Goal: Transaction & Acquisition: Download file/media

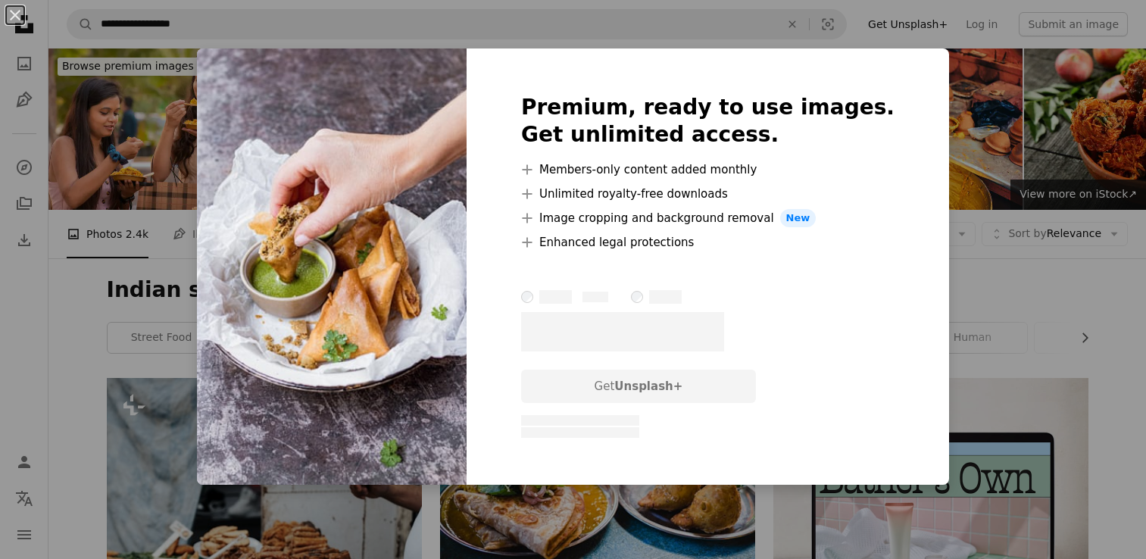
scroll to position [2447, 0]
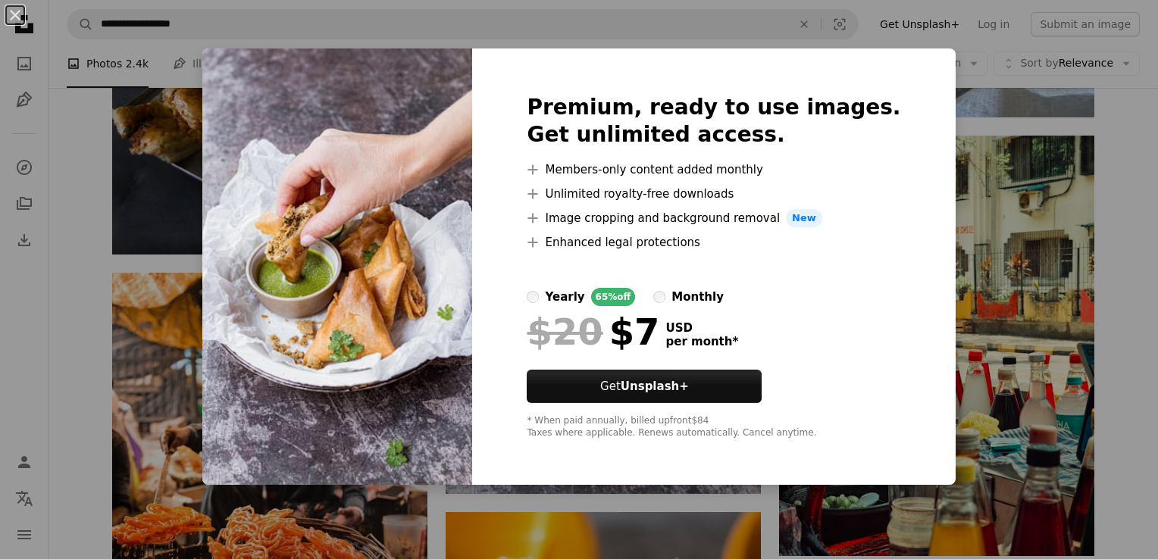
click at [971, 38] on div "An X shape Premium, ready to use images. Get unlimited access. A plus sign Memb…" at bounding box center [579, 279] width 1158 height 559
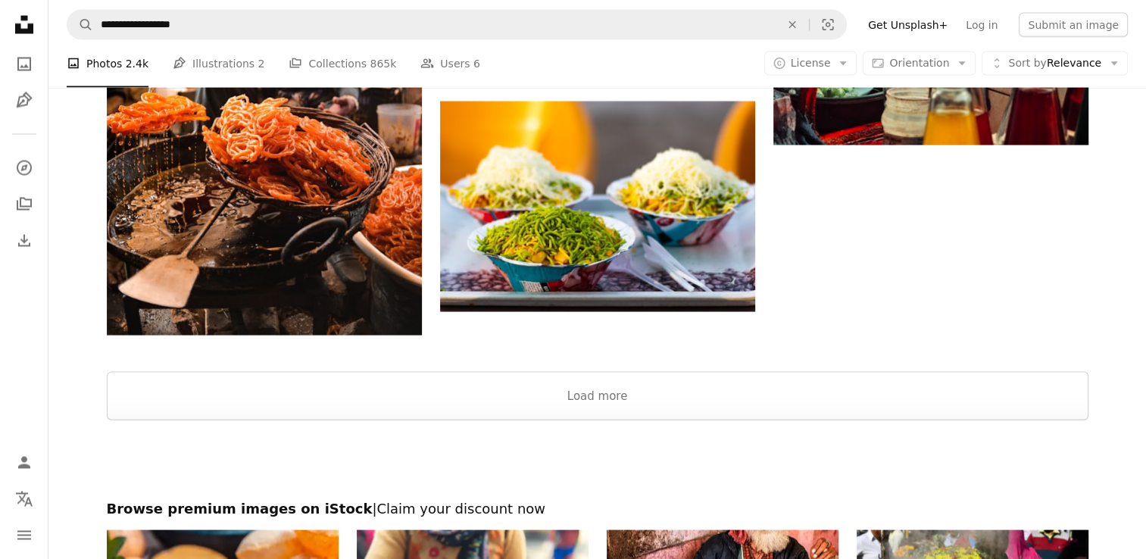
scroll to position [2867, 0]
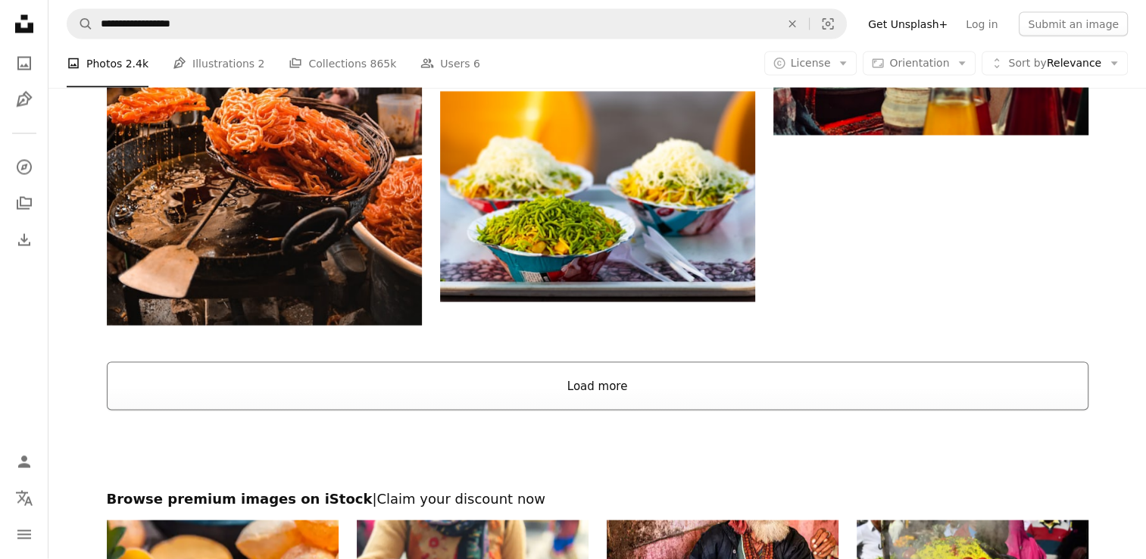
click at [619, 392] on button "Load more" at bounding box center [598, 386] width 982 height 48
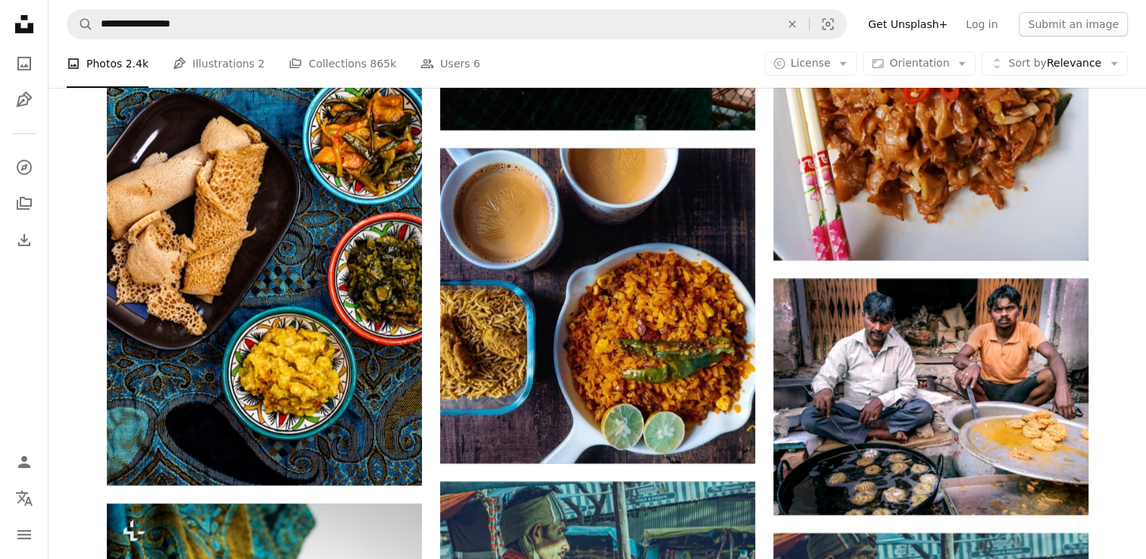
scroll to position [5040, 0]
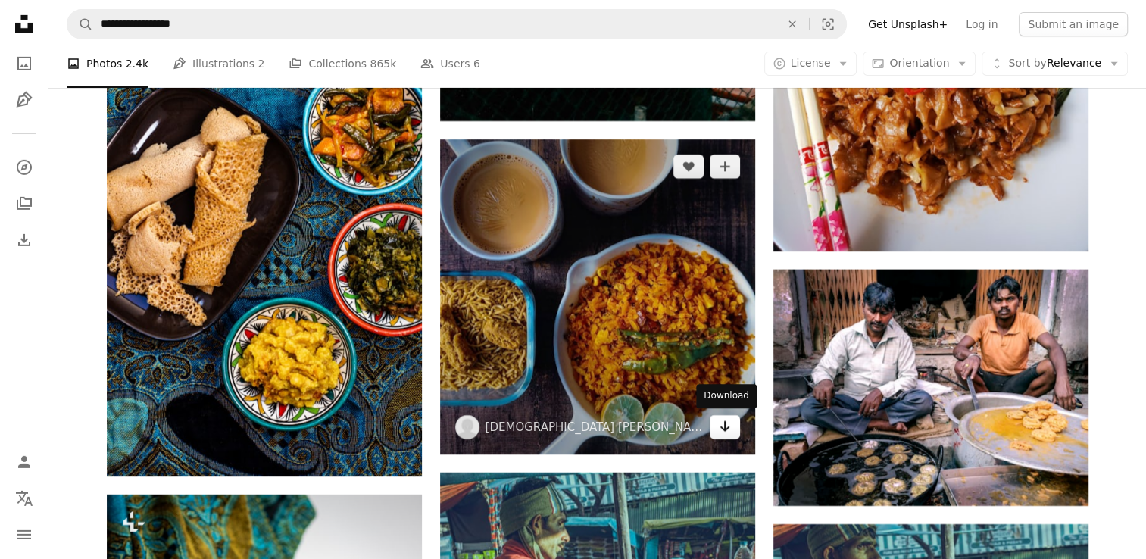
click at [727, 435] on icon "Arrow pointing down" at bounding box center [725, 426] width 12 height 18
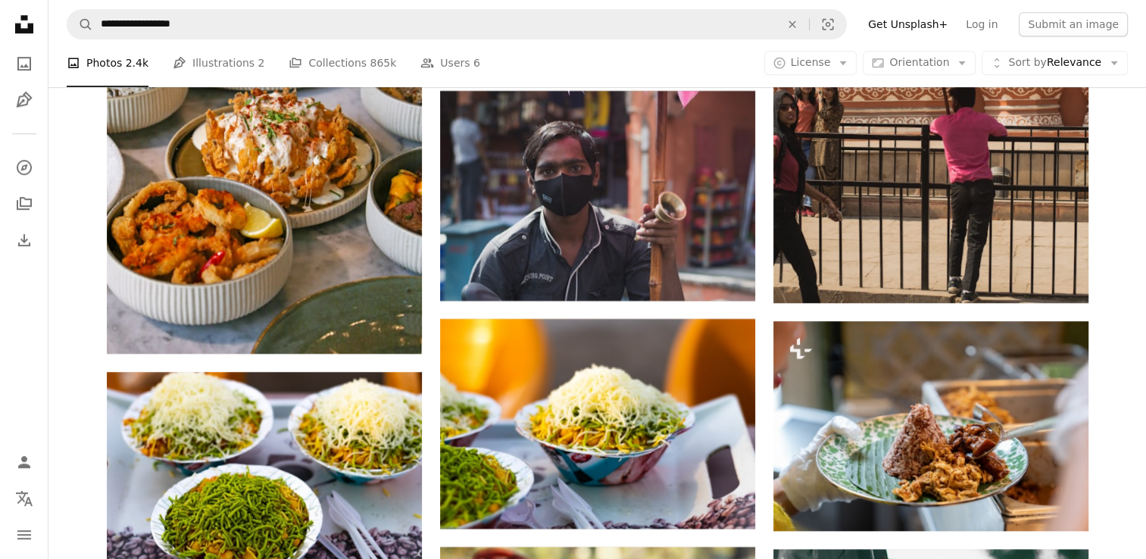
scroll to position [6908, 0]
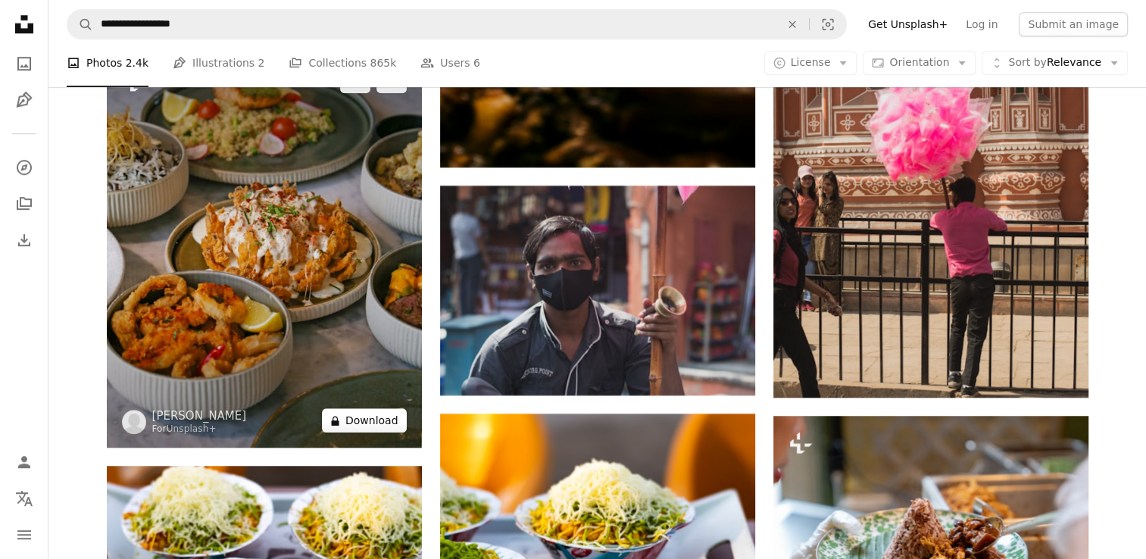
click at [392, 419] on button "A lock Download" at bounding box center [364, 420] width 85 height 24
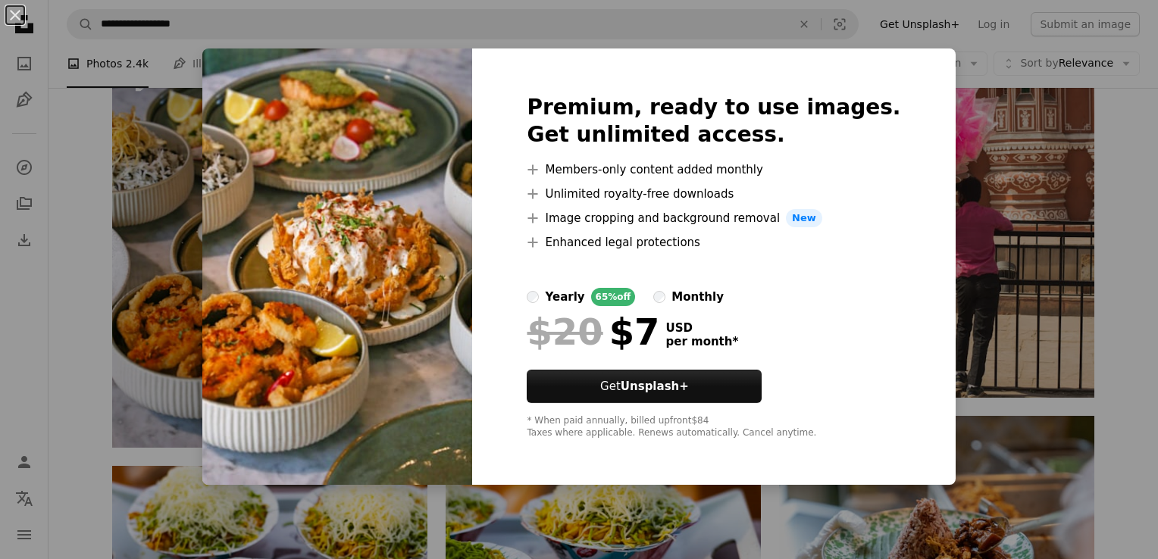
click at [1127, 173] on div "An X shape Premium, ready to use images. Get unlimited access. A plus sign Memb…" at bounding box center [579, 279] width 1158 height 559
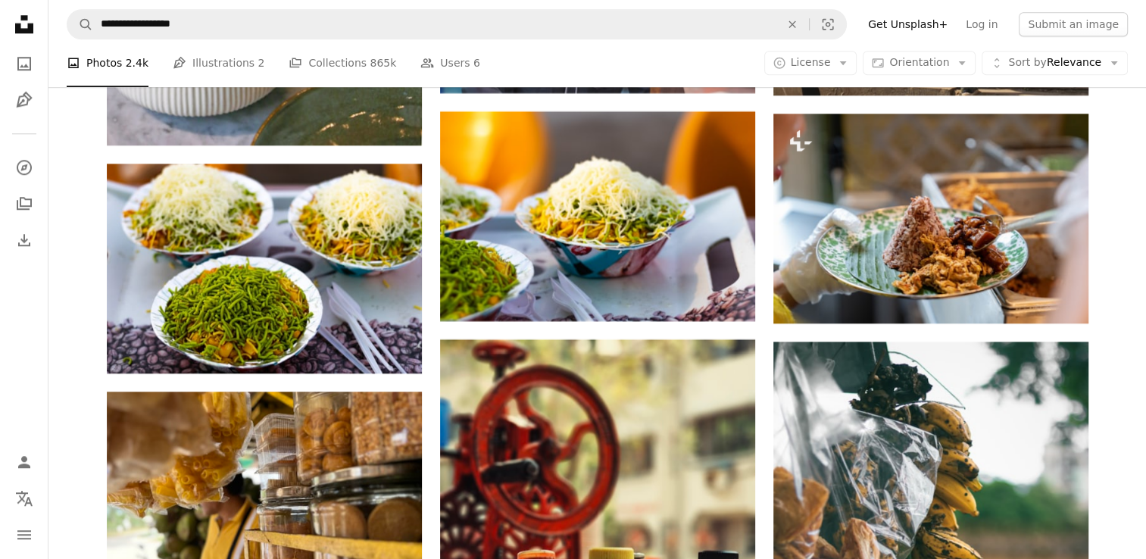
scroll to position [7198, 0]
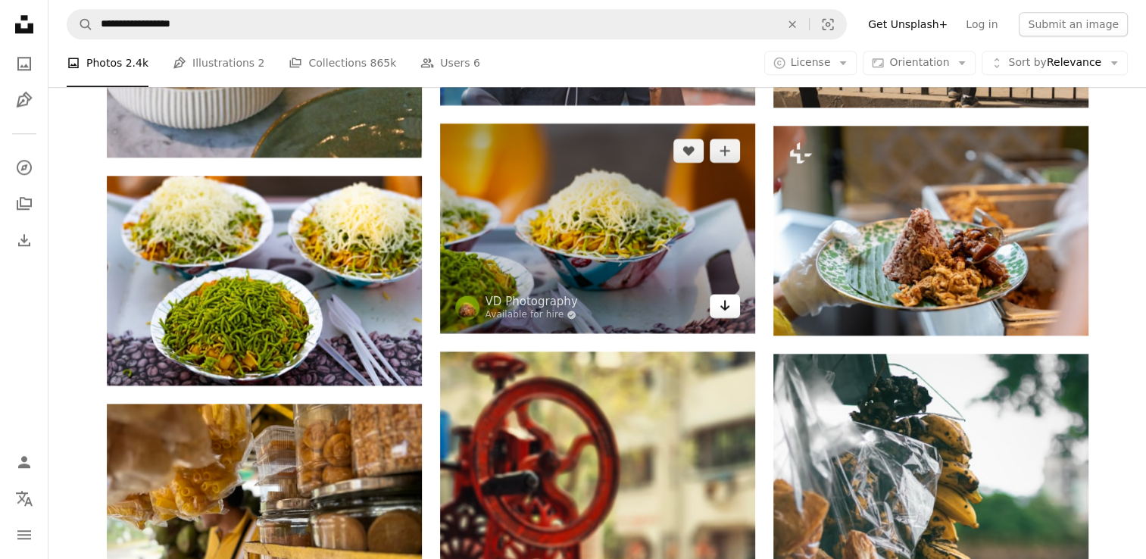
click at [729, 307] on icon "Arrow pointing down" at bounding box center [725, 305] width 12 height 18
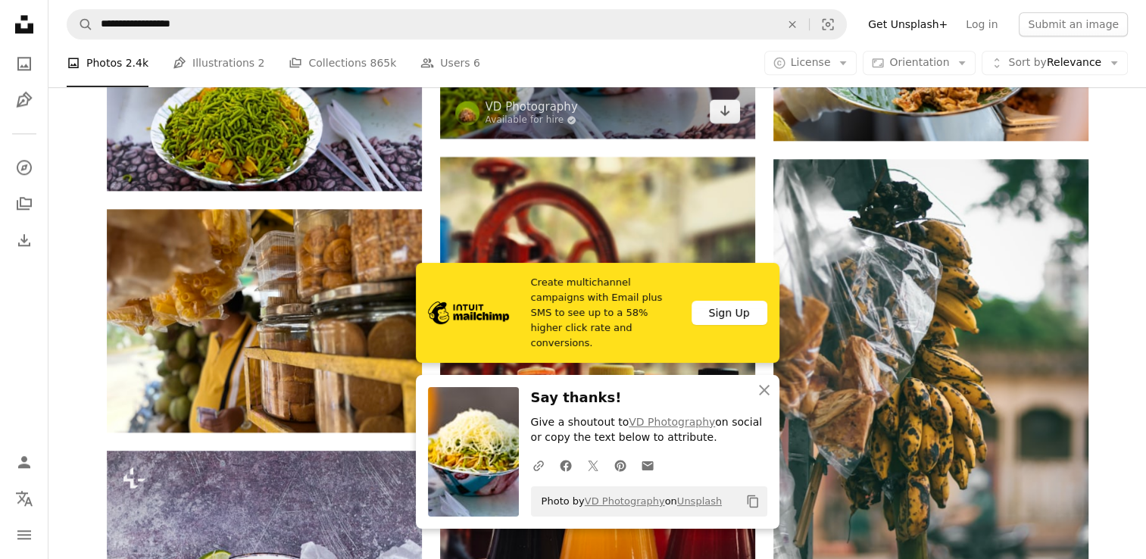
scroll to position [7405, 0]
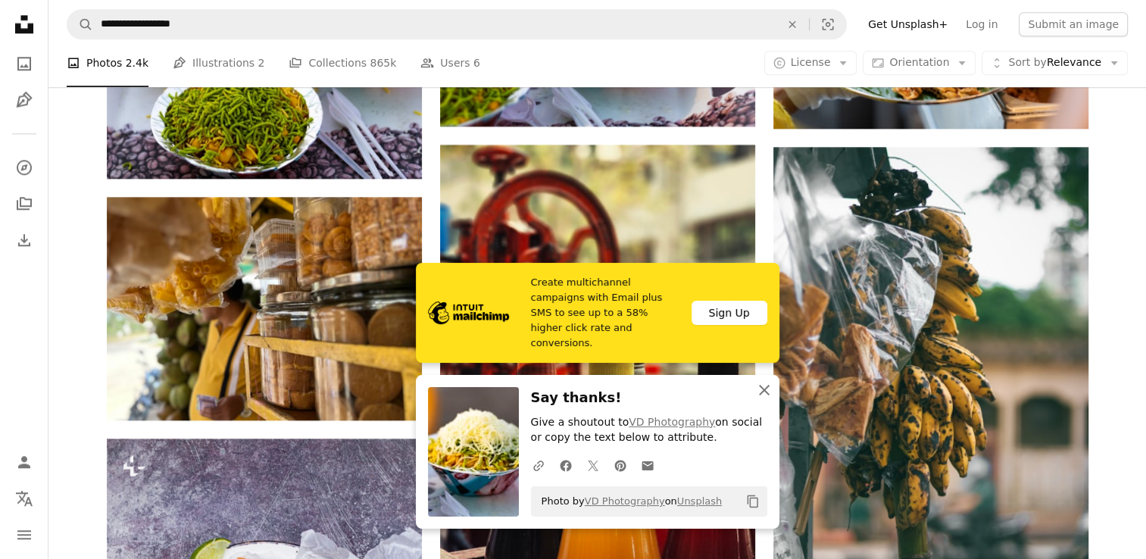
click at [763, 394] on icon "An X shape" at bounding box center [764, 390] width 18 height 18
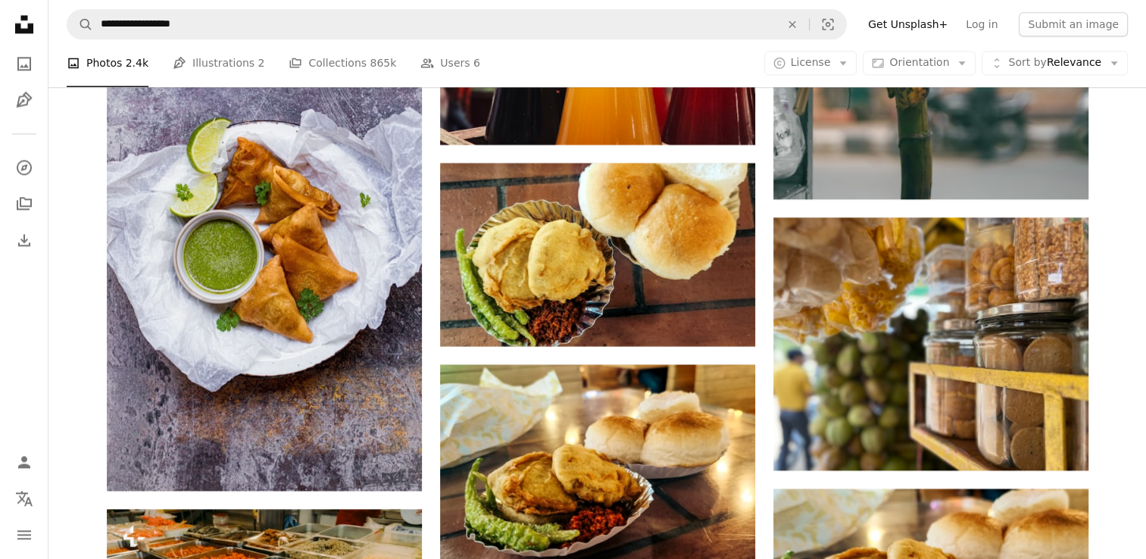
scroll to position [7838, 0]
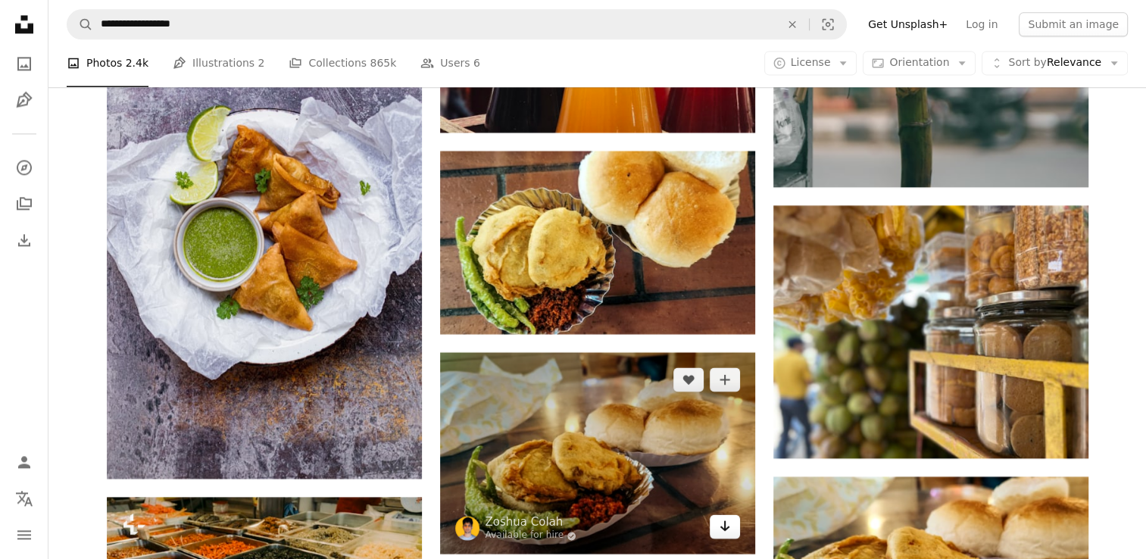
click at [730, 536] on link "Arrow pointing down" at bounding box center [725, 526] width 30 height 24
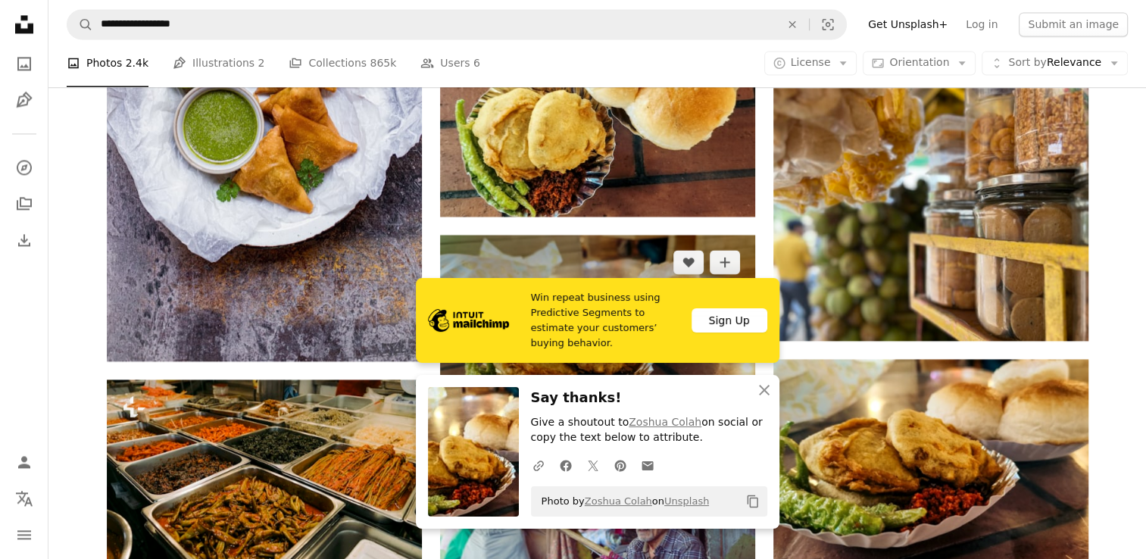
scroll to position [8087, 0]
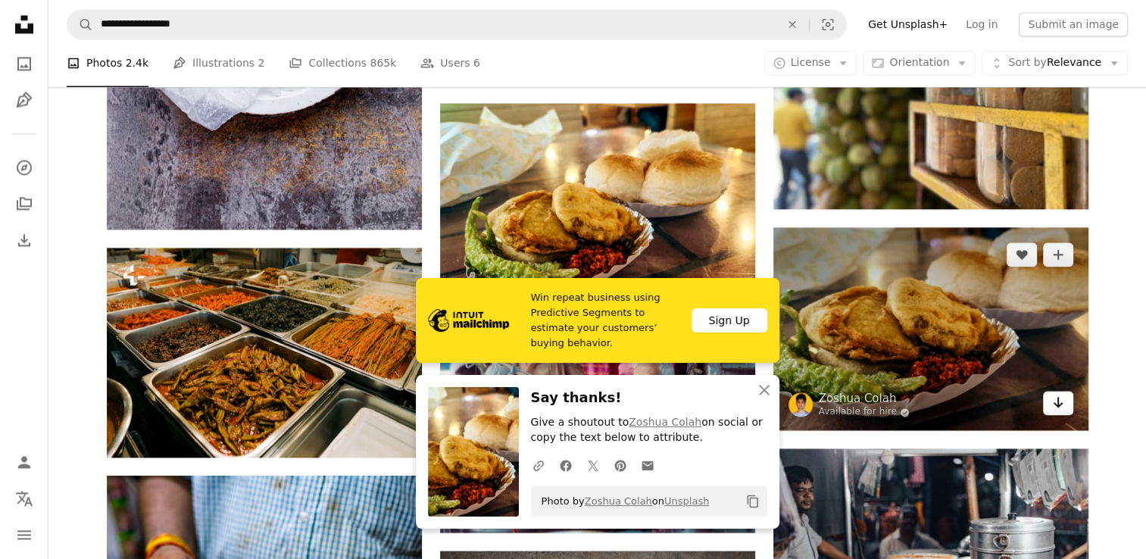
click at [1065, 405] on link "Arrow pointing down" at bounding box center [1058, 403] width 30 height 24
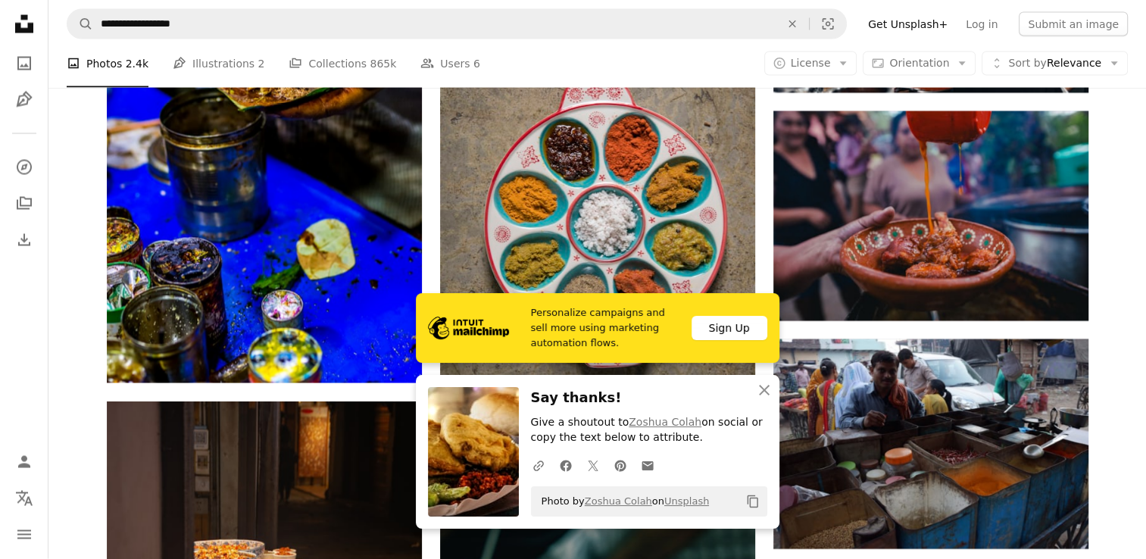
scroll to position [8667, 0]
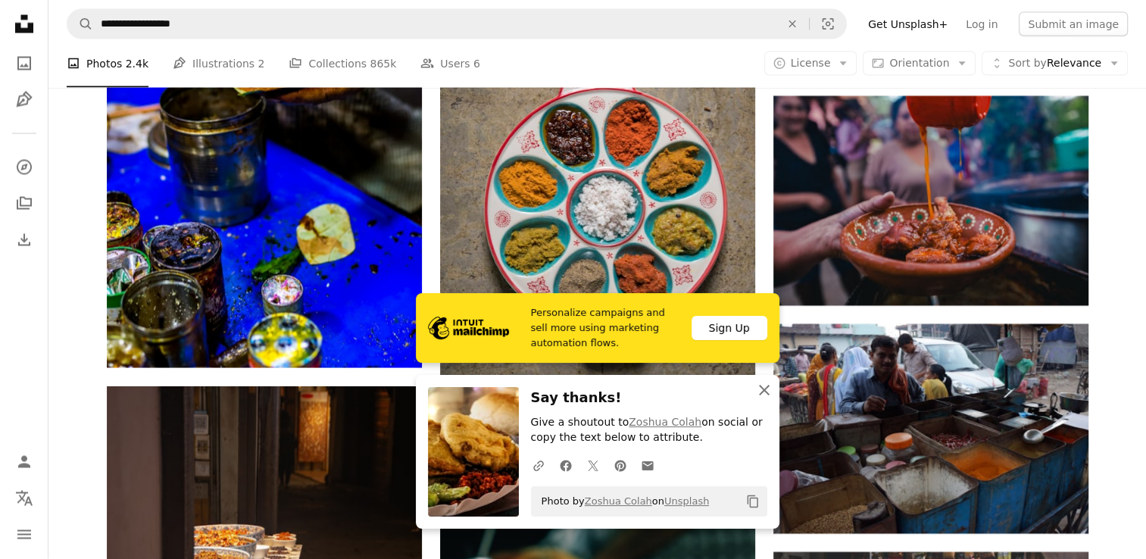
click at [765, 392] on icon "button" at bounding box center [764, 390] width 11 height 11
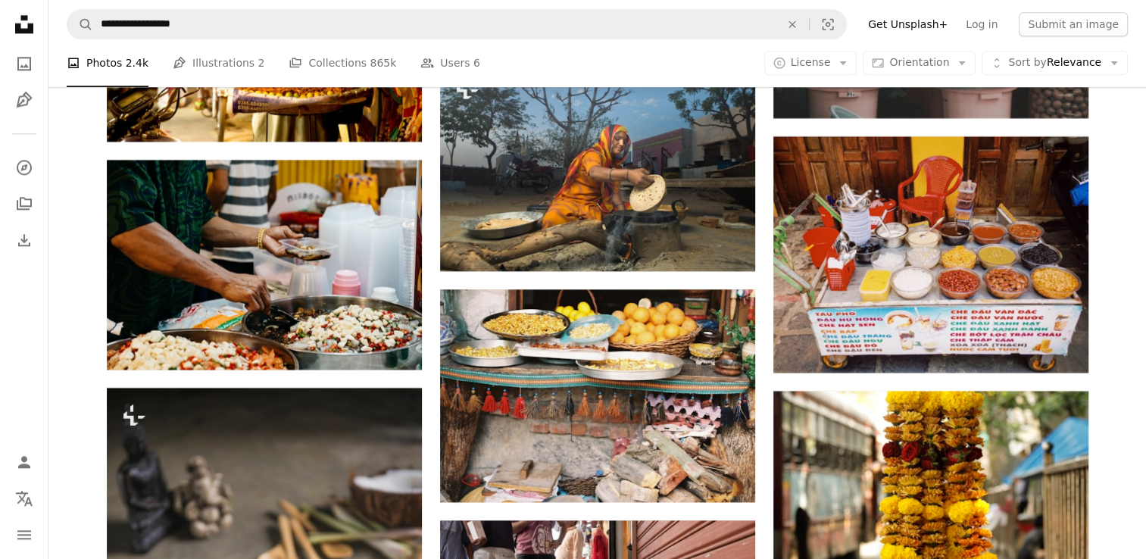
scroll to position [13399, 0]
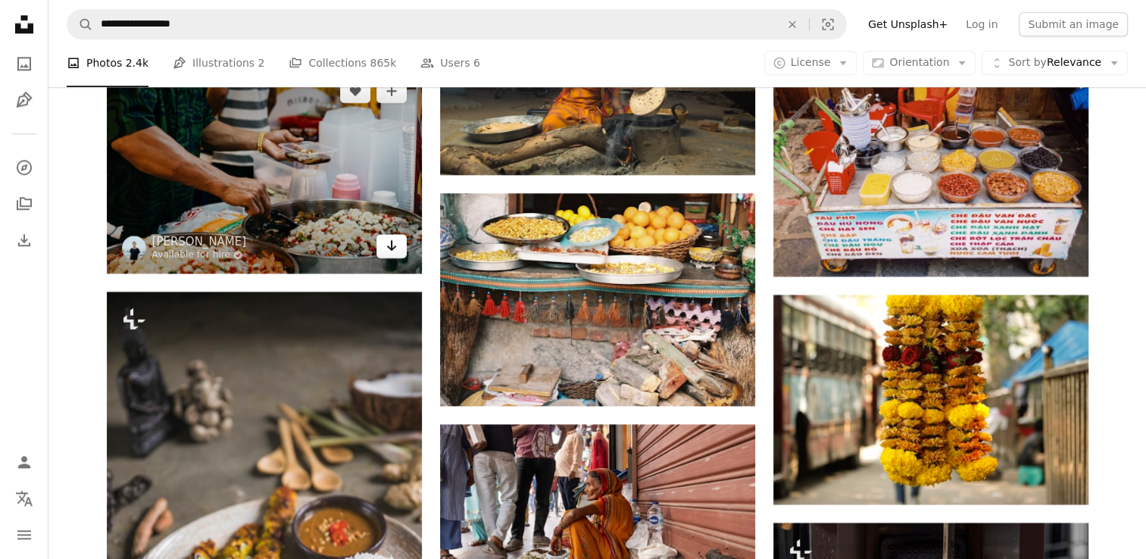
click at [394, 253] on icon "Arrow pointing down" at bounding box center [392, 245] width 12 height 18
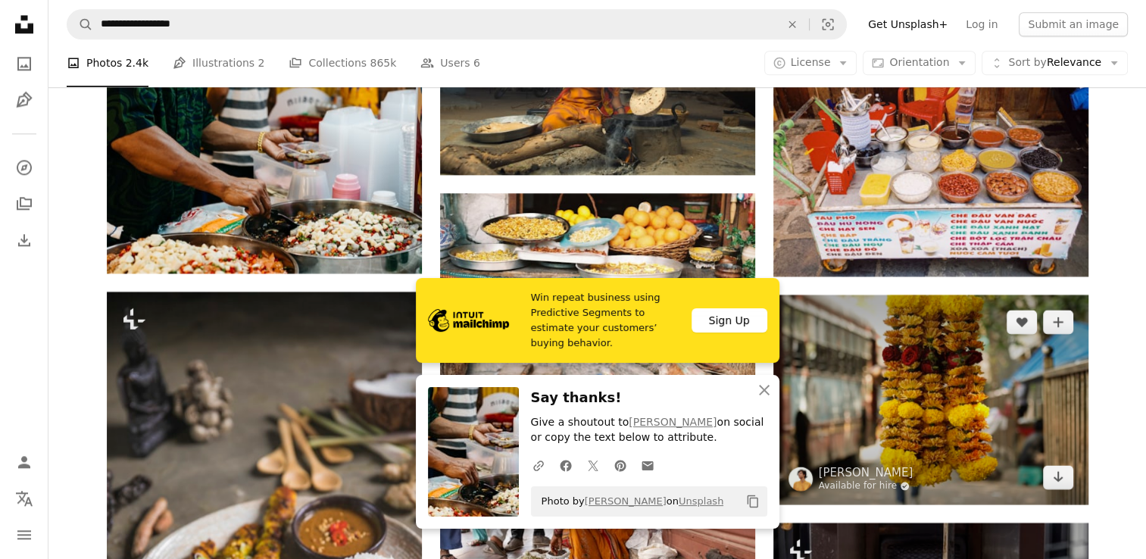
click at [887, 486] on link "Available for hire A checkmark inside of a circle" at bounding box center [866, 486] width 95 height 12
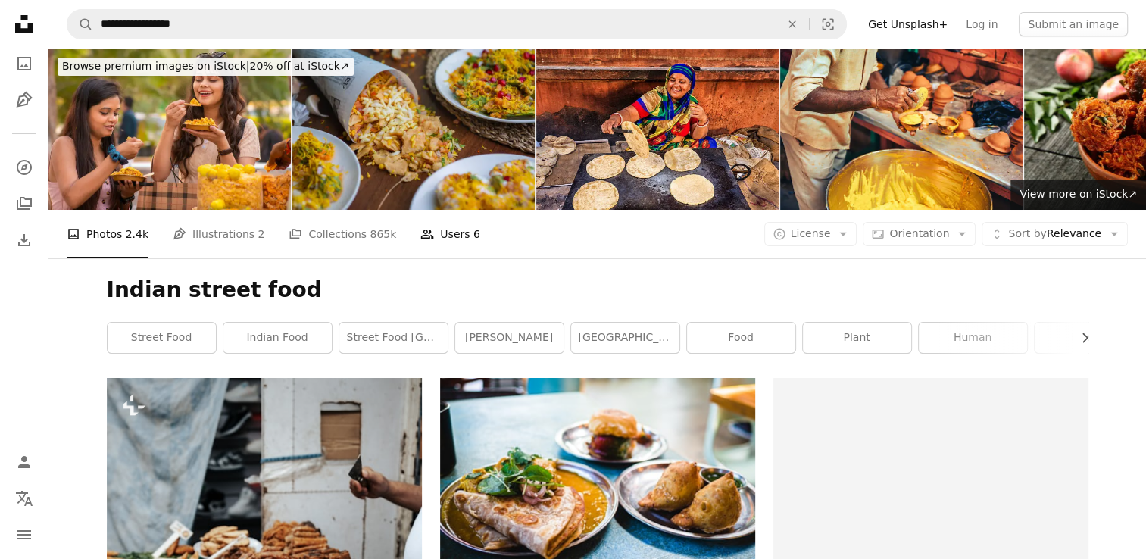
scroll to position [13399, 0]
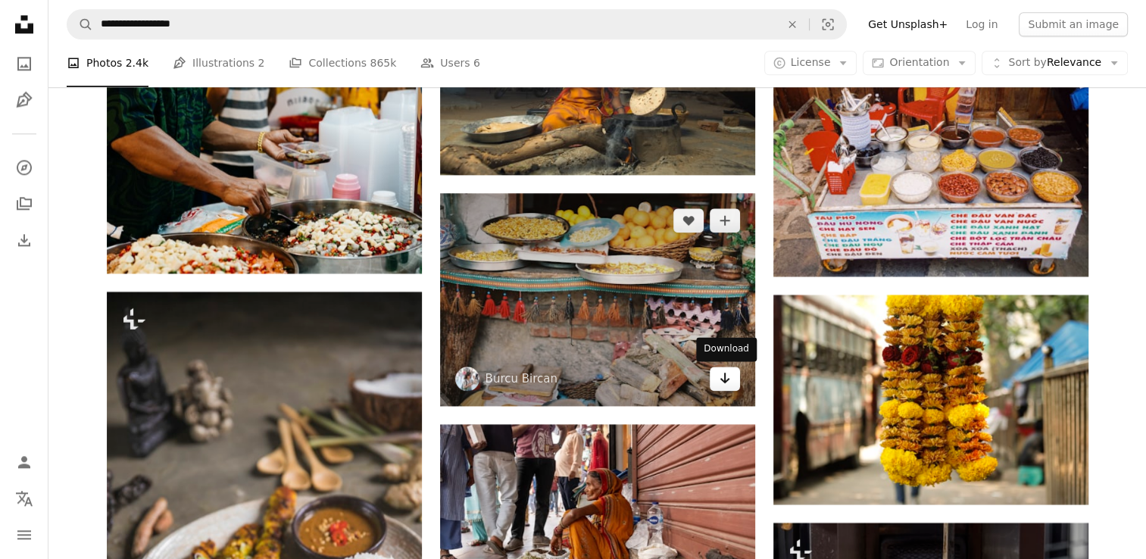
click at [721, 377] on icon "Arrow pointing down" at bounding box center [725, 378] width 12 height 18
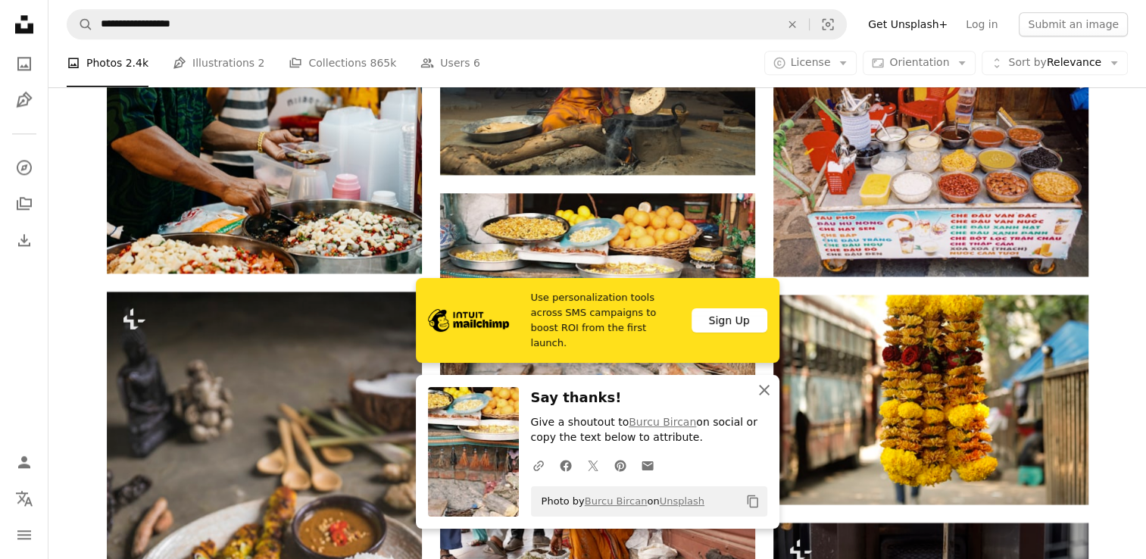
click at [767, 392] on icon "An X shape" at bounding box center [764, 390] width 18 height 18
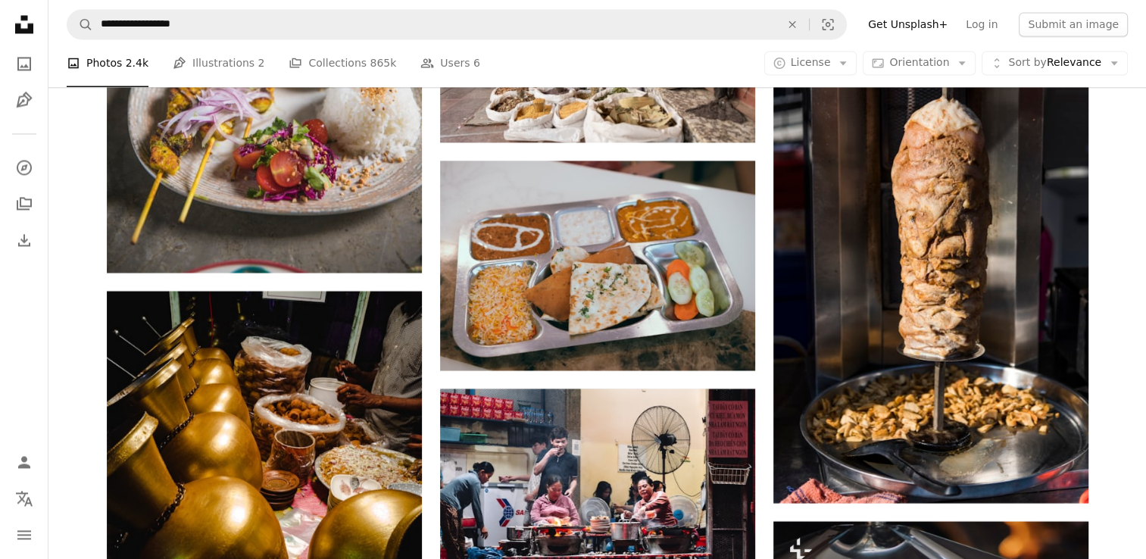
scroll to position [13951, 0]
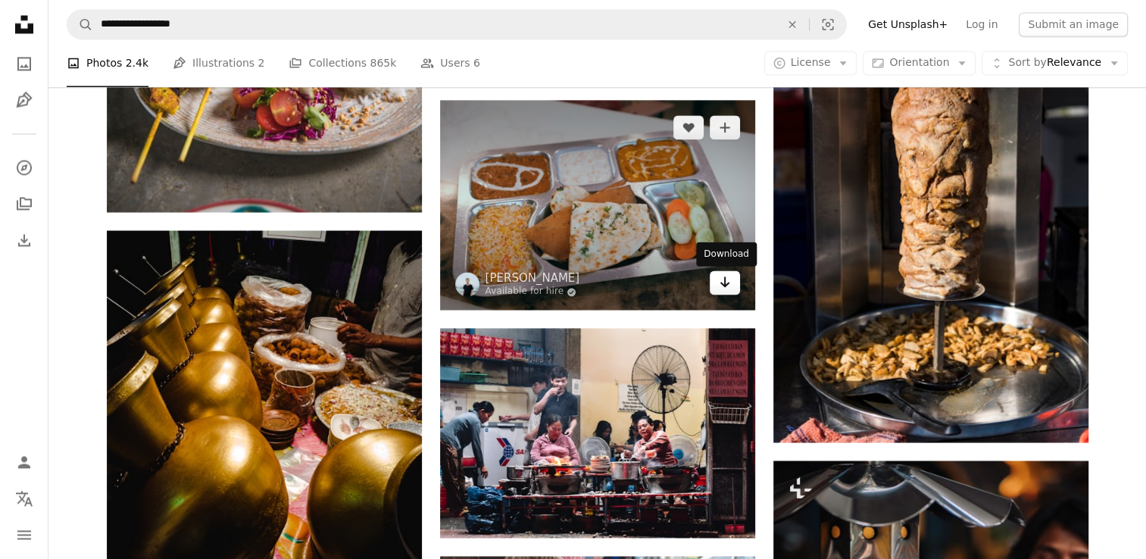
click at [720, 283] on icon "Arrow pointing down" at bounding box center [725, 282] width 12 height 18
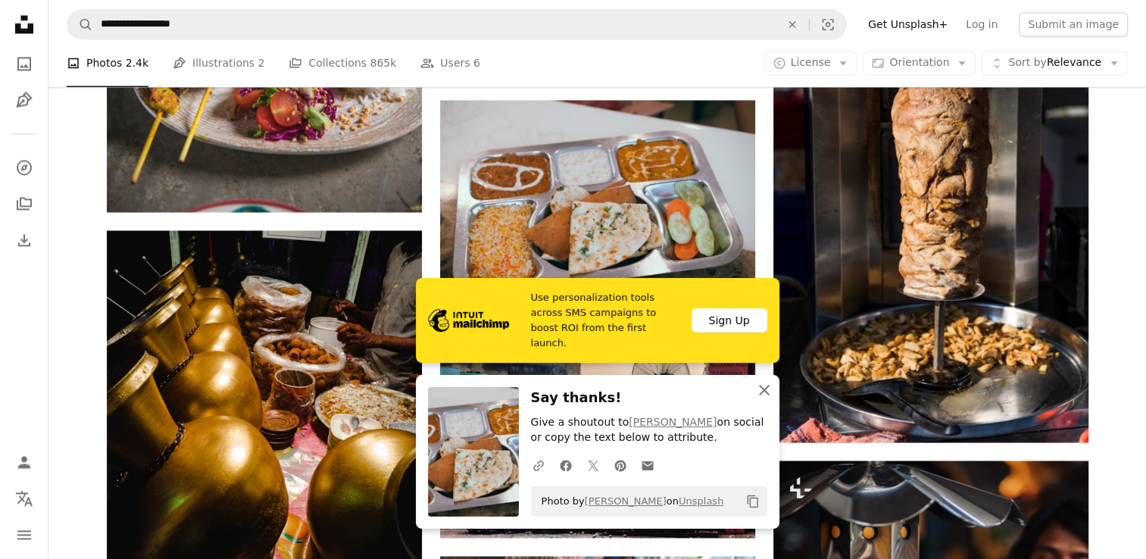
click at [759, 389] on icon "An X shape" at bounding box center [764, 390] width 18 height 18
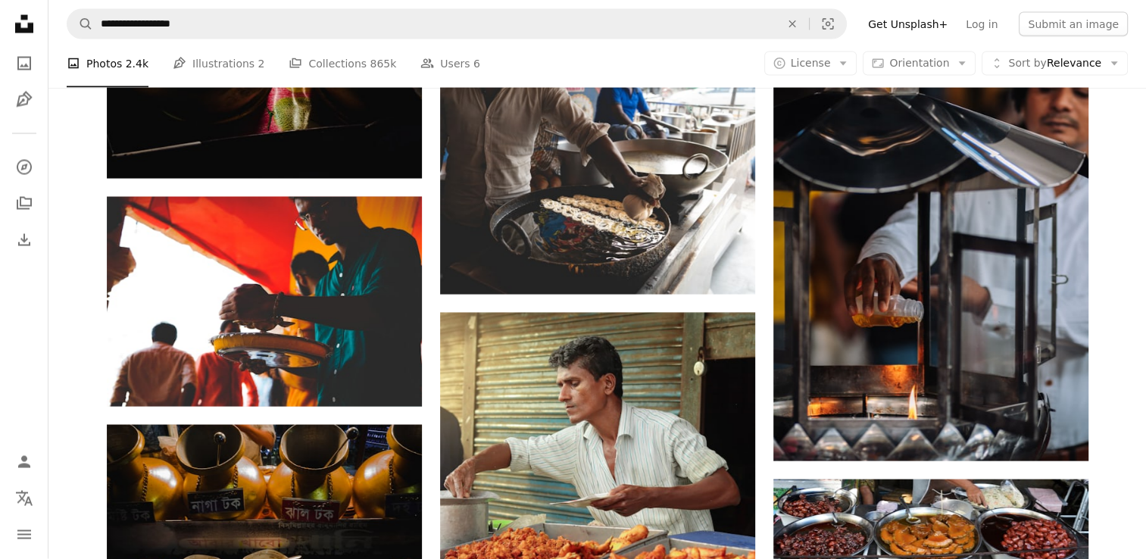
scroll to position [14443, 0]
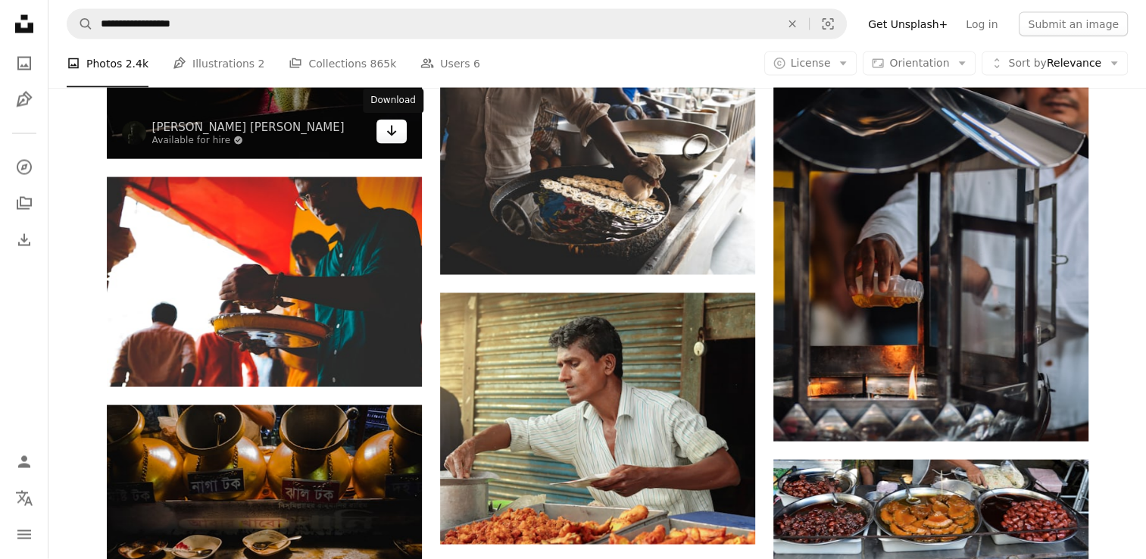
click at [386, 132] on icon "Arrow pointing down" at bounding box center [392, 131] width 12 height 18
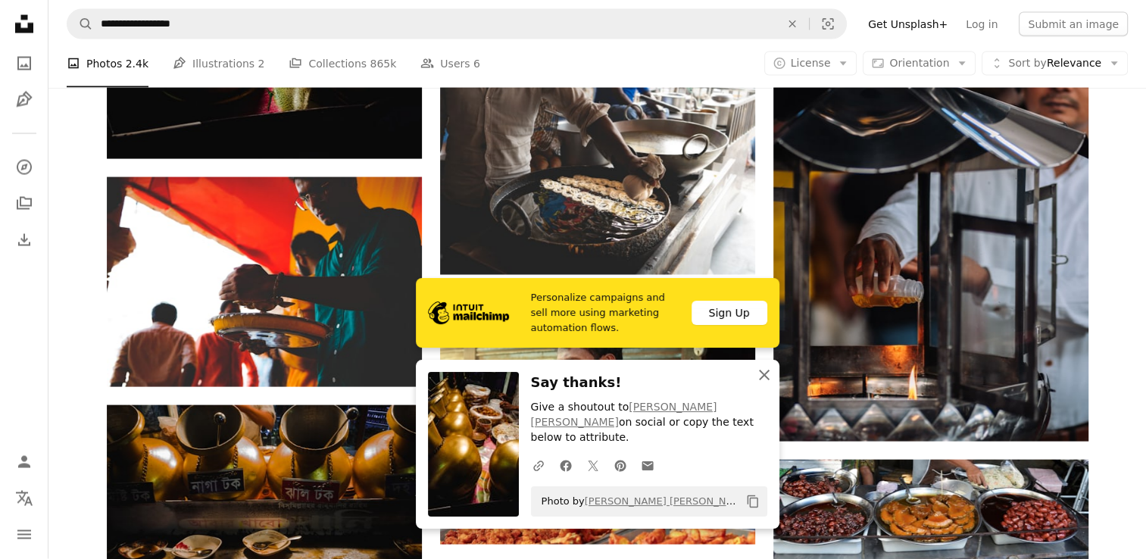
click at [761, 380] on icon "button" at bounding box center [764, 375] width 11 height 11
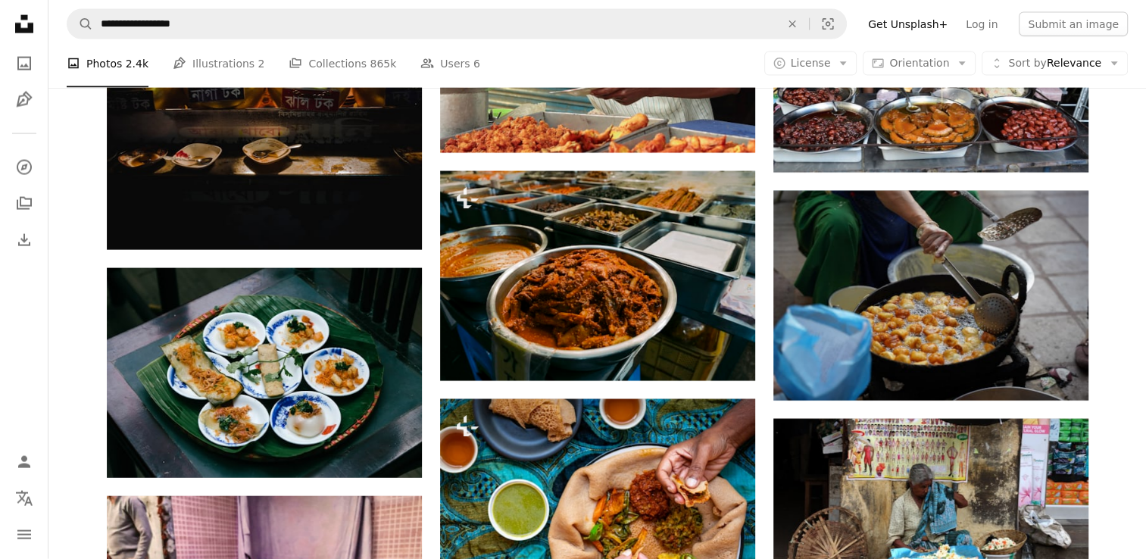
scroll to position [14854, 0]
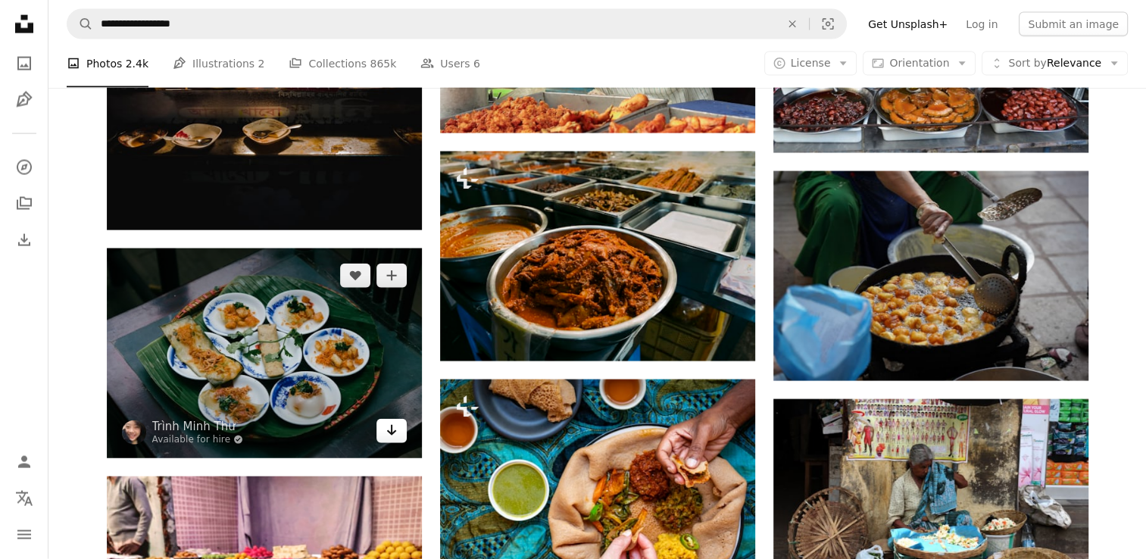
click at [388, 433] on icon "Arrow pointing down" at bounding box center [392, 430] width 12 height 18
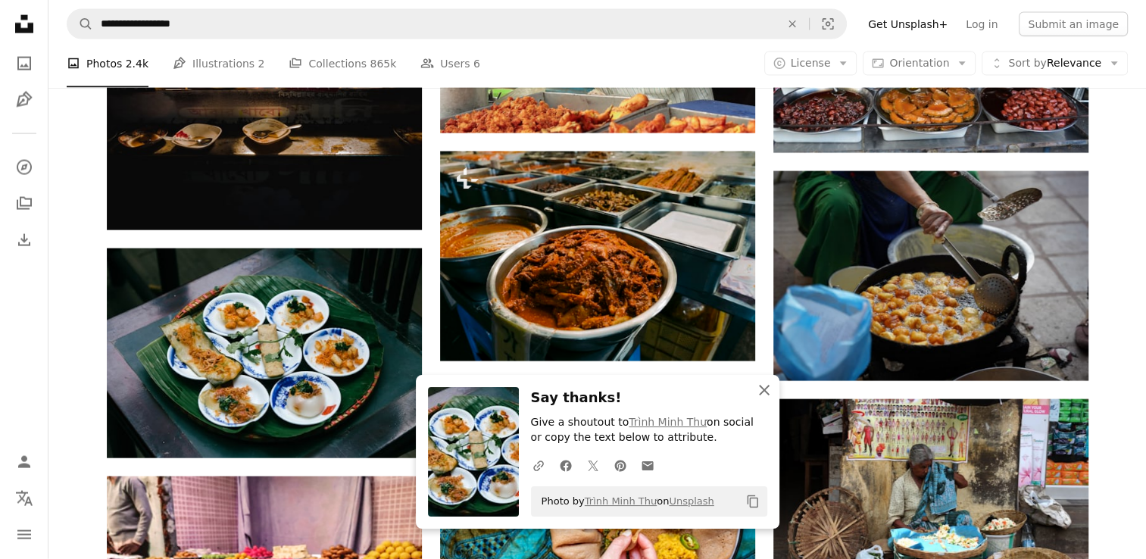
click at [766, 387] on icon "button" at bounding box center [764, 390] width 11 height 11
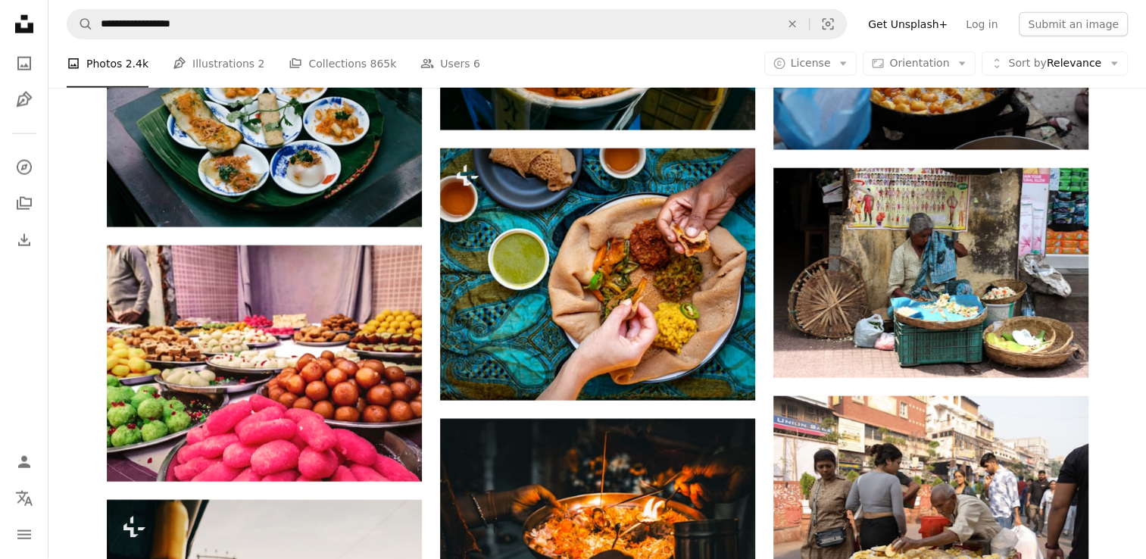
scroll to position [15186, 0]
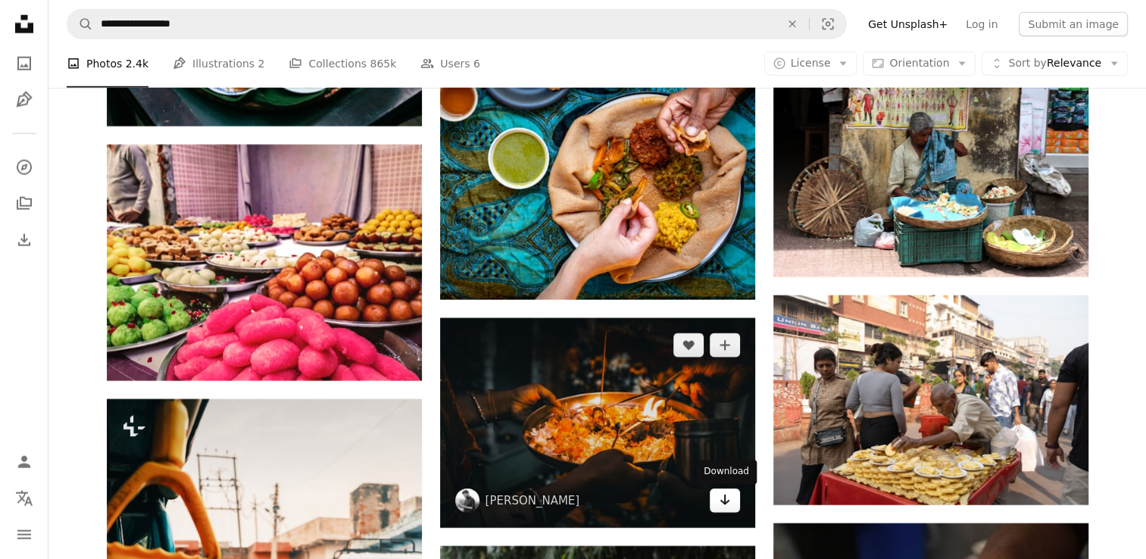
click at [721, 513] on link "Arrow pointing down" at bounding box center [725, 501] width 30 height 24
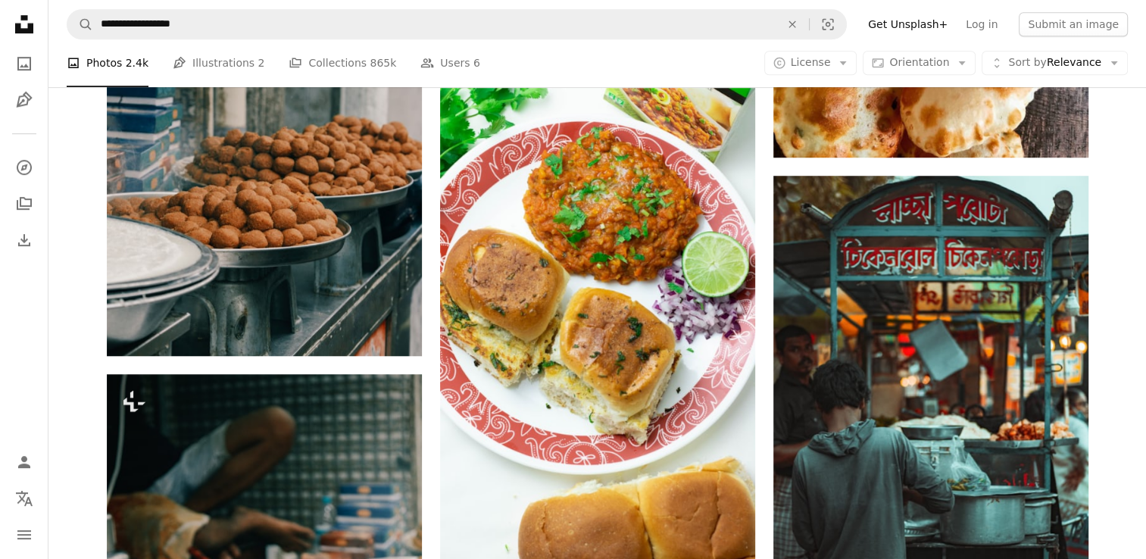
scroll to position [1046, 0]
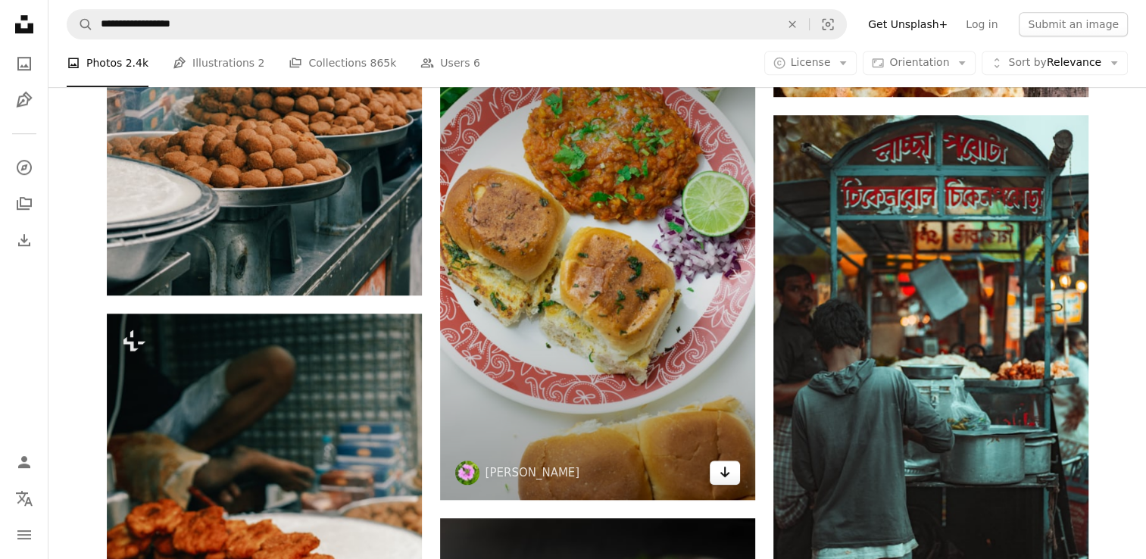
click at [726, 480] on icon "Arrow pointing down" at bounding box center [725, 472] width 12 height 18
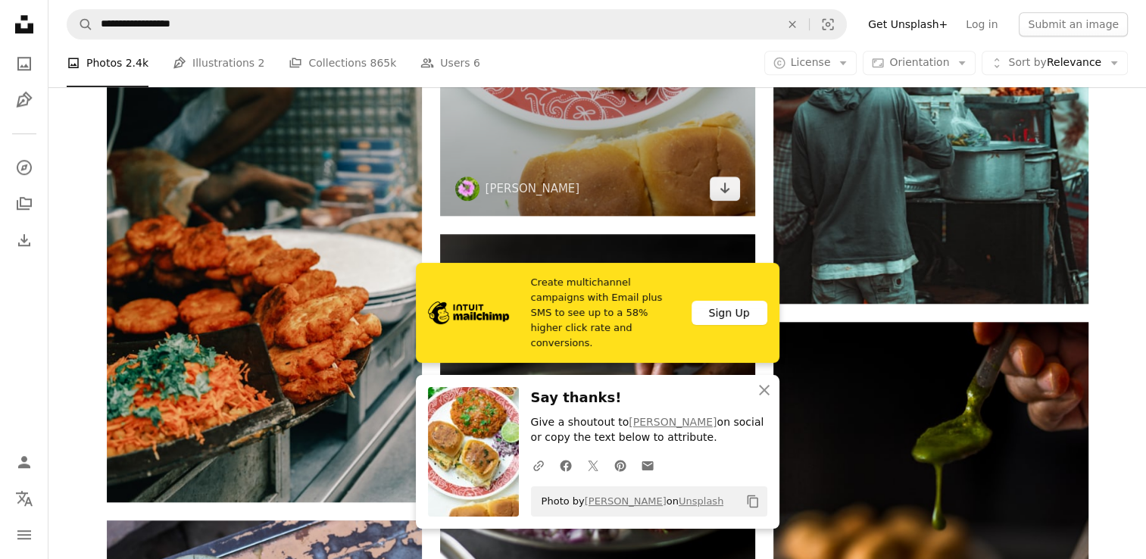
scroll to position [1340, 0]
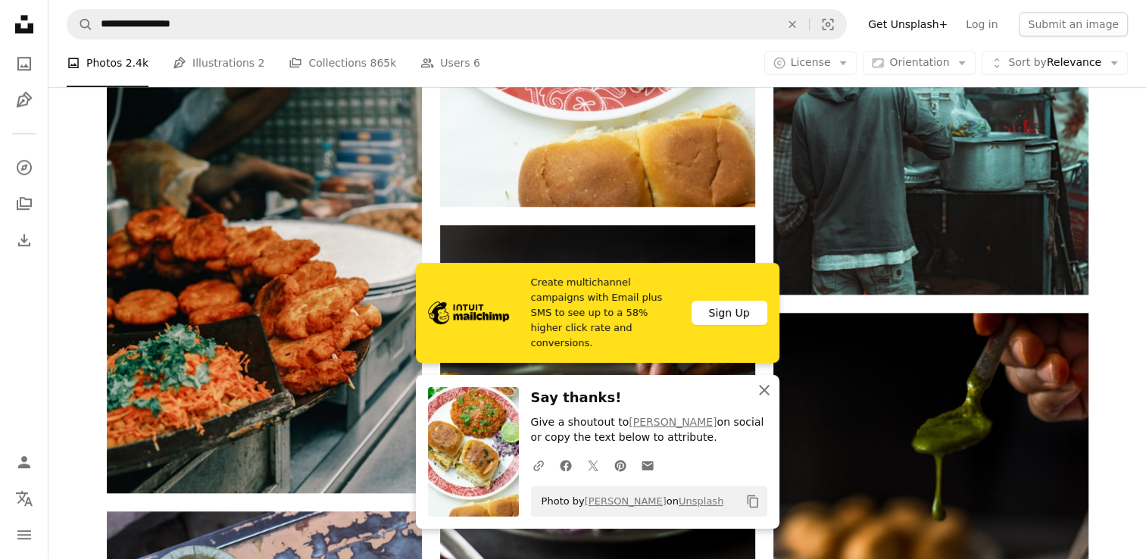
click at [774, 386] on button "An X shape Close" at bounding box center [764, 390] width 30 height 30
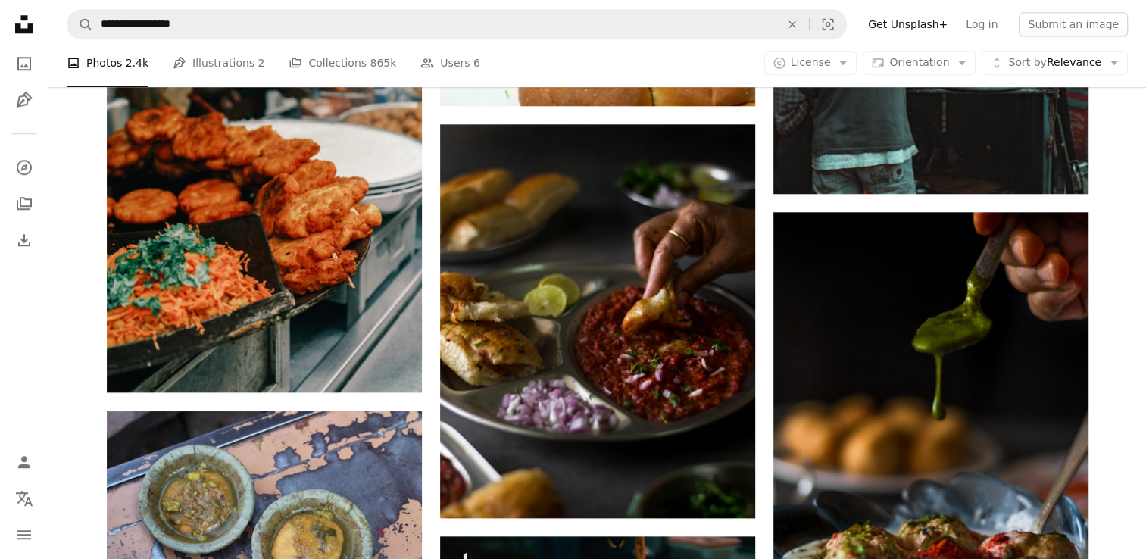
scroll to position [1501, 0]
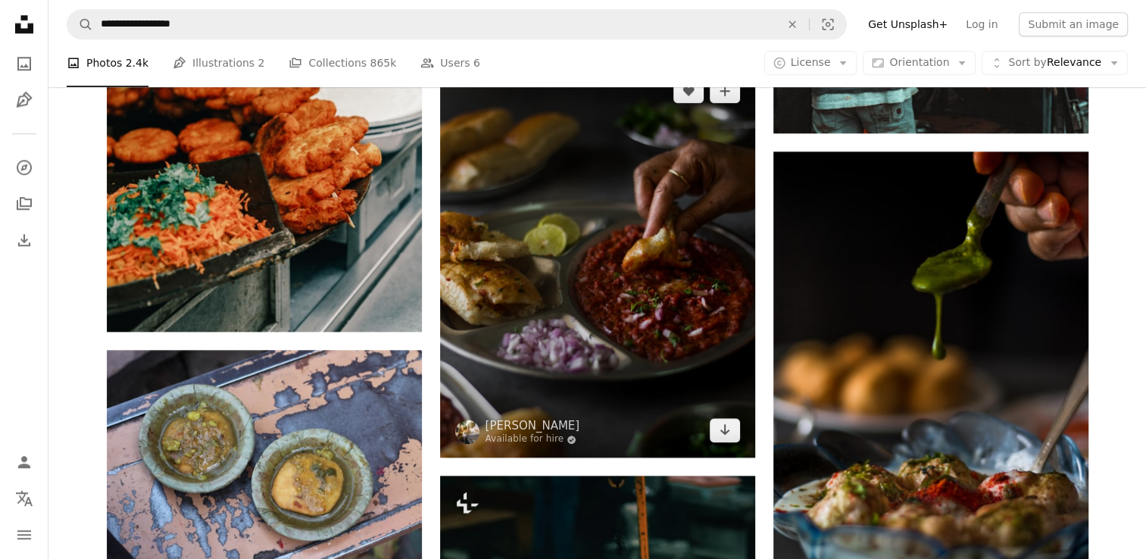
click at [740, 444] on img at bounding box center [597, 261] width 315 height 394
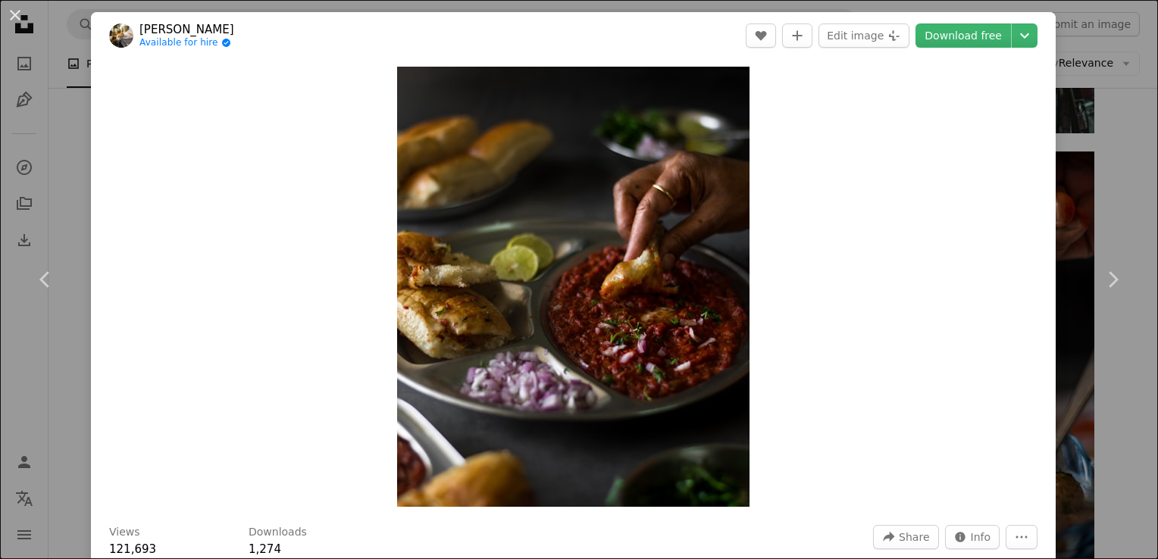
click at [1105, 360] on div "An X shape Chevron left Chevron right [PERSON_NAME] Available for hire A checkm…" at bounding box center [579, 279] width 1158 height 559
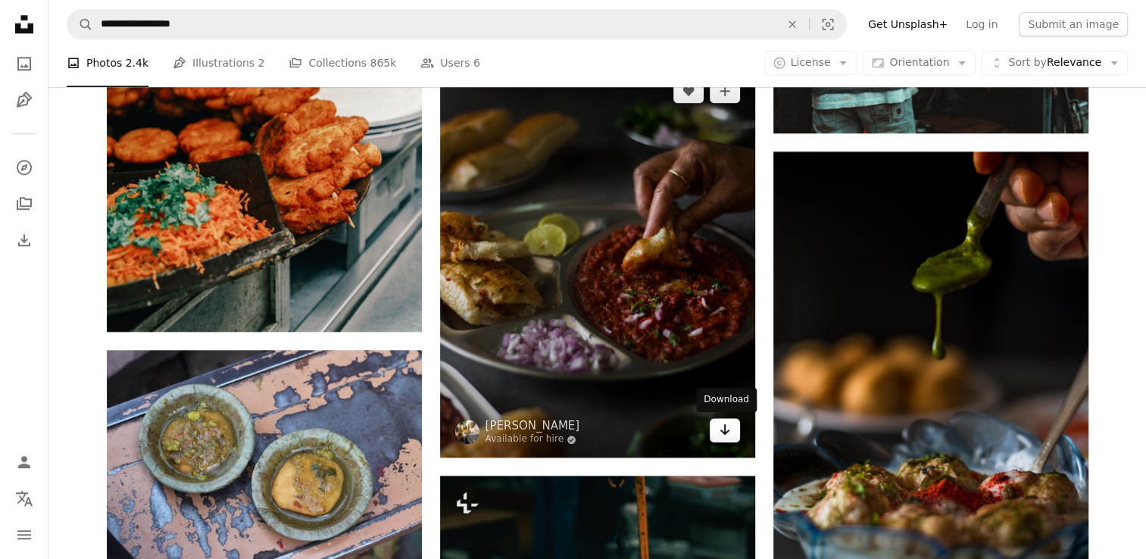
click at [730, 439] on link "Arrow pointing down" at bounding box center [725, 430] width 30 height 24
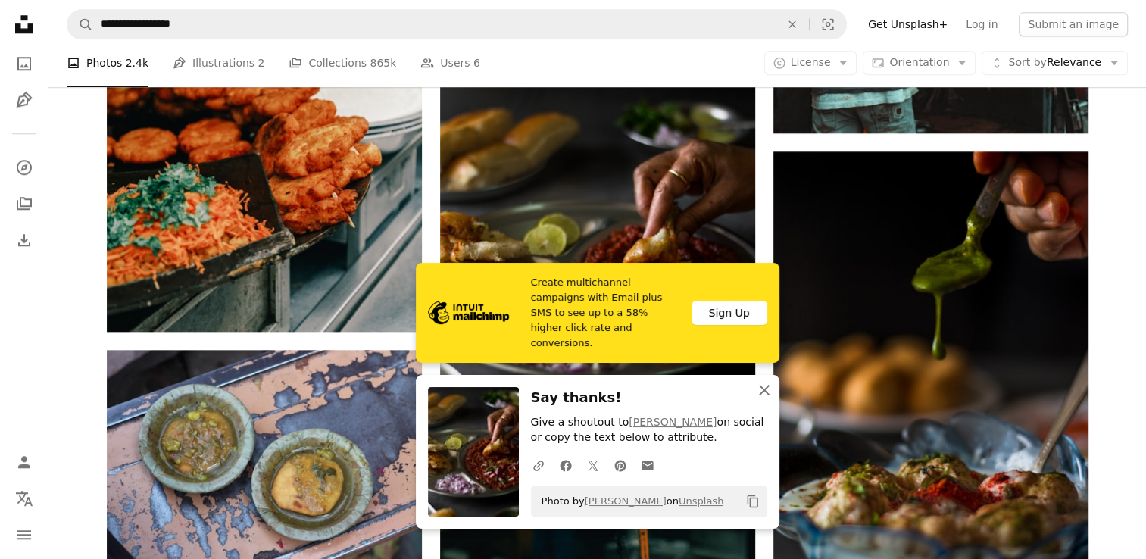
click at [771, 387] on icon "An X shape" at bounding box center [764, 390] width 18 height 18
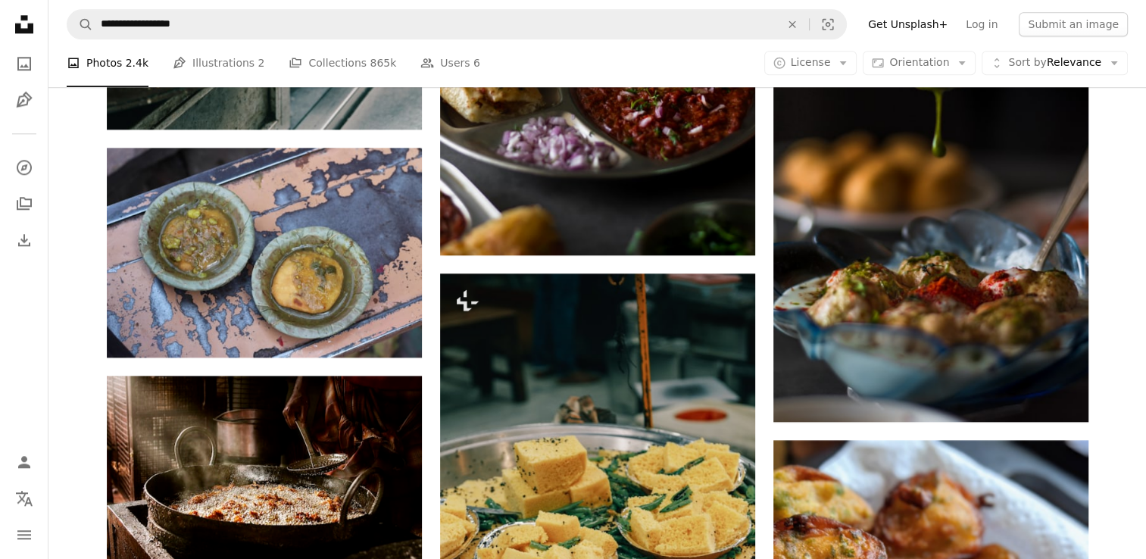
scroll to position [1713, 0]
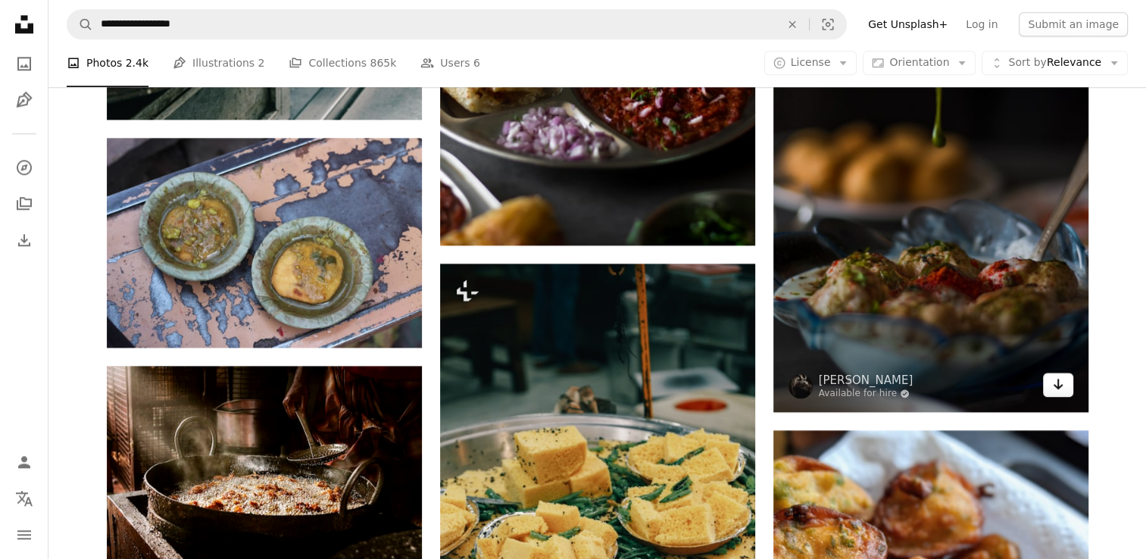
click at [1052, 386] on icon "Arrow pointing down" at bounding box center [1058, 384] width 12 height 18
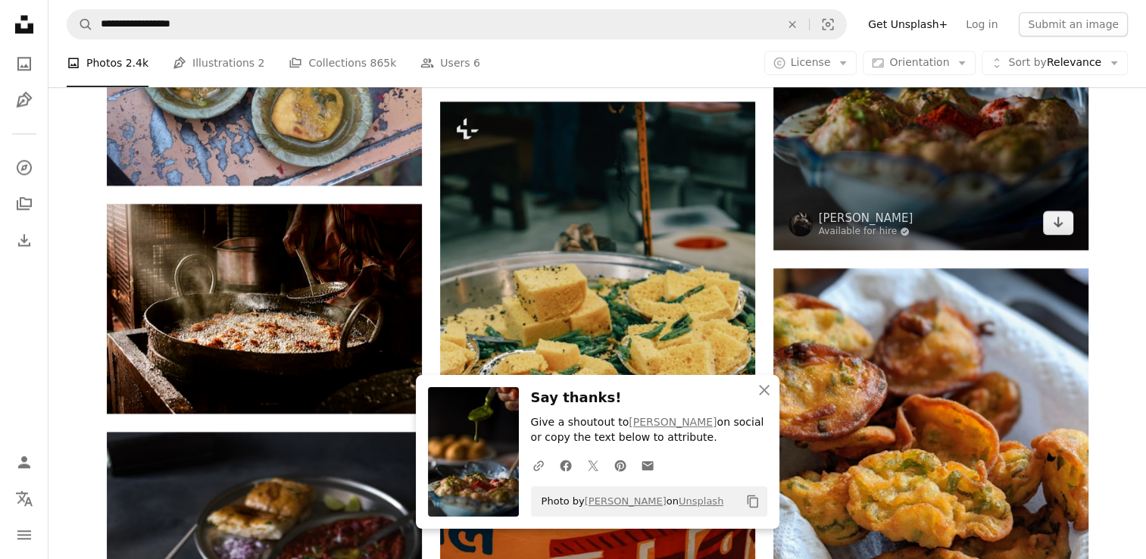
scroll to position [1925, 0]
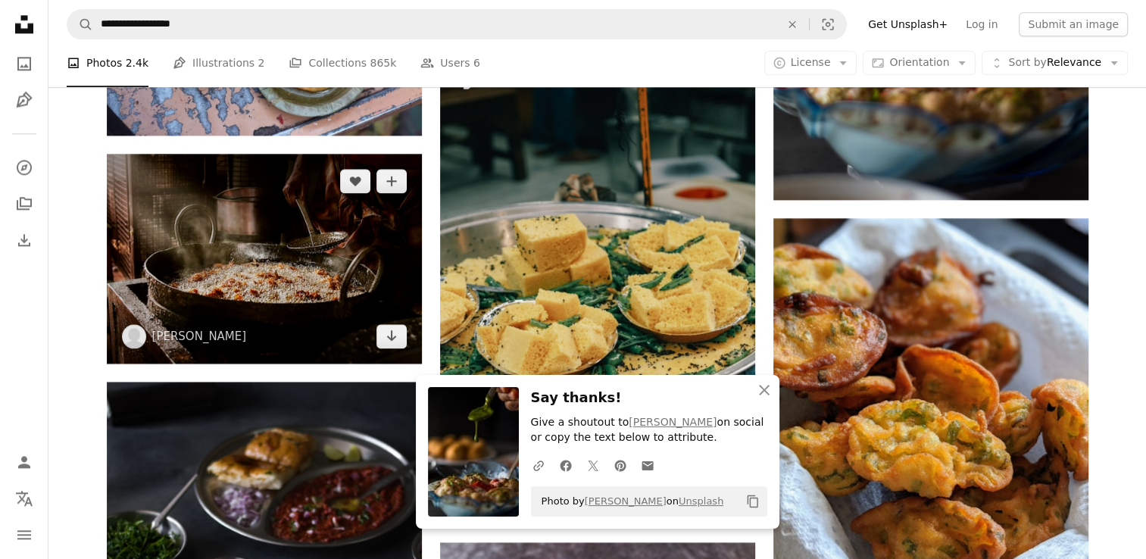
click at [386, 349] on img at bounding box center [264, 259] width 315 height 210
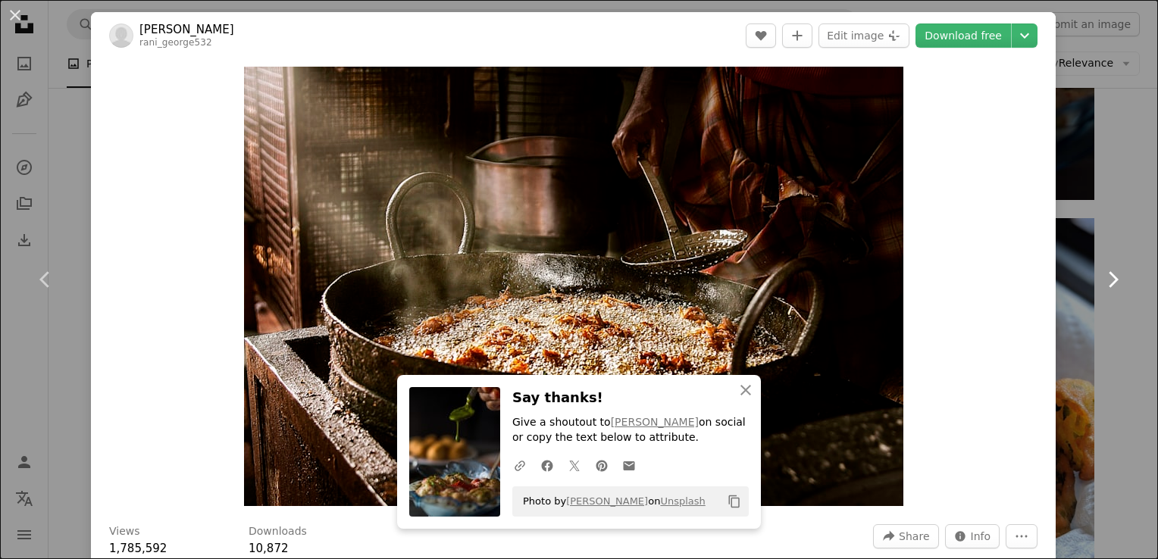
click at [1112, 333] on link "Chevron right" at bounding box center [1112, 279] width 91 height 145
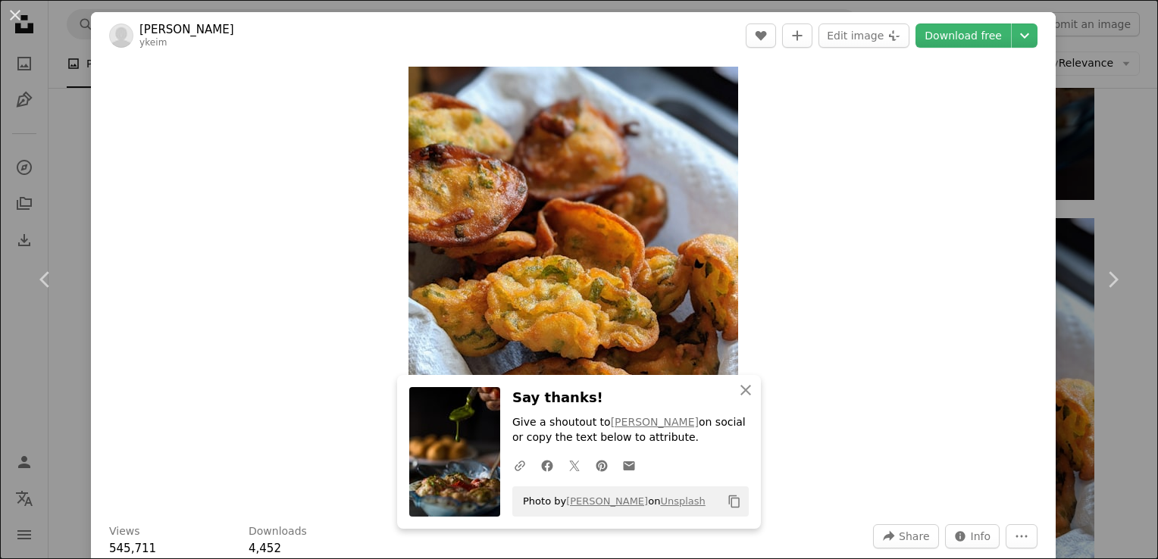
click at [1112, 120] on div "An X shape Chevron left Chevron right [PERSON_NAME] ykeim A heart A plus sign E…" at bounding box center [579, 279] width 1158 height 559
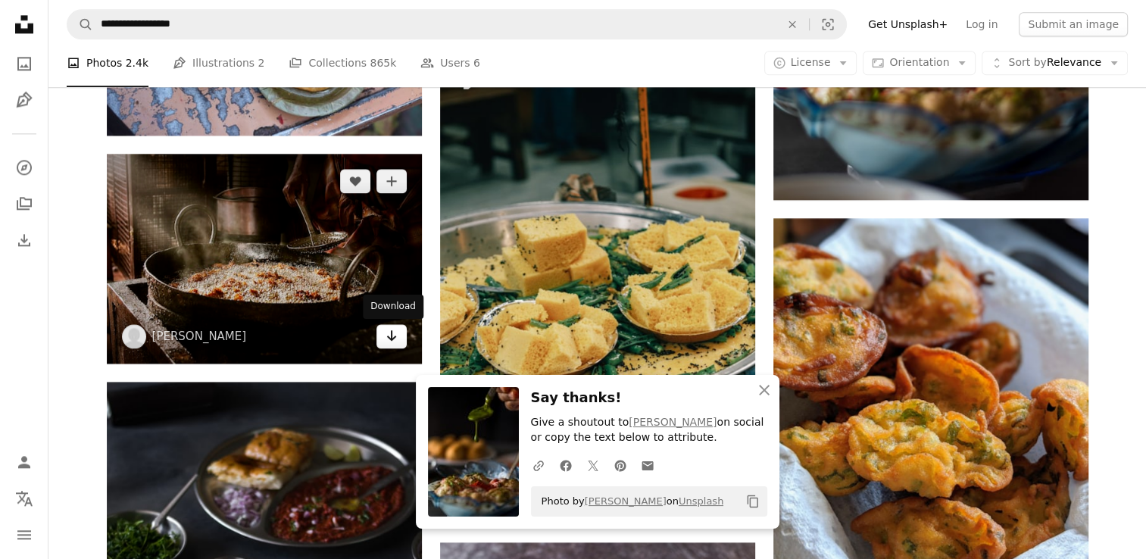
click at [386, 339] on icon "Arrow pointing down" at bounding box center [392, 336] width 12 height 18
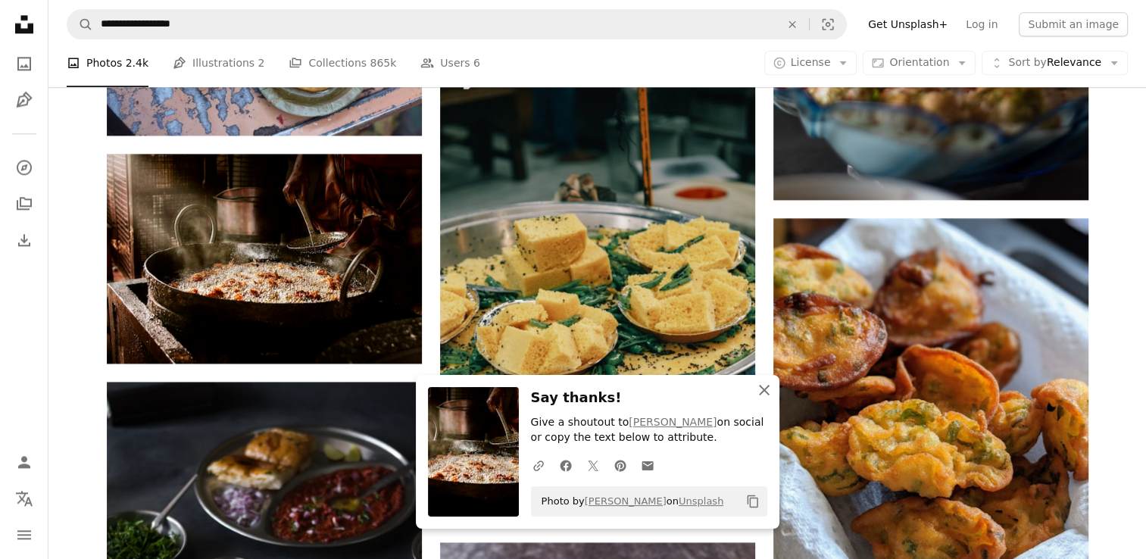
click at [761, 391] on icon "An X shape" at bounding box center [764, 390] width 18 height 18
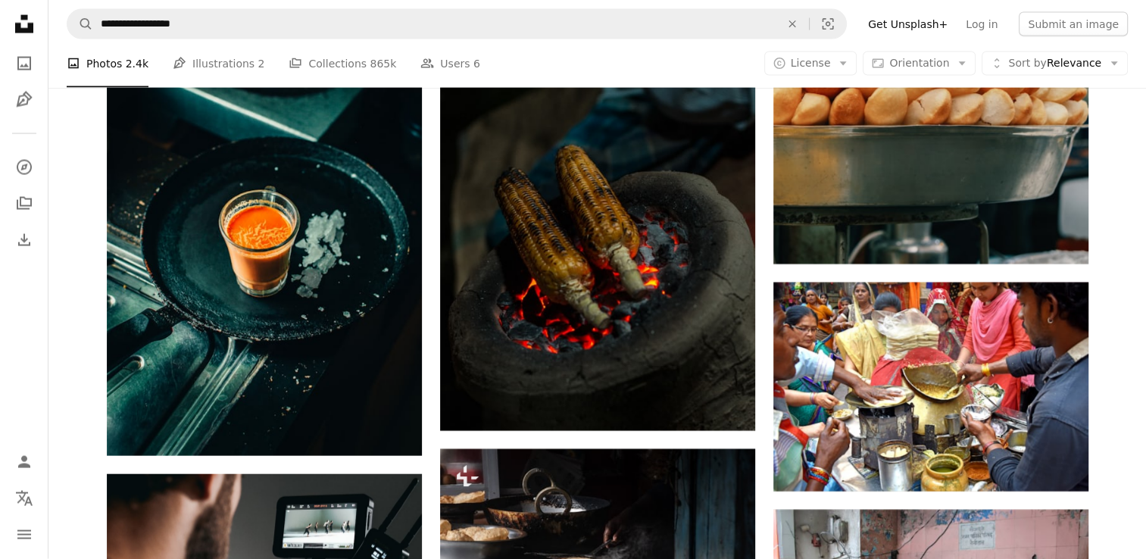
scroll to position [3240, 0]
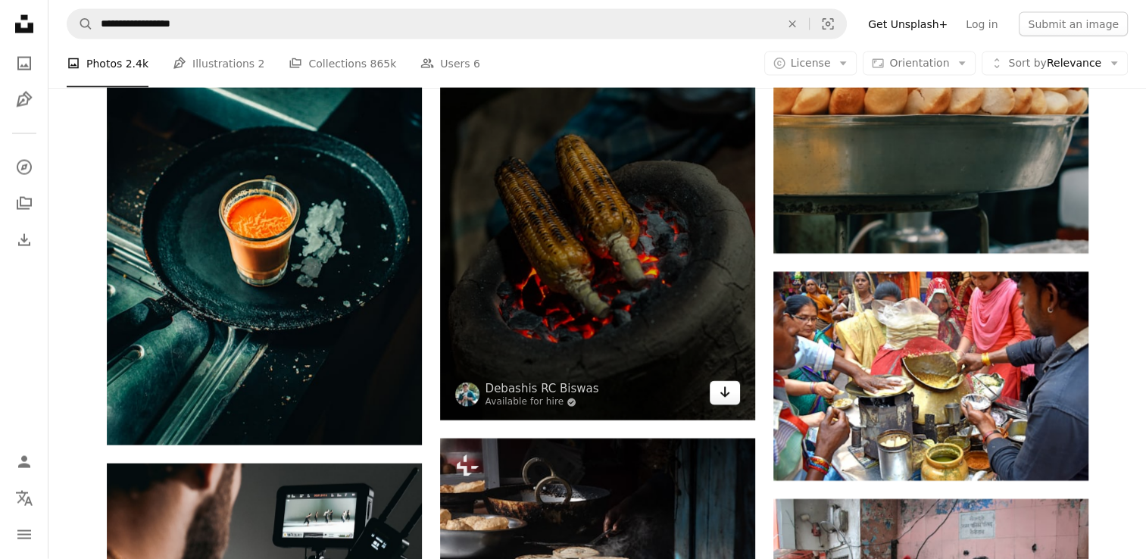
click at [720, 396] on icon "Arrow pointing down" at bounding box center [725, 392] width 12 height 18
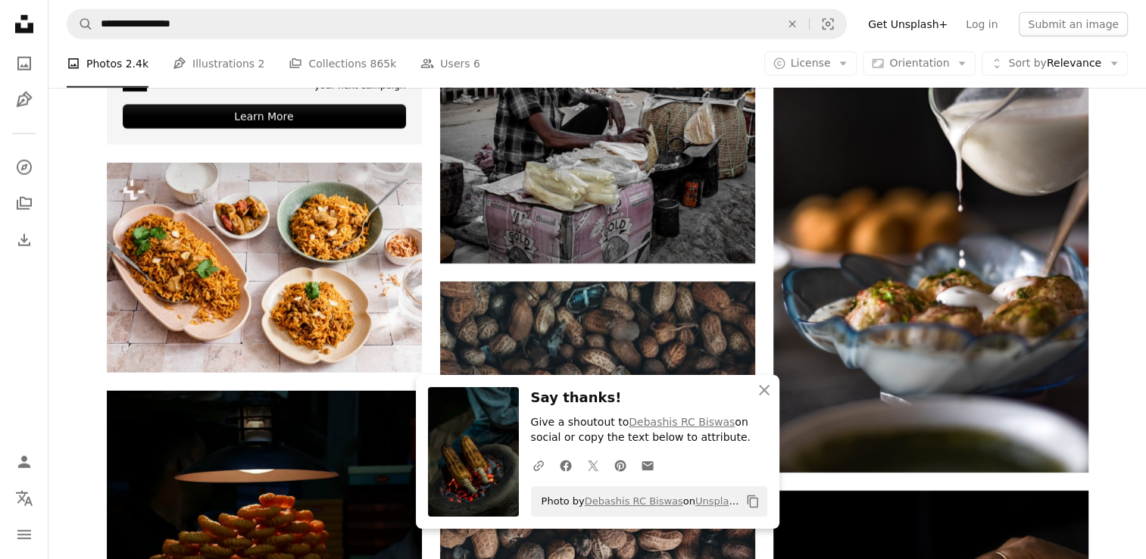
scroll to position [3977, 0]
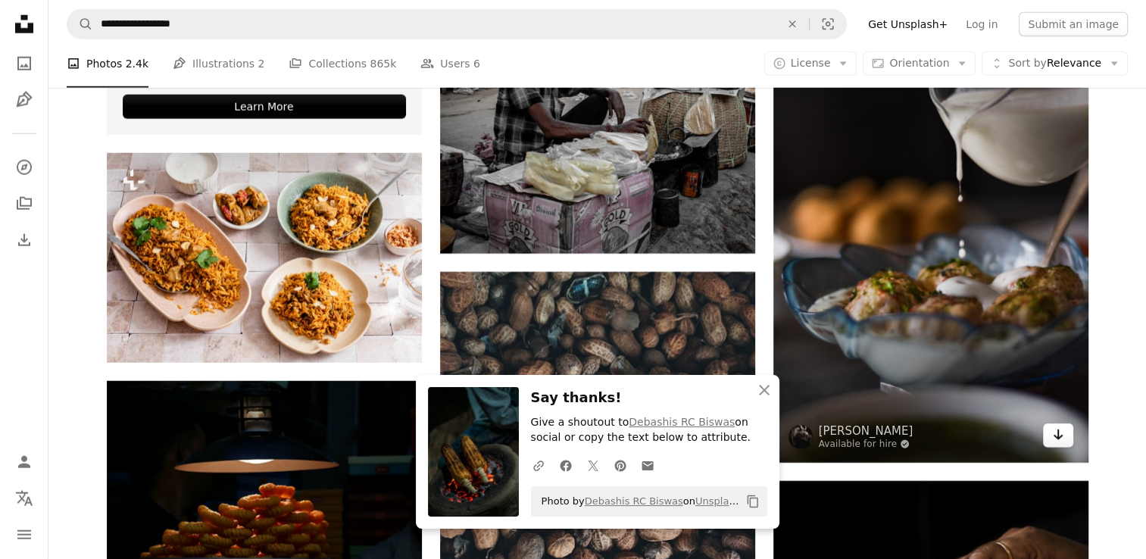
click at [1064, 437] on icon "Arrow pointing down" at bounding box center [1058, 435] width 12 height 18
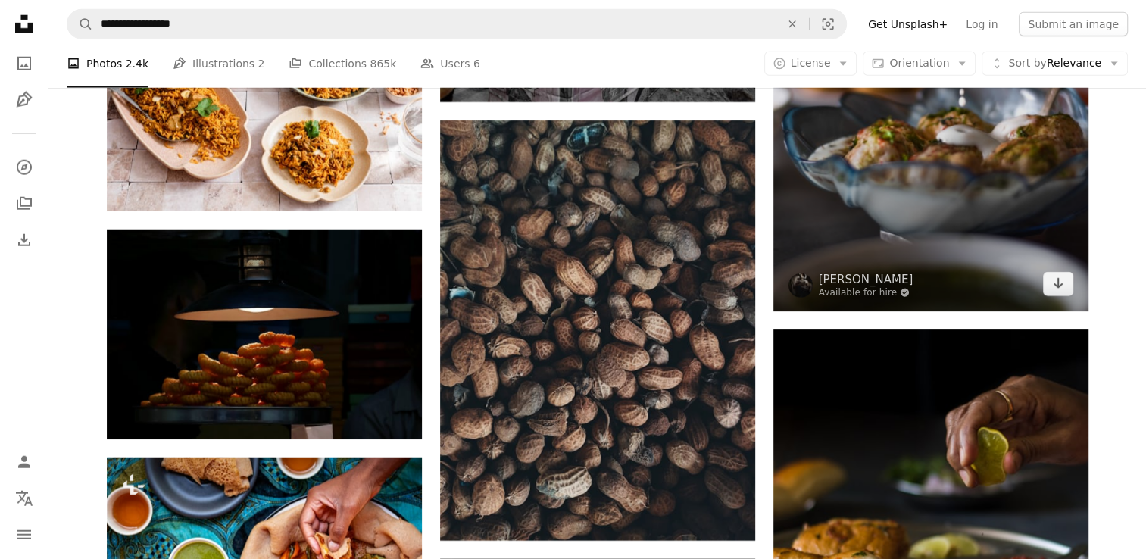
scroll to position [4149, 0]
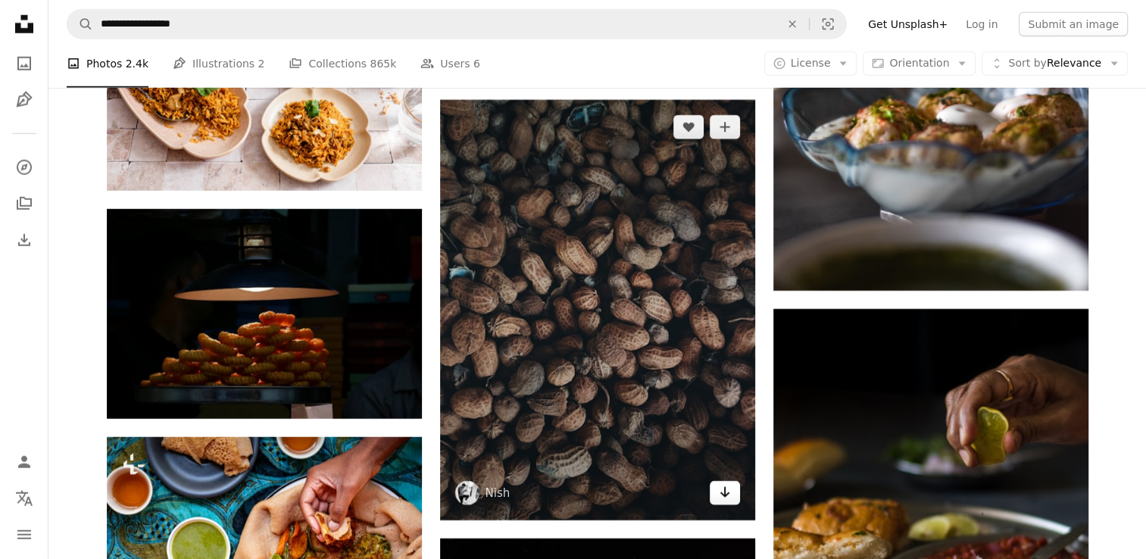
click at [724, 496] on icon "Download" at bounding box center [725, 492] width 10 height 11
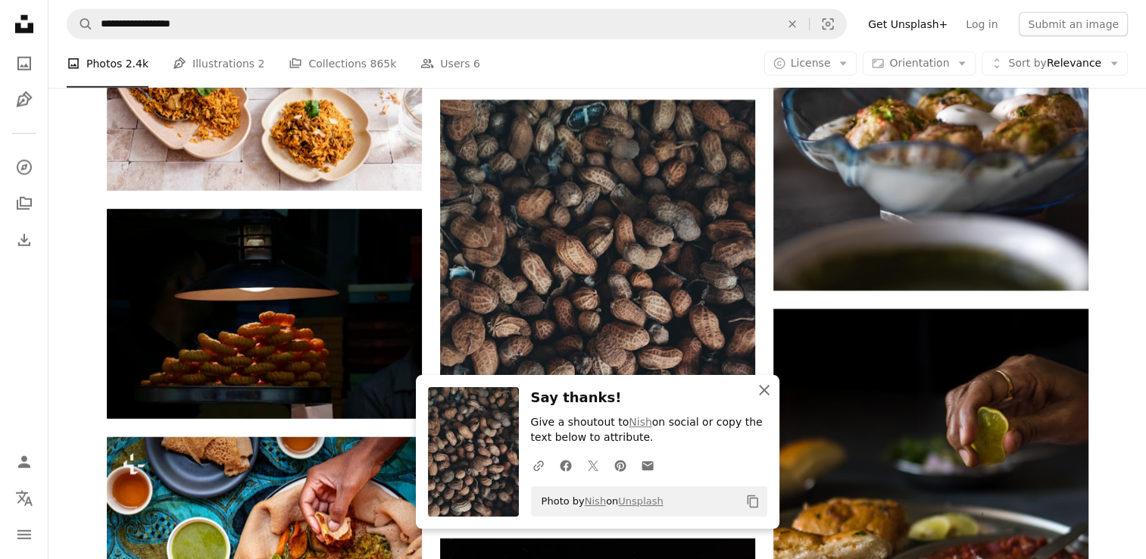
click at [766, 389] on icon "button" at bounding box center [764, 390] width 11 height 11
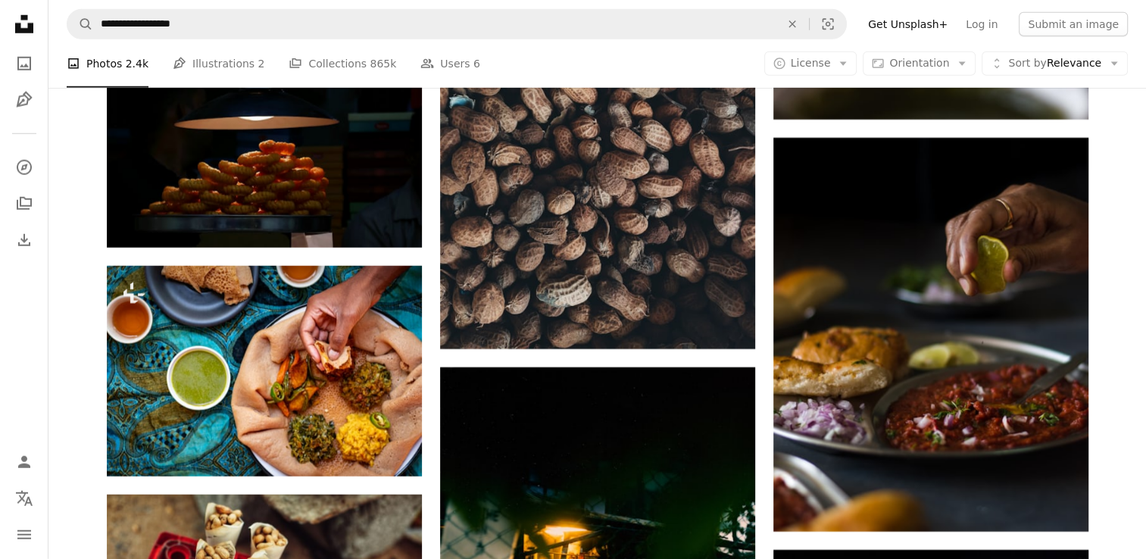
scroll to position [4402, 0]
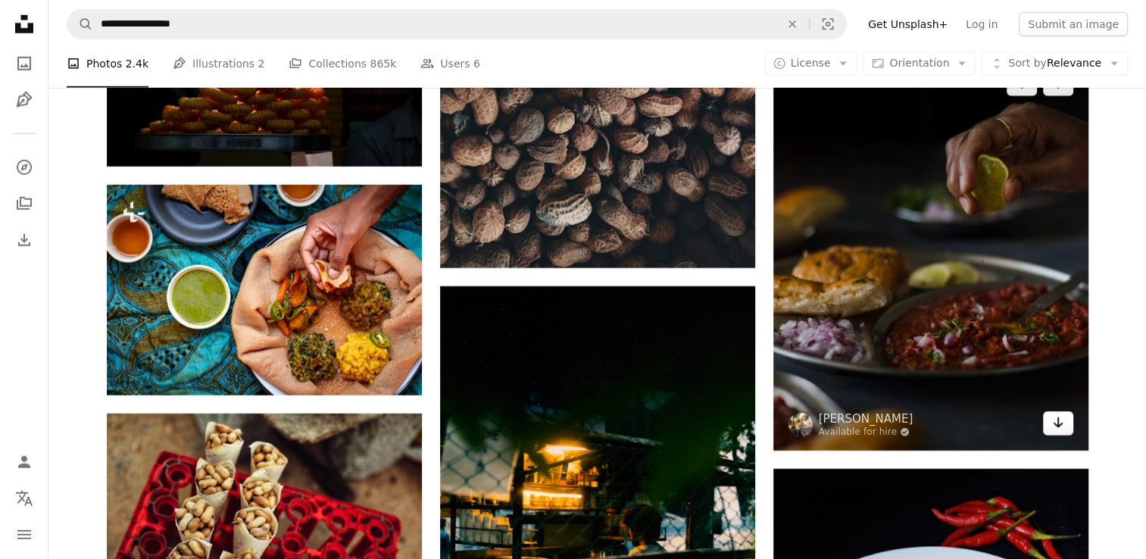
click at [1064, 417] on icon "Arrow pointing down" at bounding box center [1058, 423] width 12 height 18
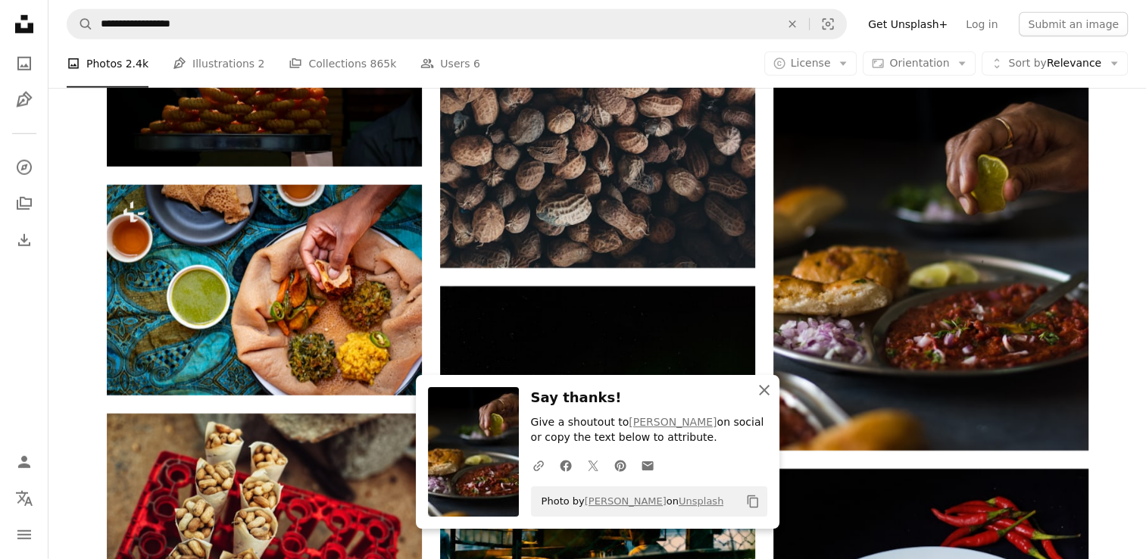
click at [770, 389] on icon "An X shape" at bounding box center [764, 390] width 18 height 18
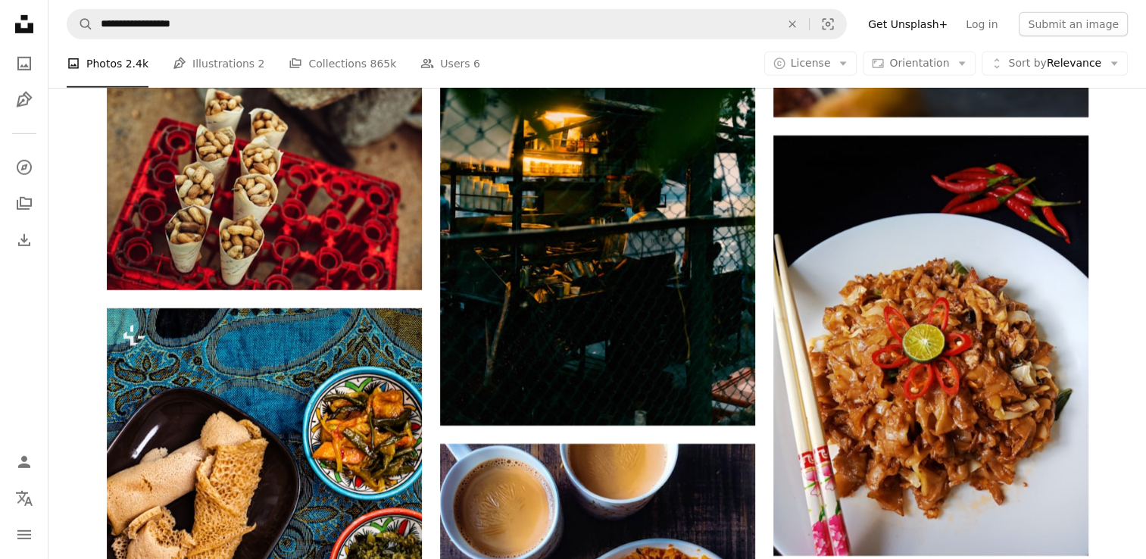
scroll to position [4877, 0]
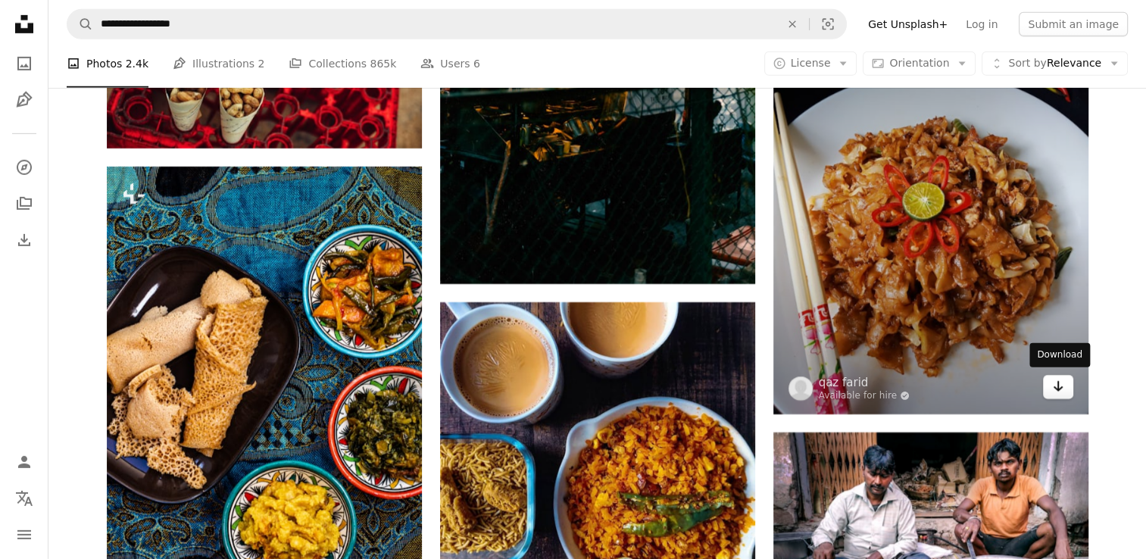
click at [1053, 386] on icon "Download" at bounding box center [1058, 386] width 10 height 11
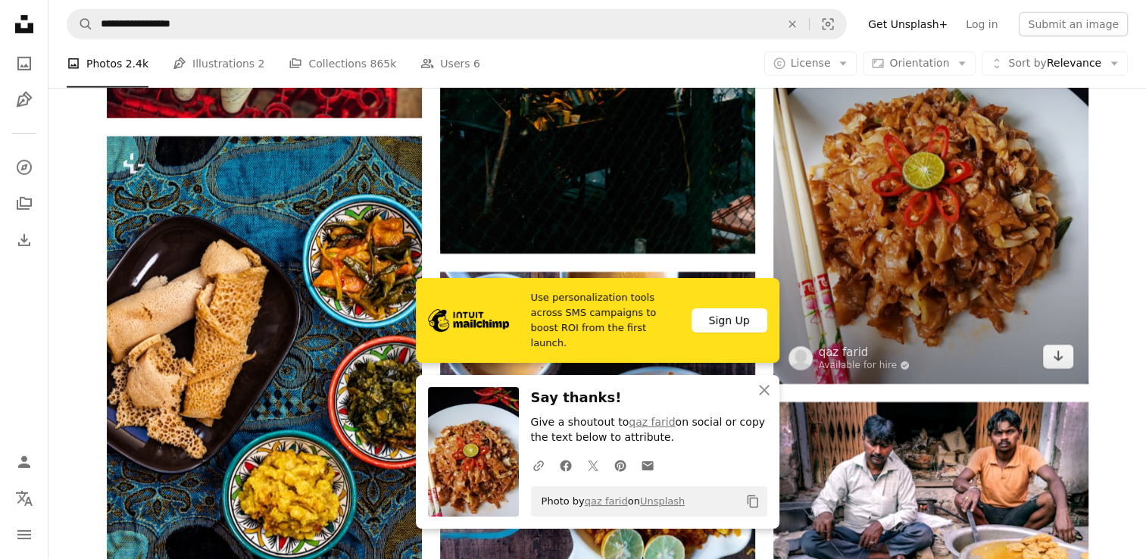
scroll to position [5049, 0]
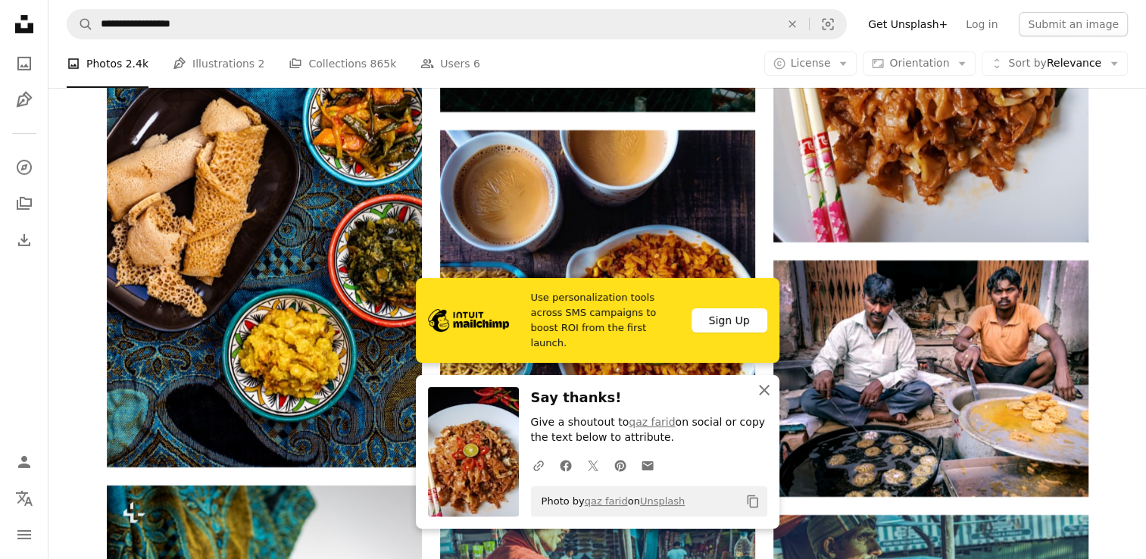
click at [767, 395] on icon "An X shape" at bounding box center [764, 390] width 18 height 18
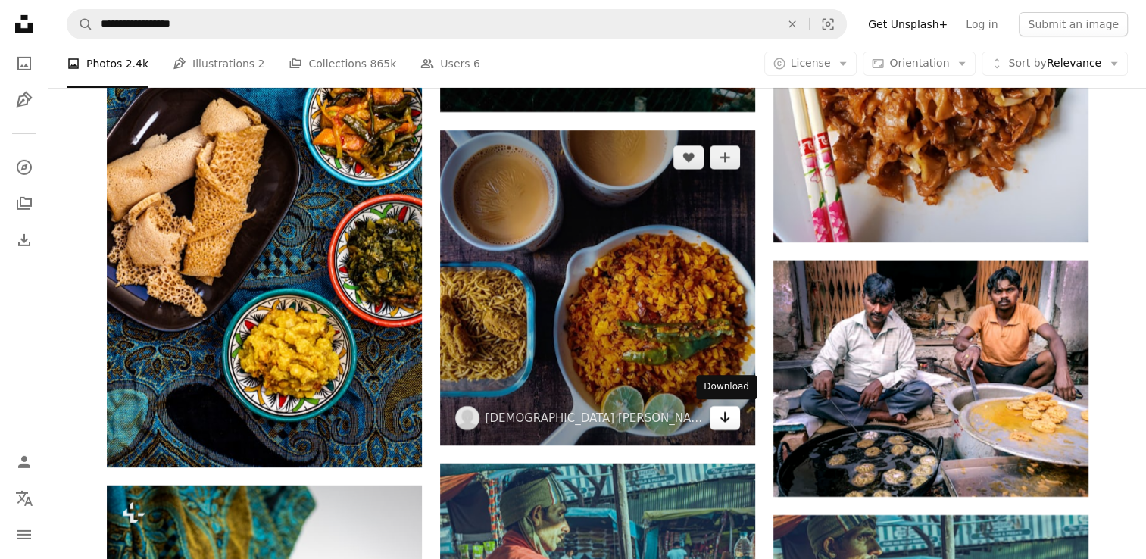
click at [721, 417] on icon "Download" at bounding box center [725, 417] width 10 height 11
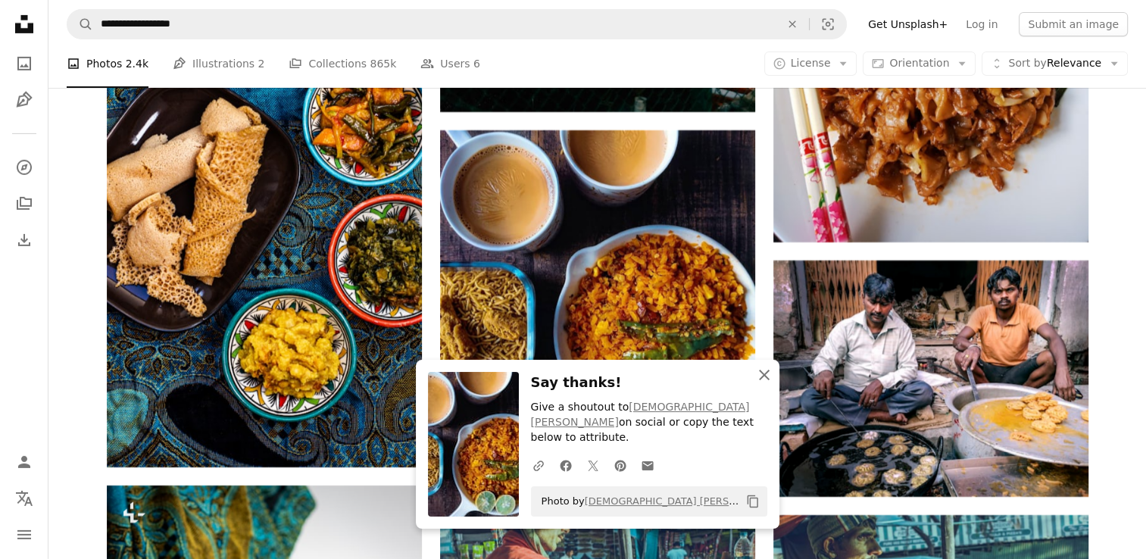
click at [767, 380] on icon "button" at bounding box center [764, 375] width 11 height 11
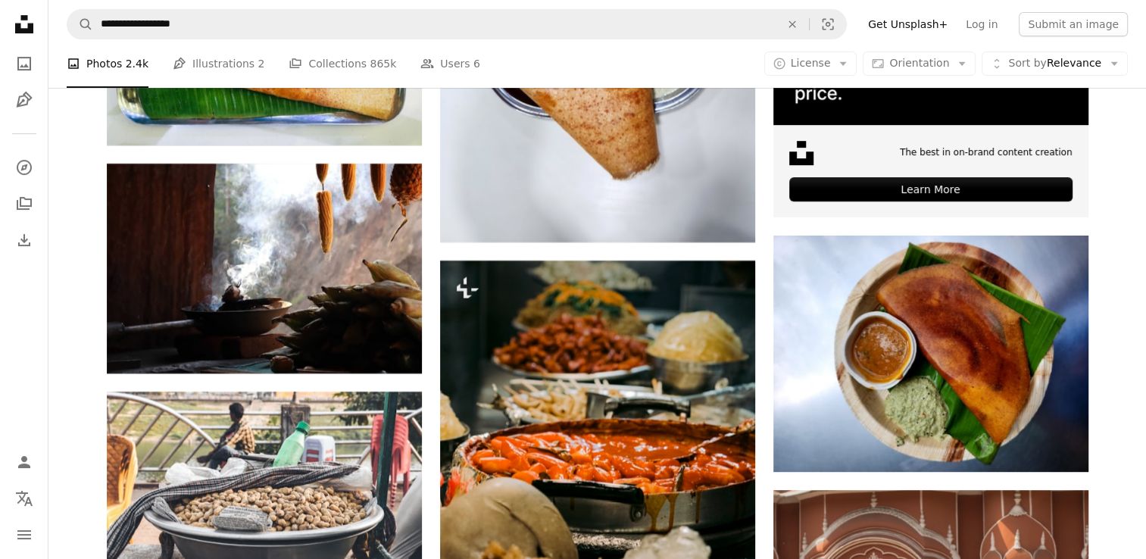
scroll to position [6362, 0]
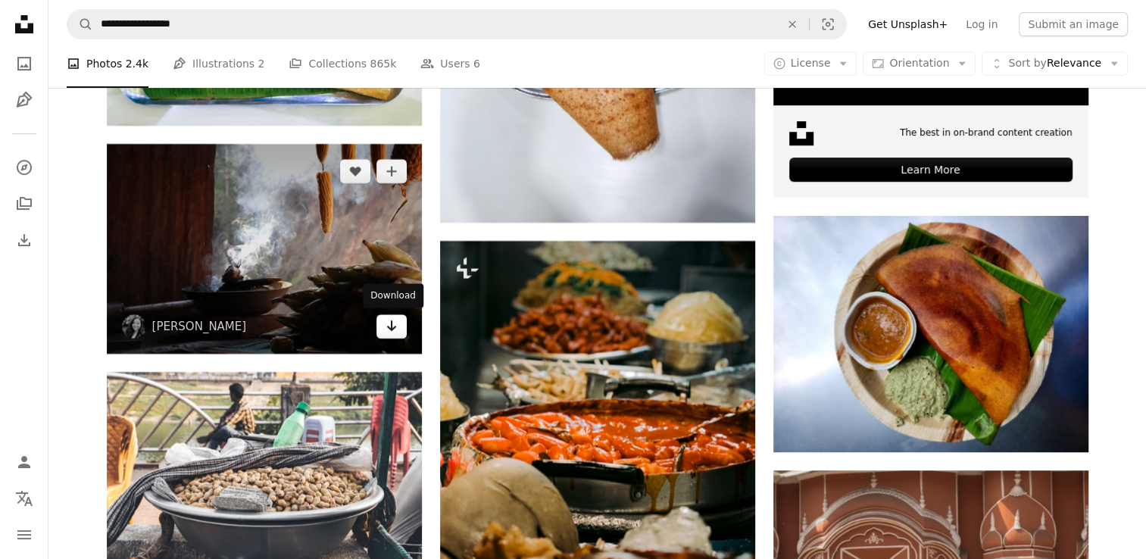
click at [391, 332] on icon "Arrow pointing down" at bounding box center [392, 326] width 12 height 18
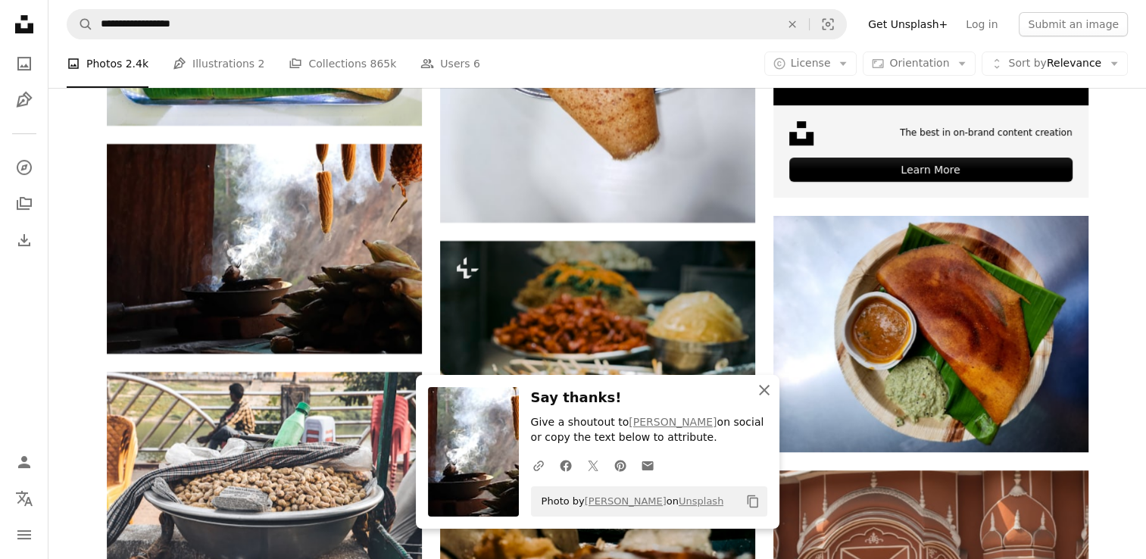
click at [768, 386] on icon "button" at bounding box center [764, 390] width 11 height 11
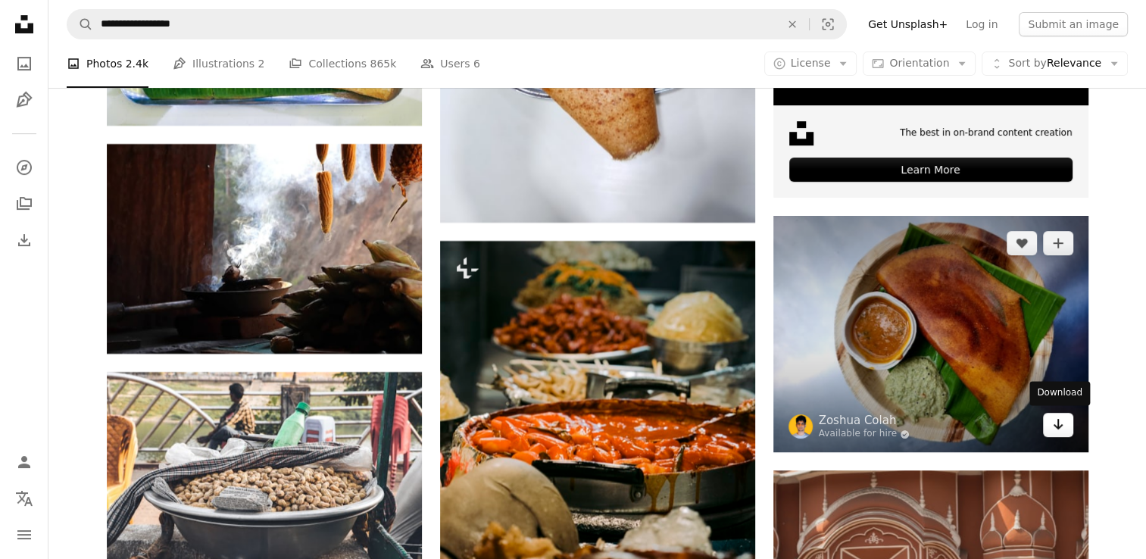
click at [1056, 424] on icon "Arrow pointing down" at bounding box center [1058, 424] width 12 height 18
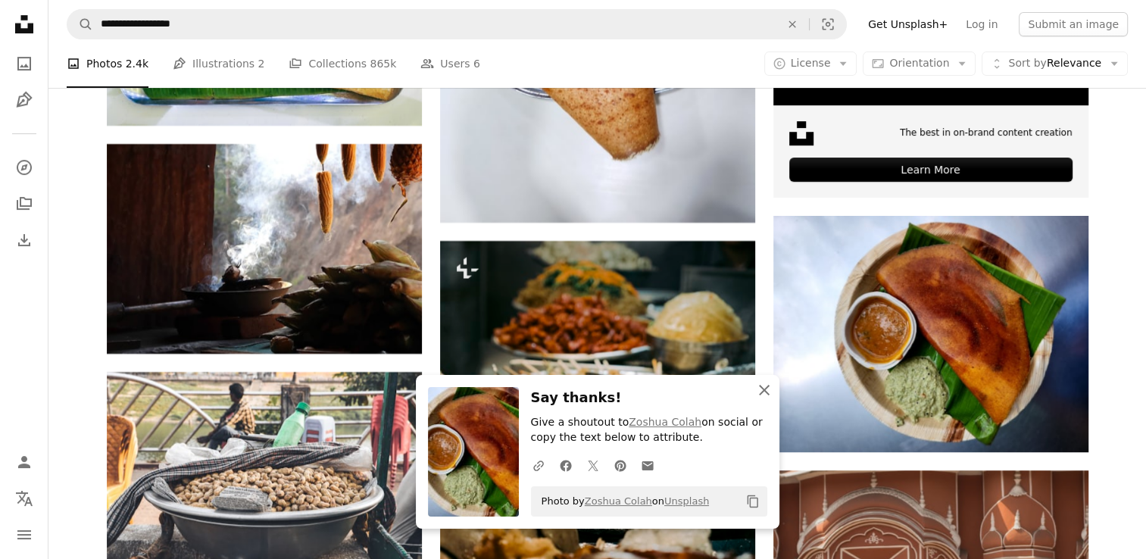
click at [768, 391] on icon "An X shape" at bounding box center [764, 390] width 18 height 18
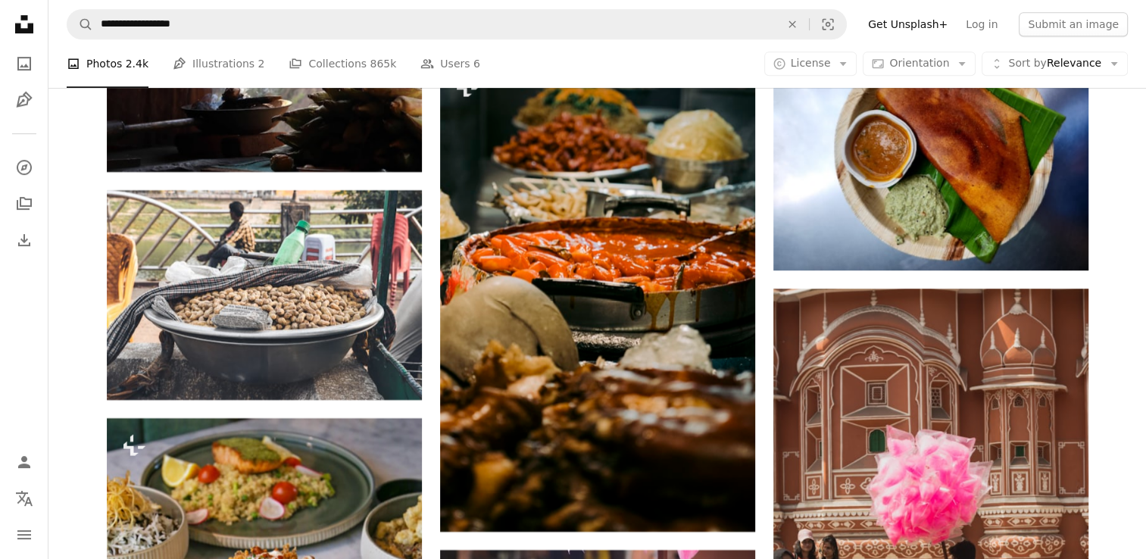
scroll to position [6574, 0]
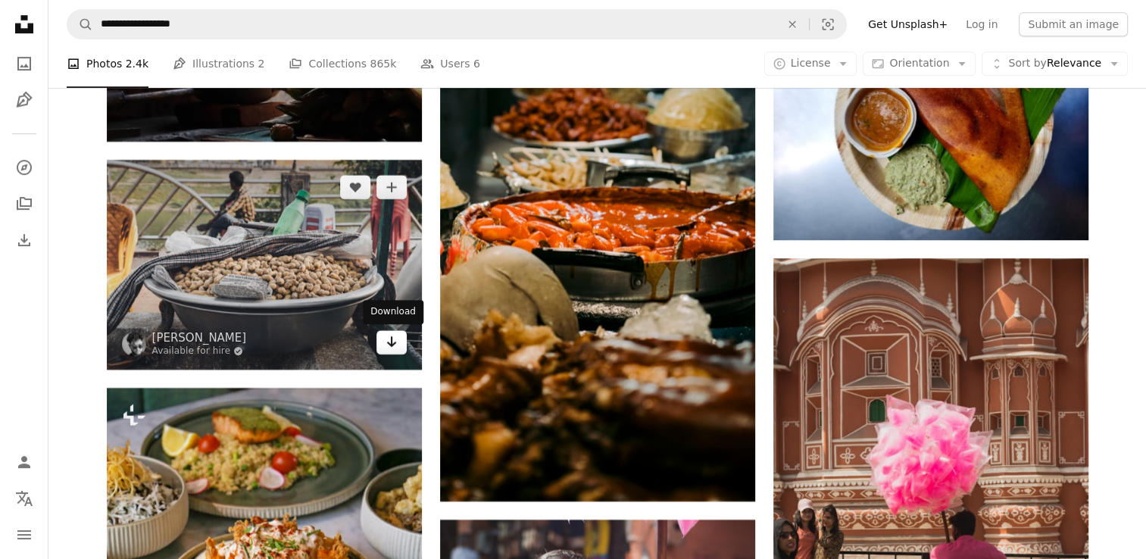
click at [386, 346] on icon "Arrow pointing down" at bounding box center [392, 342] width 12 height 18
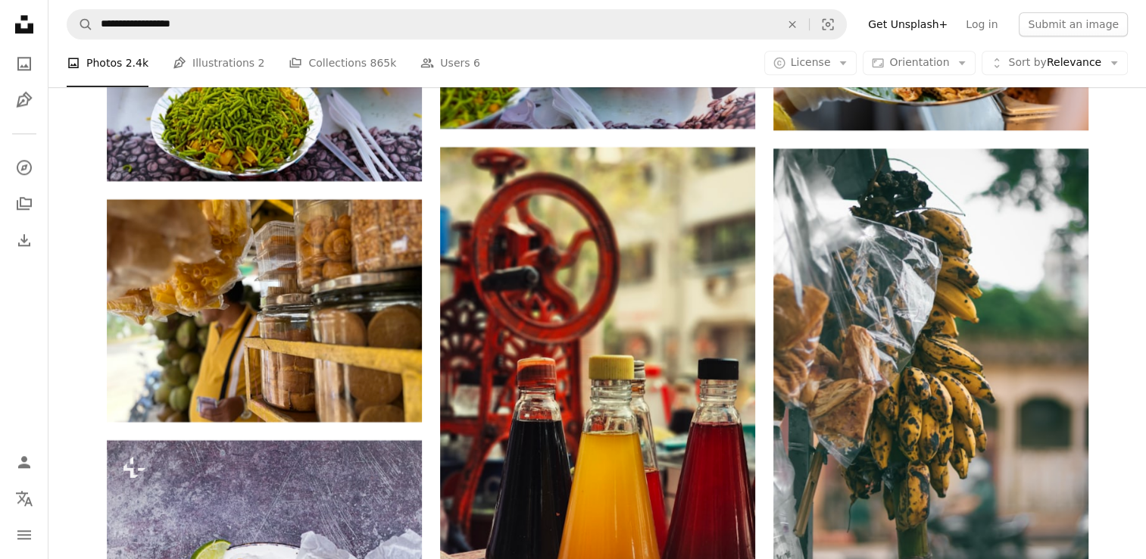
scroll to position [7463, 0]
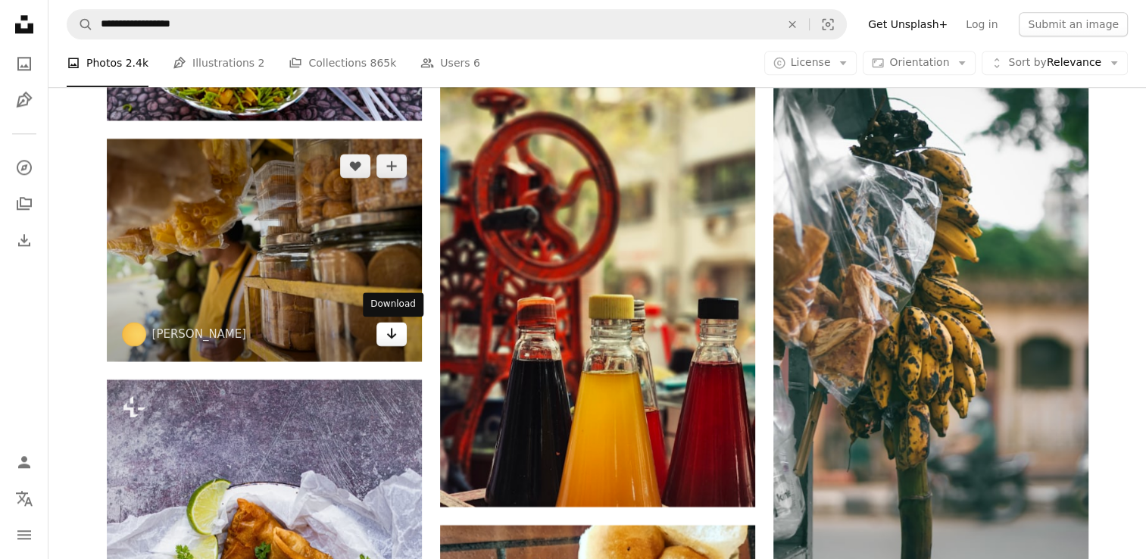
click at [405, 338] on link "Arrow pointing down" at bounding box center [392, 334] width 30 height 24
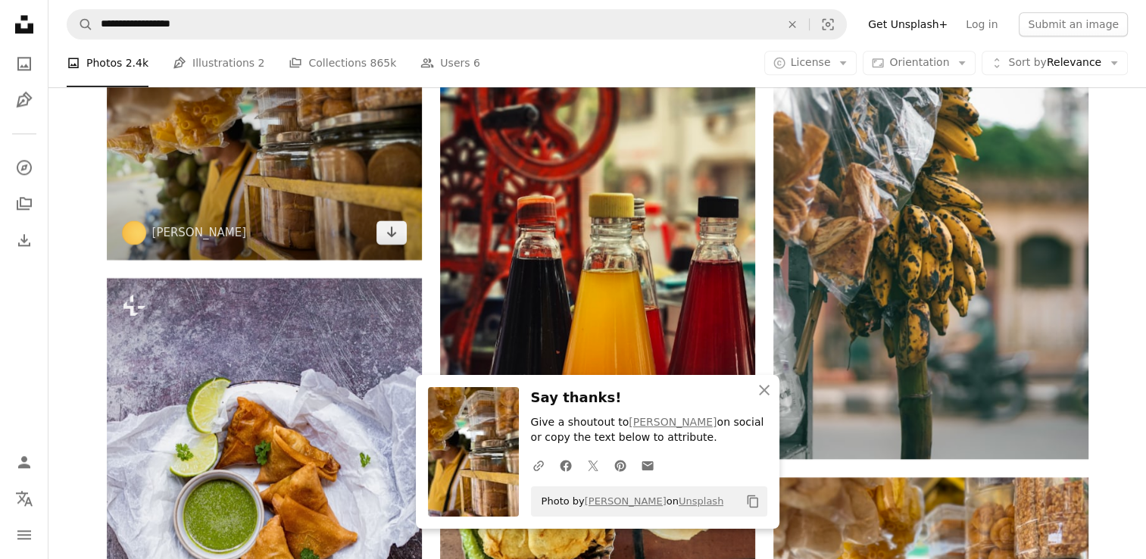
scroll to position [7635, 0]
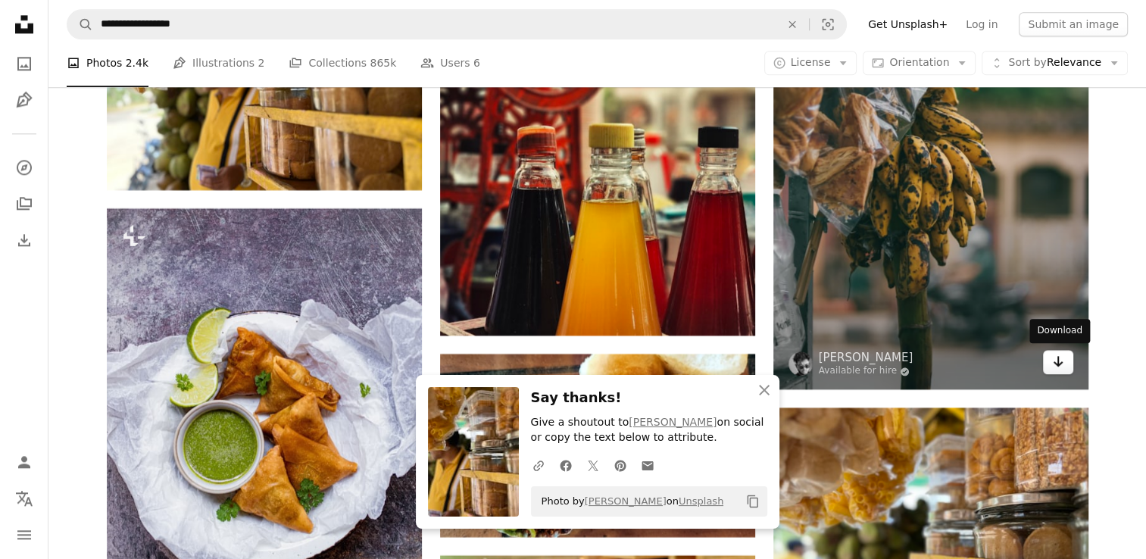
click at [1050, 365] on link "Arrow pointing down" at bounding box center [1058, 362] width 30 height 24
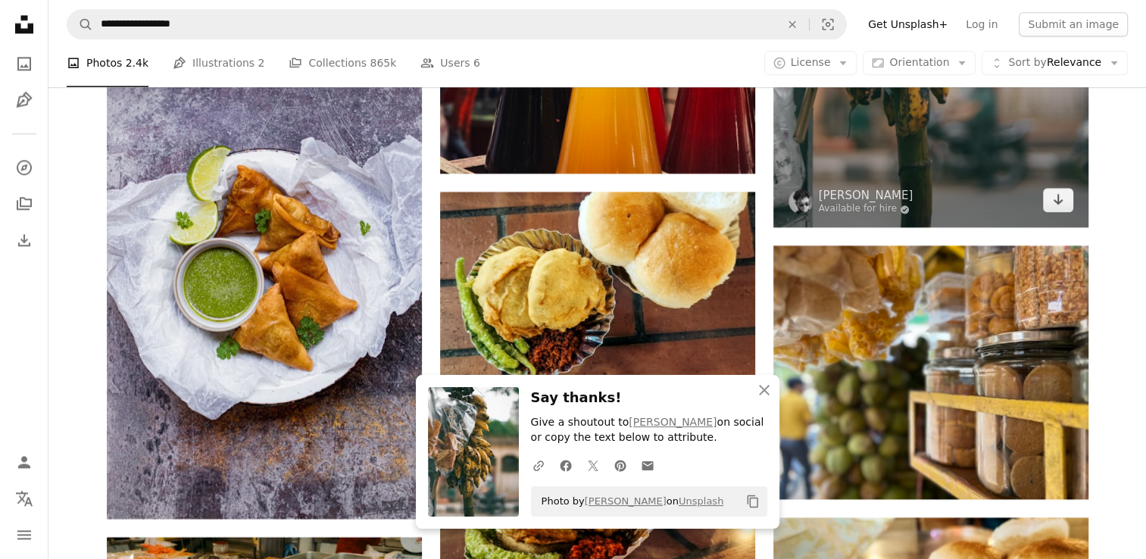
scroll to position [7888, 0]
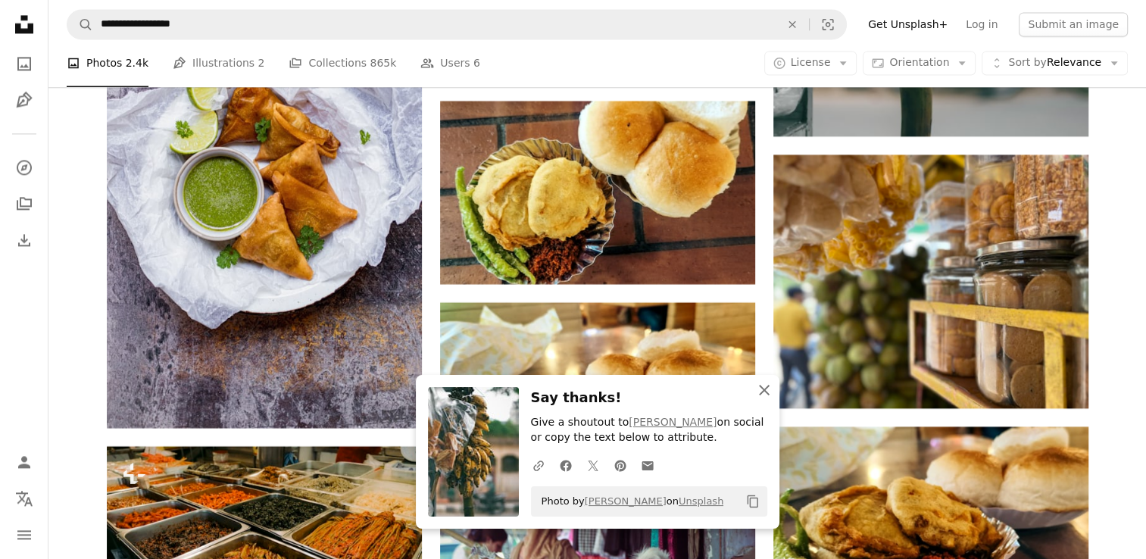
click at [764, 392] on icon "An X shape" at bounding box center [764, 390] width 18 height 18
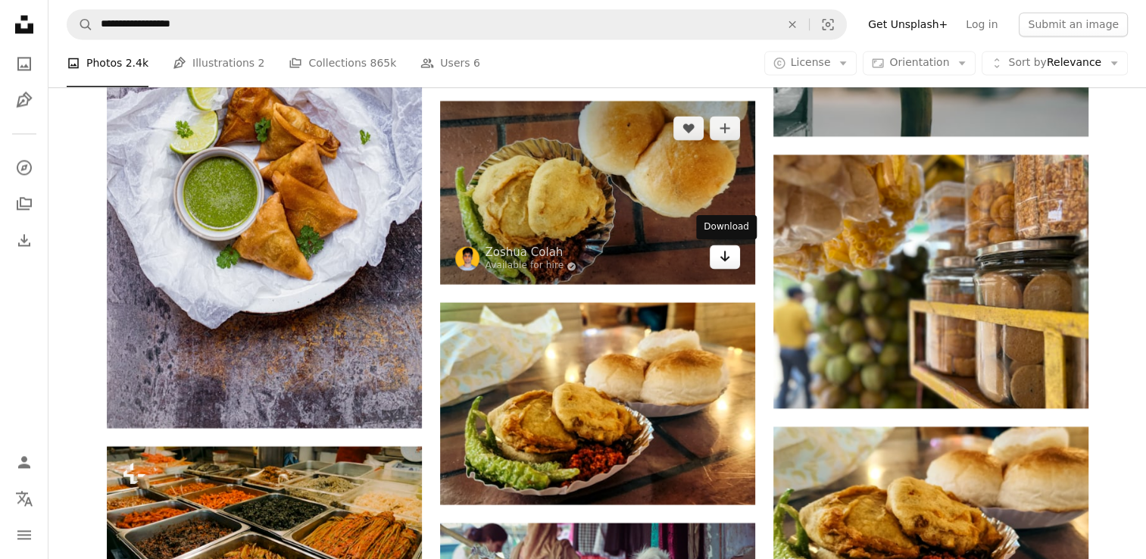
click at [715, 259] on link "Arrow pointing down" at bounding box center [725, 257] width 30 height 24
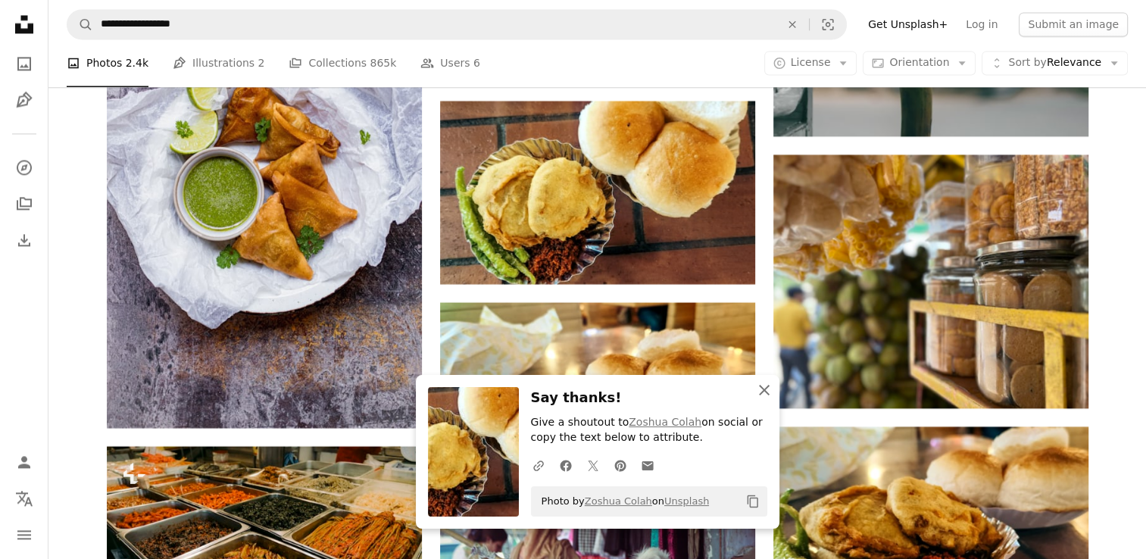
click at [766, 393] on icon "button" at bounding box center [764, 390] width 11 height 11
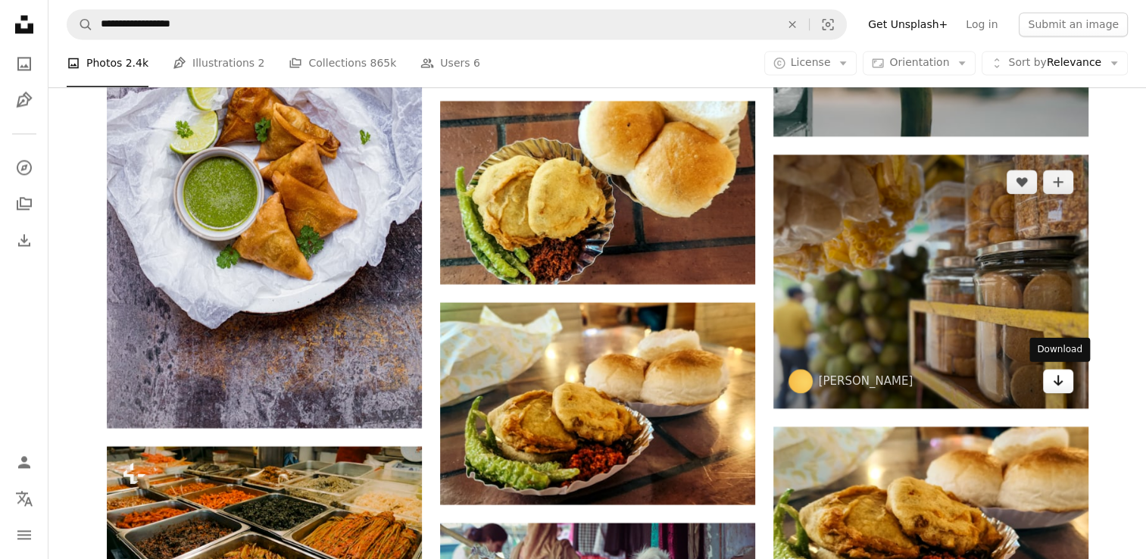
click at [1061, 383] on icon "Arrow pointing down" at bounding box center [1058, 380] width 12 height 18
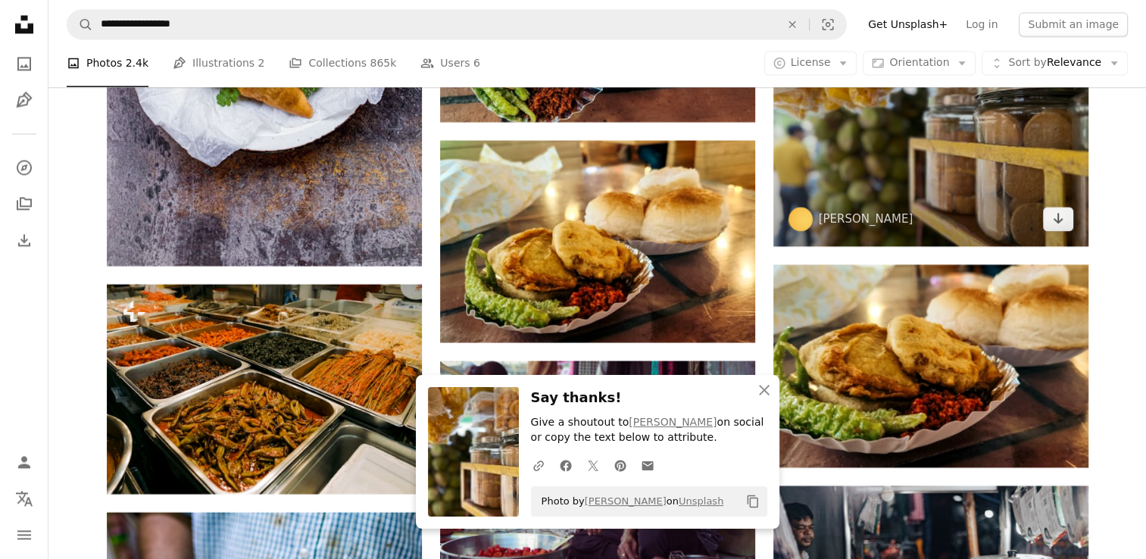
scroll to position [8060, 0]
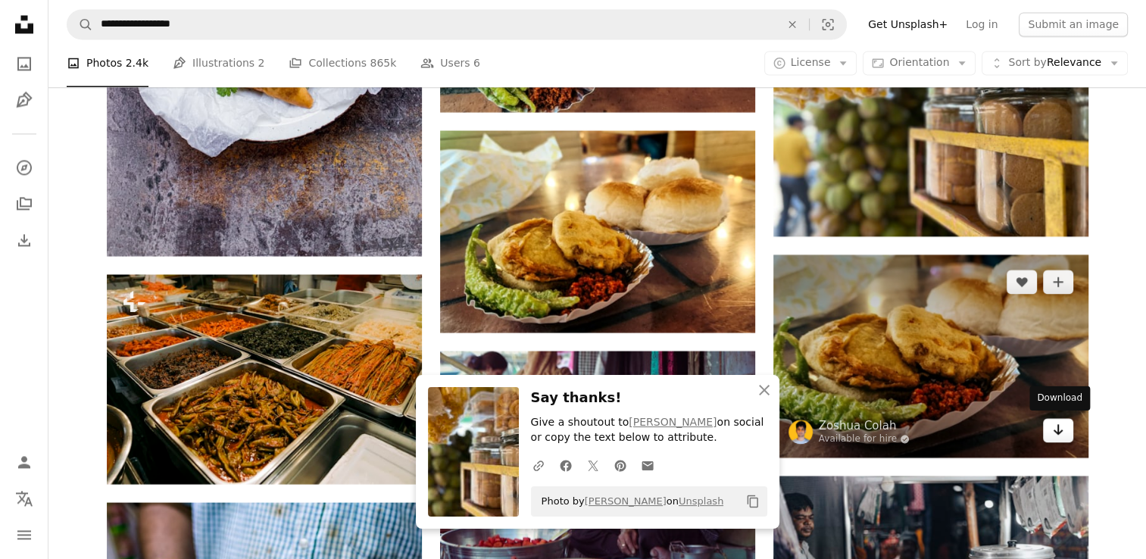
click at [1058, 429] on icon "Download" at bounding box center [1058, 429] width 10 height 11
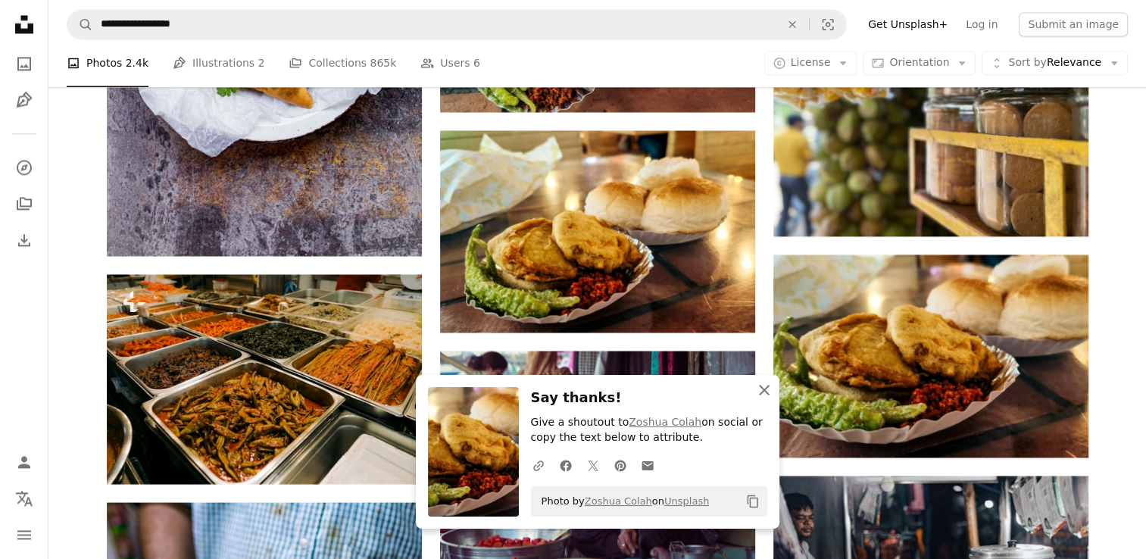
click at [763, 389] on icon "button" at bounding box center [764, 390] width 11 height 11
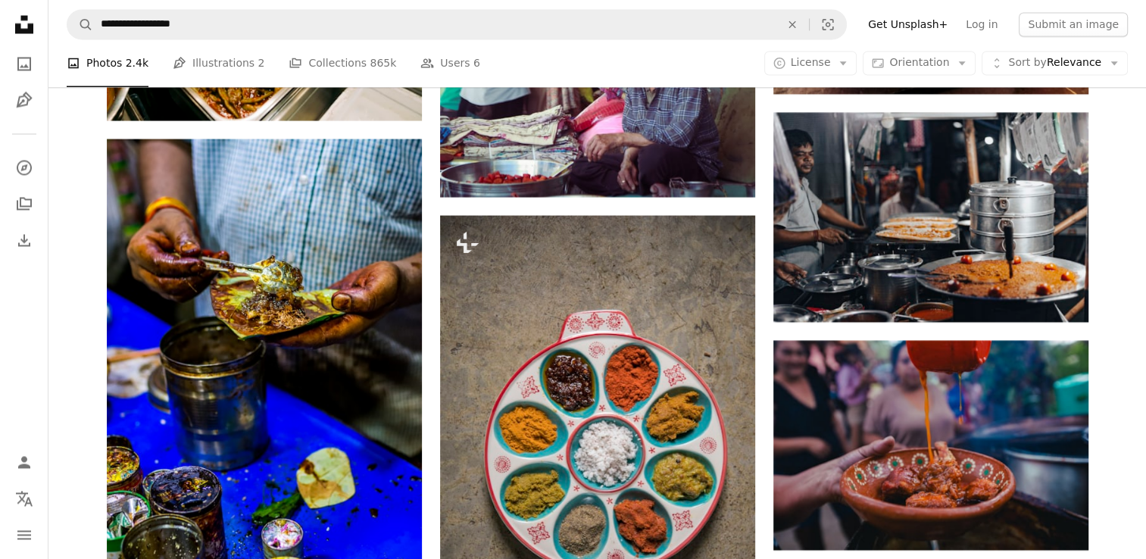
scroll to position [8454, 0]
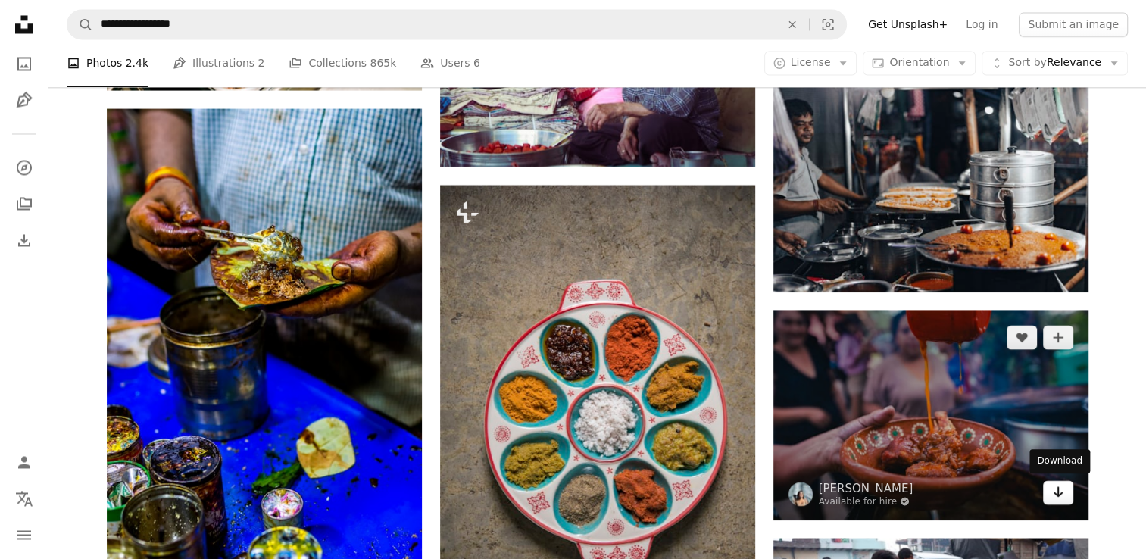
click at [1057, 493] on icon "Download" at bounding box center [1058, 491] width 10 height 11
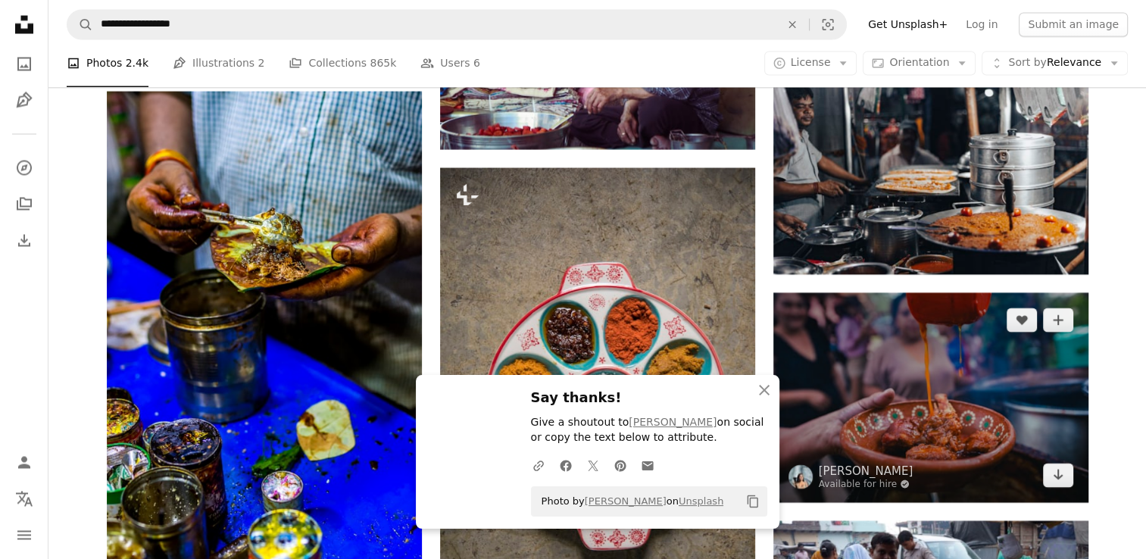
scroll to position [8484, 0]
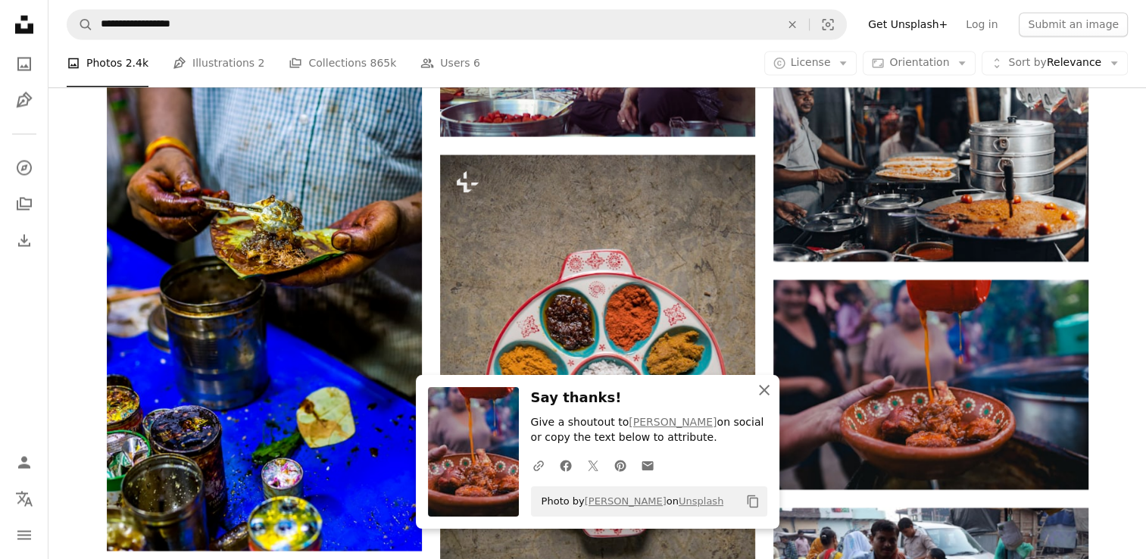
click at [767, 392] on icon "button" at bounding box center [764, 390] width 11 height 11
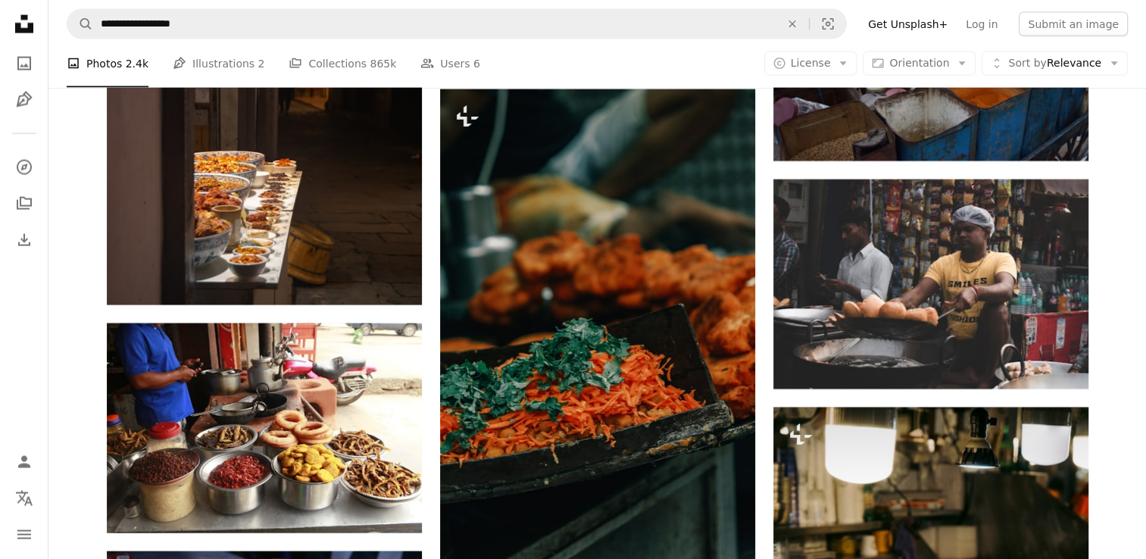
scroll to position [9130, 0]
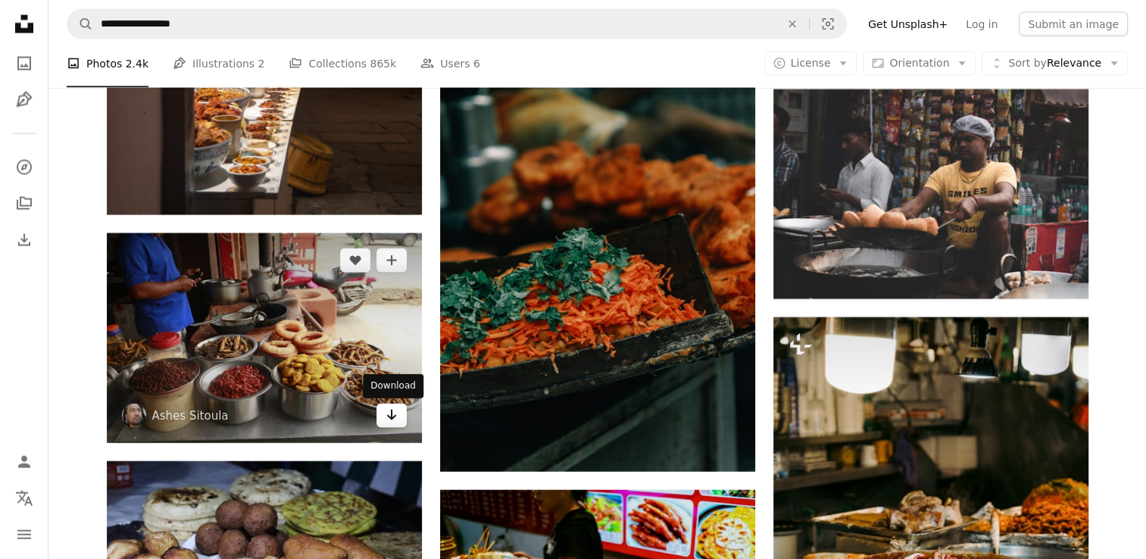
click at [399, 421] on link "Arrow pointing down" at bounding box center [392, 416] width 30 height 24
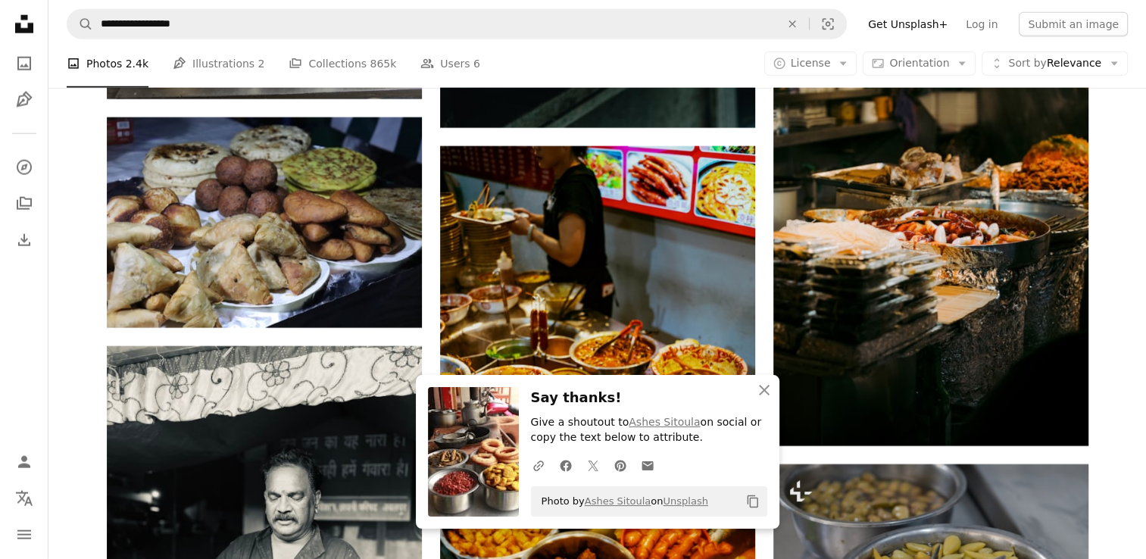
scroll to position [9535, 0]
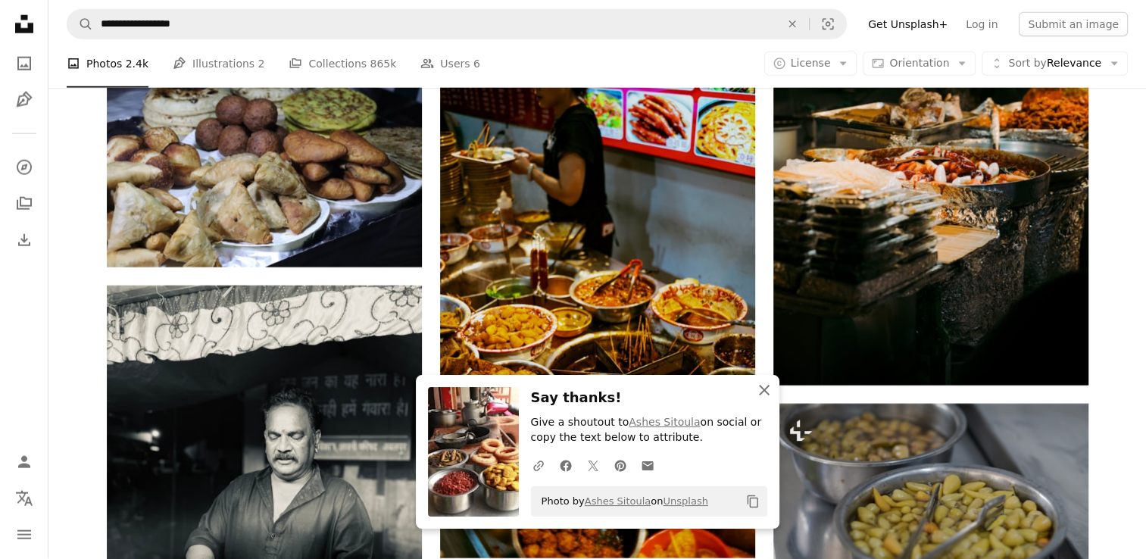
click at [770, 392] on icon "An X shape" at bounding box center [764, 390] width 18 height 18
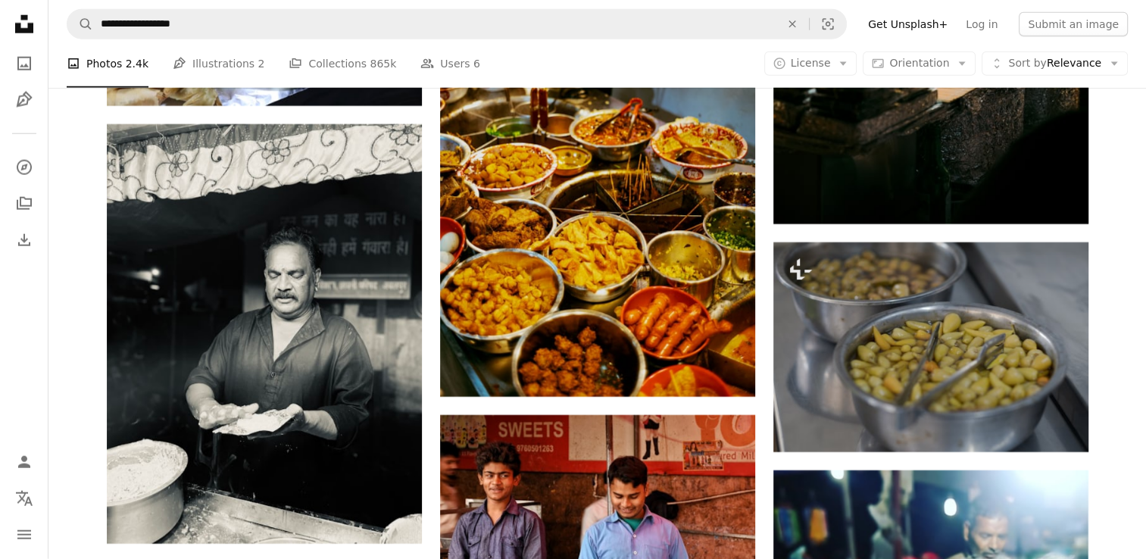
scroll to position [9717, 0]
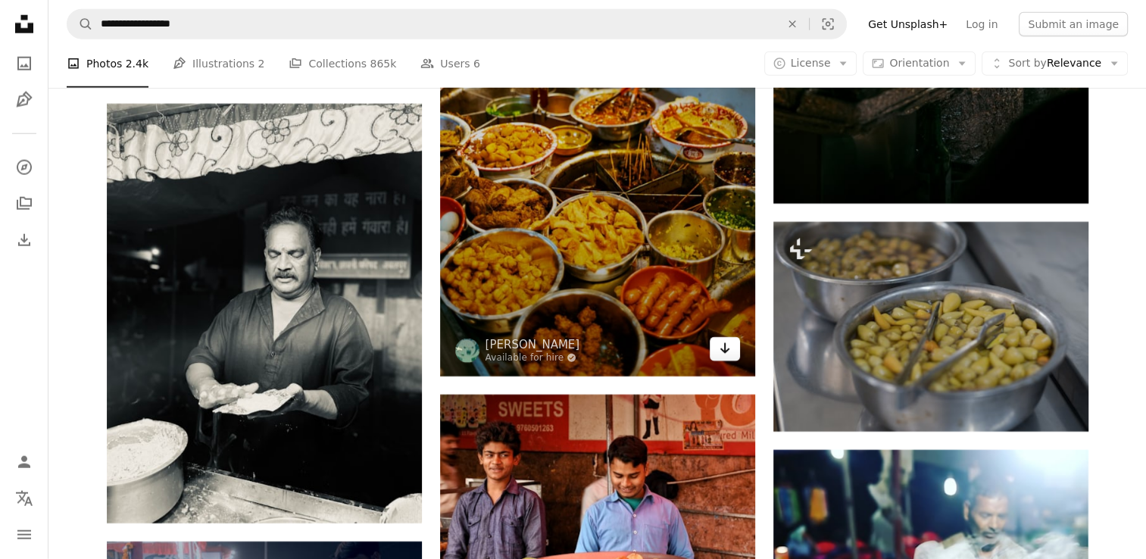
click at [733, 351] on link "Arrow pointing down" at bounding box center [725, 349] width 30 height 24
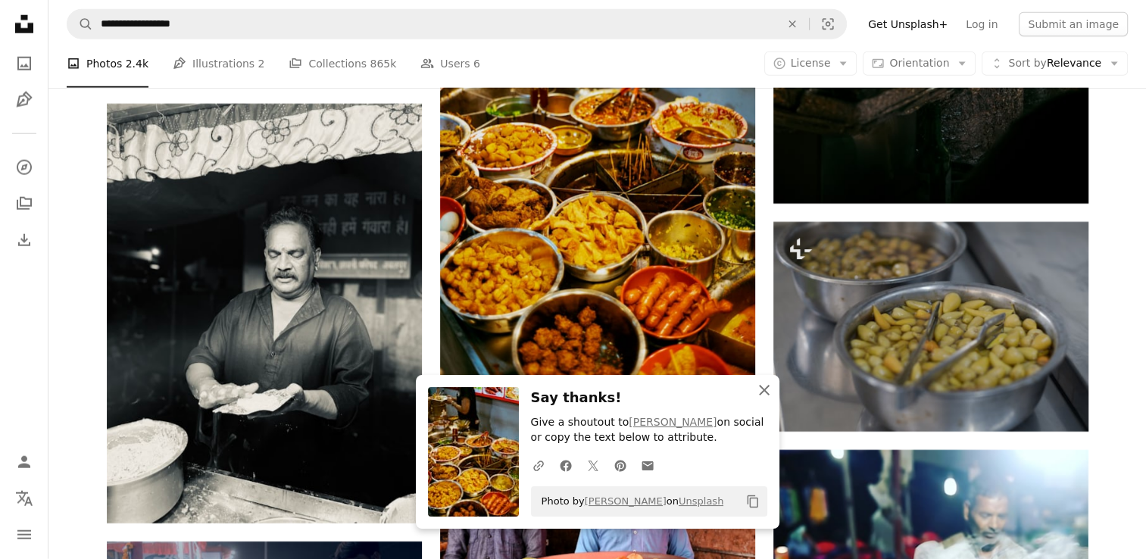
click at [758, 394] on icon "An X shape" at bounding box center [764, 390] width 18 height 18
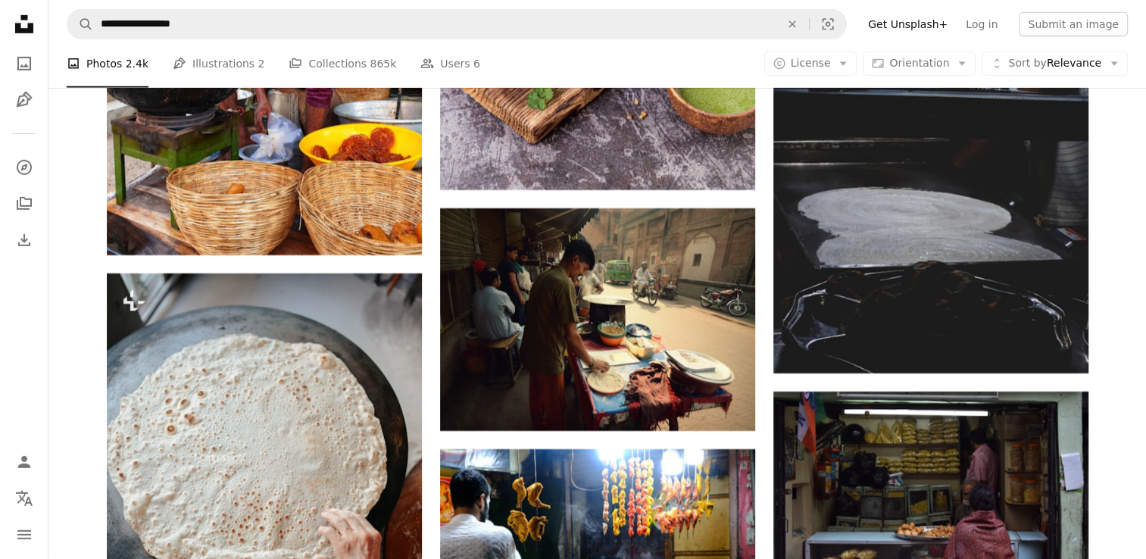
scroll to position [10636, 0]
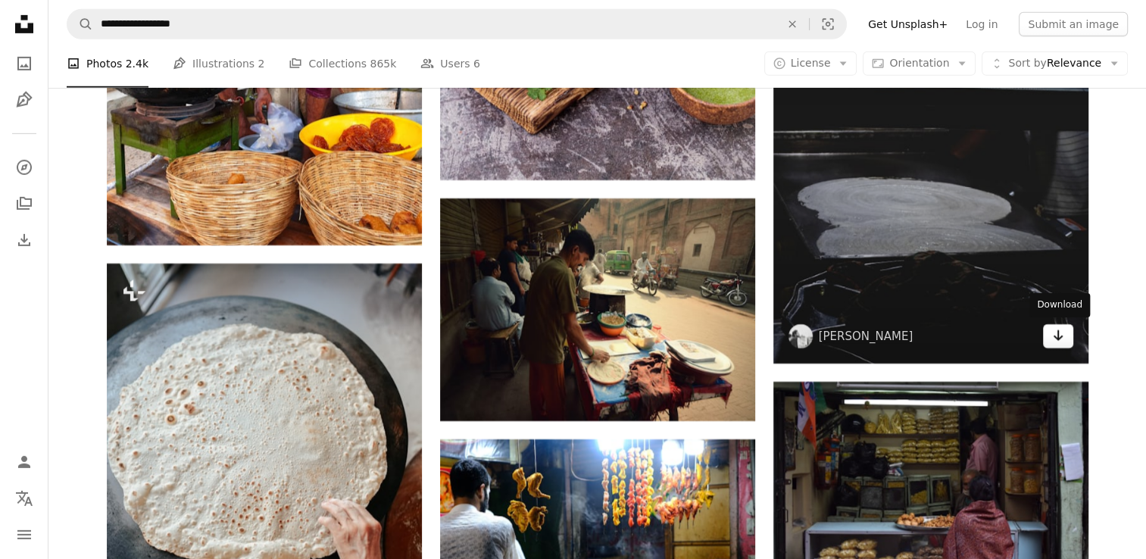
click at [1057, 336] on icon "Arrow pointing down" at bounding box center [1058, 336] width 12 height 18
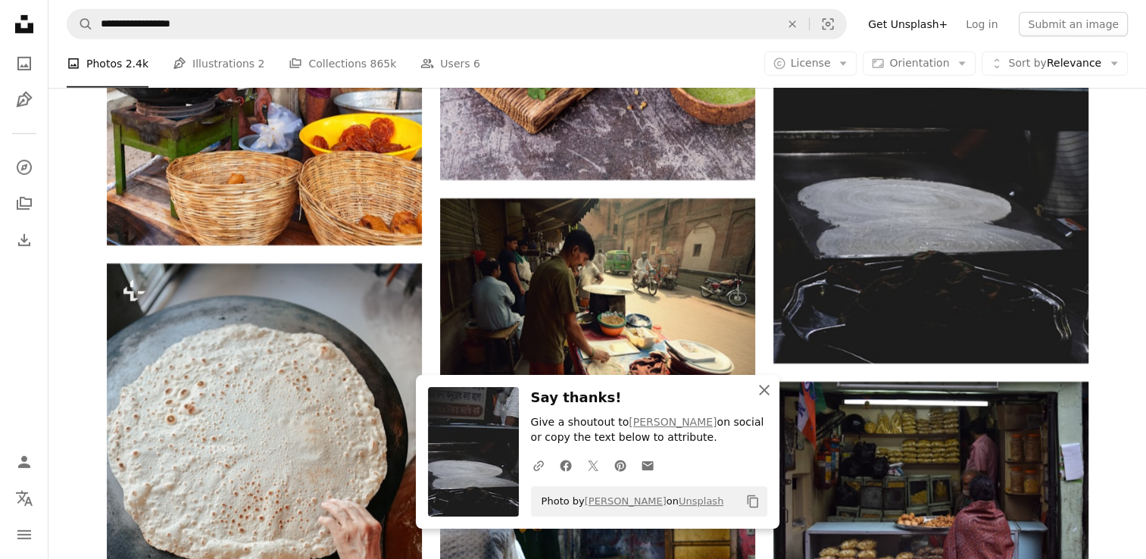
click at [764, 389] on icon "button" at bounding box center [764, 390] width 11 height 11
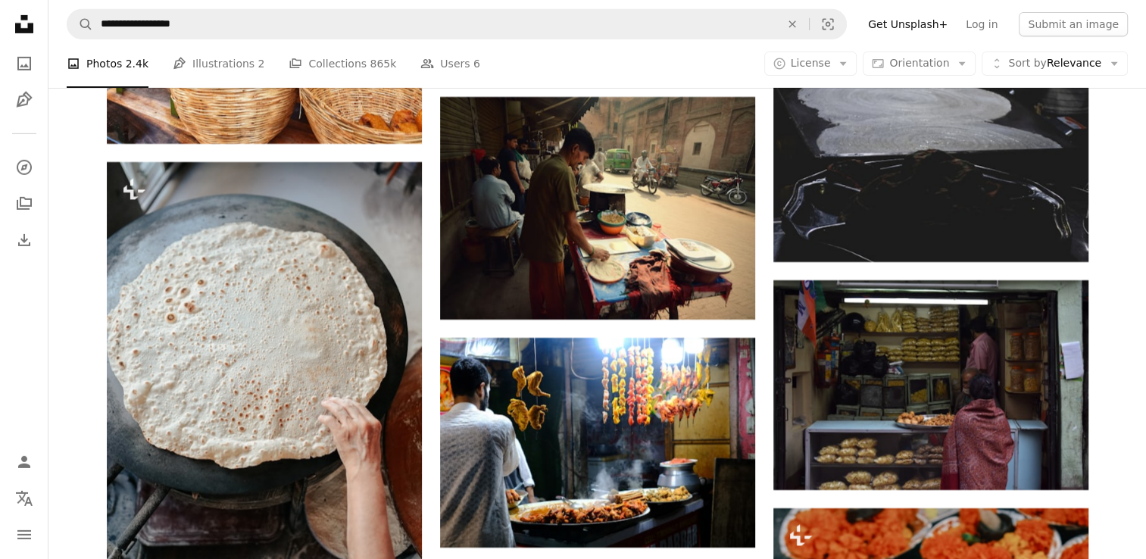
scroll to position [10859, 0]
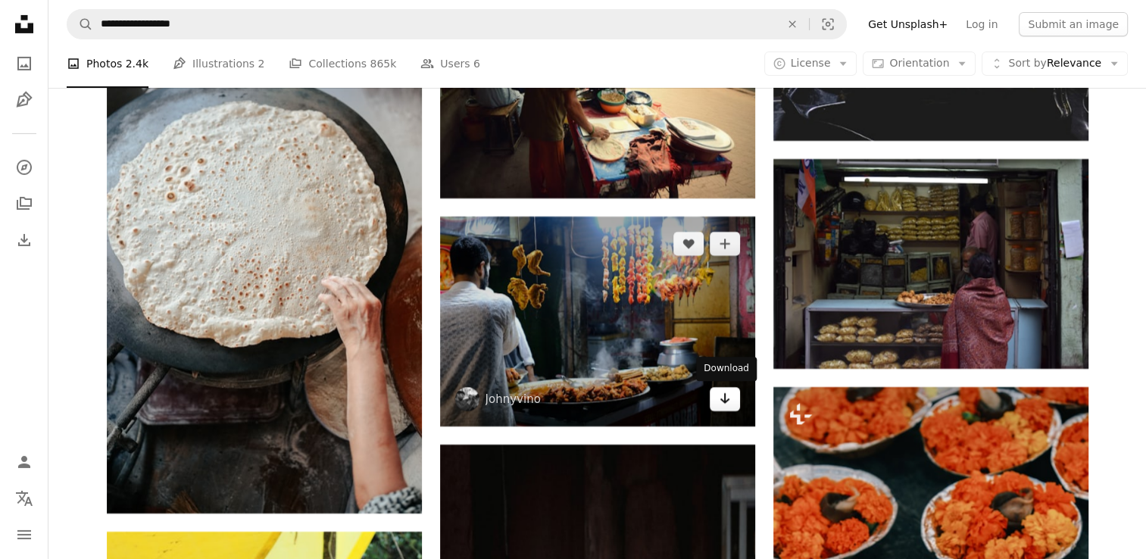
click at [724, 402] on icon "Download" at bounding box center [725, 398] width 10 height 11
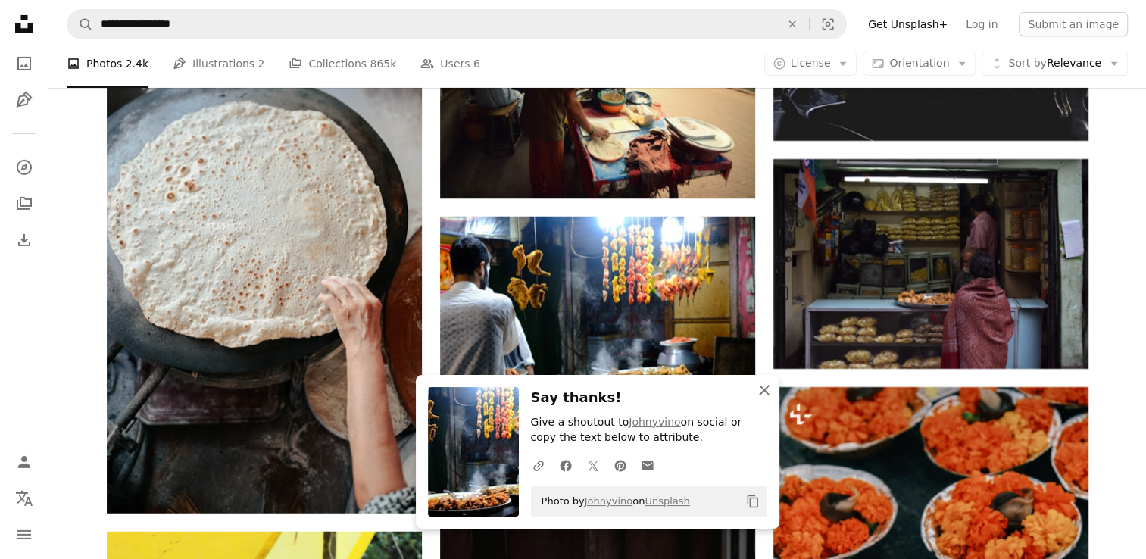
click at [767, 396] on icon "An X shape" at bounding box center [764, 390] width 18 height 18
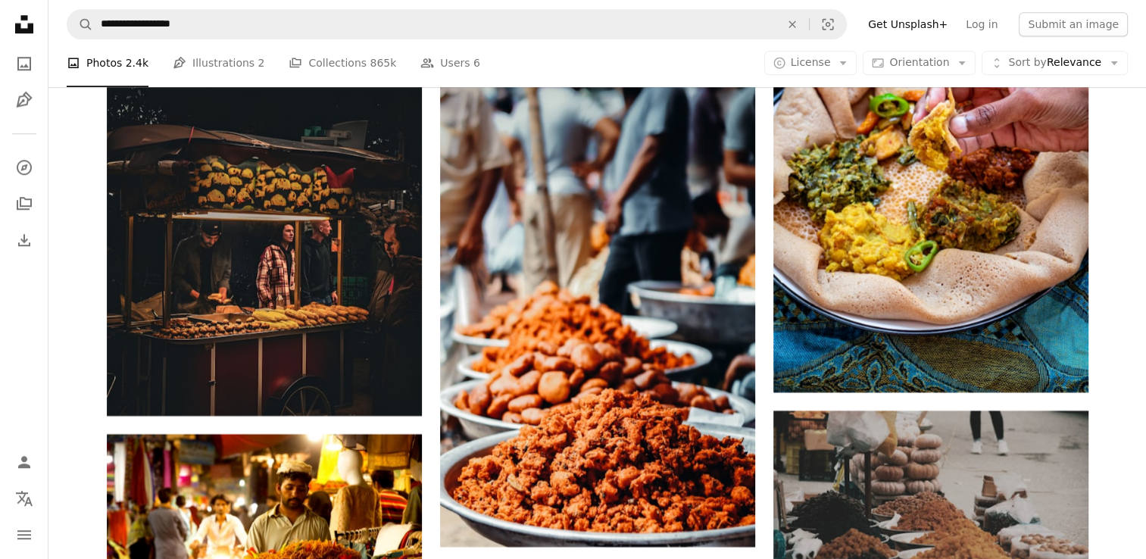
scroll to position [12860, 0]
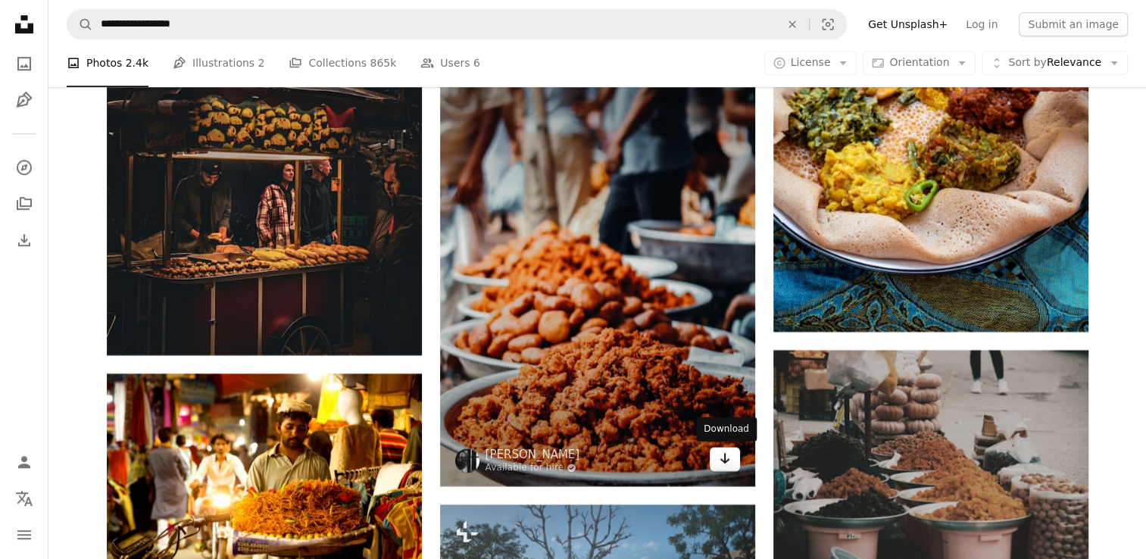
click at [726, 462] on icon "Arrow pointing down" at bounding box center [725, 458] width 12 height 18
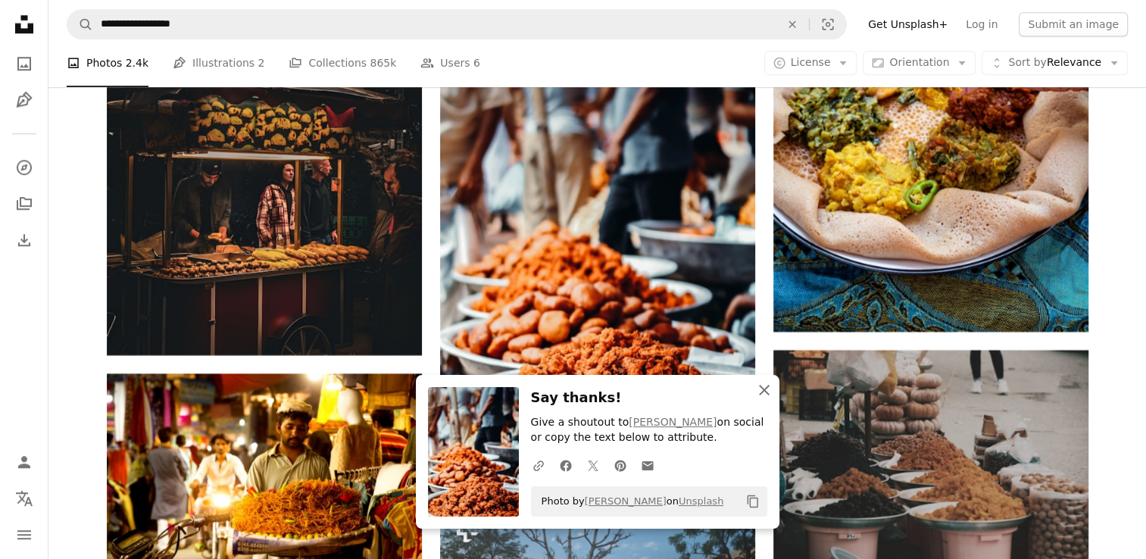
click at [768, 396] on icon "An X shape" at bounding box center [764, 390] width 18 height 18
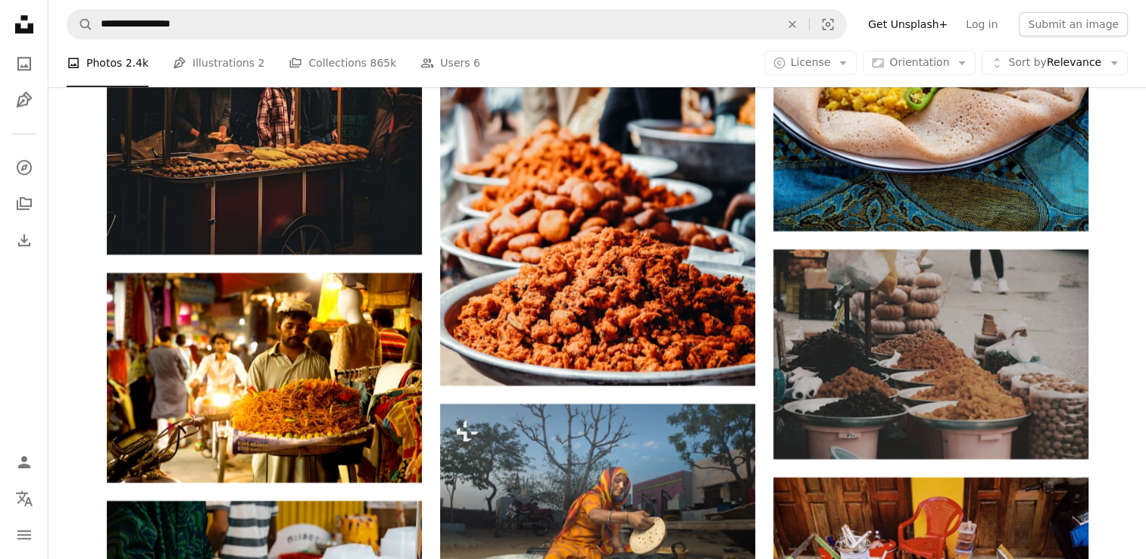
scroll to position [13032, 0]
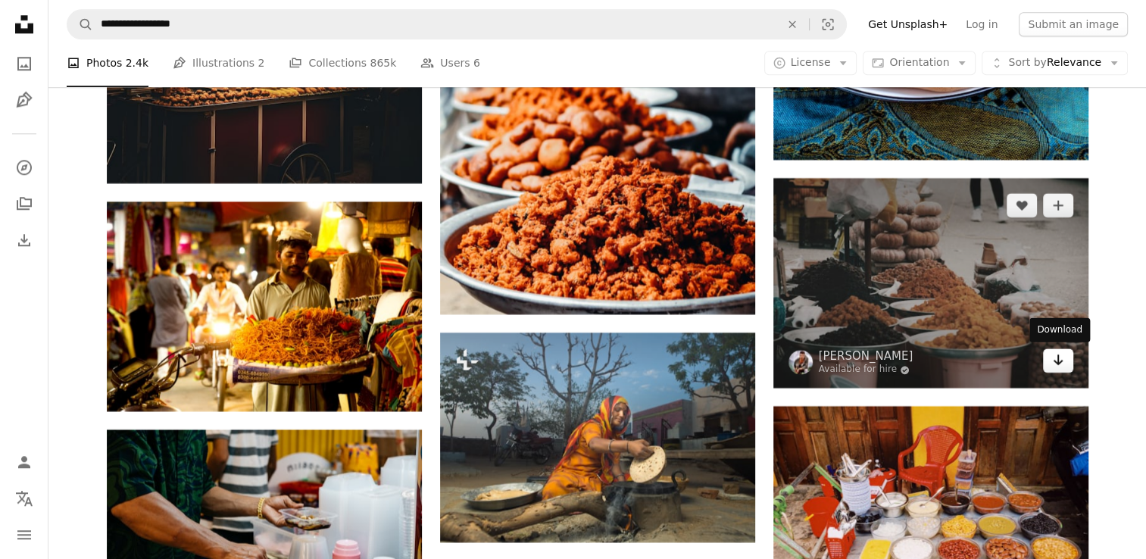
click at [1062, 362] on icon "Arrow pointing down" at bounding box center [1058, 360] width 12 height 18
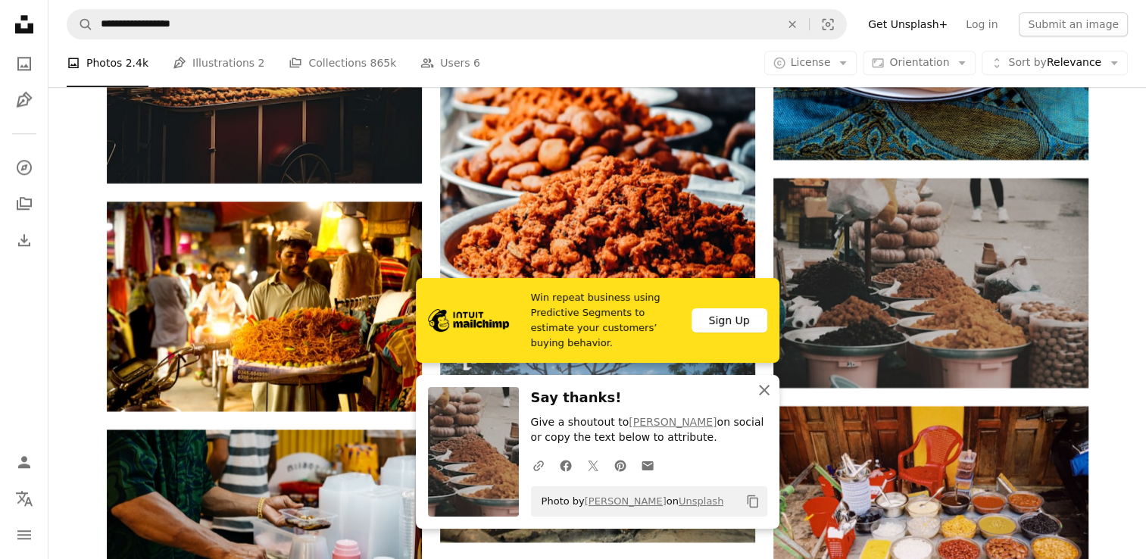
click at [767, 392] on icon "button" at bounding box center [764, 390] width 11 height 11
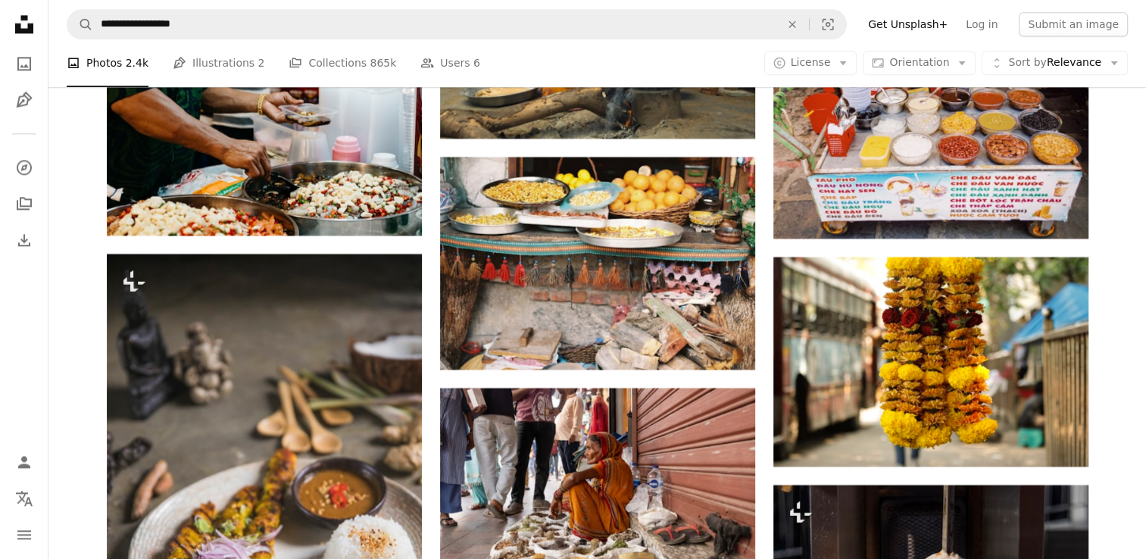
scroll to position [13496, 0]
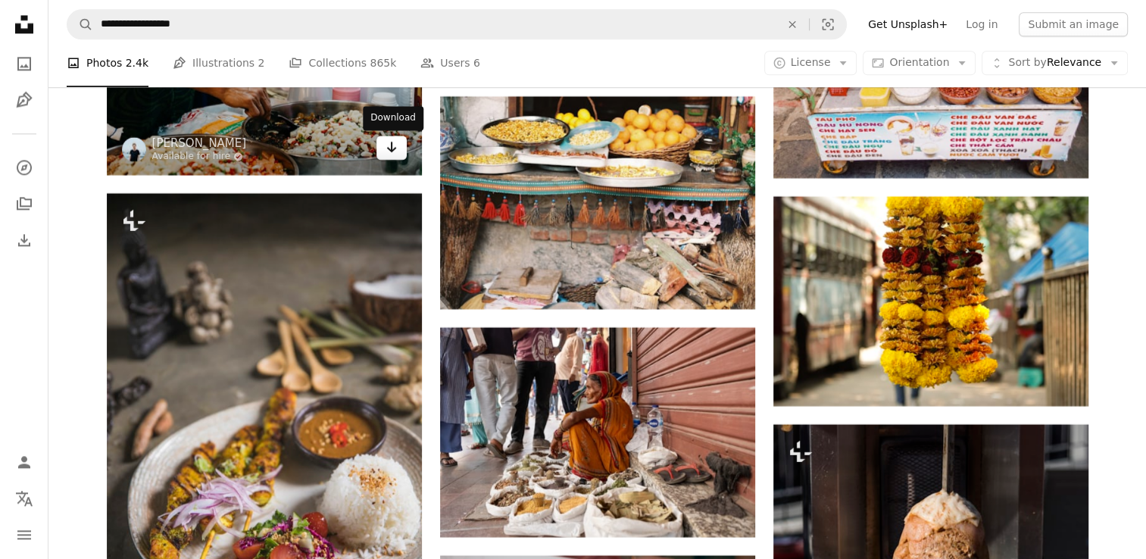
click at [387, 149] on icon "Arrow pointing down" at bounding box center [392, 147] width 12 height 18
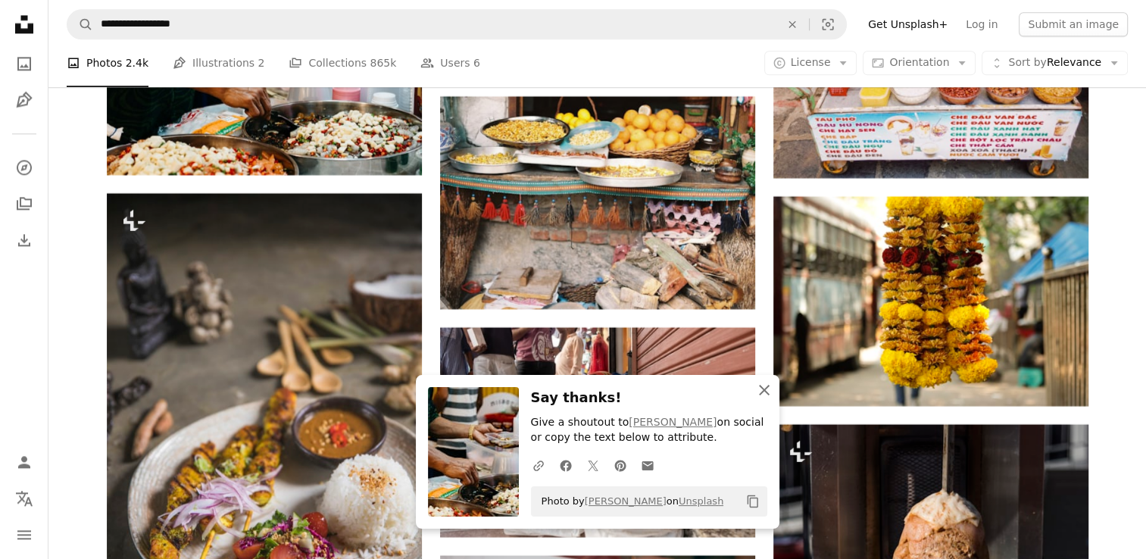
click at [766, 394] on icon "An X shape" at bounding box center [764, 390] width 18 height 18
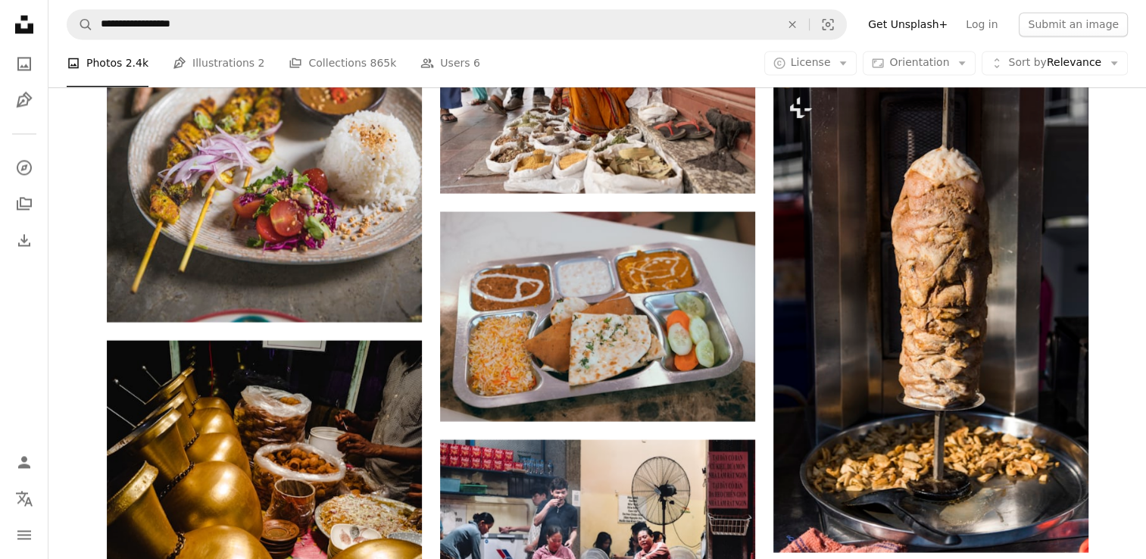
scroll to position [13850, 0]
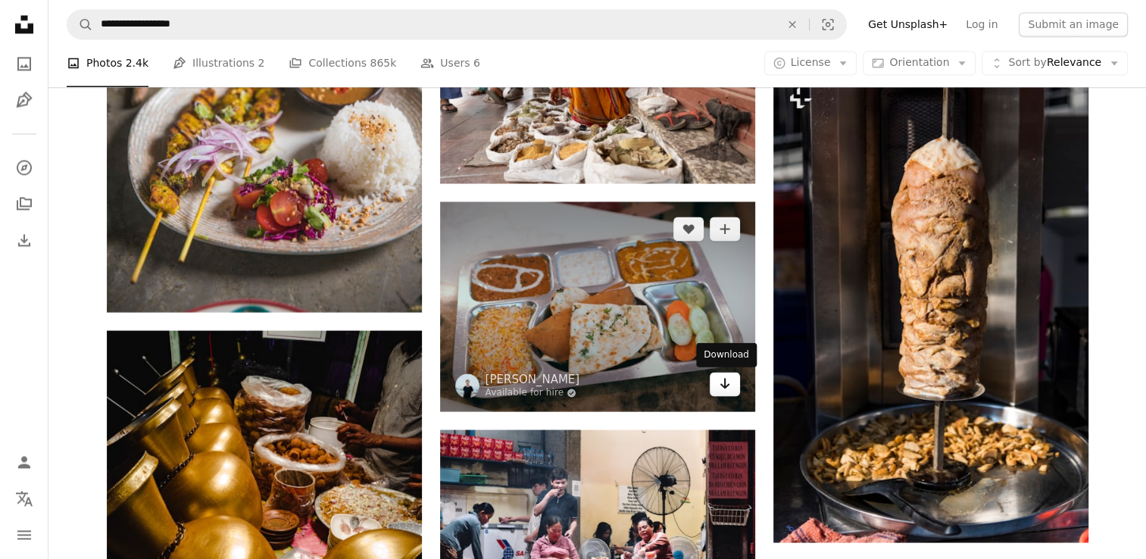
click at [724, 386] on icon "Download" at bounding box center [725, 383] width 10 height 11
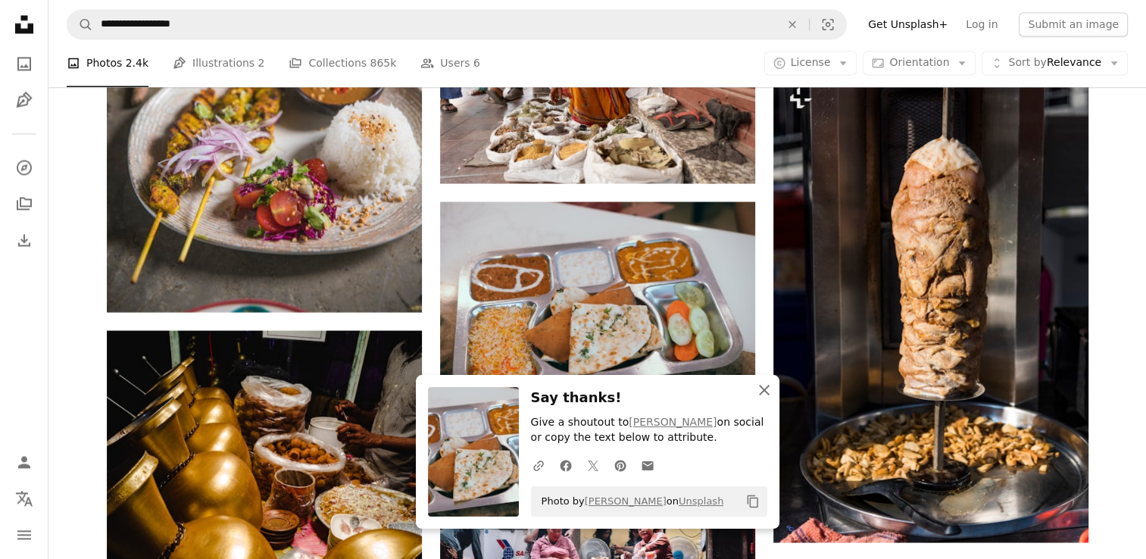
click at [762, 394] on icon "An X shape" at bounding box center [764, 390] width 18 height 18
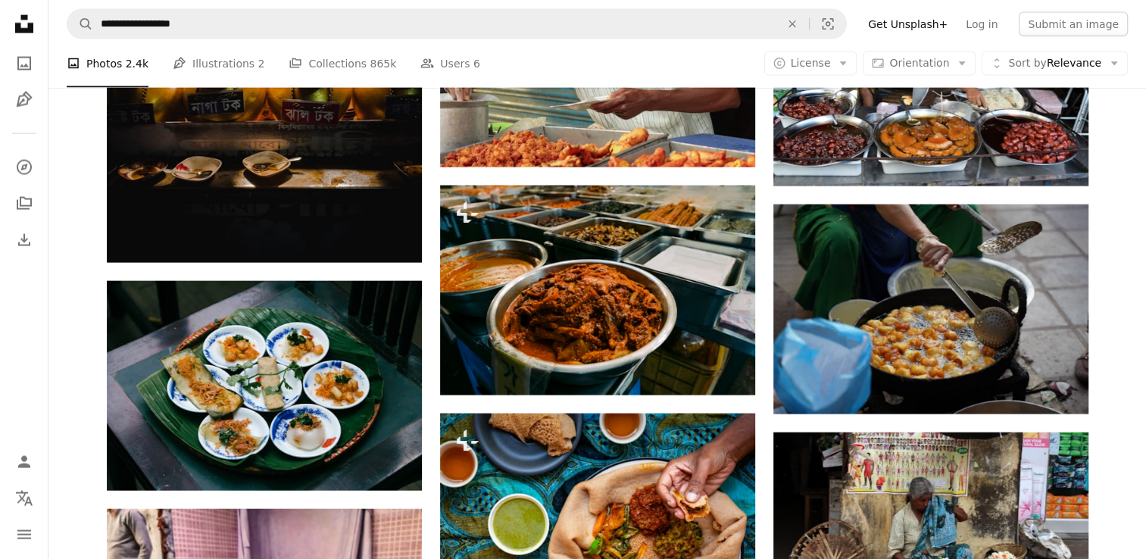
scroll to position [14840, 0]
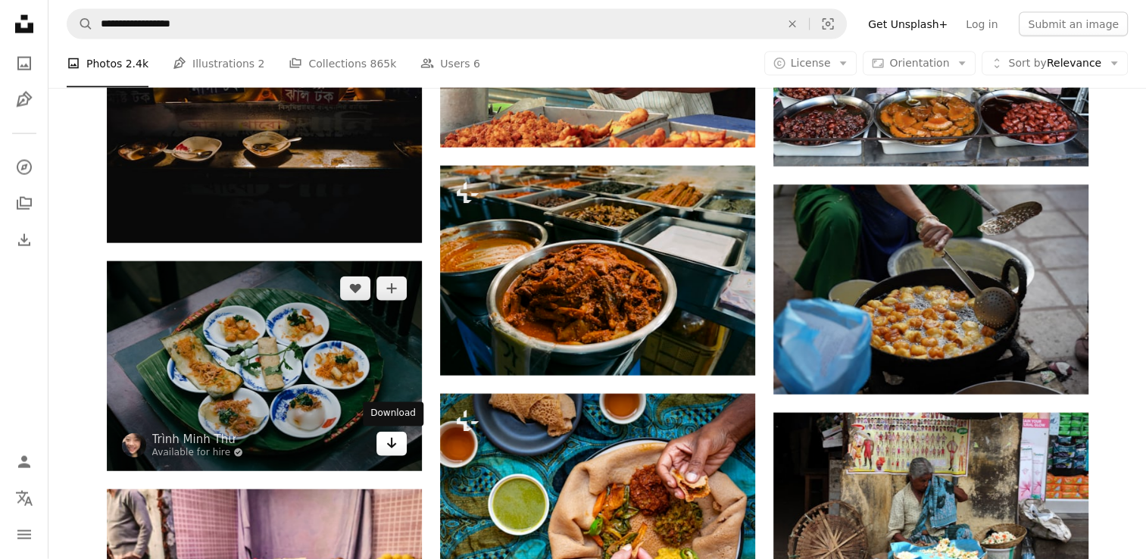
click at [388, 453] on link "Arrow pointing down" at bounding box center [392, 444] width 30 height 24
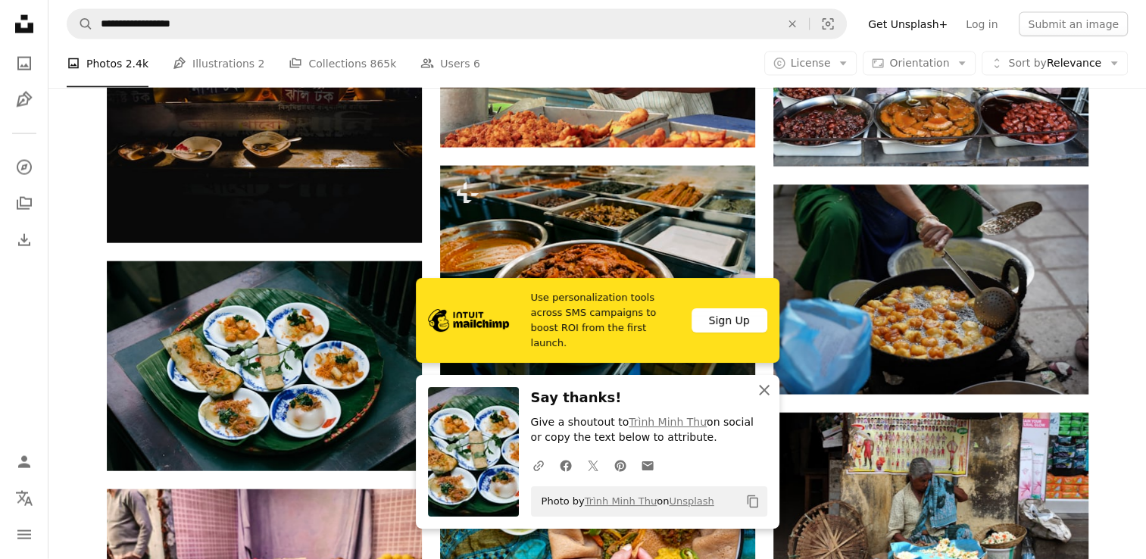
click at [762, 396] on icon "An X shape" at bounding box center [764, 390] width 18 height 18
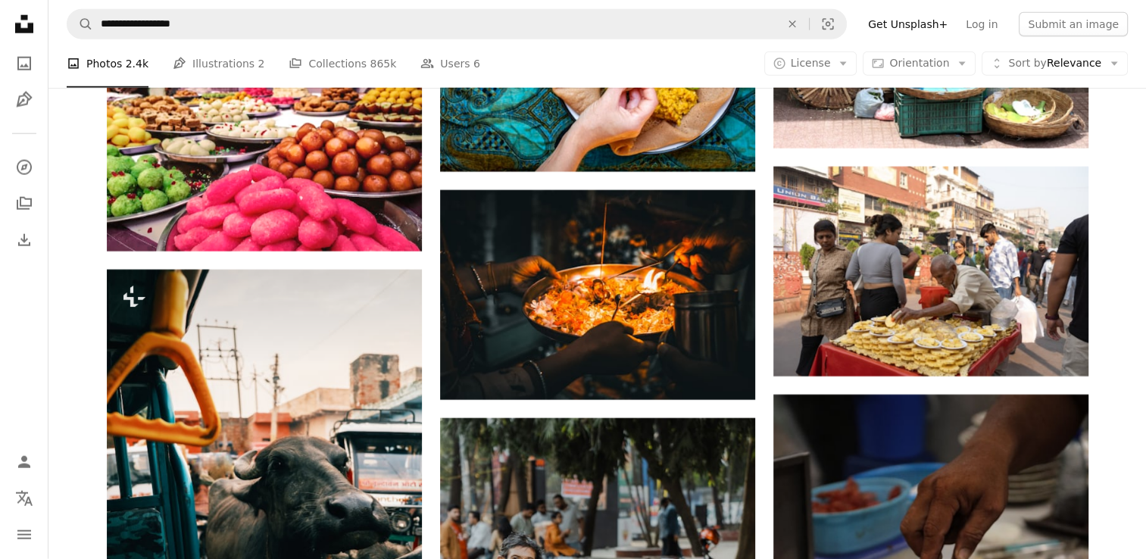
scroll to position [15325, 0]
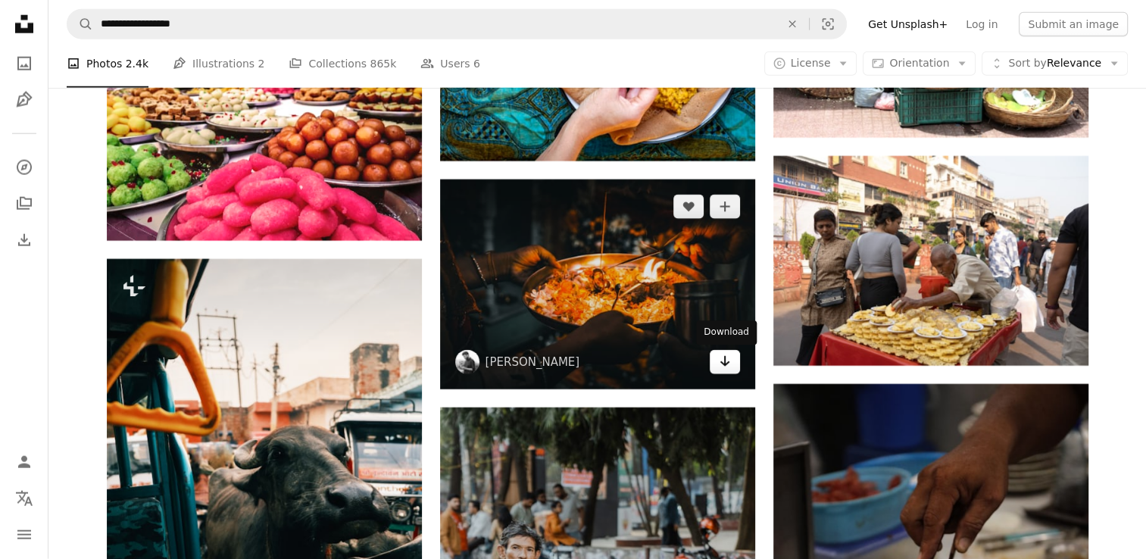
click at [716, 358] on link "Arrow pointing down" at bounding box center [725, 362] width 30 height 24
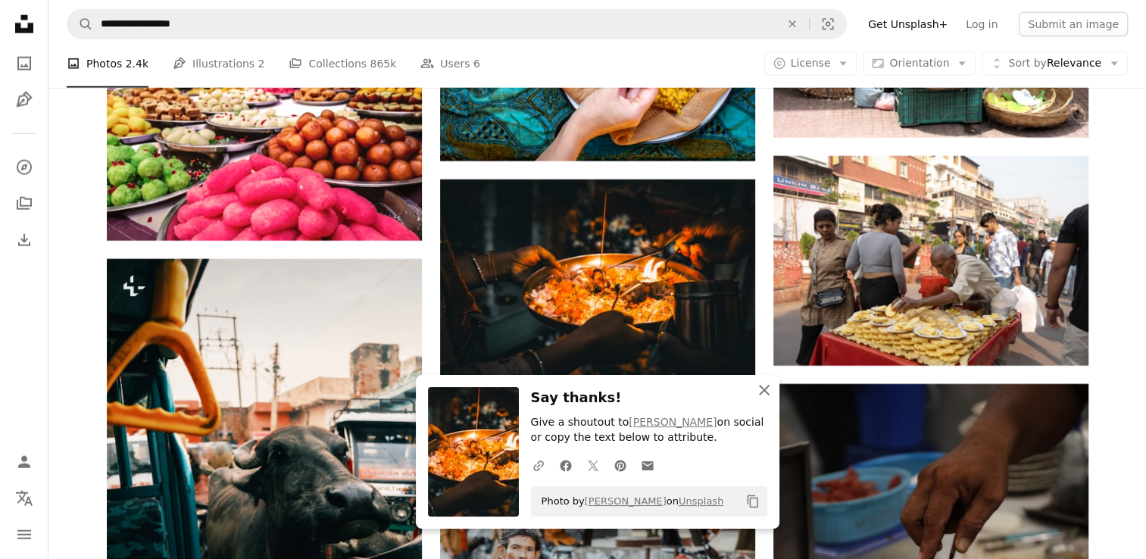
click at [764, 389] on icon "button" at bounding box center [764, 390] width 11 height 11
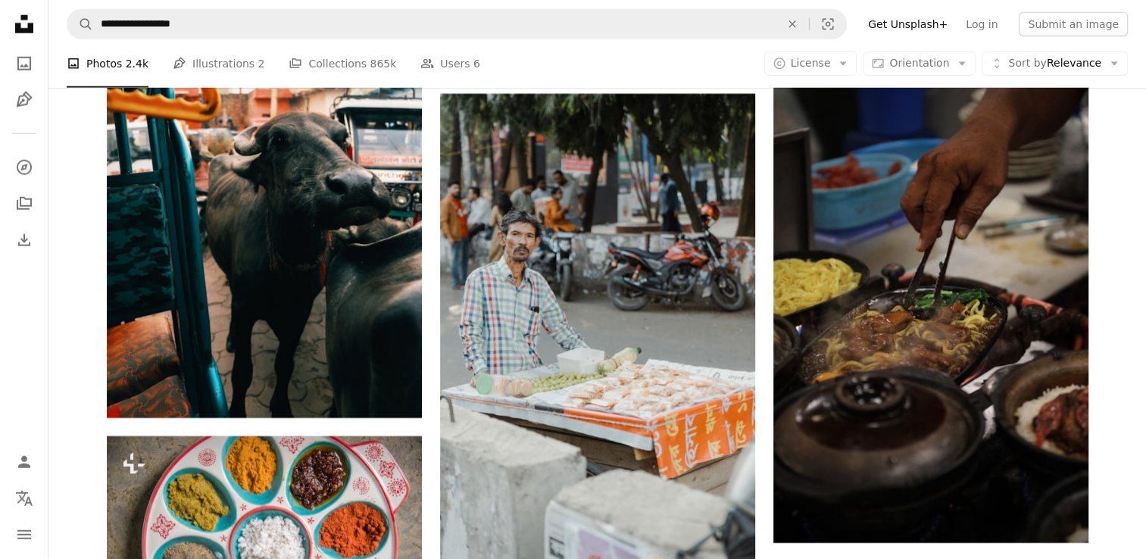
scroll to position [15710, 0]
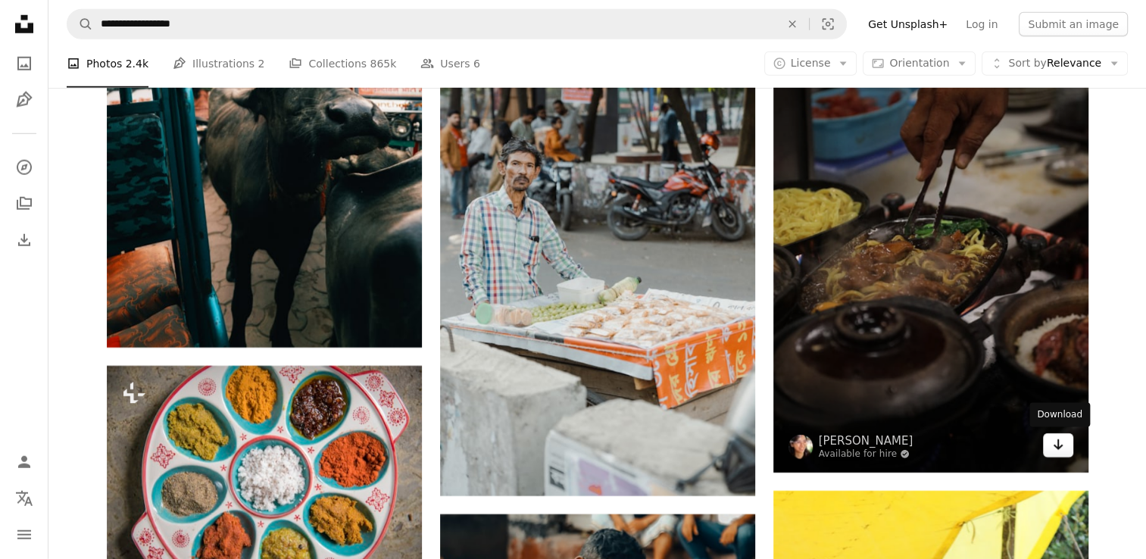
click at [1058, 455] on link "Arrow pointing down" at bounding box center [1058, 445] width 30 height 24
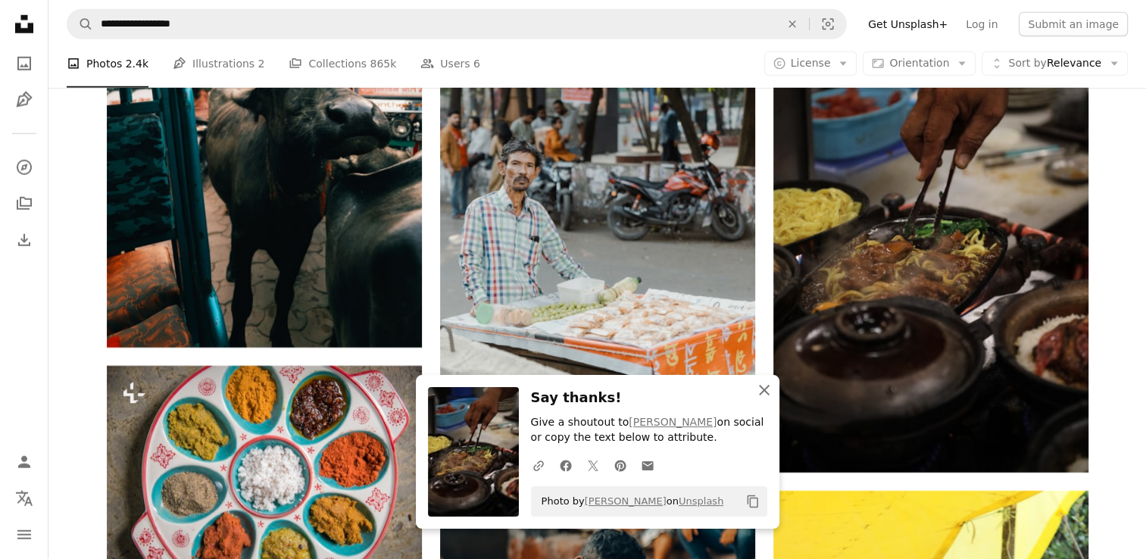
click at [769, 387] on icon "An X shape" at bounding box center [764, 390] width 18 height 18
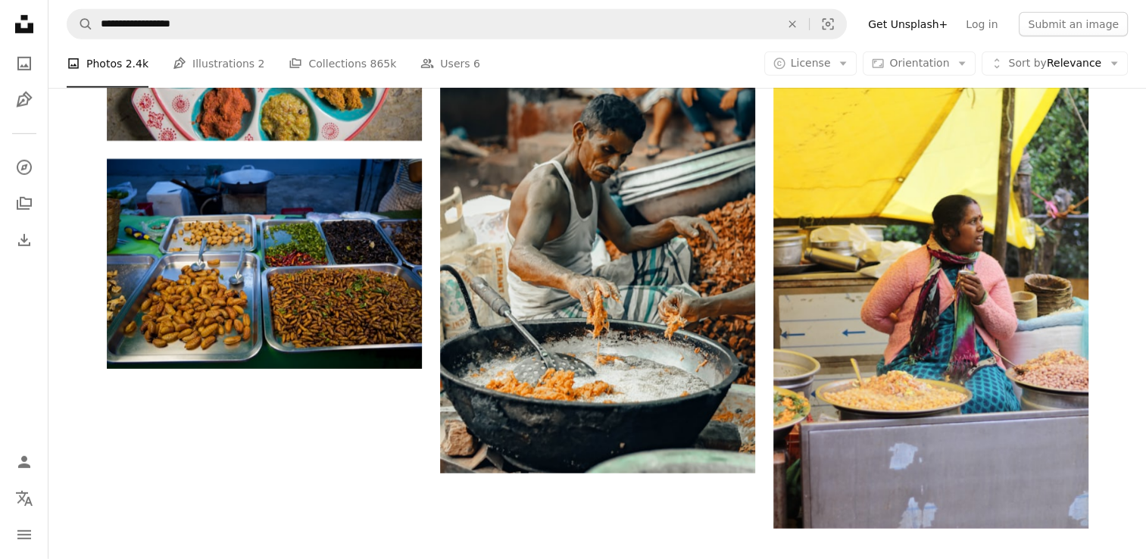
scroll to position [16154, 0]
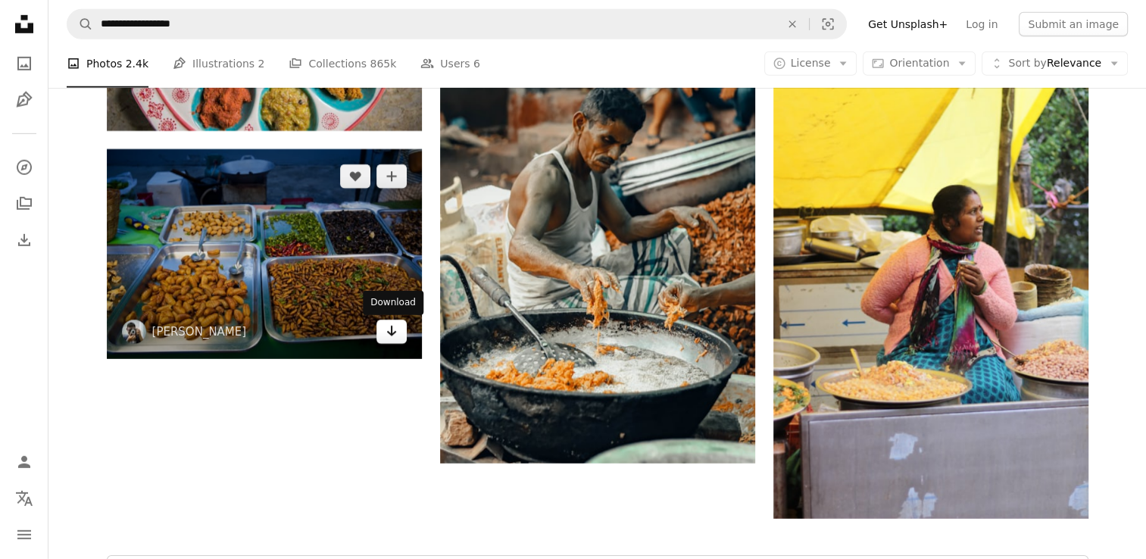
click at [392, 335] on icon "Download" at bounding box center [391, 331] width 10 height 11
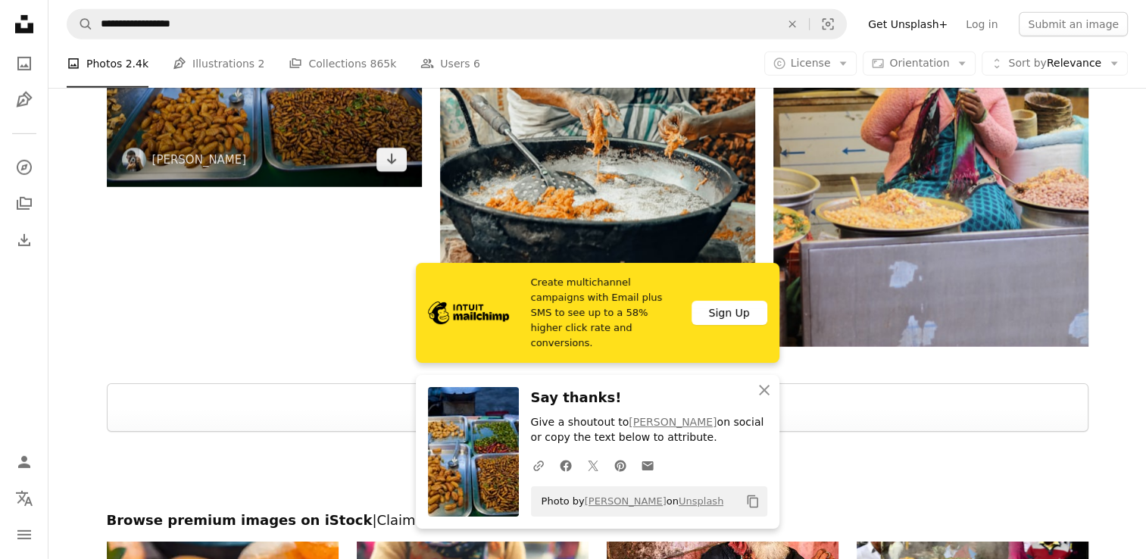
scroll to position [16407, 0]
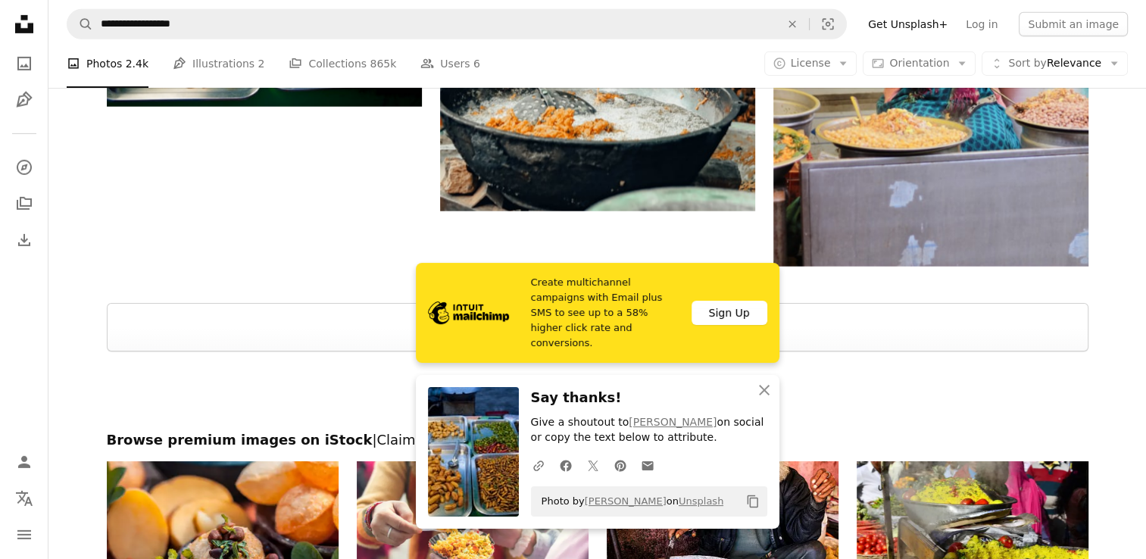
click at [763, 392] on icon "button" at bounding box center [764, 390] width 11 height 11
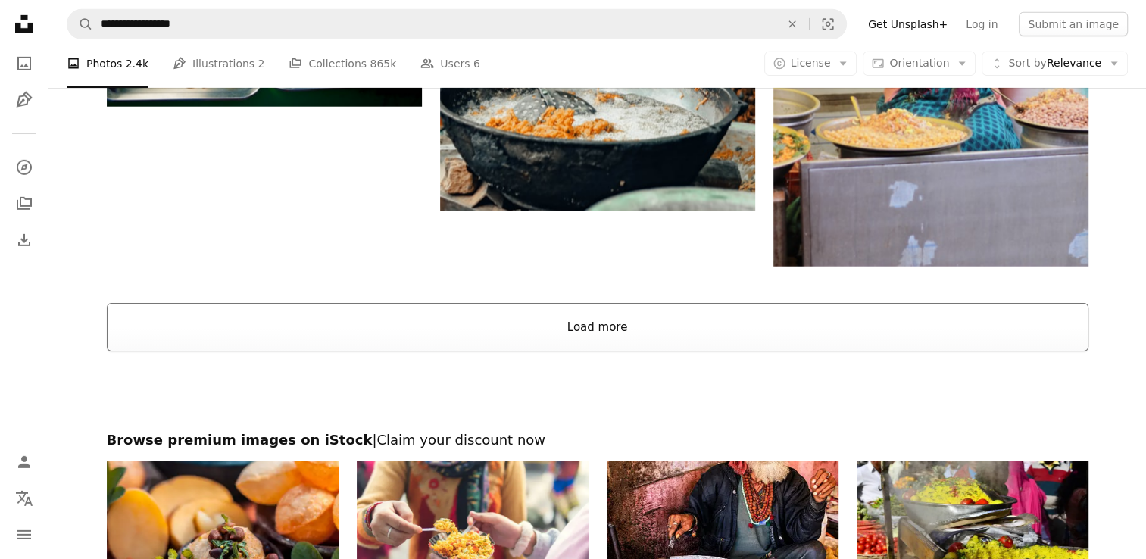
click at [602, 326] on button "Load more" at bounding box center [598, 327] width 982 height 48
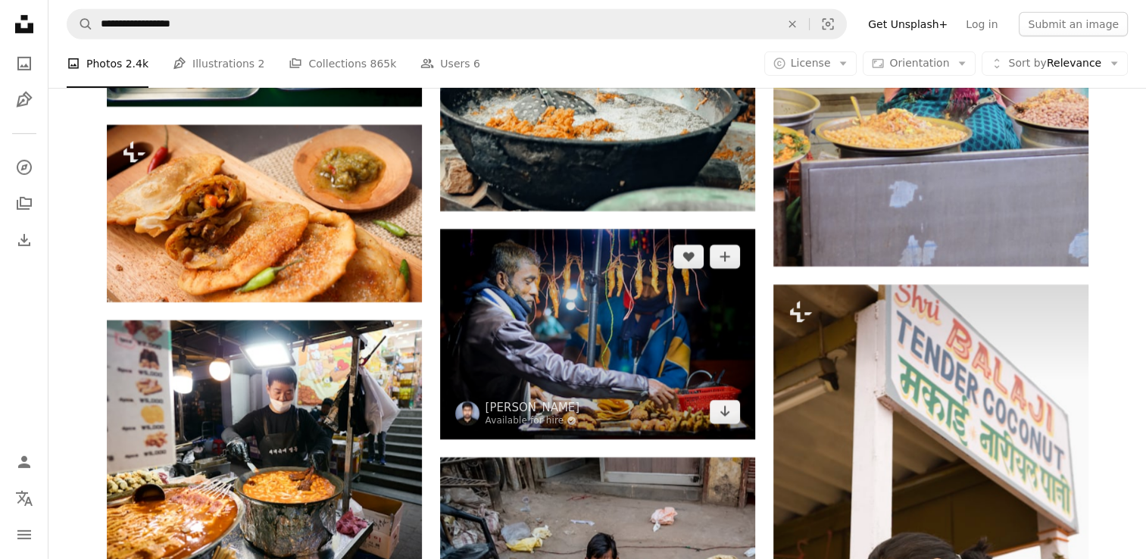
drag, startPoint x: 596, startPoint y: 307, endPoint x: 690, endPoint y: 296, distance: 93.9
click at [596, 307] on img at bounding box center [597, 335] width 315 height 210
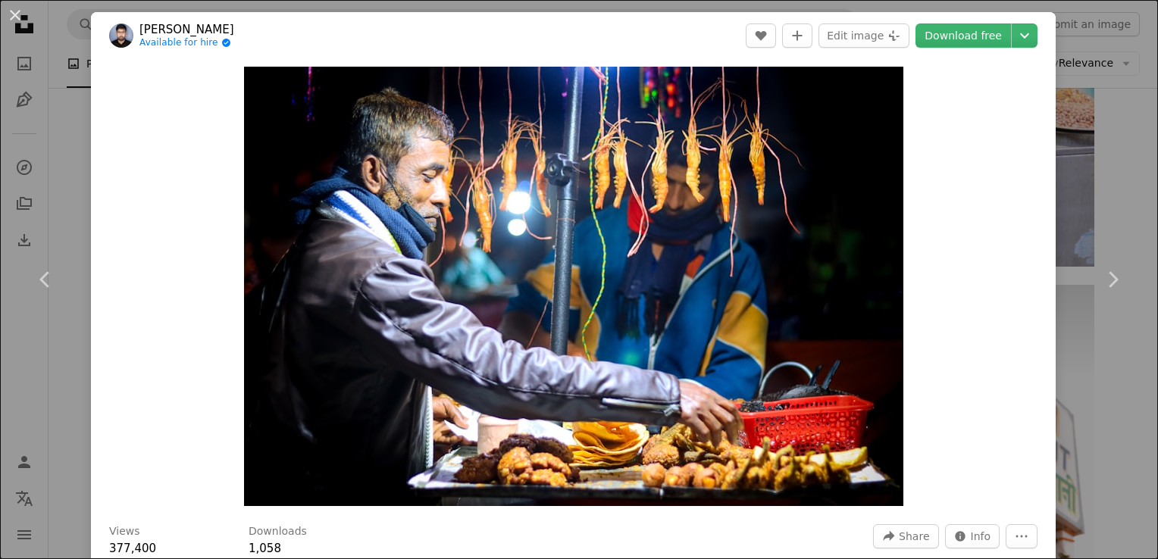
click at [1113, 380] on div "An X shape Chevron left Chevron right [PERSON_NAME] Available for hire A checkm…" at bounding box center [579, 279] width 1158 height 559
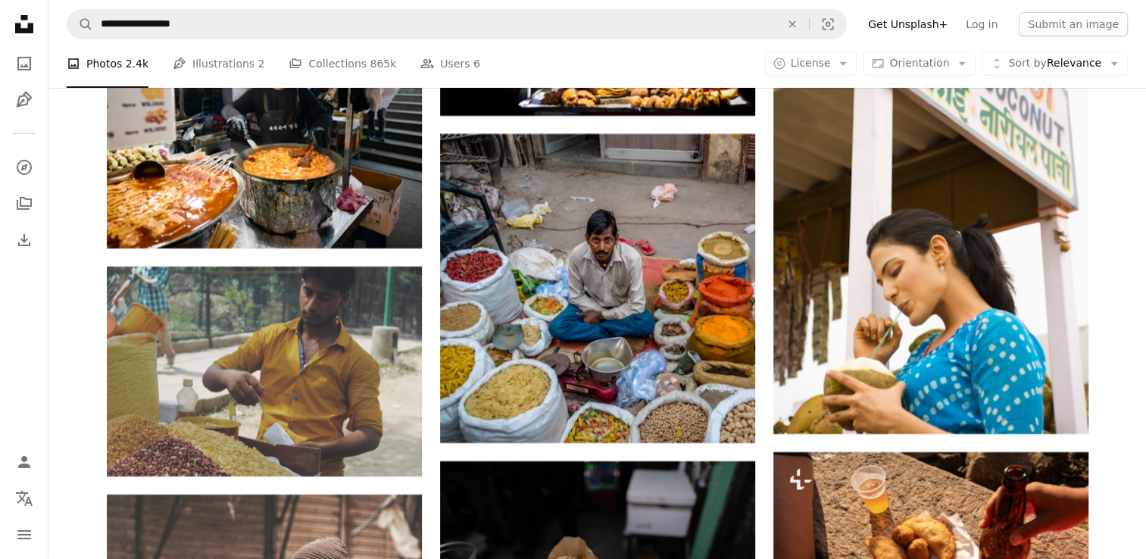
scroll to position [16770, 0]
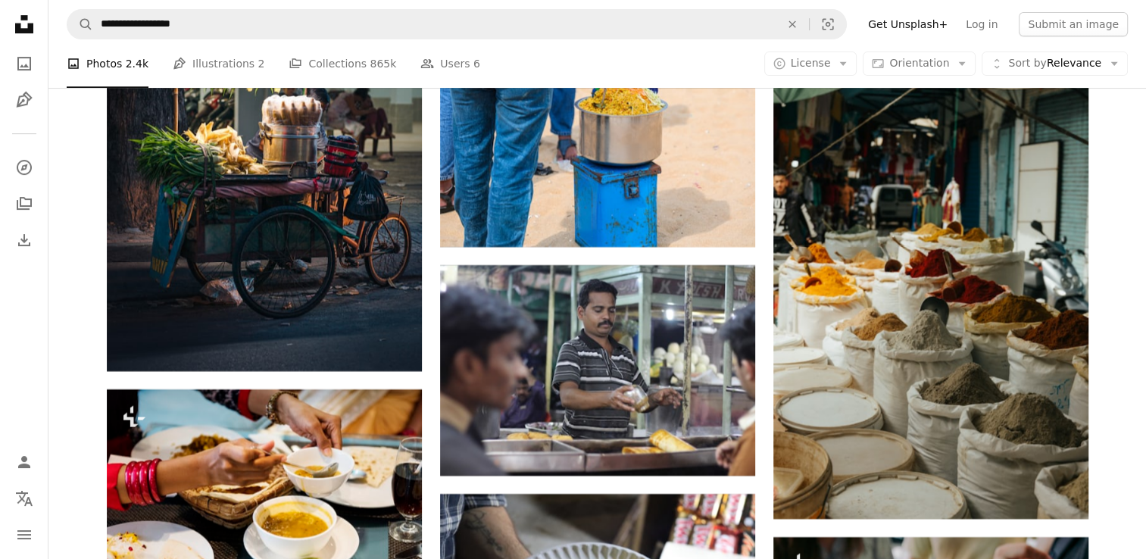
scroll to position [17871, 0]
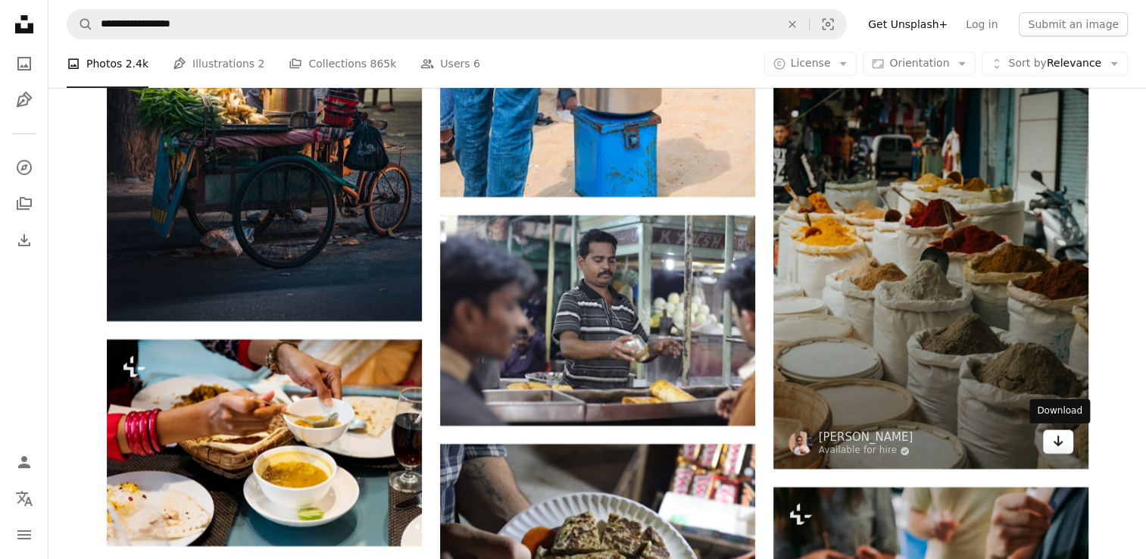
click at [1049, 431] on link "Arrow pointing down" at bounding box center [1058, 442] width 30 height 24
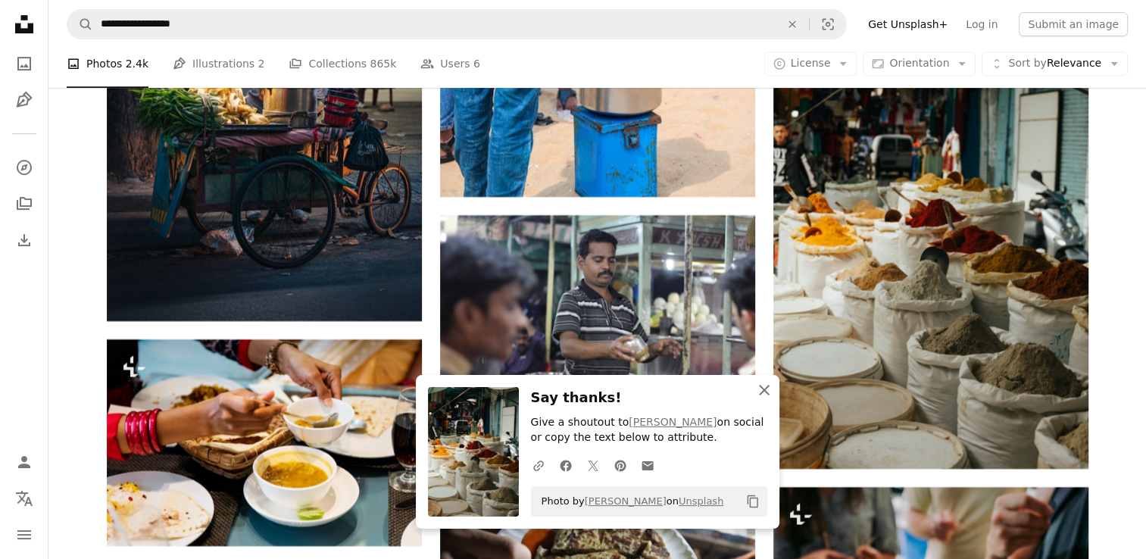
click at [764, 389] on icon "button" at bounding box center [764, 390] width 11 height 11
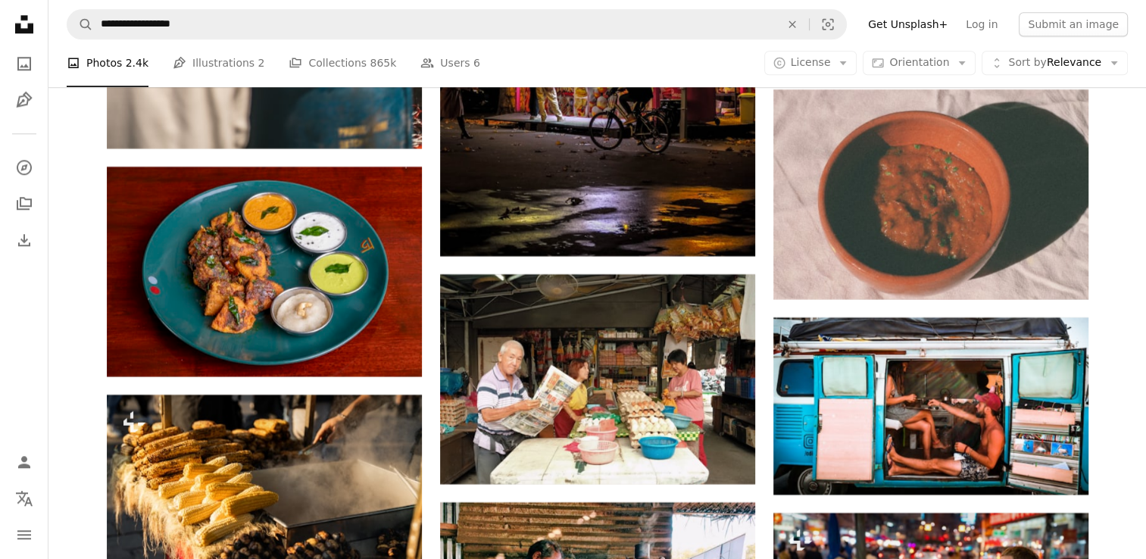
scroll to position [18811, 0]
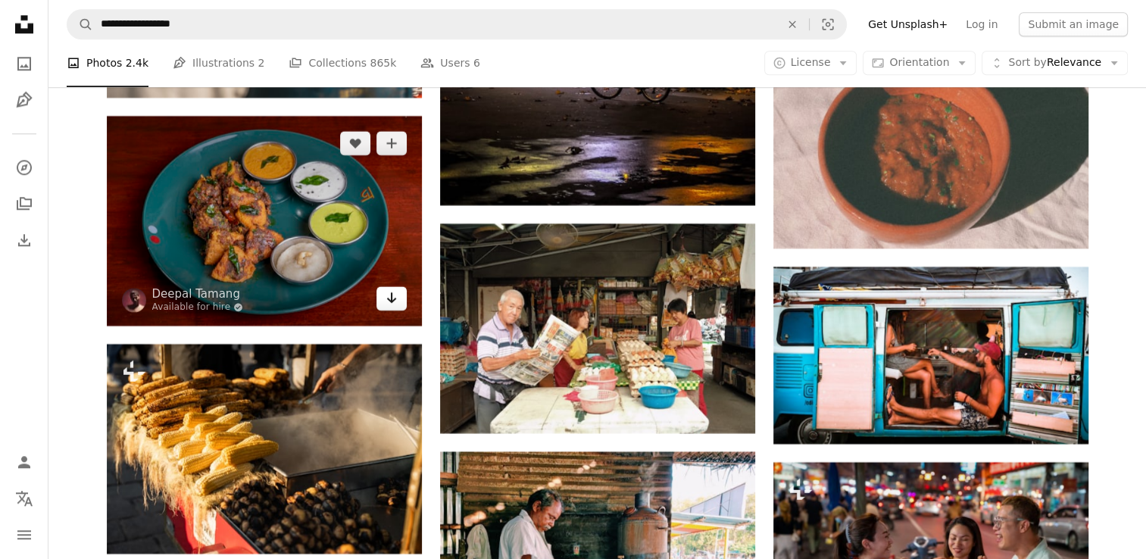
click at [390, 301] on icon "Arrow pointing down" at bounding box center [392, 298] width 12 height 18
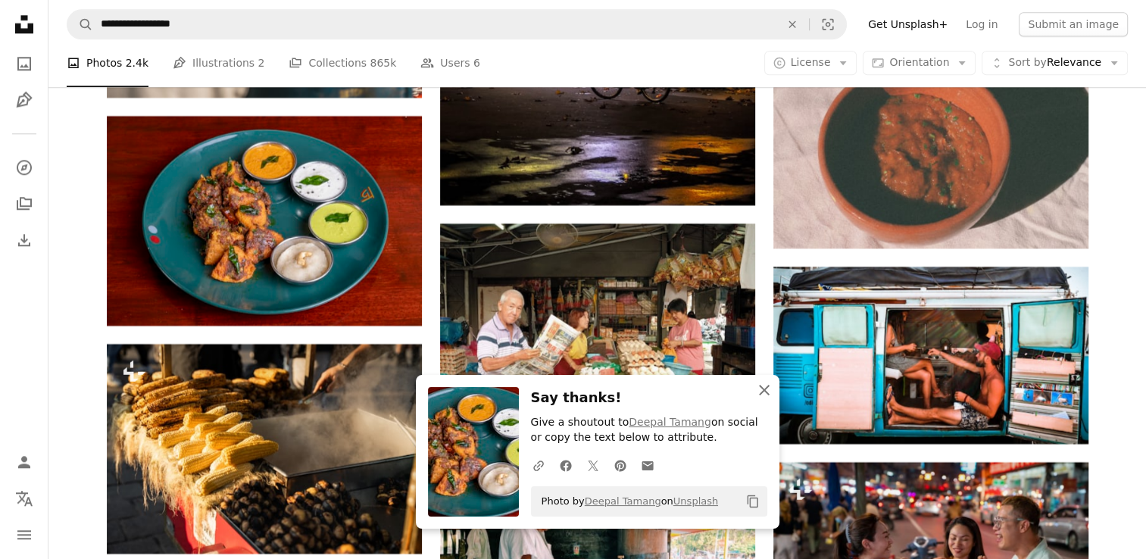
click at [771, 389] on icon "An X shape" at bounding box center [764, 390] width 18 height 18
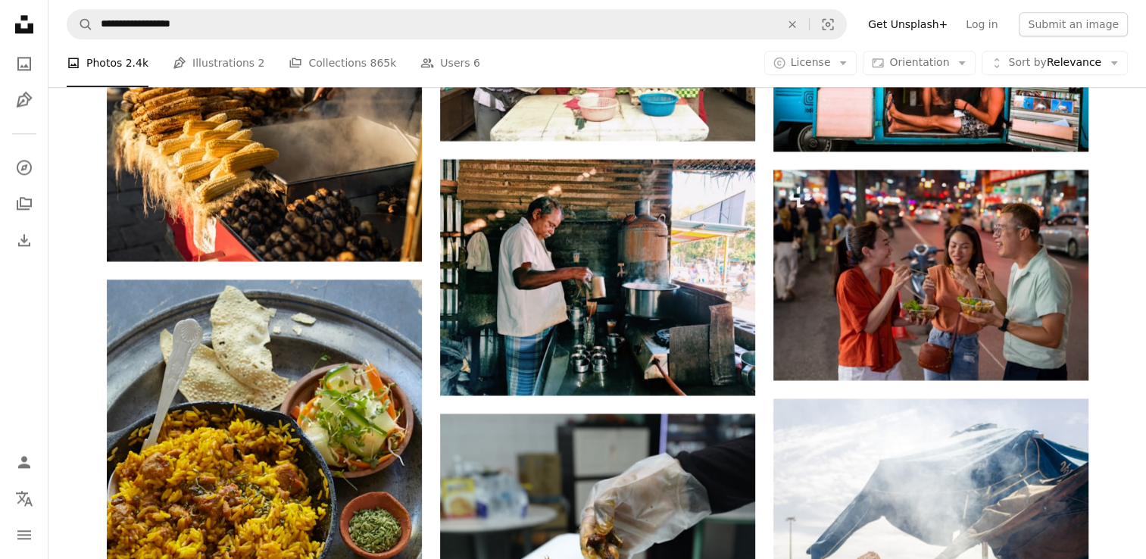
scroll to position [19246, 0]
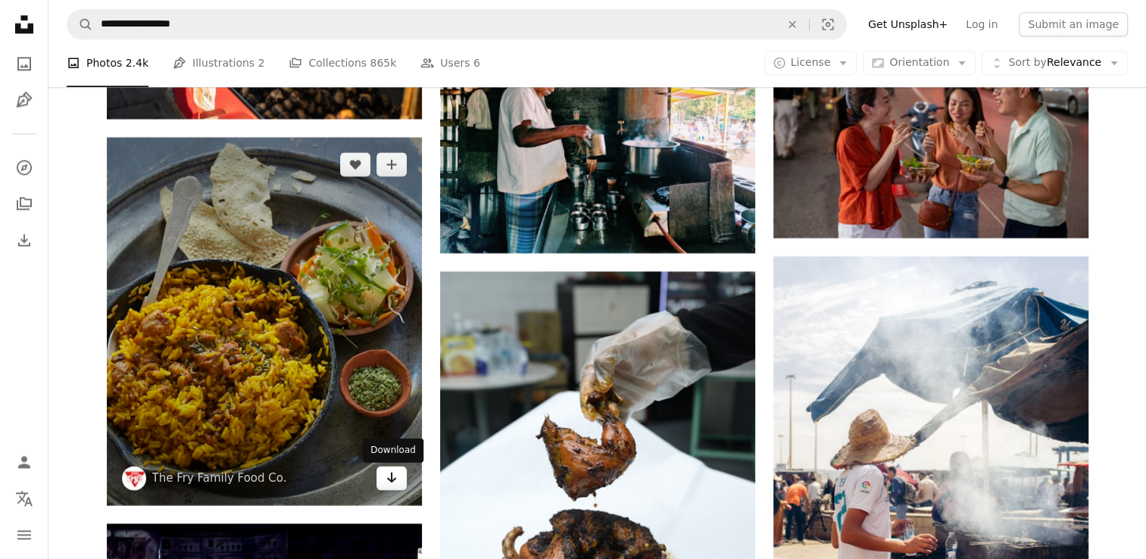
click at [391, 486] on icon "Arrow pointing down" at bounding box center [392, 477] width 12 height 18
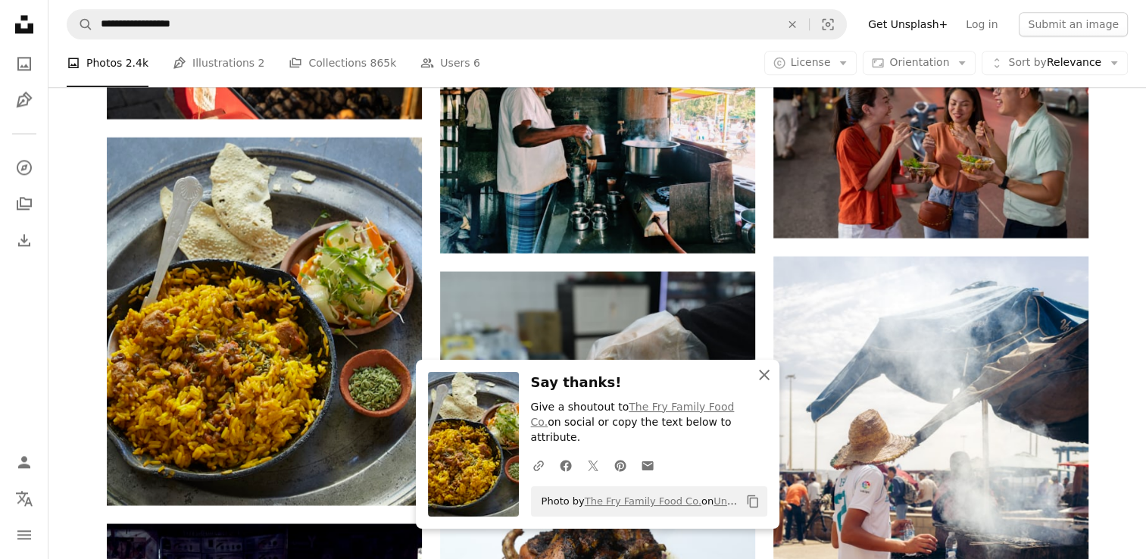
click at [766, 384] on icon "An X shape" at bounding box center [764, 375] width 18 height 18
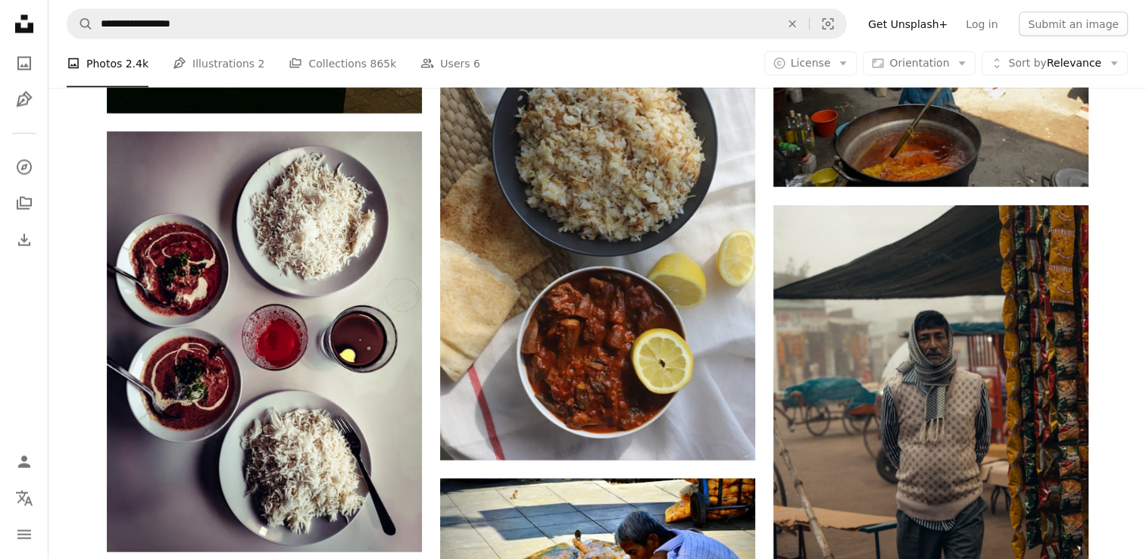
scroll to position [20275, 0]
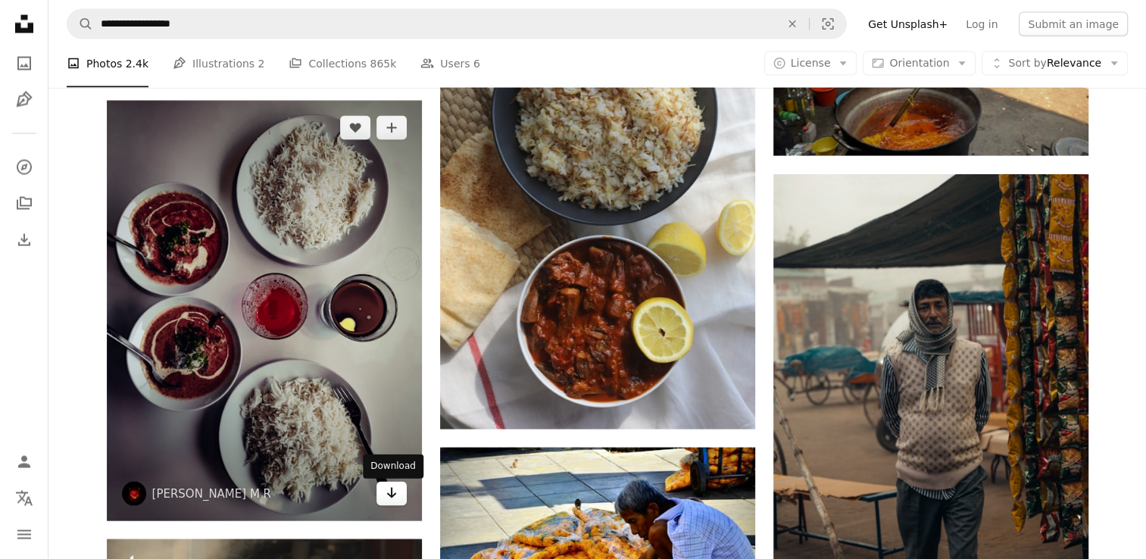
click at [390, 502] on icon "Arrow pointing down" at bounding box center [392, 493] width 12 height 18
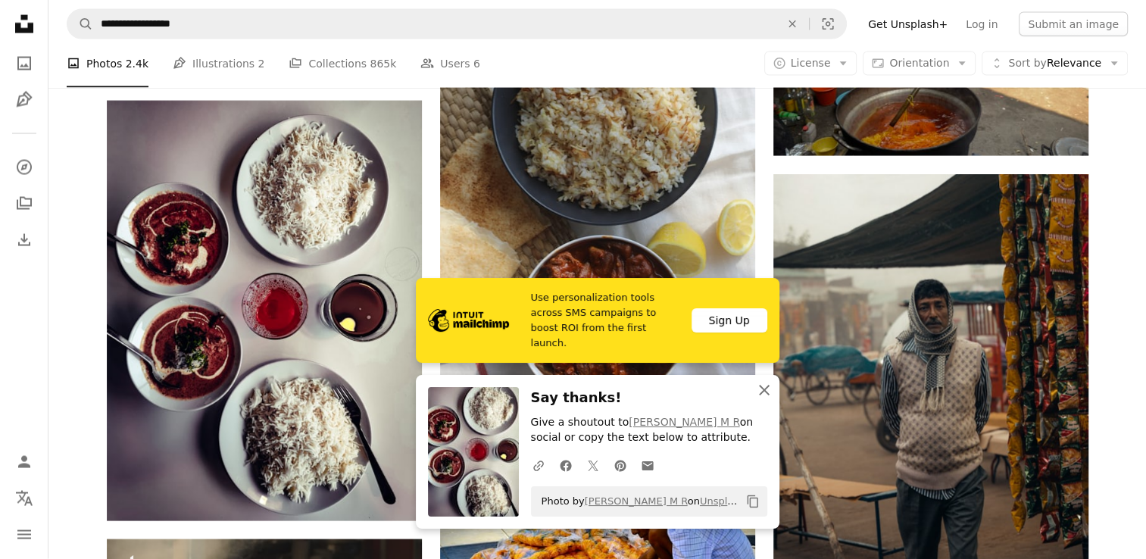
click at [761, 389] on icon "An X shape" at bounding box center [764, 390] width 18 height 18
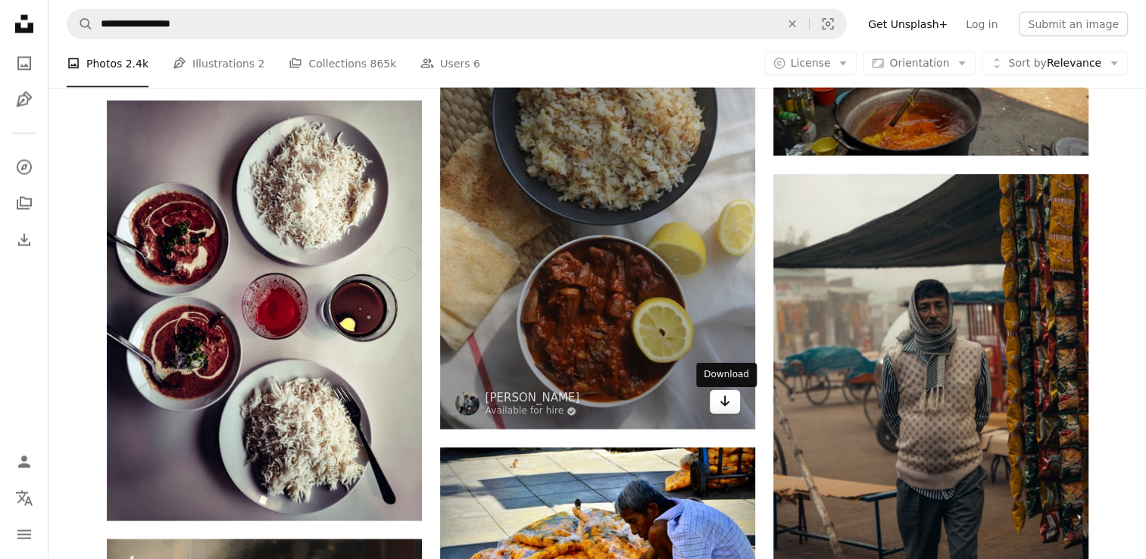
click at [725, 406] on icon "Arrow pointing down" at bounding box center [725, 401] width 12 height 18
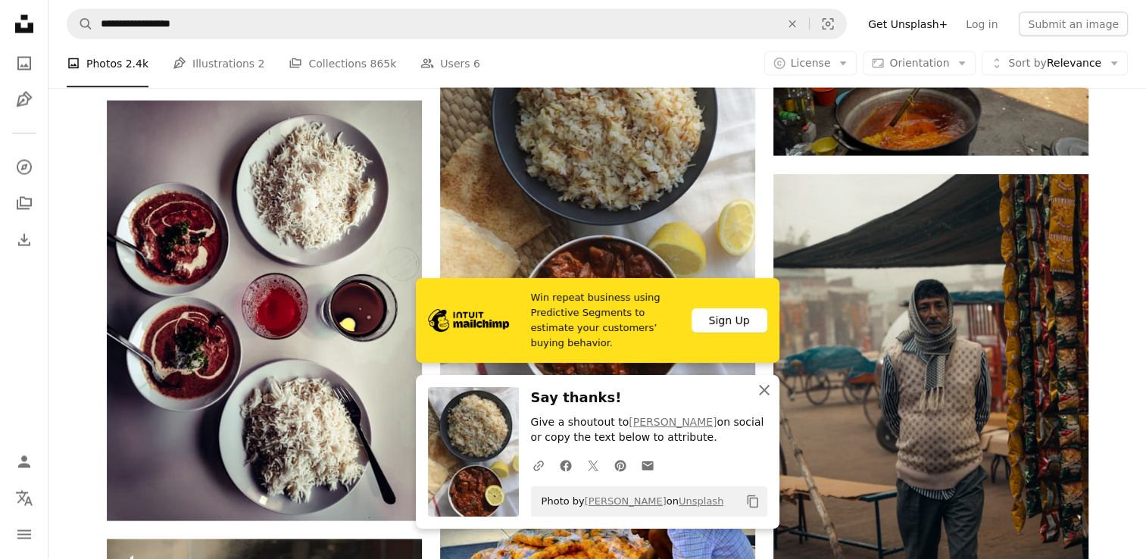
click at [761, 390] on icon "An X shape" at bounding box center [764, 390] width 18 height 18
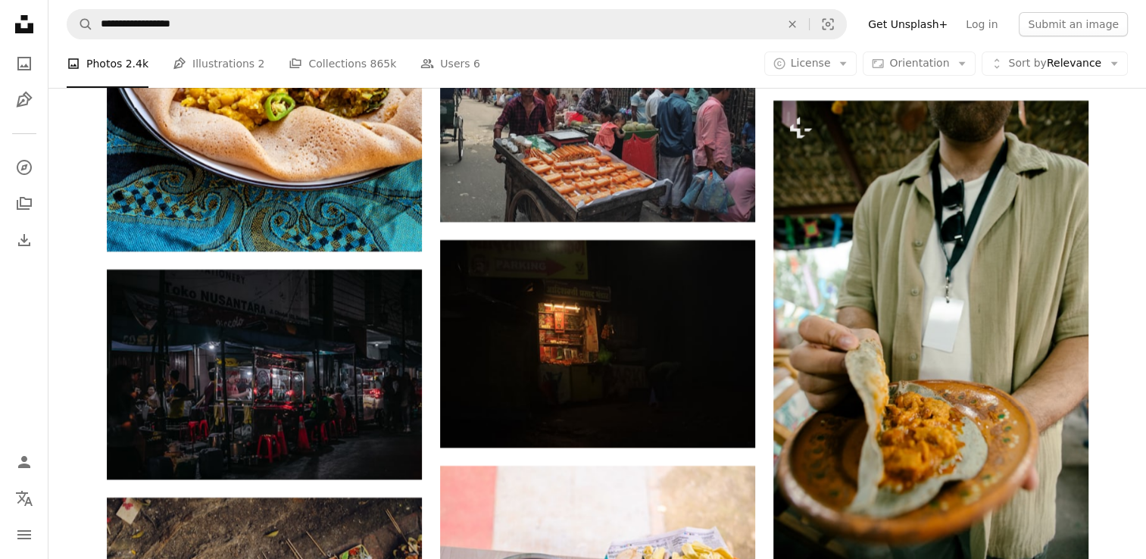
scroll to position [22992, 0]
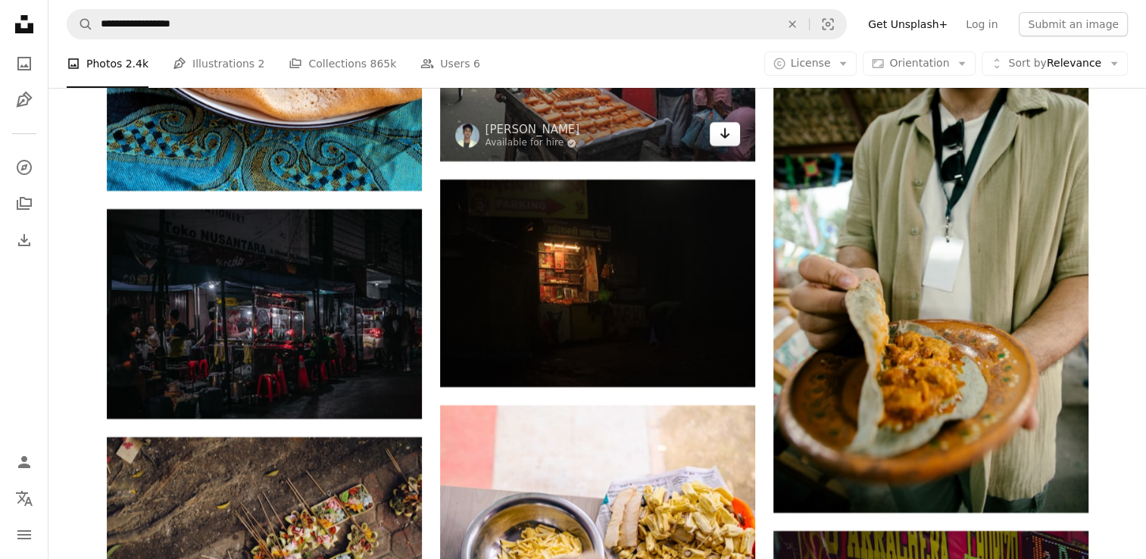
click at [719, 139] on icon "Arrow pointing down" at bounding box center [725, 133] width 12 height 18
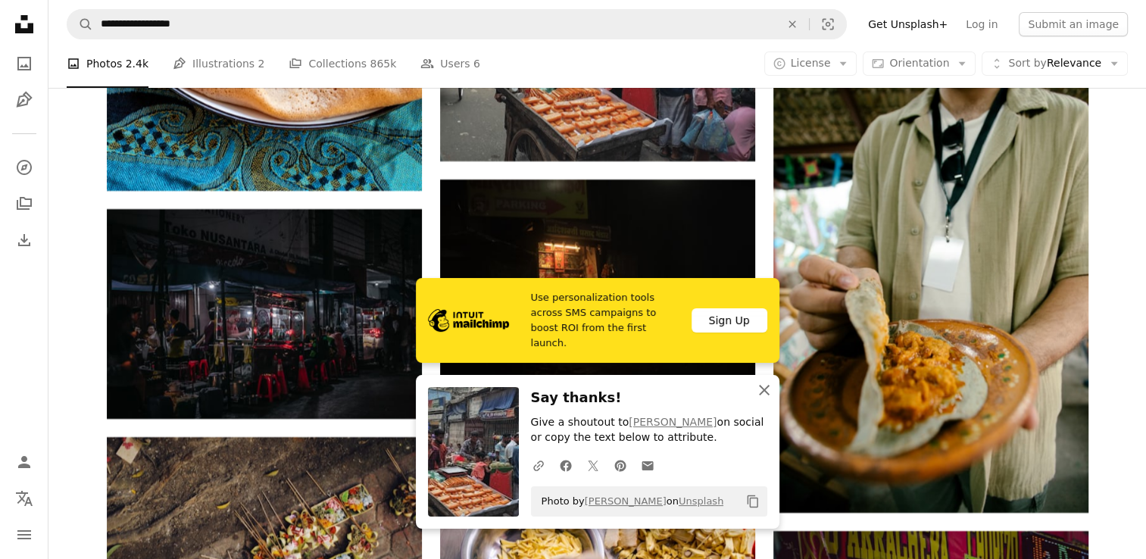
click at [761, 383] on icon "An X shape" at bounding box center [764, 390] width 18 height 18
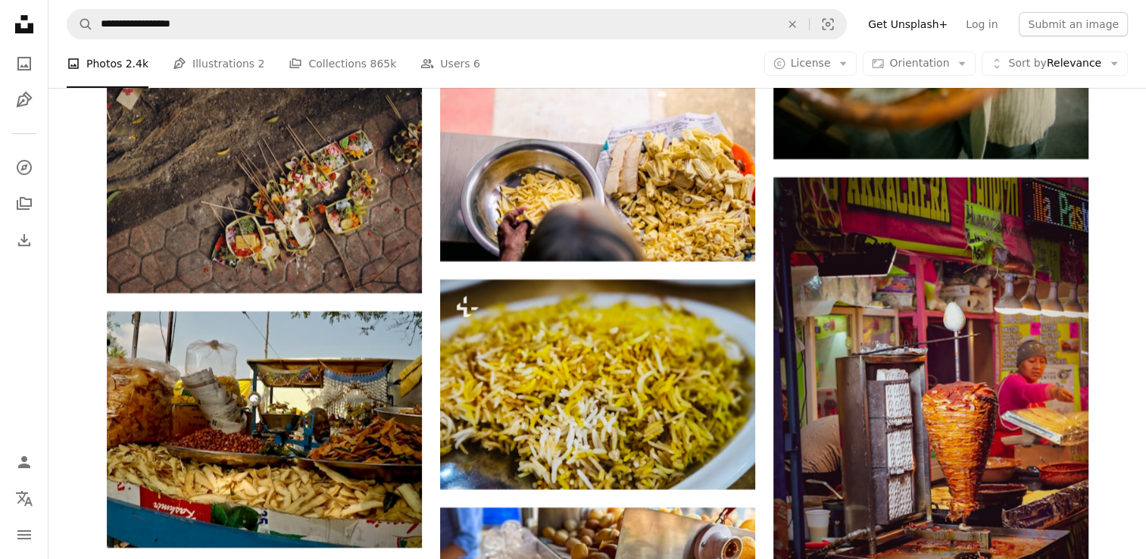
scroll to position [23406, 0]
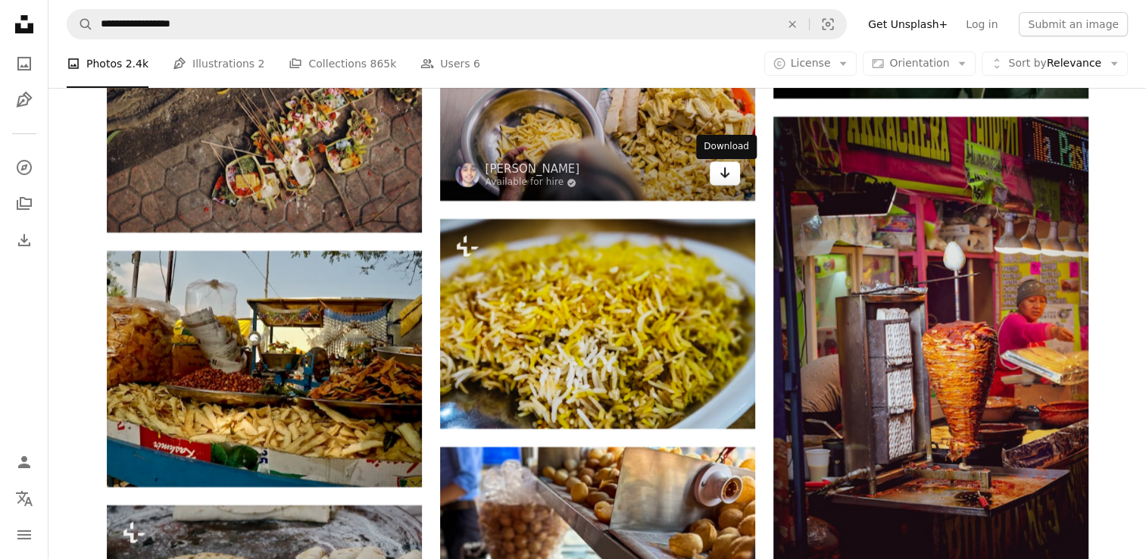
click at [730, 181] on icon "Arrow pointing down" at bounding box center [725, 173] width 12 height 18
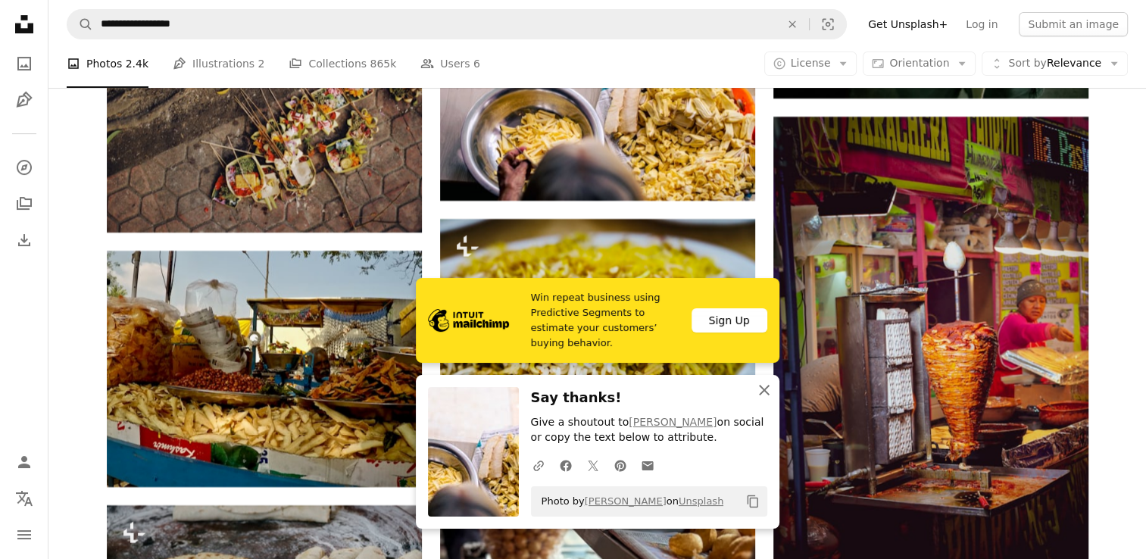
click at [756, 395] on icon "An X shape" at bounding box center [764, 390] width 18 height 18
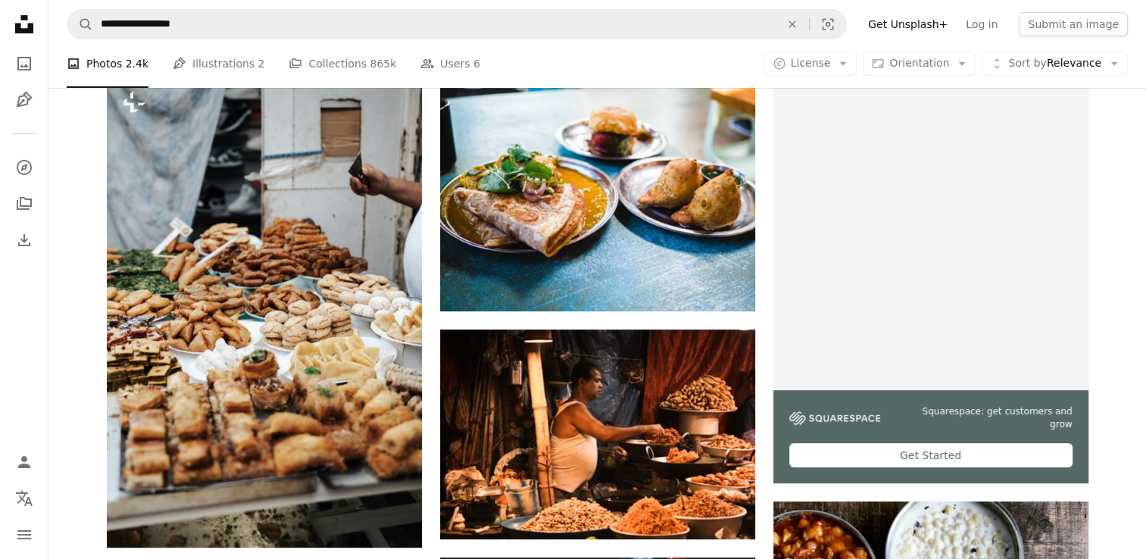
scroll to position [313, 0]
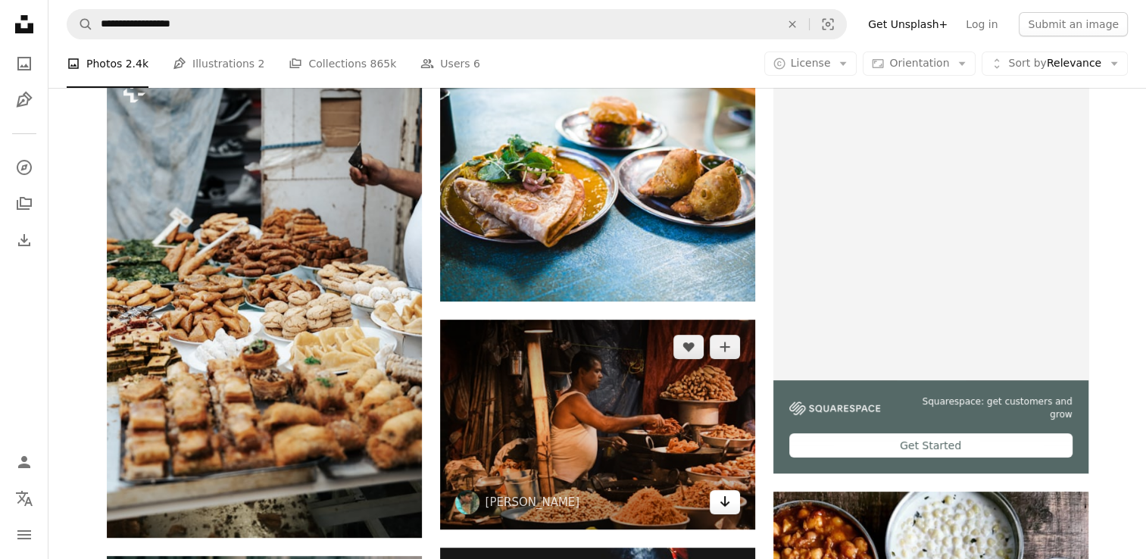
click at [722, 505] on icon "Download" at bounding box center [725, 501] width 10 height 11
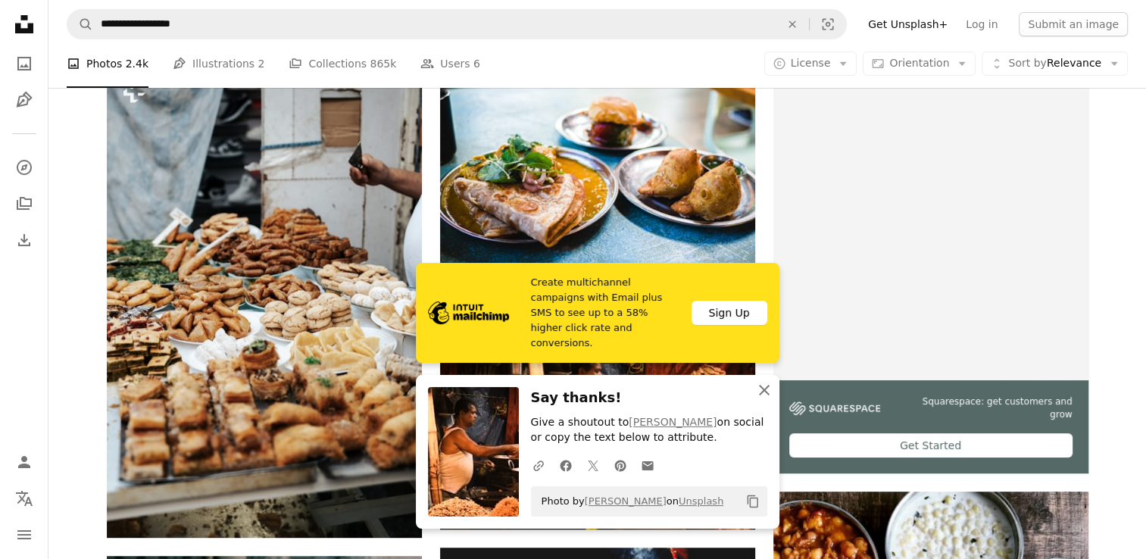
click at [759, 387] on icon "An X shape" at bounding box center [764, 390] width 18 height 18
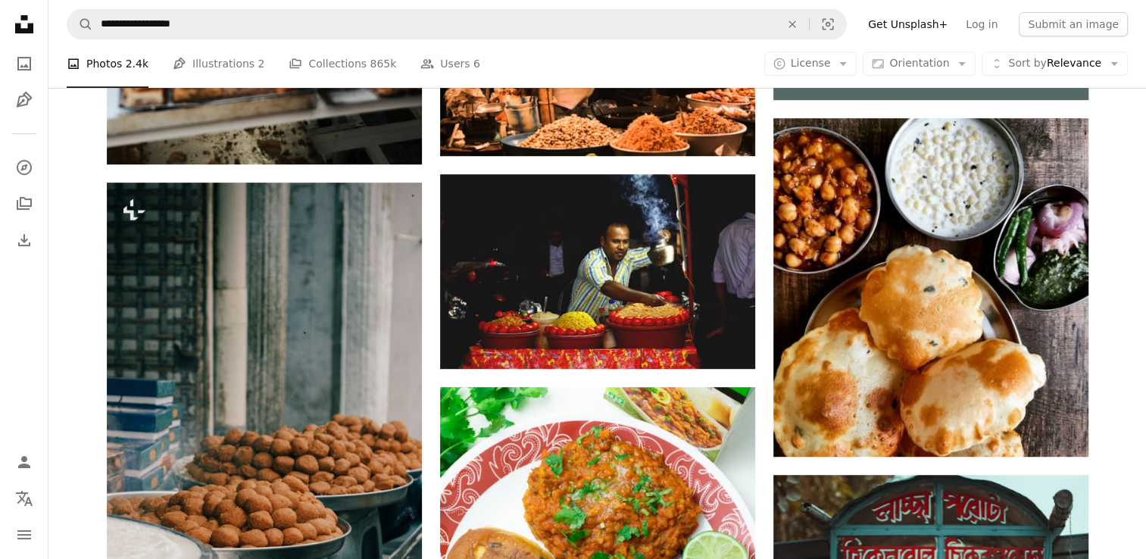
scroll to position [758, 0]
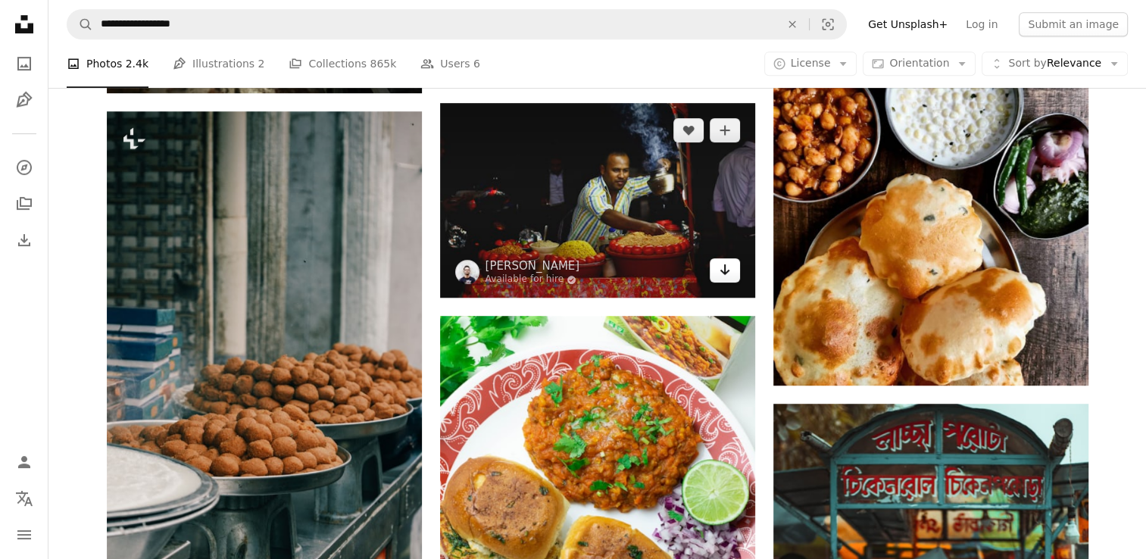
click at [721, 269] on icon "Arrow pointing down" at bounding box center [725, 270] width 12 height 18
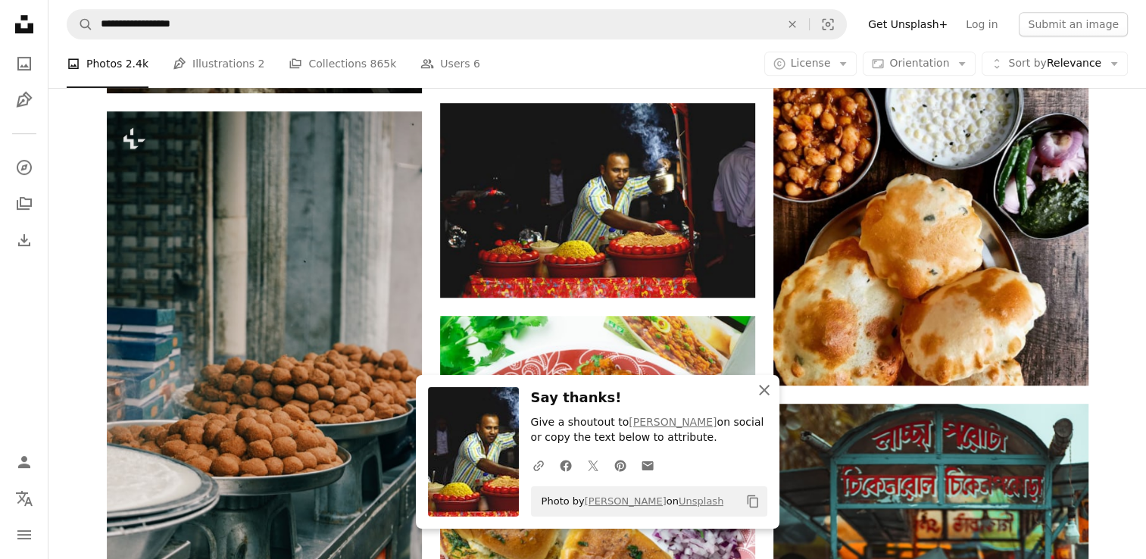
click at [755, 380] on button "An X shape Close" at bounding box center [764, 390] width 30 height 30
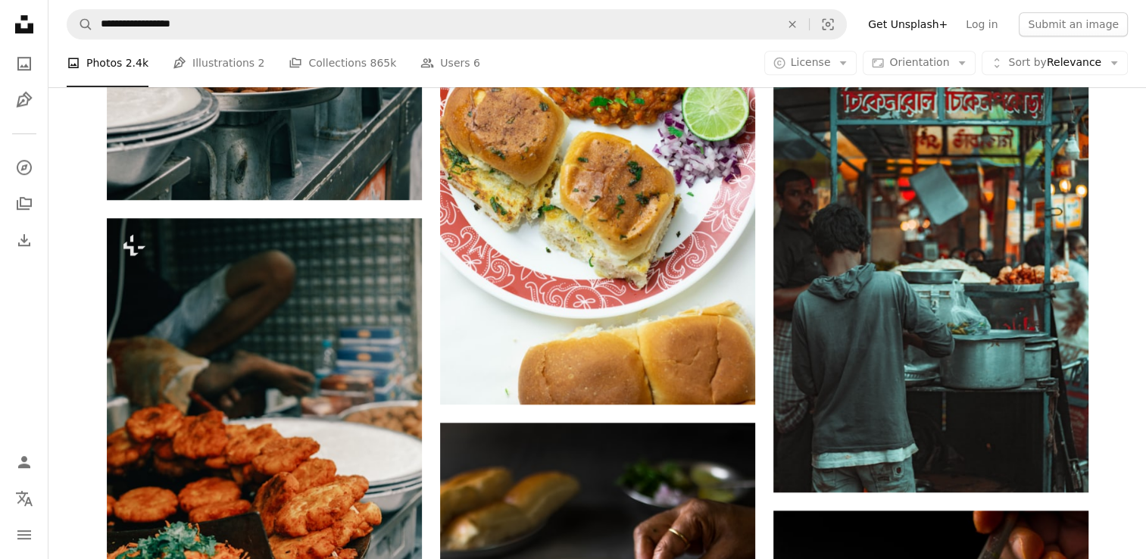
scroll to position [1172, 0]
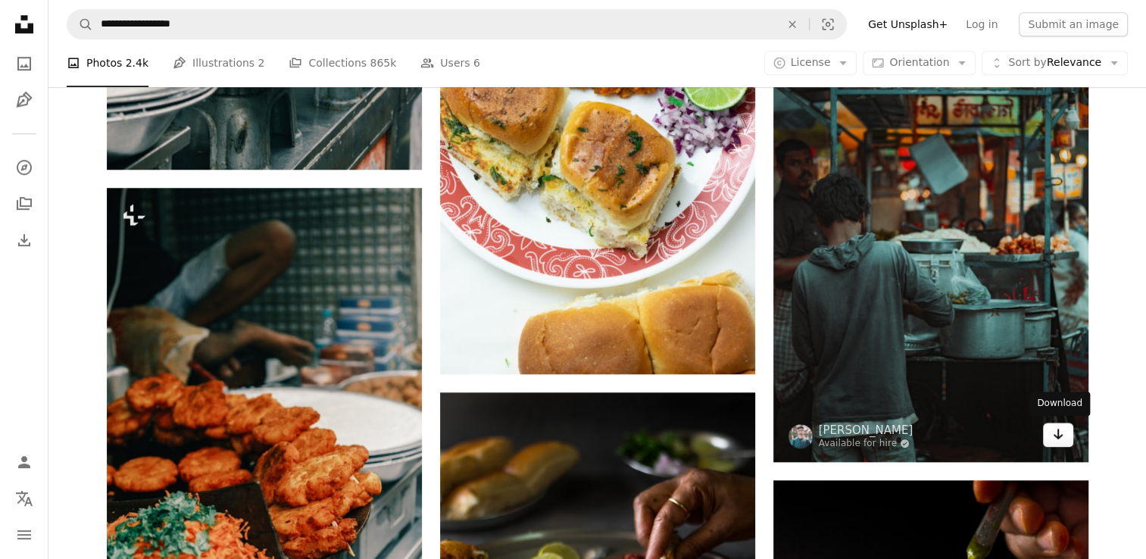
click at [1050, 441] on link "Arrow pointing down" at bounding box center [1058, 435] width 30 height 24
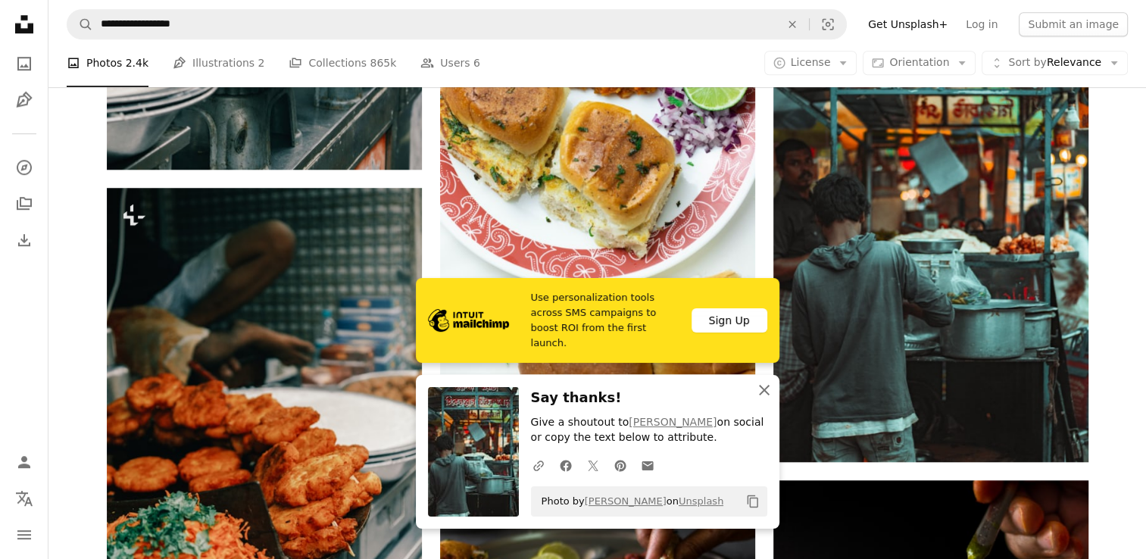
click at [771, 397] on icon "An X shape" at bounding box center [764, 390] width 18 height 18
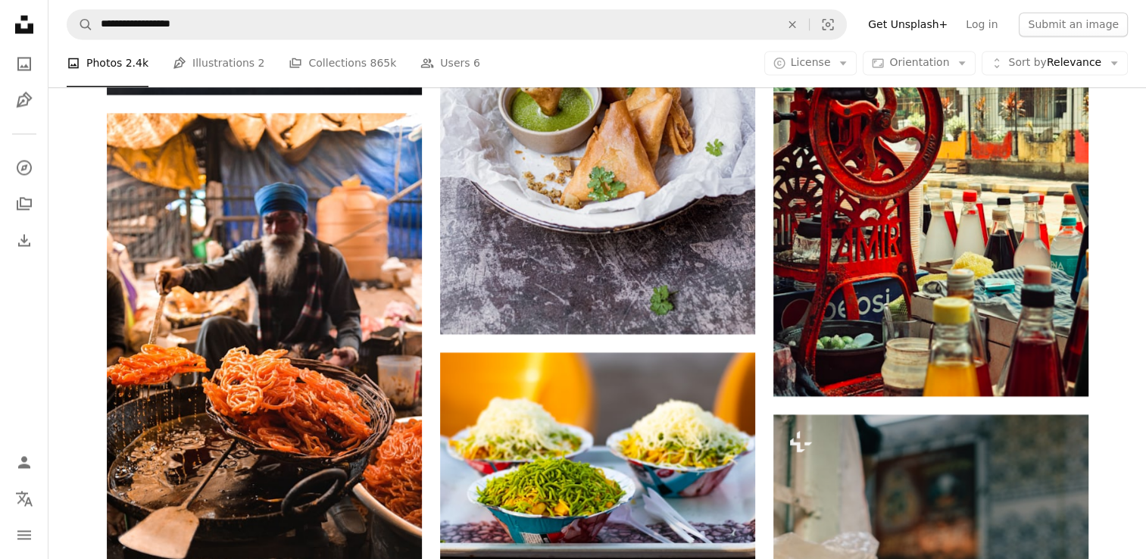
scroll to position [2657, 0]
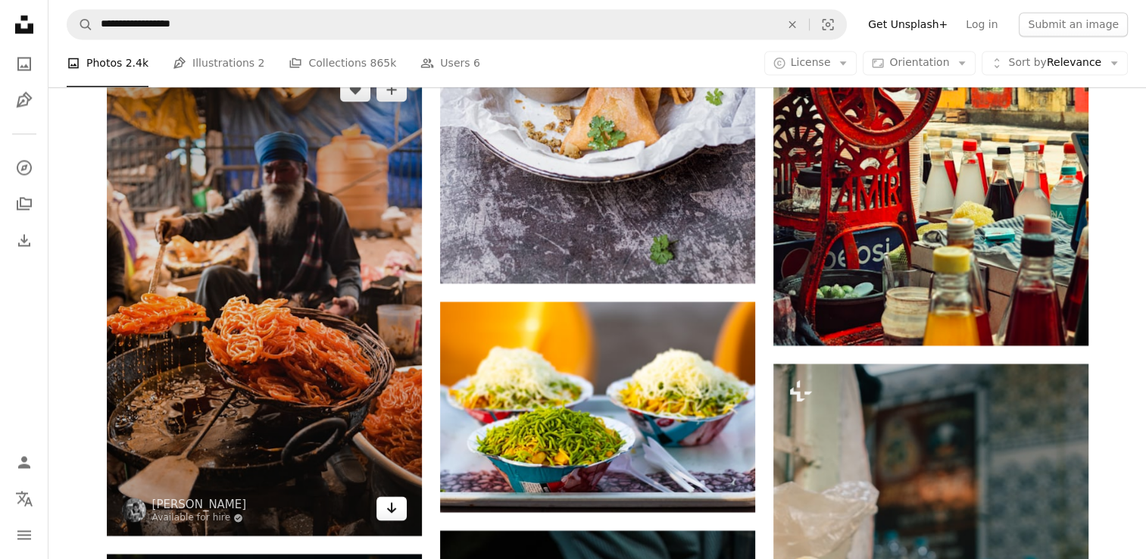
click at [392, 507] on icon "Arrow pointing down" at bounding box center [392, 508] width 12 height 18
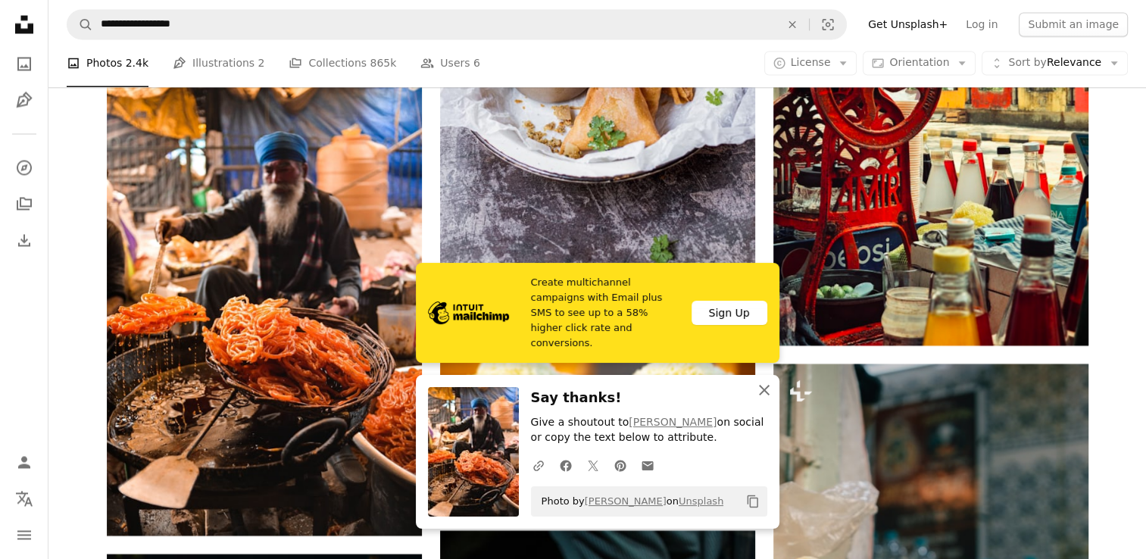
click at [756, 392] on icon "An X shape" at bounding box center [764, 390] width 18 height 18
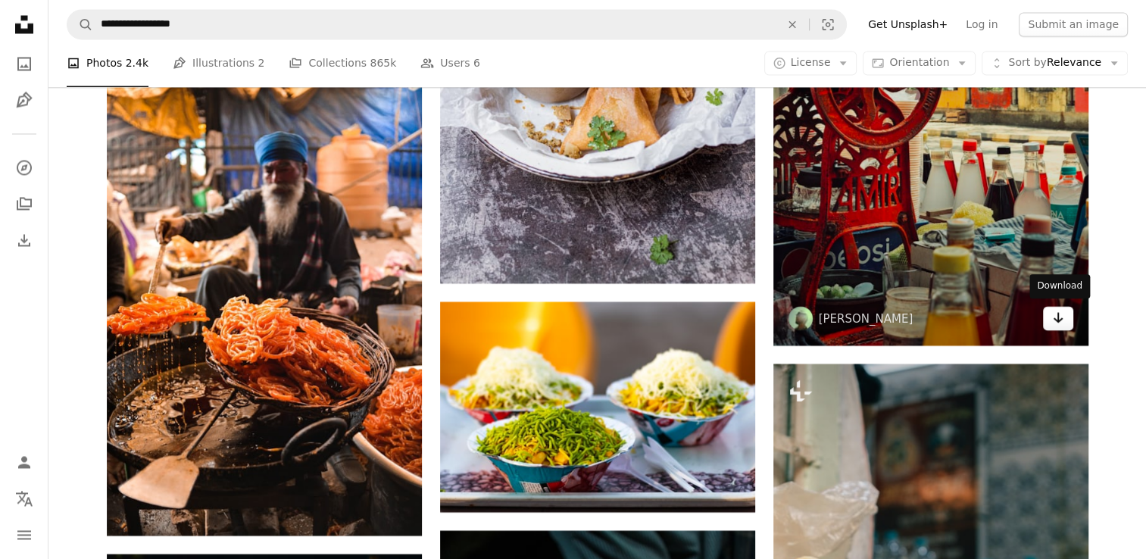
click at [1068, 311] on link "Arrow pointing down" at bounding box center [1058, 318] width 30 height 24
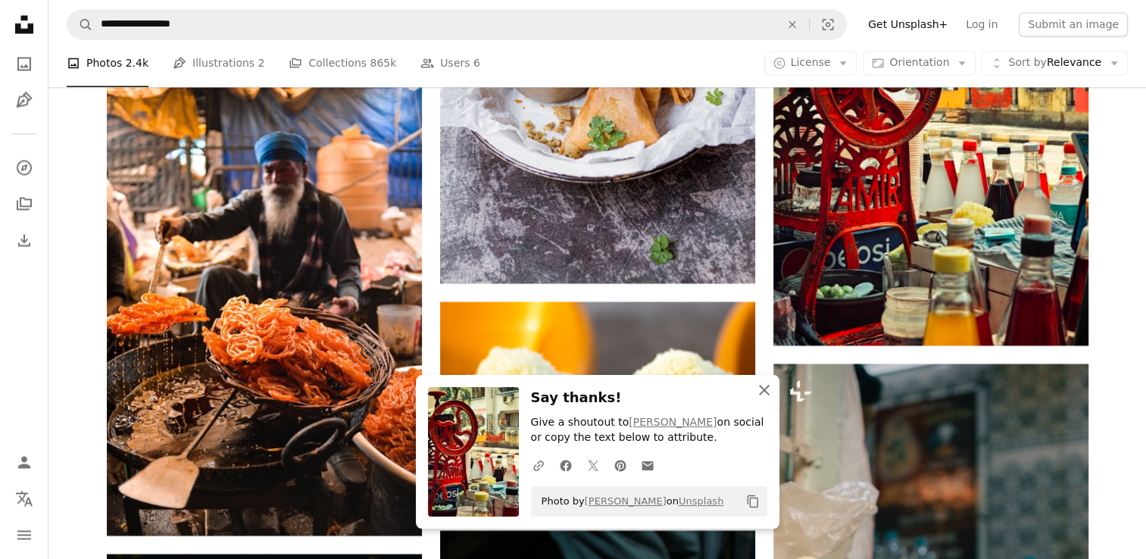
click at [767, 392] on icon "button" at bounding box center [764, 390] width 11 height 11
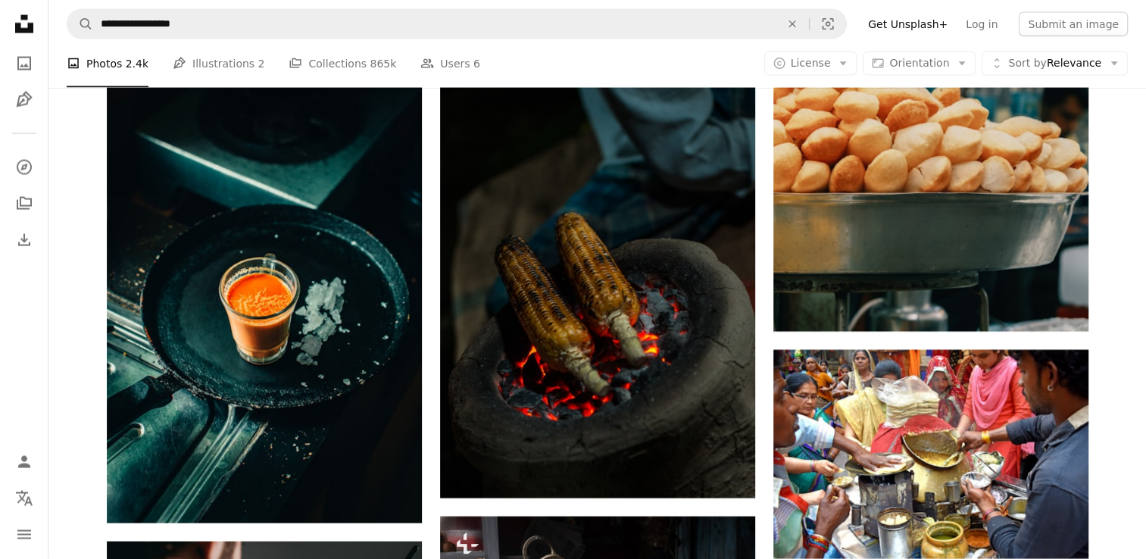
scroll to position [3223, 0]
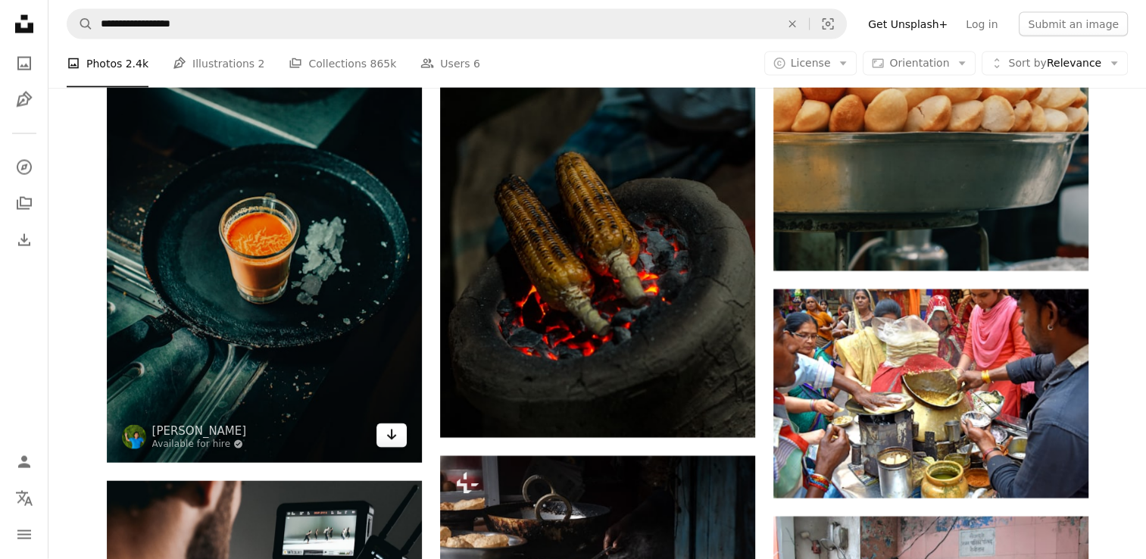
click at [396, 428] on icon "Arrow pointing down" at bounding box center [392, 435] width 12 height 18
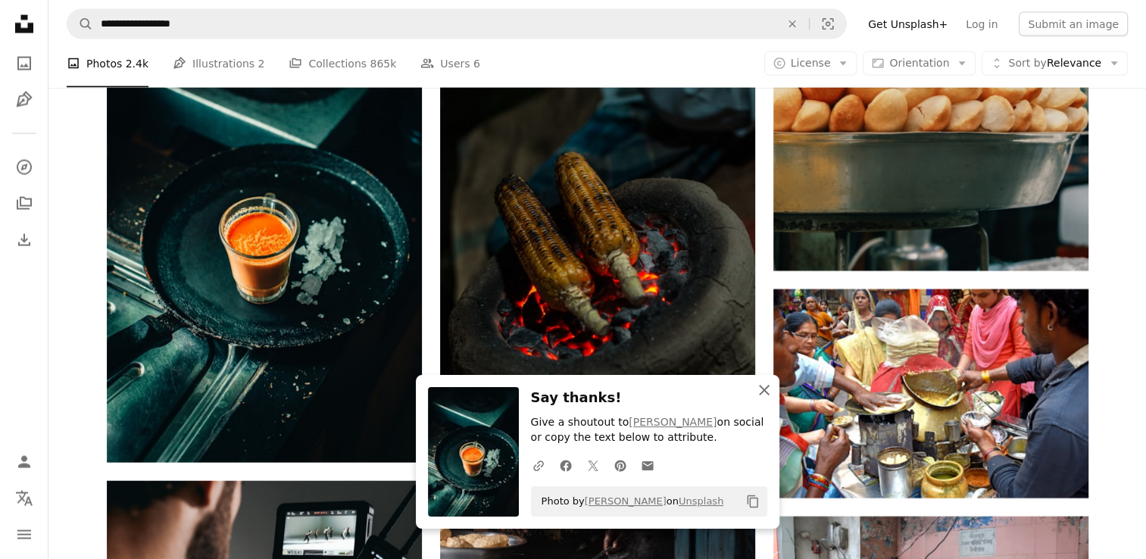
click at [767, 389] on icon "An X shape" at bounding box center [764, 390] width 18 height 18
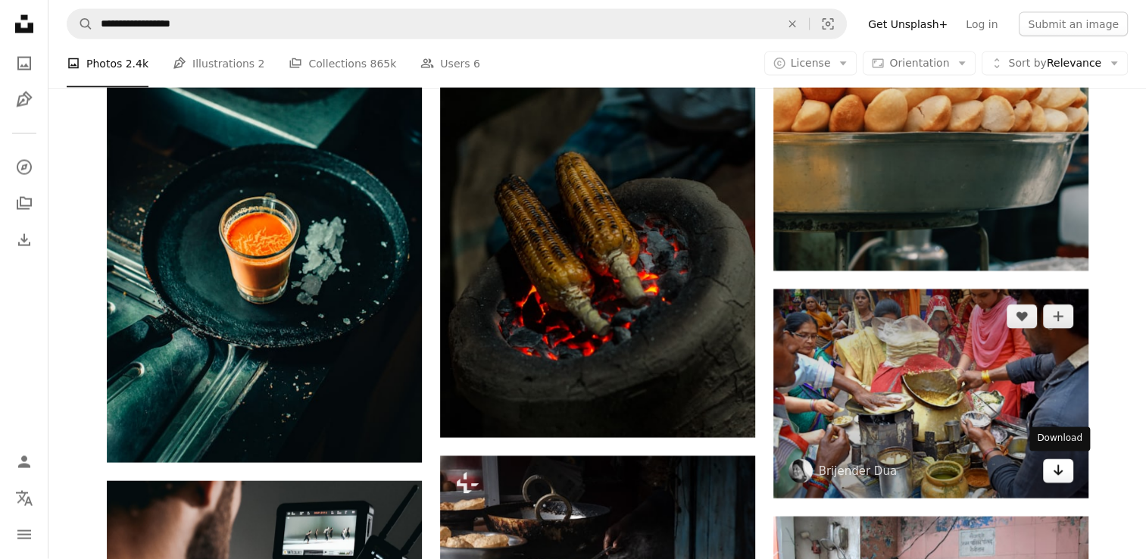
click at [1062, 468] on icon "Arrow pointing down" at bounding box center [1058, 470] width 12 height 18
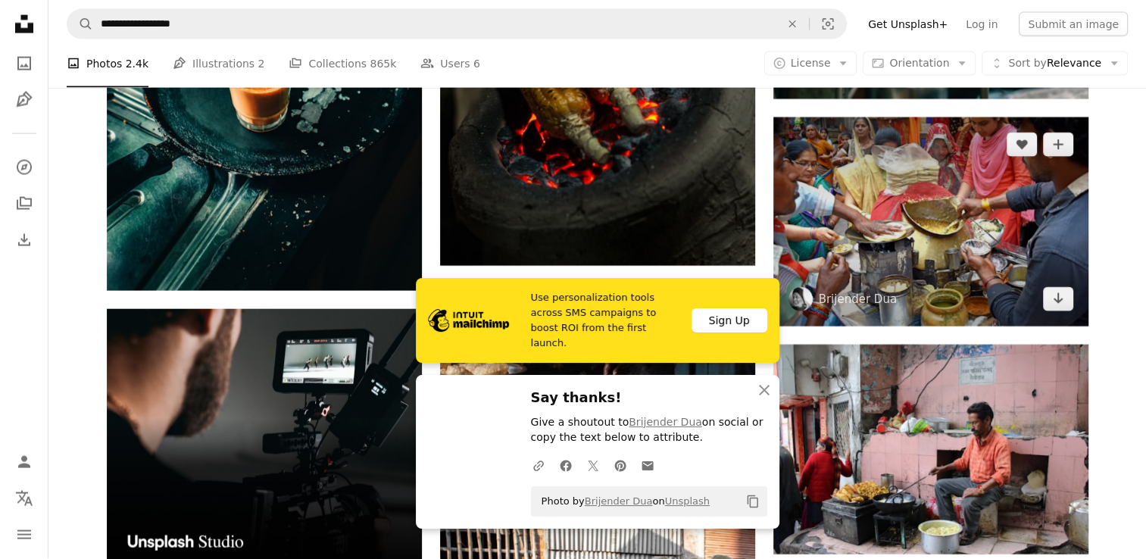
scroll to position [3405, 0]
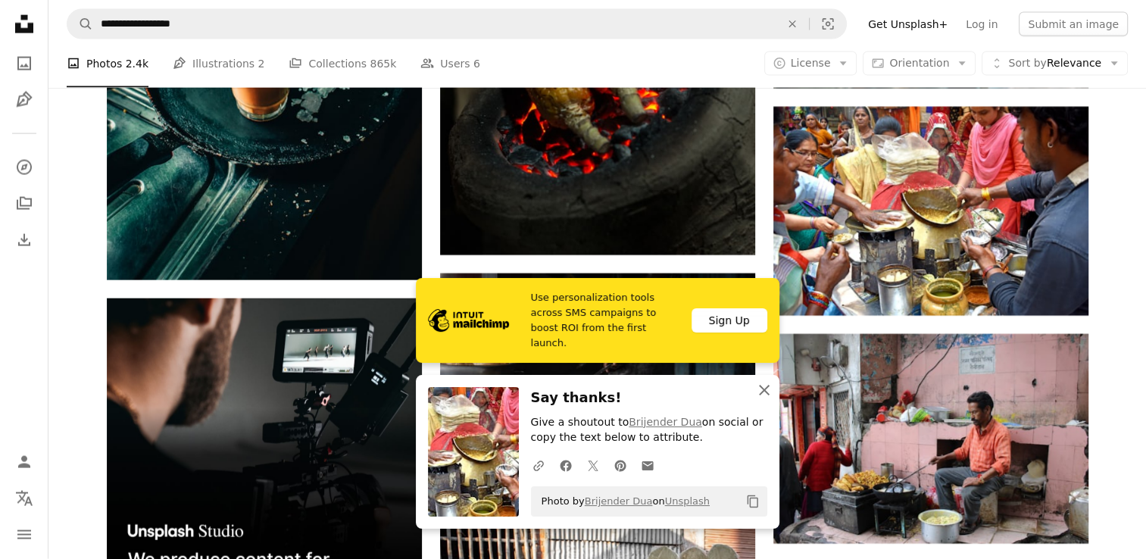
click at [759, 393] on icon "An X shape" at bounding box center [764, 390] width 18 height 18
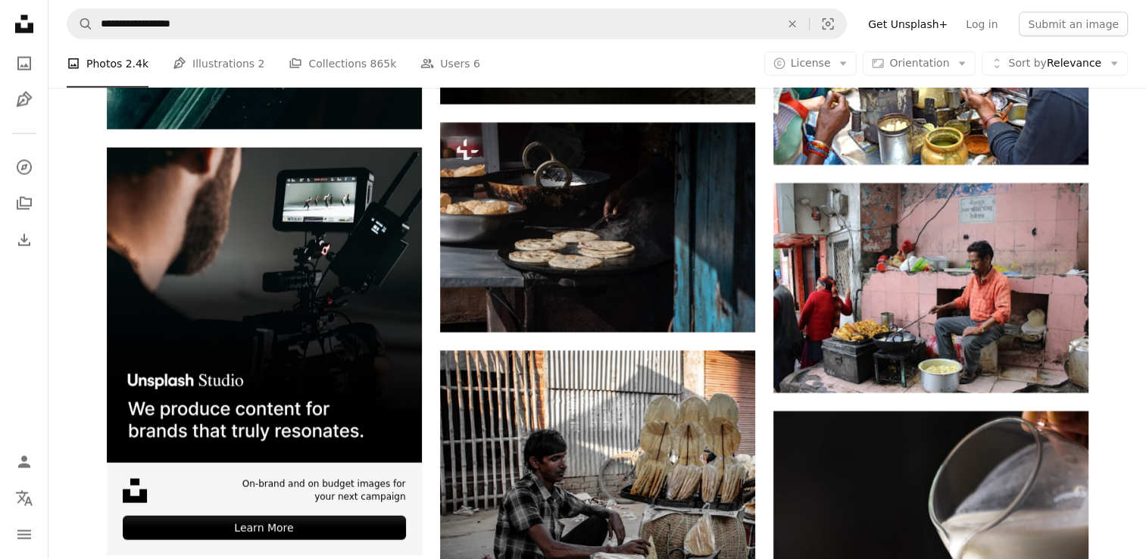
scroll to position [3587, 0]
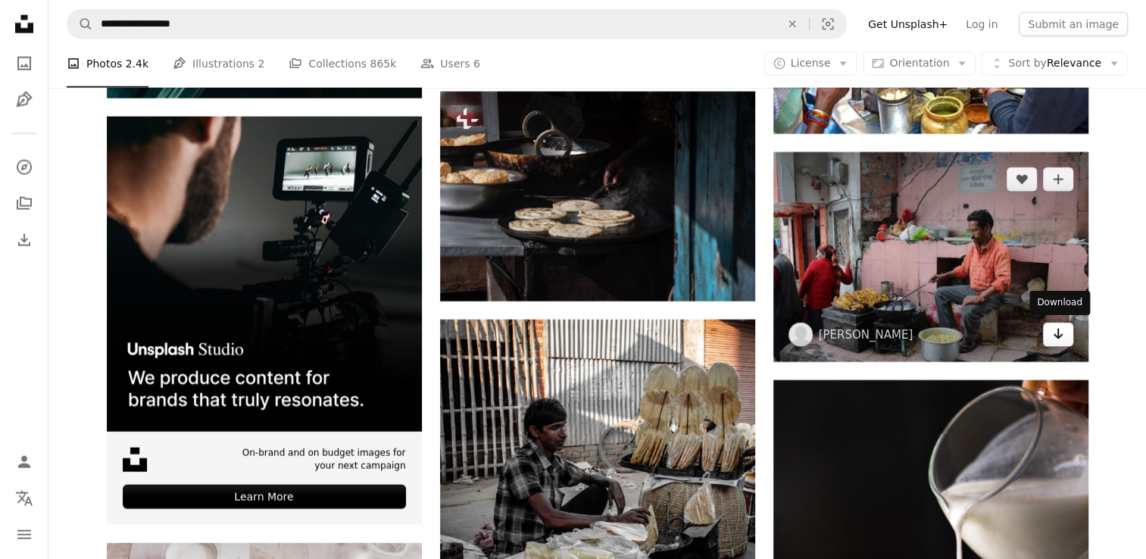
click at [1058, 333] on icon "Download" at bounding box center [1058, 334] width 10 height 11
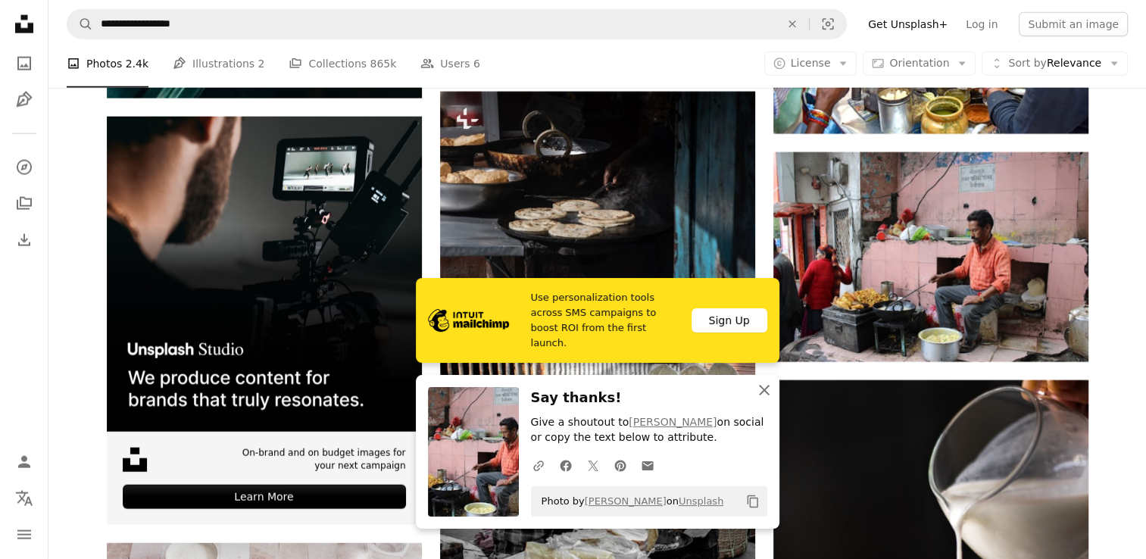
click at [764, 387] on icon "An X shape" at bounding box center [764, 390] width 18 height 18
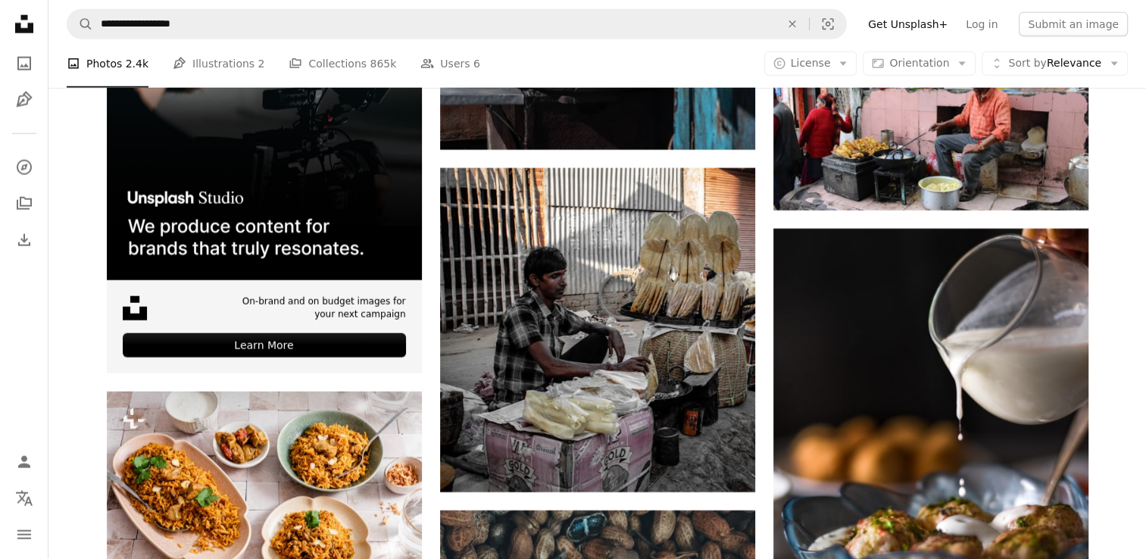
scroll to position [3779, 0]
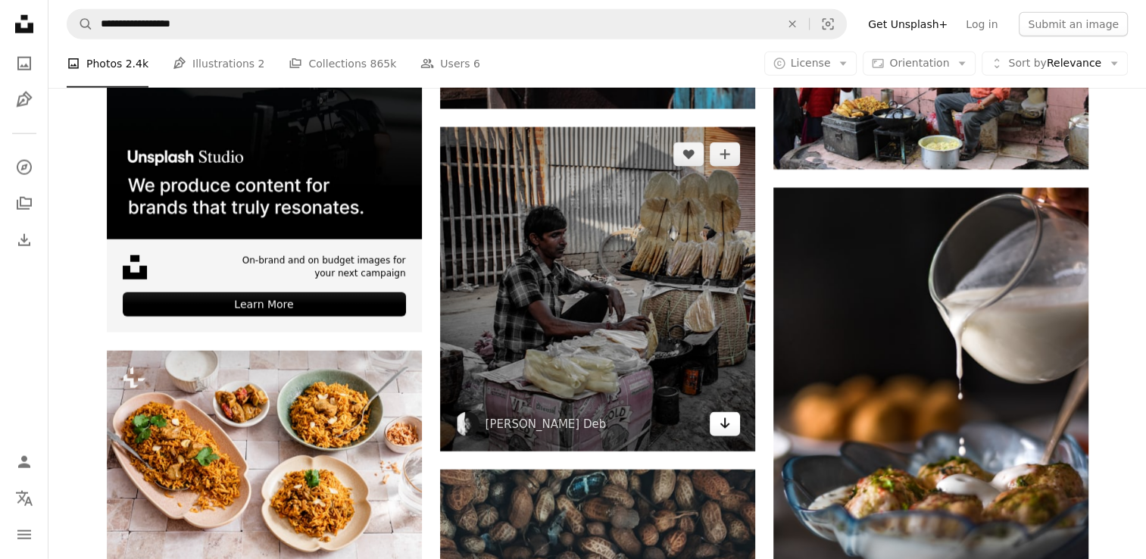
click at [732, 431] on link "Arrow pointing down" at bounding box center [725, 424] width 30 height 24
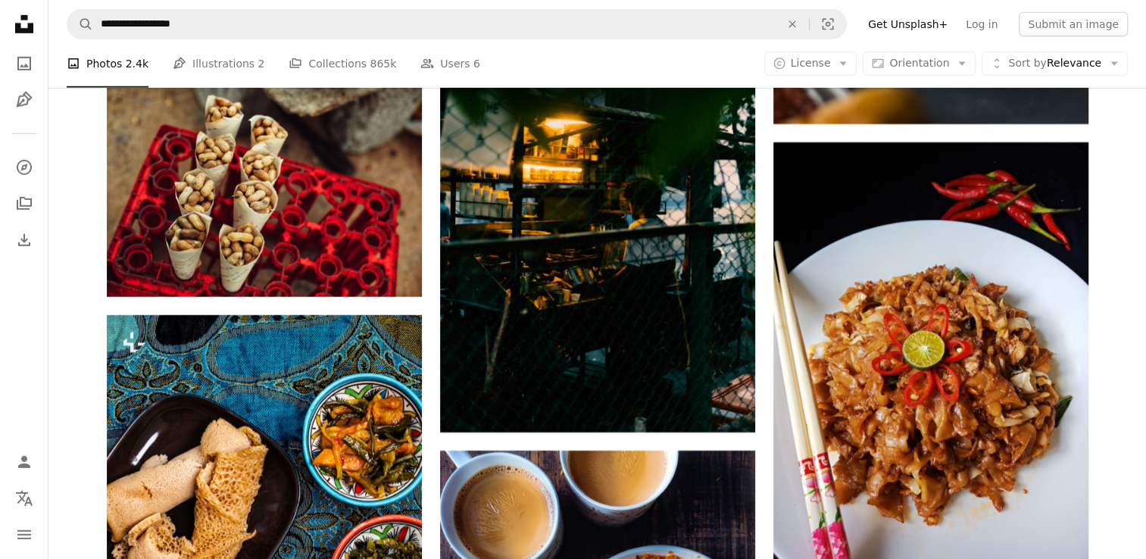
scroll to position [4739, 0]
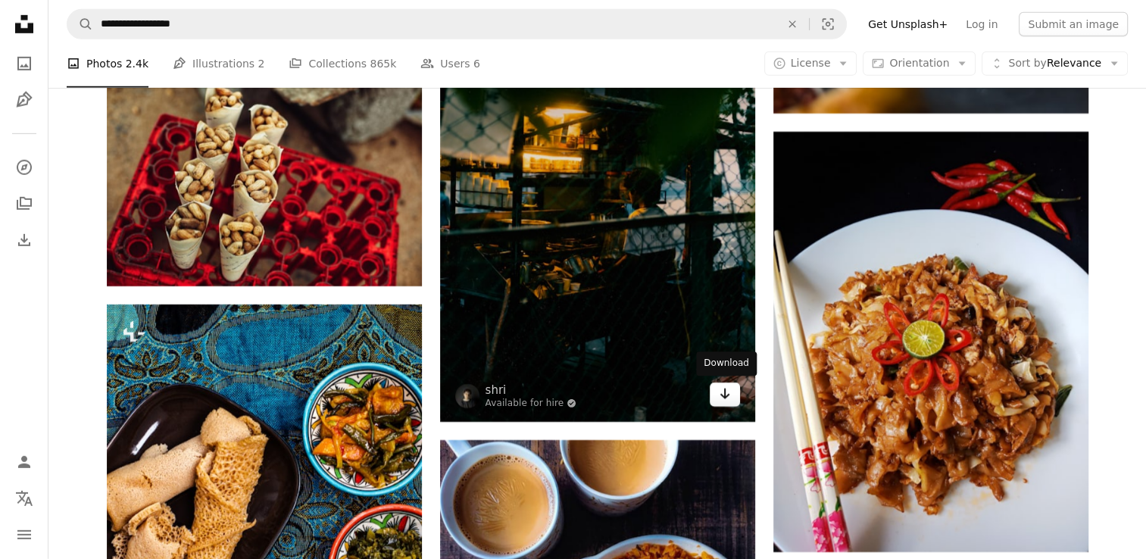
click at [725, 400] on icon "Arrow pointing down" at bounding box center [725, 394] width 12 height 18
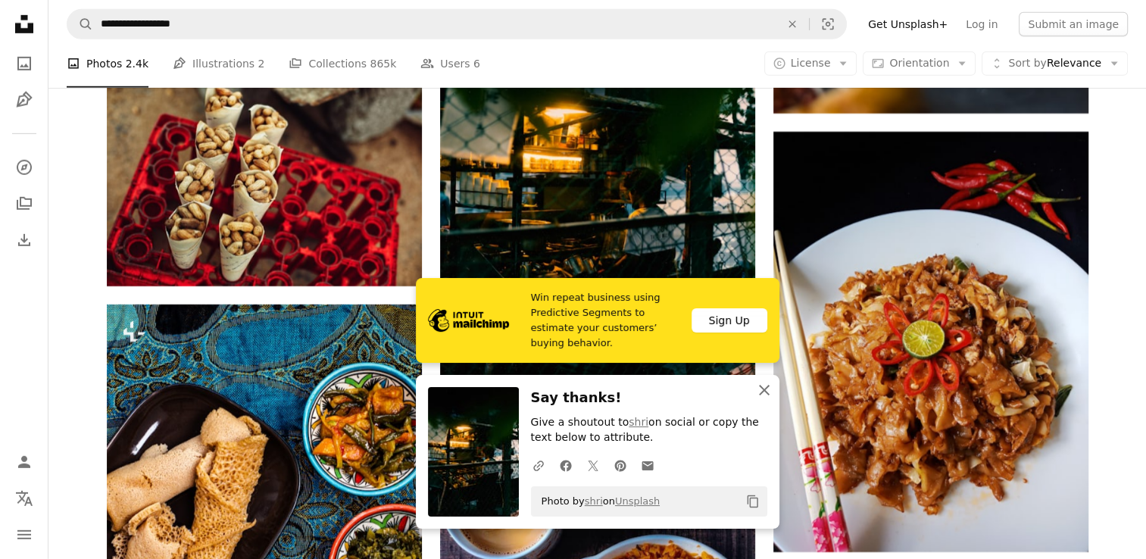
click at [766, 389] on icon "button" at bounding box center [764, 390] width 11 height 11
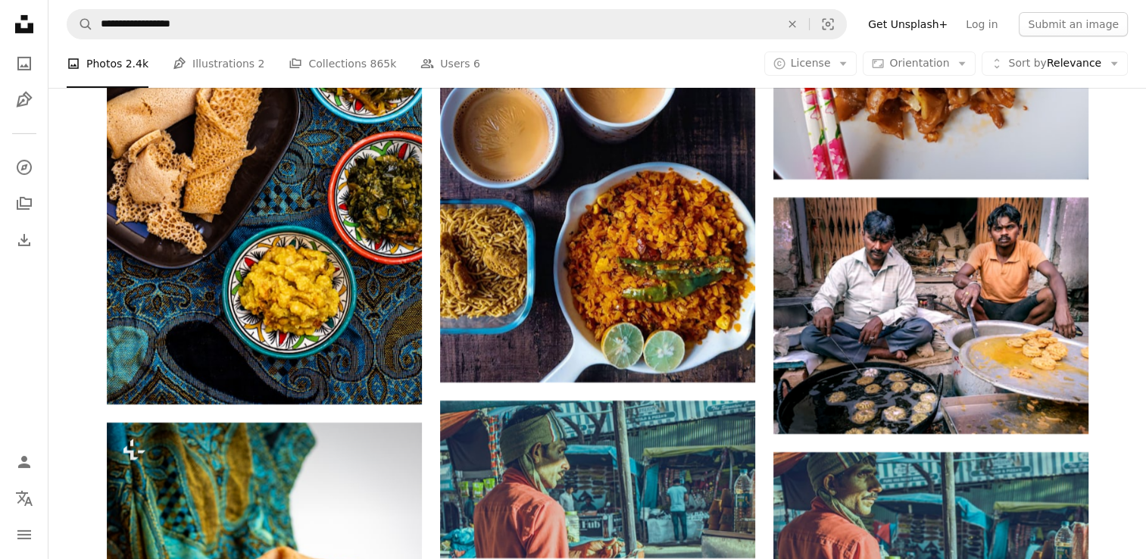
scroll to position [5183, 0]
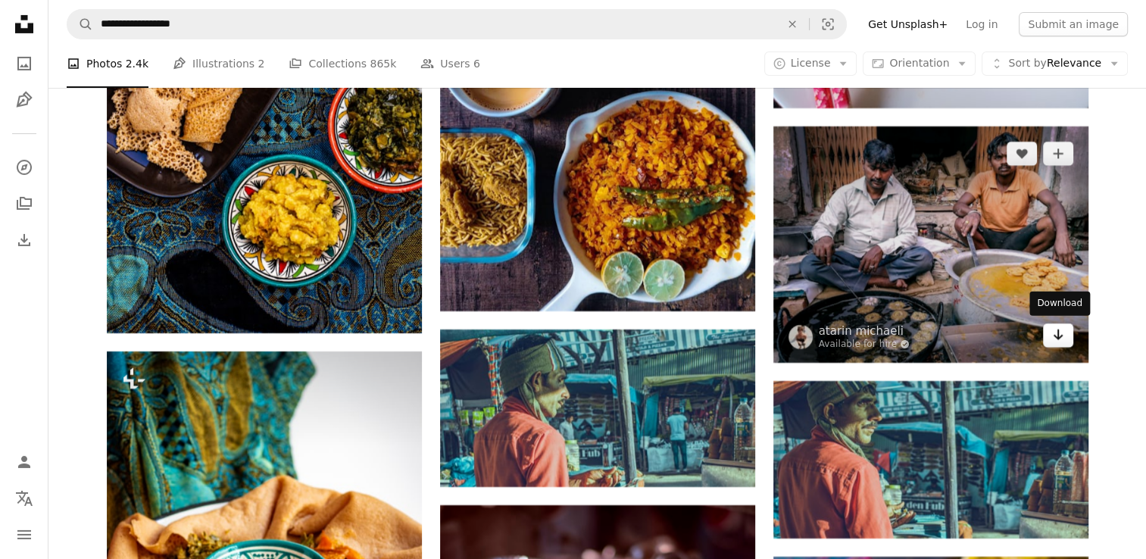
click at [1046, 335] on link "Arrow pointing down" at bounding box center [1058, 336] width 30 height 24
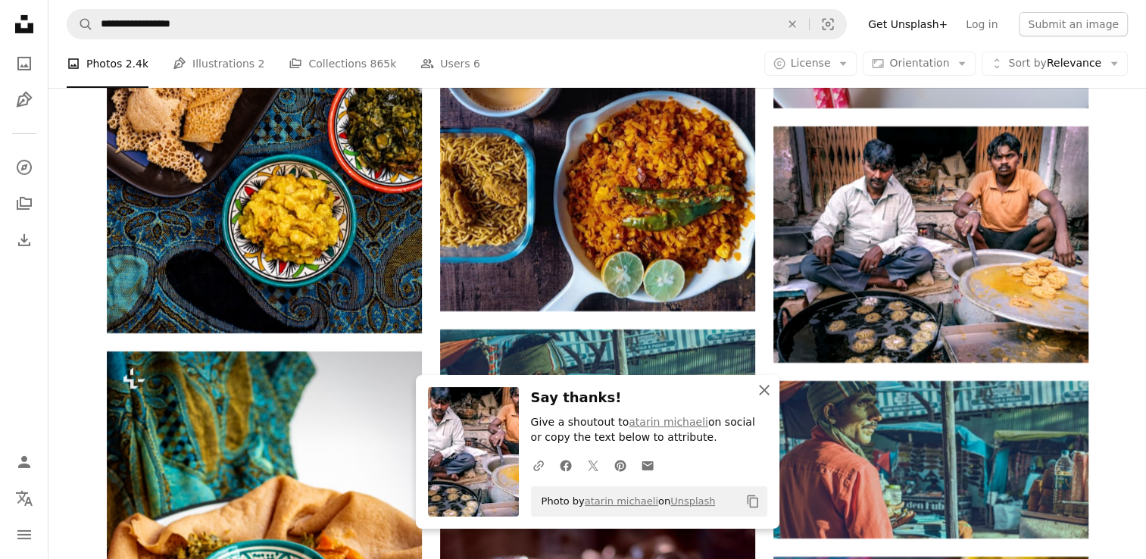
click at [760, 395] on icon "button" at bounding box center [764, 390] width 11 height 11
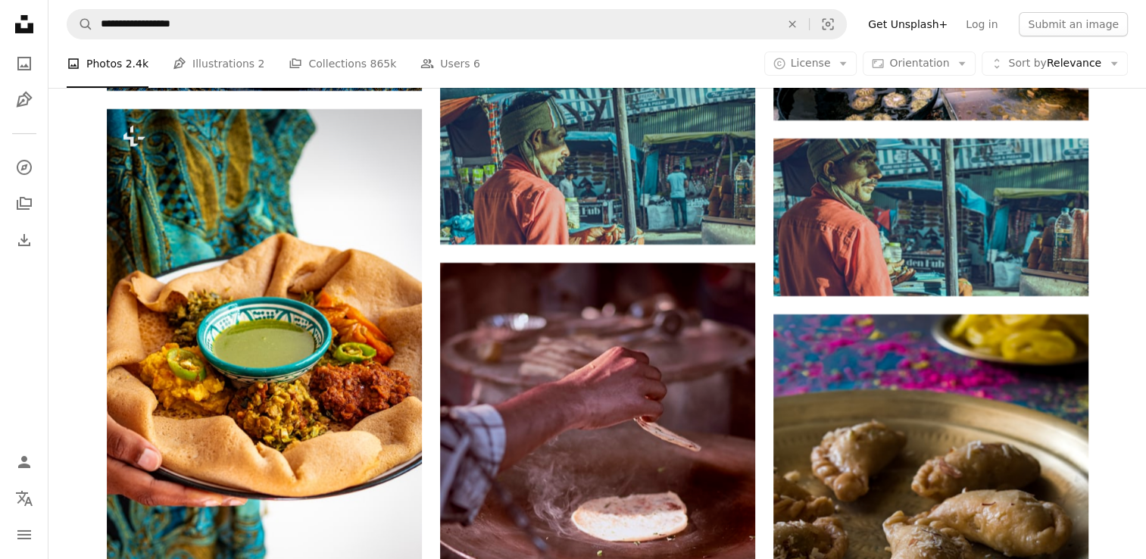
scroll to position [5455, 0]
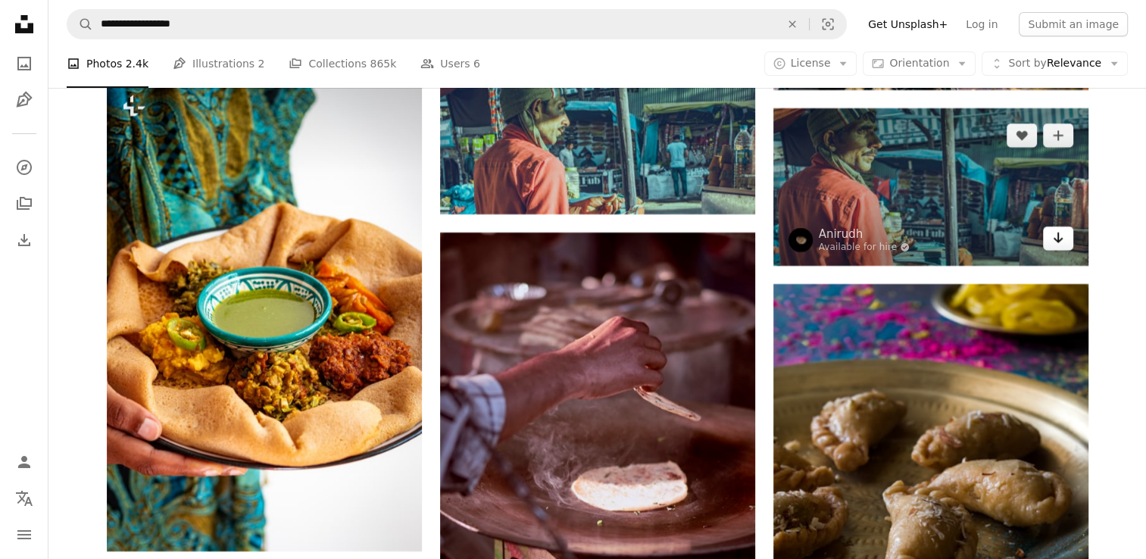
click at [1056, 244] on icon "Arrow pointing down" at bounding box center [1058, 238] width 12 height 18
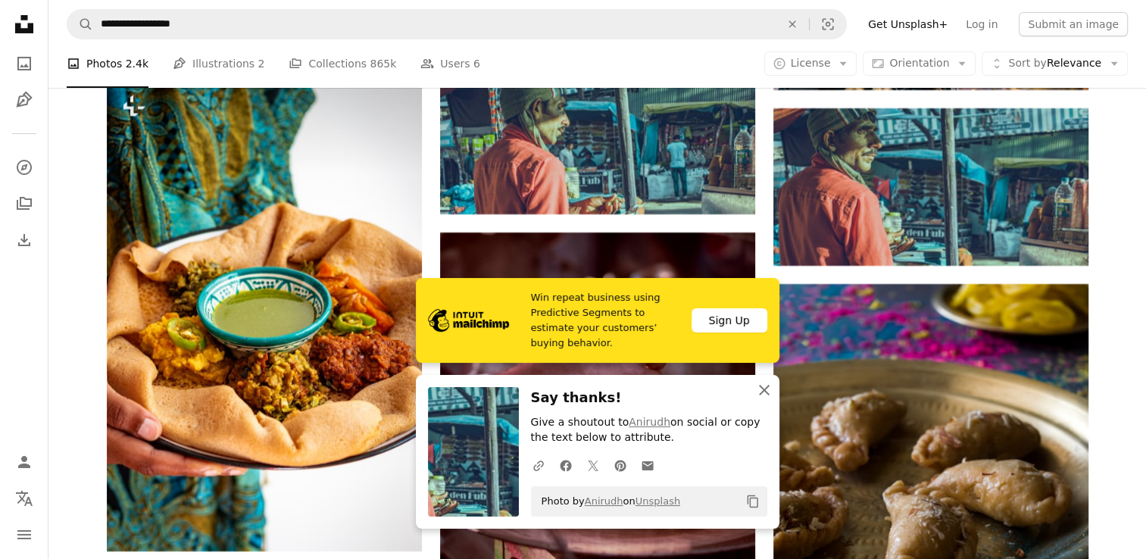
click at [766, 388] on icon "button" at bounding box center [764, 390] width 11 height 11
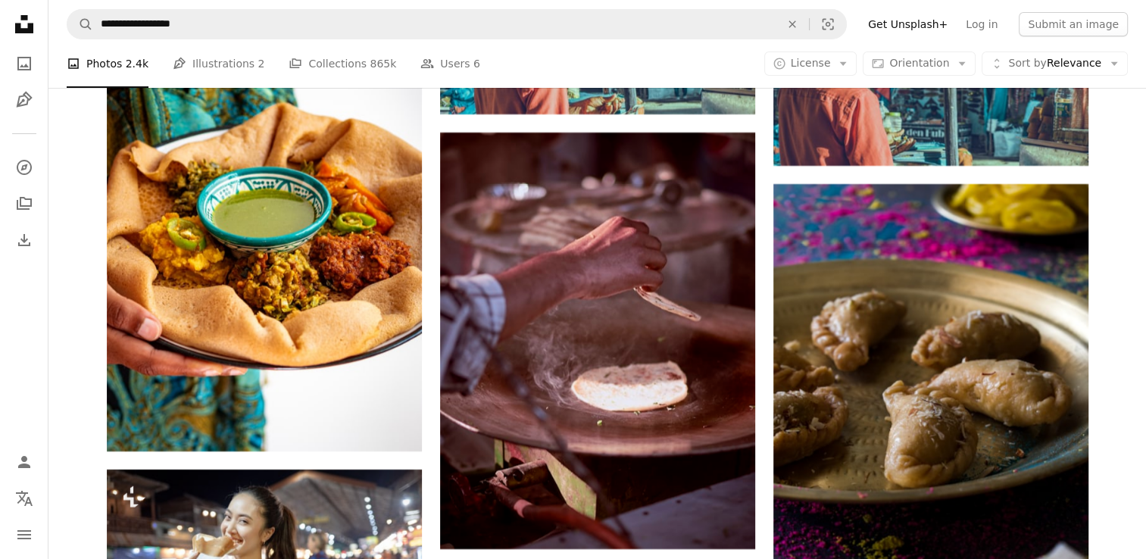
scroll to position [5616, 0]
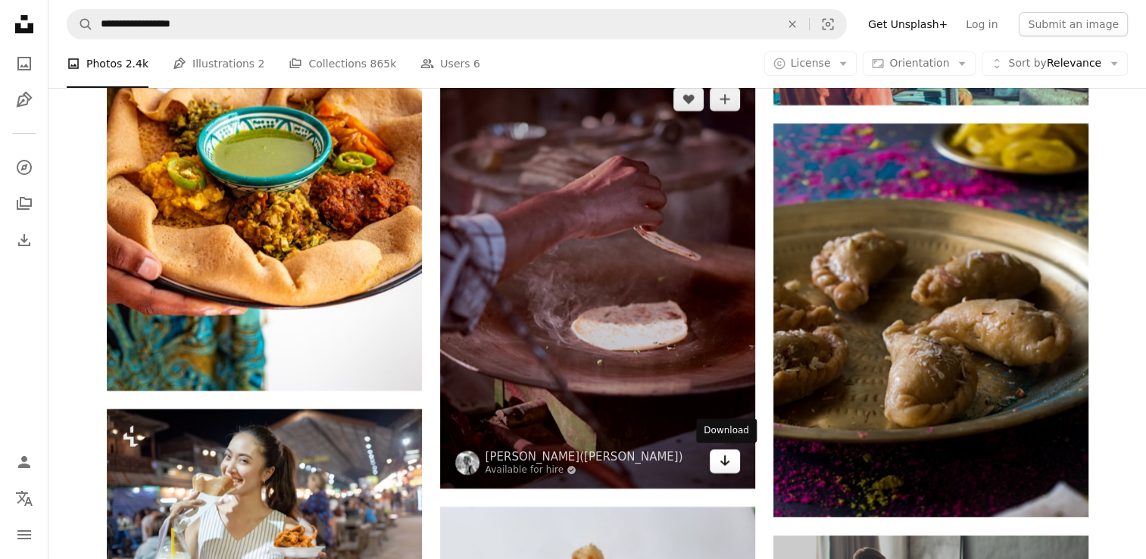
click at [723, 459] on icon "Arrow pointing down" at bounding box center [725, 461] width 12 height 18
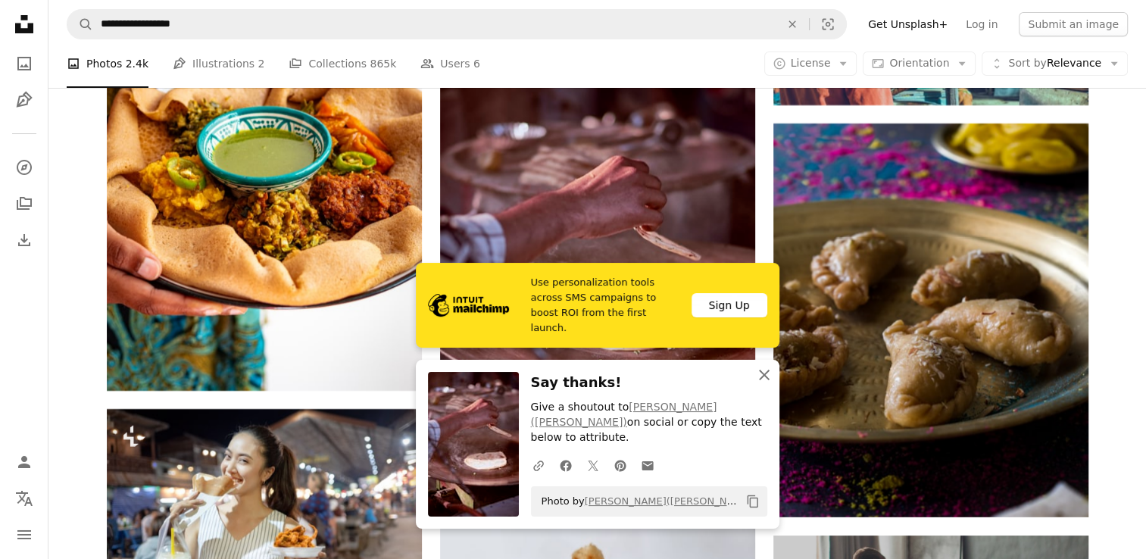
click at [765, 384] on icon "An X shape" at bounding box center [764, 375] width 18 height 18
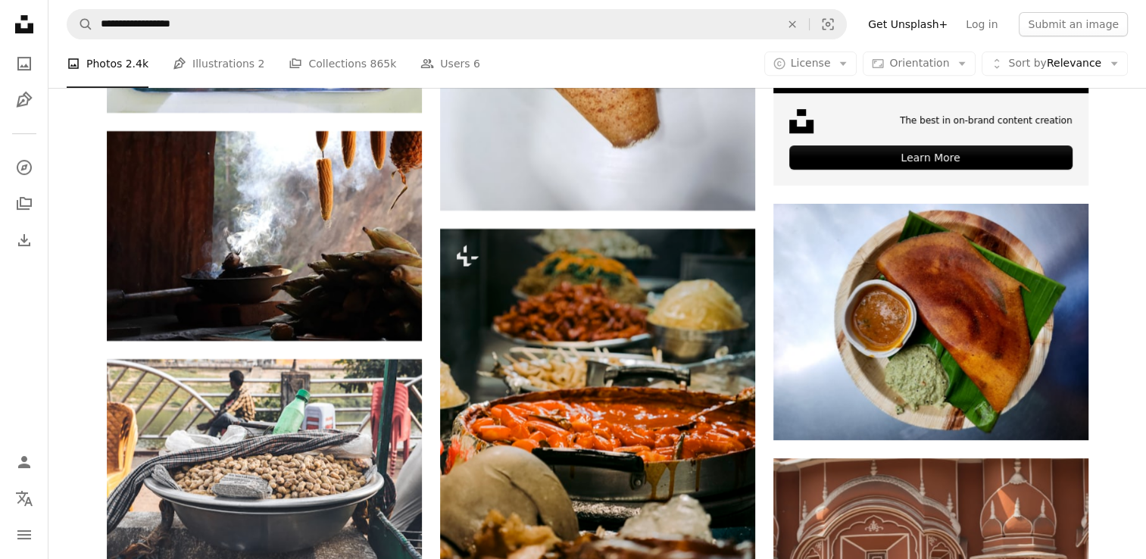
scroll to position [6516, 0]
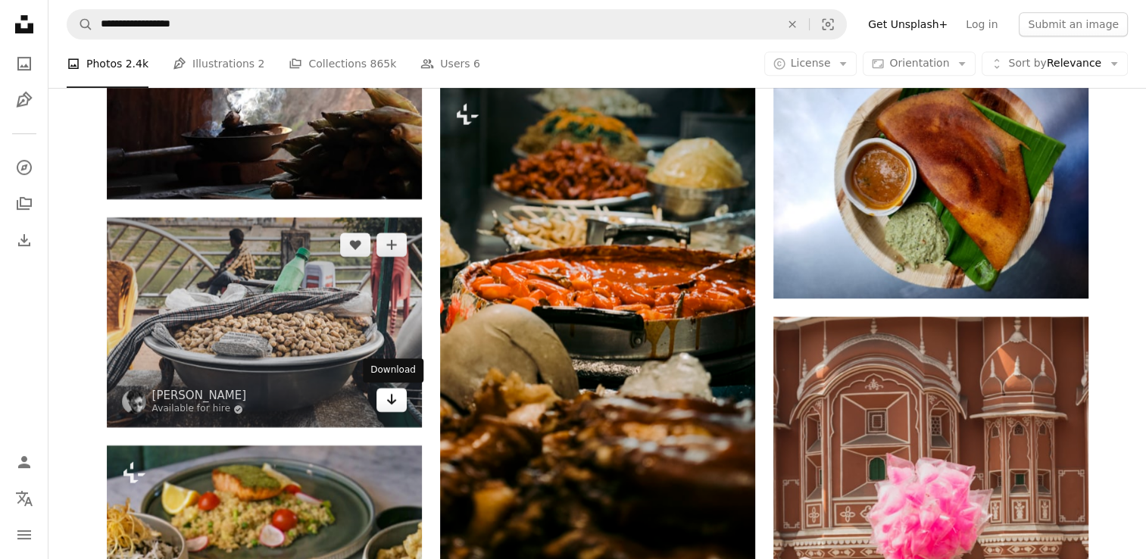
click at [399, 411] on link "Arrow pointing down" at bounding box center [392, 400] width 30 height 24
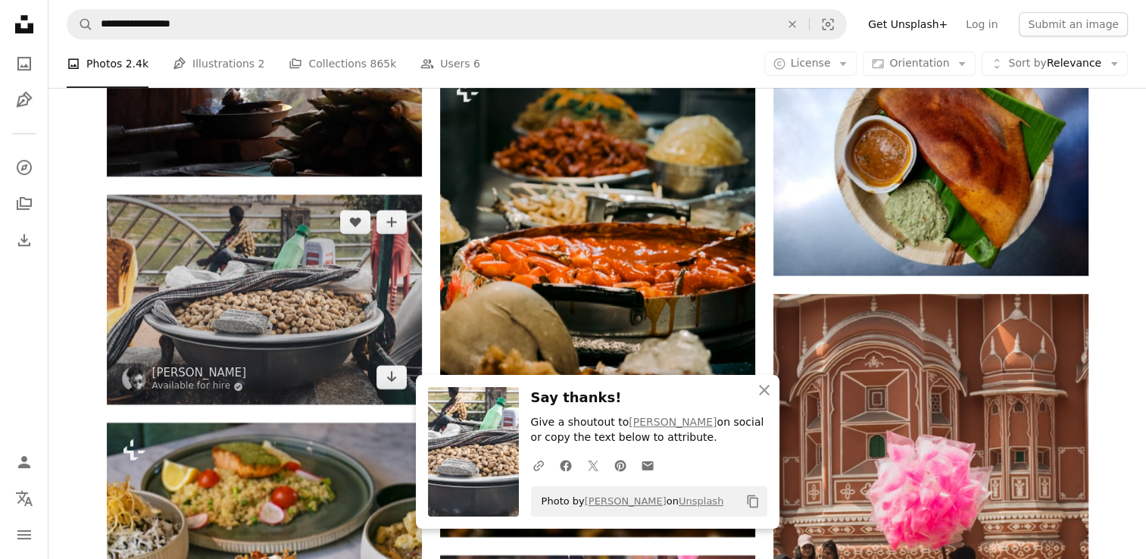
scroll to position [6546, 0]
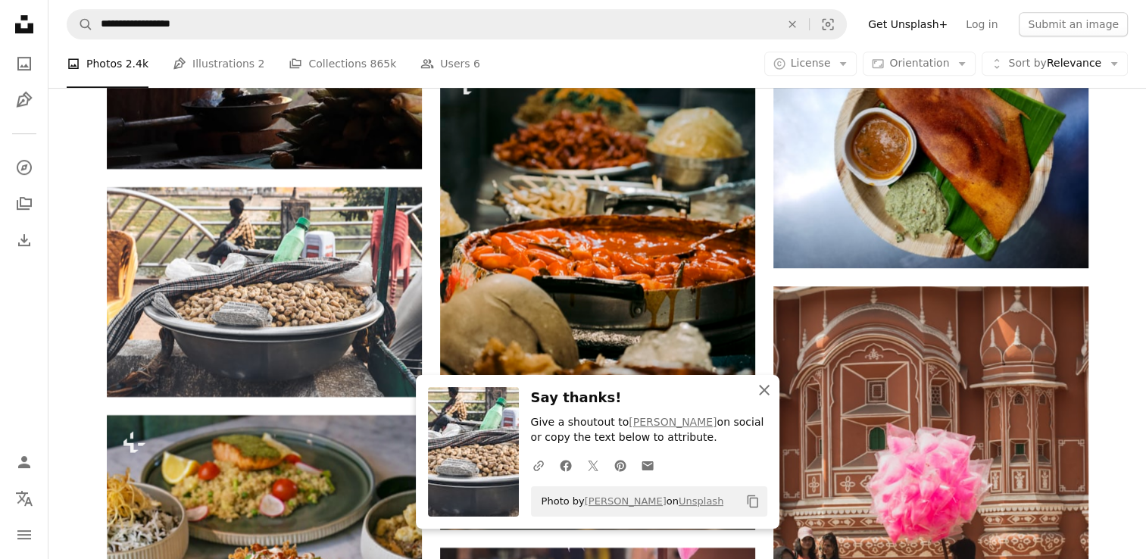
click at [764, 396] on icon "An X shape" at bounding box center [764, 390] width 18 height 18
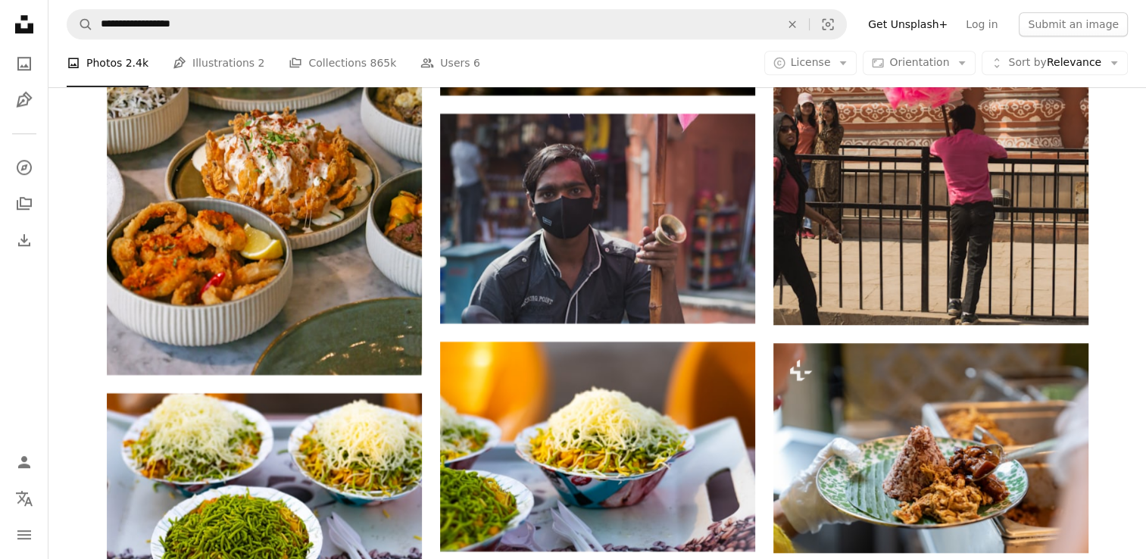
scroll to position [7000, 0]
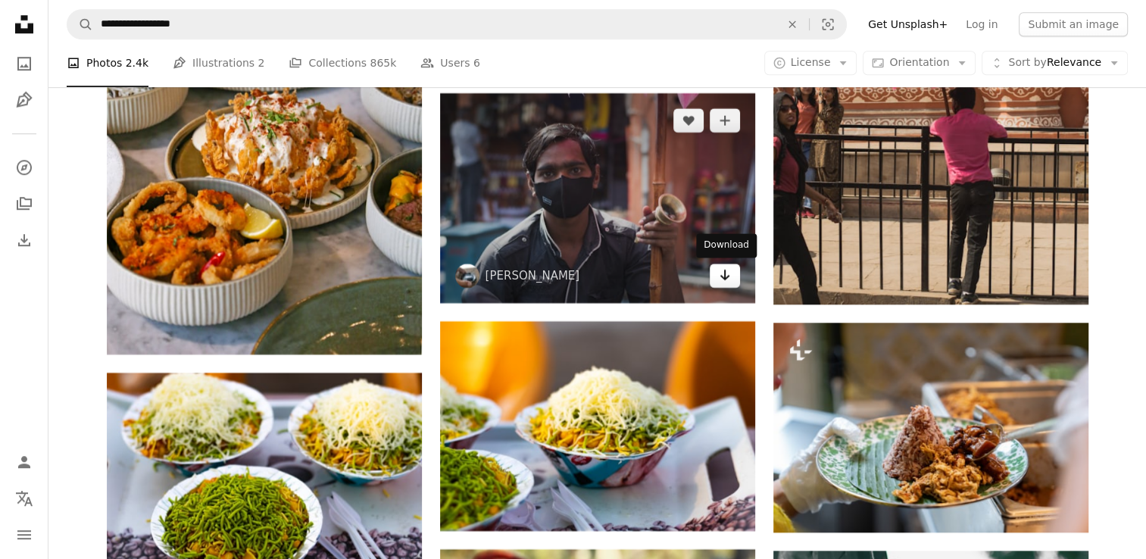
click at [721, 277] on icon "Download" at bounding box center [725, 275] width 10 height 11
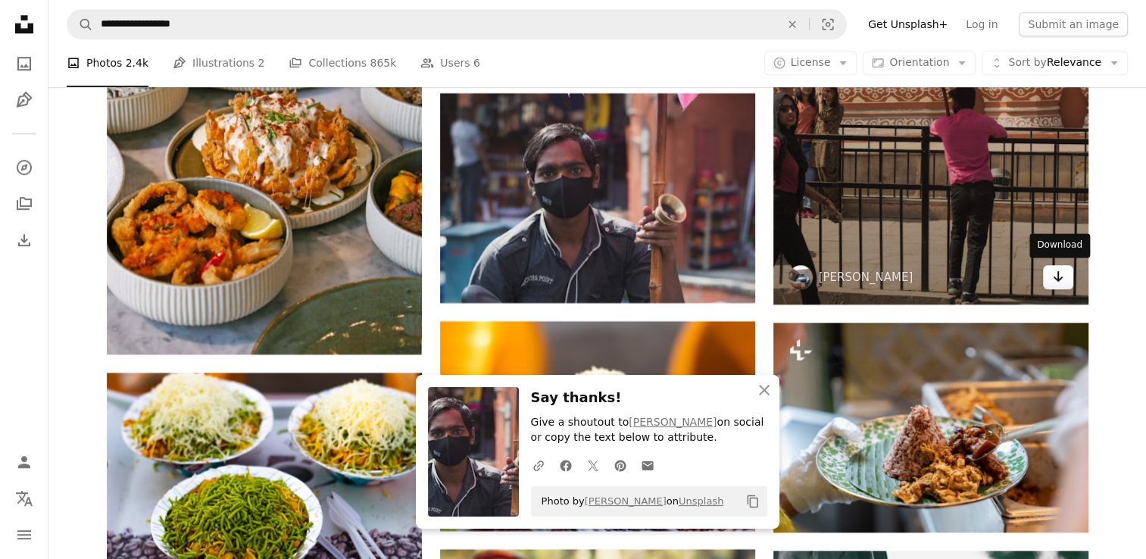
click at [1059, 277] on icon "Arrow pointing down" at bounding box center [1058, 276] width 12 height 18
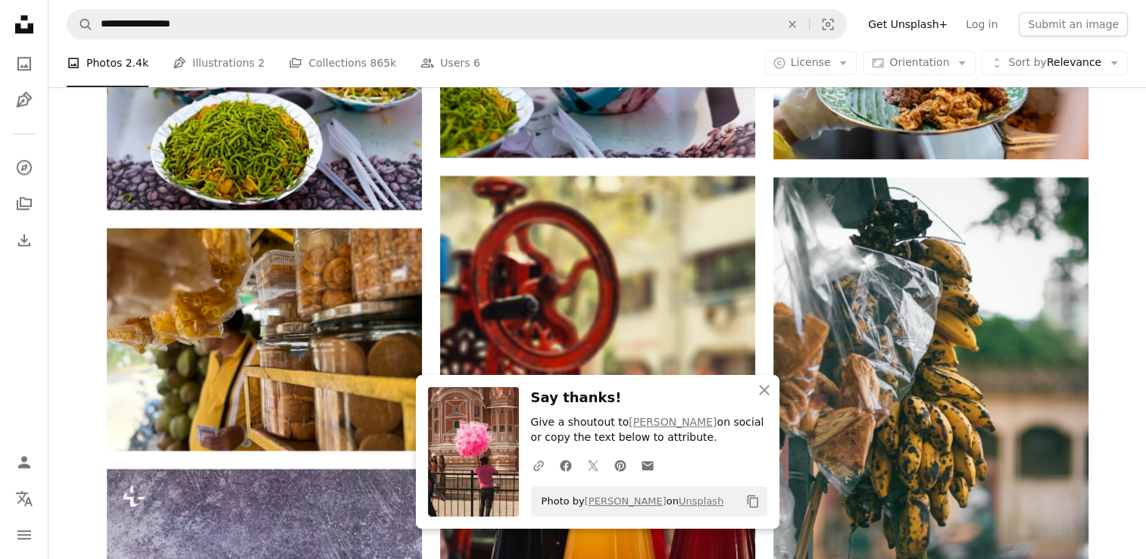
scroll to position [7435, 0]
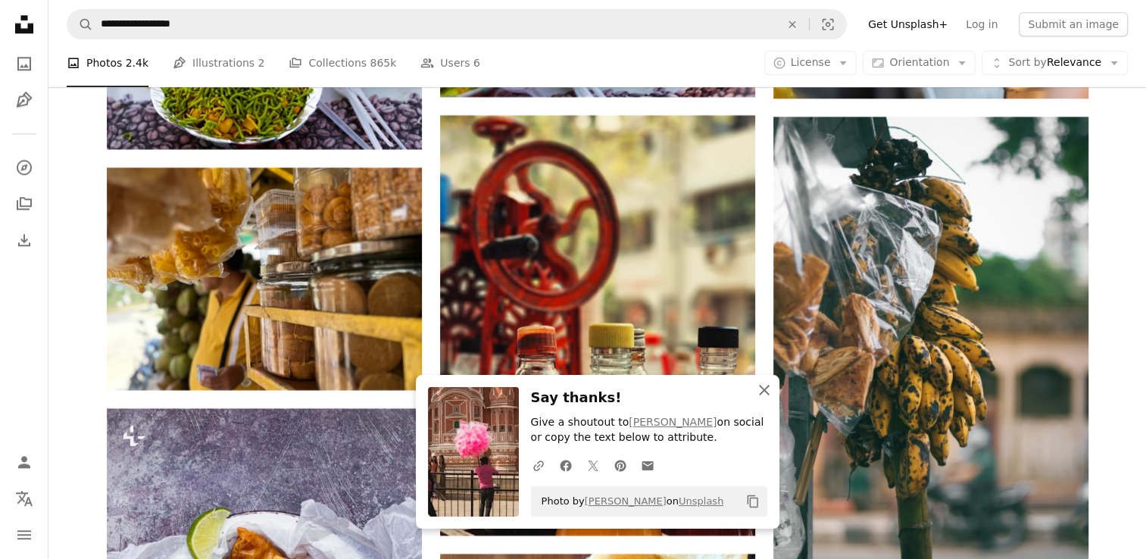
click at [754, 383] on button "An X shape Close" at bounding box center [764, 390] width 30 height 30
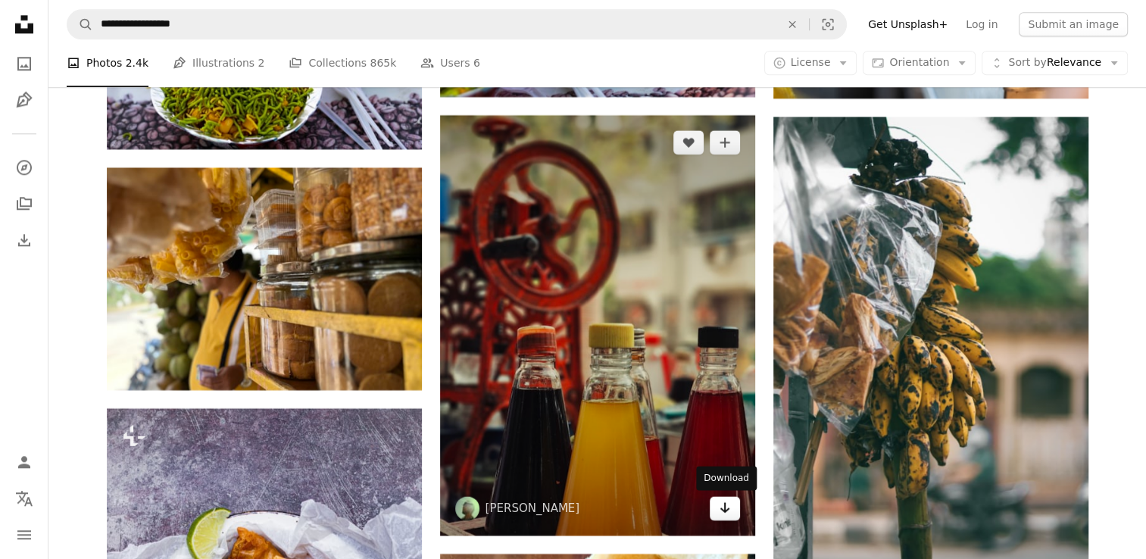
click at [719, 507] on icon "Arrow pointing down" at bounding box center [725, 508] width 12 height 18
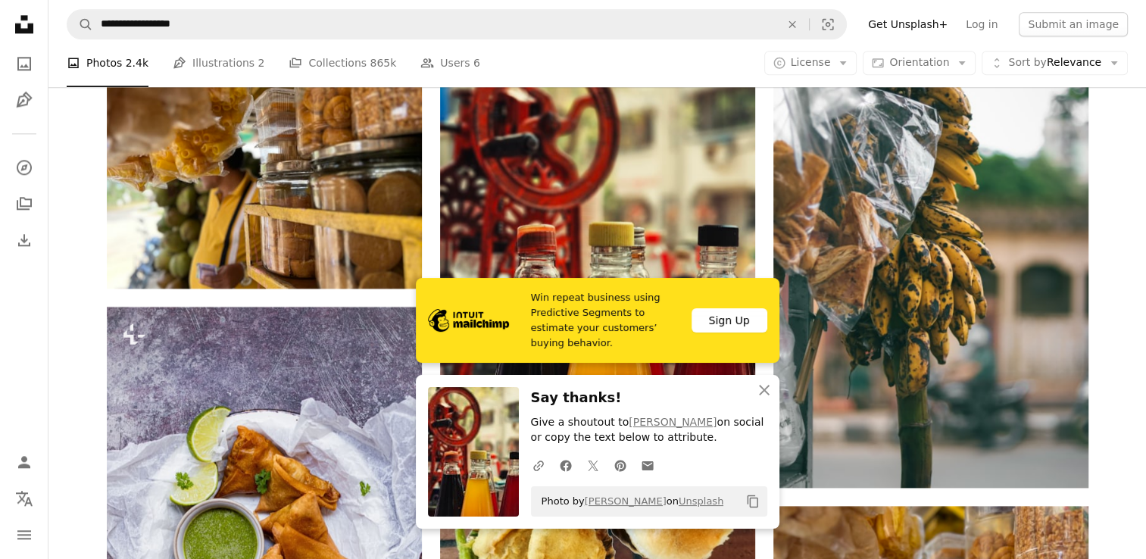
scroll to position [7616, 0]
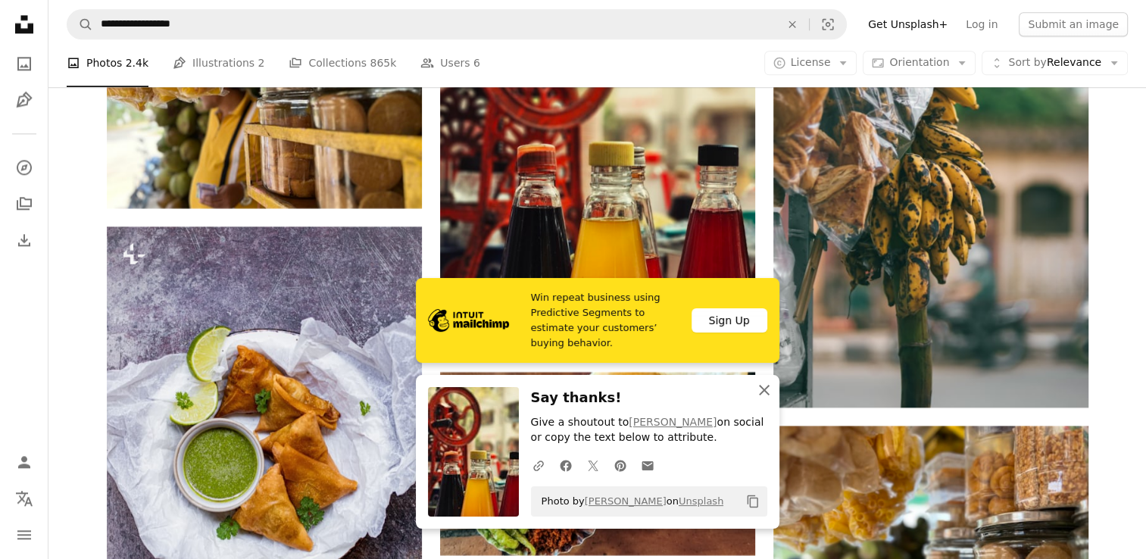
click at [762, 392] on icon "button" at bounding box center [764, 390] width 11 height 11
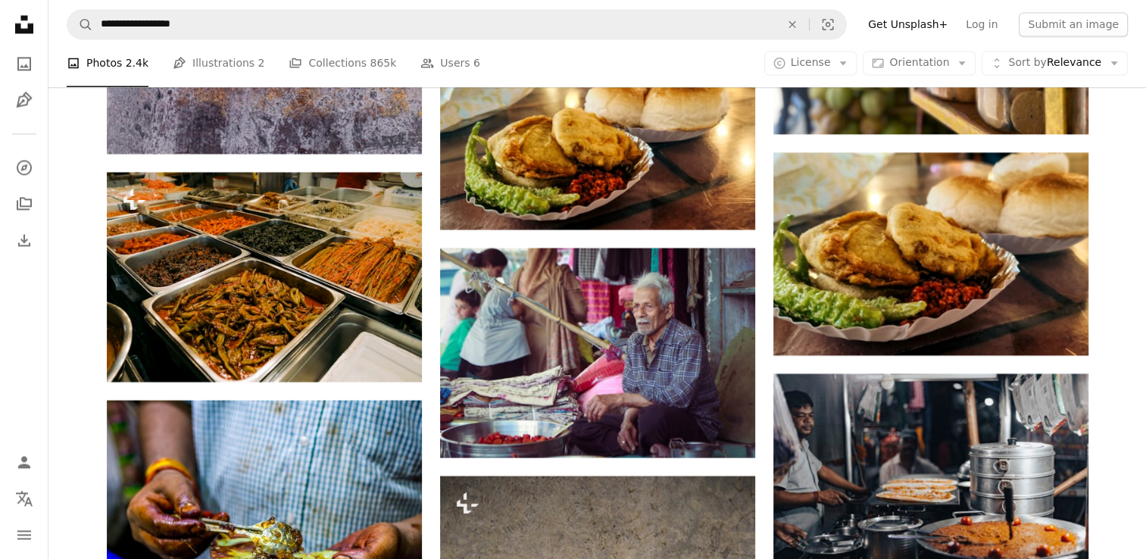
scroll to position [8223, 0]
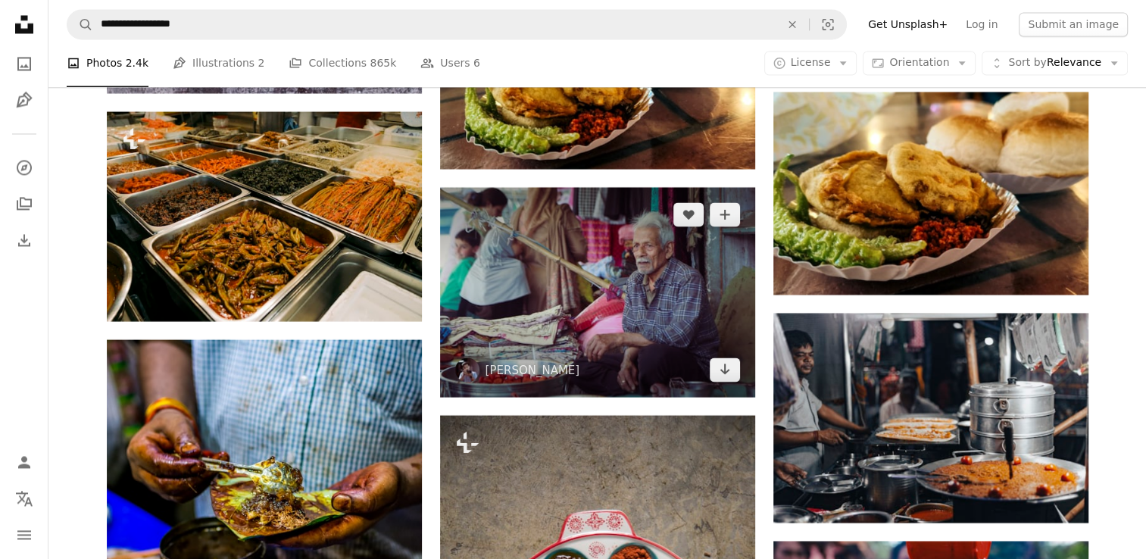
click at [715, 383] on img at bounding box center [597, 292] width 315 height 210
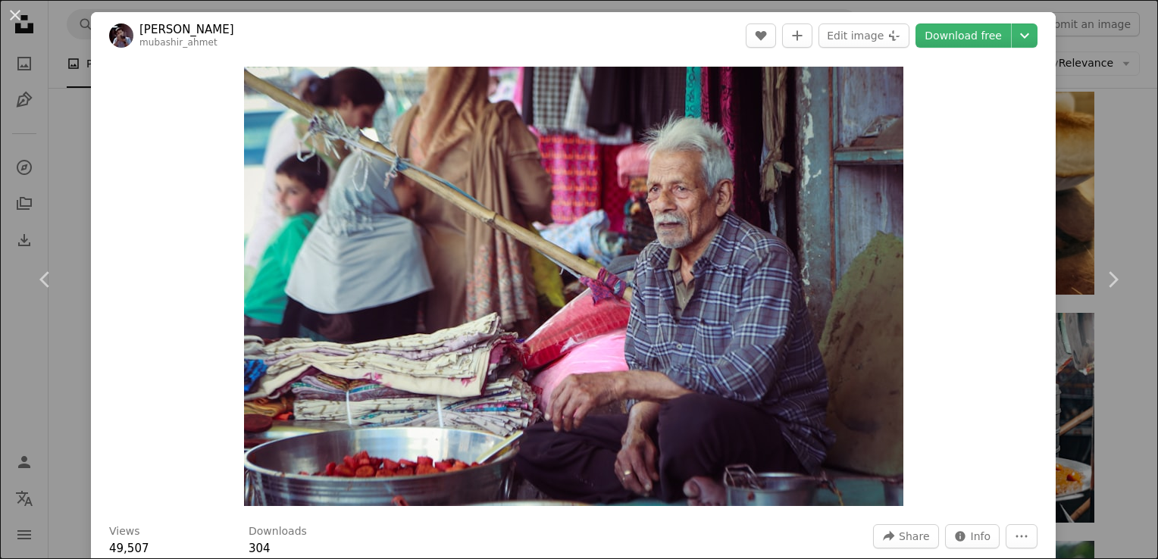
click at [1112, 152] on div "An X shape Chevron left Chevron right [PERSON_NAME] A heart A plus sign Edit im…" at bounding box center [579, 279] width 1158 height 559
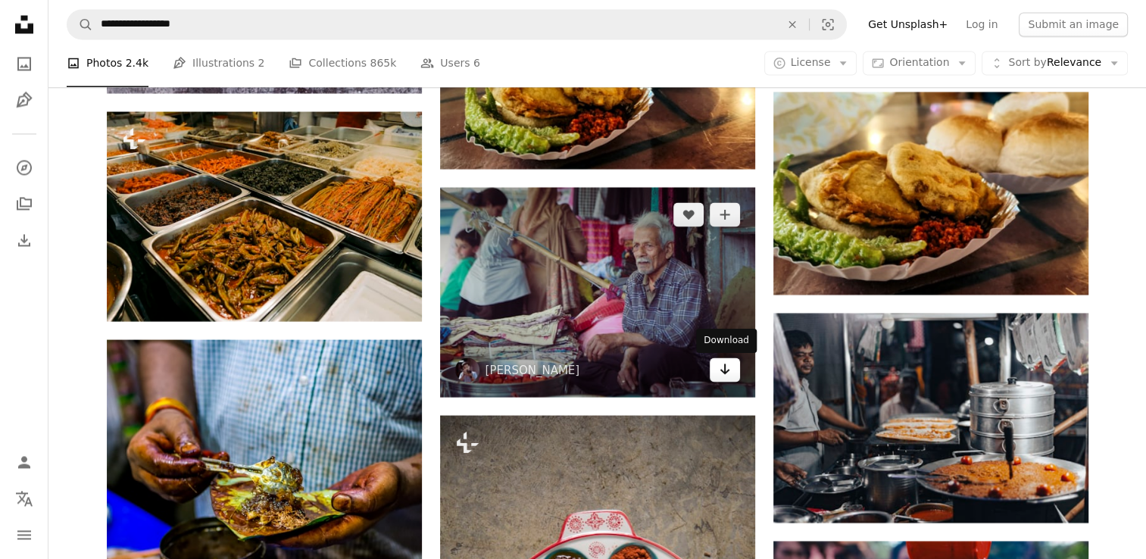
click at [727, 376] on icon "Arrow pointing down" at bounding box center [725, 369] width 12 height 18
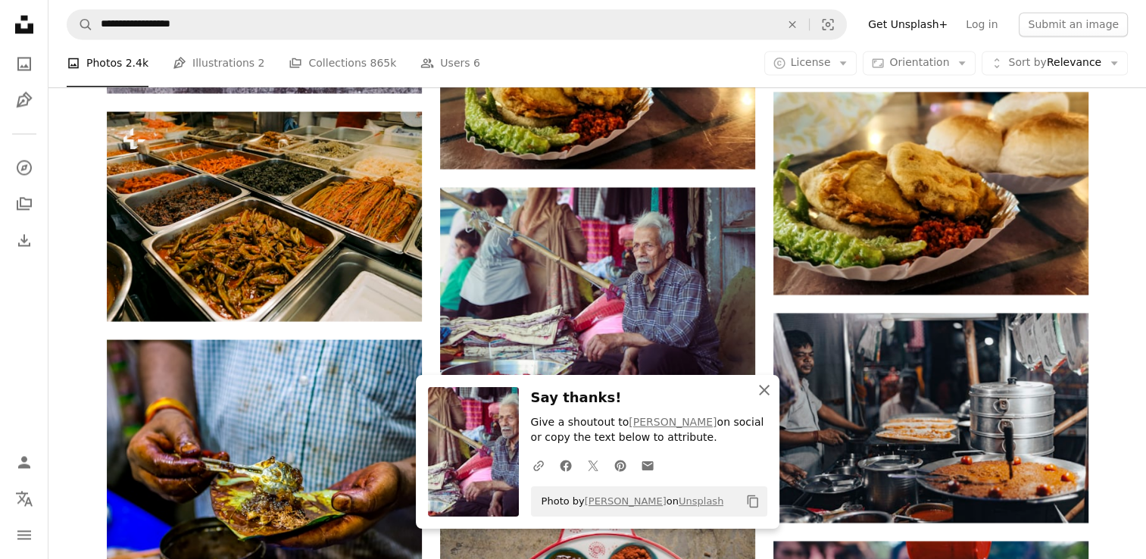
click at [761, 392] on icon "button" at bounding box center [764, 390] width 11 height 11
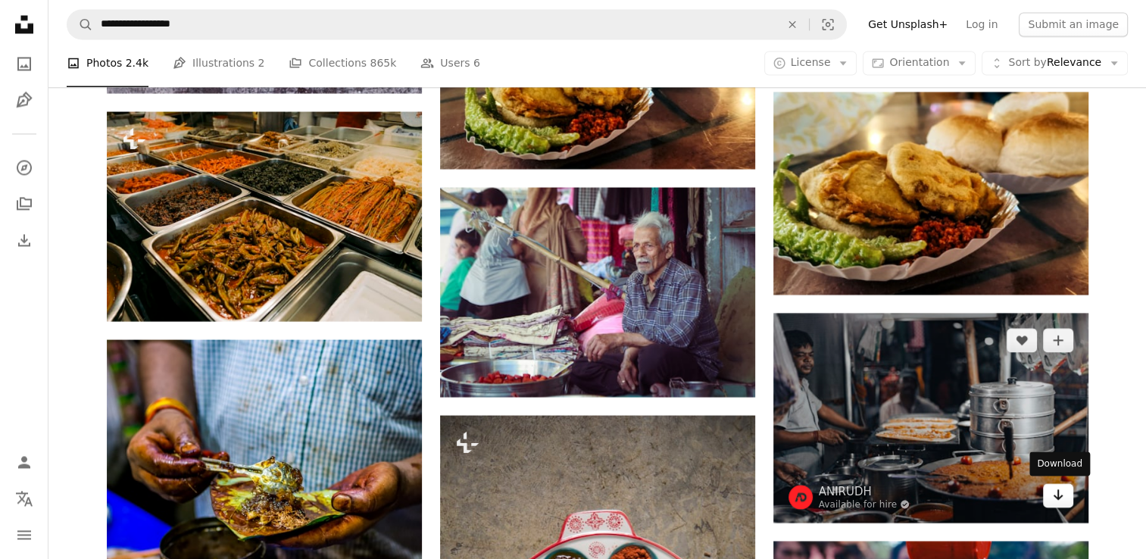
click at [1057, 499] on icon "Arrow pointing down" at bounding box center [1058, 495] width 12 height 18
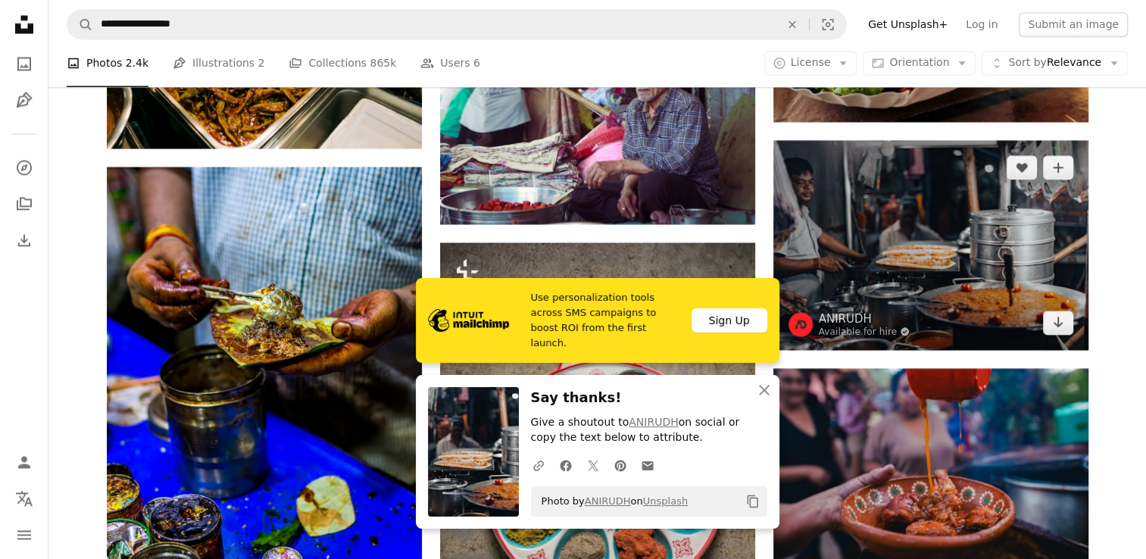
scroll to position [8465, 0]
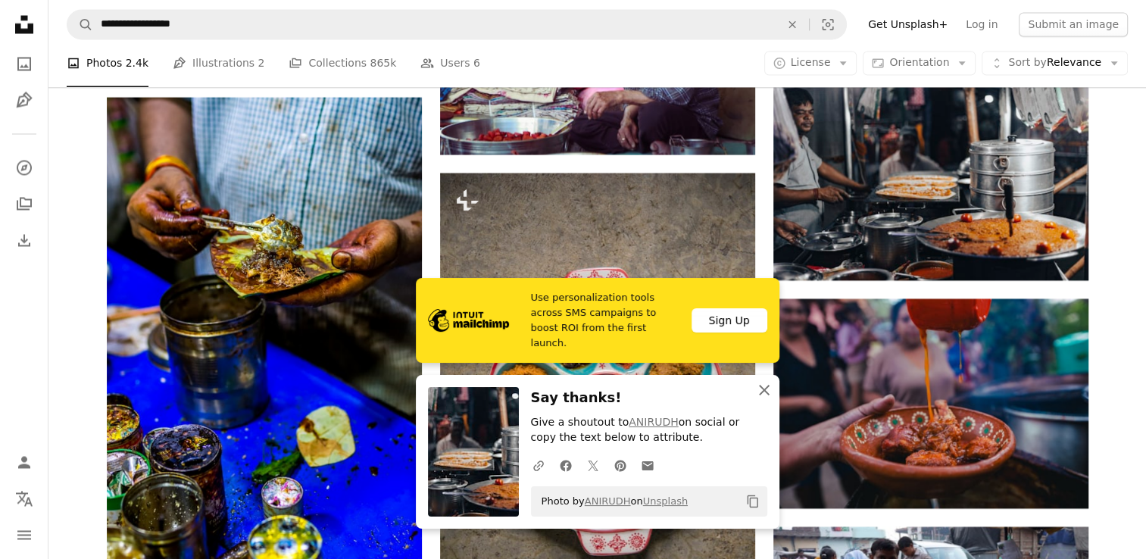
click at [765, 388] on icon "An X shape" at bounding box center [764, 390] width 18 height 18
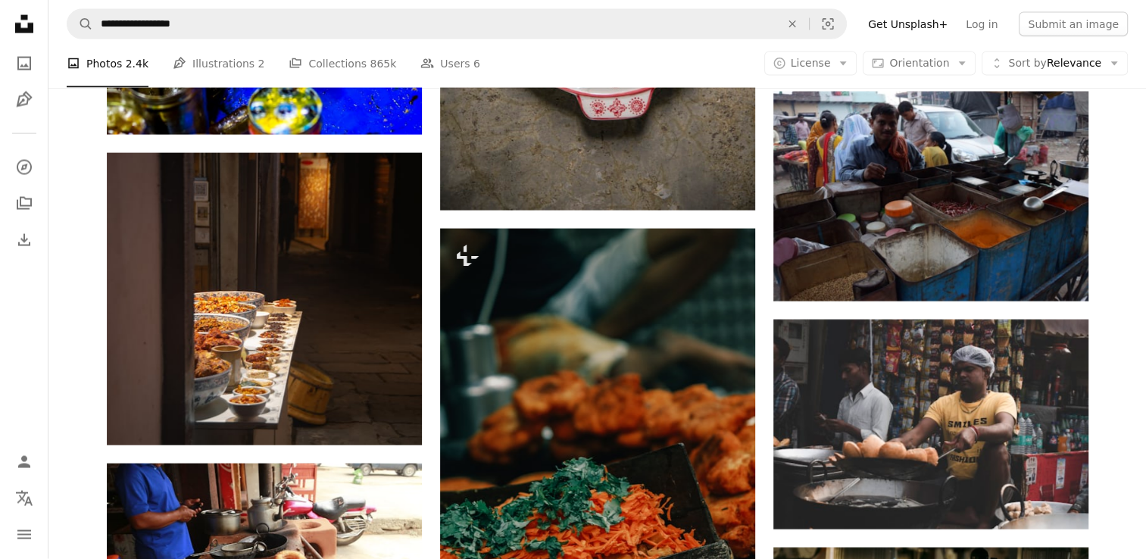
scroll to position [8971, 0]
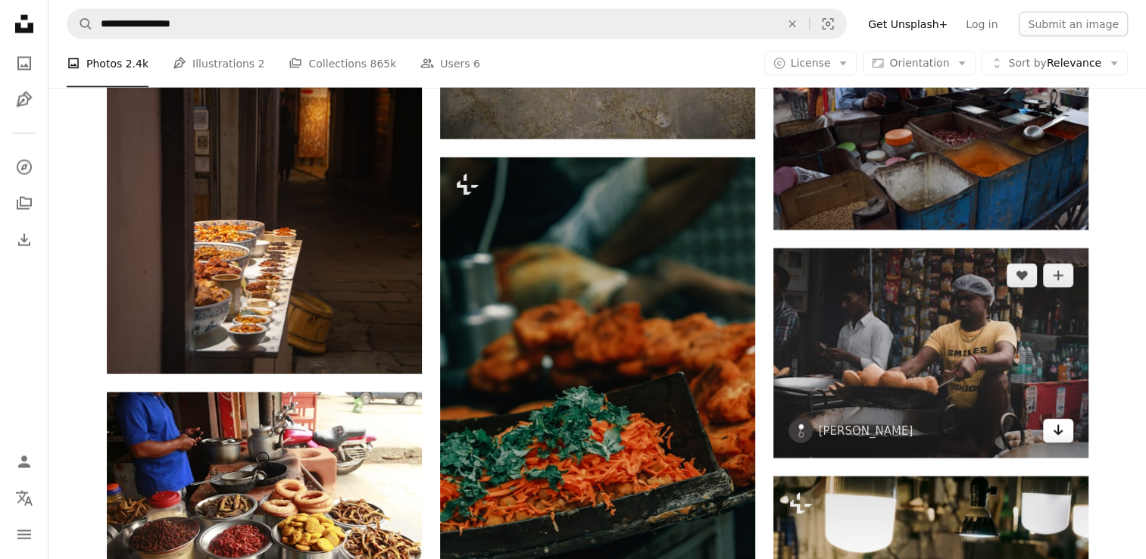
click at [1060, 436] on icon "Arrow pointing down" at bounding box center [1058, 430] width 12 height 18
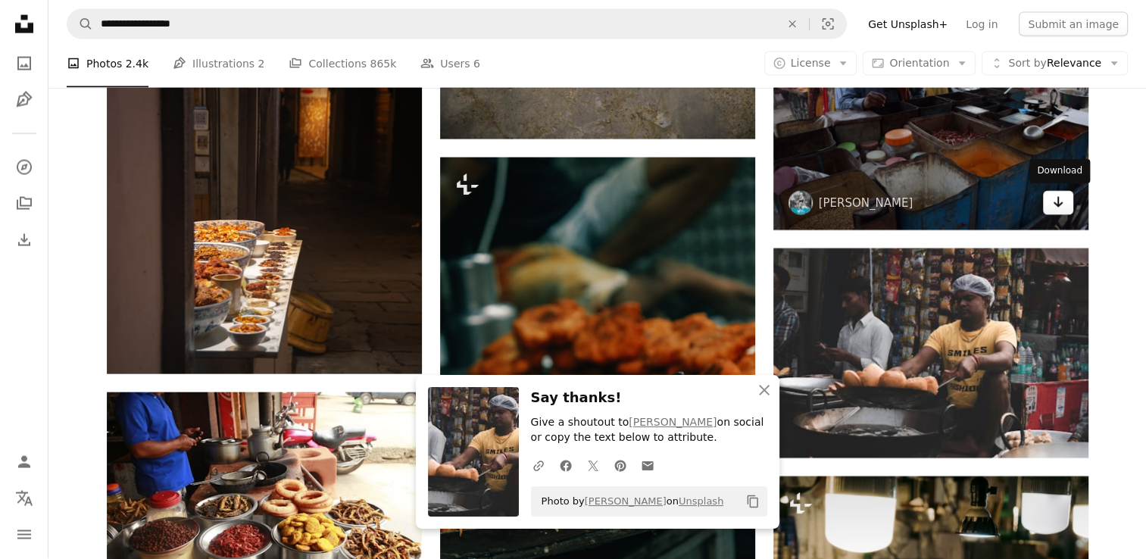
click at [1059, 208] on icon "Arrow pointing down" at bounding box center [1058, 202] width 12 height 18
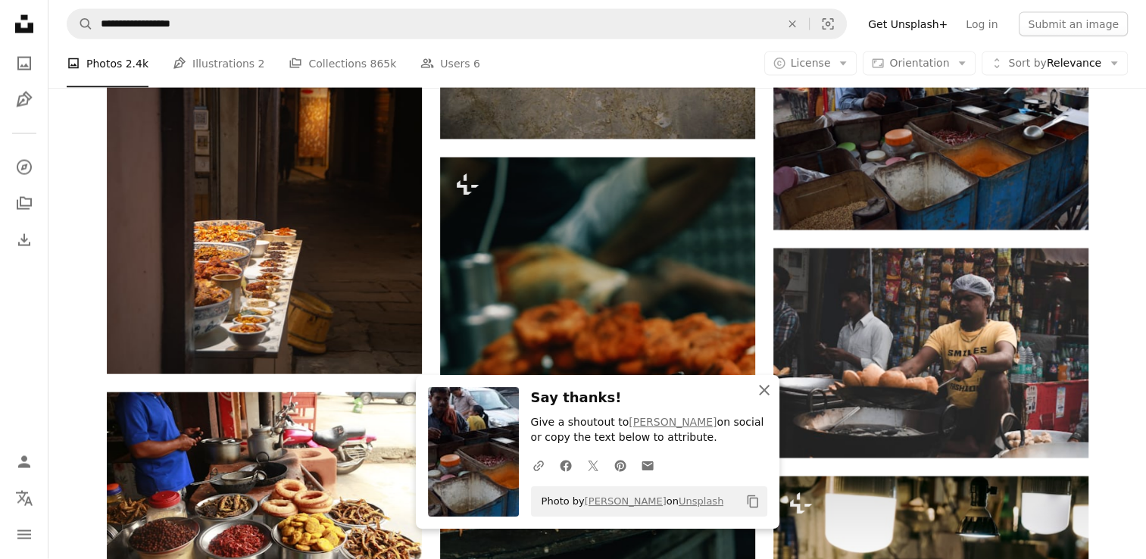
click at [761, 388] on icon "button" at bounding box center [764, 390] width 11 height 11
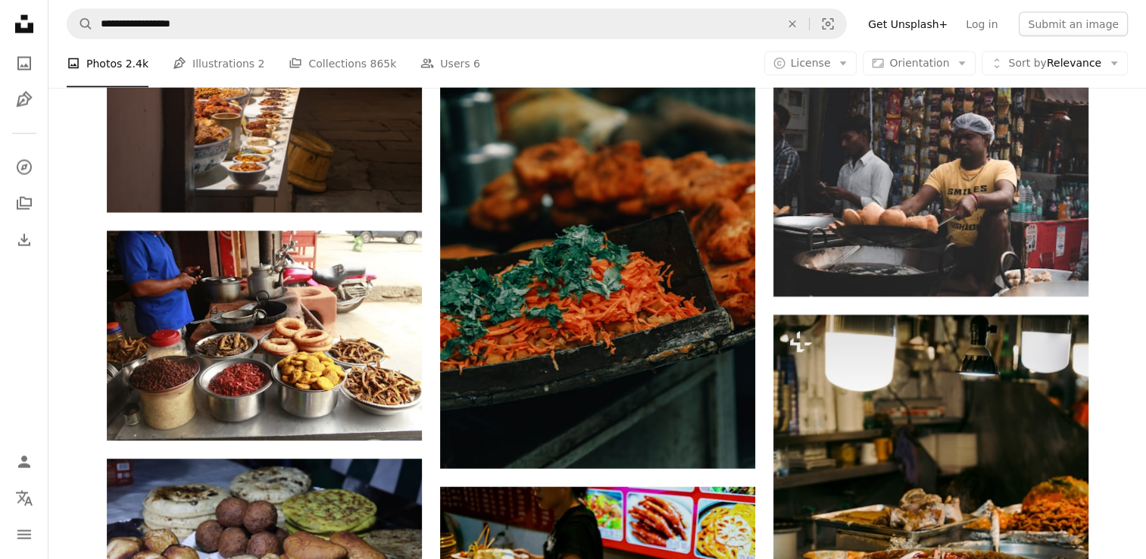
scroll to position [9173, 0]
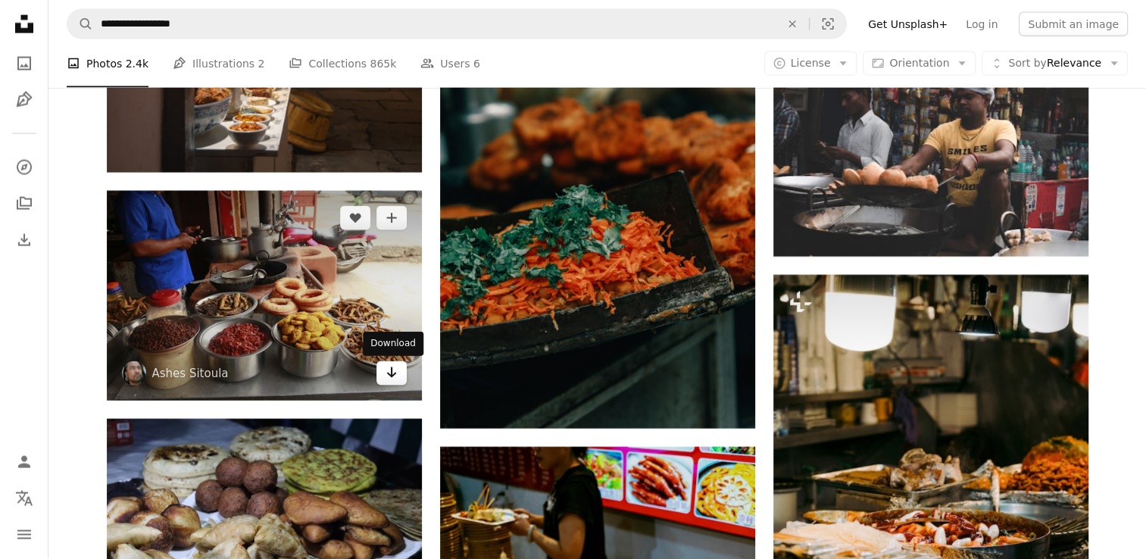
click at [392, 383] on link "Arrow pointing down" at bounding box center [392, 373] width 30 height 24
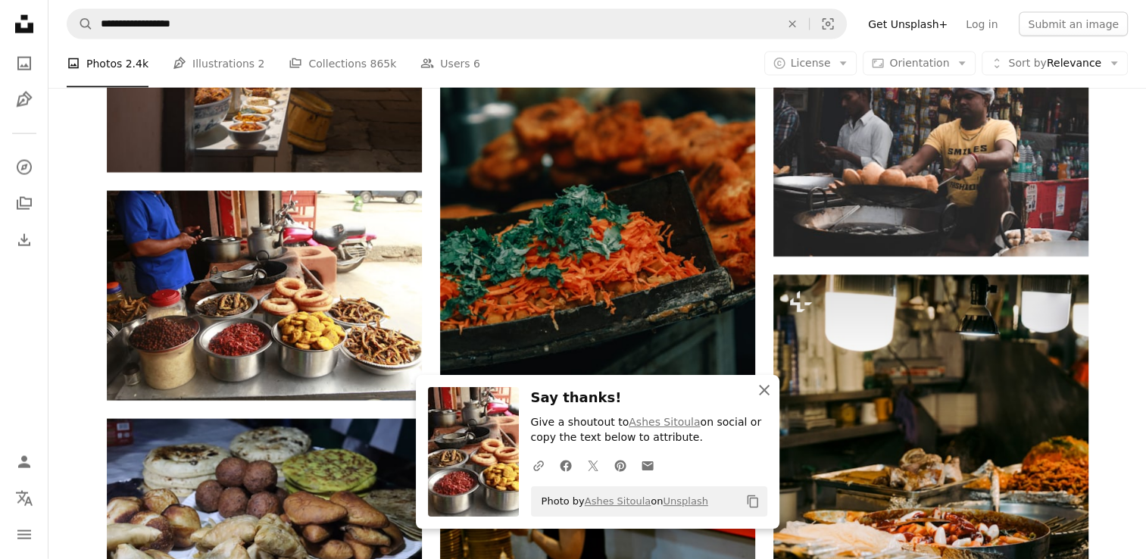
click at [761, 394] on icon "button" at bounding box center [764, 390] width 11 height 11
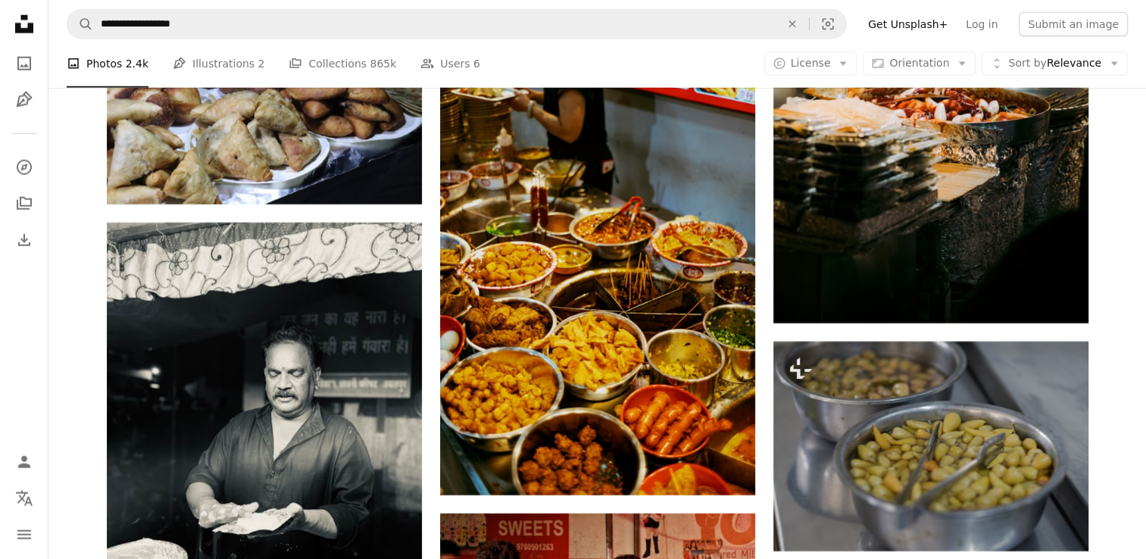
scroll to position [9658, 0]
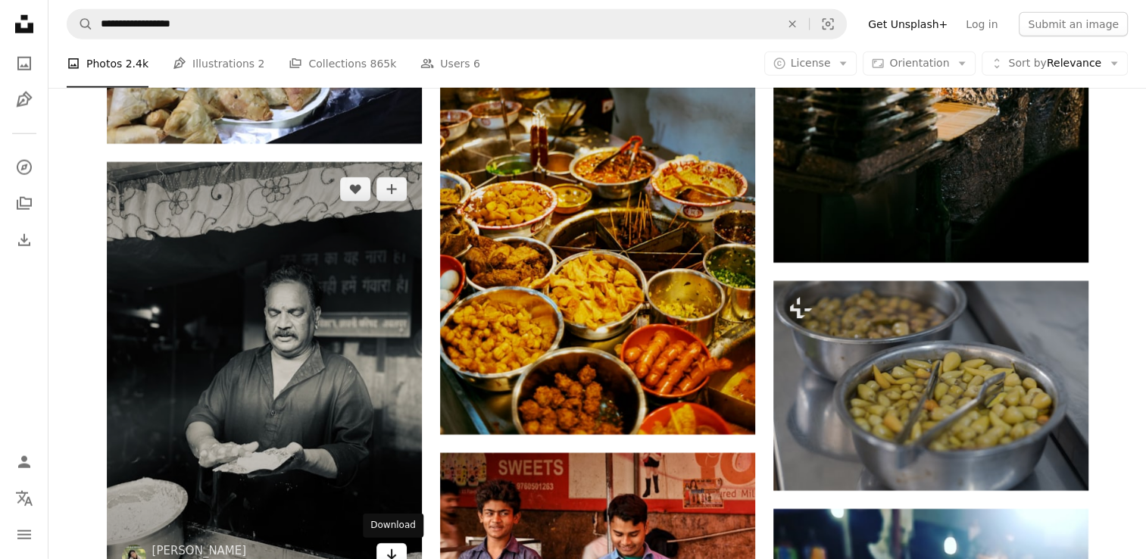
click at [386, 550] on icon "Arrow pointing down" at bounding box center [392, 555] width 12 height 18
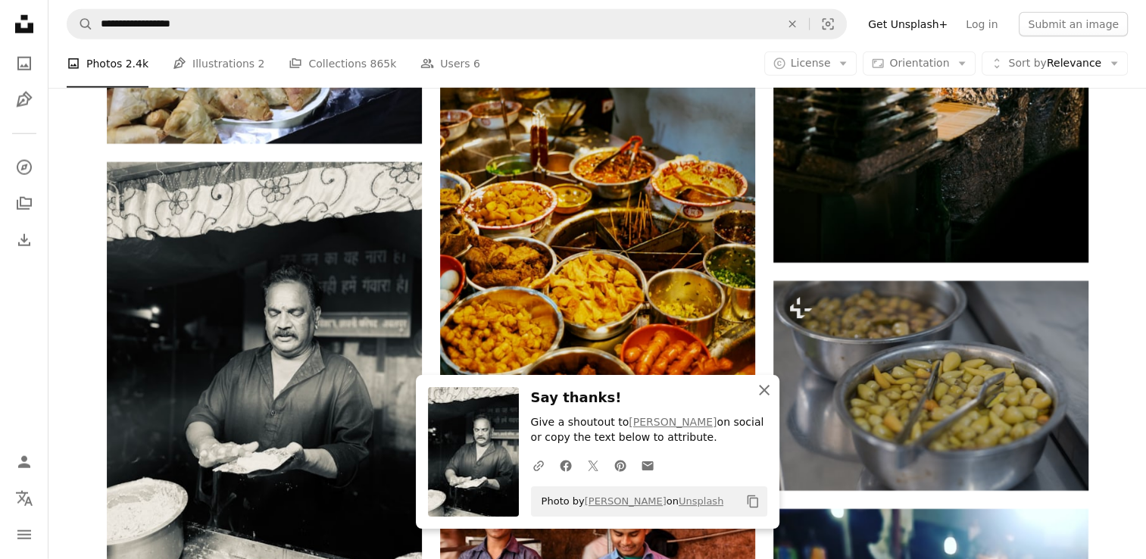
click at [768, 393] on icon "An X shape" at bounding box center [764, 390] width 18 height 18
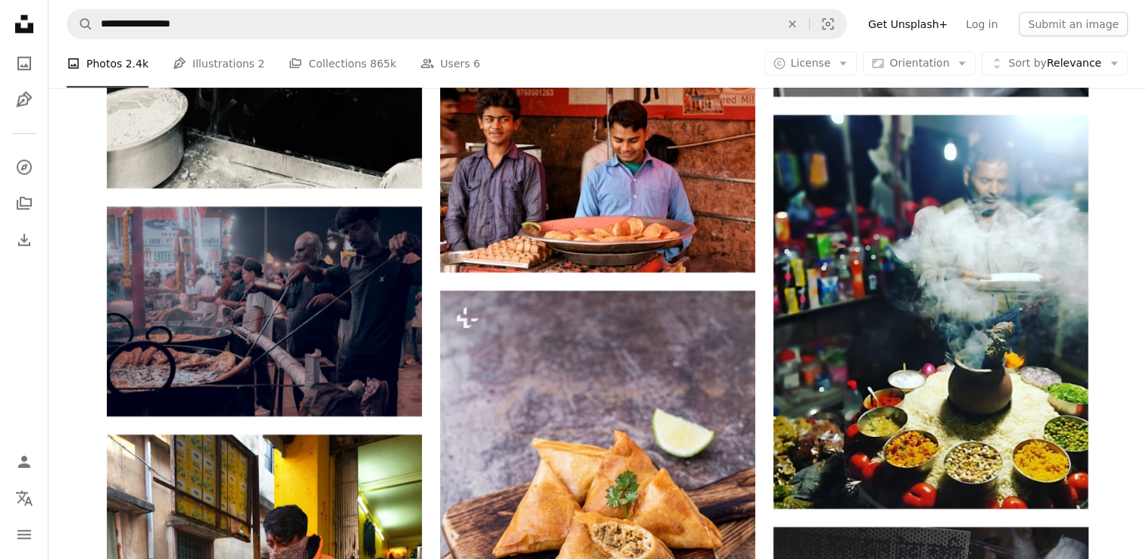
scroll to position [10102, 0]
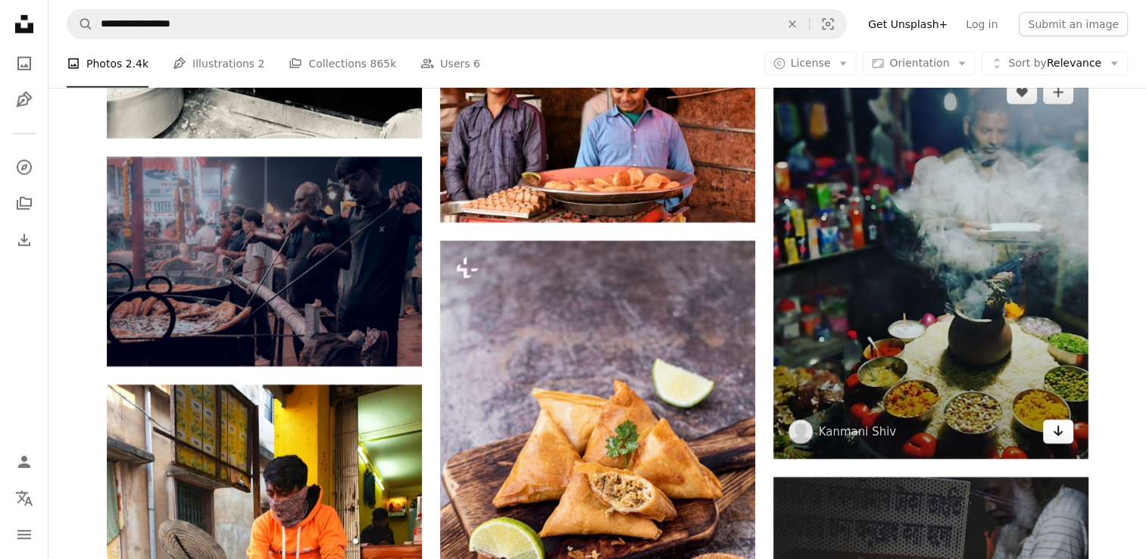
click at [1059, 433] on icon "Download" at bounding box center [1058, 431] width 10 height 11
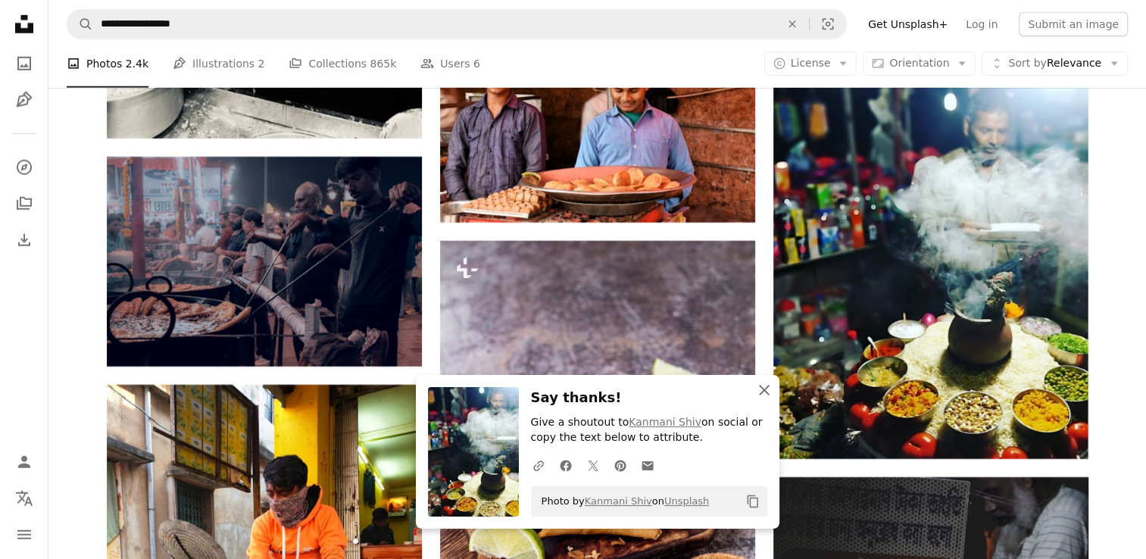
click at [764, 382] on icon "An X shape" at bounding box center [764, 390] width 18 height 18
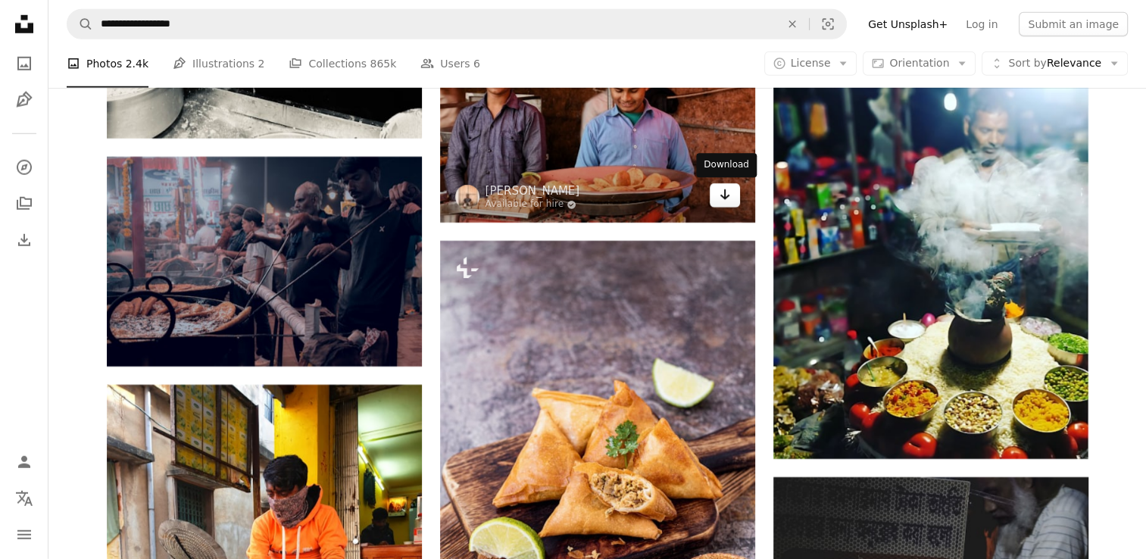
click at [730, 194] on icon "Arrow pointing down" at bounding box center [725, 195] width 12 height 18
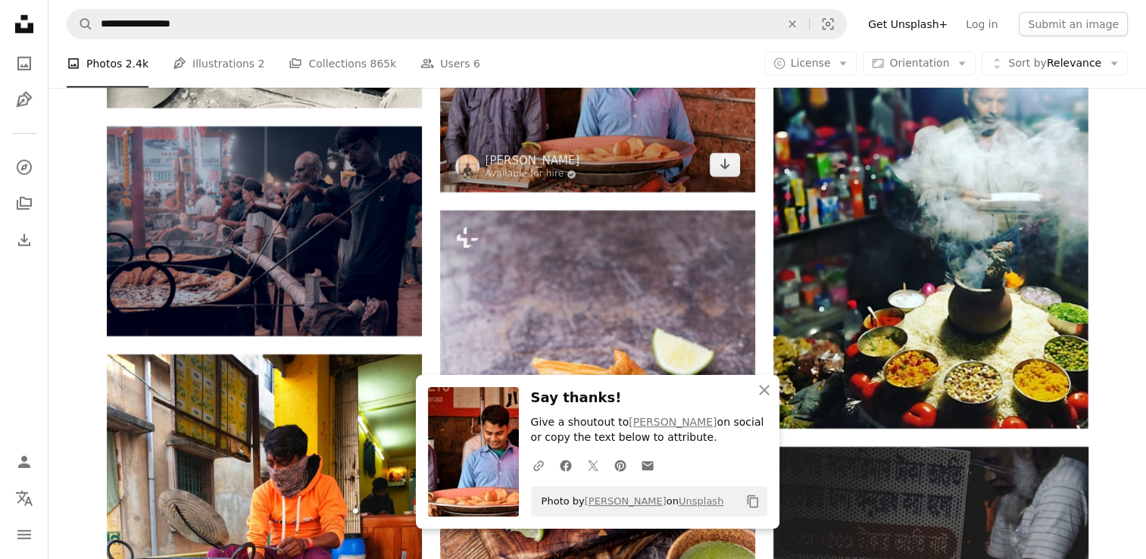
scroll to position [10153, 0]
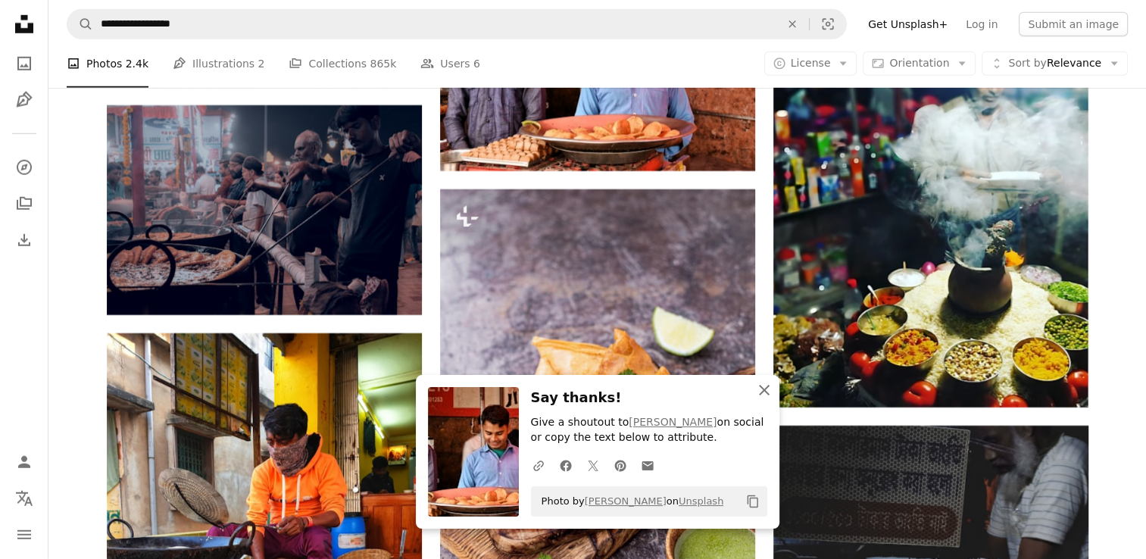
click at [762, 396] on icon "An X shape" at bounding box center [764, 390] width 18 height 18
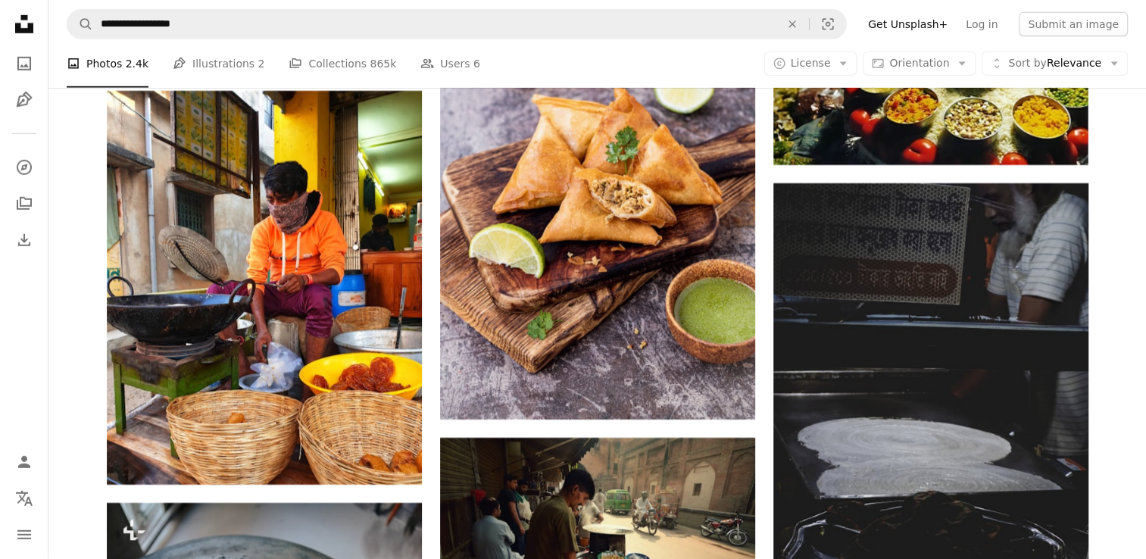
scroll to position [10446, 0]
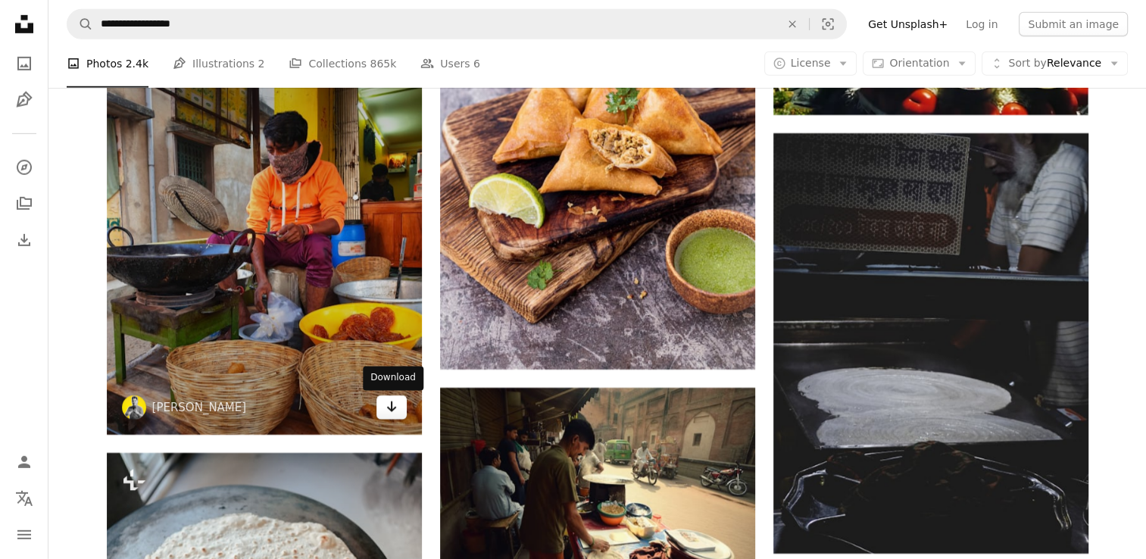
click at [393, 409] on icon "Download" at bounding box center [391, 407] width 10 height 11
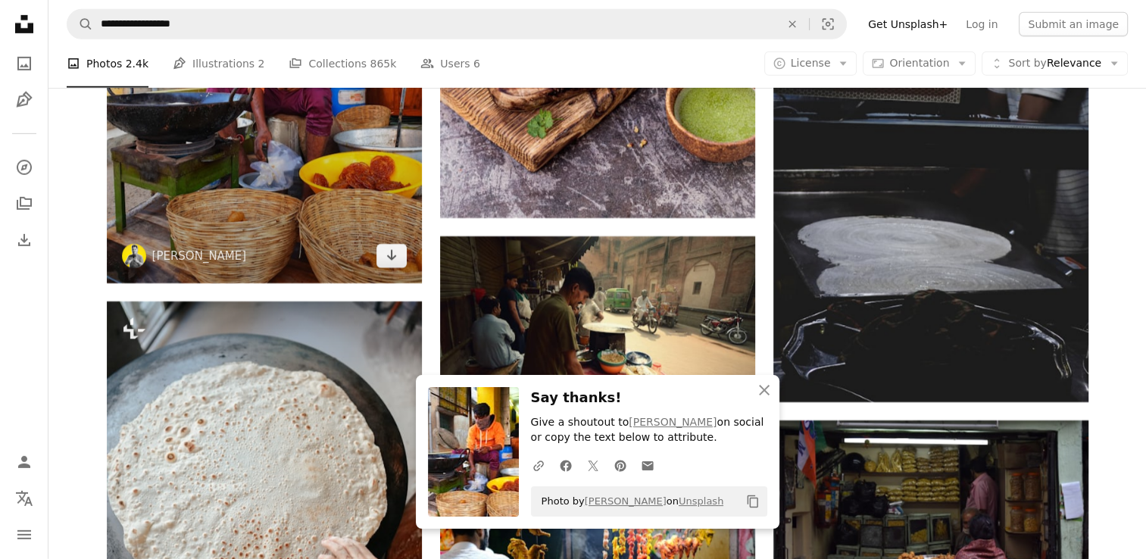
scroll to position [10608, 0]
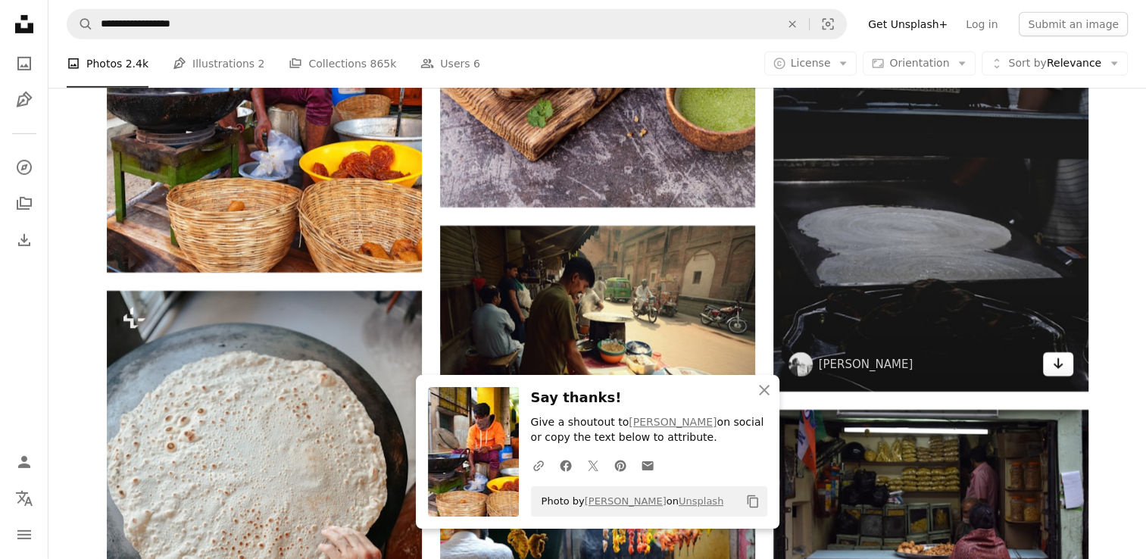
click at [1055, 365] on icon "Arrow pointing down" at bounding box center [1058, 364] width 12 height 18
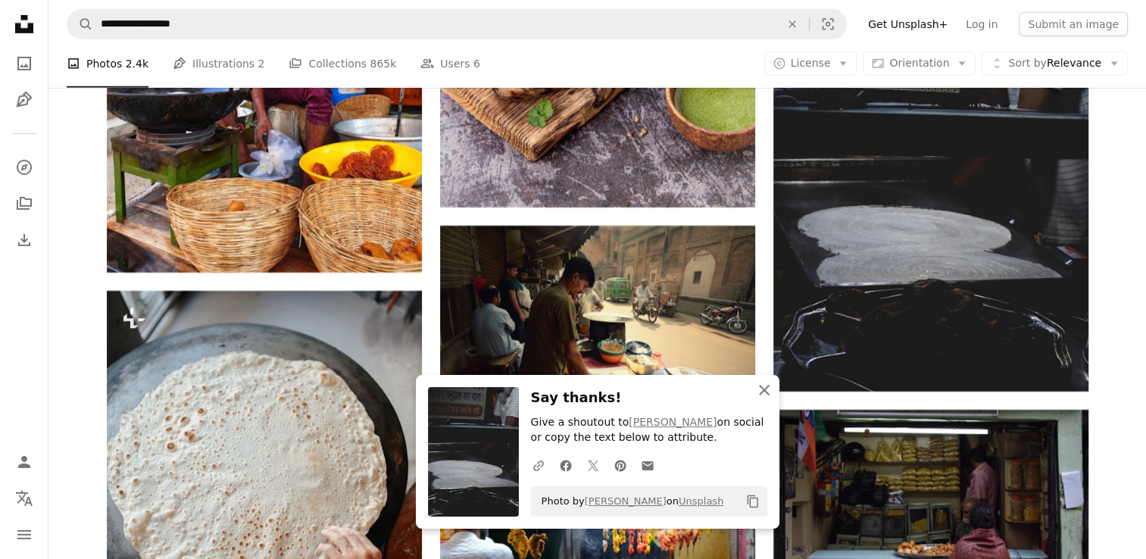
click at [762, 388] on icon "button" at bounding box center [764, 390] width 11 height 11
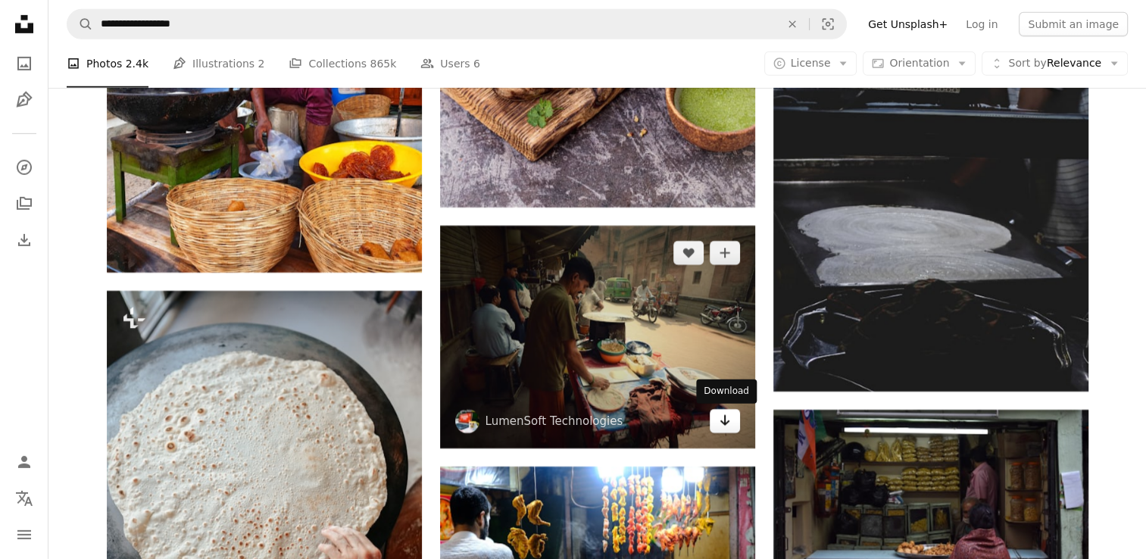
click at [727, 428] on icon "Arrow pointing down" at bounding box center [725, 420] width 12 height 18
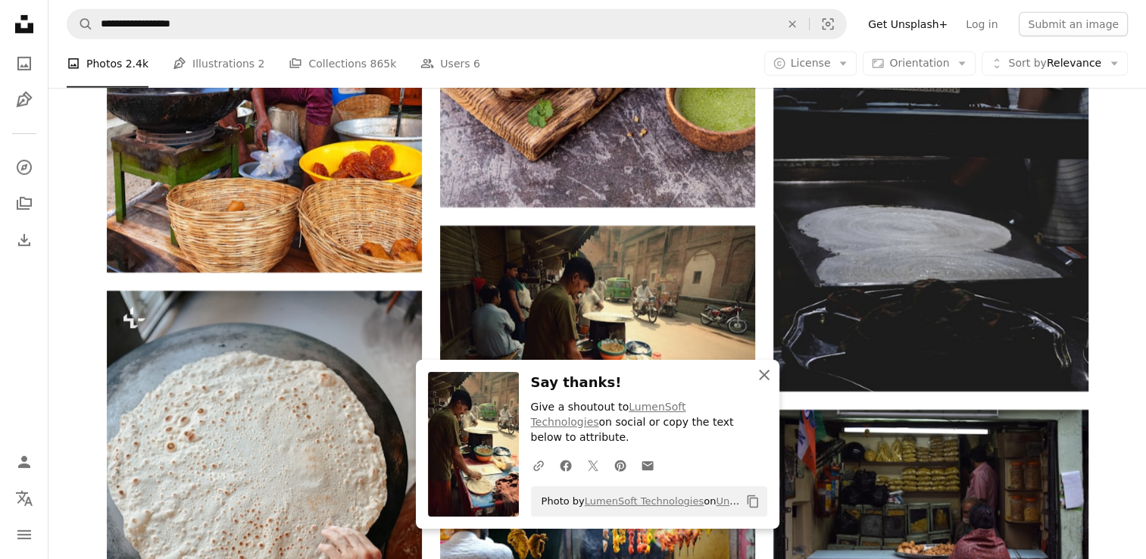
click at [757, 384] on icon "An X shape" at bounding box center [764, 375] width 18 height 18
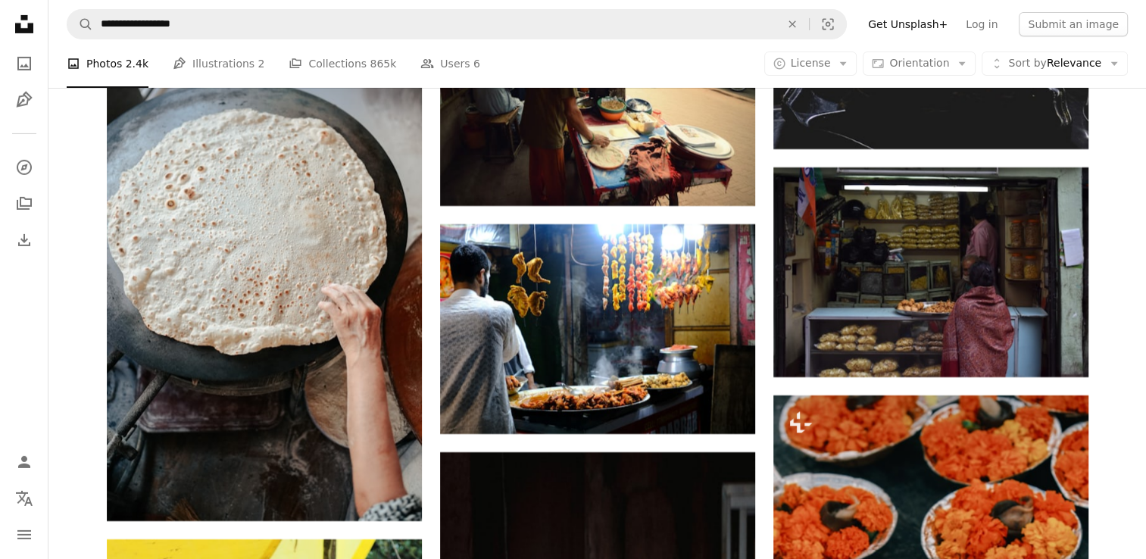
scroll to position [10870, 0]
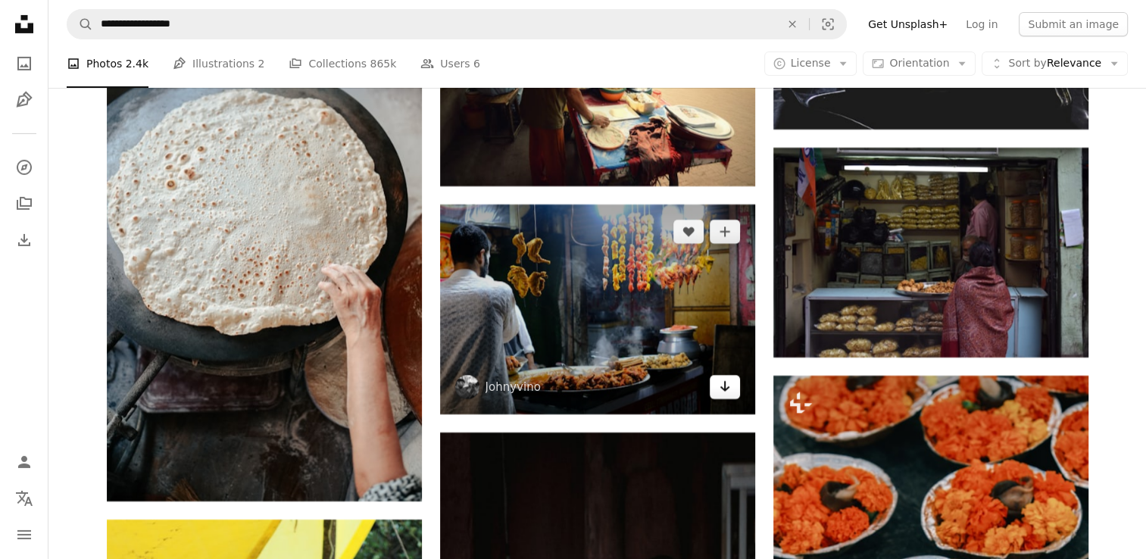
click at [722, 389] on icon "Download" at bounding box center [725, 386] width 10 height 11
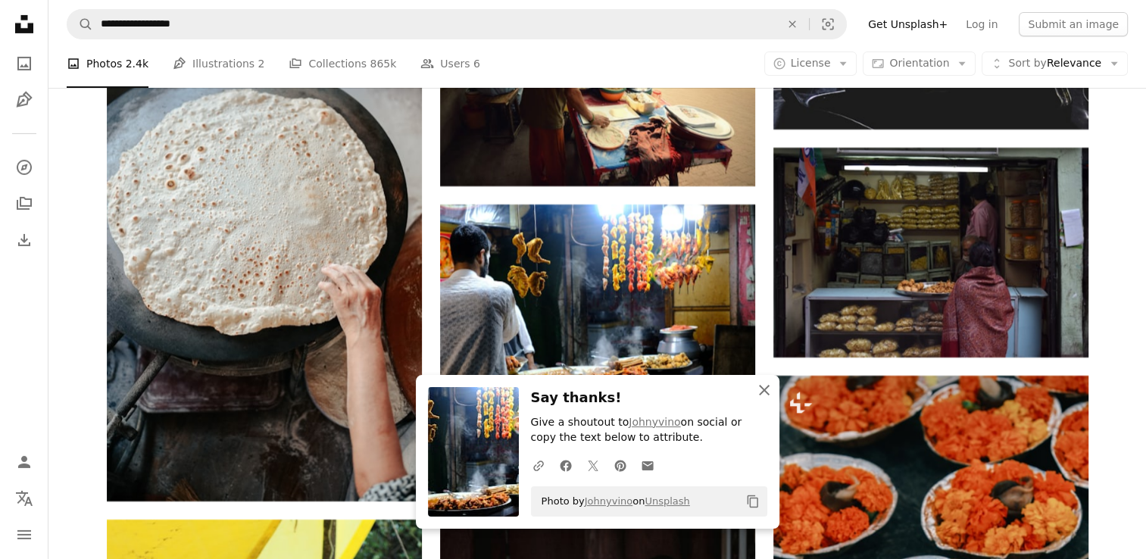
click at [755, 392] on icon "An X shape" at bounding box center [764, 390] width 18 height 18
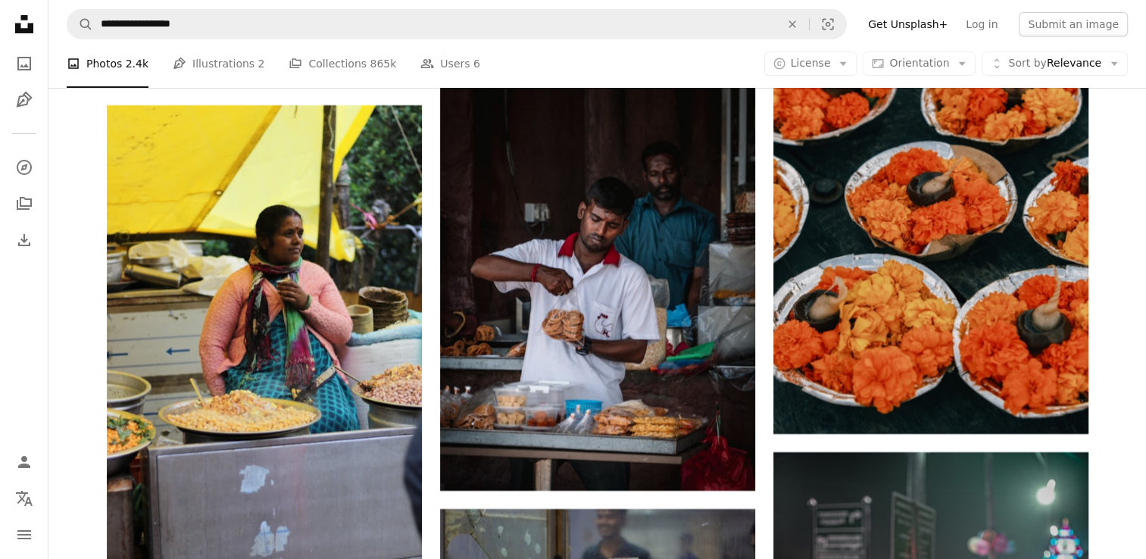
scroll to position [11345, 0]
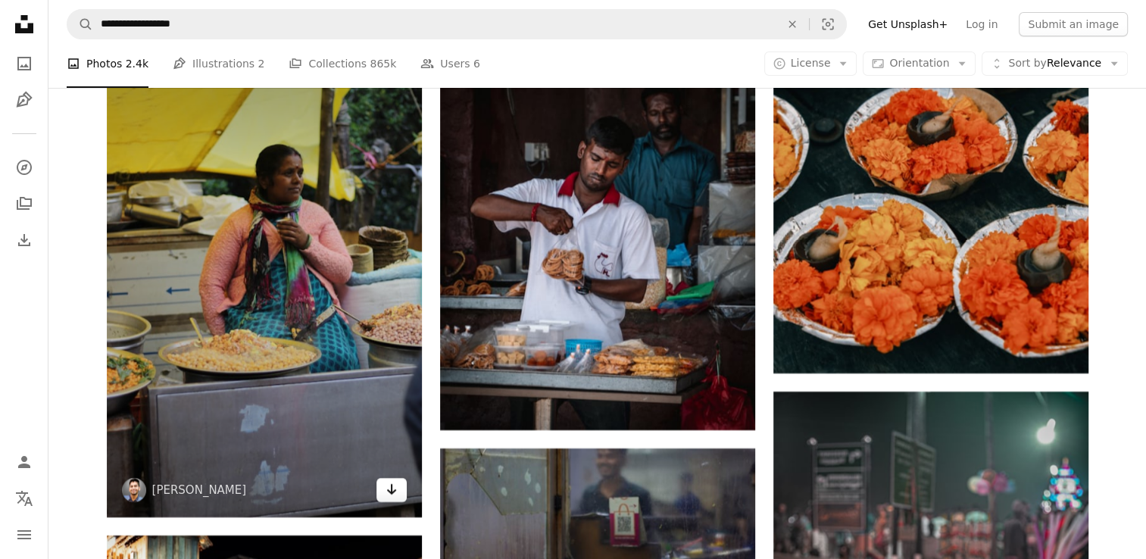
click at [395, 499] on icon "Arrow pointing down" at bounding box center [392, 489] width 12 height 18
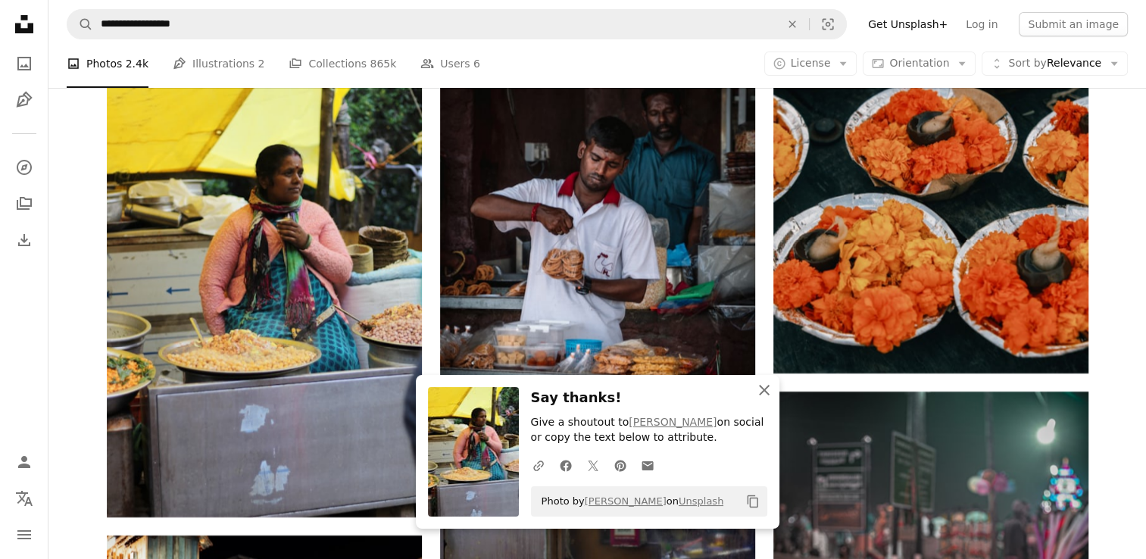
click at [761, 399] on icon "An X shape" at bounding box center [764, 390] width 18 height 18
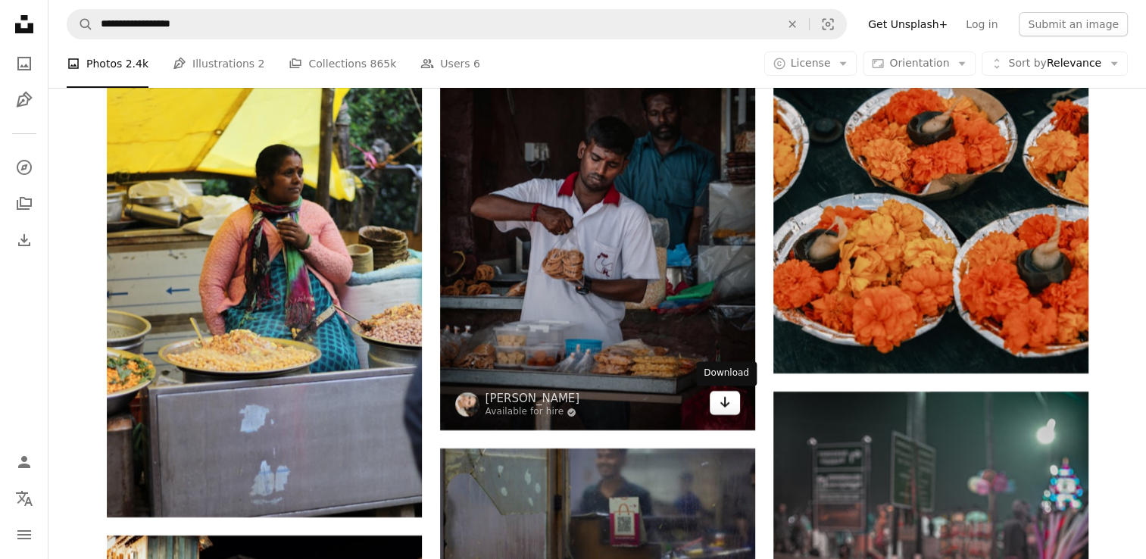
click at [727, 399] on icon "Arrow pointing down" at bounding box center [725, 402] width 12 height 18
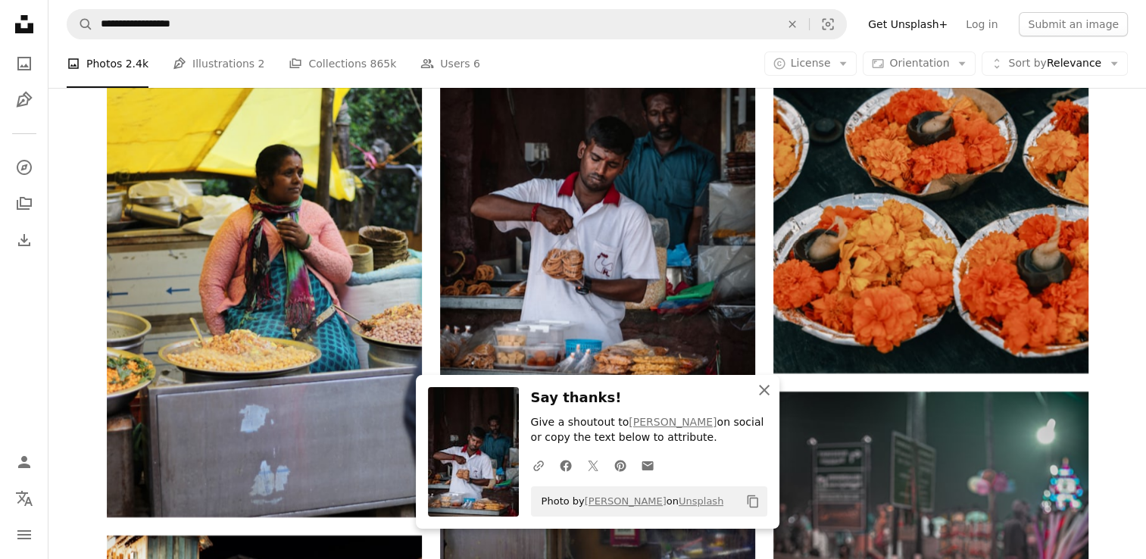
click at [769, 380] on button "An X shape Close" at bounding box center [764, 390] width 30 height 30
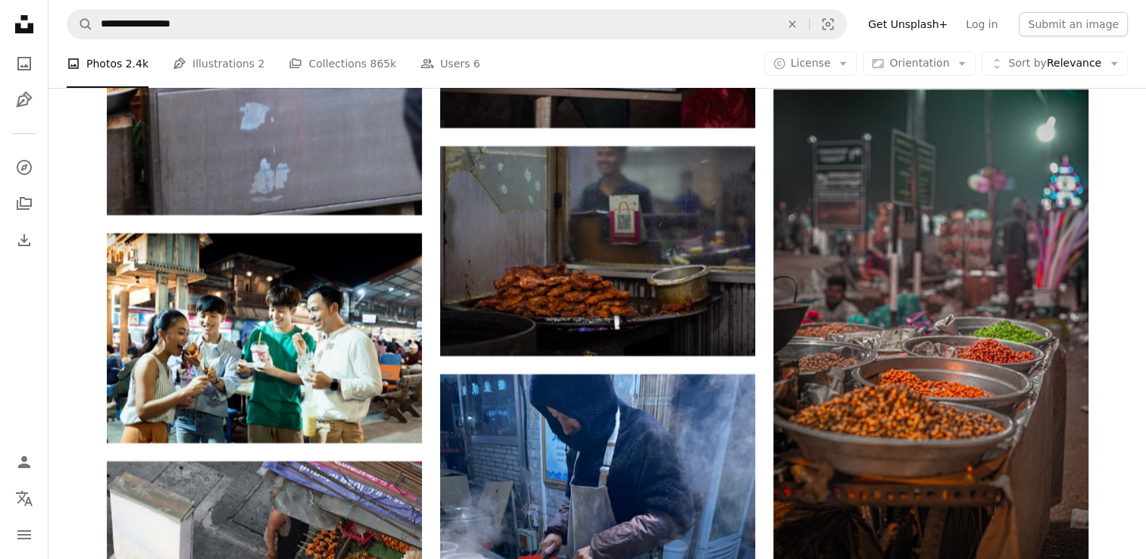
scroll to position [11658, 0]
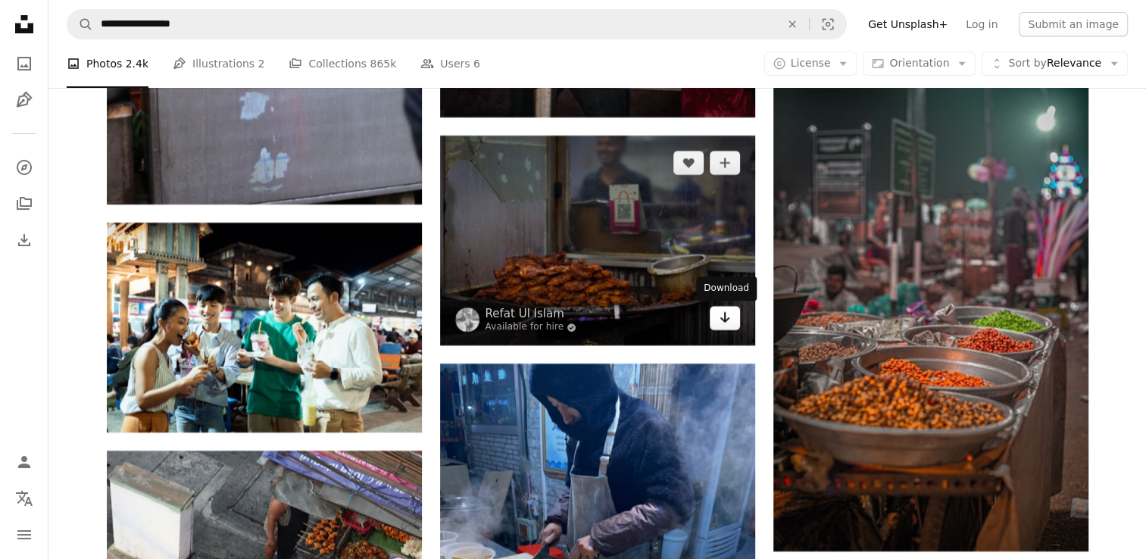
click at [727, 319] on icon "Arrow pointing down" at bounding box center [725, 317] width 12 height 18
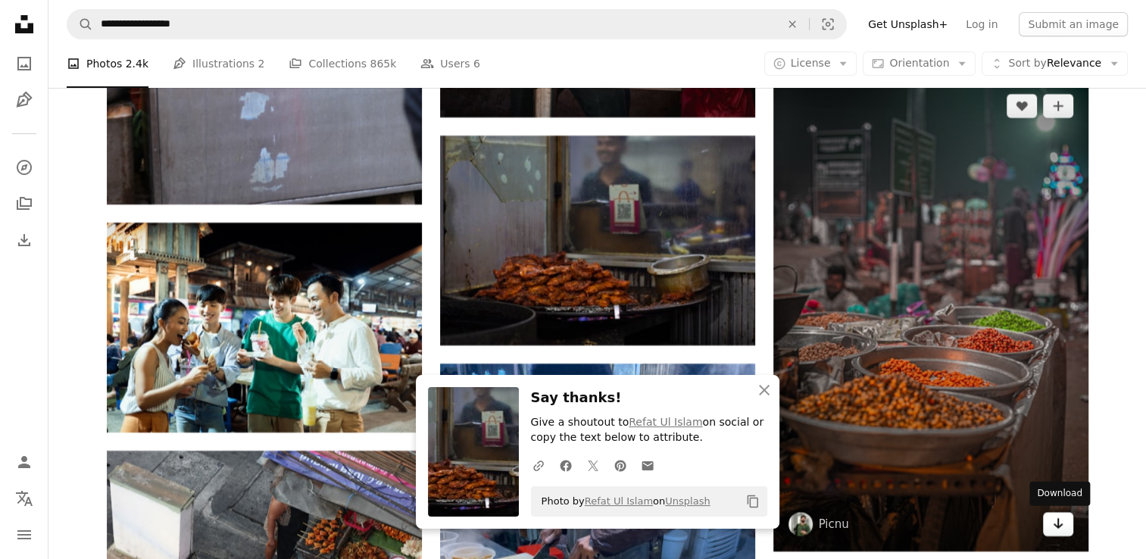
click at [1055, 515] on icon "Arrow pointing down" at bounding box center [1058, 523] width 12 height 18
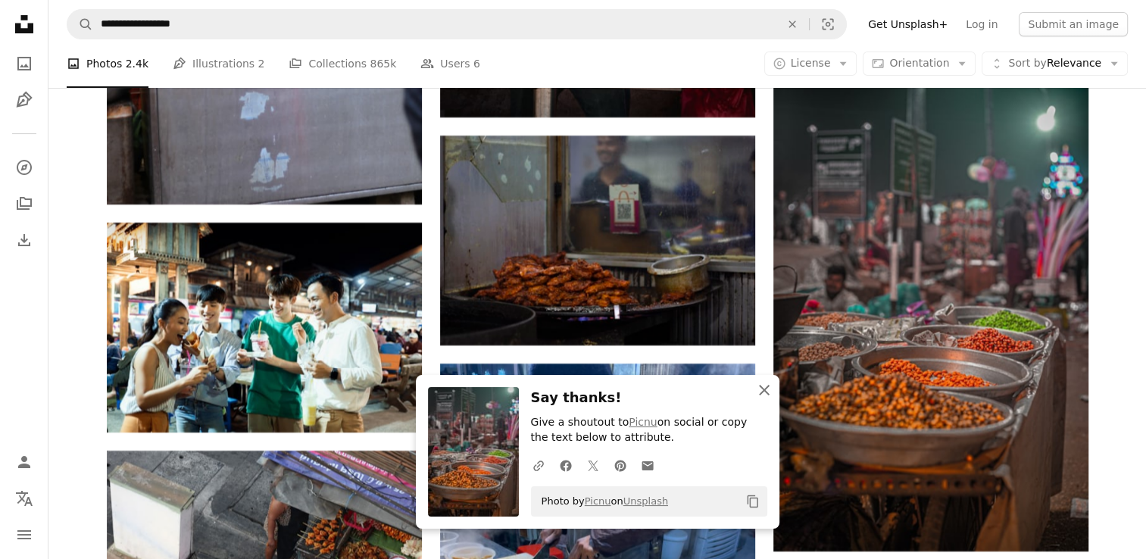
click at [763, 391] on icon "button" at bounding box center [764, 390] width 11 height 11
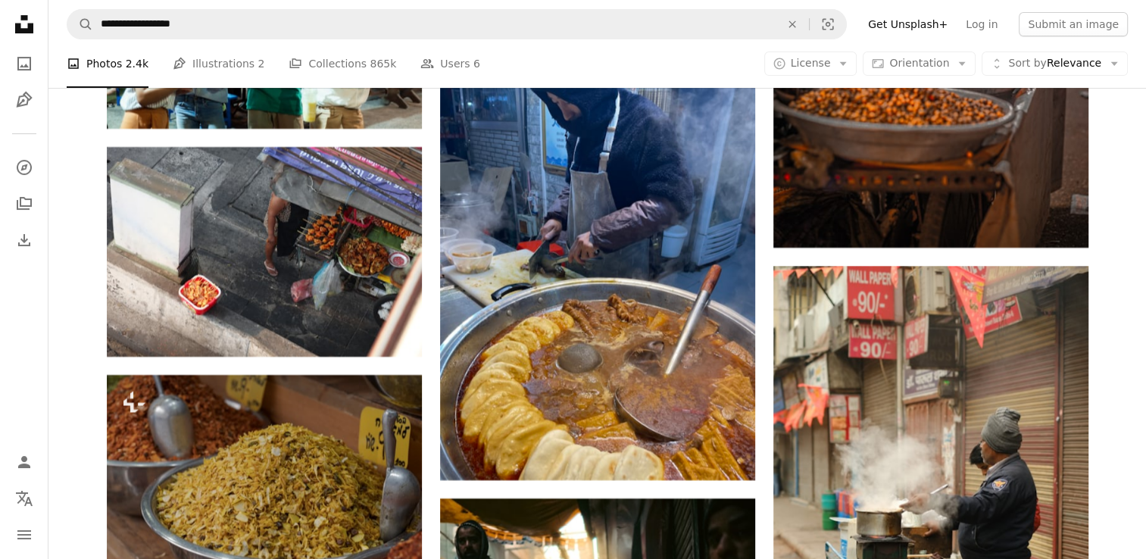
scroll to position [11972, 0]
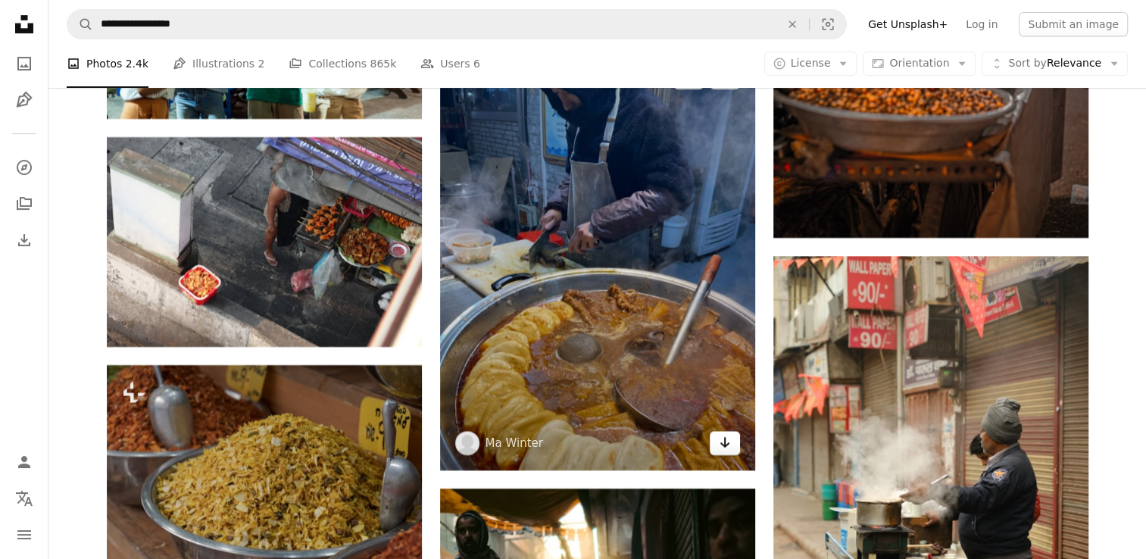
click at [727, 450] on icon "Arrow pointing down" at bounding box center [725, 442] width 12 height 18
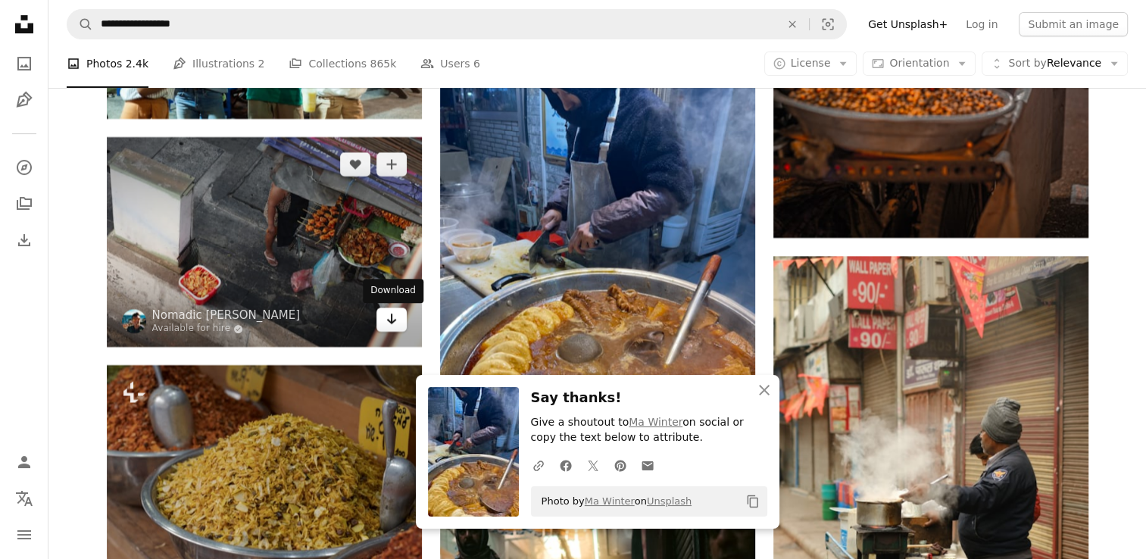
click at [388, 327] on icon "Arrow pointing down" at bounding box center [392, 319] width 12 height 18
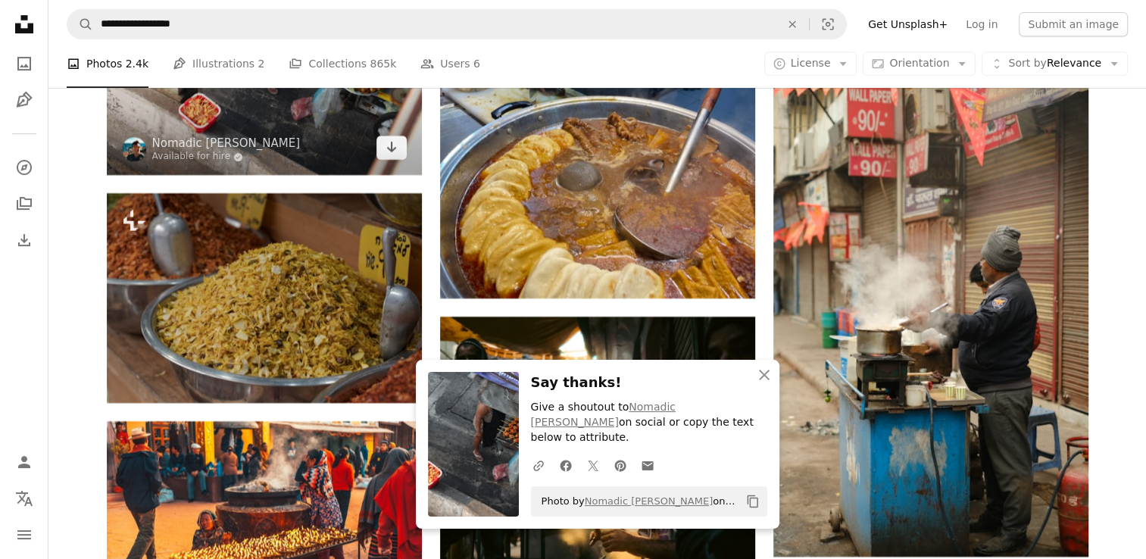
scroll to position [12224, 0]
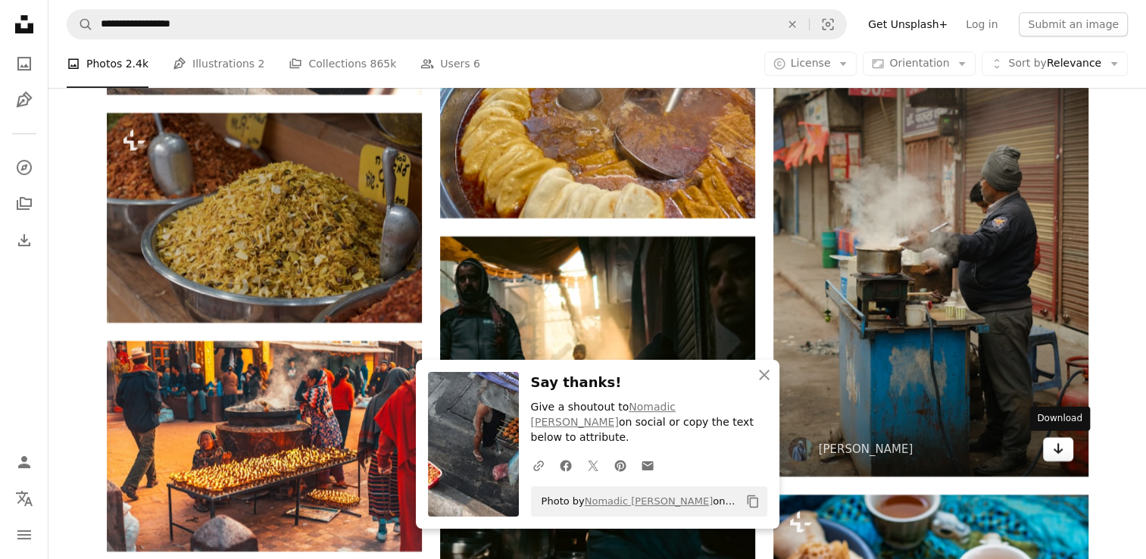
click at [1058, 439] on icon "Arrow pointing down" at bounding box center [1058, 448] width 12 height 18
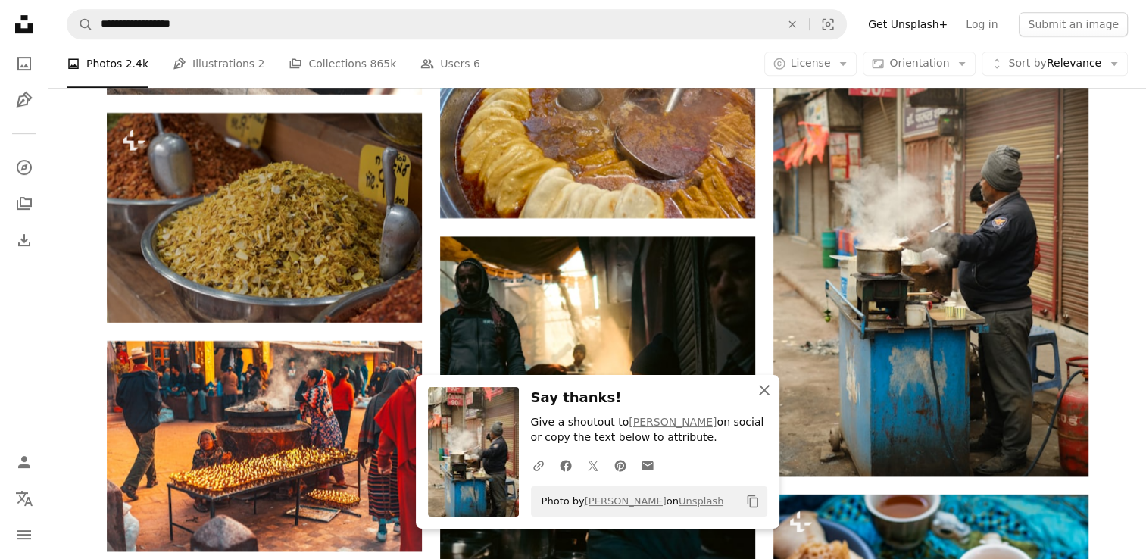
click at [762, 392] on icon "button" at bounding box center [764, 390] width 11 height 11
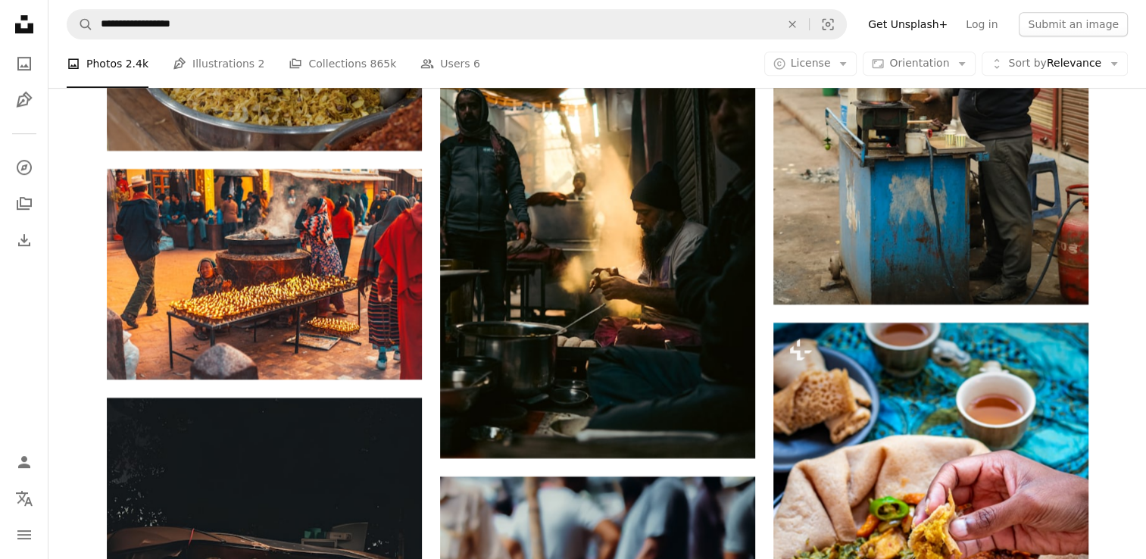
scroll to position [12426, 0]
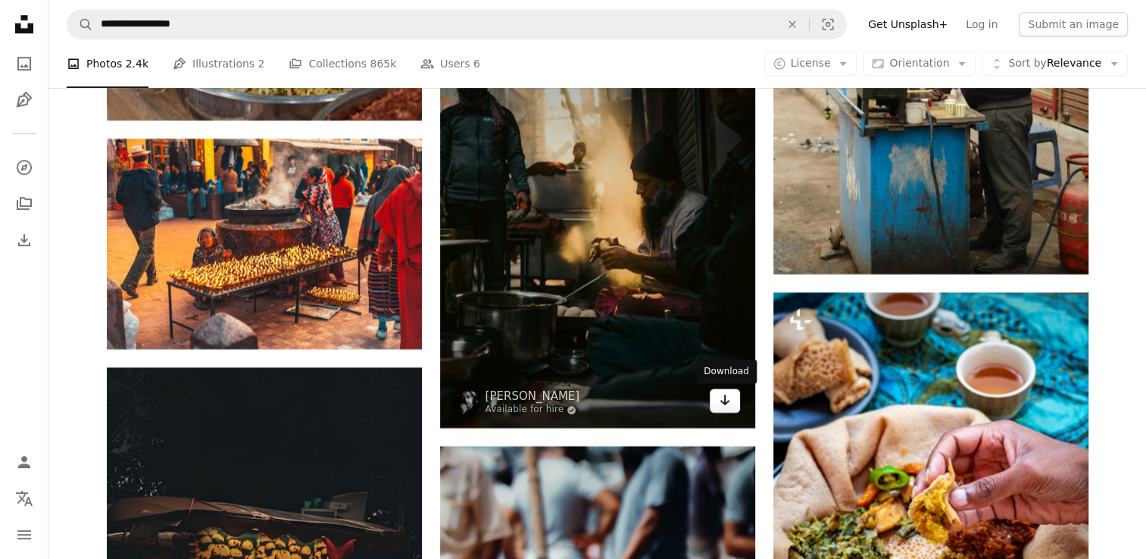
click at [719, 402] on icon "Arrow pointing down" at bounding box center [725, 400] width 12 height 18
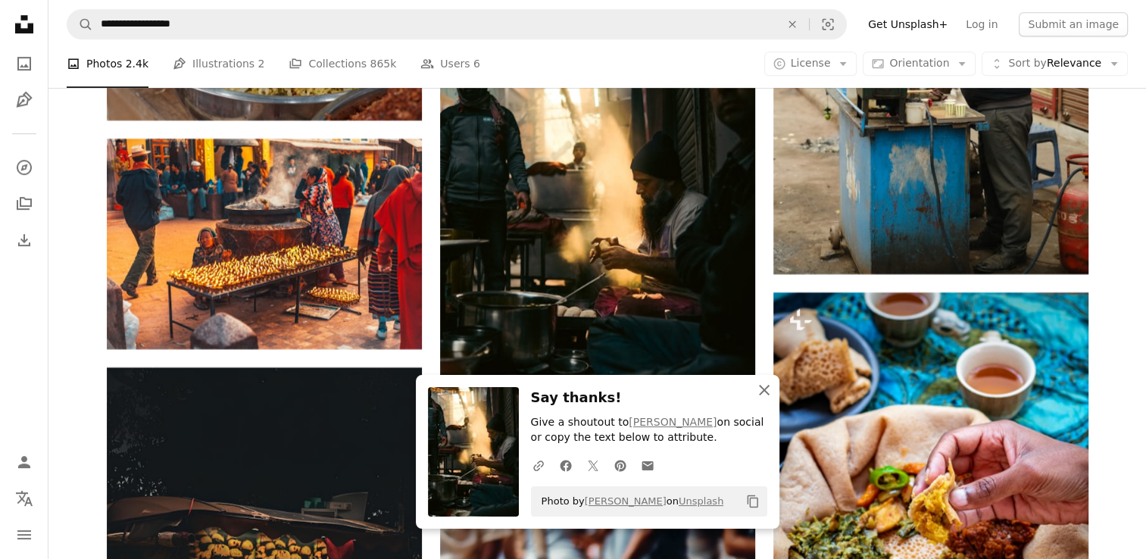
click at [768, 389] on icon "An X shape" at bounding box center [764, 390] width 18 height 18
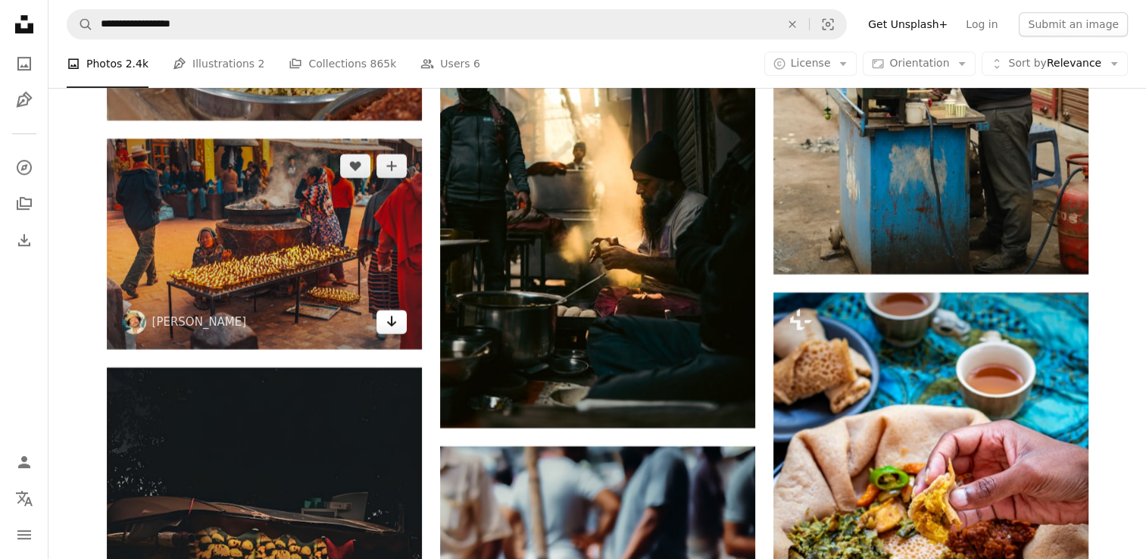
click at [392, 325] on icon "Download" at bounding box center [391, 321] width 10 height 11
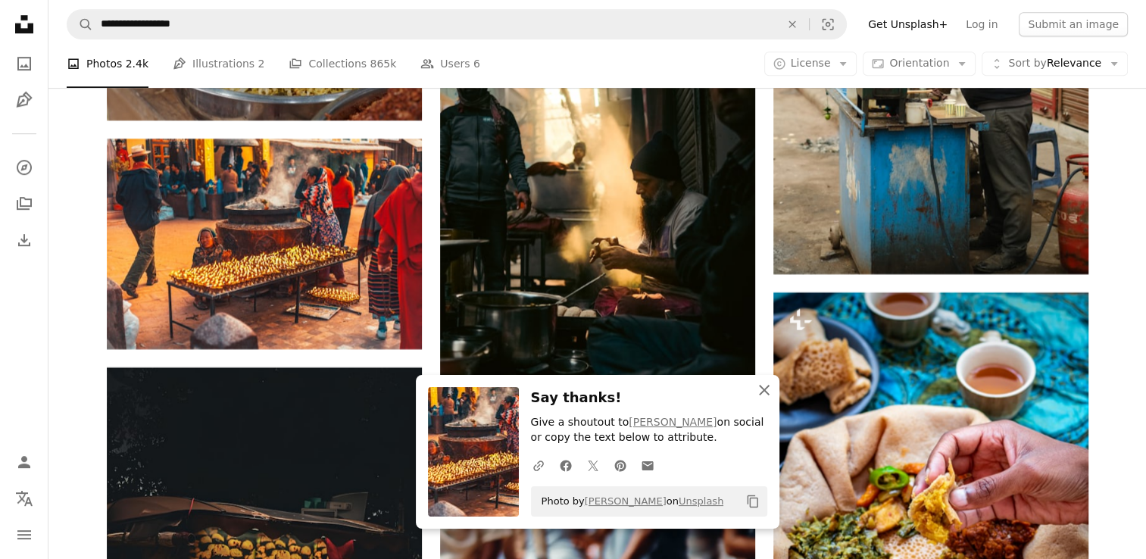
click at [765, 390] on icon "An X shape" at bounding box center [764, 390] width 18 height 18
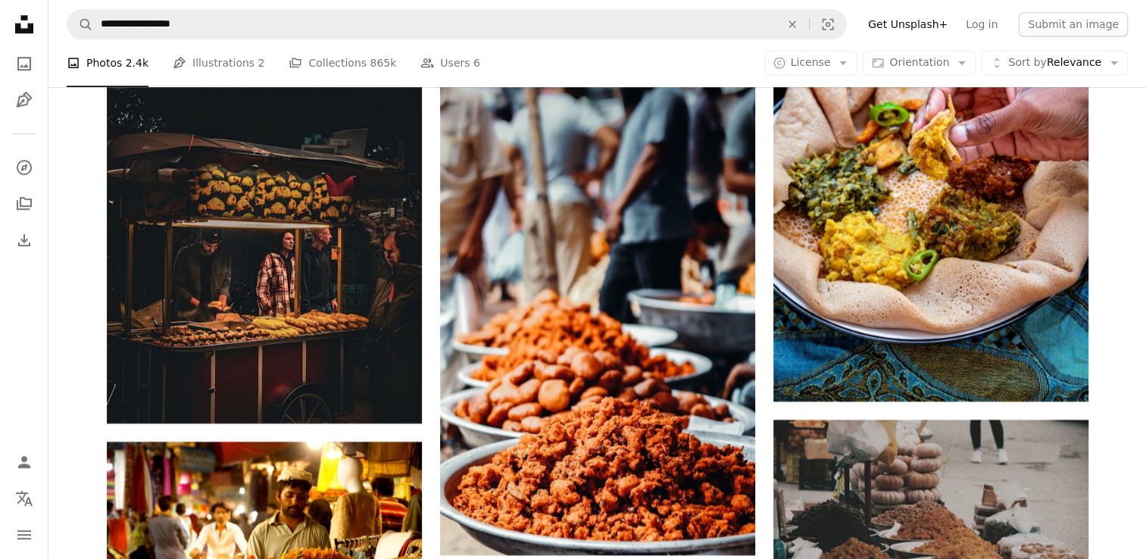
scroll to position [12840, 0]
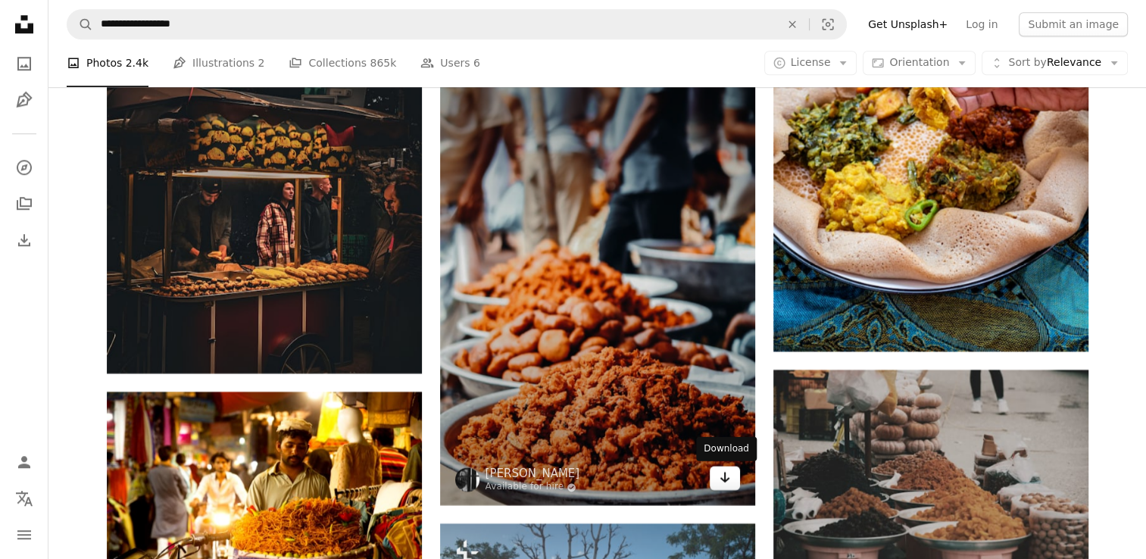
click at [726, 476] on icon "Arrow pointing down" at bounding box center [725, 477] width 12 height 18
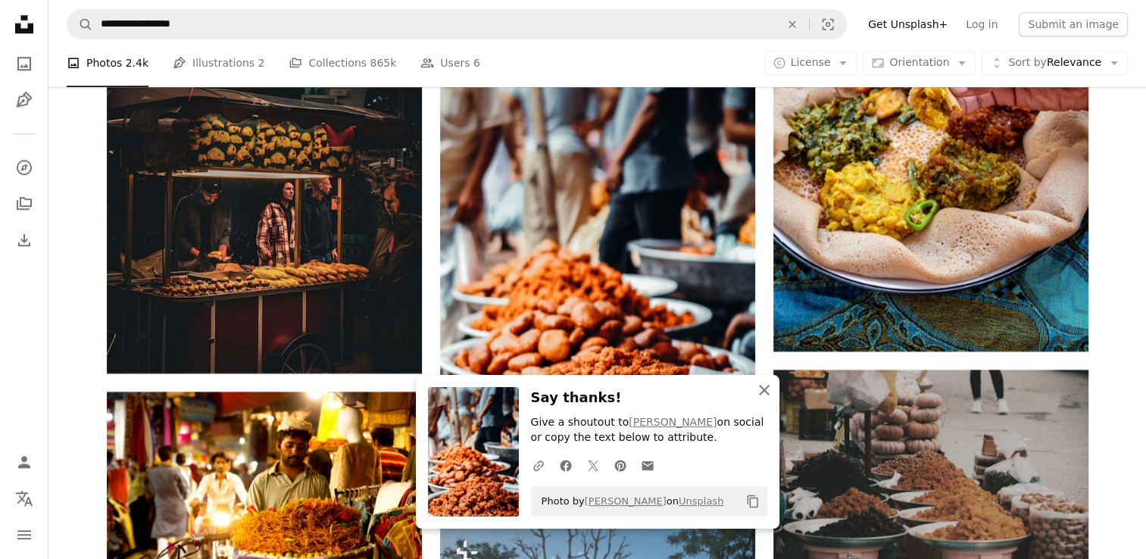
click at [759, 399] on icon "An X shape" at bounding box center [764, 390] width 18 height 18
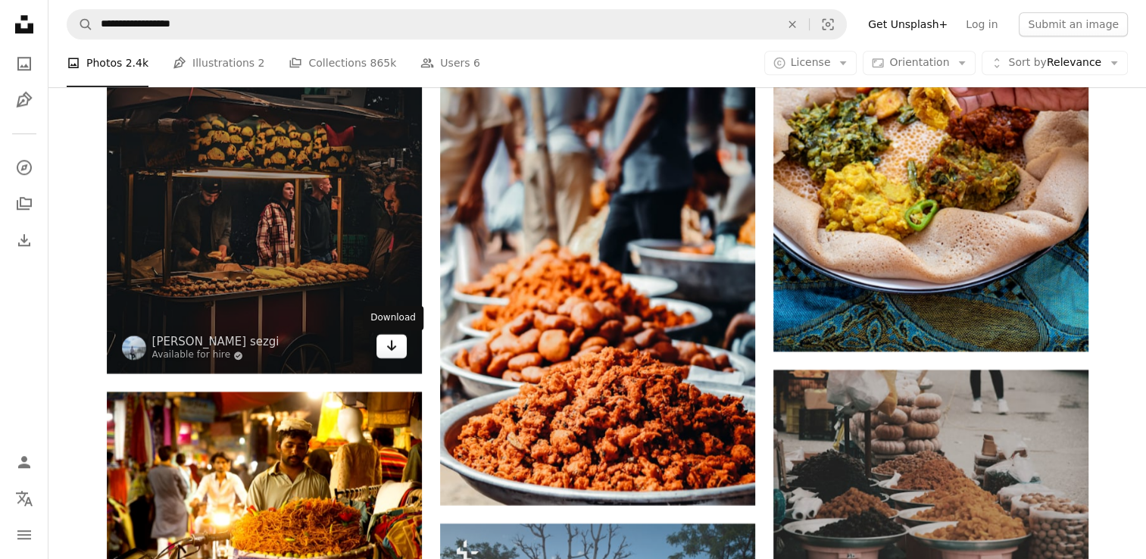
click at [394, 346] on icon "Arrow pointing down" at bounding box center [392, 345] width 12 height 18
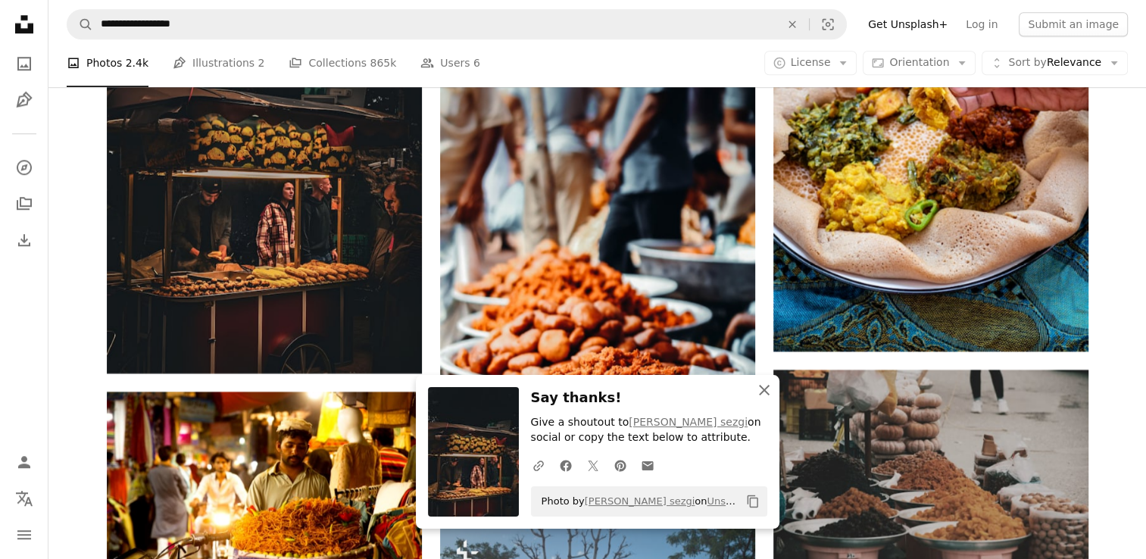
click at [765, 385] on icon "An X shape" at bounding box center [764, 390] width 18 height 18
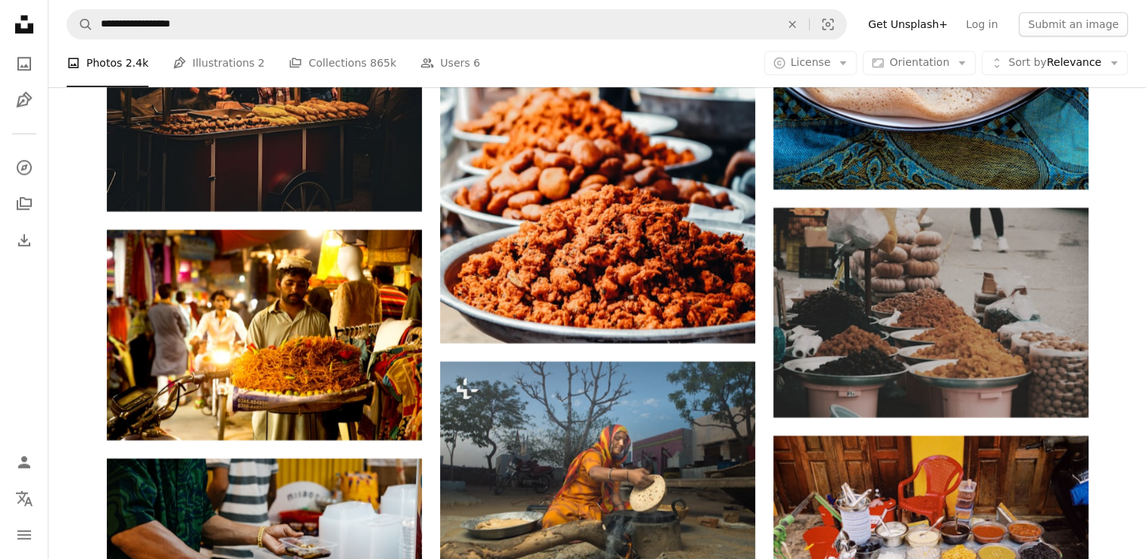
scroll to position [13042, 0]
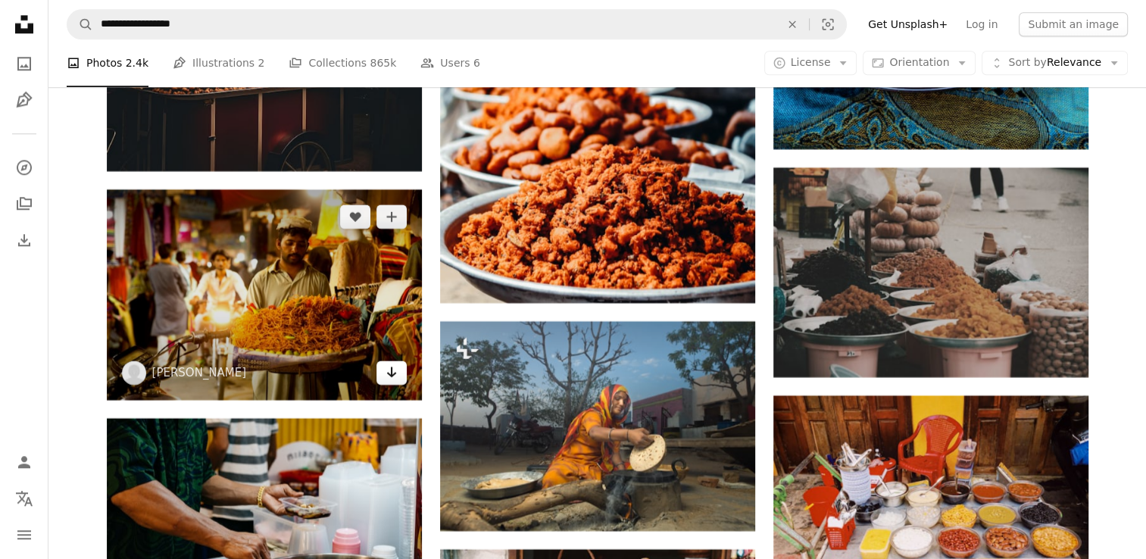
click at [391, 381] on icon "Arrow pointing down" at bounding box center [392, 372] width 12 height 18
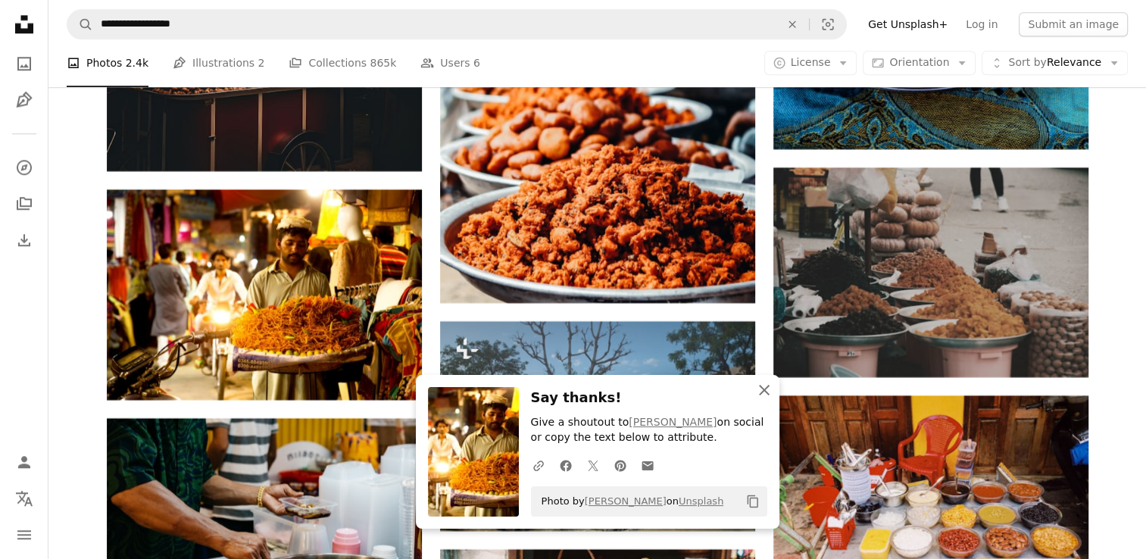
click at [761, 386] on icon "An X shape" at bounding box center [764, 390] width 18 height 18
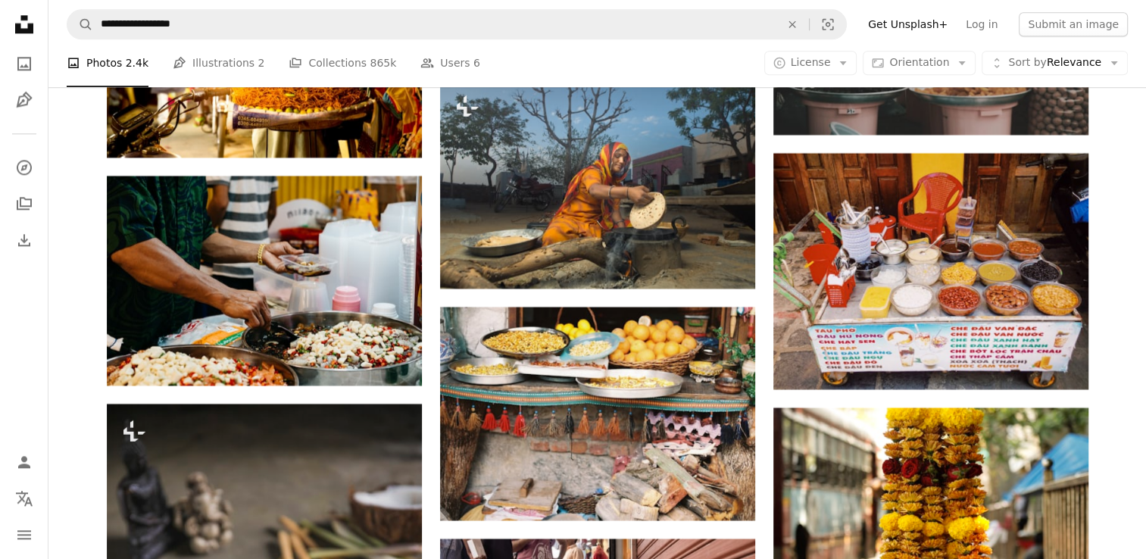
scroll to position [13366, 0]
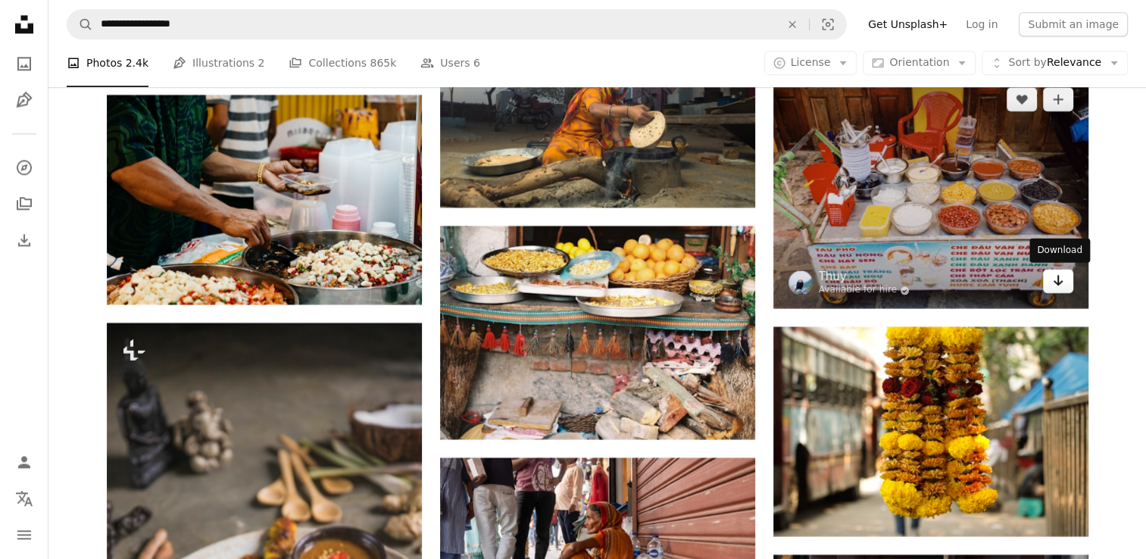
click at [1059, 283] on icon "Arrow pointing down" at bounding box center [1058, 280] width 12 height 18
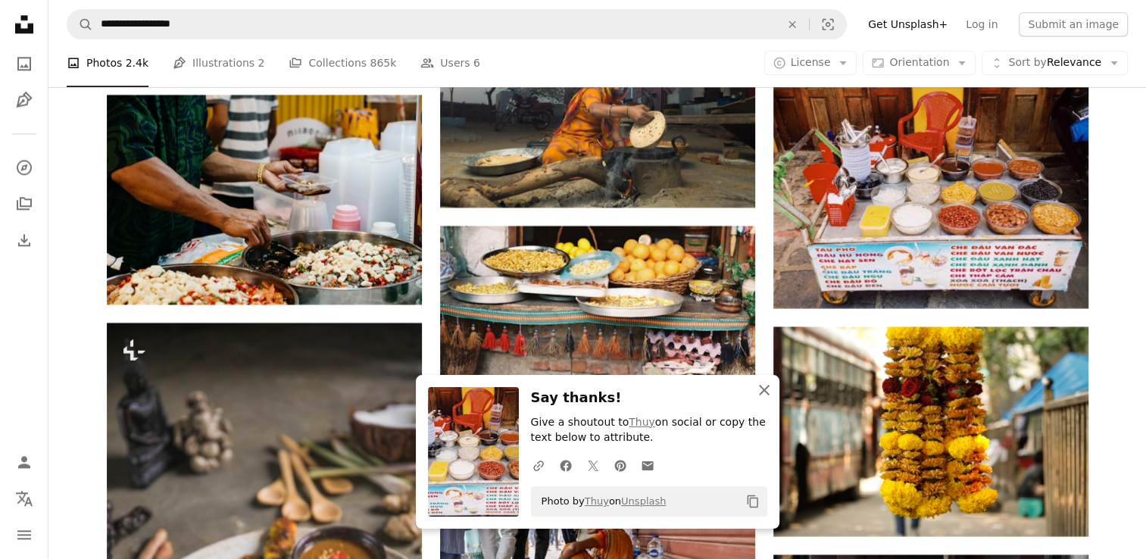
click at [764, 396] on icon "An X shape" at bounding box center [764, 390] width 18 height 18
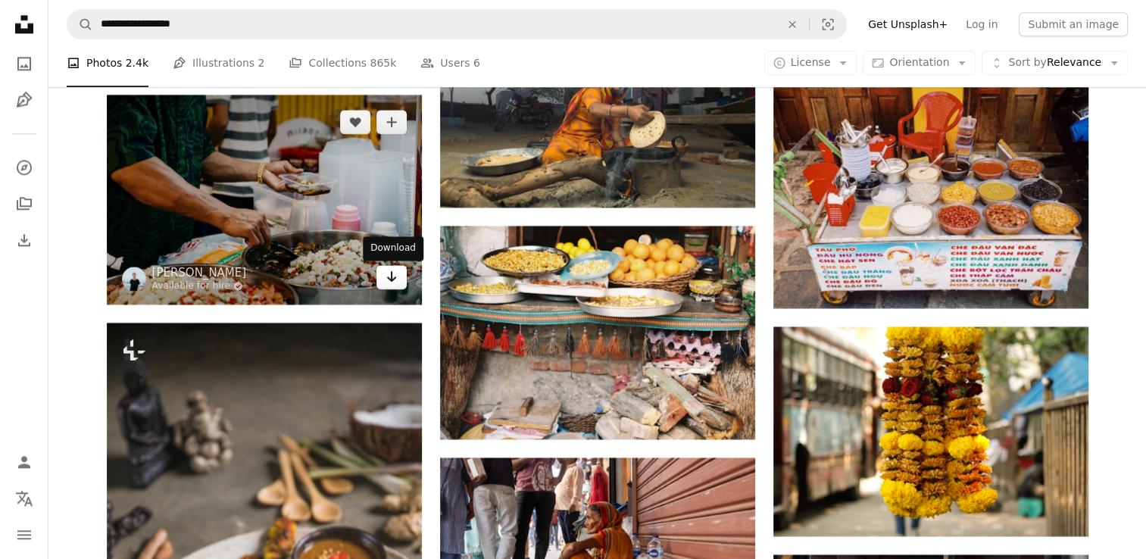
click at [380, 286] on link "Arrow pointing down" at bounding box center [392, 277] width 30 height 24
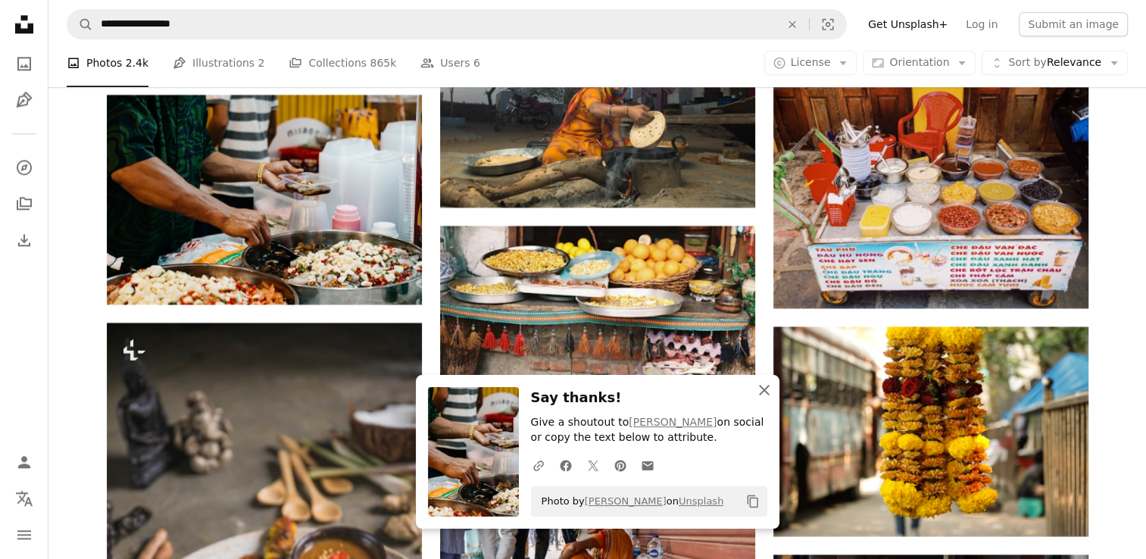
click at [769, 386] on icon "An X shape" at bounding box center [764, 390] width 18 height 18
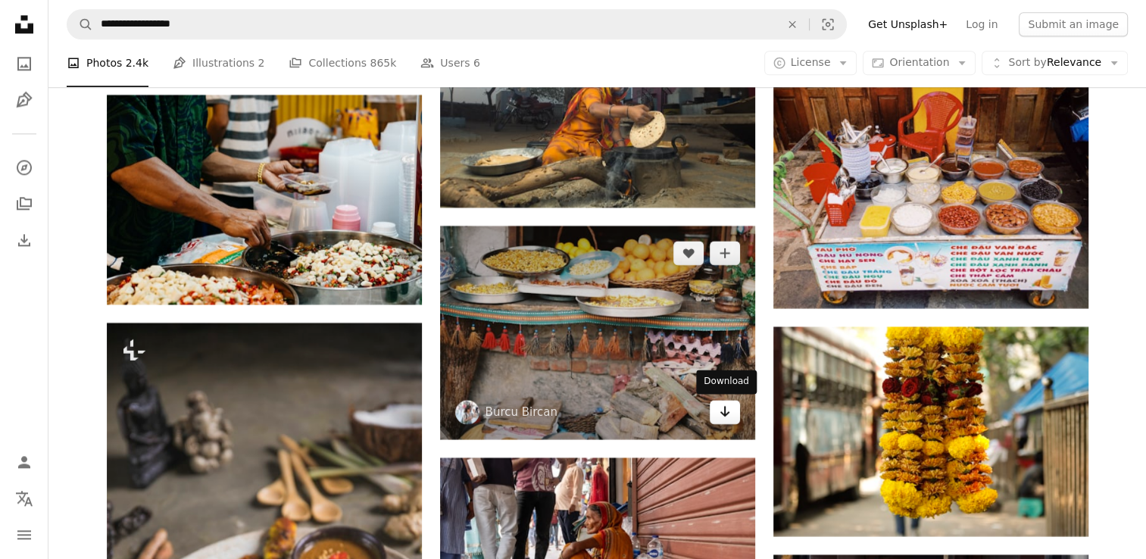
click at [730, 411] on icon "Arrow pointing down" at bounding box center [725, 411] width 12 height 18
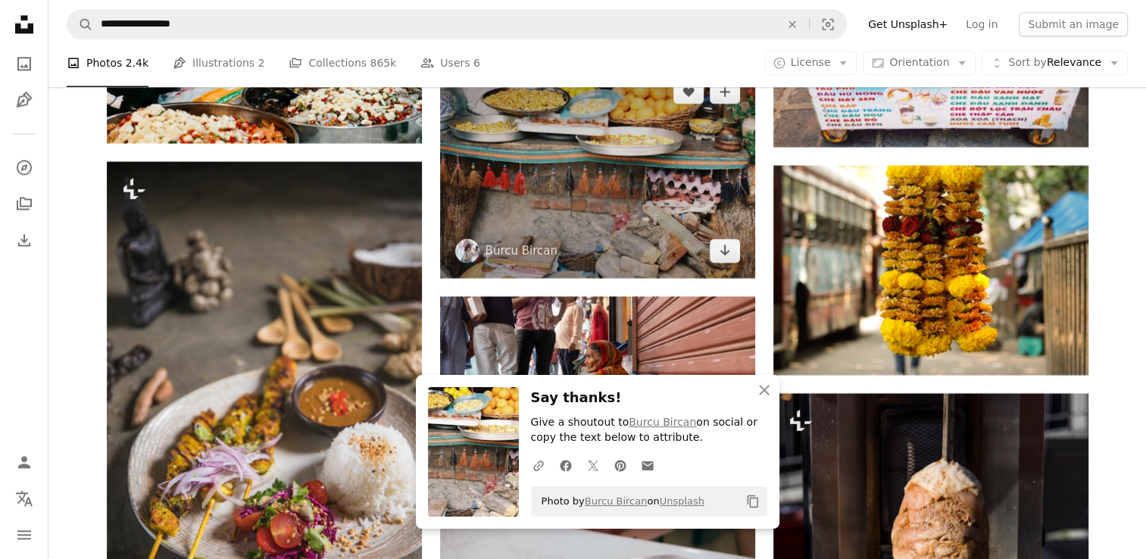
scroll to position [13539, 0]
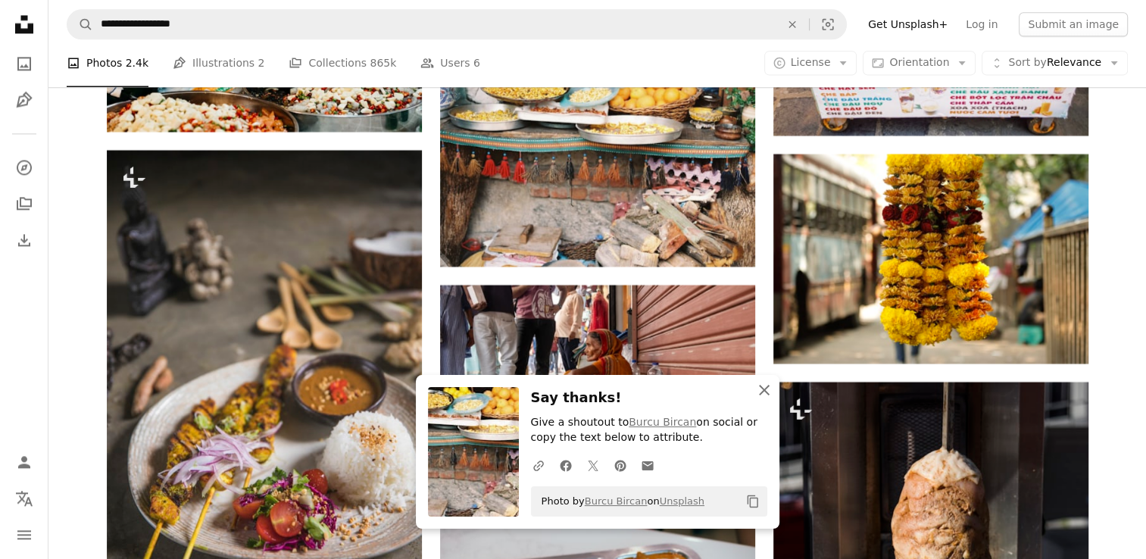
click at [767, 392] on icon "button" at bounding box center [764, 390] width 11 height 11
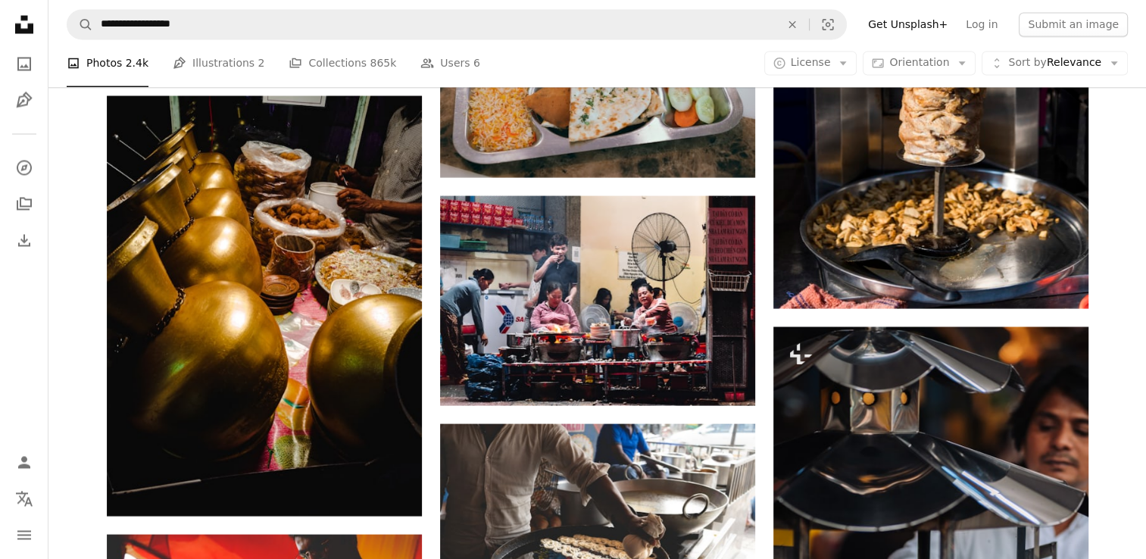
scroll to position [14144, 0]
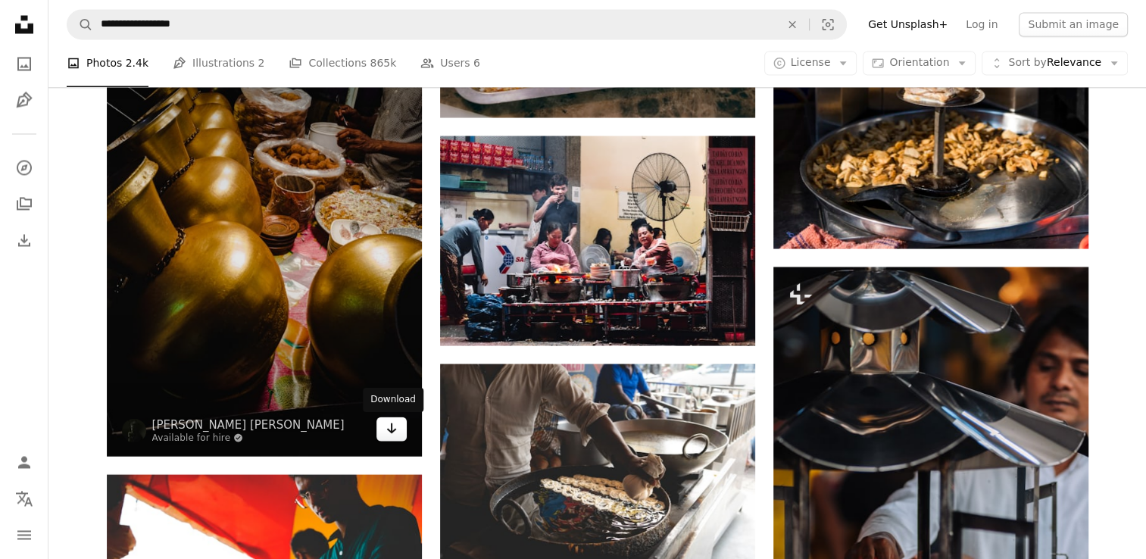
click at [387, 432] on icon "Arrow pointing down" at bounding box center [392, 428] width 12 height 18
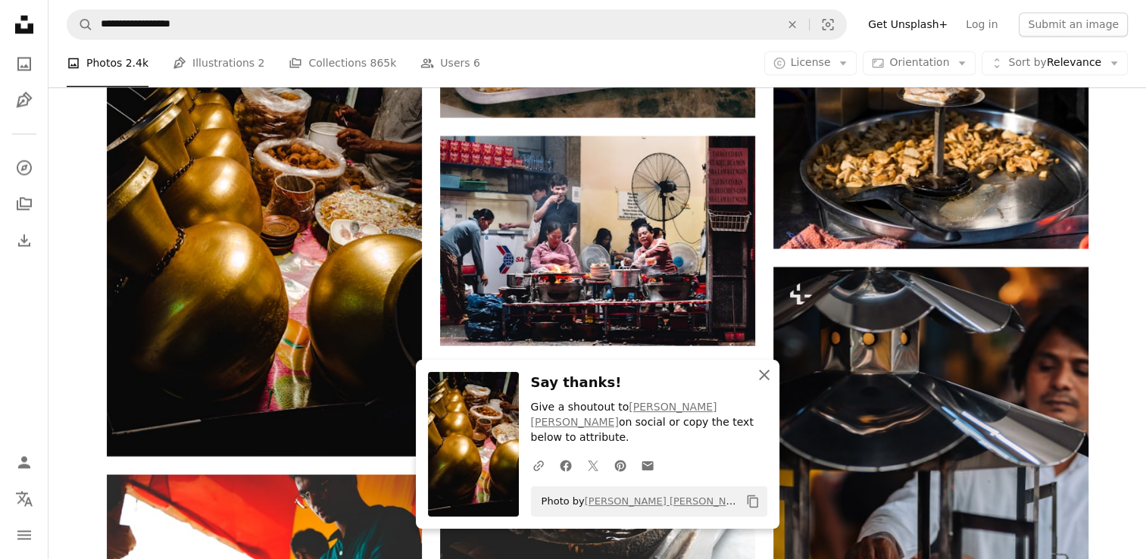
click at [766, 380] on icon "button" at bounding box center [764, 375] width 11 height 11
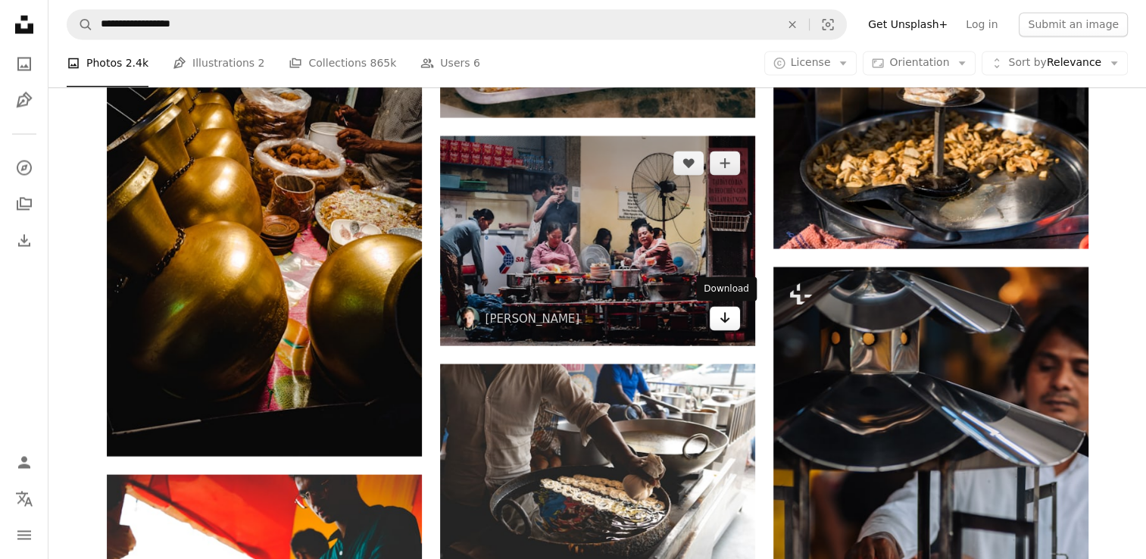
click at [726, 321] on icon "Download" at bounding box center [725, 317] width 10 height 11
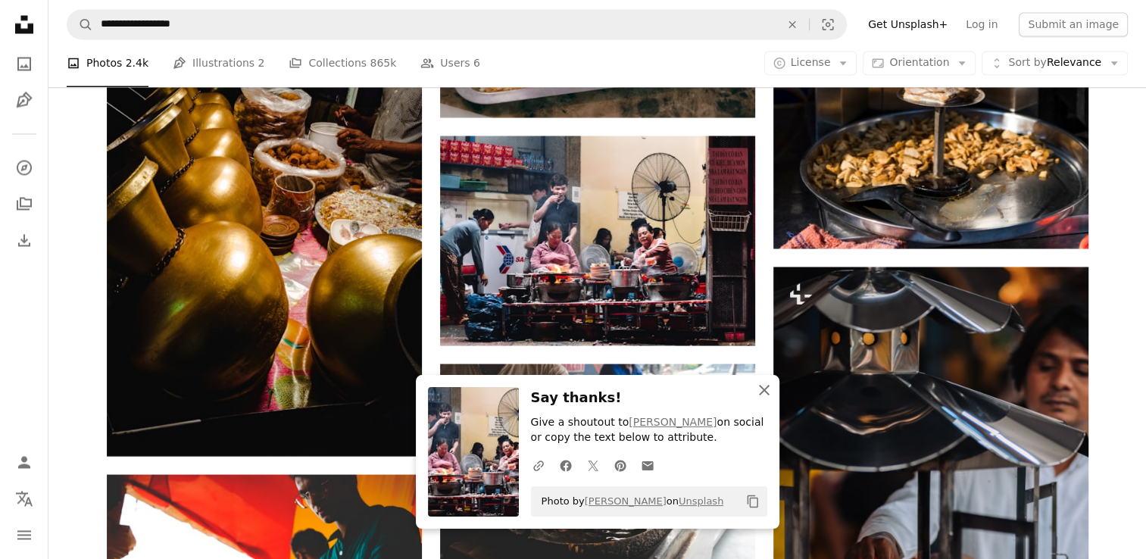
click at [767, 389] on icon "An X shape" at bounding box center [764, 390] width 18 height 18
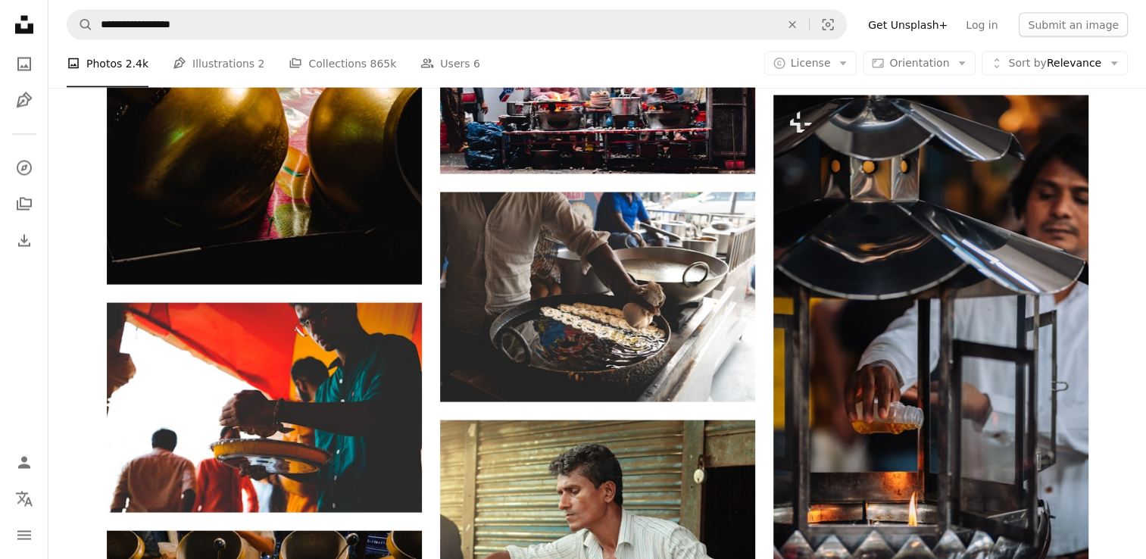
scroll to position [14327, 0]
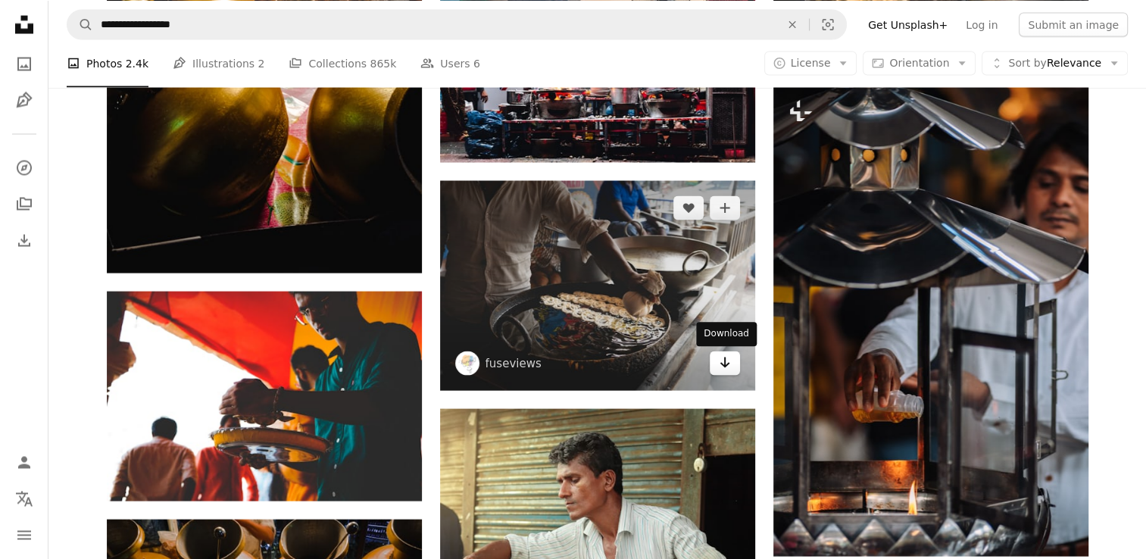
click at [733, 365] on link "Arrow pointing down" at bounding box center [725, 364] width 30 height 24
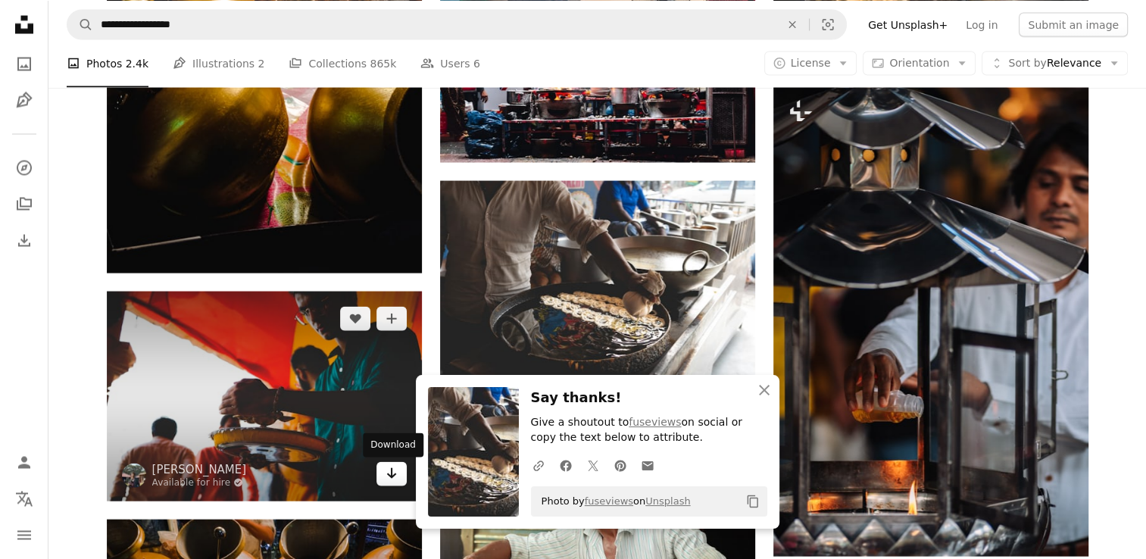
click at [387, 477] on icon "Arrow pointing down" at bounding box center [392, 473] width 12 height 18
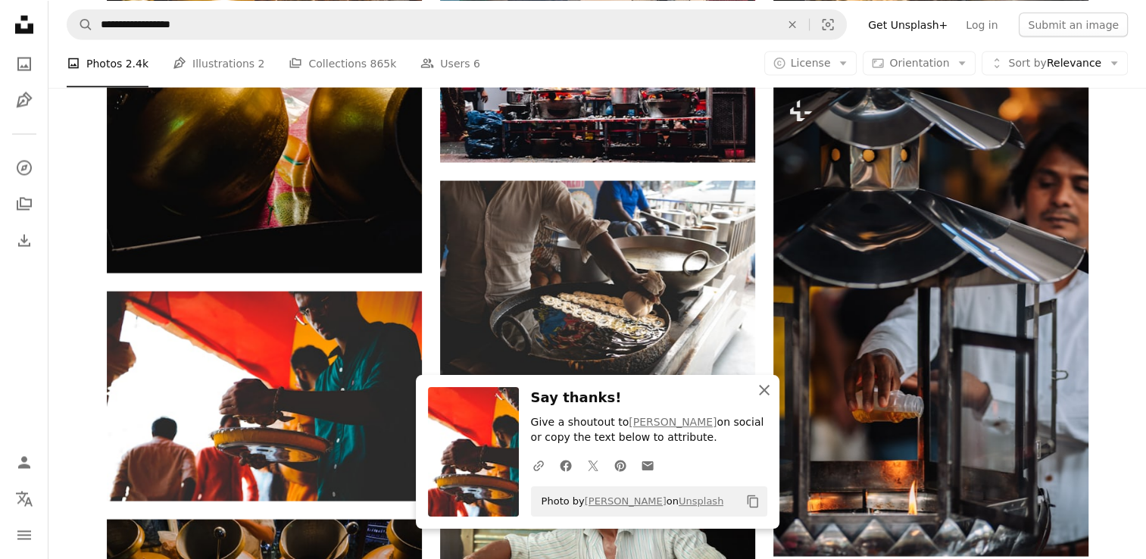
click at [761, 393] on icon "button" at bounding box center [764, 390] width 11 height 11
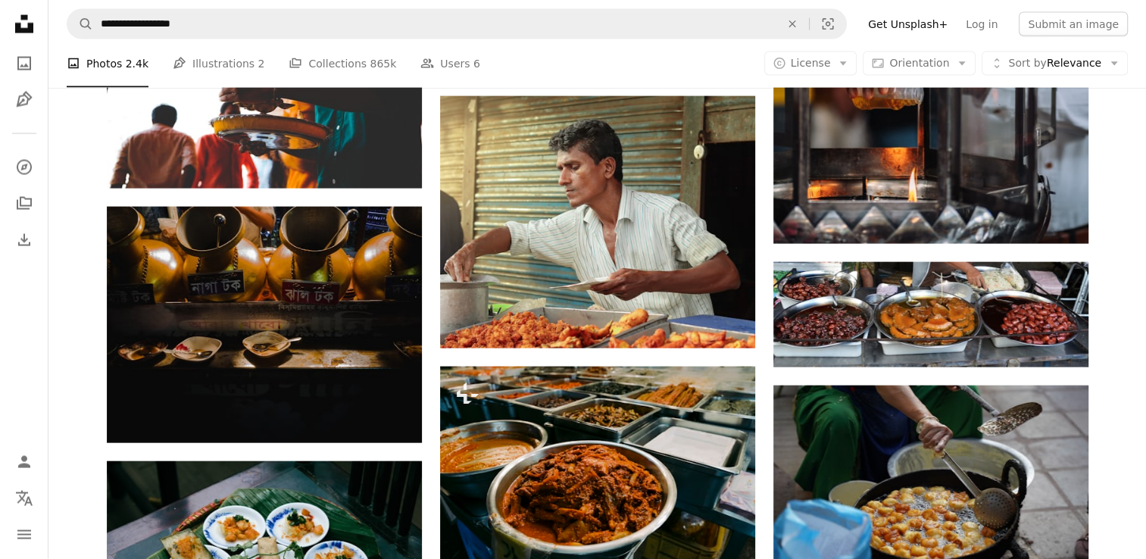
scroll to position [14660, 0]
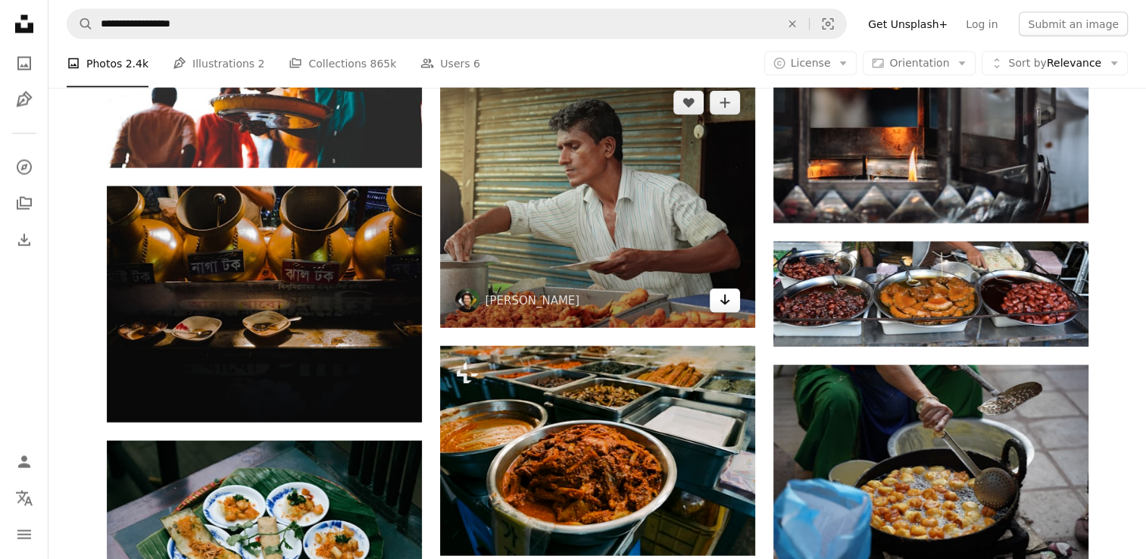
click at [727, 311] on link "Arrow pointing down" at bounding box center [725, 301] width 30 height 24
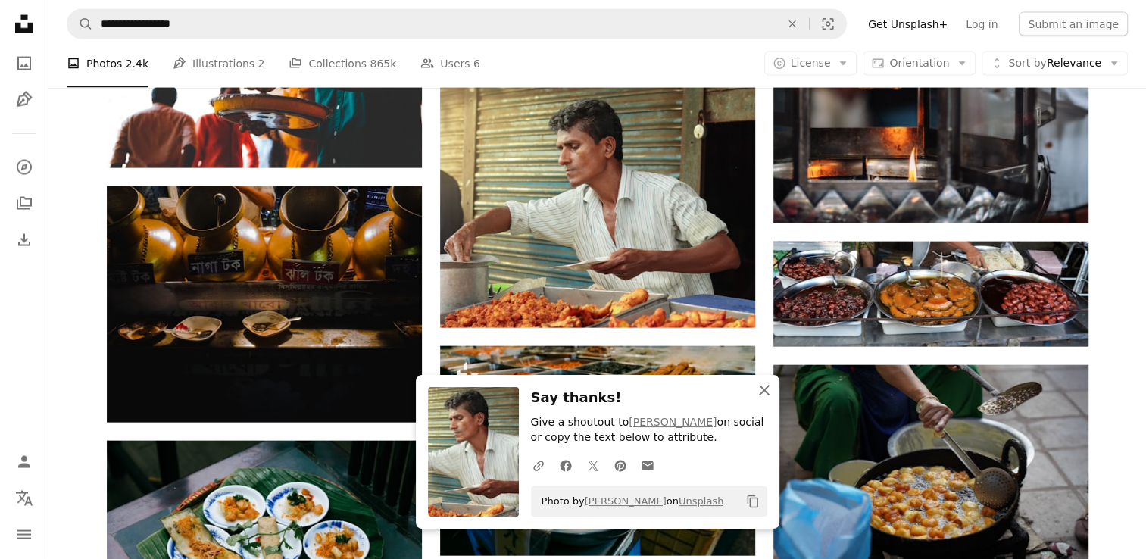
click at [764, 392] on icon "button" at bounding box center [764, 390] width 11 height 11
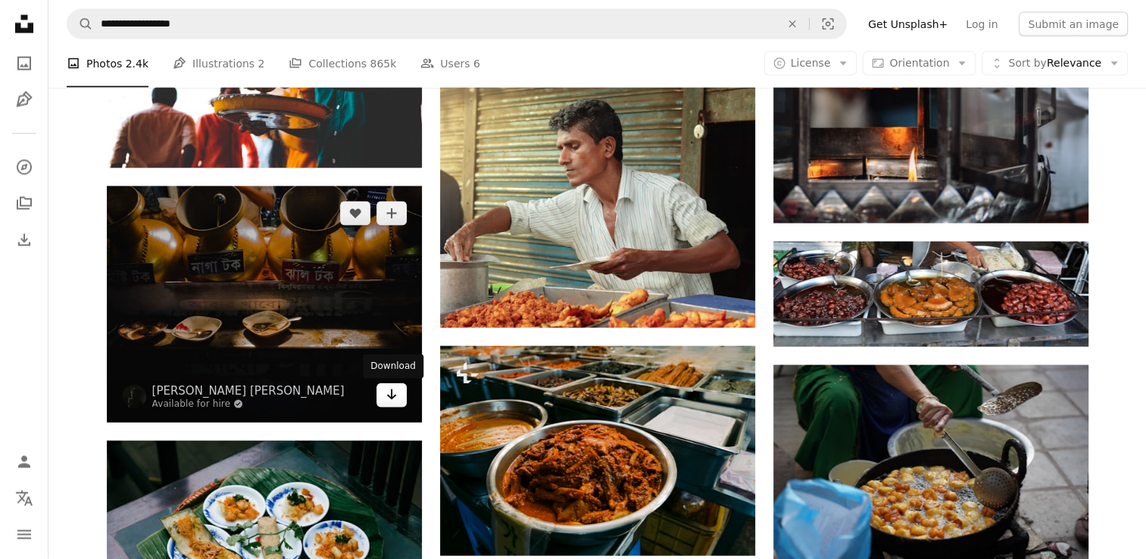
click at [386, 395] on icon "Arrow pointing down" at bounding box center [392, 395] width 12 height 18
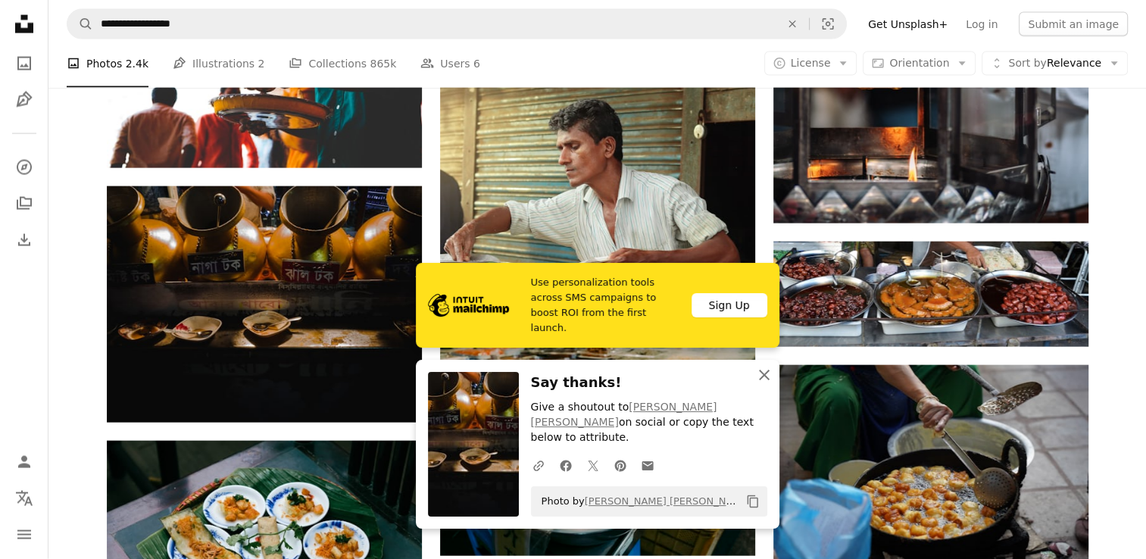
click at [765, 380] on icon "button" at bounding box center [764, 375] width 11 height 11
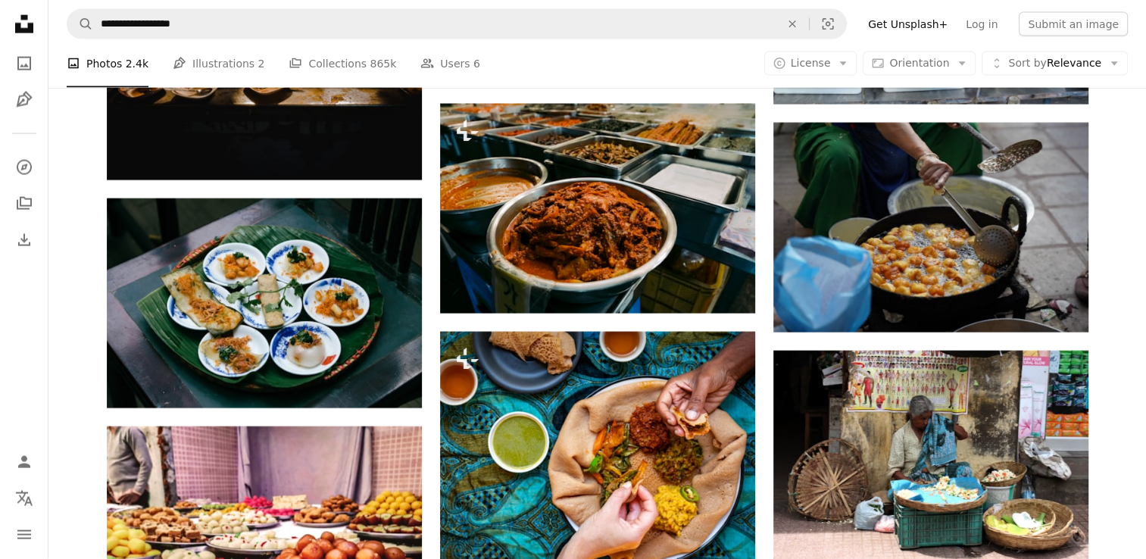
scroll to position [14943, 0]
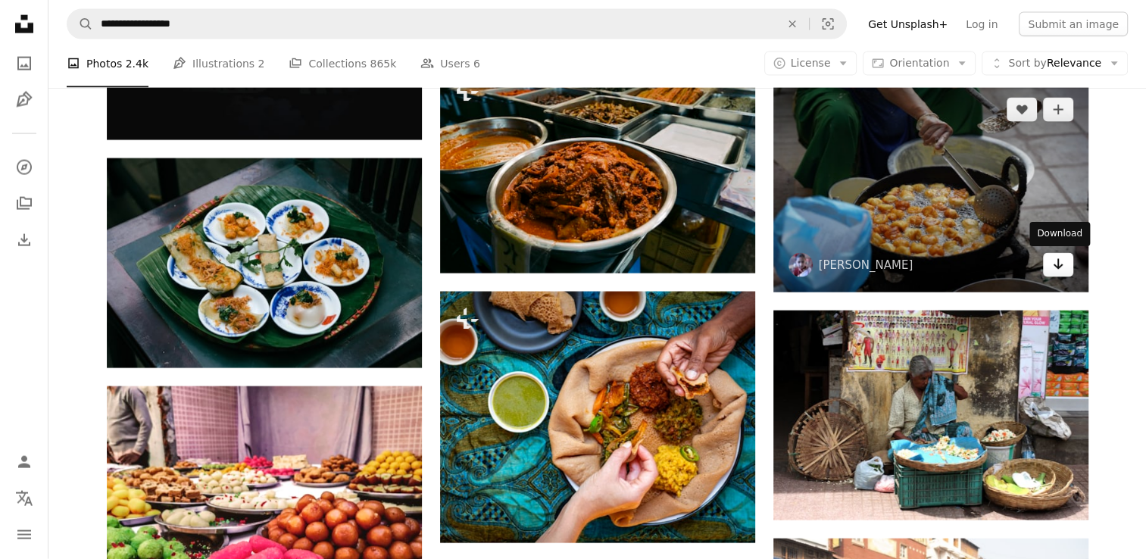
click at [1058, 268] on icon "Arrow pointing down" at bounding box center [1058, 264] width 12 height 18
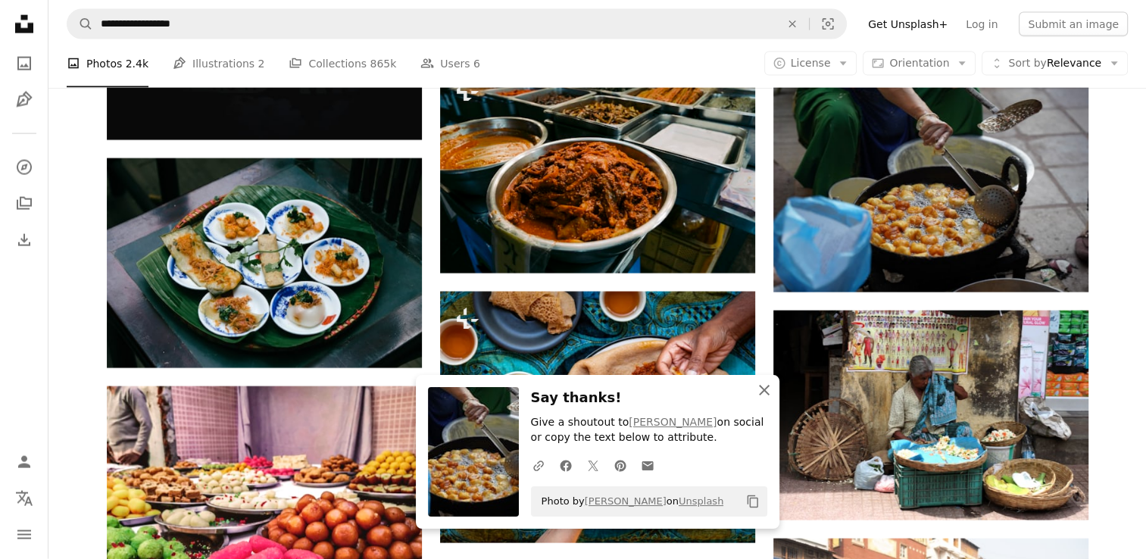
click at [765, 388] on icon "button" at bounding box center [764, 390] width 11 height 11
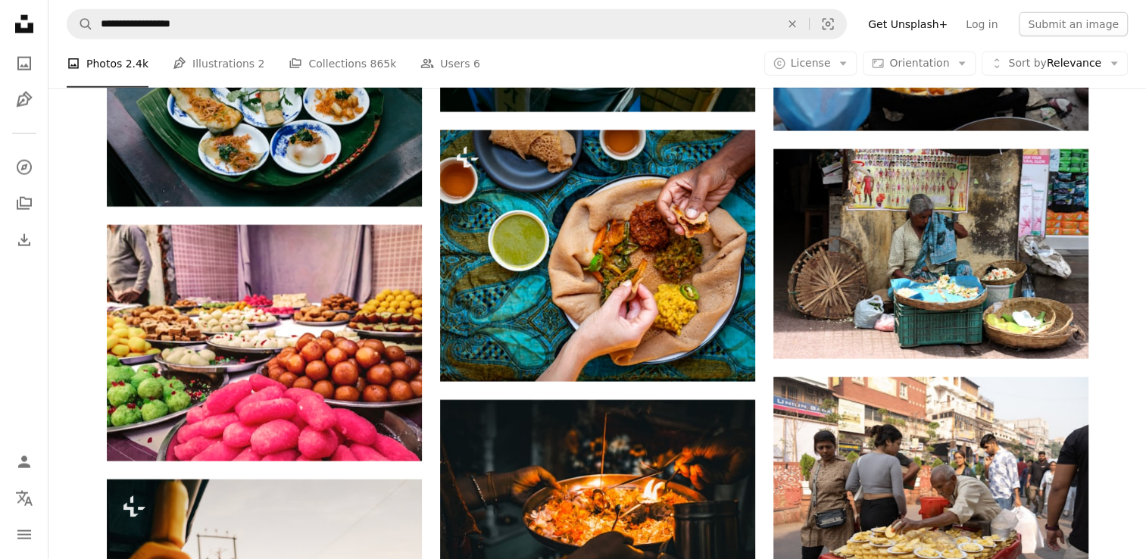
scroll to position [15134, 0]
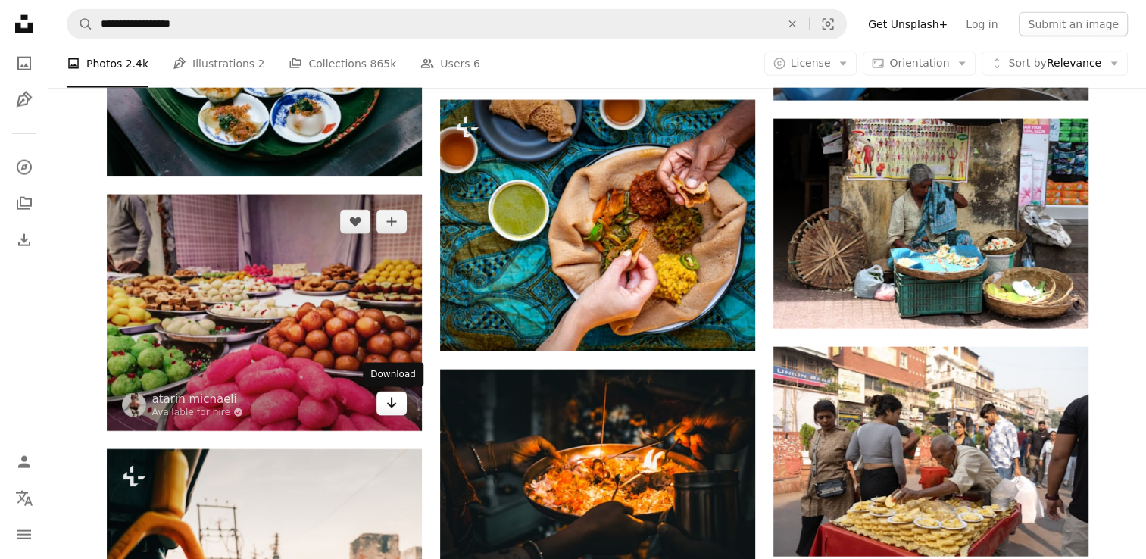
click at [387, 405] on icon "Download" at bounding box center [391, 403] width 10 height 11
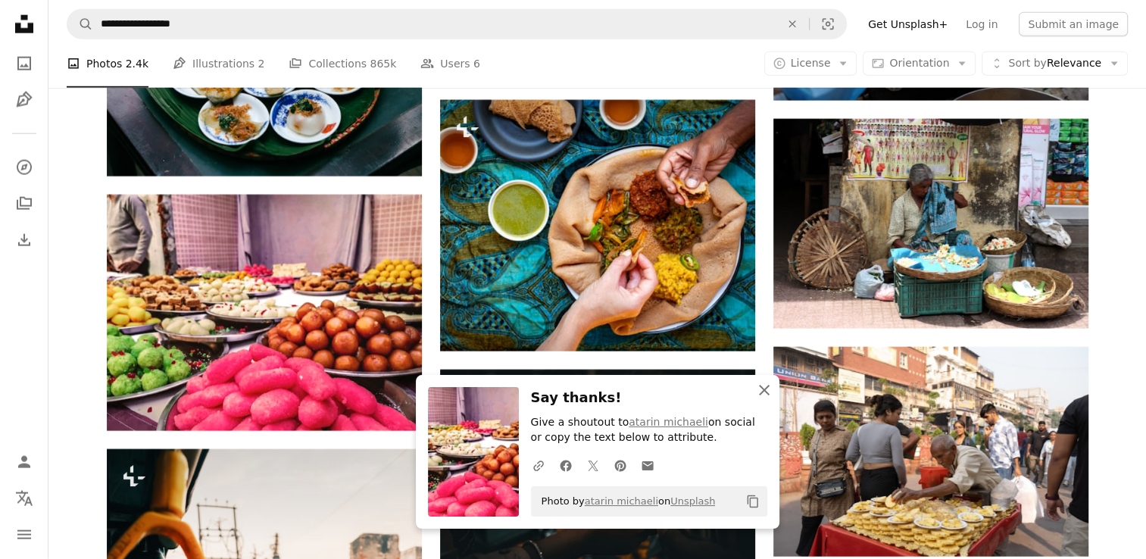
click at [758, 386] on icon "An X shape" at bounding box center [764, 390] width 18 height 18
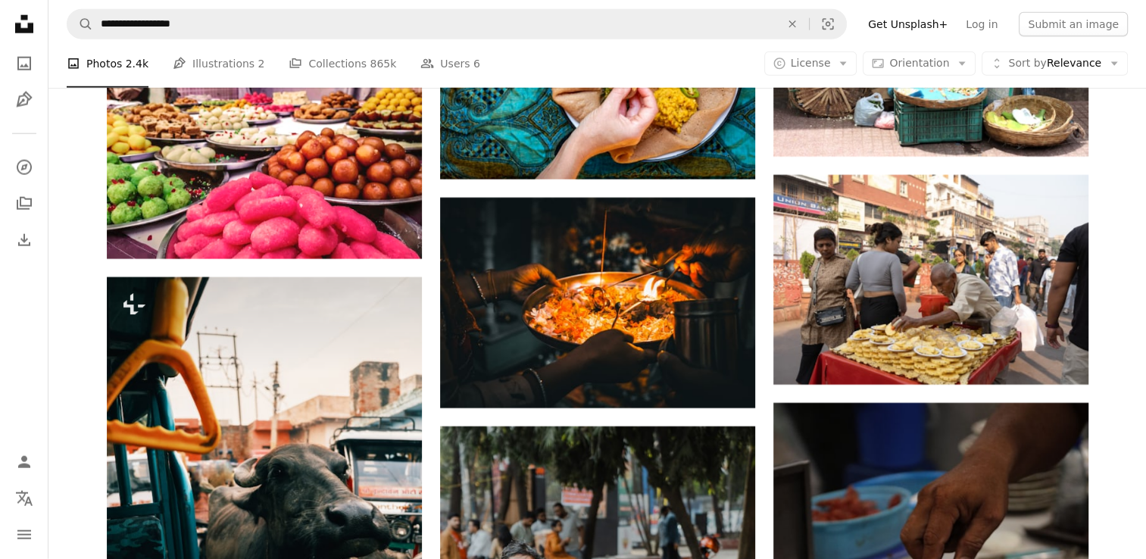
scroll to position [15337, 0]
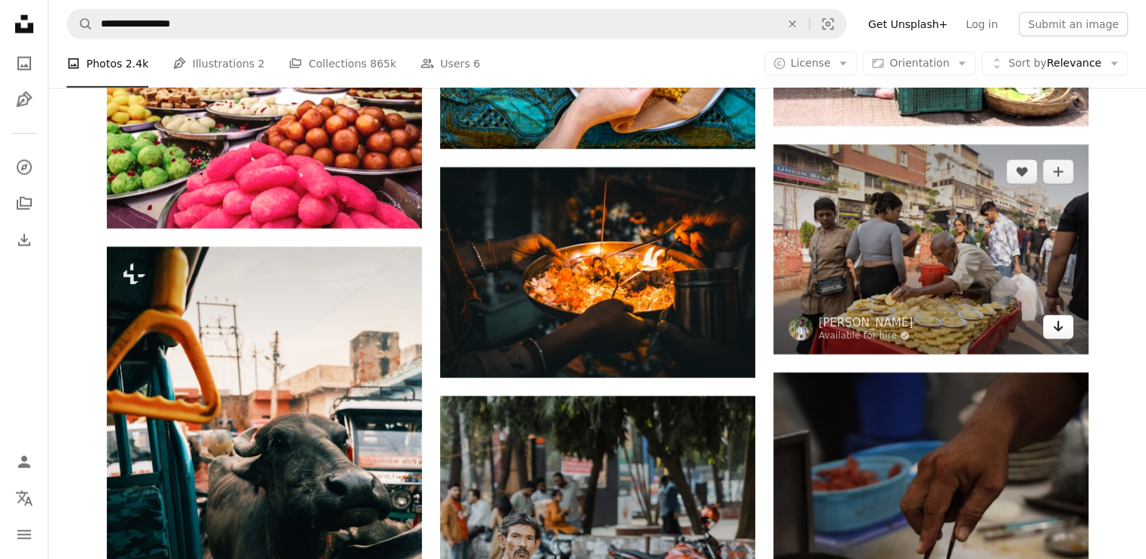
click at [1066, 332] on link "Arrow pointing down" at bounding box center [1058, 327] width 30 height 24
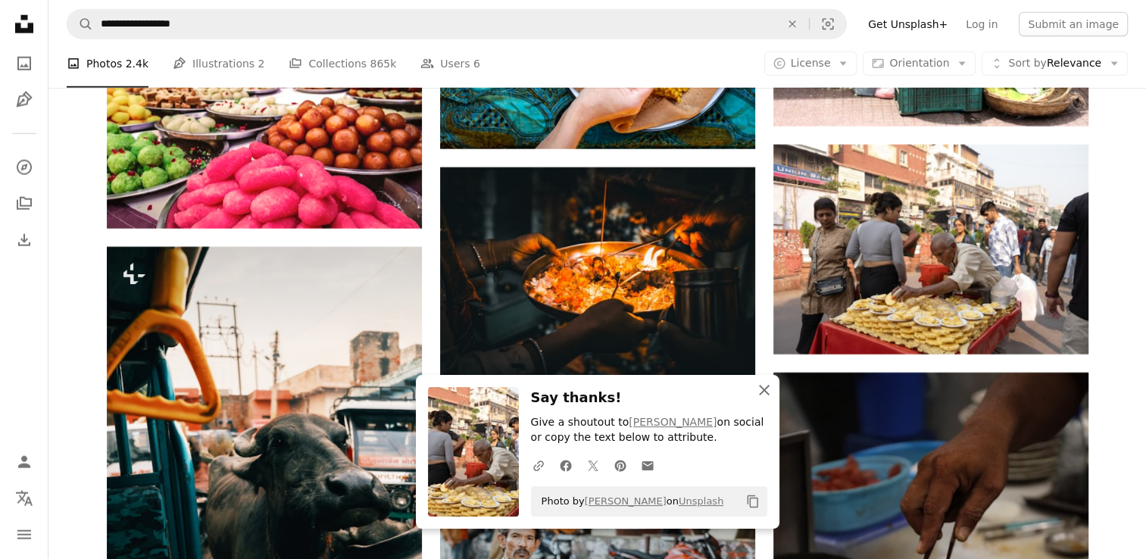
click at [759, 391] on icon "An X shape" at bounding box center [764, 390] width 18 height 18
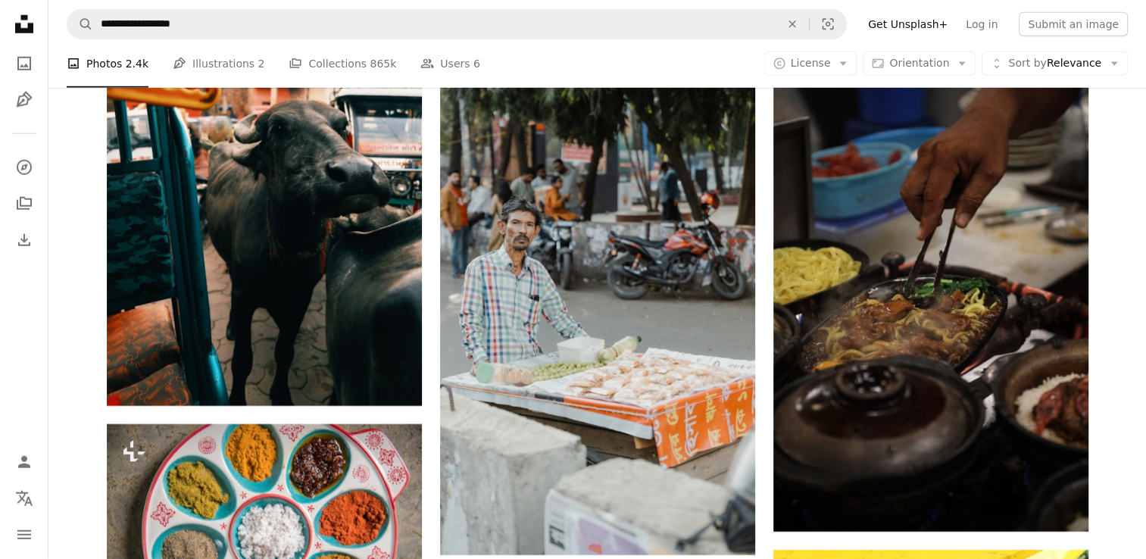
scroll to position [15691, 0]
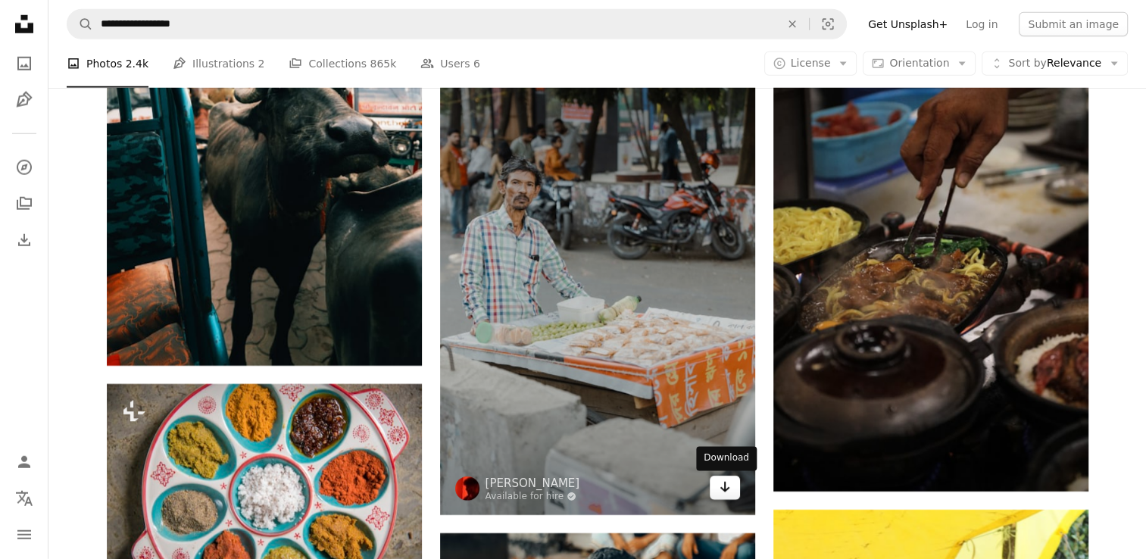
click at [719, 494] on icon "Arrow pointing down" at bounding box center [725, 487] width 12 height 18
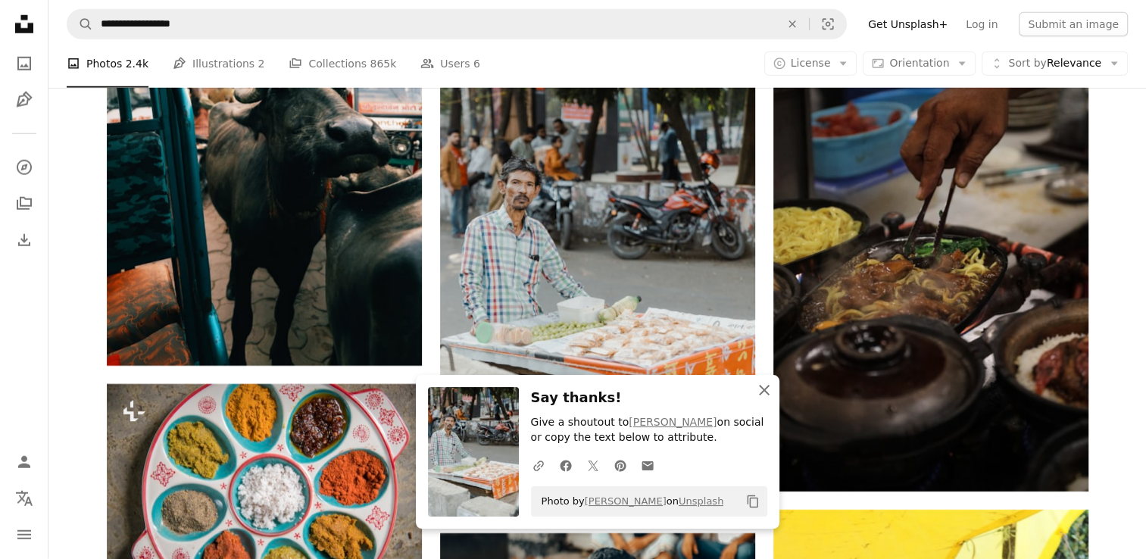
click at [764, 396] on icon "An X shape" at bounding box center [764, 390] width 18 height 18
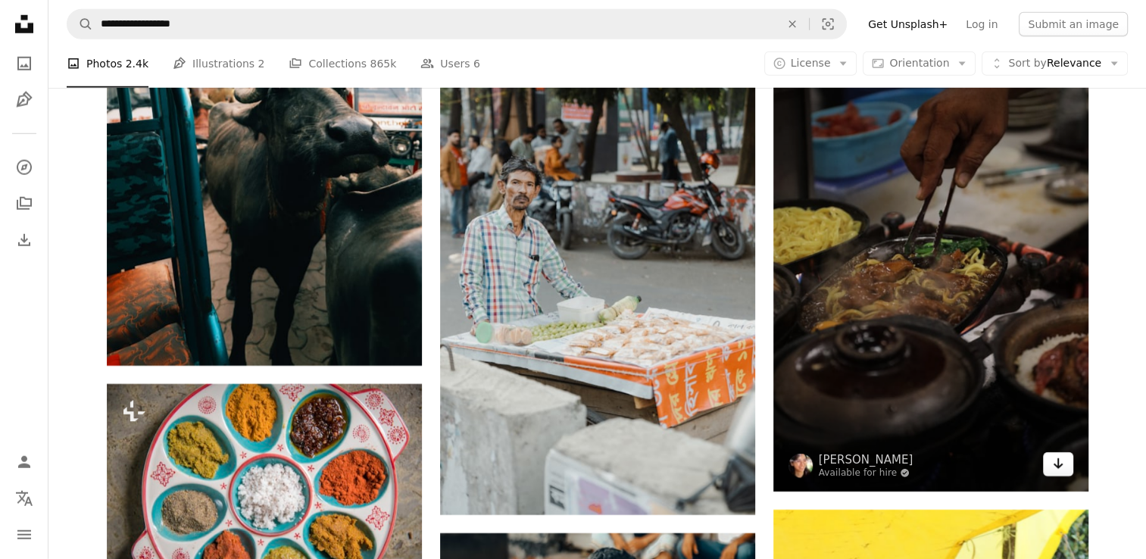
click at [1050, 461] on link "Arrow pointing down" at bounding box center [1058, 464] width 30 height 24
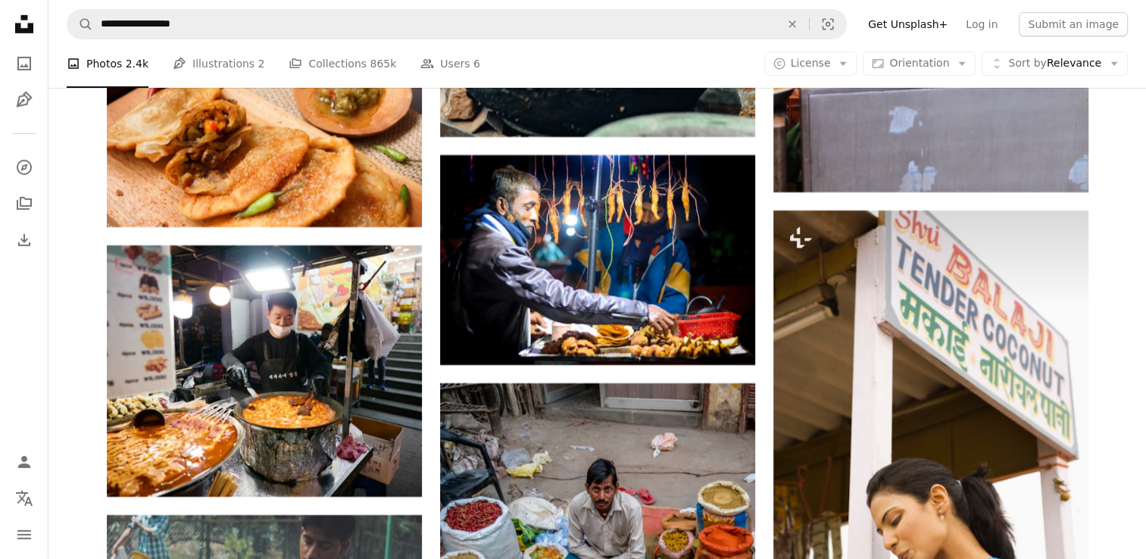
scroll to position [16421, 0]
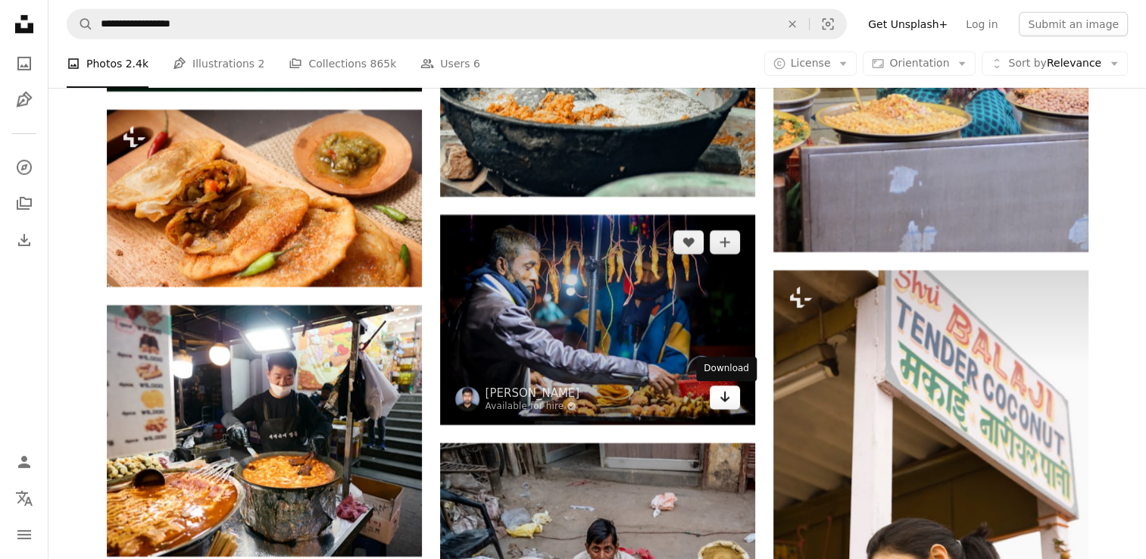
click at [733, 396] on link "Arrow pointing down" at bounding box center [725, 398] width 30 height 24
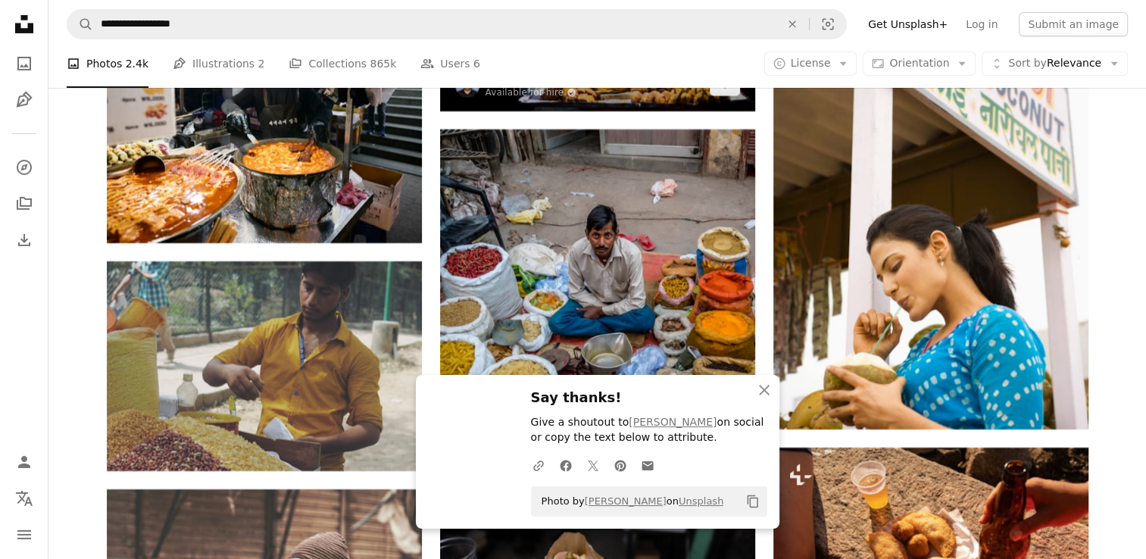
scroll to position [16775, 0]
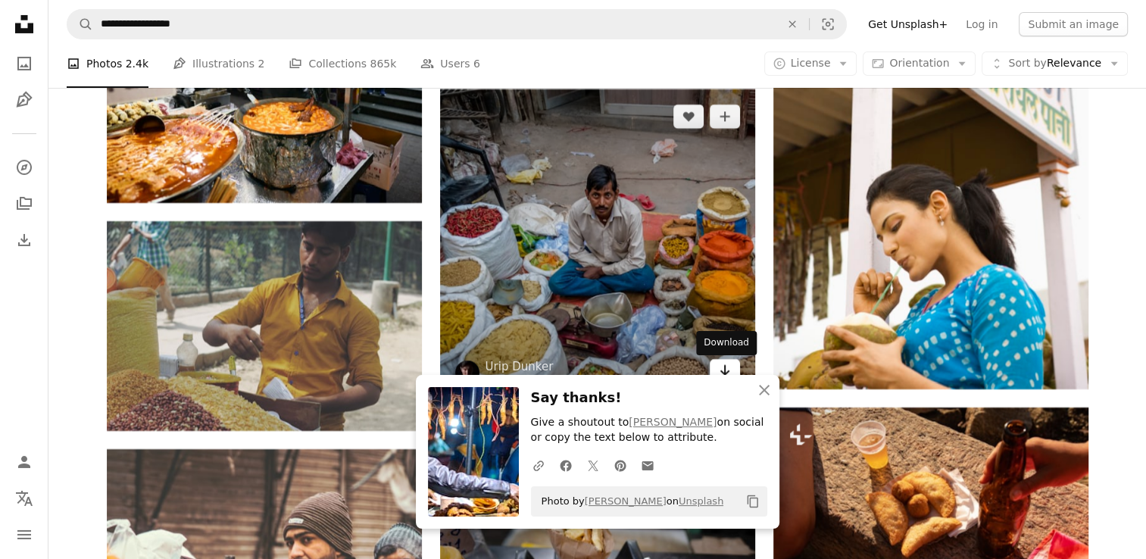
click at [724, 371] on icon "Download" at bounding box center [725, 370] width 10 height 11
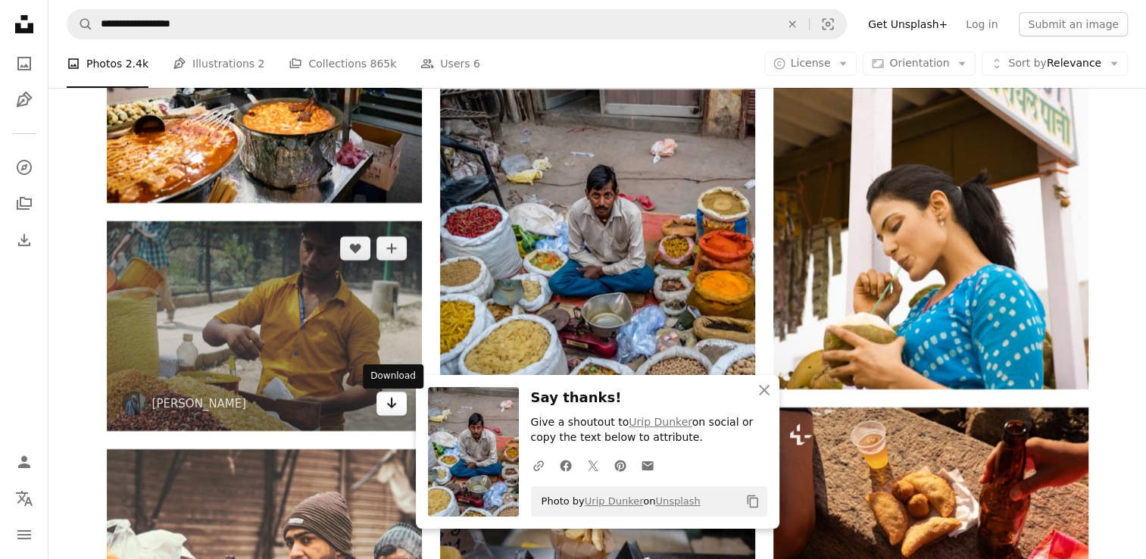
click at [388, 408] on icon "Download" at bounding box center [391, 403] width 10 height 11
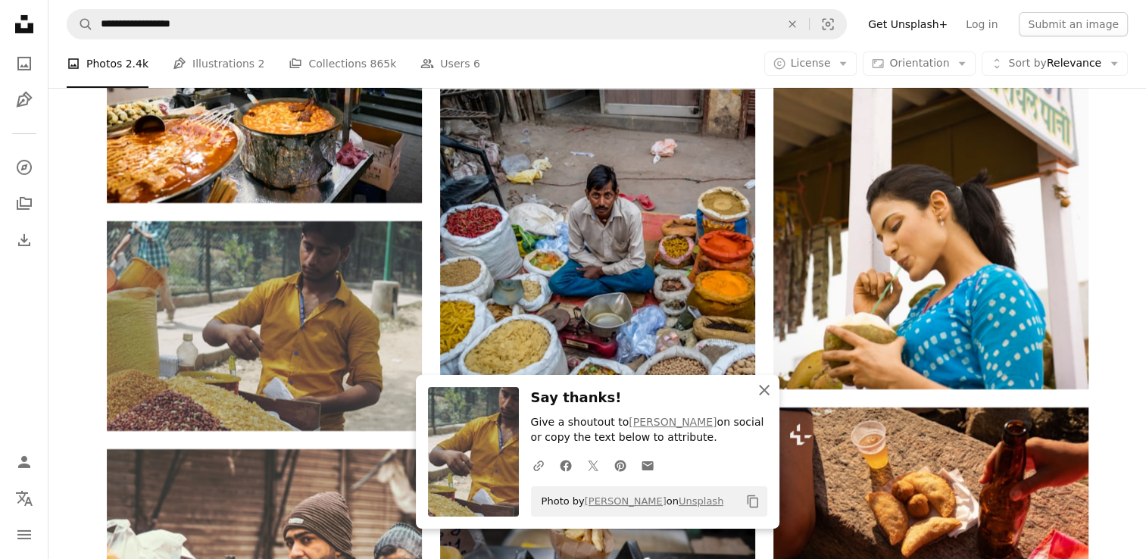
click at [760, 389] on icon "An X shape" at bounding box center [764, 390] width 18 height 18
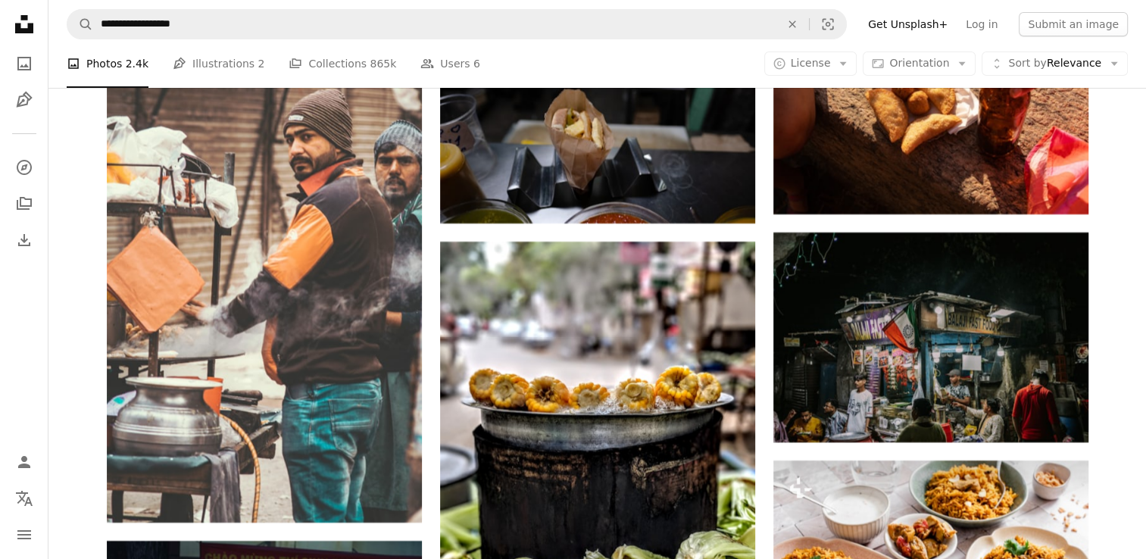
scroll to position [17118, 0]
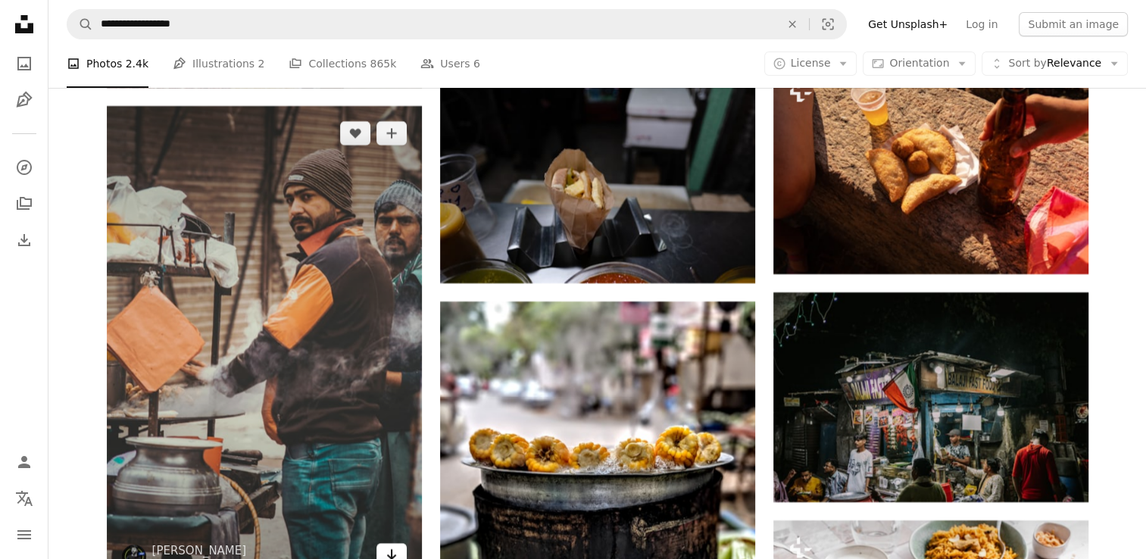
click at [393, 556] on icon "Arrow pointing down" at bounding box center [392, 555] width 12 height 18
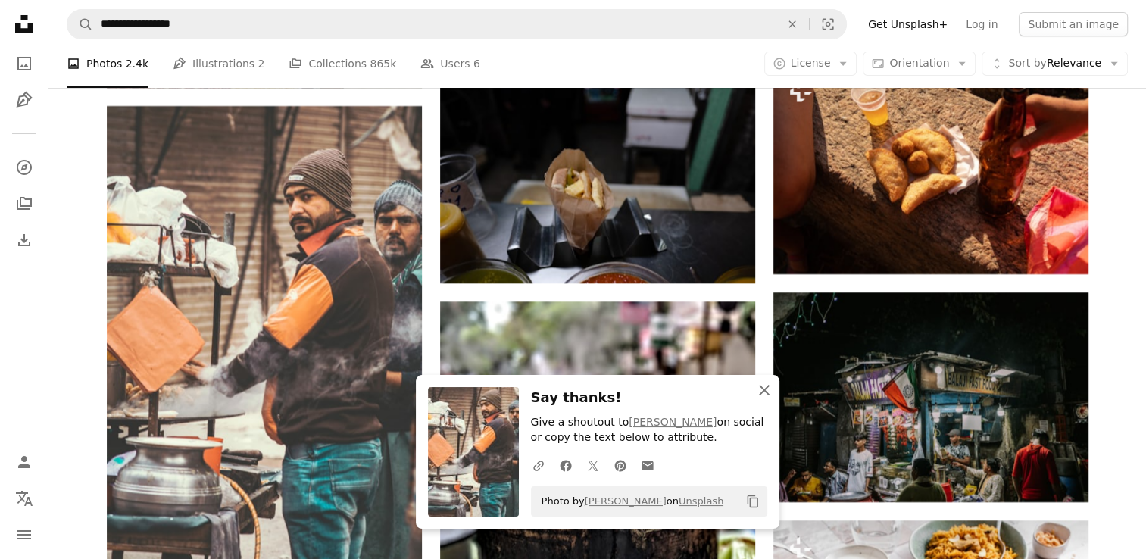
click at [761, 389] on icon "An X shape" at bounding box center [764, 390] width 18 height 18
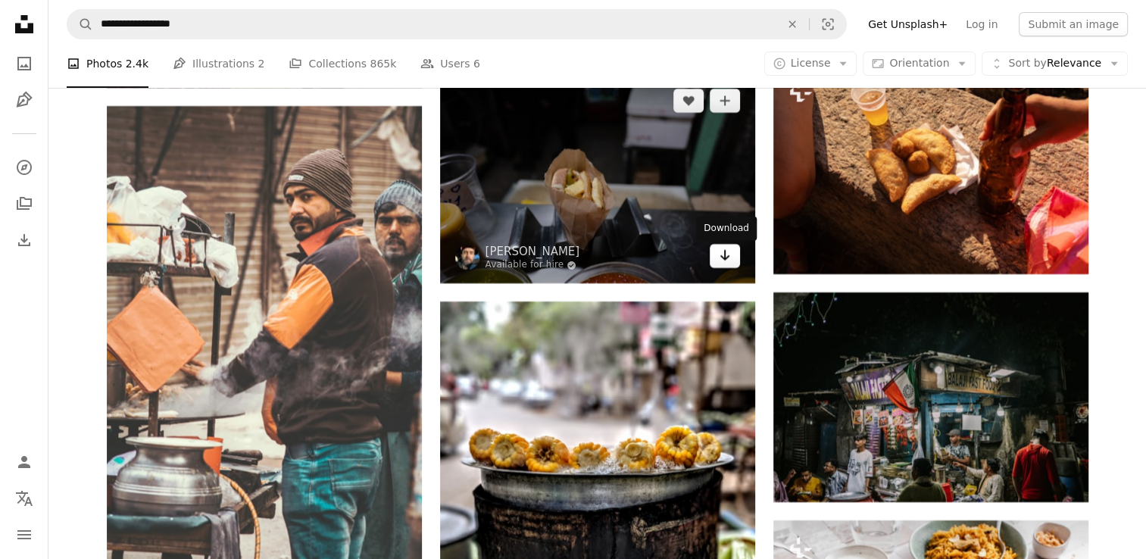
click at [717, 262] on link "Arrow pointing down" at bounding box center [725, 256] width 30 height 24
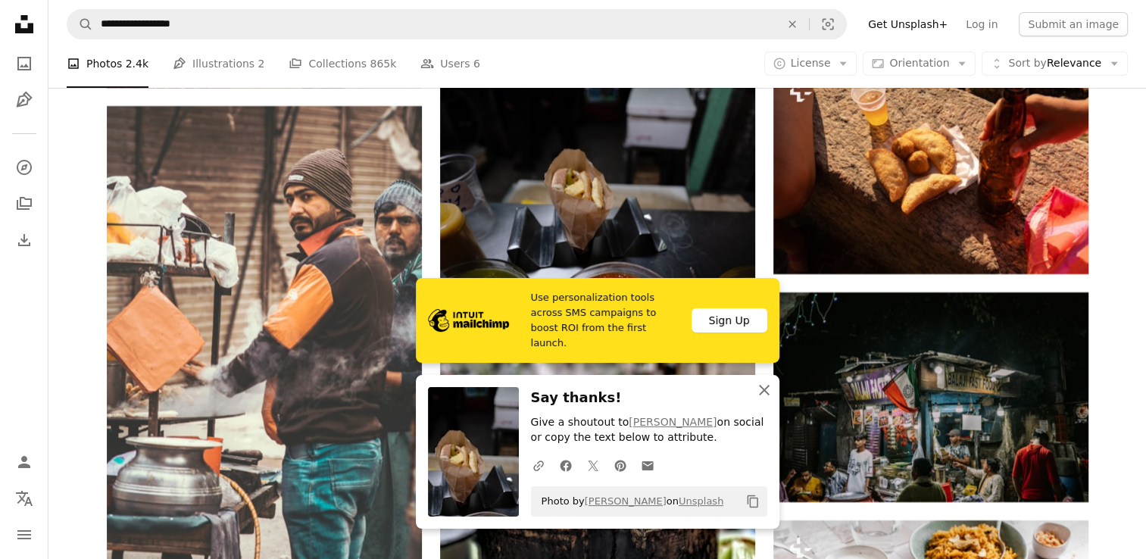
click at [763, 392] on icon "button" at bounding box center [764, 390] width 11 height 11
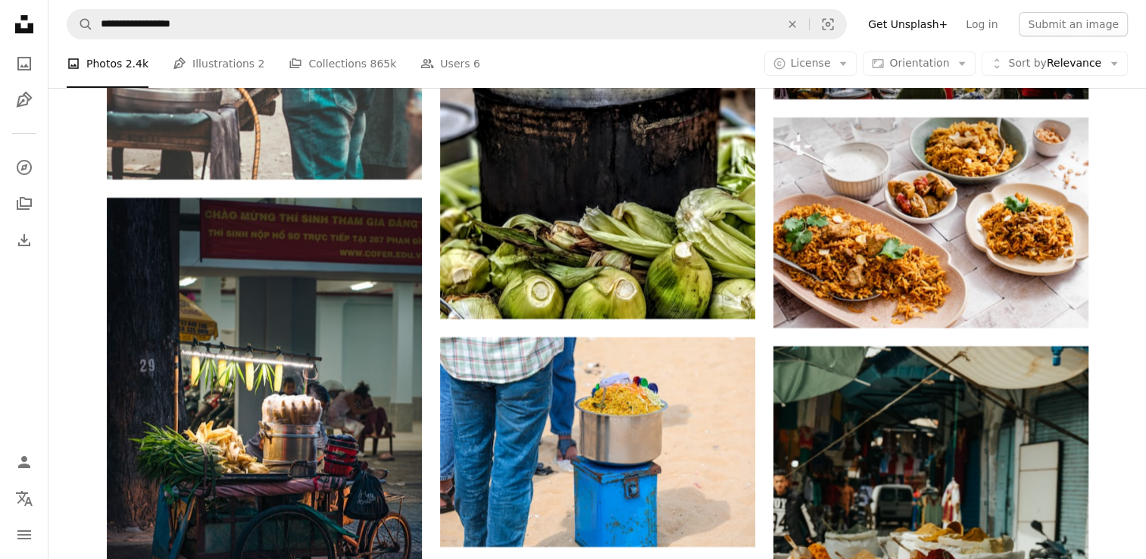
scroll to position [17282, 0]
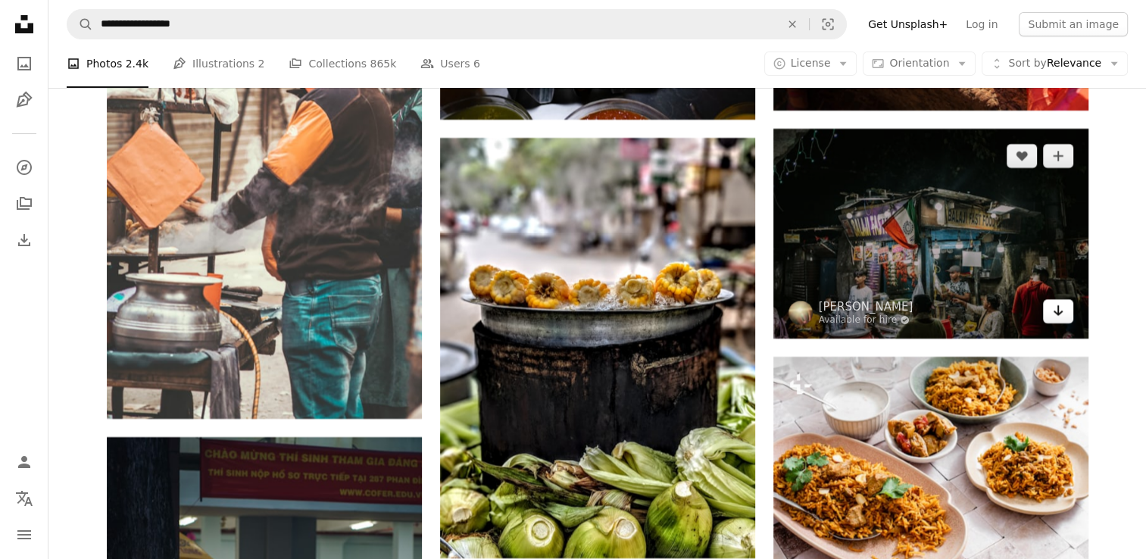
click at [1059, 308] on icon "Arrow pointing down" at bounding box center [1058, 311] width 12 height 18
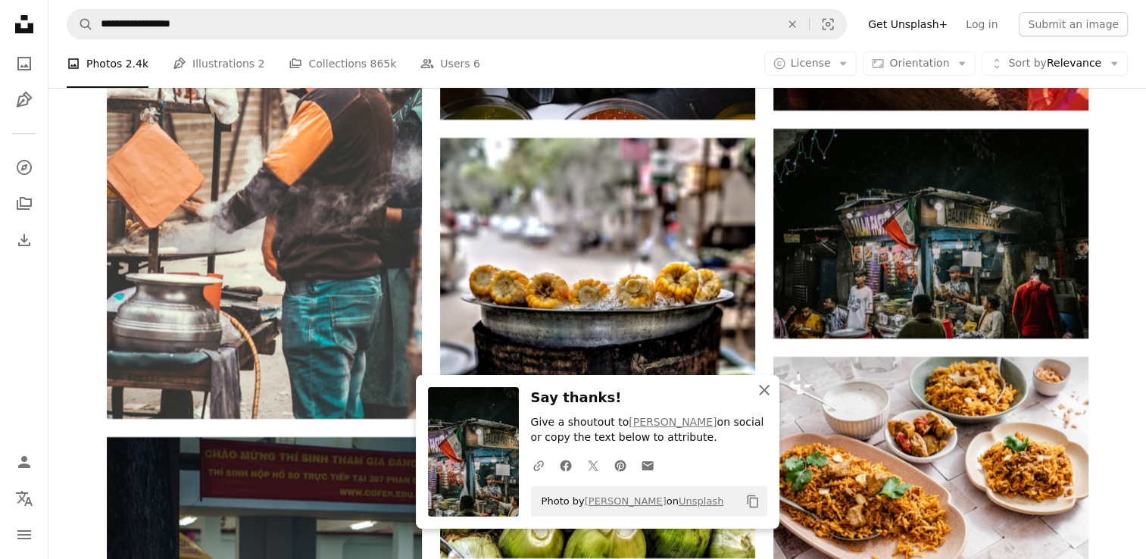
click at [763, 386] on icon "An X shape" at bounding box center [764, 390] width 18 height 18
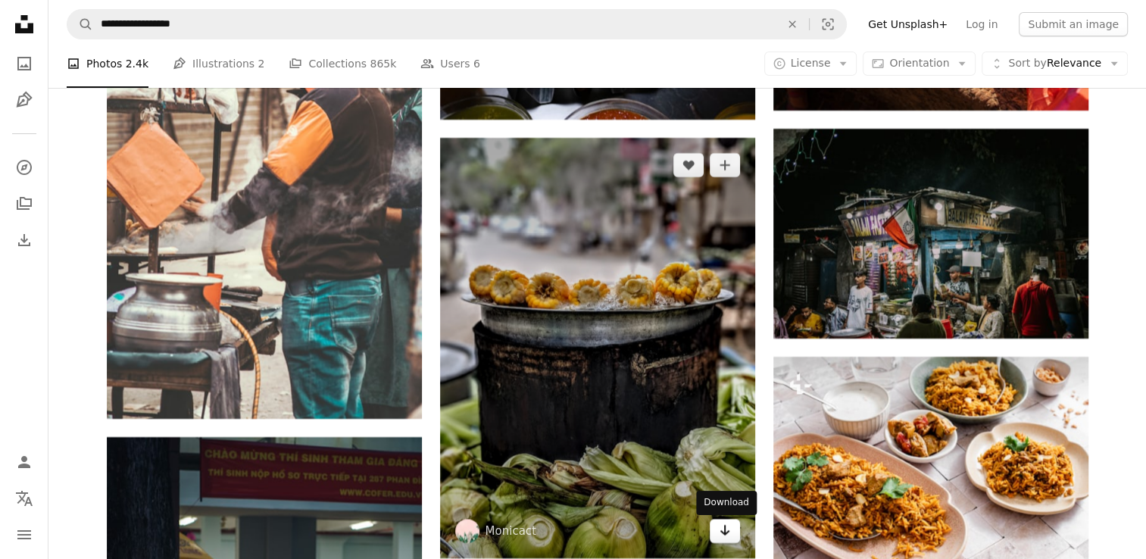
click at [717, 533] on link "Arrow pointing down" at bounding box center [725, 531] width 30 height 24
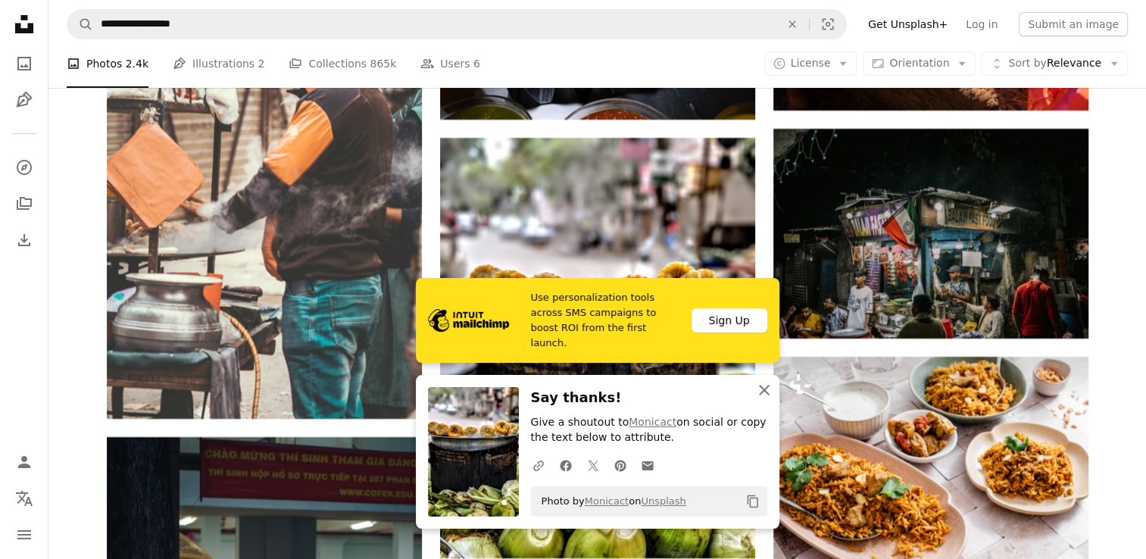
click at [766, 386] on icon "An X shape" at bounding box center [764, 390] width 18 height 18
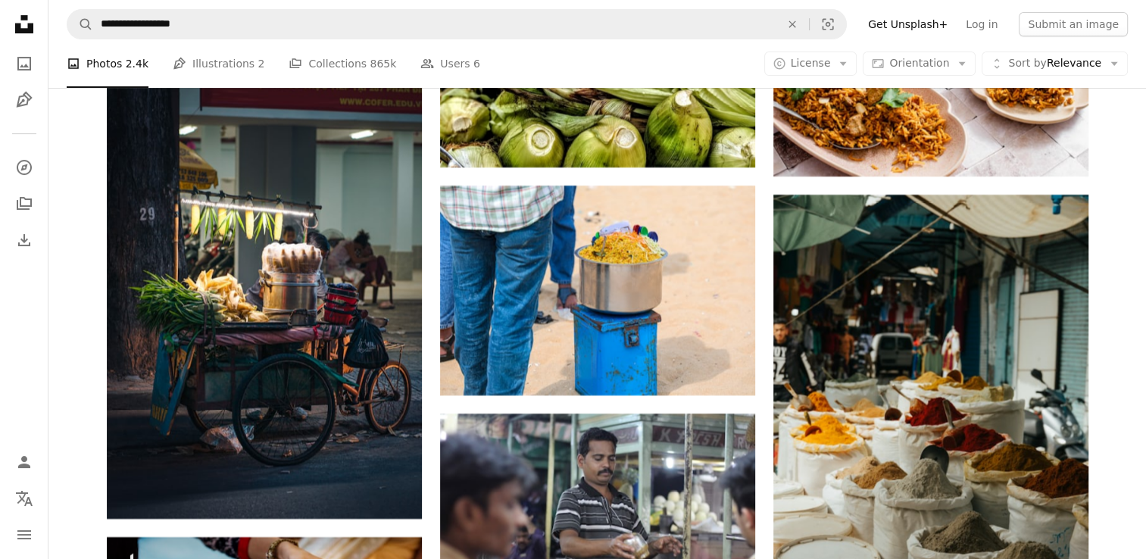
scroll to position [17733, 0]
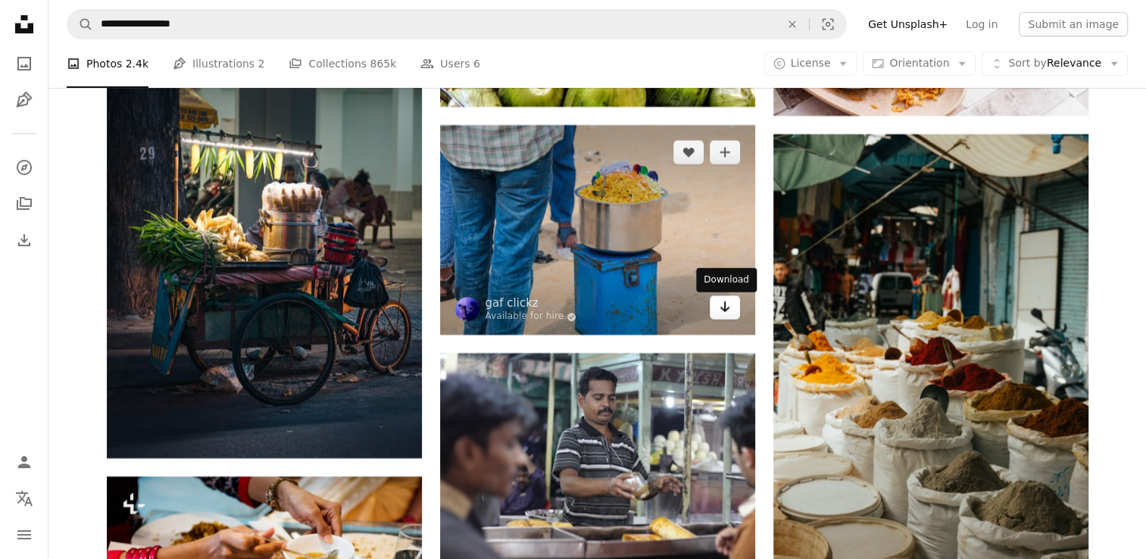
click at [715, 310] on link "Arrow pointing down" at bounding box center [725, 308] width 30 height 24
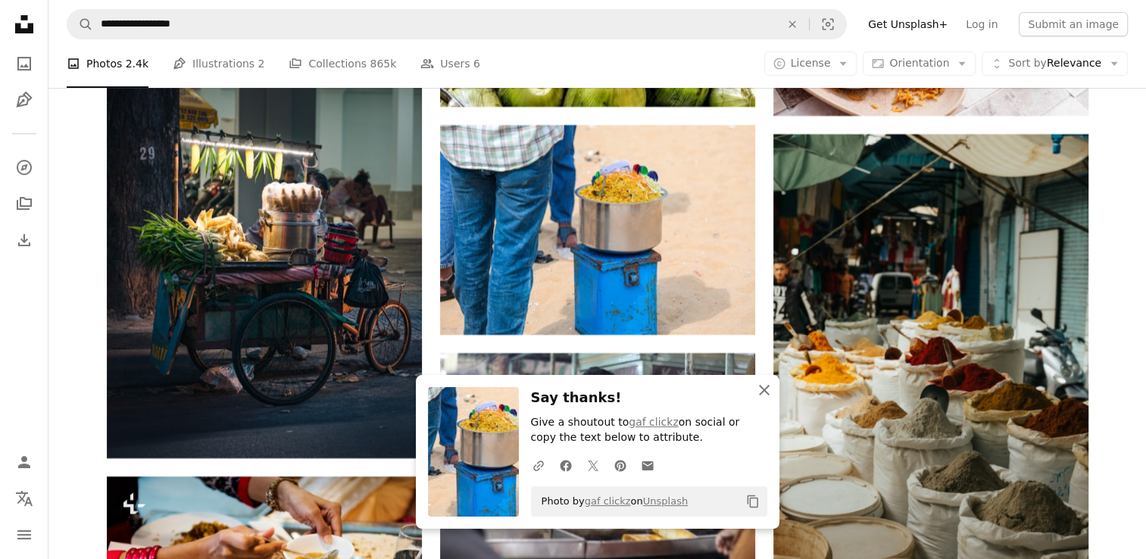
click at [768, 383] on icon "An X shape" at bounding box center [764, 390] width 18 height 18
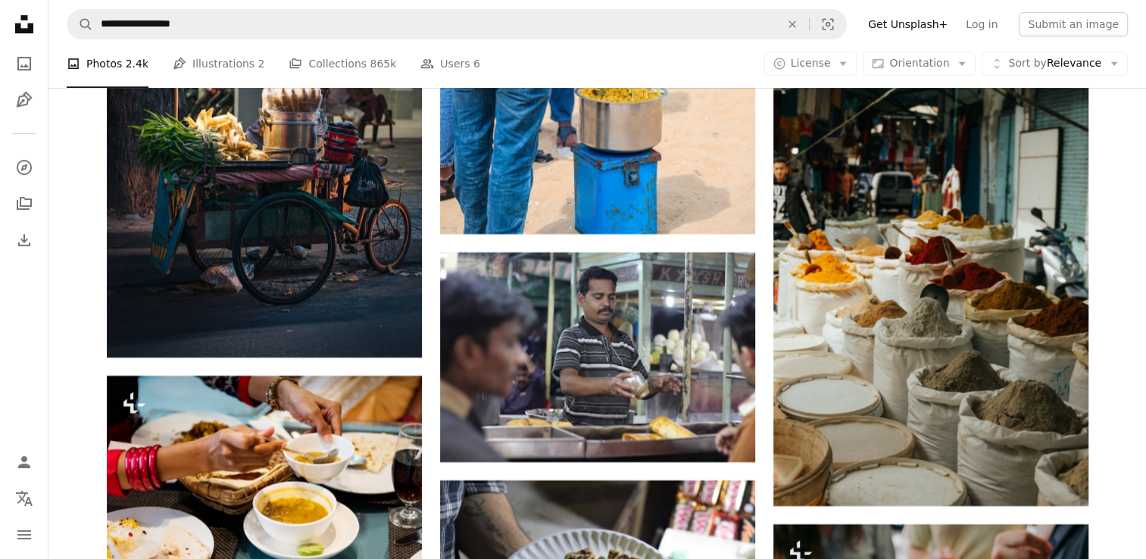
scroll to position [17855, 0]
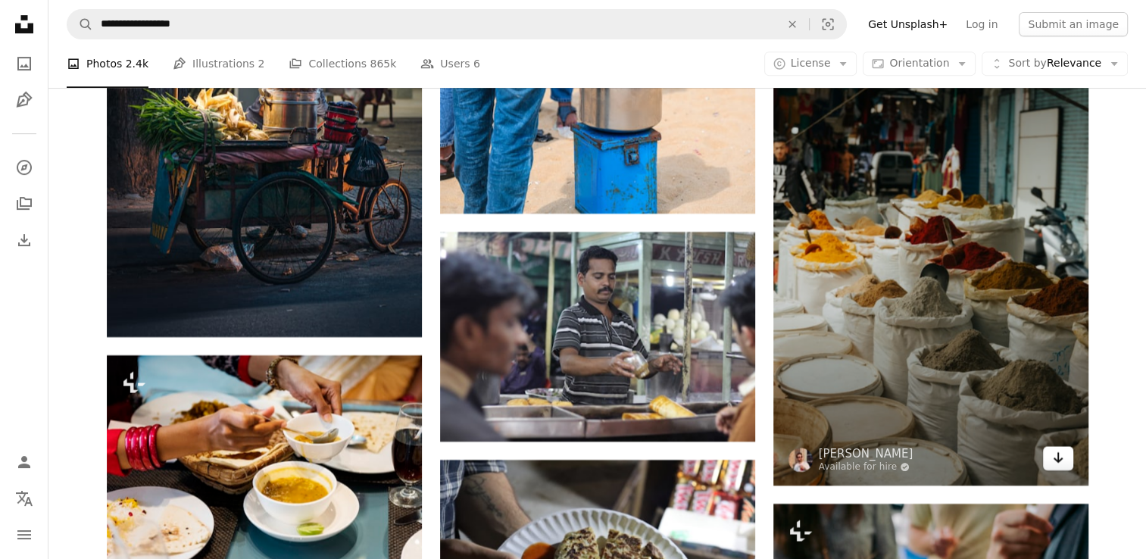
click at [1051, 447] on link "Arrow pointing down" at bounding box center [1058, 458] width 30 height 24
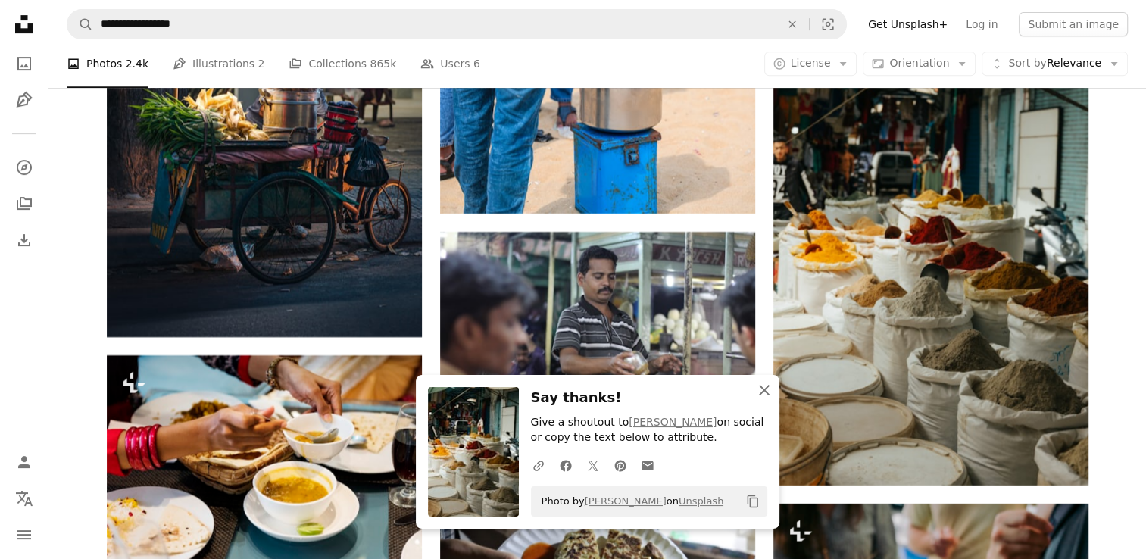
click at [765, 396] on icon "An X shape" at bounding box center [764, 390] width 18 height 18
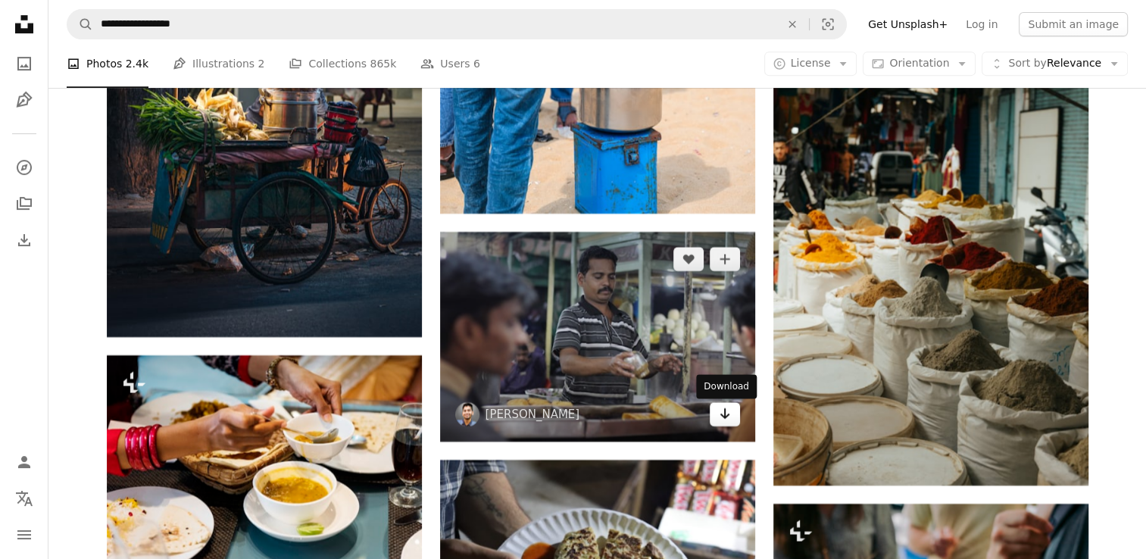
click at [720, 417] on icon "Arrow pointing down" at bounding box center [725, 414] width 12 height 18
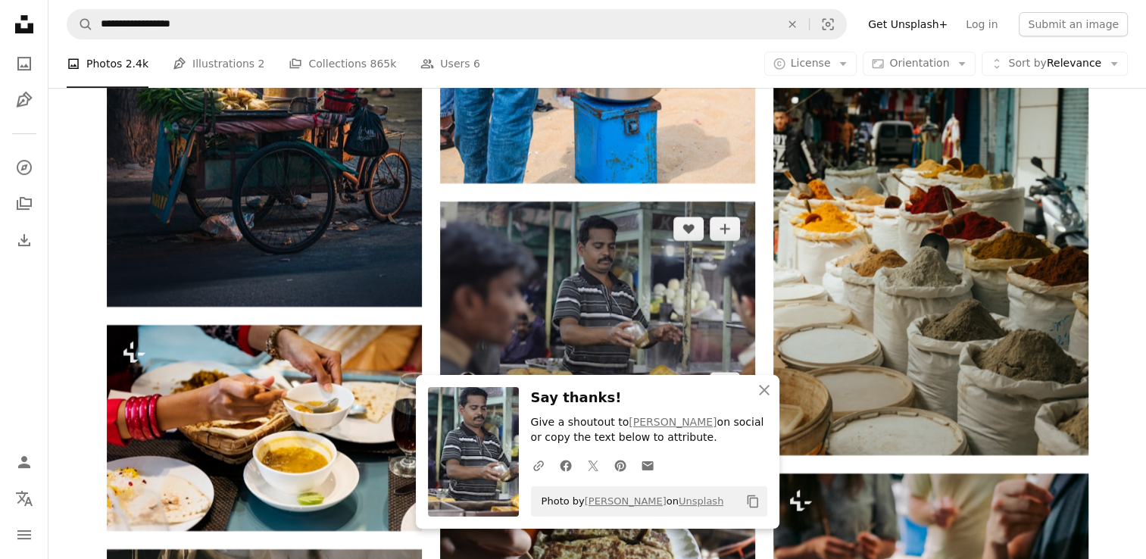
scroll to position [18016, 0]
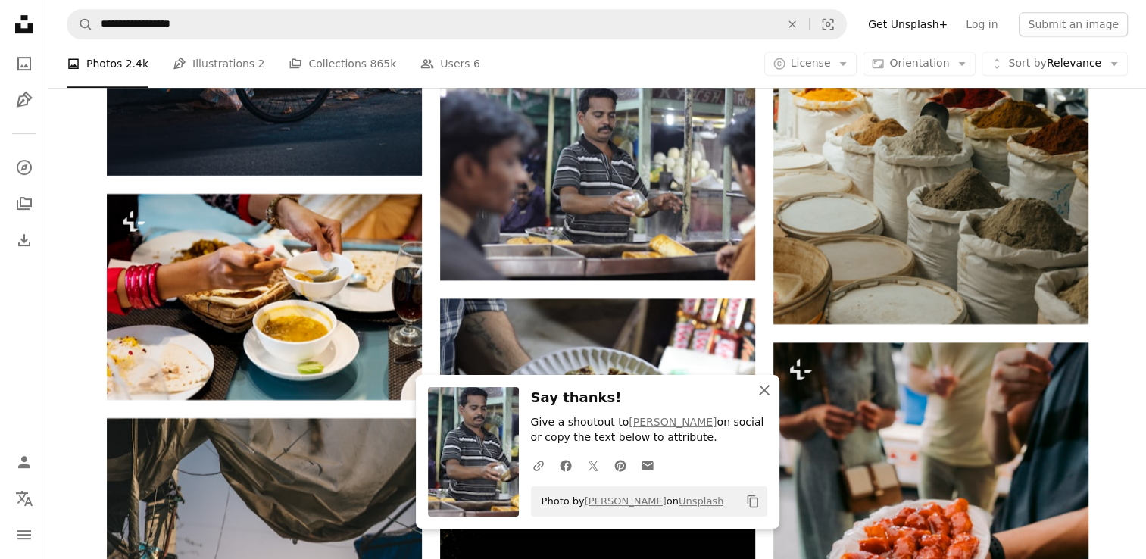
click at [765, 384] on icon "An X shape" at bounding box center [764, 390] width 18 height 18
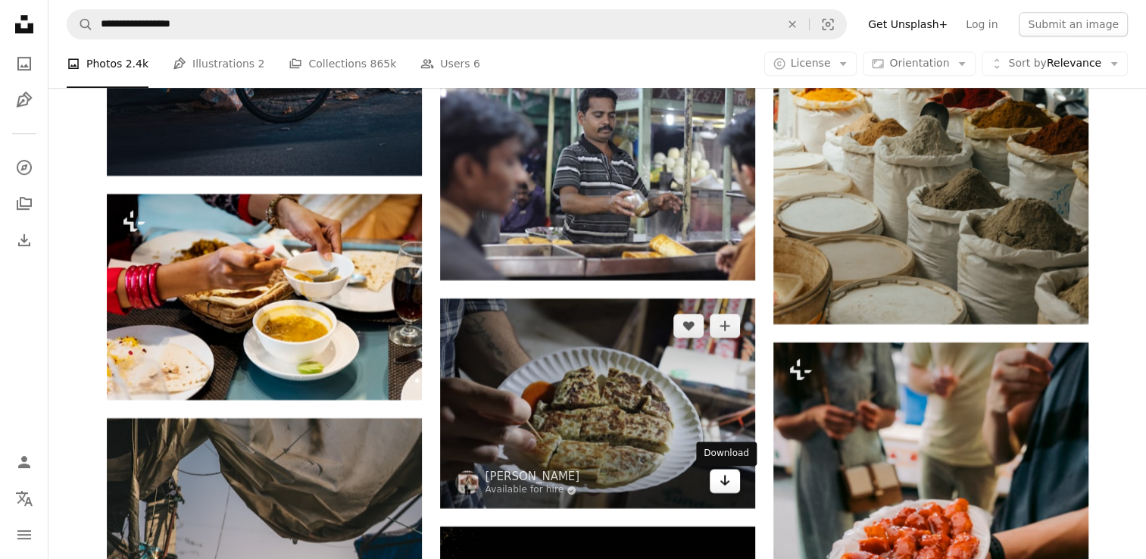
click at [721, 489] on icon "Arrow pointing down" at bounding box center [725, 480] width 12 height 18
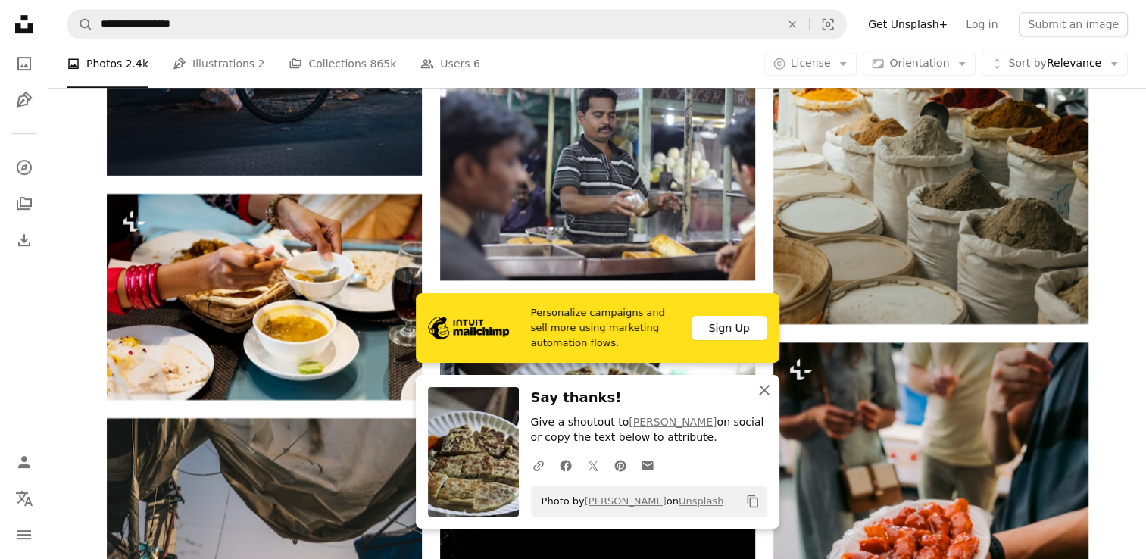
click at [763, 388] on icon "An X shape" at bounding box center [764, 390] width 18 height 18
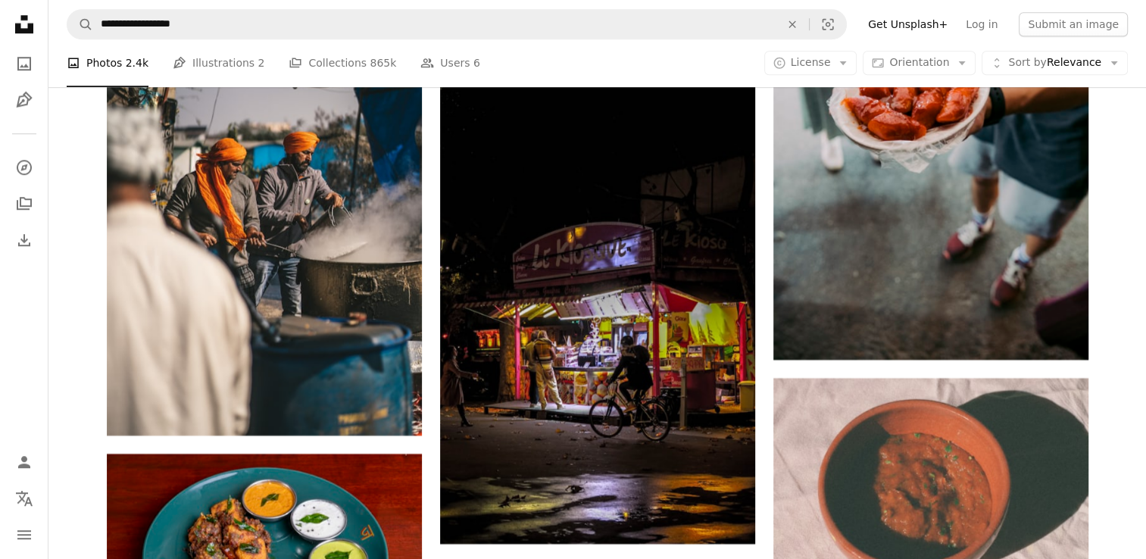
scroll to position [18532, 0]
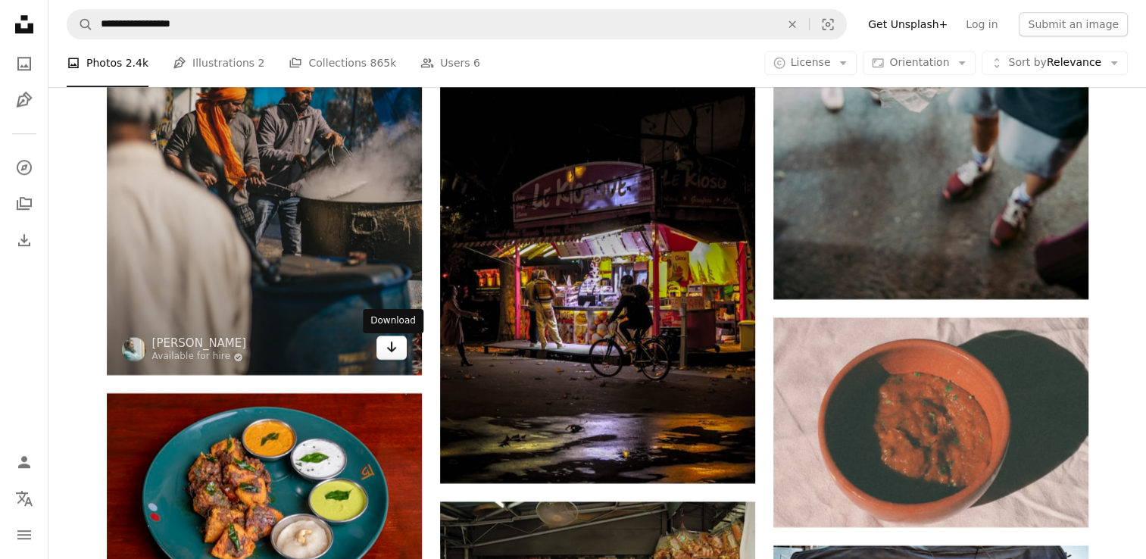
click at [397, 350] on icon "Arrow pointing down" at bounding box center [392, 347] width 12 height 18
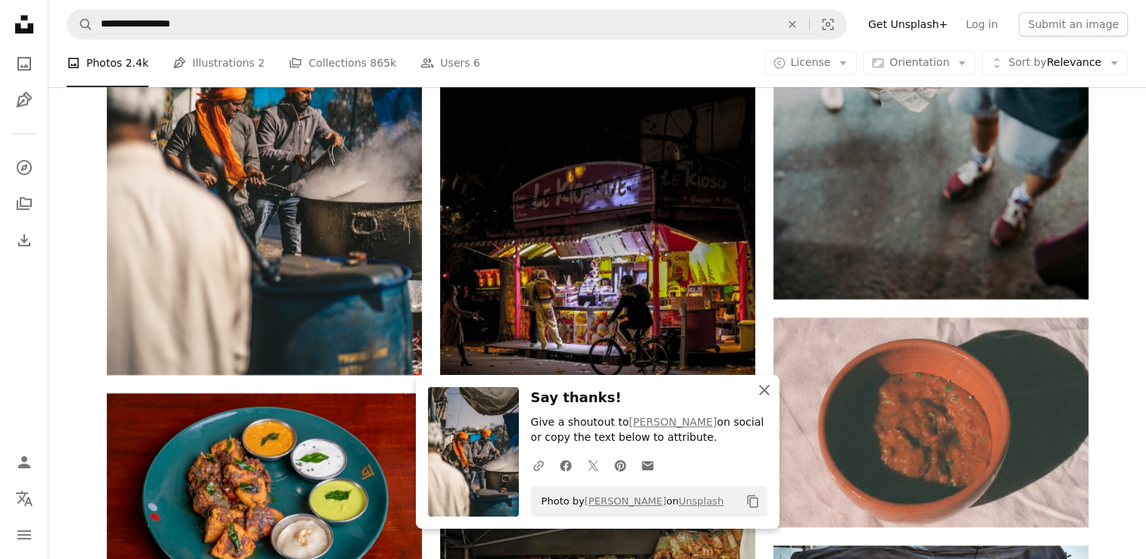
click at [761, 392] on icon "An X shape" at bounding box center [764, 390] width 18 height 18
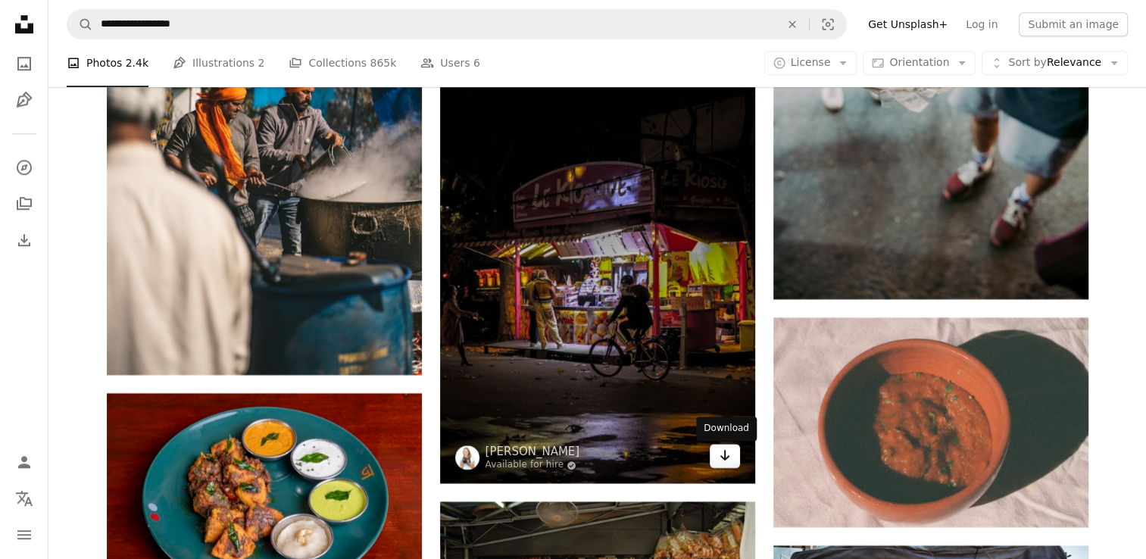
click at [721, 455] on icon "Arrow pointing down" at bounding box center [725, 455] width 12 height 18
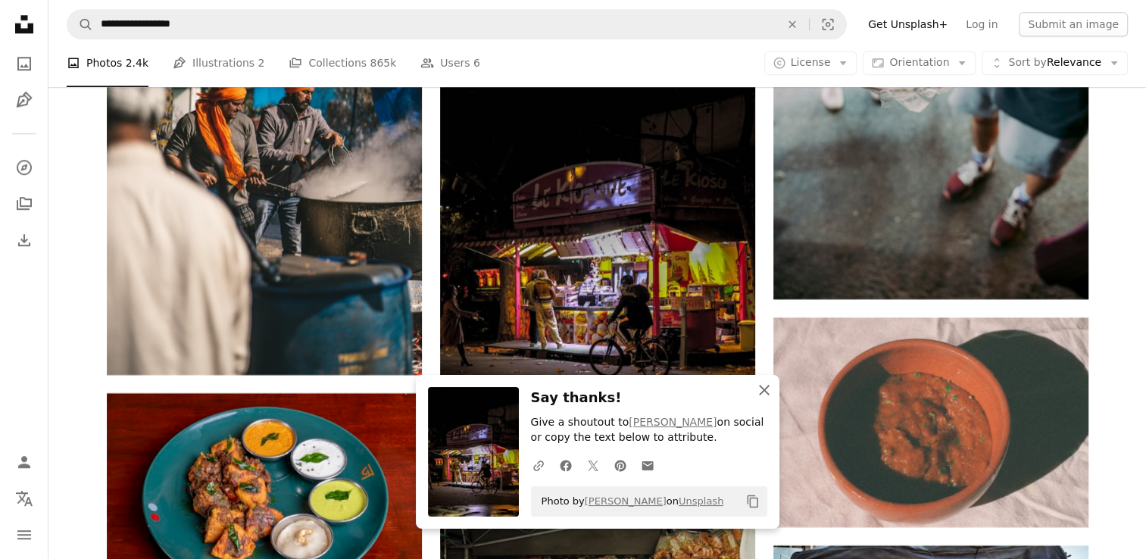
click at [761, 391] on icon "An X shape" at bounding box center [764, 390] width 18 height 18
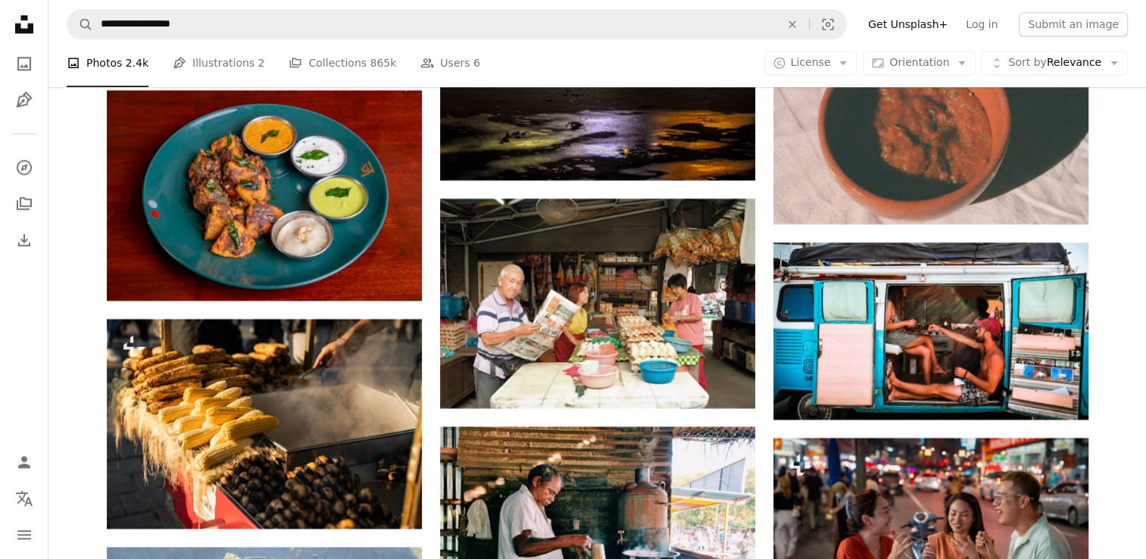
scroll to position [18906, 0]
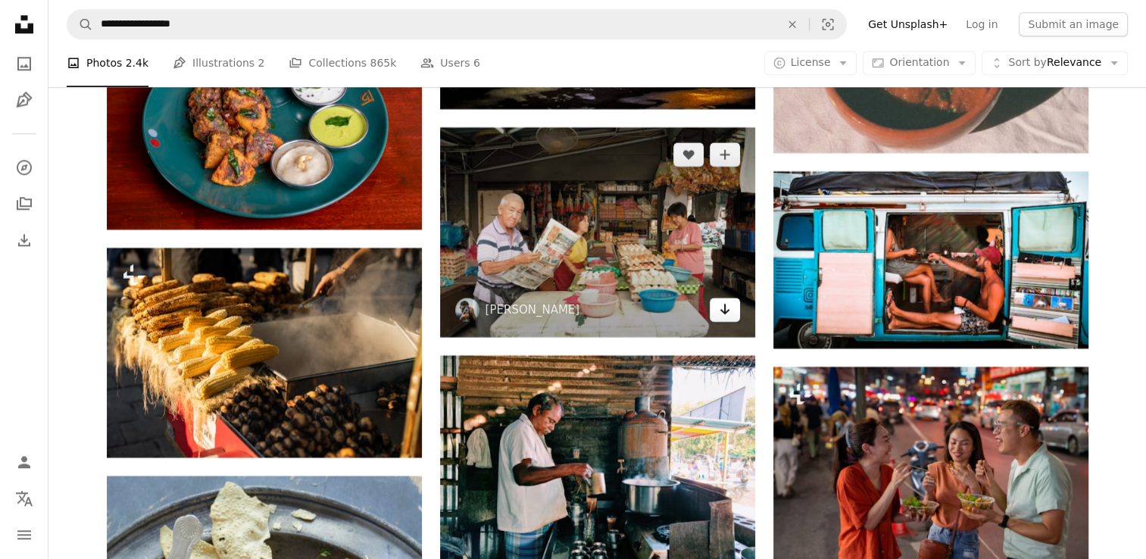
click at [723, 308] on icon "Arrow pointing down" at bounding box center [725, 309] width 12 height 18
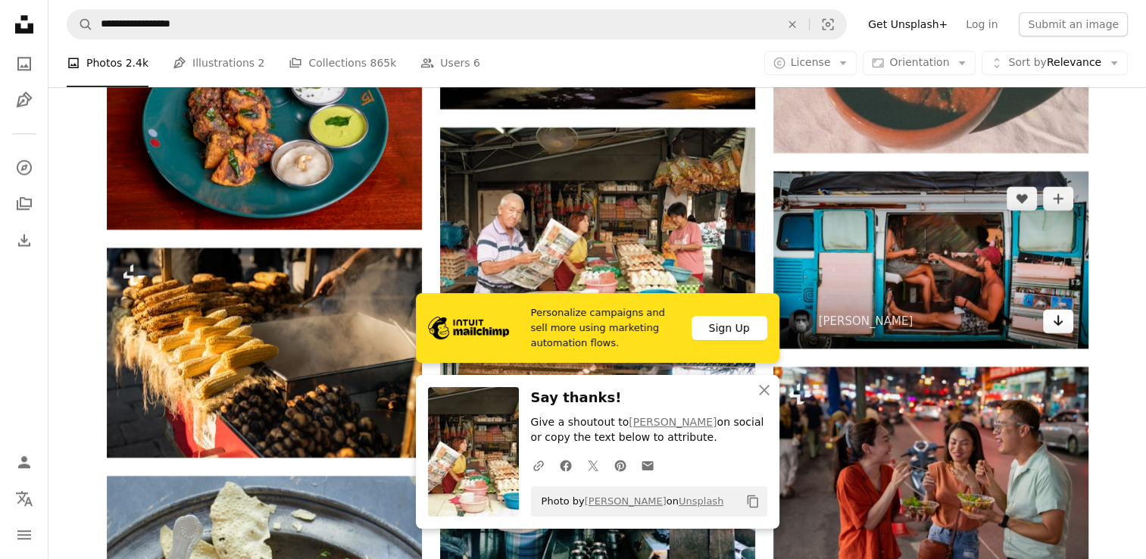
click at [1056, 317] on icon "Arrow pointing down" at bounding box center [1058, 320] width 12 height 18
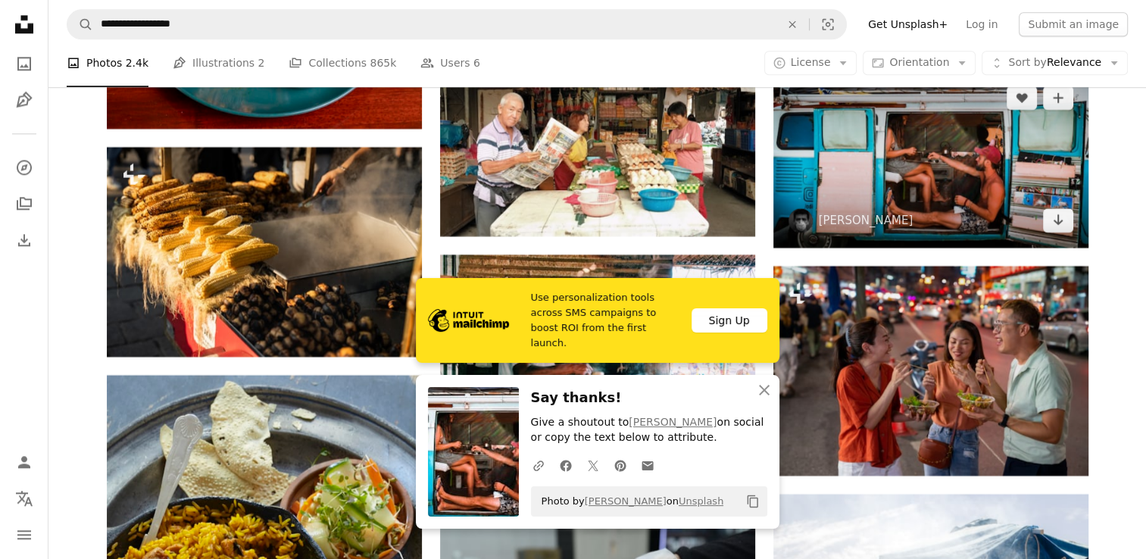
scroll to position [19078, 0]
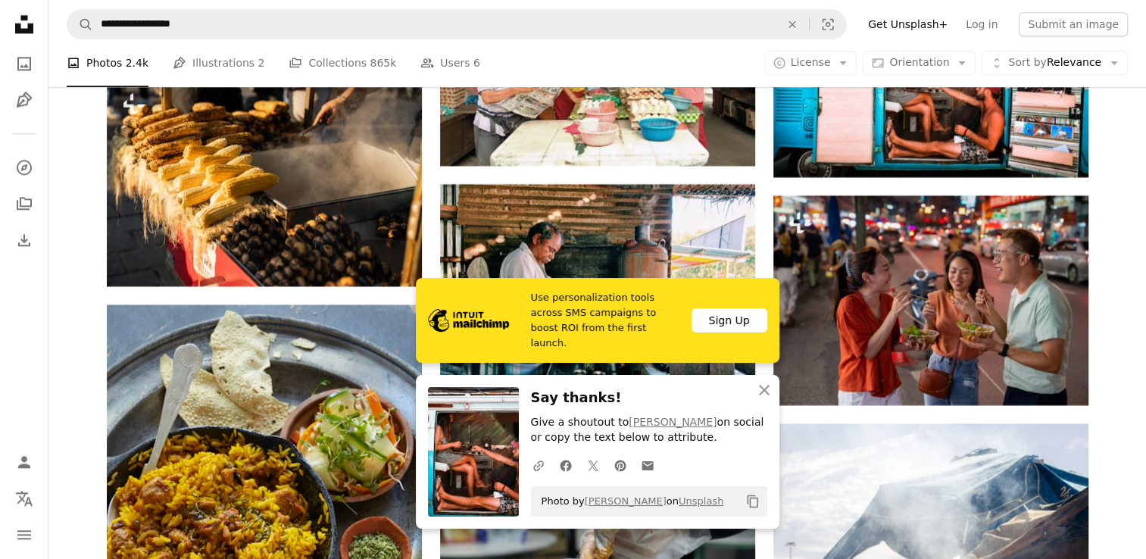
click at [771, 394] on icon "An X shape" at bounding box center [764, 390] width 18 height 18
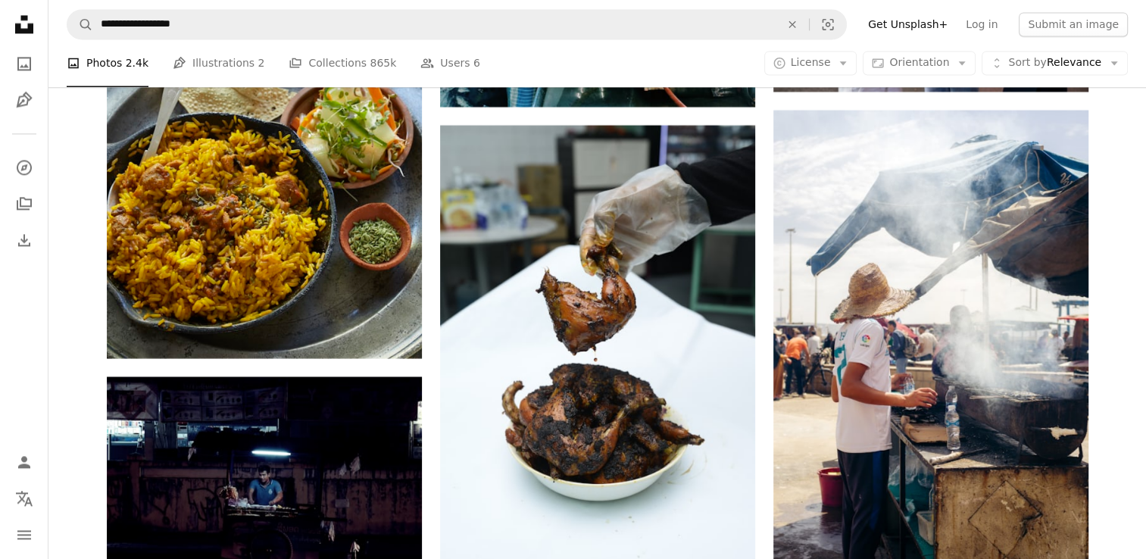
scroll to position [19462, 0]
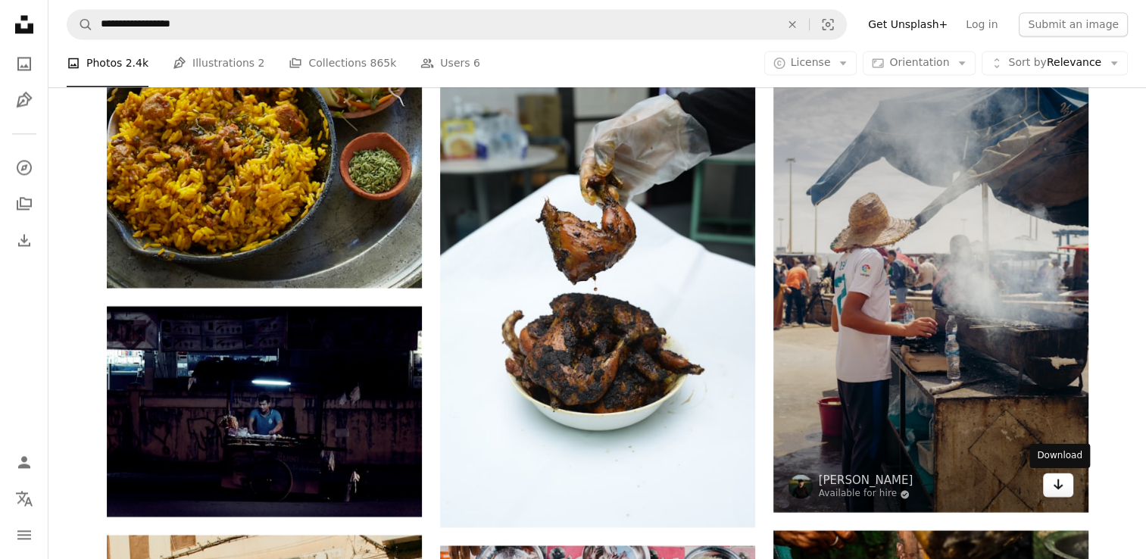
click at [1058, 486] on icon "Download" at bounding box center [1058, 484] width 10 height 11
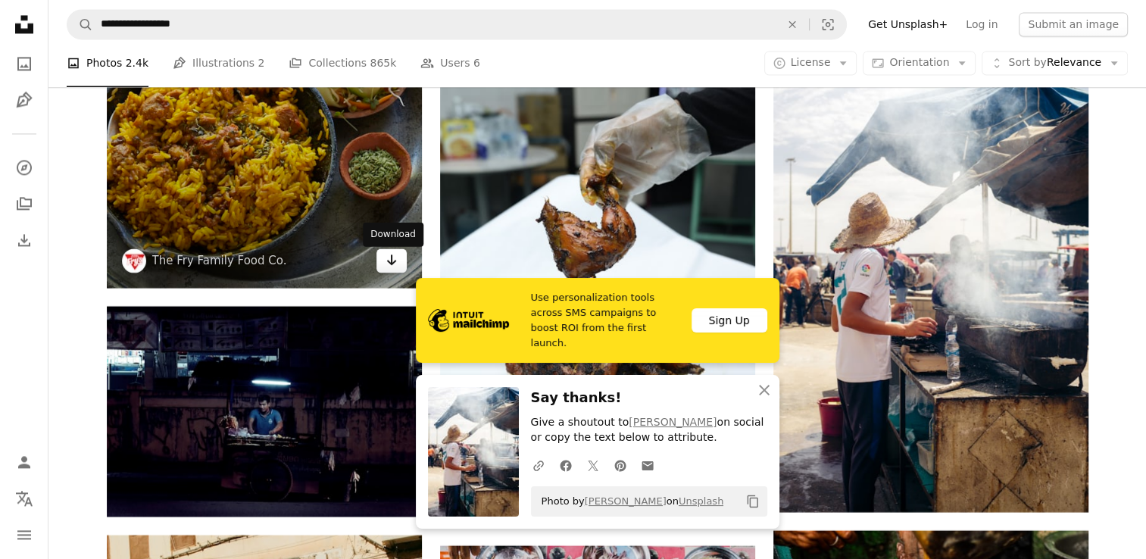
click at [391, 262] on icon "Download" at bounding box center [391, 260] width 10 height 11
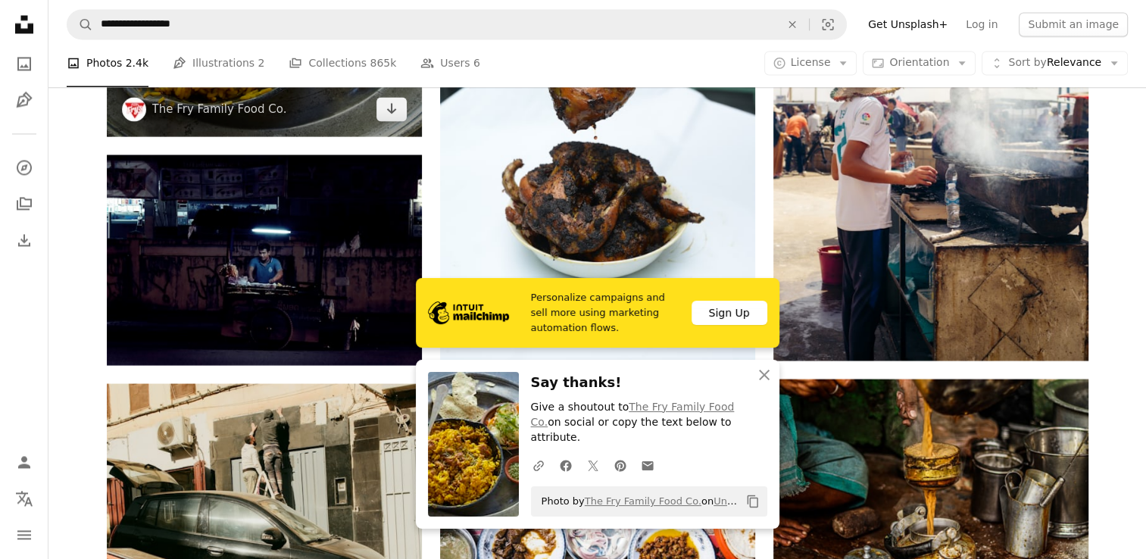
scroll to position [19664, 0]
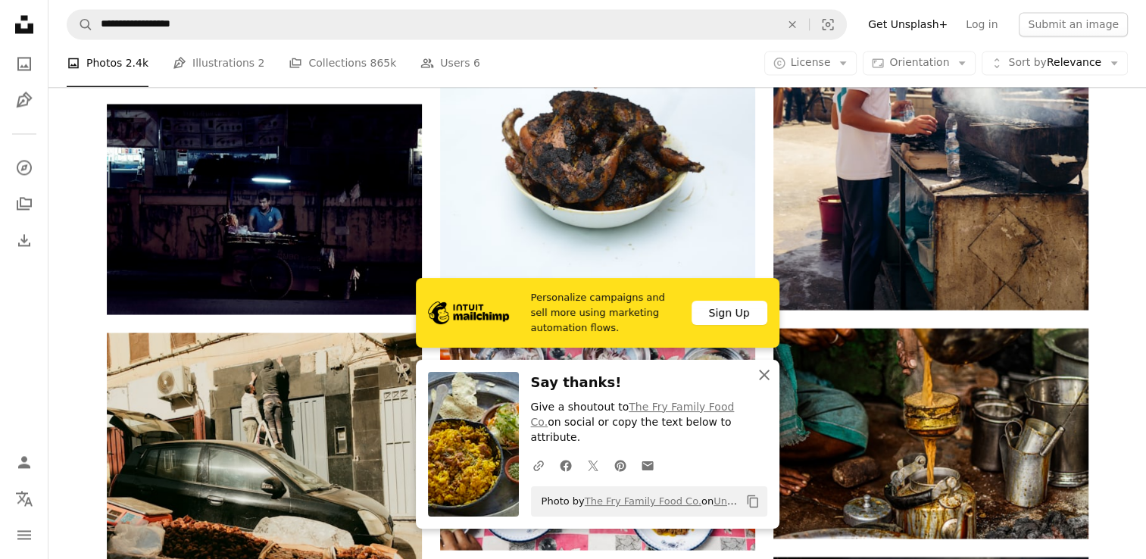
click at [764, 384] on icon "An X shape" at bounding box center [764, 375] width 18 height 18
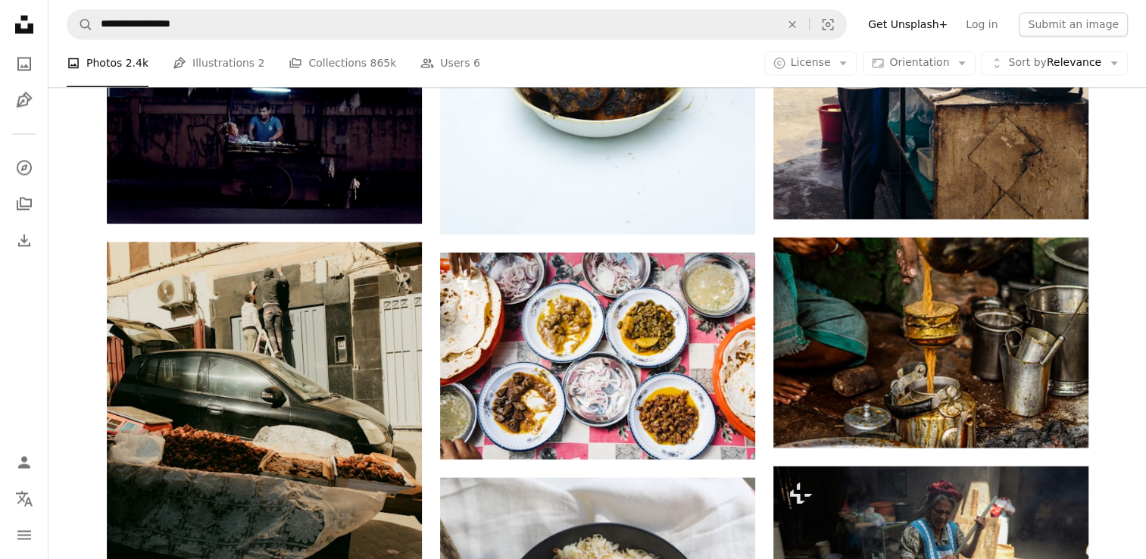
scroll to position [19785, 0]
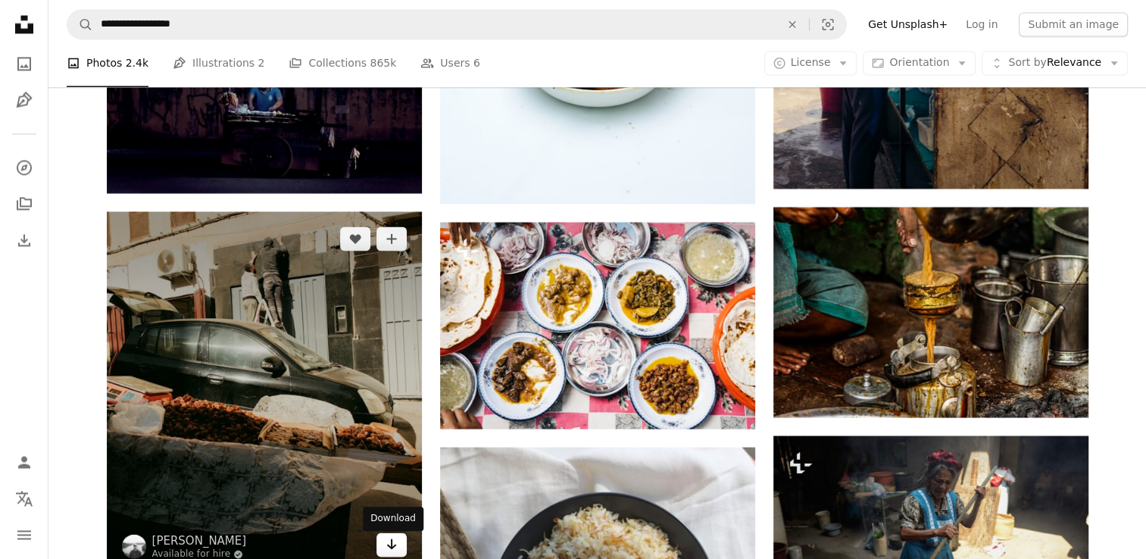
click at [389, 546] on icon "Arrow pointing down" at bounding box center [392, 544] width 12 height 18
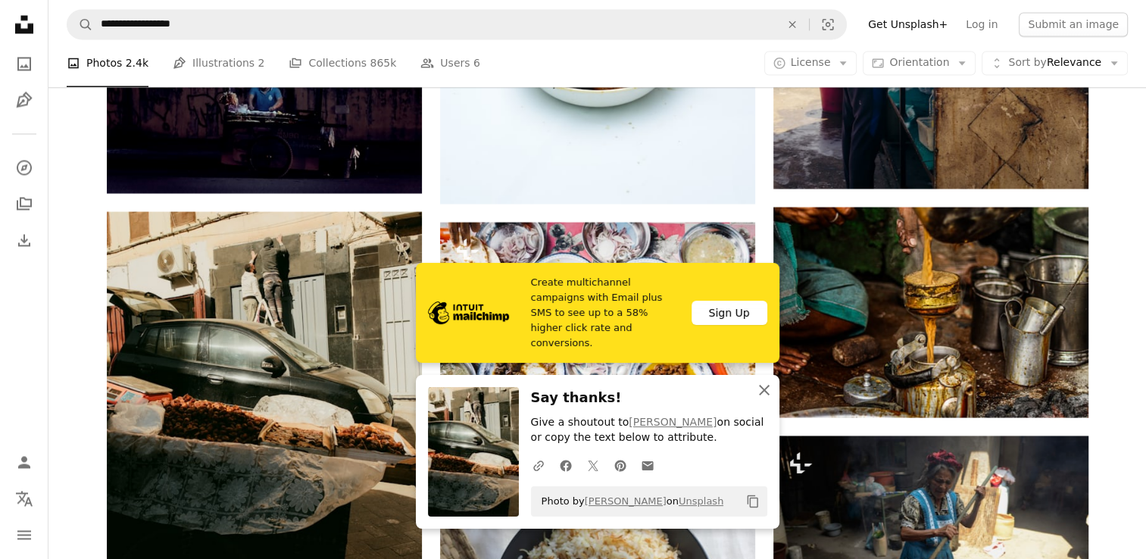
click at [763, 385] on icon "An X shape" at bounding box center [764, 390] width 18 height 18
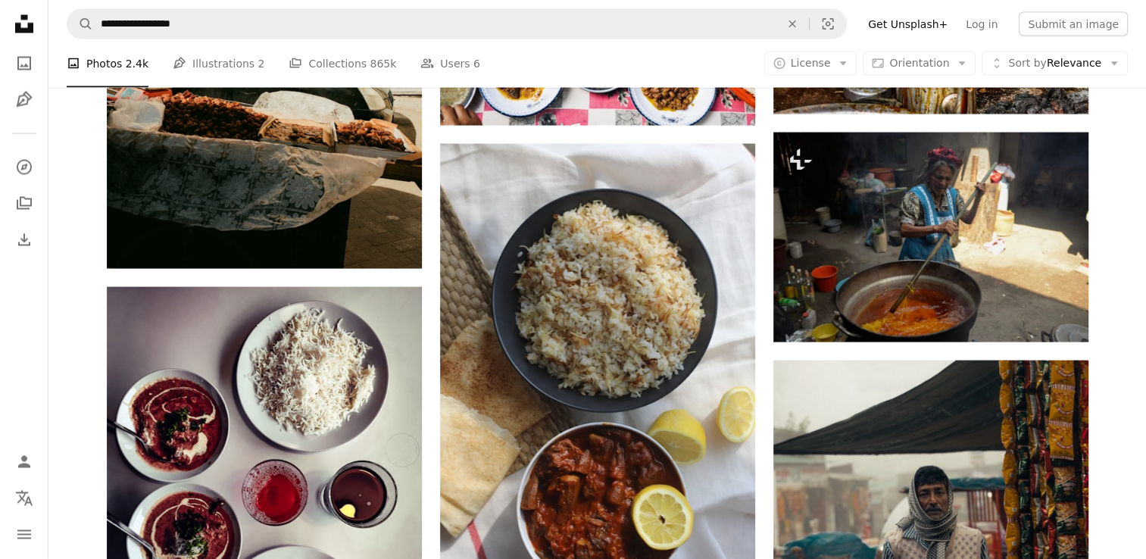
scroll to position [20119, 0]
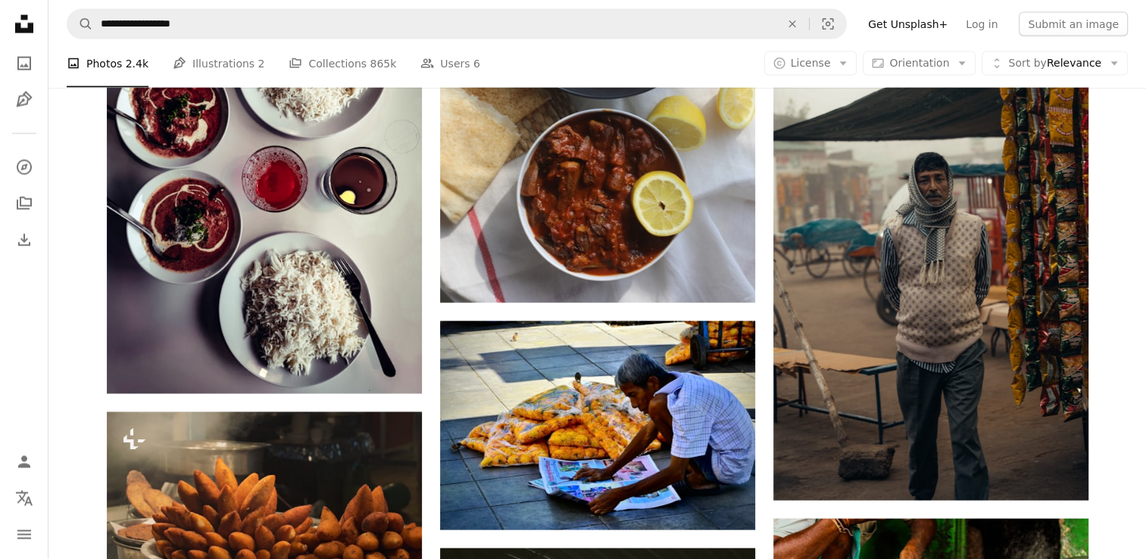
scroll to position [20452, 0]
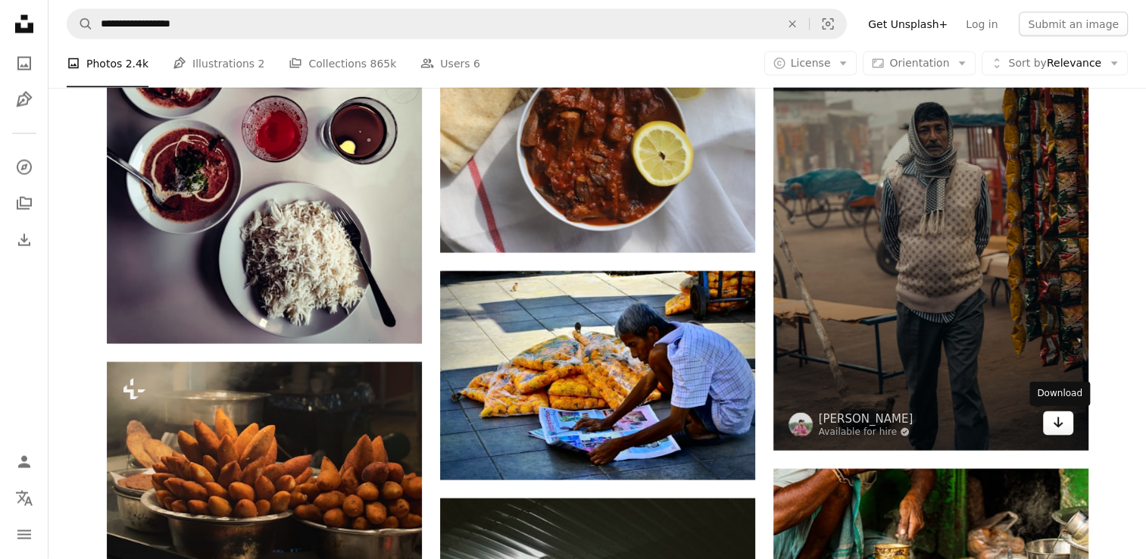
click at [1051, 433] on link "Arrow pointing down" at bounding box center [1058, 423] width 30 height 24
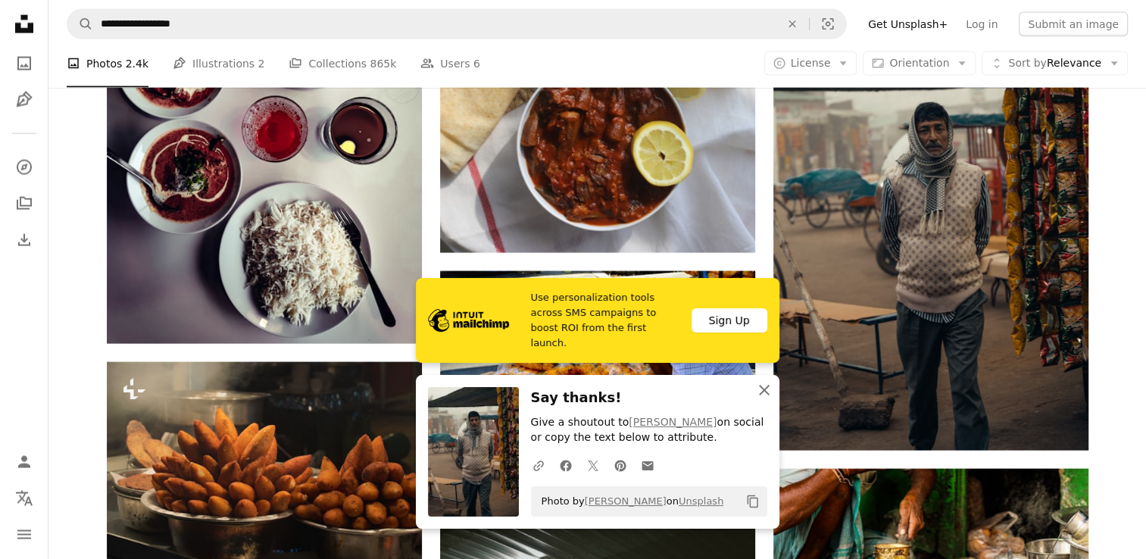
click at [768, 389] on icon "An X shape" at bounding box center [764, 390] width 18 height 18
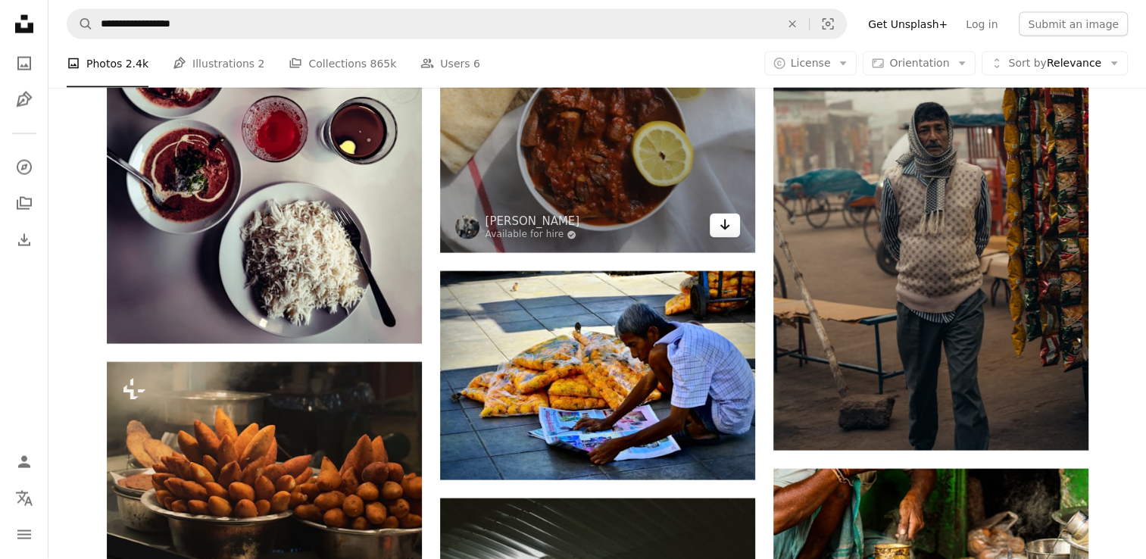
click at [733, 231] on link "Arrow pointing down" at bounding box center [725, 226] width 30 height 24
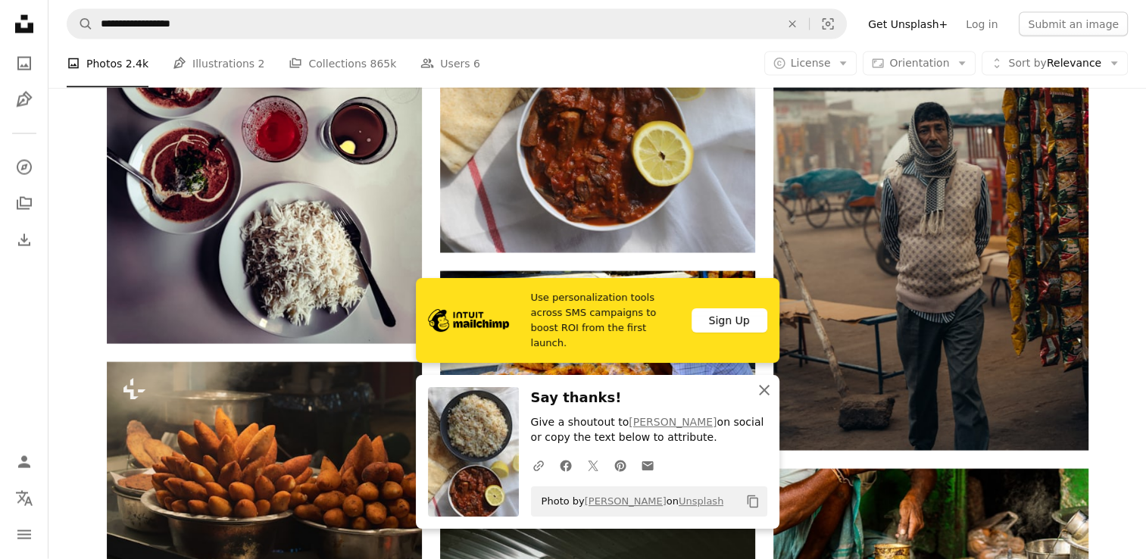
click at [758, 392] on icon "An X shape" at bounding box center [764, 390] width 18 height 18
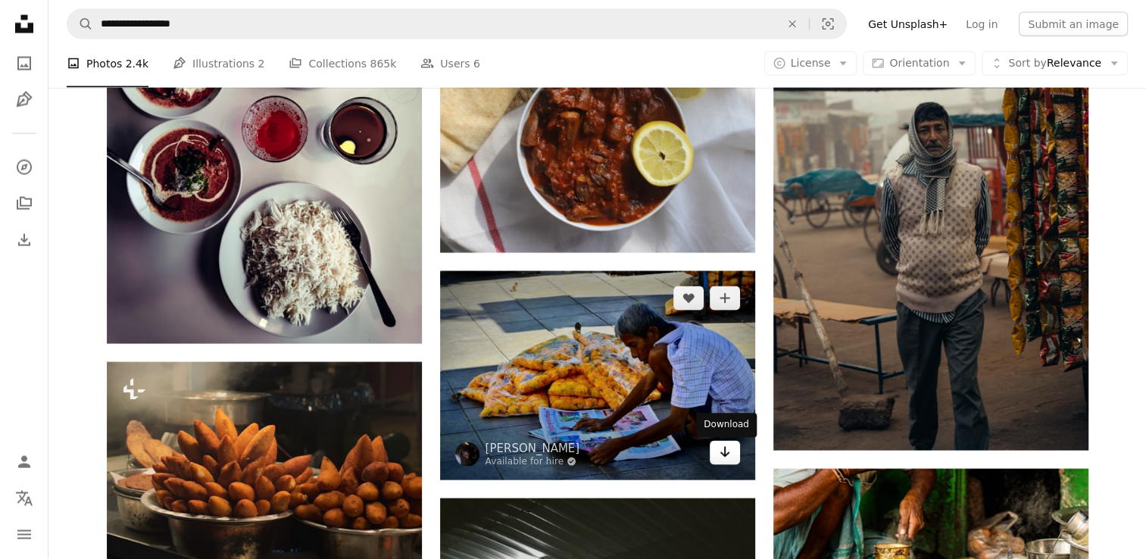
click at [727, 455] on icon "Download" at bounding box center [725, 452] width 10 height 11
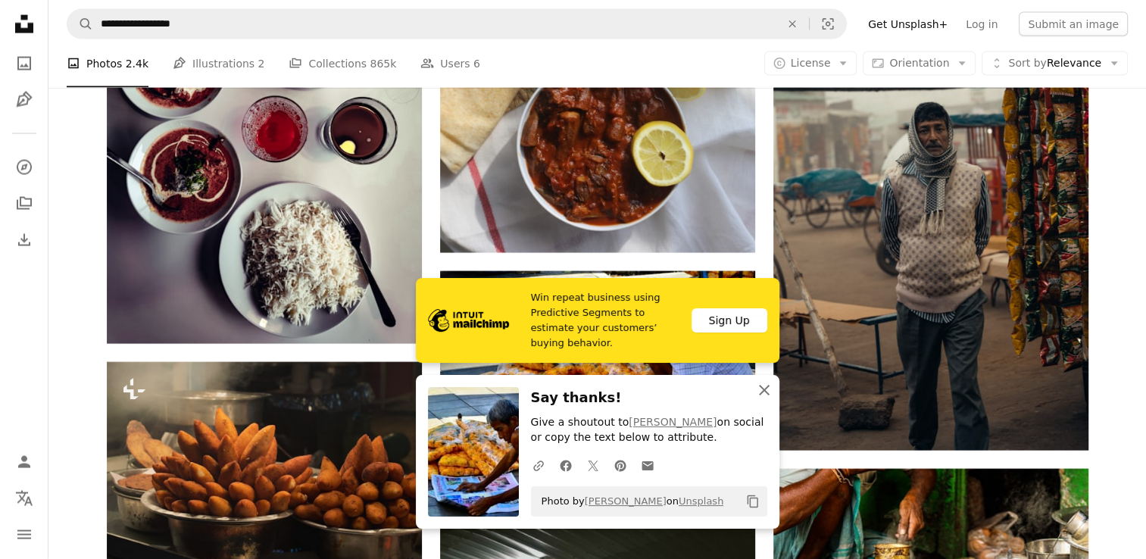
click at [766, 392] on icon "button" at bounding box center [764, 390] width 11 height 11
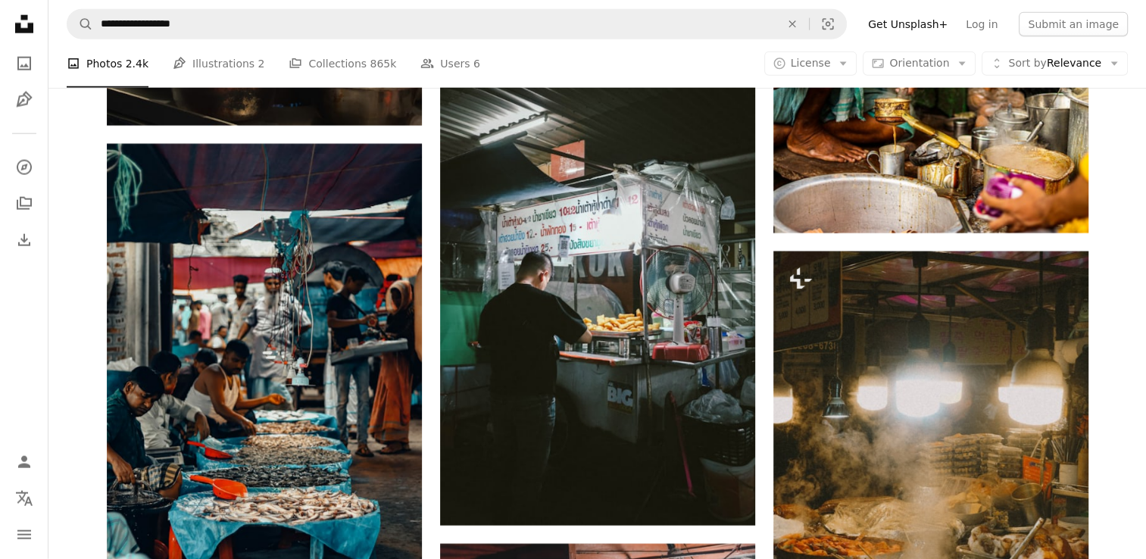
scroll to position [20938, 0]
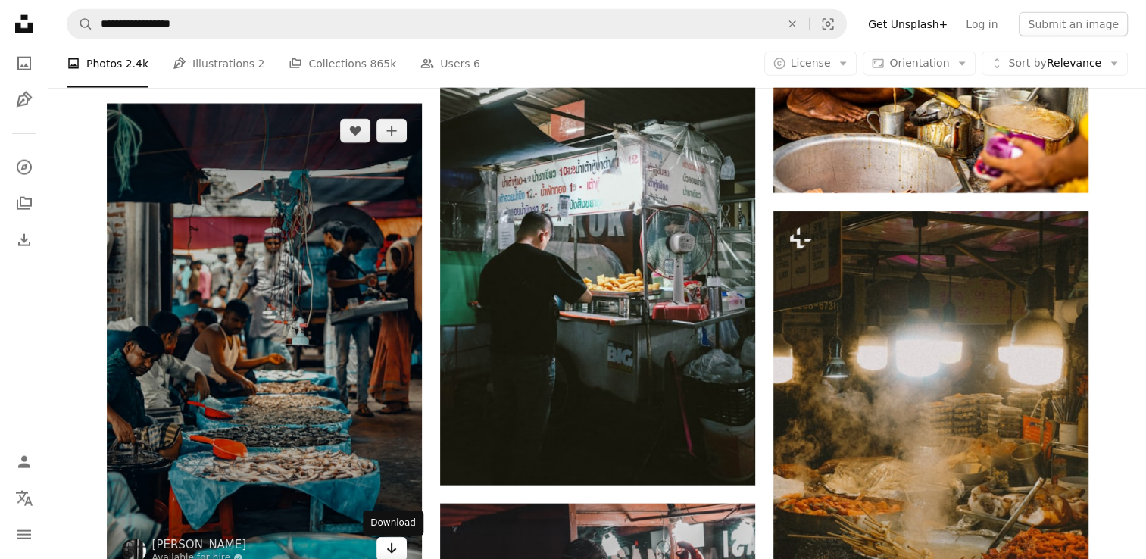
click at [386, 547] on icon "Arrow pointing down" at bounding box center [392, 548] width 12 height 18
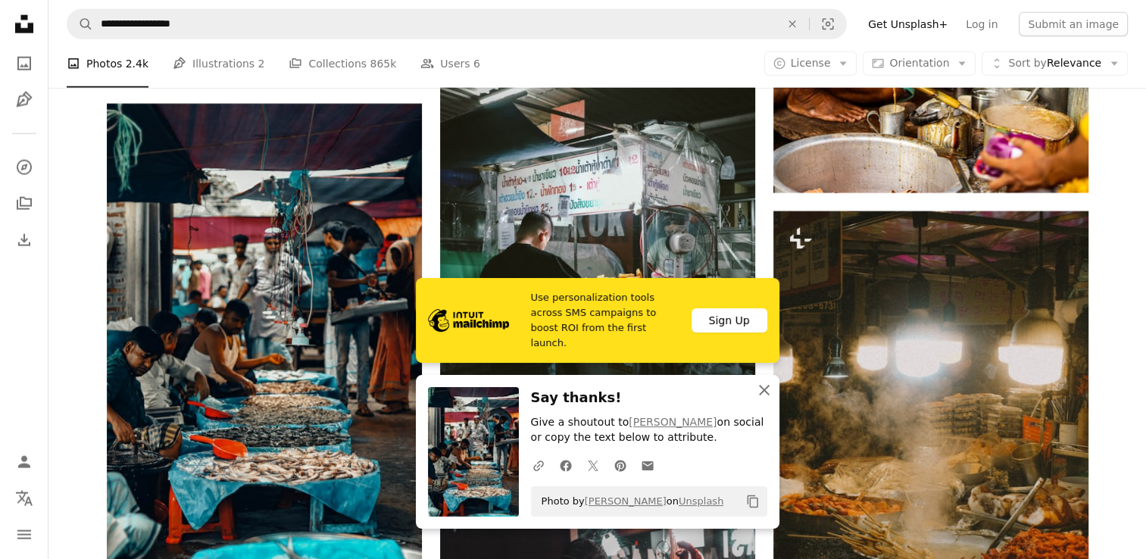
click at [770, 386] on icon "An X shape" at bounding box center [764, 390] width 18 height 18
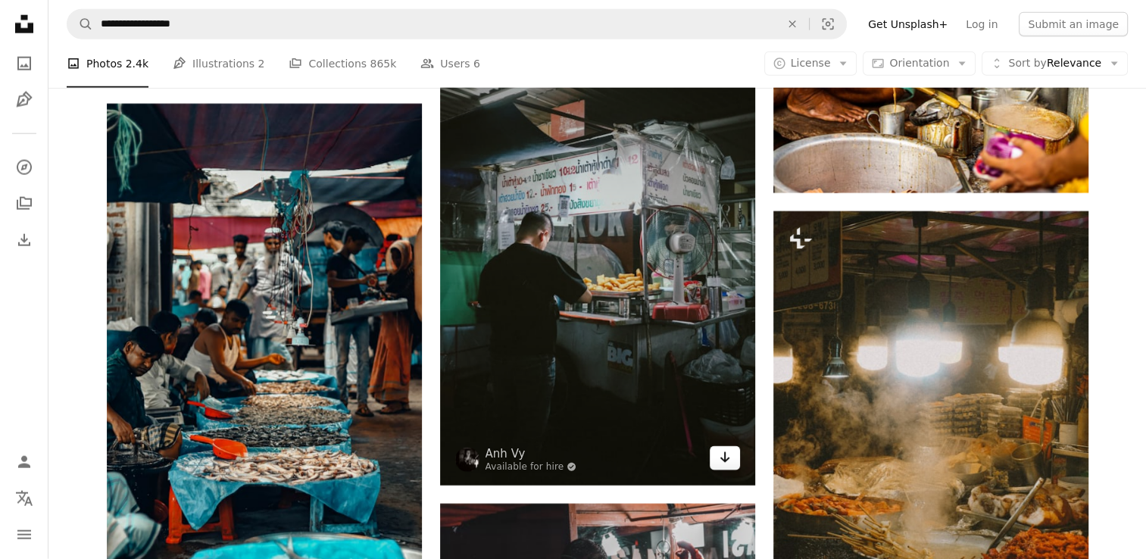
click at [721, 464] on icon "Arrow pointing down" at bounding box center [725, 458] width 12 height 18
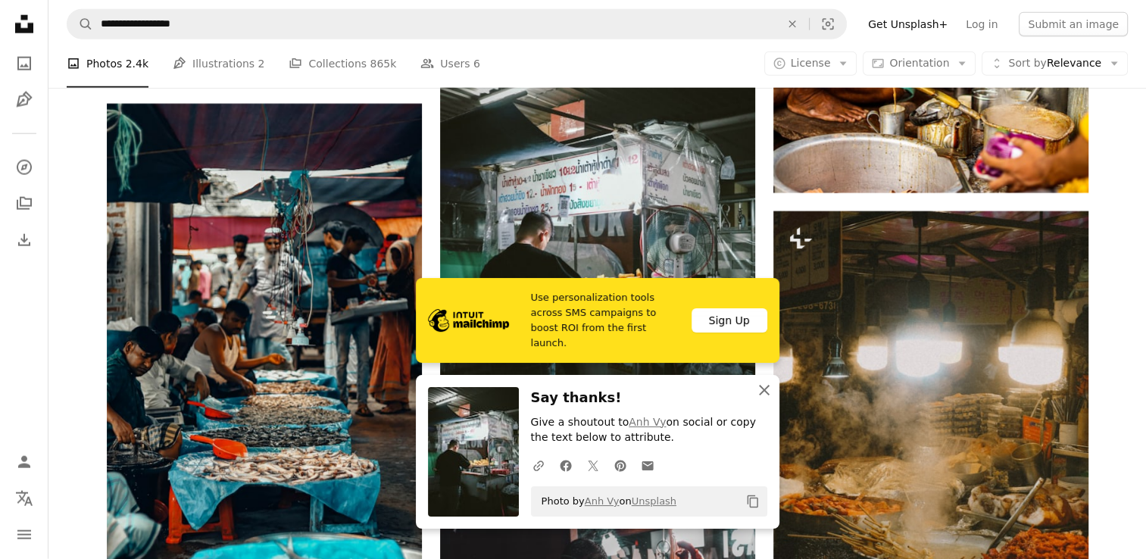
click at [761, 389] on icon "button" at bounding box center [764, 390] width 11 height 11
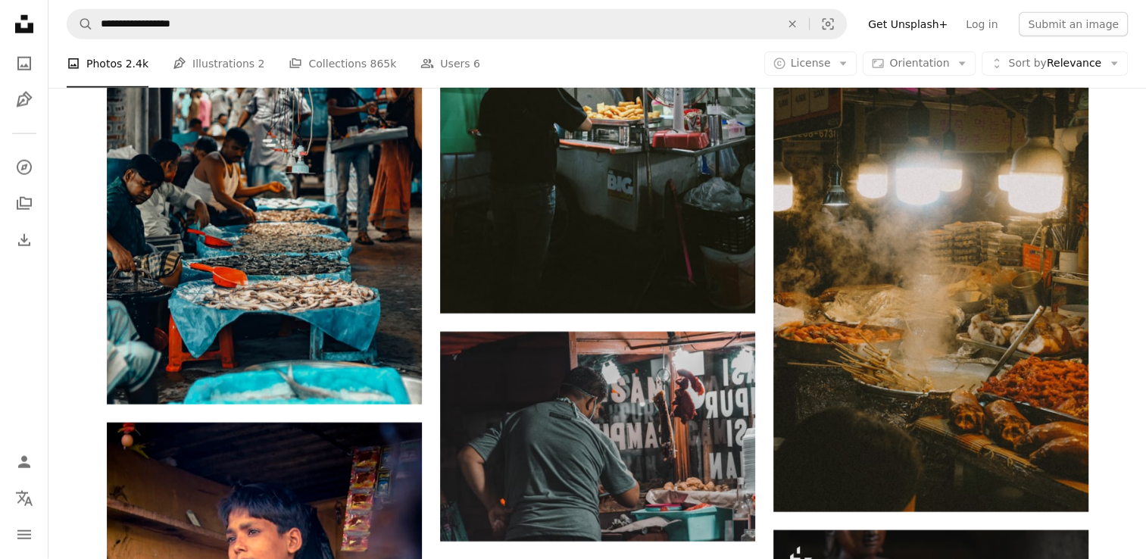
scroll to position [21160, 0]
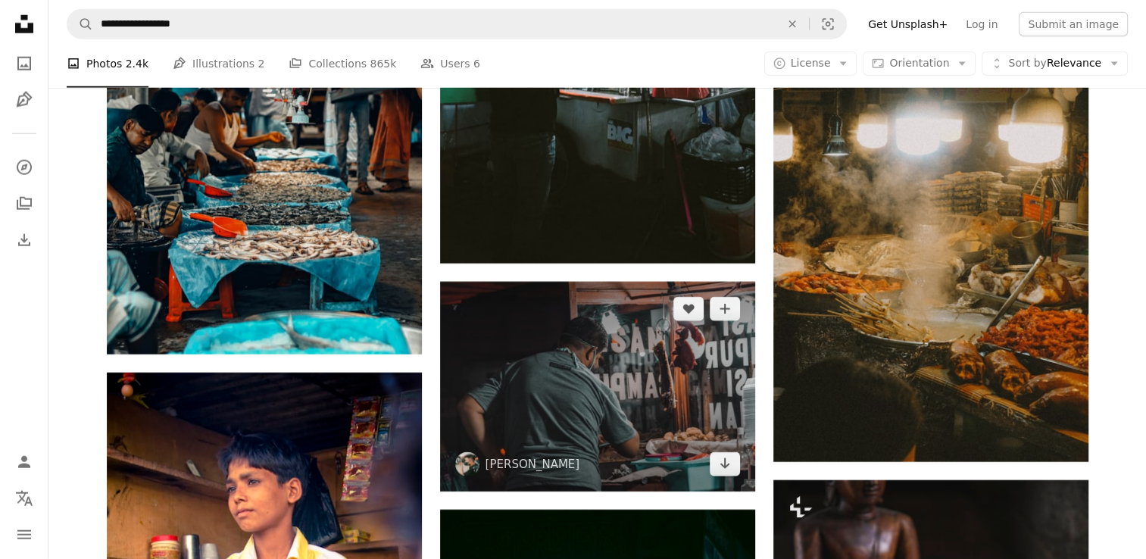
click at [722, 481] on img at bounding box center [597, 387] width 315 height 210
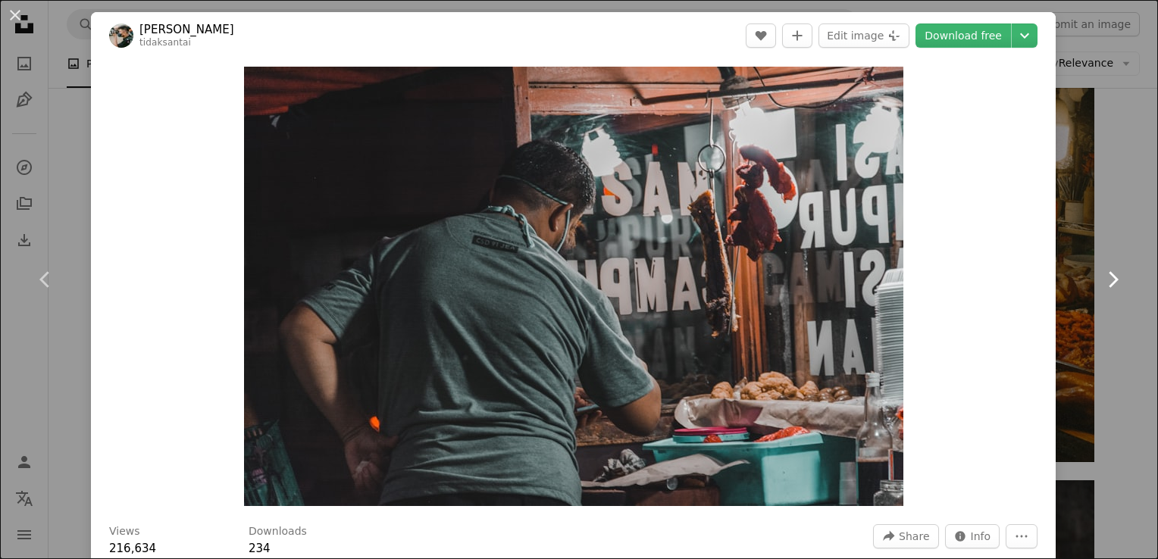
click at [1106, 227] on link "Chevron right" at bounding box center [1112, 279] width 91 height 145
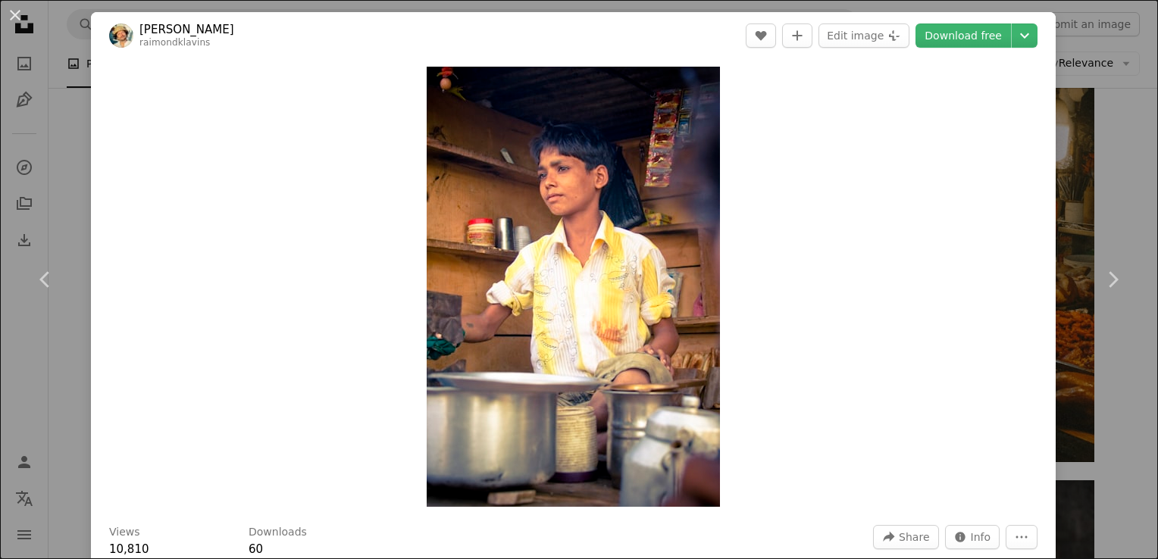
click at [1121, 158] on div "An X shape Chevron left Chevron right [PERSON_NAME] raimondklavins A heart A pl…" at bounding box center [579, 279] width 1158 height 559
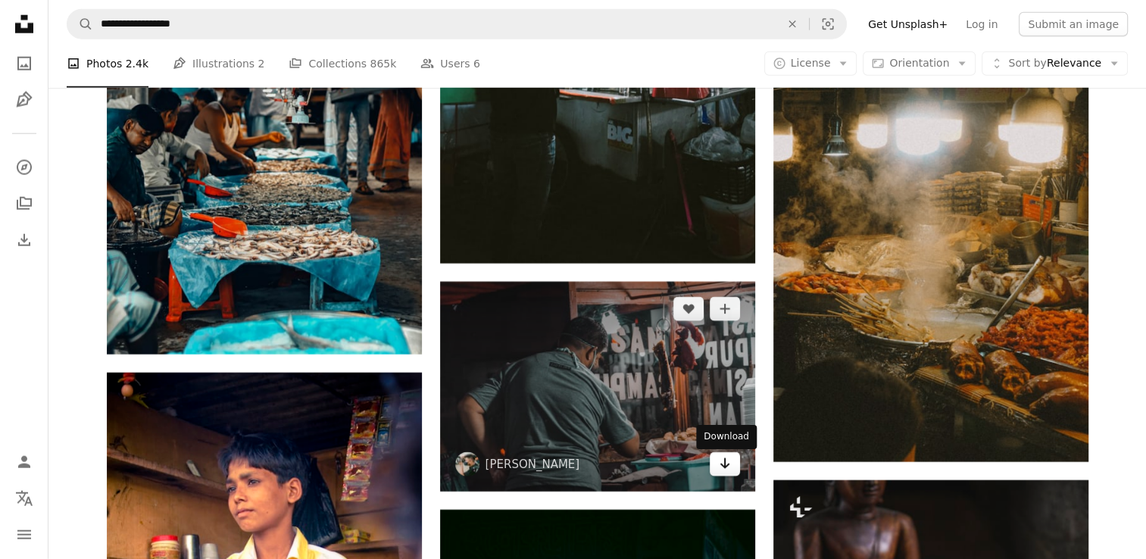
click at [730, 468] on icon "Arrow pointing down" at bounding box center [725, 464] width 12 height 18
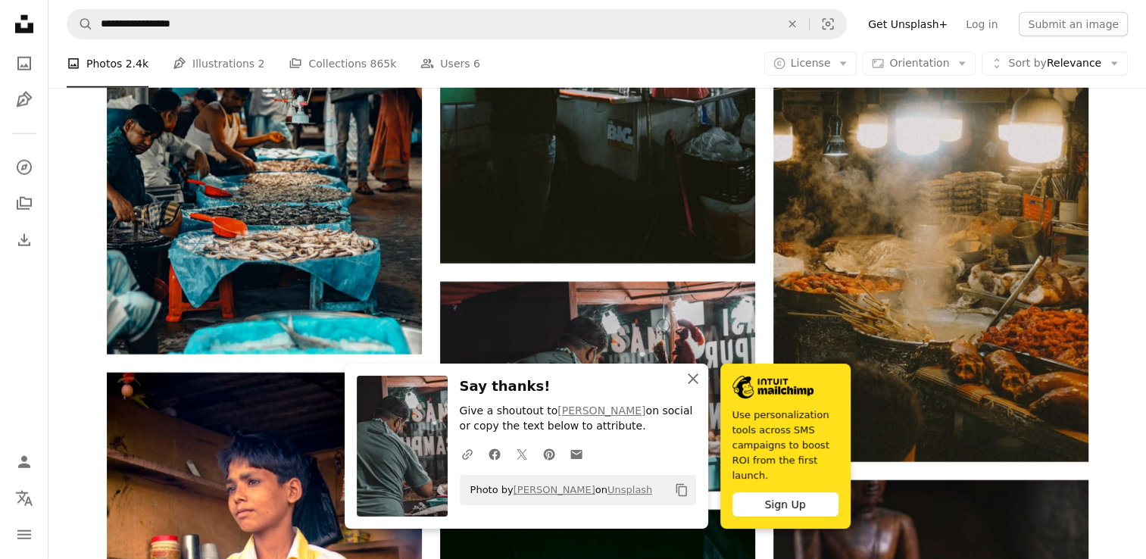
click at [692, 388] on icon "An X shape" at bounding box center [693, 379] width 18 height 18
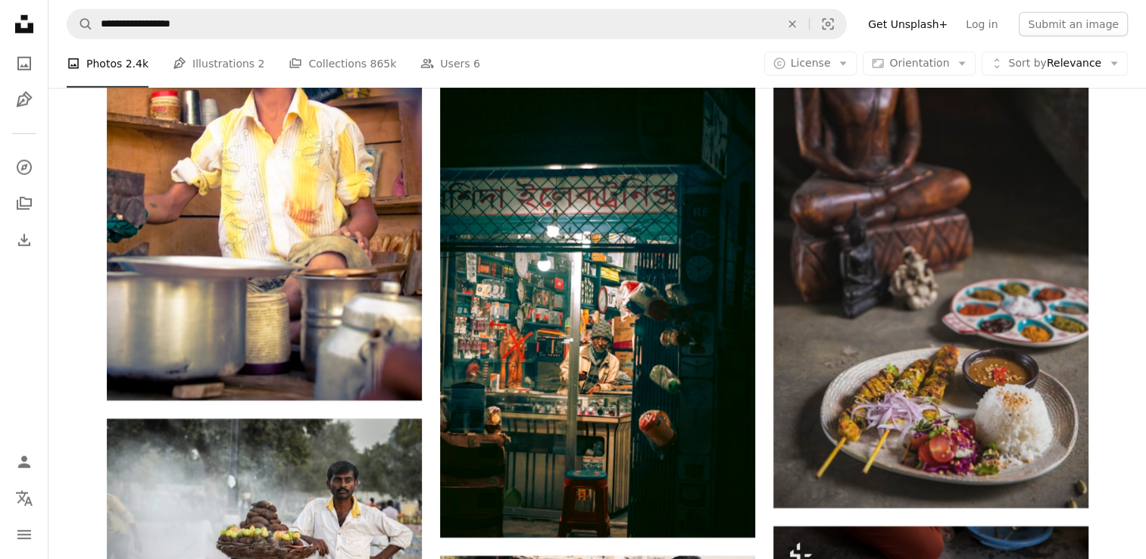
scroll to position [21665, 0]
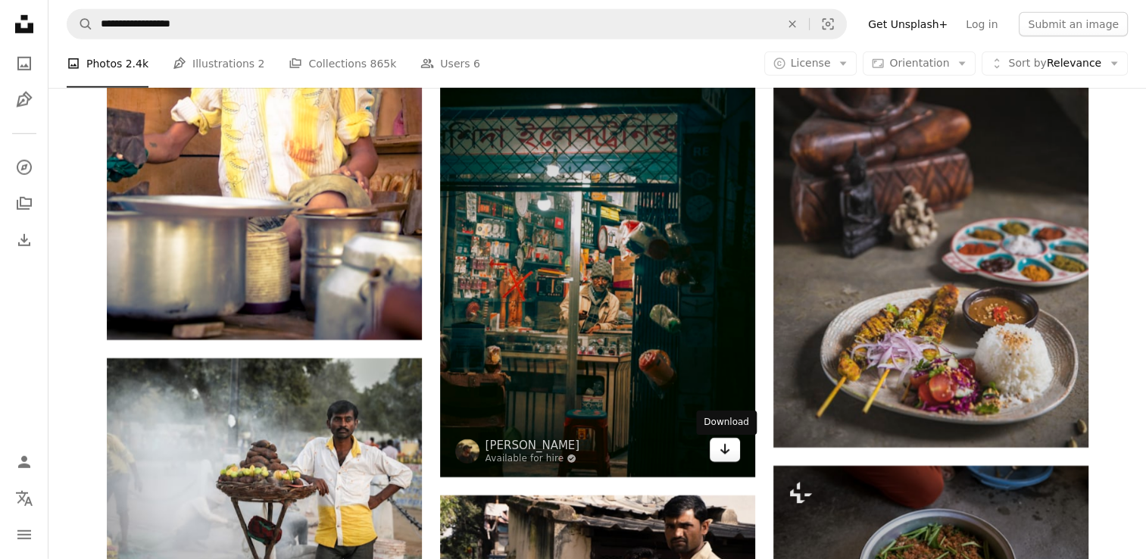
click at [726, 451] on icon "Arrow pointing down" at bounding box center [725, 449] width 12 height 18
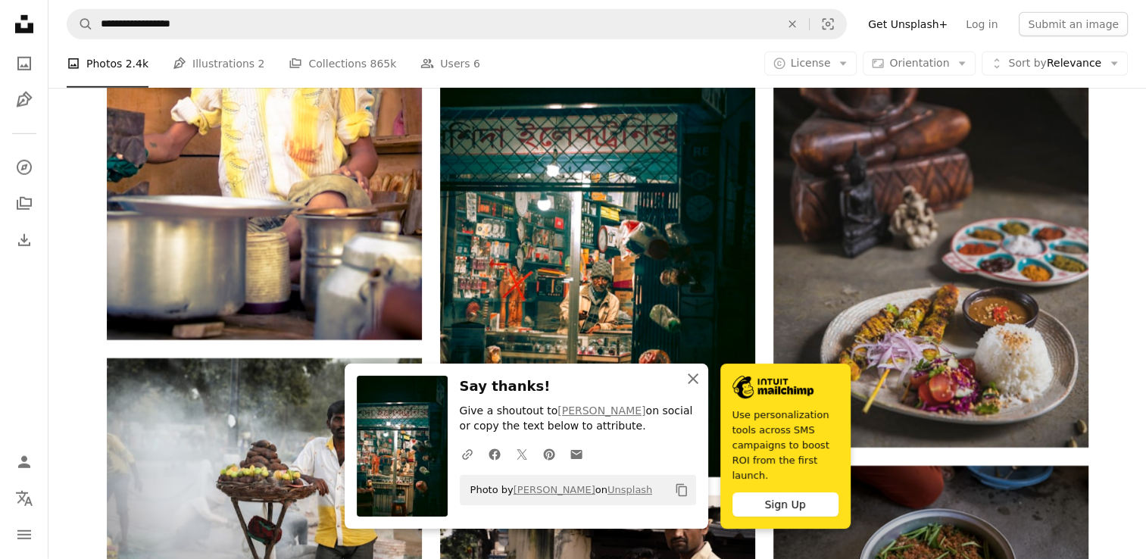
click at [688, 388] on icon "An X shape" at bounding box center [693, 379] width 18 height 18
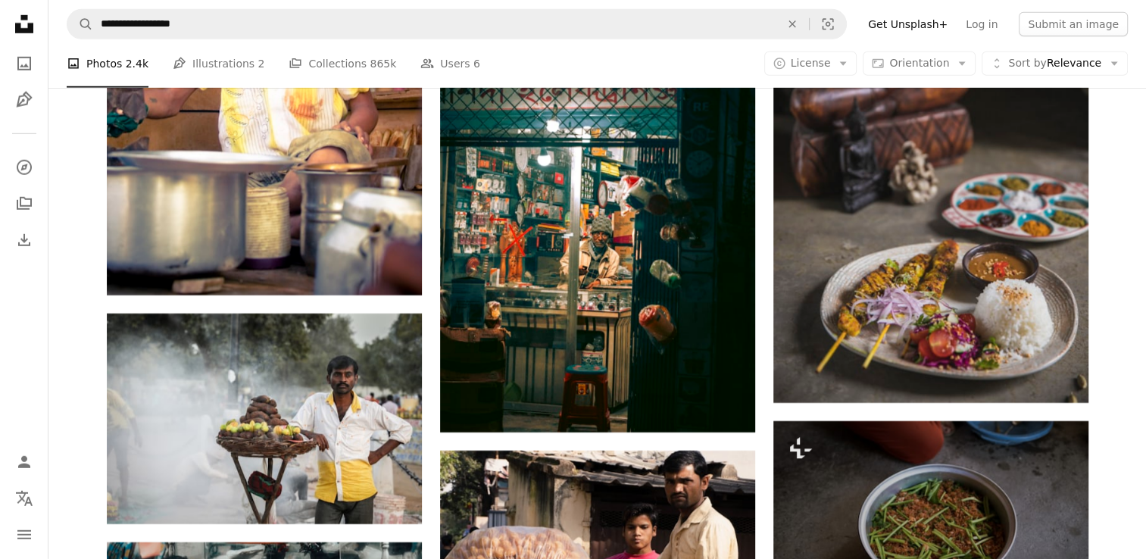
scroll to position [21829, 0]
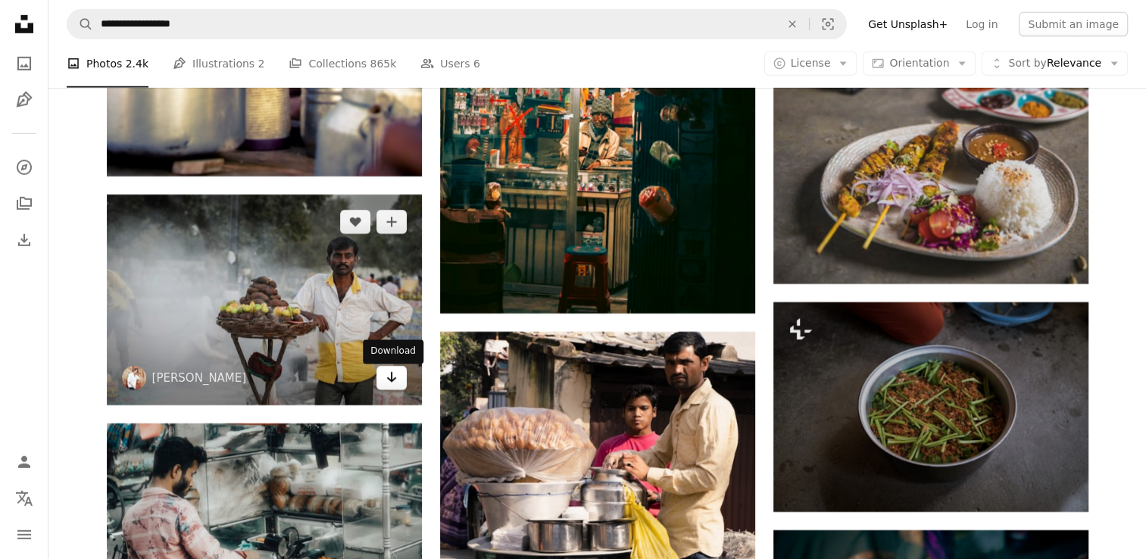
click at [395, 384] on icon "Arrow pointing down" at bounding box center [392, 377] width 12 height 18
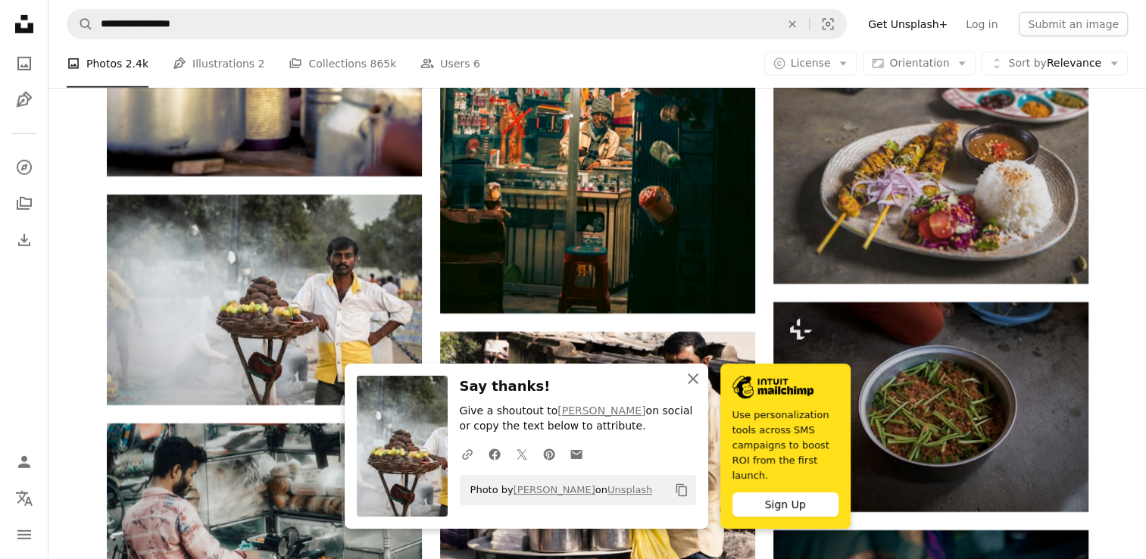
click at [688, 385] on icon "An X shape" at bounding box center [693, 379] width 18 height 18
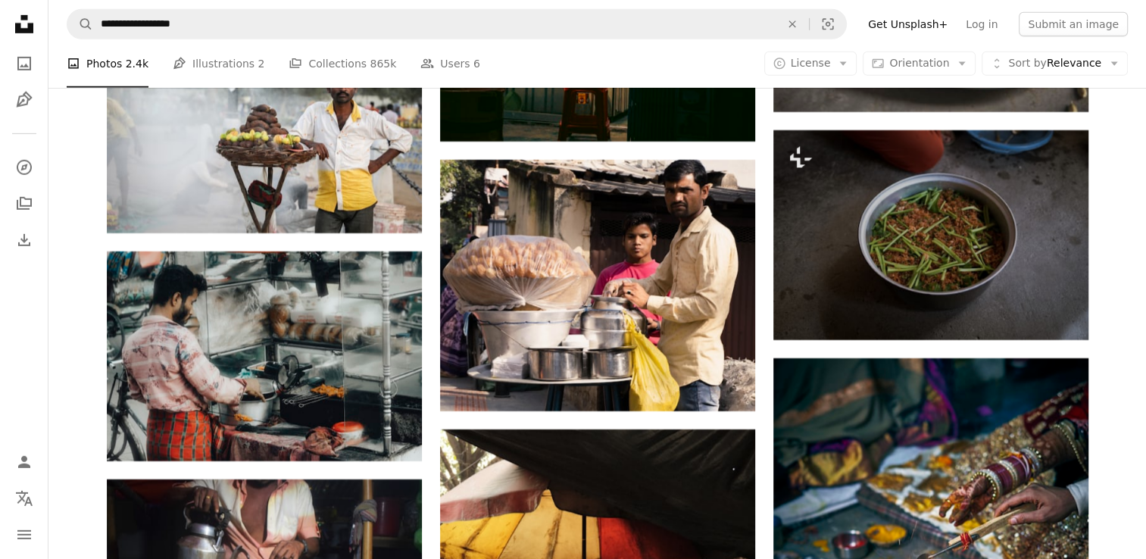
scroll to position [22092, 0]
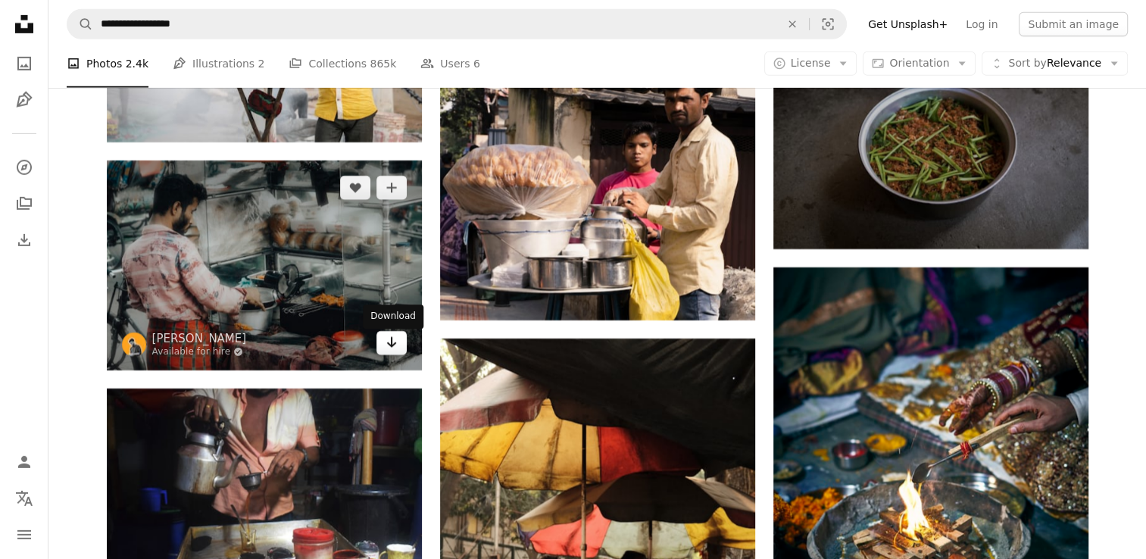
click at [390, 346] on icon "Arrow pointing down" at bounding box center [392, 342] width 12 height 18
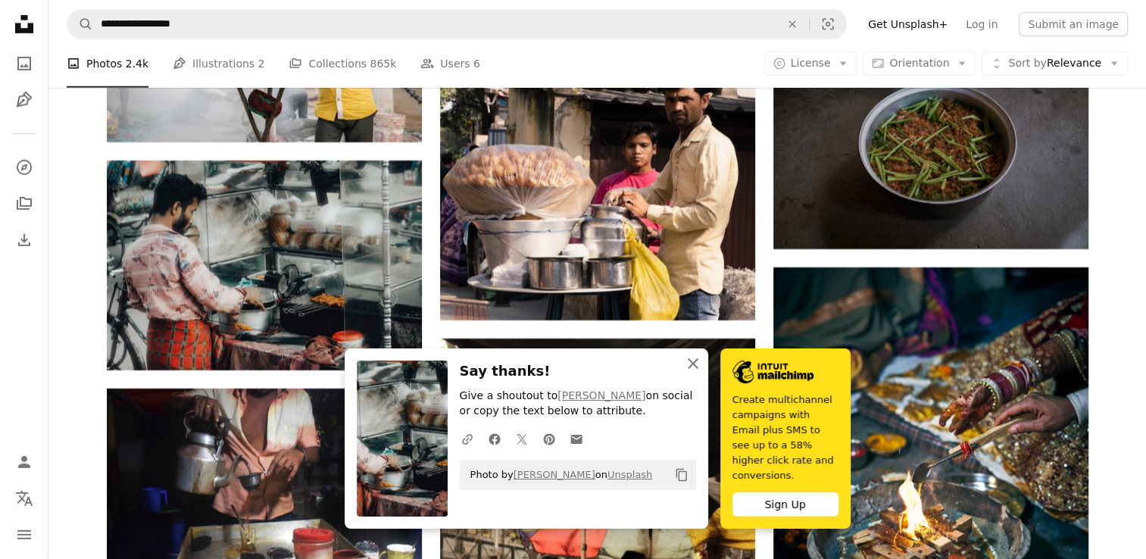
click at [690, 373] on icon "An X shape" at bounding box center [693, 364] width 18 height 18
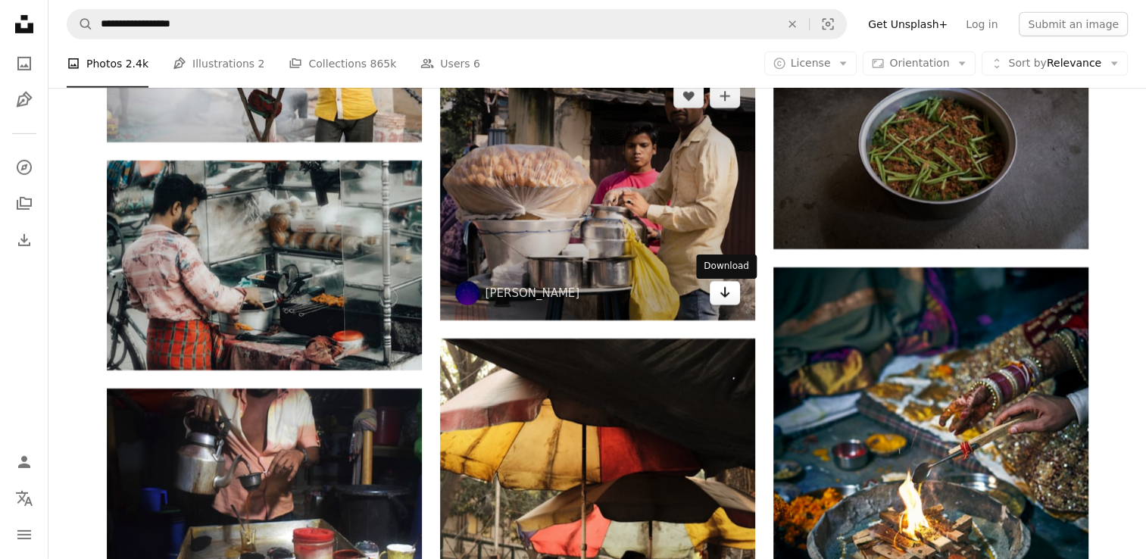
click at [724, 298] on icon "Download" at bounding box center [725, 292] width 10 height 11
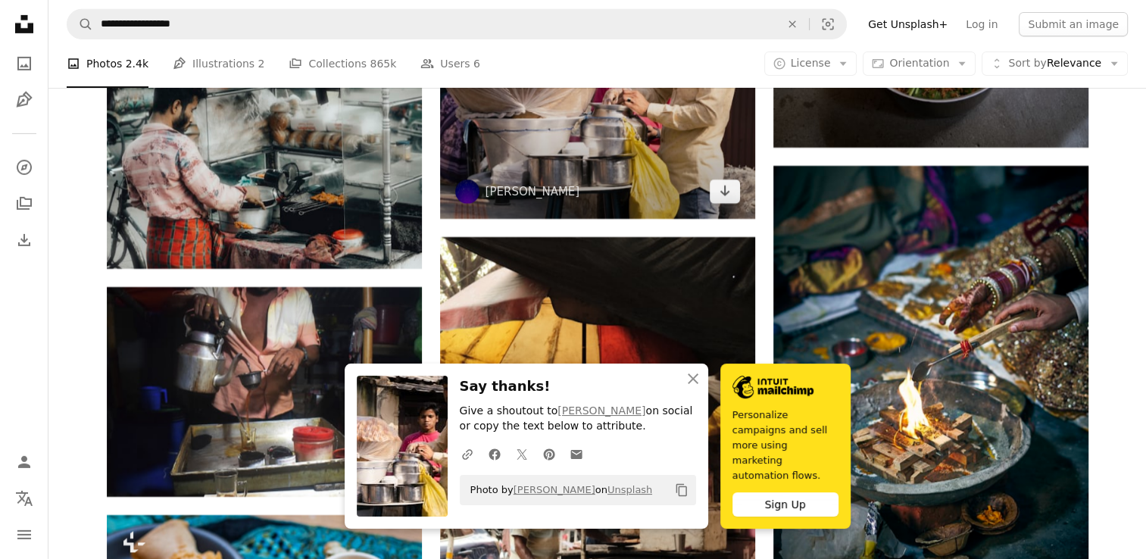
scroll to position [22264, 0]
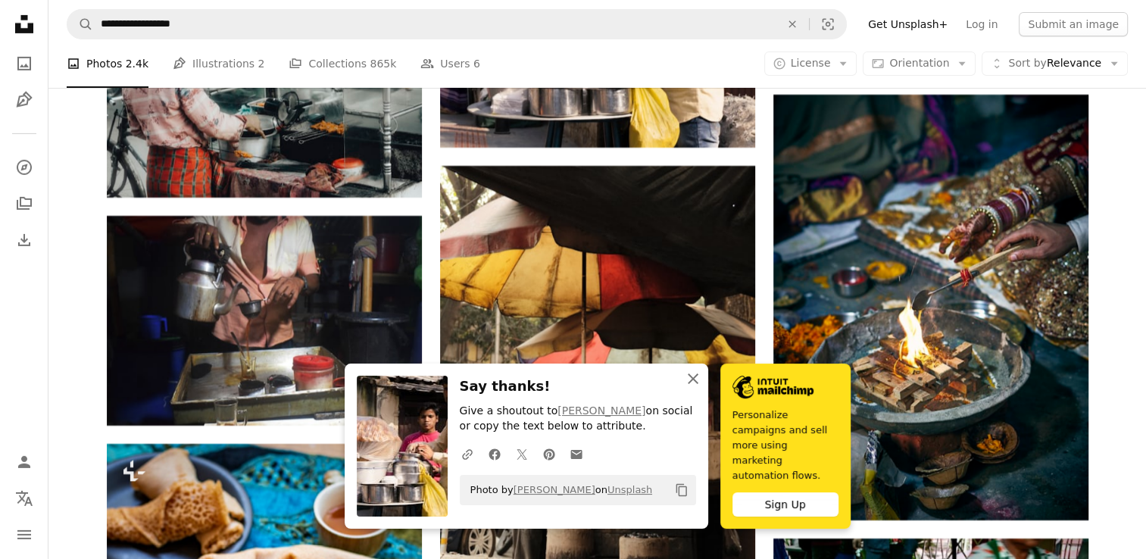
click at [690, 384] on icon "button" at bounding box center [693, 379] width 11 height 11
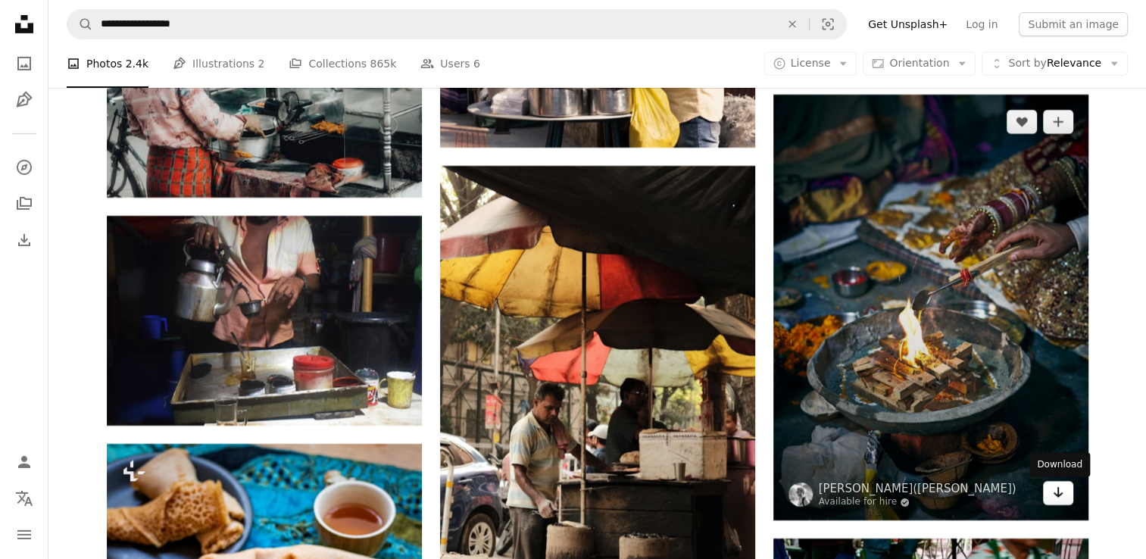
click at [1061, 505] on link "Arrow pointing down" at bounding box center [1058, 493] width 30 height 24
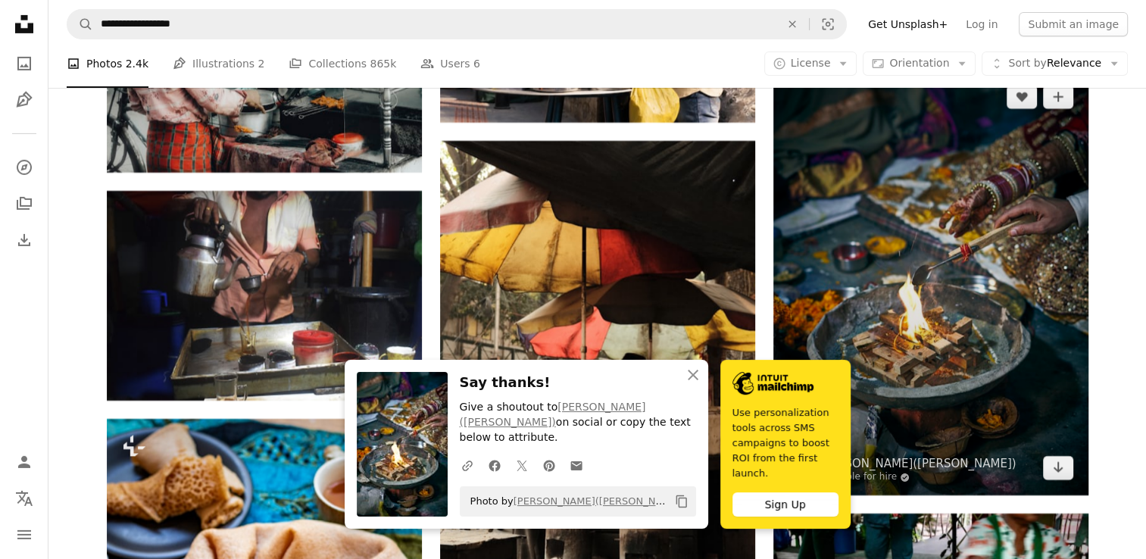
scroll to position [22295, 0]
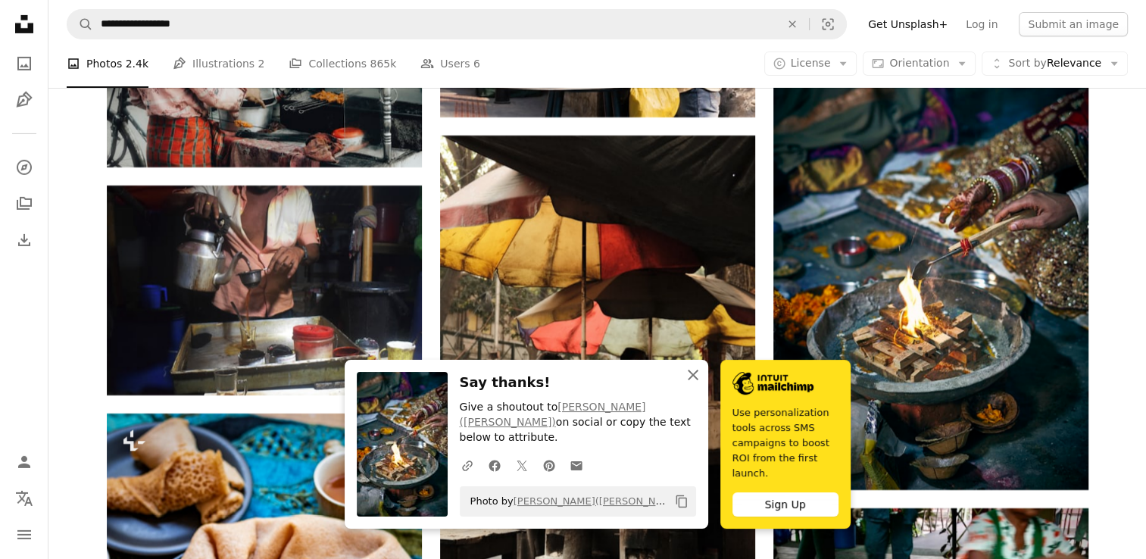
click at [690, 380] on icon "button" at bounding box center [693, 375] width 11 height 11
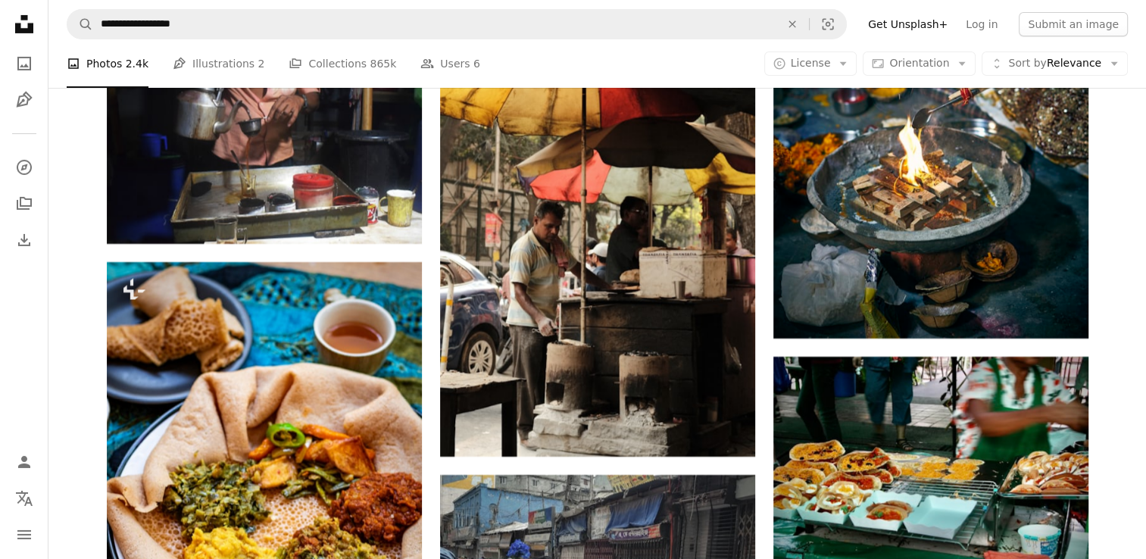
scroll to position [22466, 0]
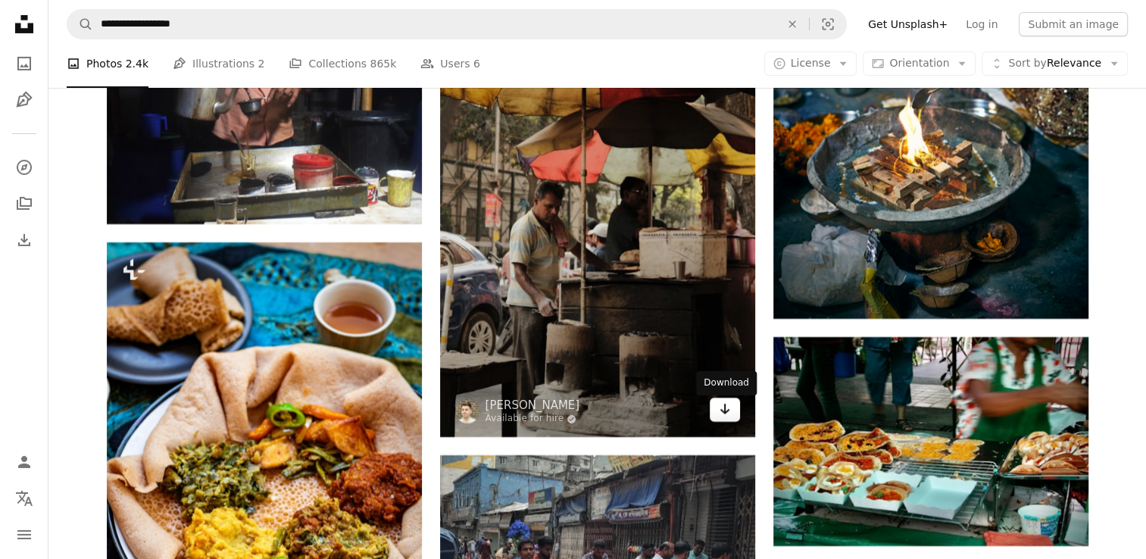
click at [727, 414] on icon "Arrow pointing down" at bounding box center [725, 409] width 12 height 18
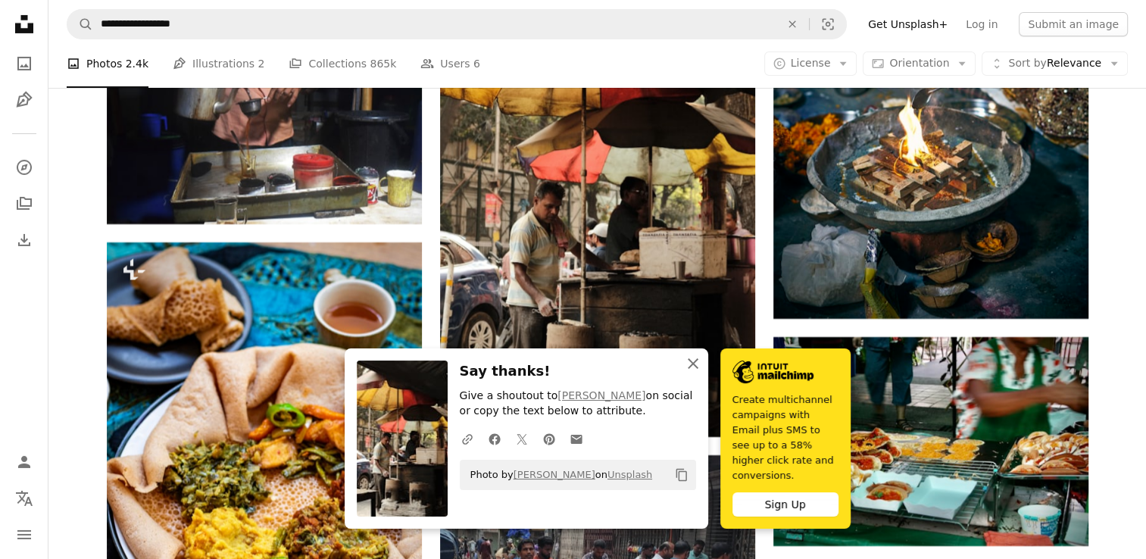
click at [692, 373] on icon "An X shape" at bounding box center [693, 364] width 18 height 18
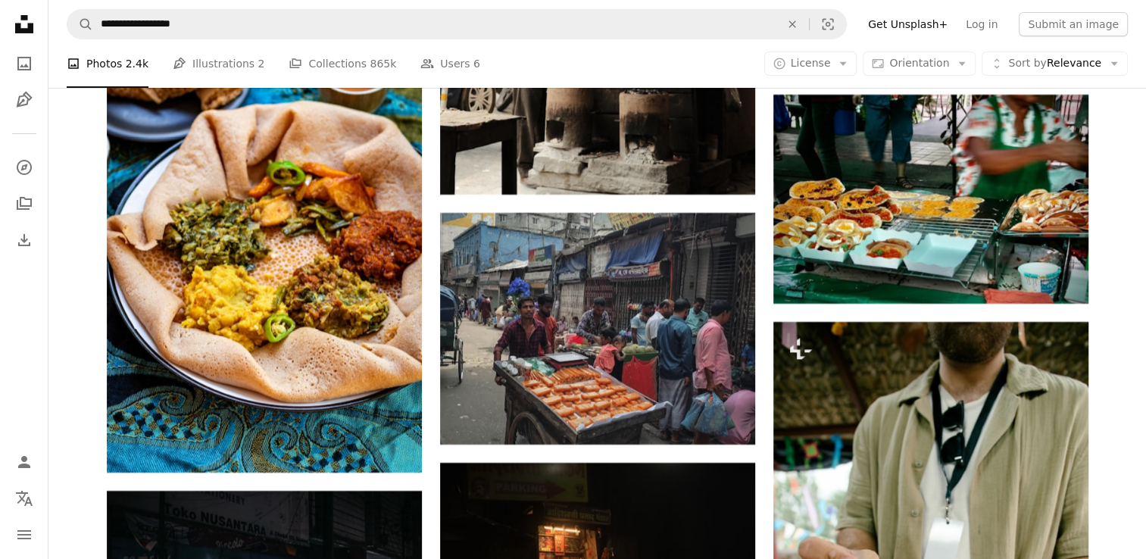
scroll to position [22739, 0]
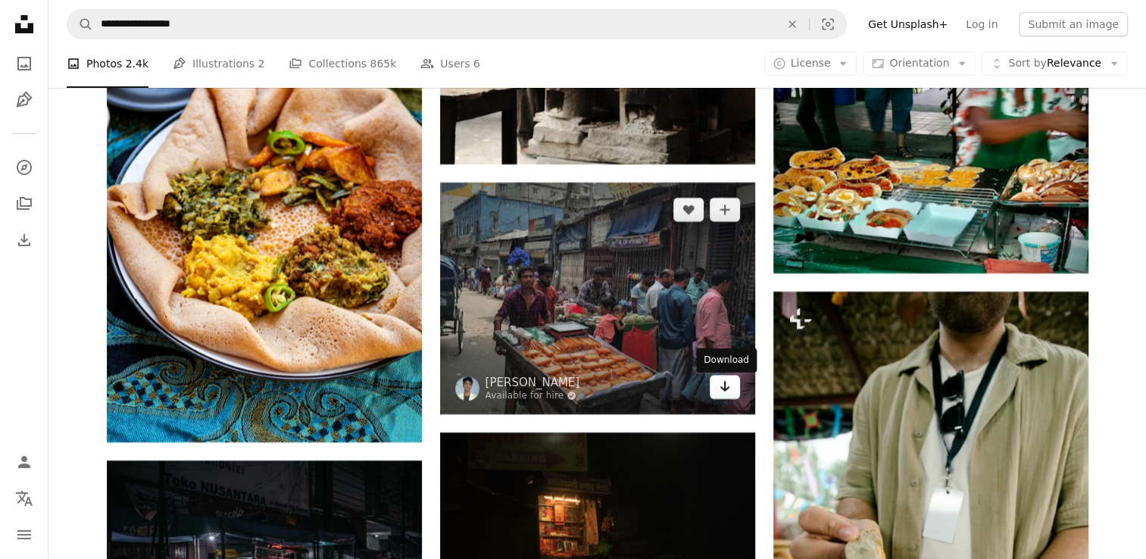
click at [718, 399] on link "Arrow pointing down" at bounding box center [725, 387] width 30 height 24
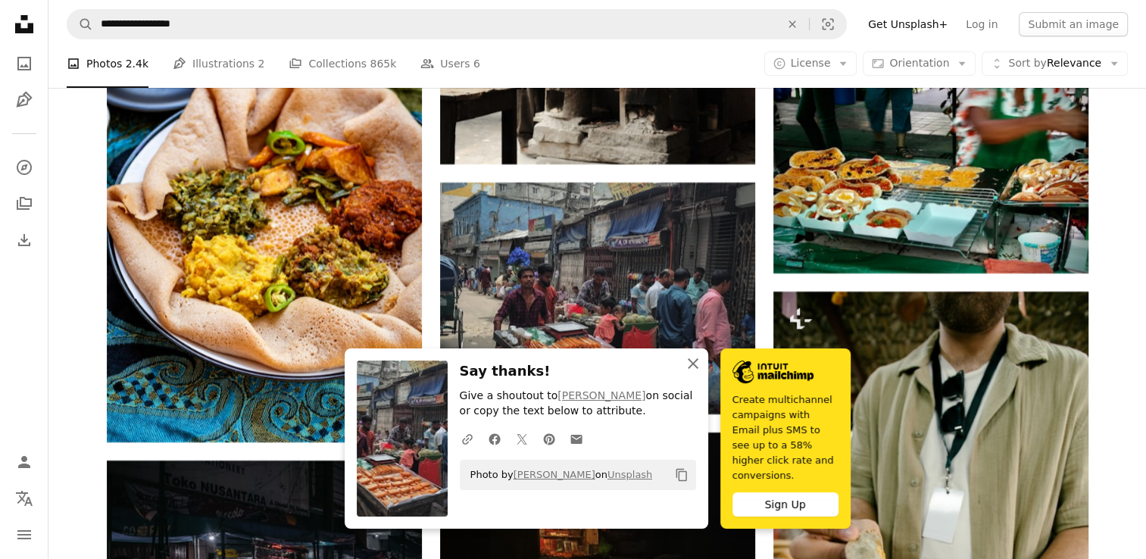
click at [691, 373] on icon "An X shape" at bounding box center [693, 364] width 18 height 18
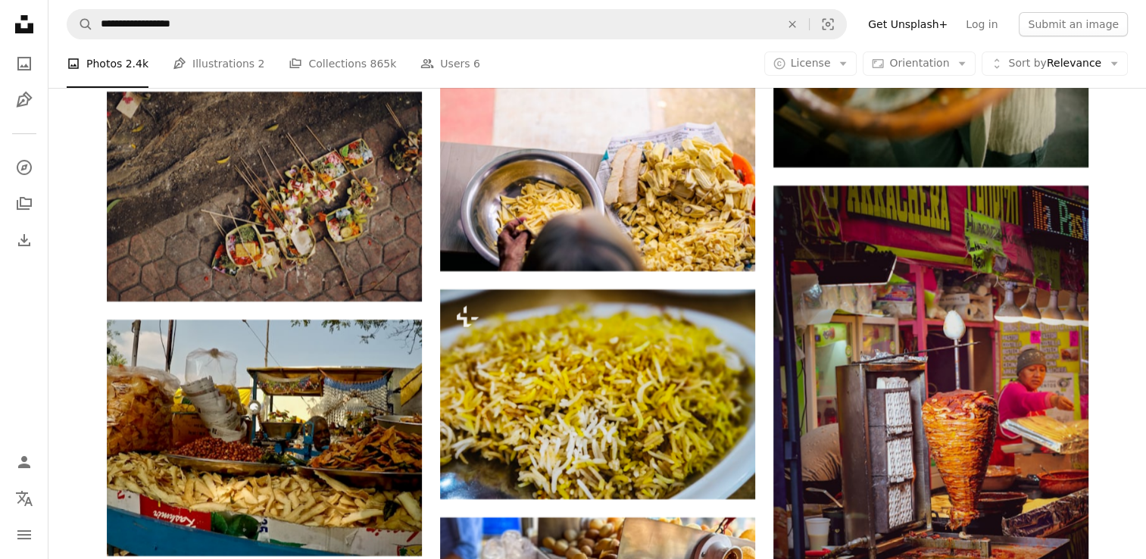
scroll to position [23365, 0]
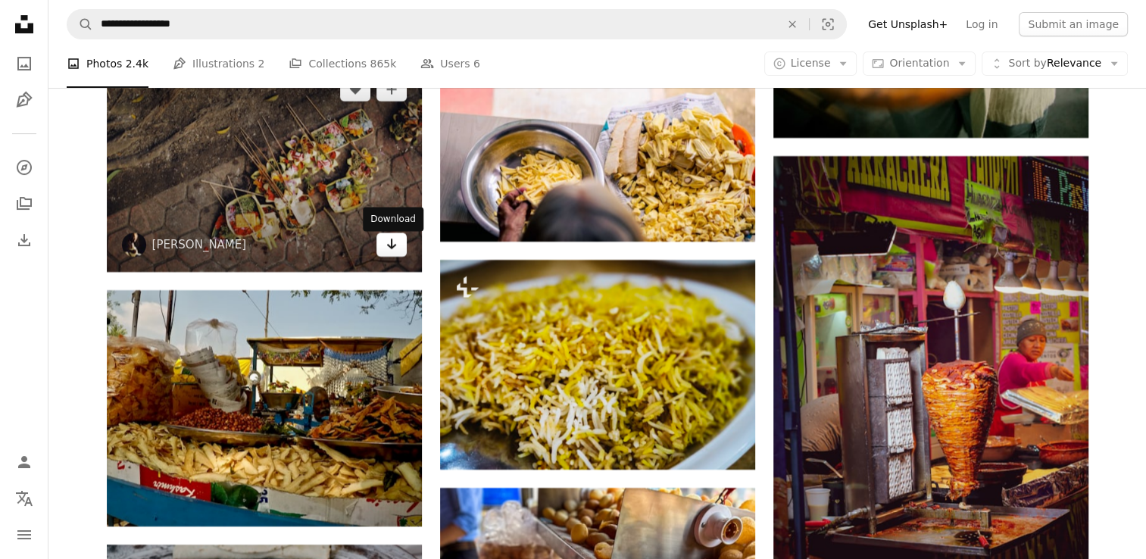
click at [394, 257] on link "Arrow pointing down" at bounding box center [392, 245] width 30 height 24
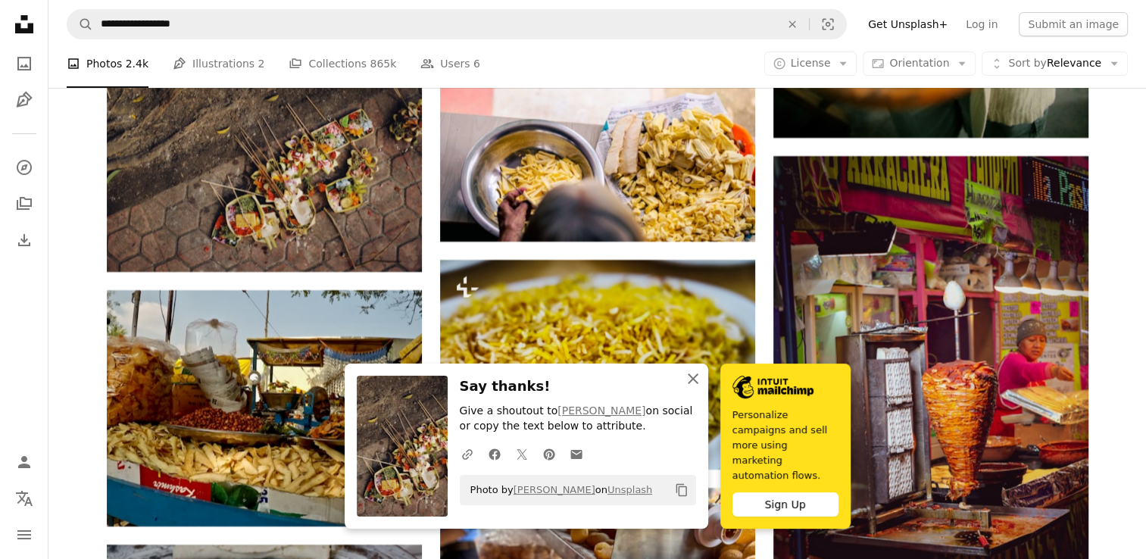
click at [697, 388] on icon "An X shape" at bounding box center [693, 379] width 18 height 18
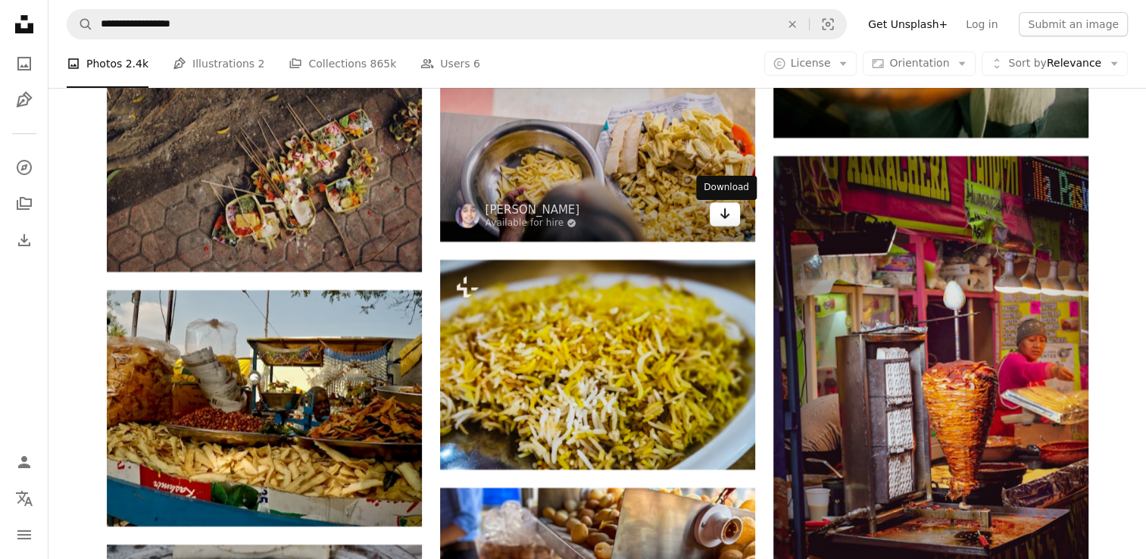
click at [724, 226] on link "Arrow pointing down" at bounding box center [725, 214] width 30 height 24
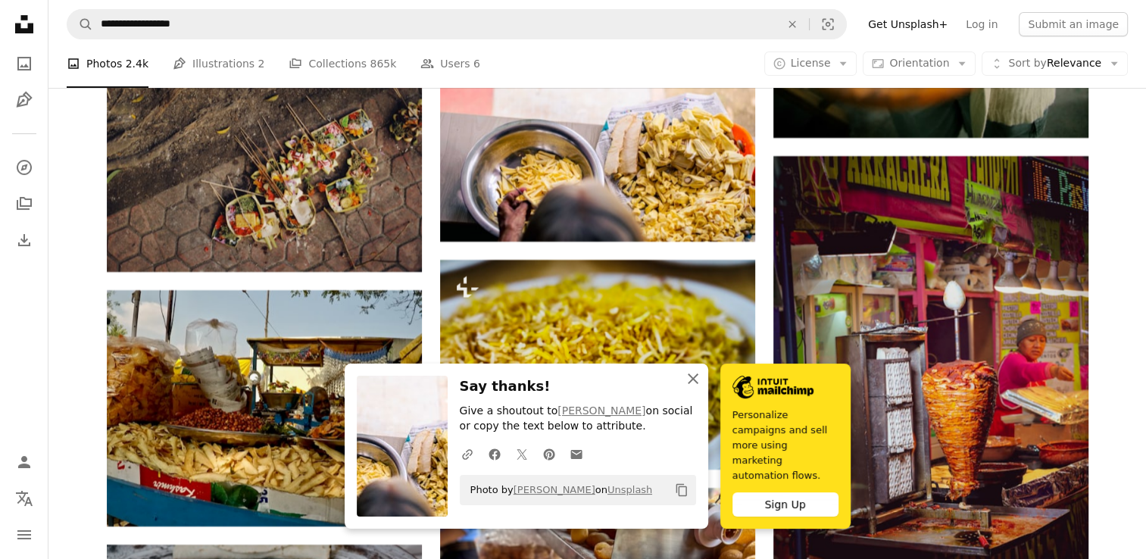
click at [690, 384] on icon "button" at bounding box center [693, 379] width 11 height 11
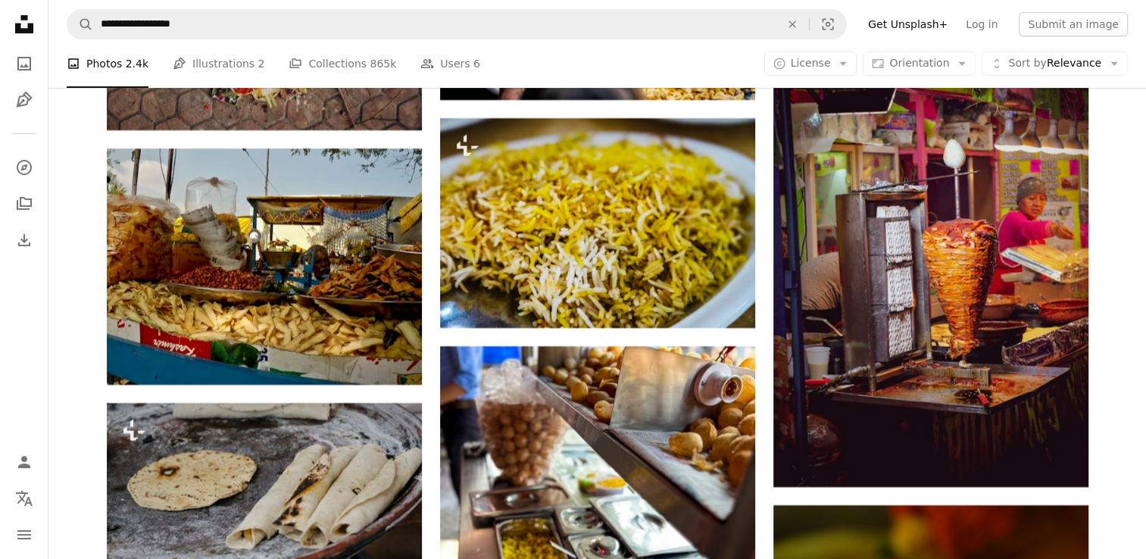
scroll to position [23568, 0]
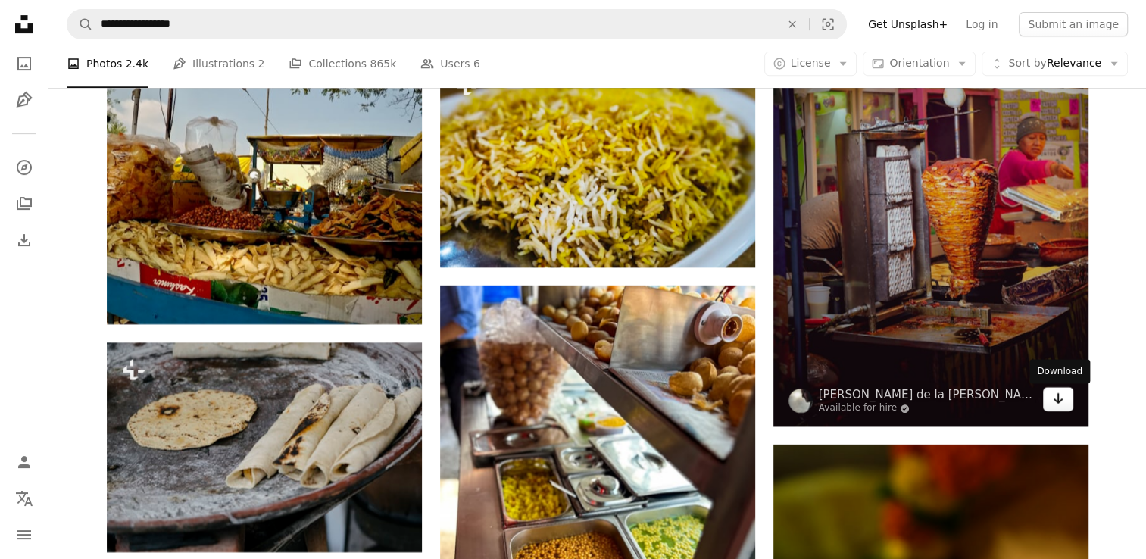
click at [1063, 396] on icon "Arrow pointing down" at bounding box center [1058, 398] width 12 height 18
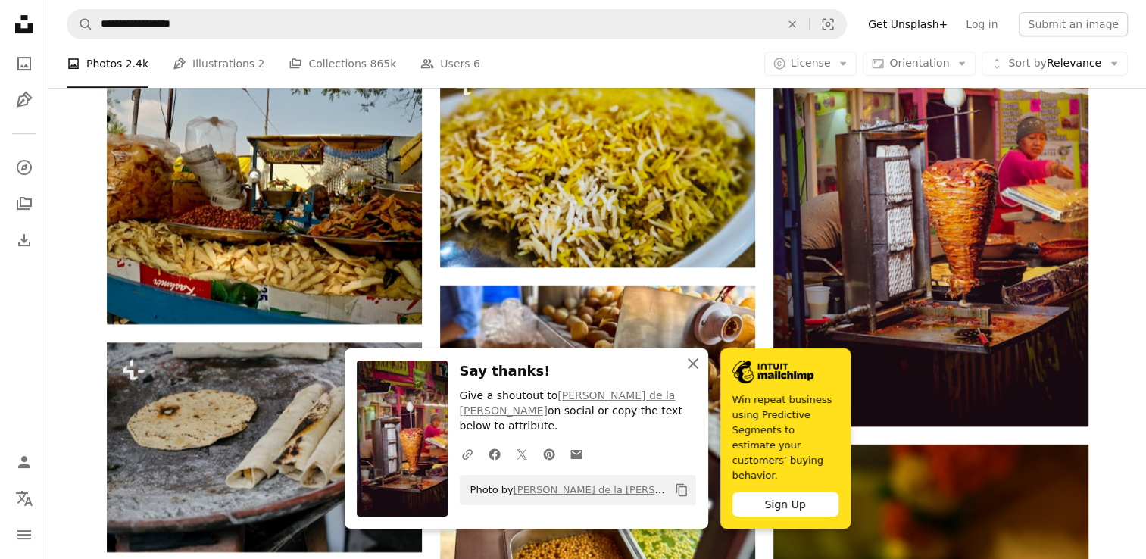
click at [691, 369] on icon "button" at bounding box center [693, 363] width 11 height 11
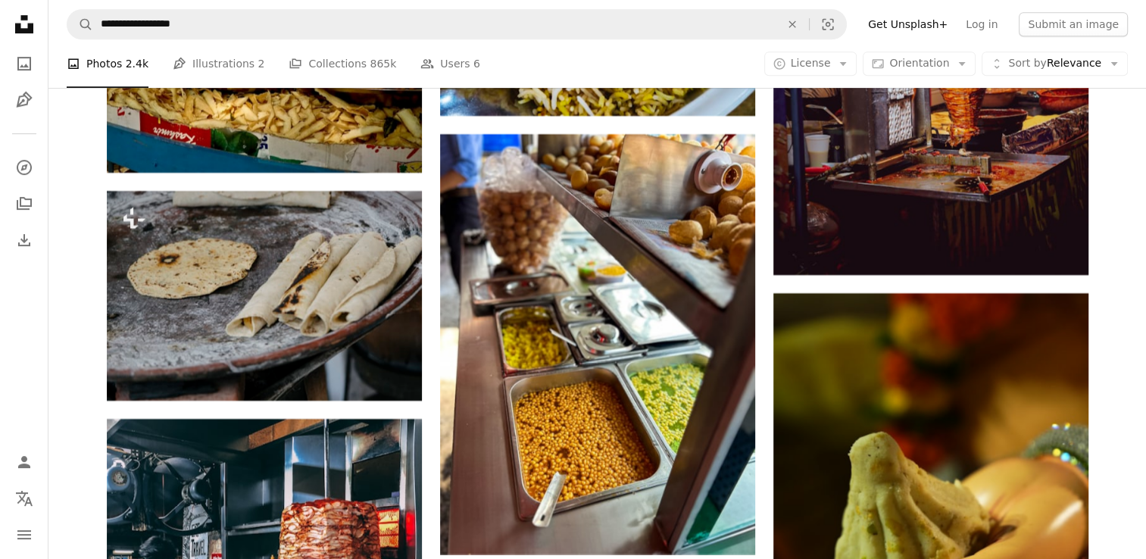
scroll to position [23759, 0]
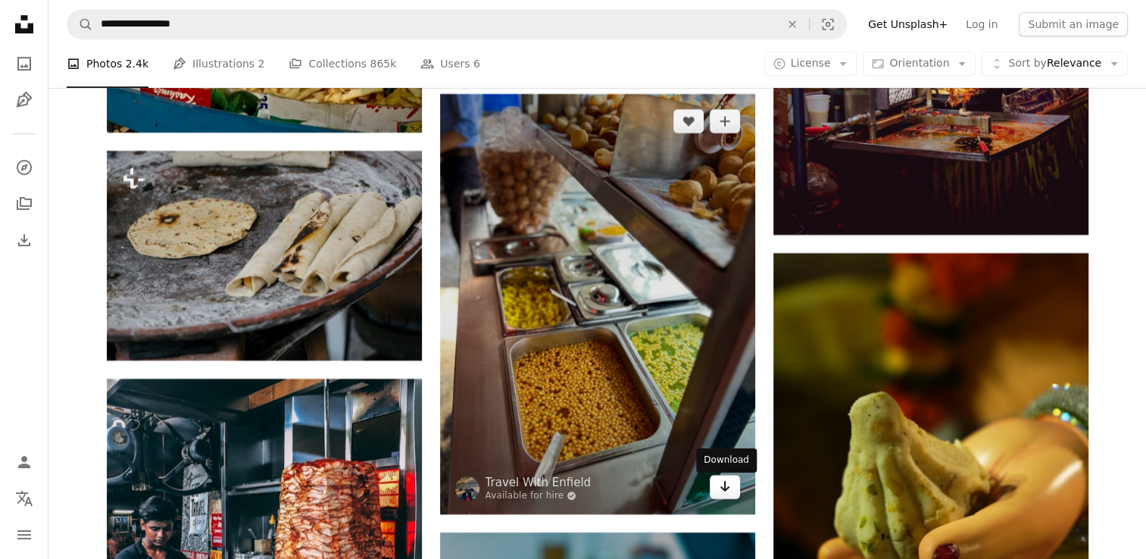
click at [731, 490] on link "Arrow pointing down" at bounding box center [725, 487] width 30 height 24
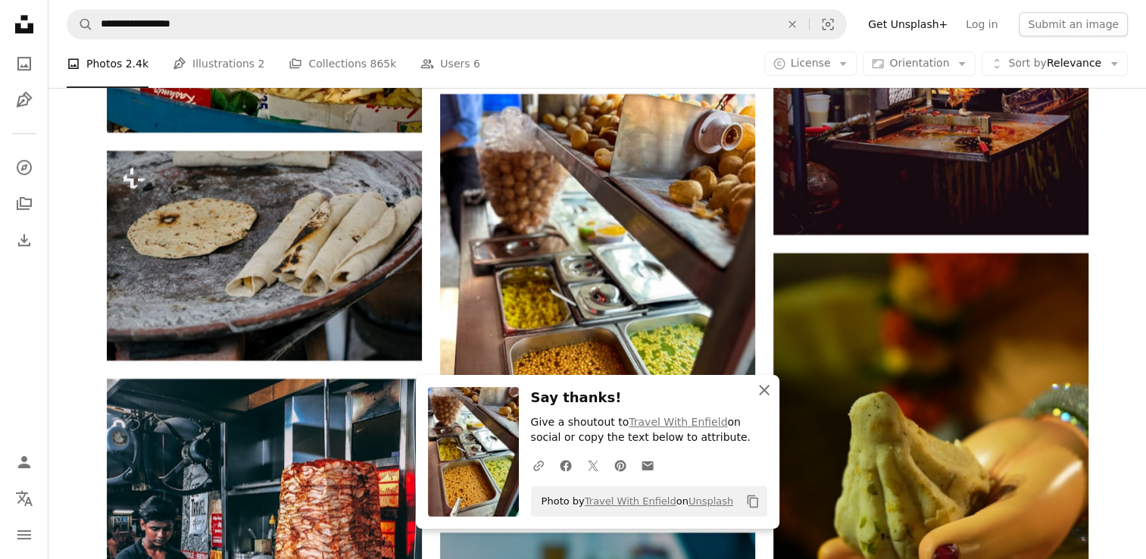
click at [771, 391] on icon "An X shape" at bounding box center [764, 390] width 18 height 18
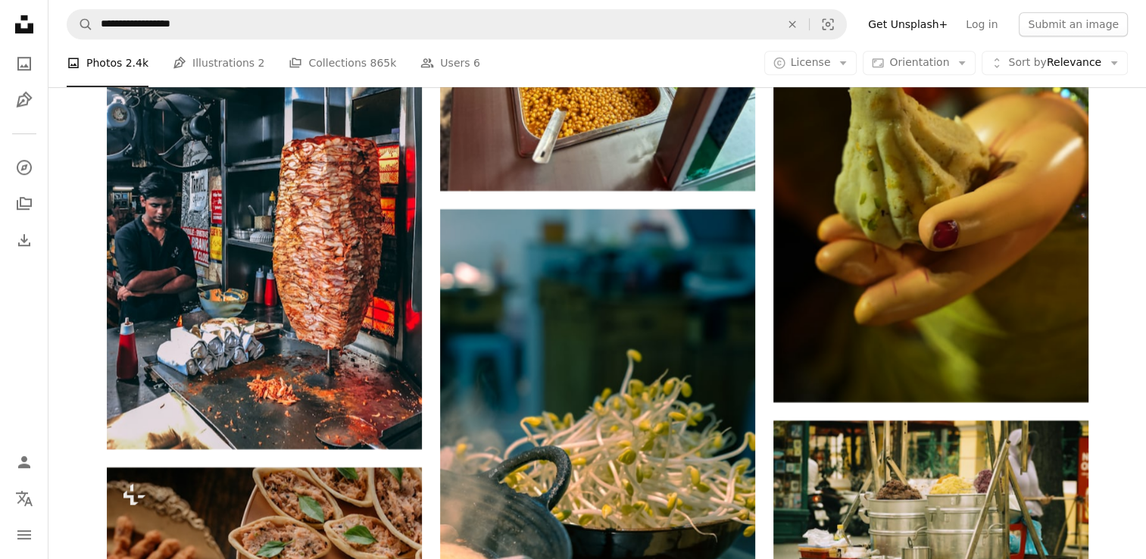
scroll to position [24094, 0]
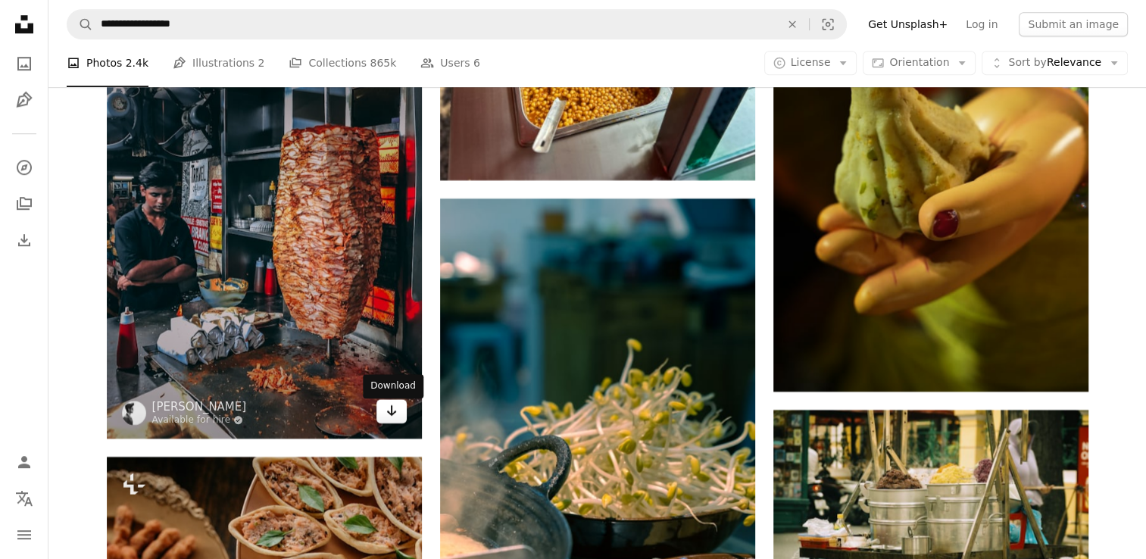
click at [383, 423] on link "Arrow pointing down" at bounding box center [392, 411] width 30 height 24
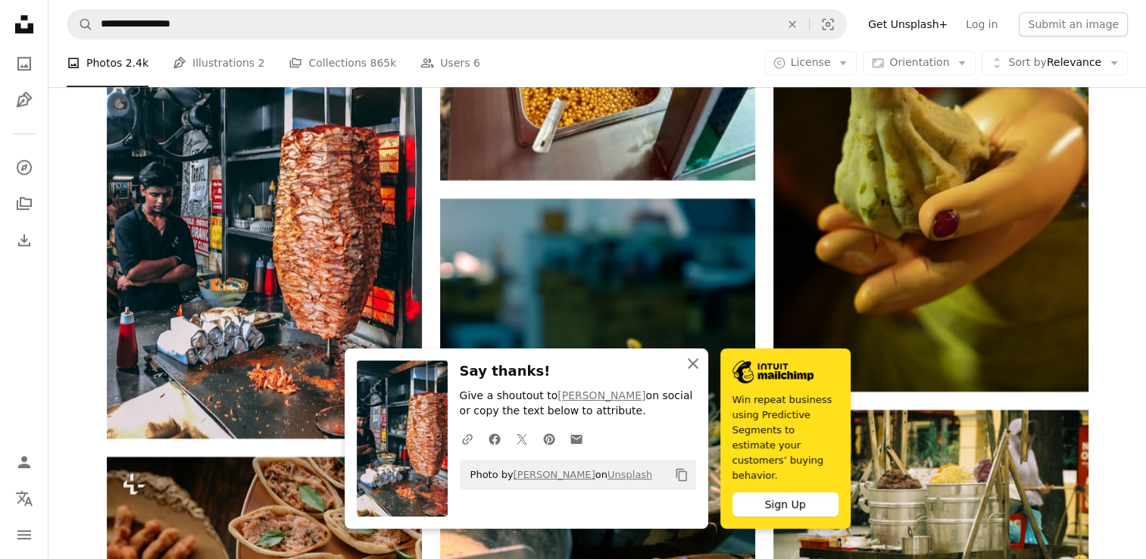
click at [685, 373] on icon "An X shape" at bounding box center [693, 364] width 18 height 18
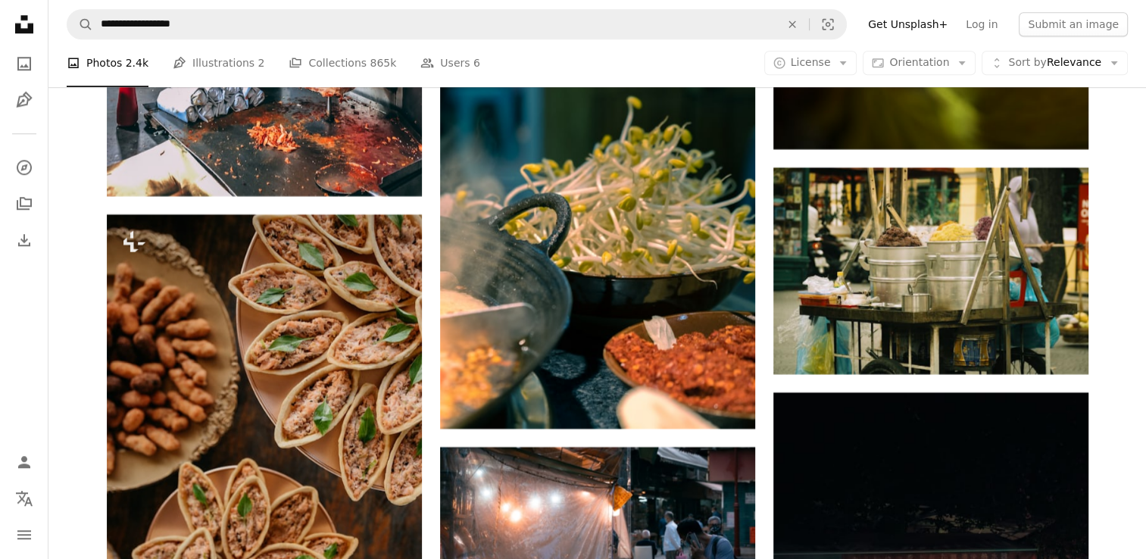
scroll to position [24386, 0]
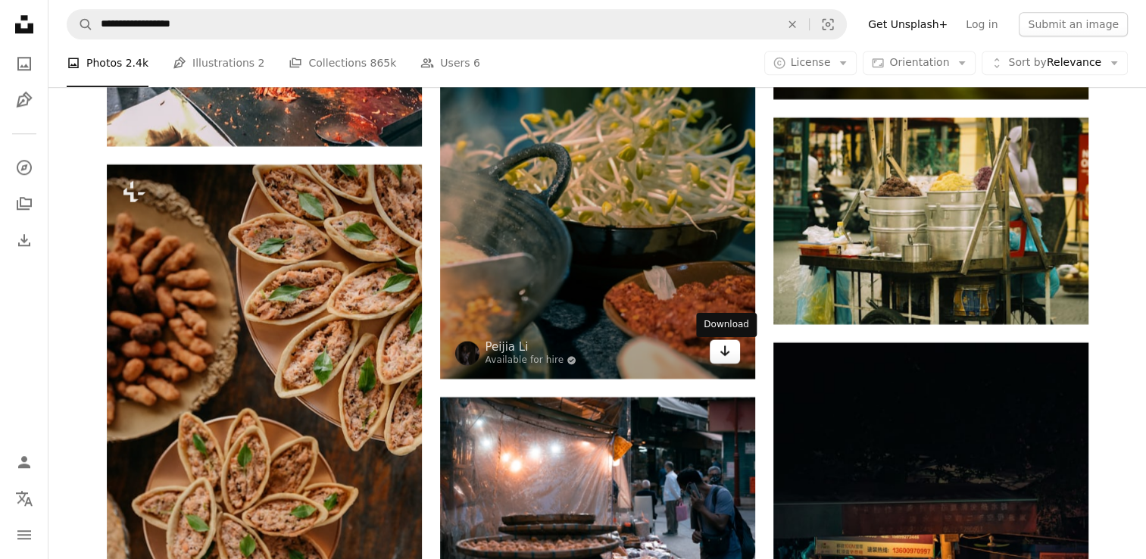
click at [724, 360] on icon "Arrow pointing down" at bounding box center [725, 351] width 12 height 18
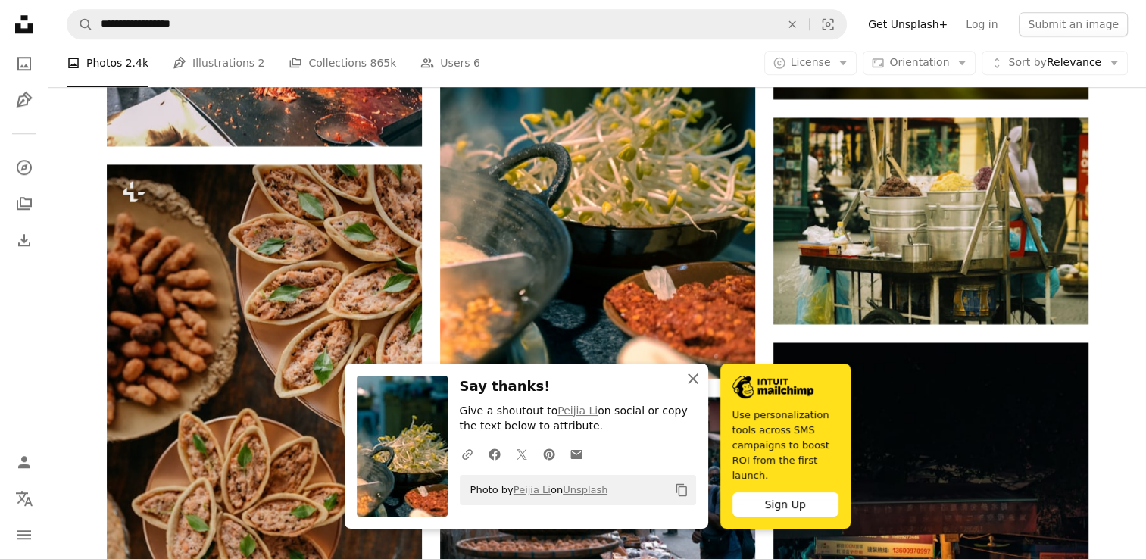
click at [694, 384] on icon "button" at bounding box center [693, 379] width 11 height 11
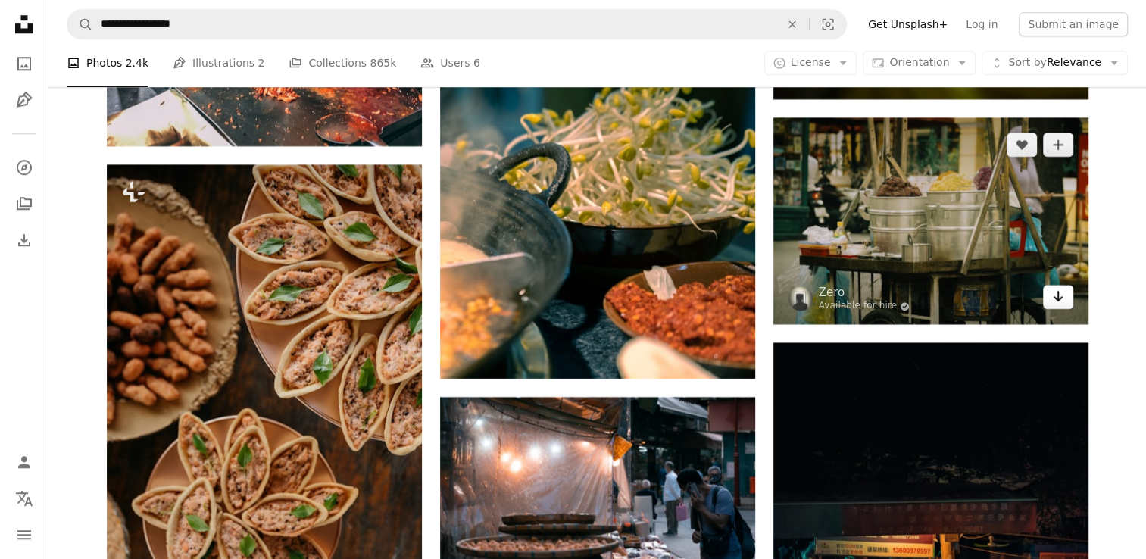
click at [1062, 309] on link "Arrow pointing down" at bounding box center [1058, 297] width 30 height 24
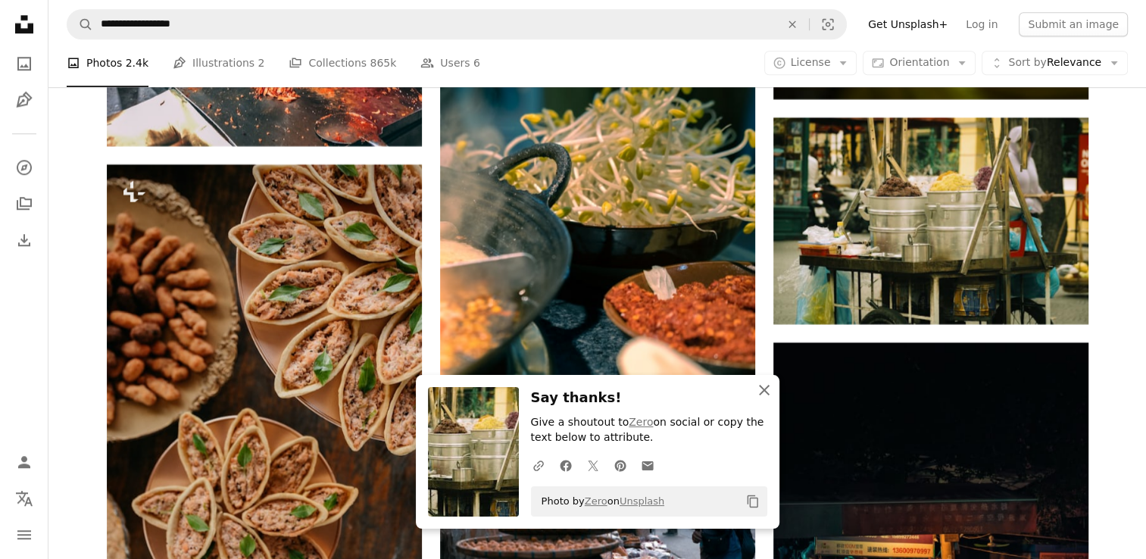
click at [767, 391] on icon "An X shape" at bounding box center [764, 390] width 18 height 18
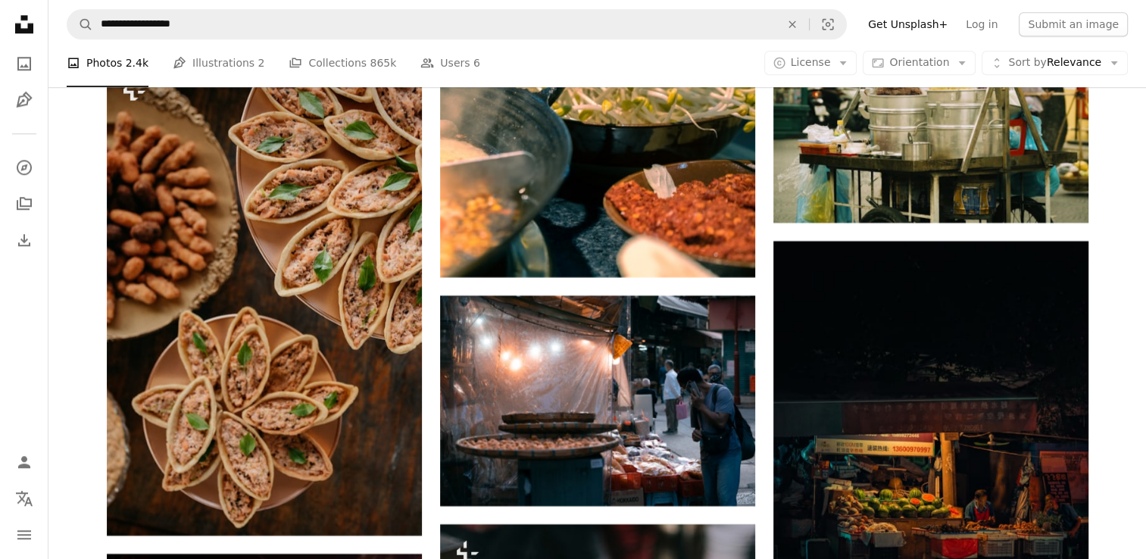
scroll to position [24548, 0]
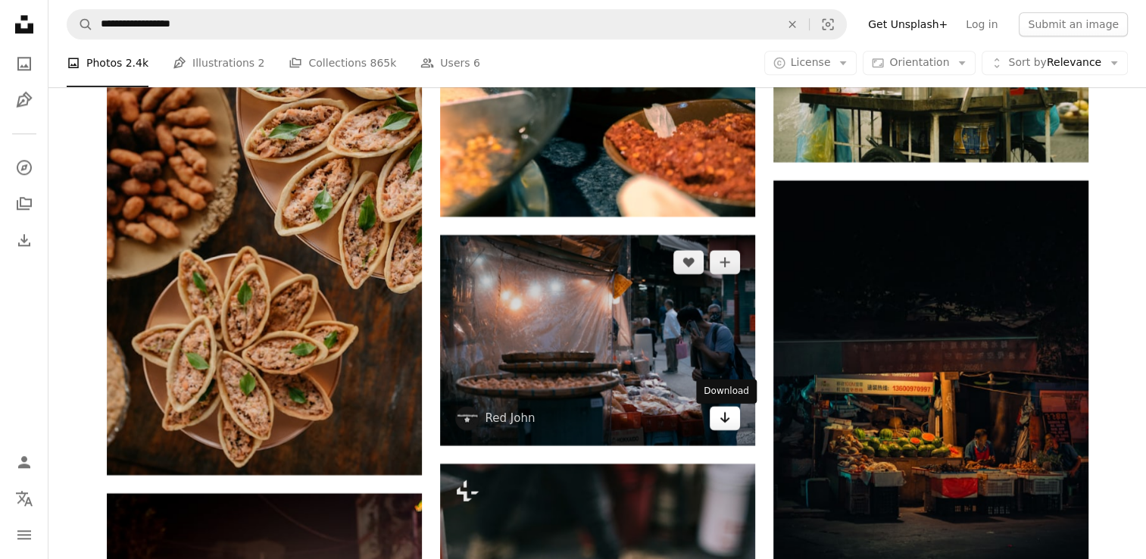
click at [715, 417] on link "Arrow pointing down" at bounding box center [725, 418] width 30 height 24
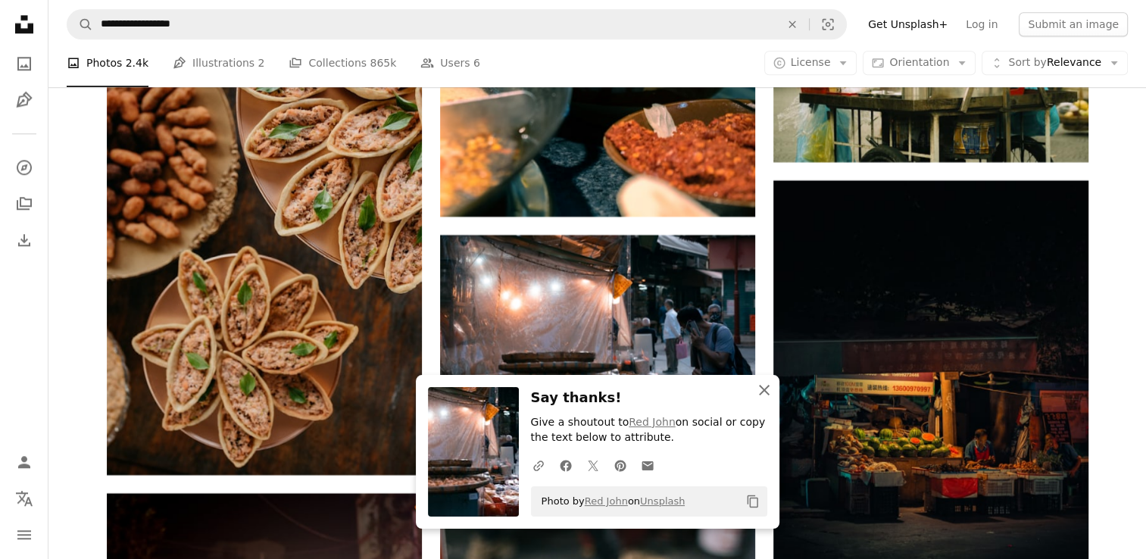
click at [771, 389] on icon "An X shape" at bounding box center [764, 390] width 18 height 18
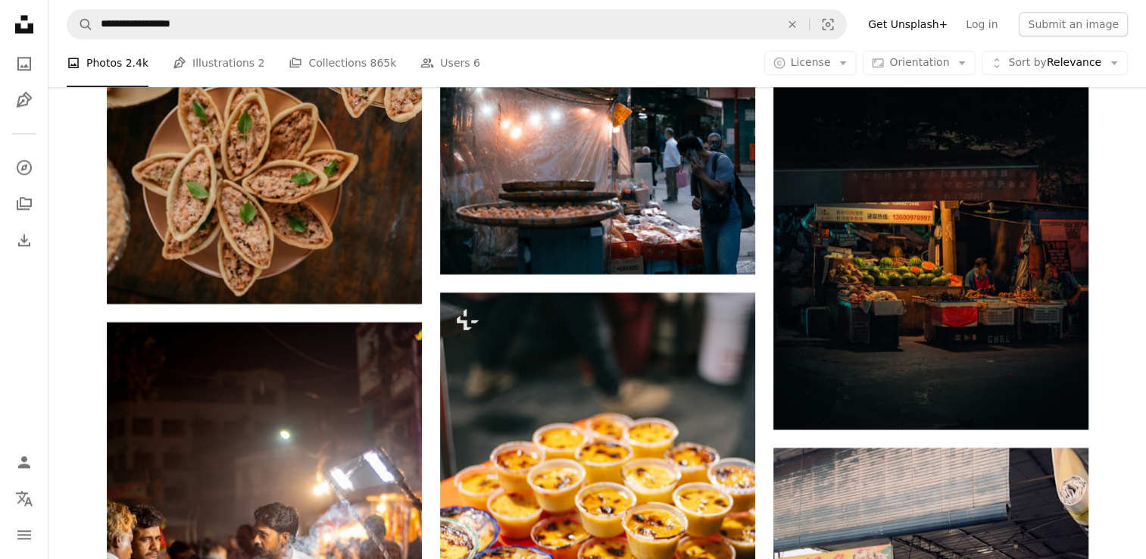
scroll to position [24750, 0]
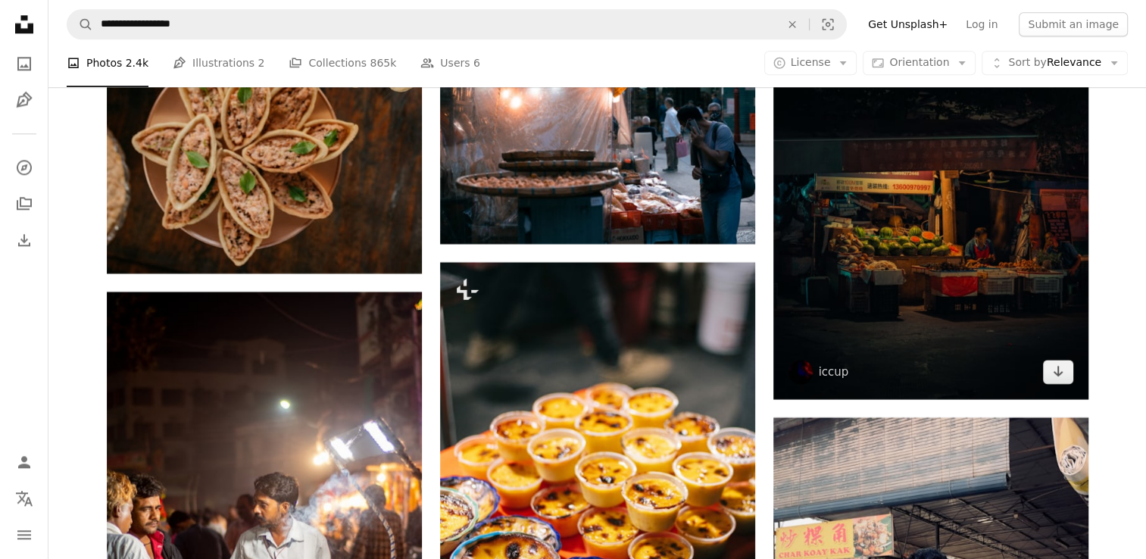
click at [1059, 389] on img at bounding box center [931, 189] width 315 height 421
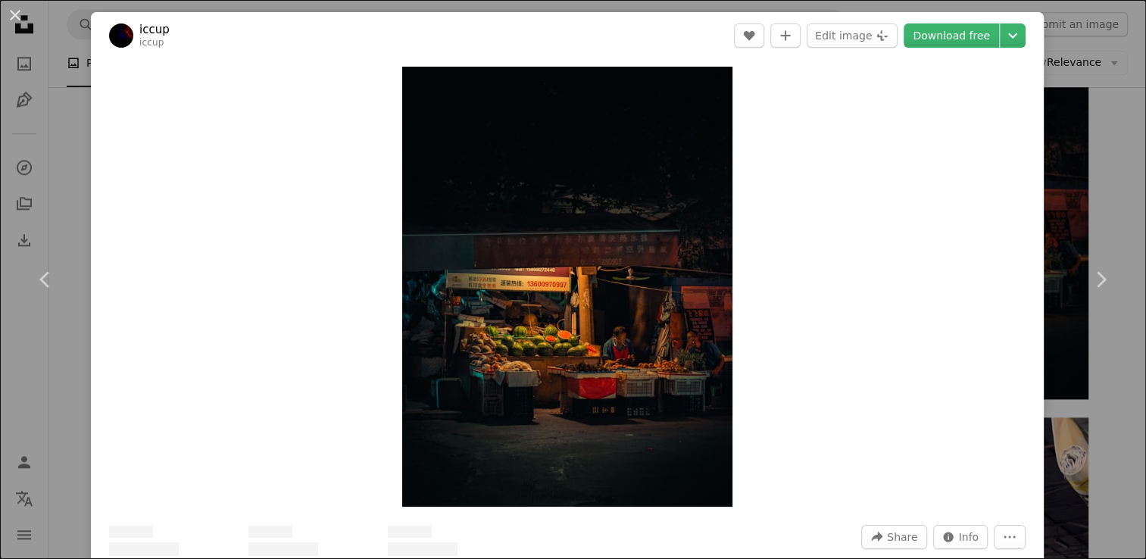
click at [1057, 378] on div "An X shape Chevron left Chevron right iccup iccup A heart A plus sign Edit imag…" at bounding box center [573, 279] width 1146 height 559
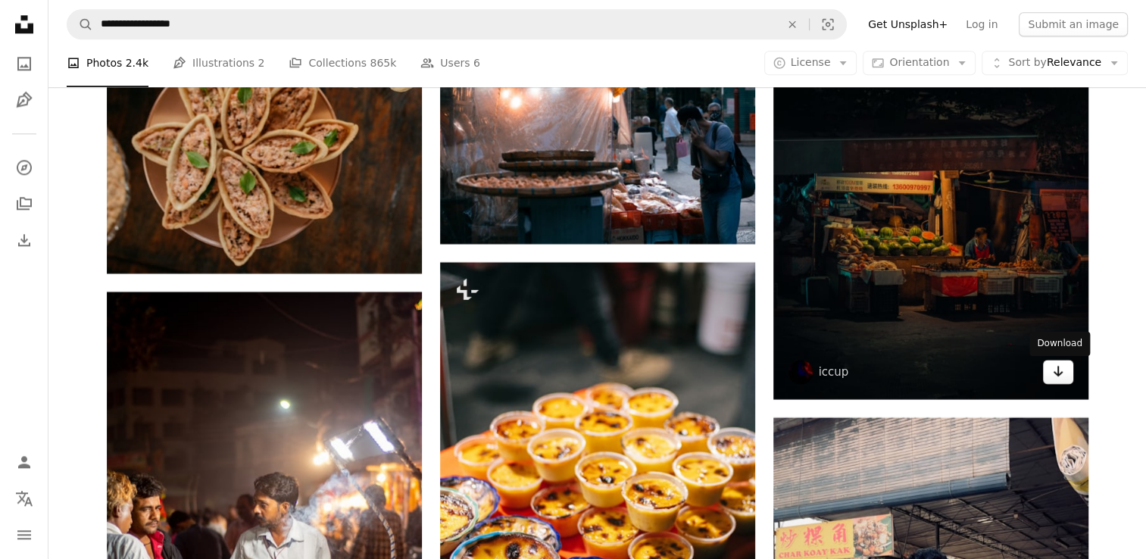
click at [1052, 374] on icon "Arrow pointing down" at bounding box center [1058, 371] width 12 height 18
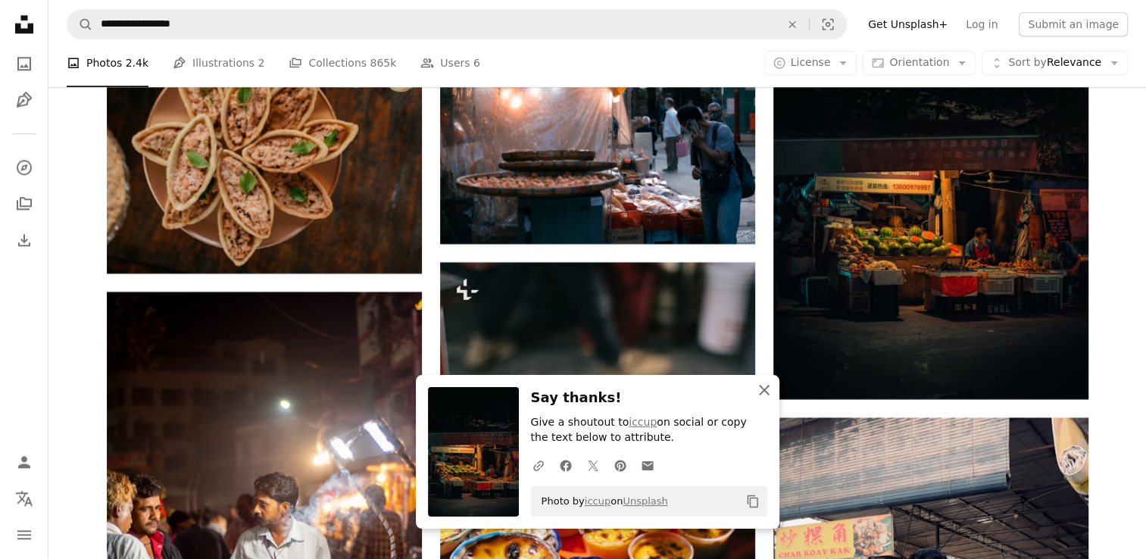
click at [762, 396] on icon "An X shape" at bounding box center [764, 390] width 18 height 18
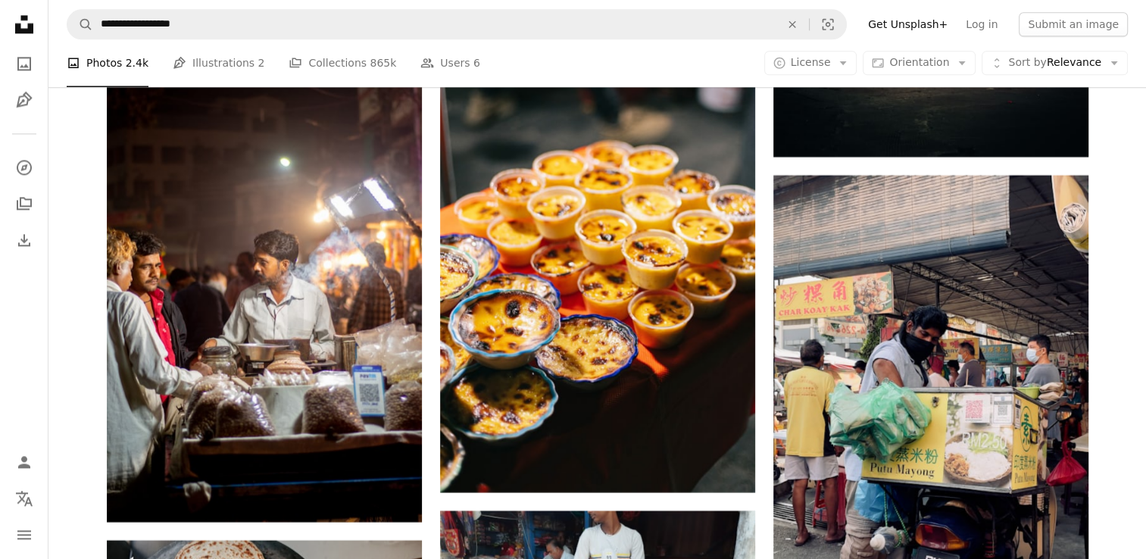
scroll to position [25043, 0]
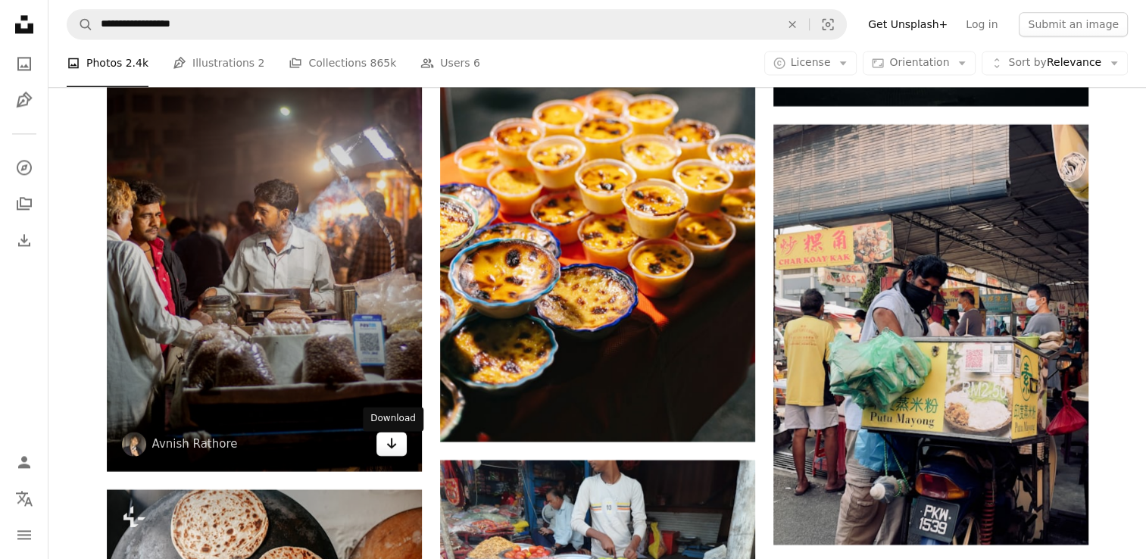
click at [382, 450] on link "Arrow pointing down" at bounding box center [392, 444] width 30 height 24
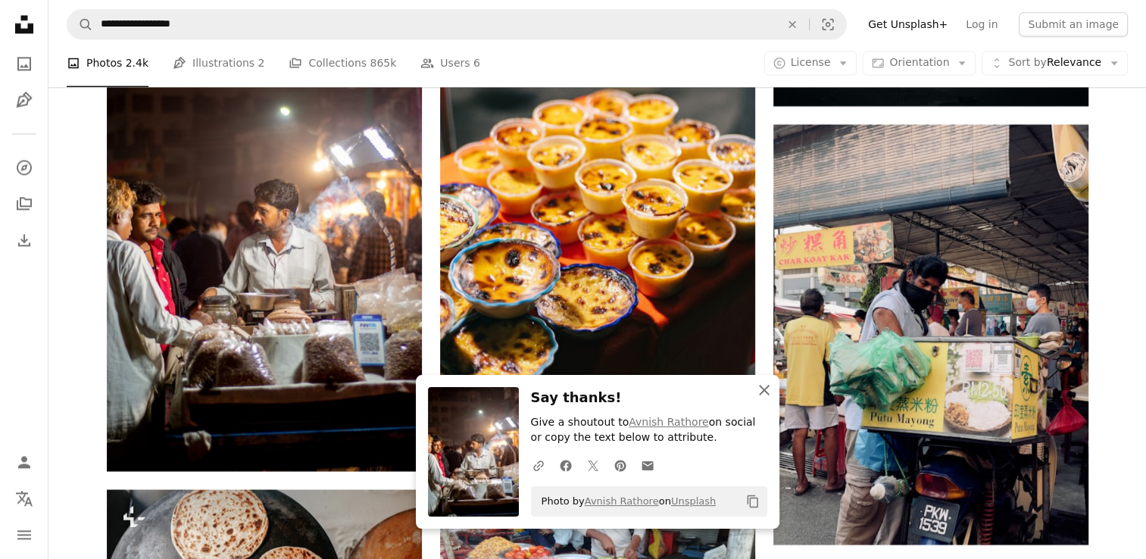
click at [770, 396] on icon "An X shape" at bounding box center [764, 390] width 18 height 18
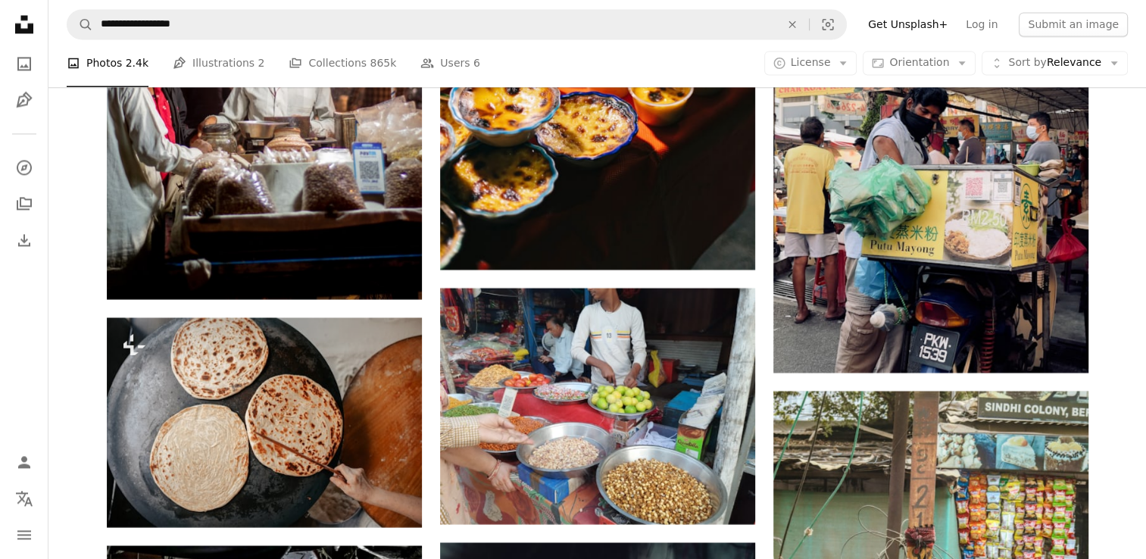
scroll to position [25225, 0]
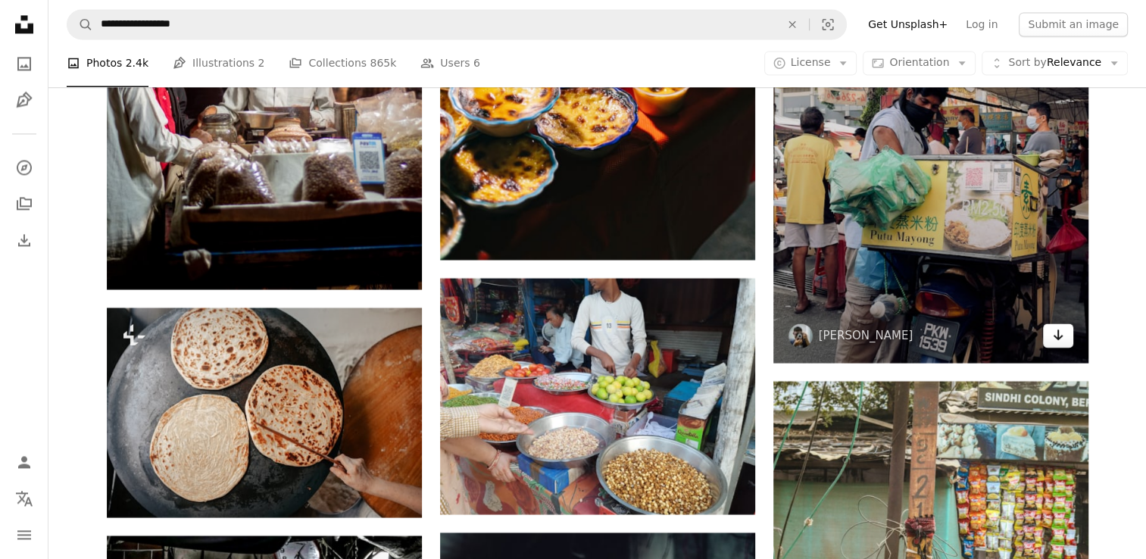
click at [1052, 336] on icon "Arrow pointing down" at bounding box center [1058, 335] width 12 height 18
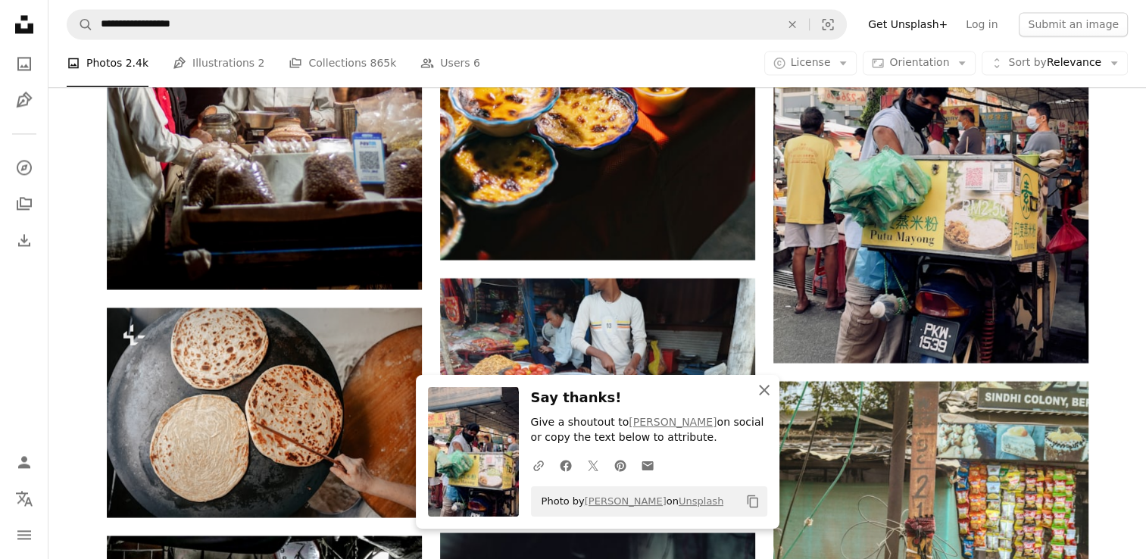
click at [768, 383] on icon "An X shape" at bounding box center [764, 390] width 18 height 18
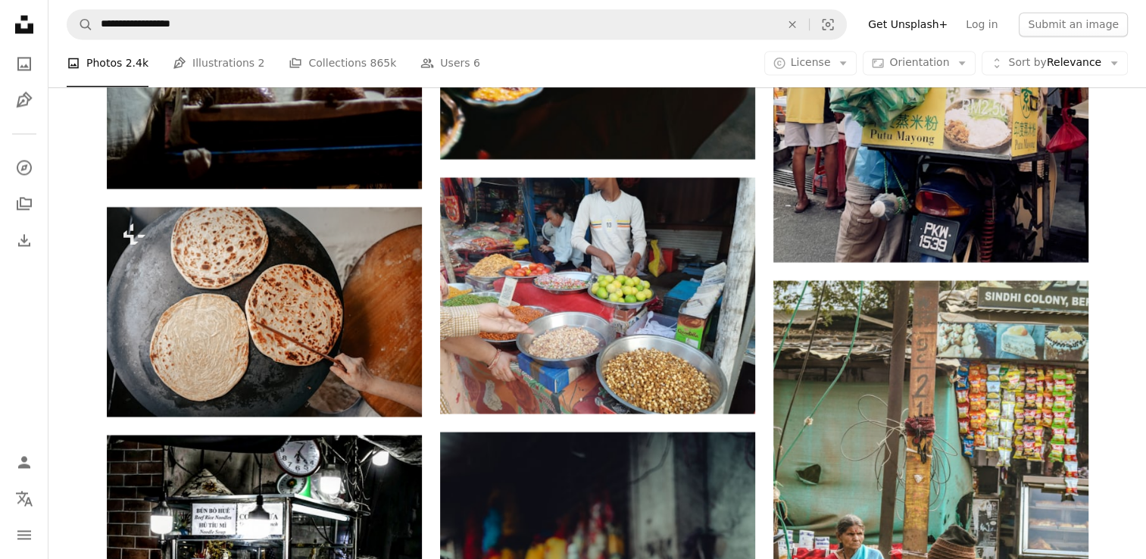
scroll to position [25397, 0]
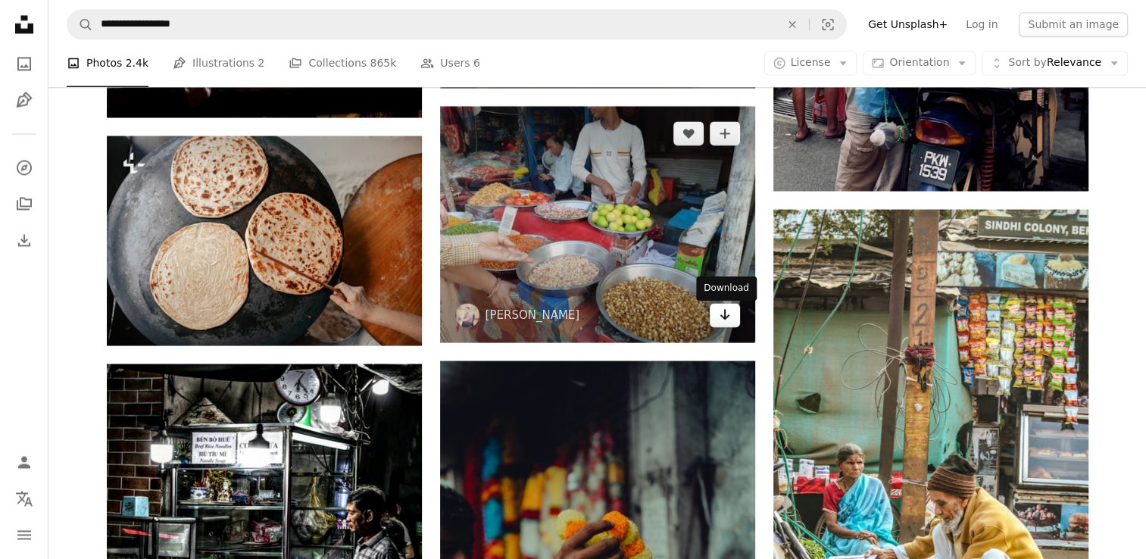
click at [719, 317] on icon "Arrow pointing down" at bounding box center [725, 314] width 12 height 18
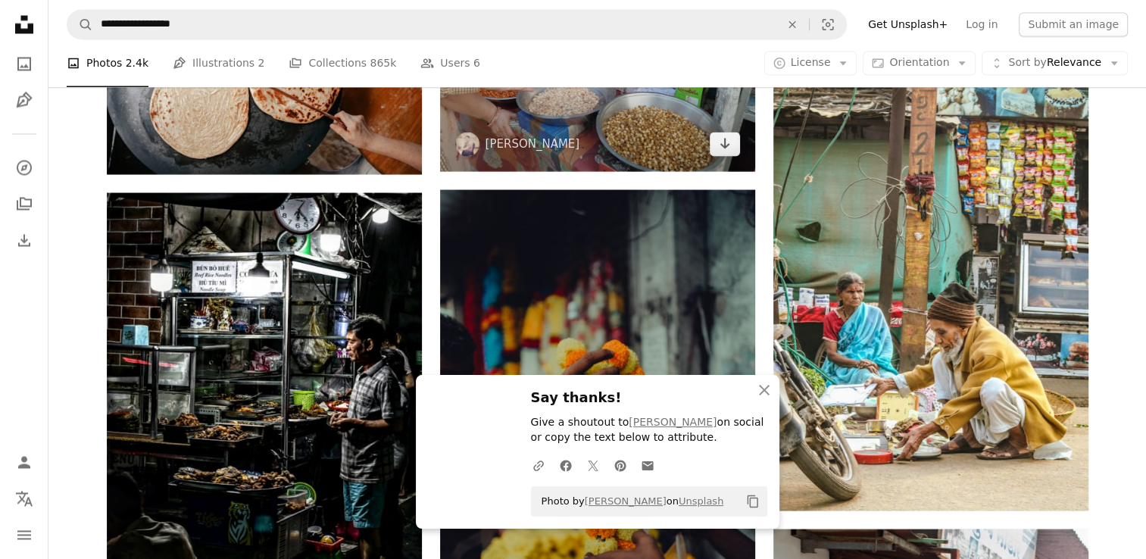
scroll to position [25588, 0]
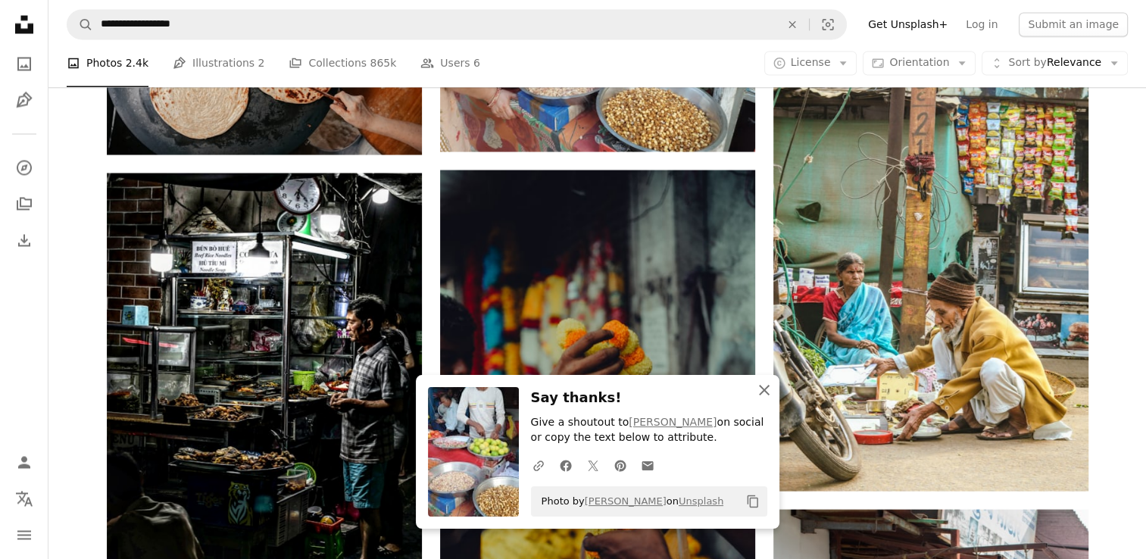
click at [761, 387] on icon "button" at bounding box center [764, 390] width 11 height 11
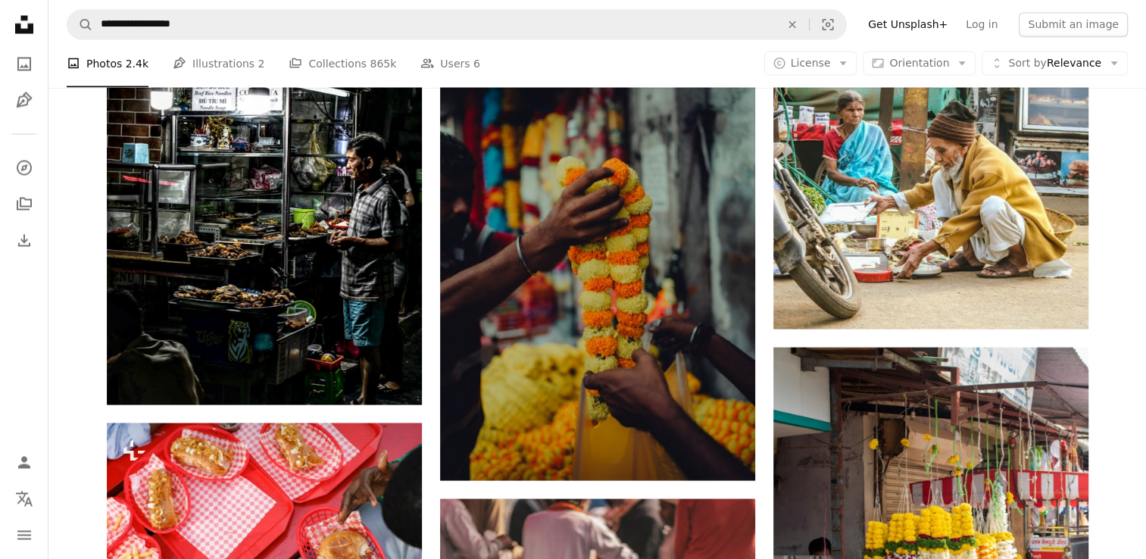
scroll to position [25770, 0]
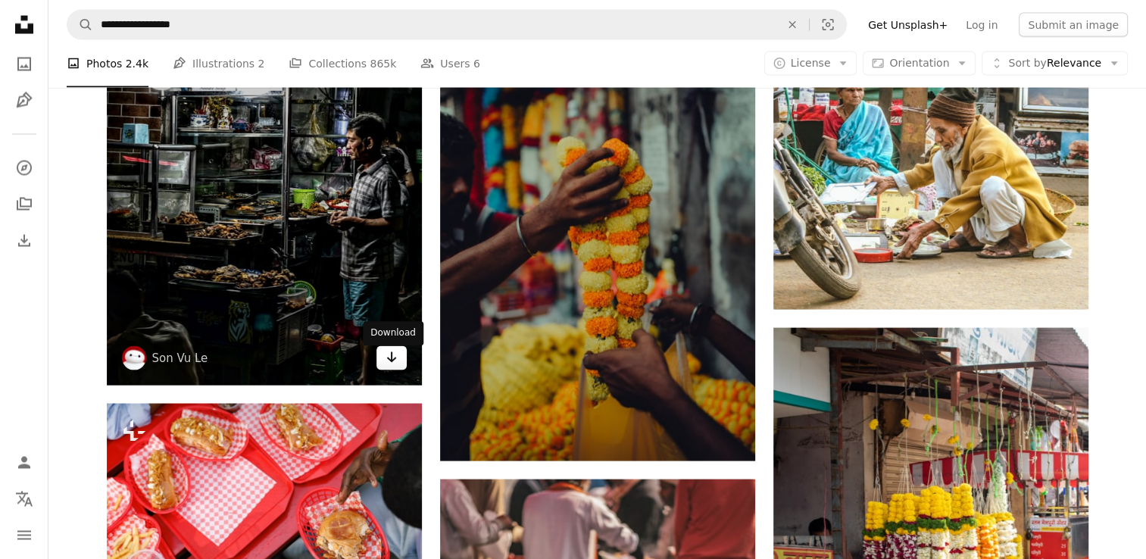
click at [394, 374] on img at bounding box center [264, 188] width 315 height 394
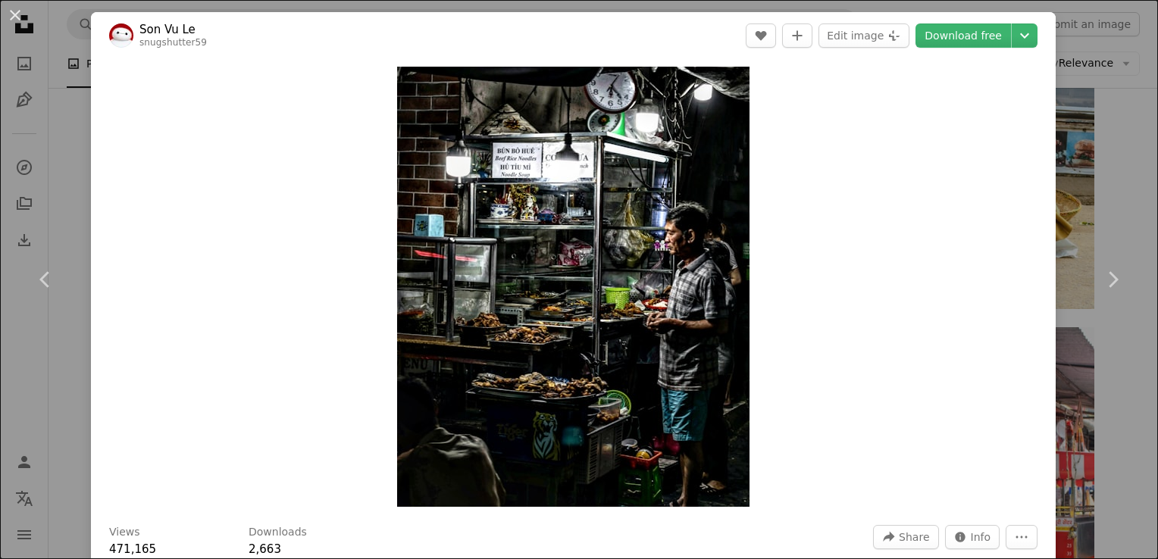
click at [1133, 177] on div "An X shape Chevron left Chevron right Son Vu Le snugshutter59 A heart A plus si…" at bounding box center [579, 279] width 1158 height 559
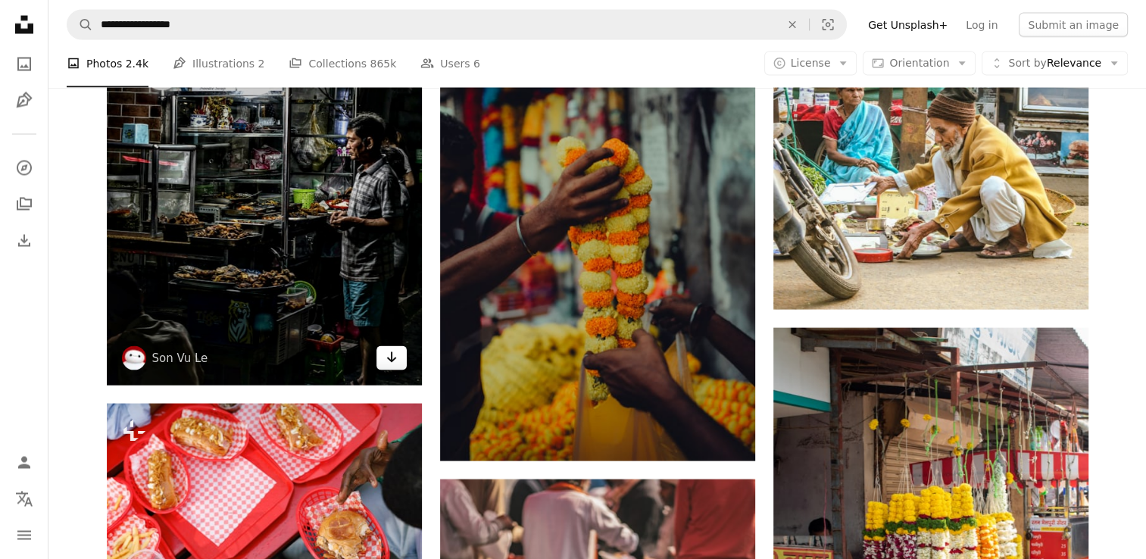
click at [392, 363] on icon "Arrow pointing down" at bounding box center [392, 357] width 12 height 18
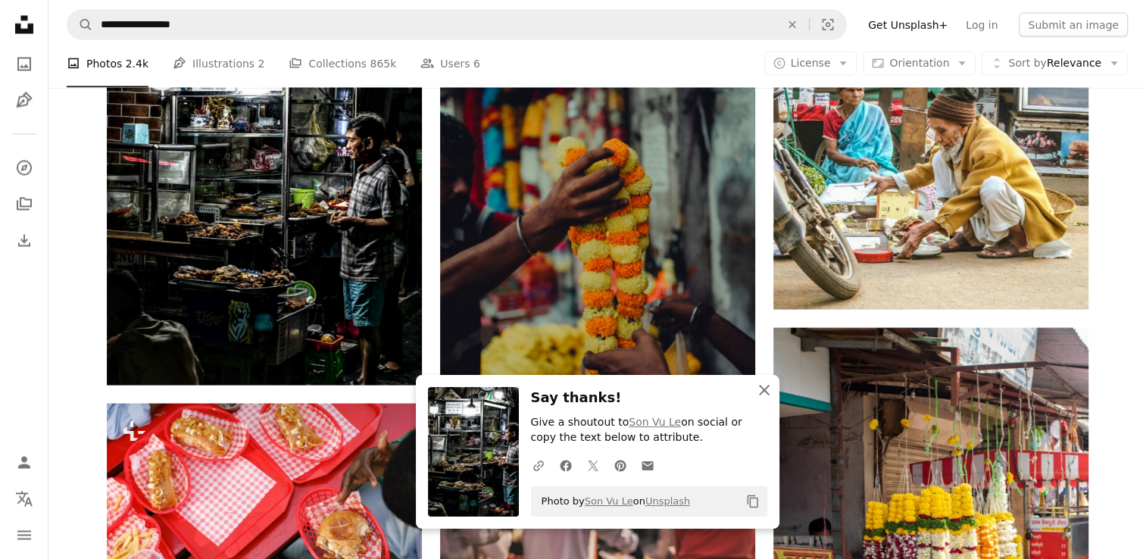
click at [764, 389] on icon "button" at bounding box center [764, 390] width 11 height 11
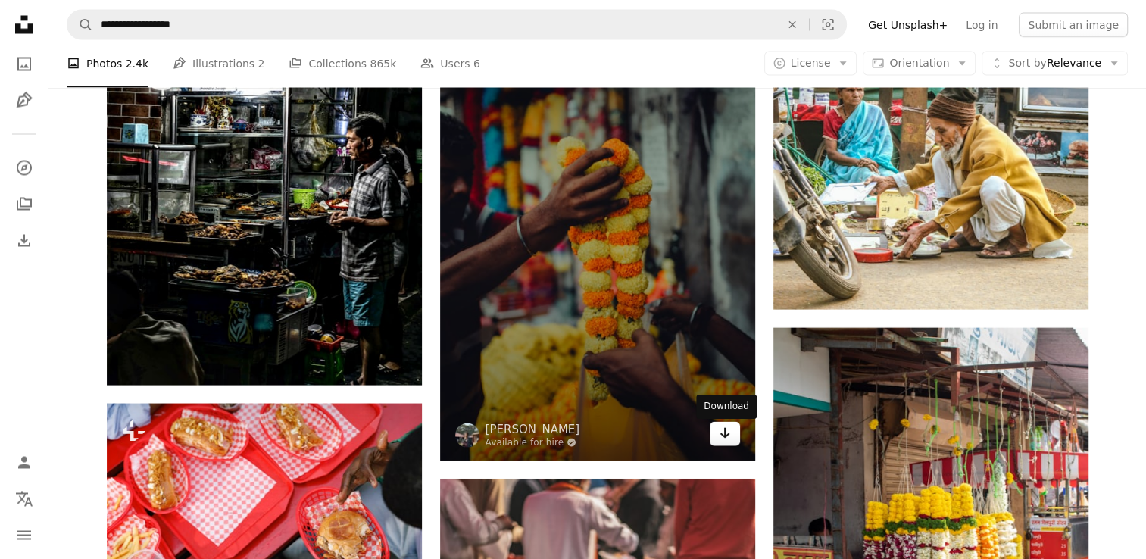
click at [719, 435] on icon "Arrow pointing down" at bounding box center [725, 433] width 12 height 18
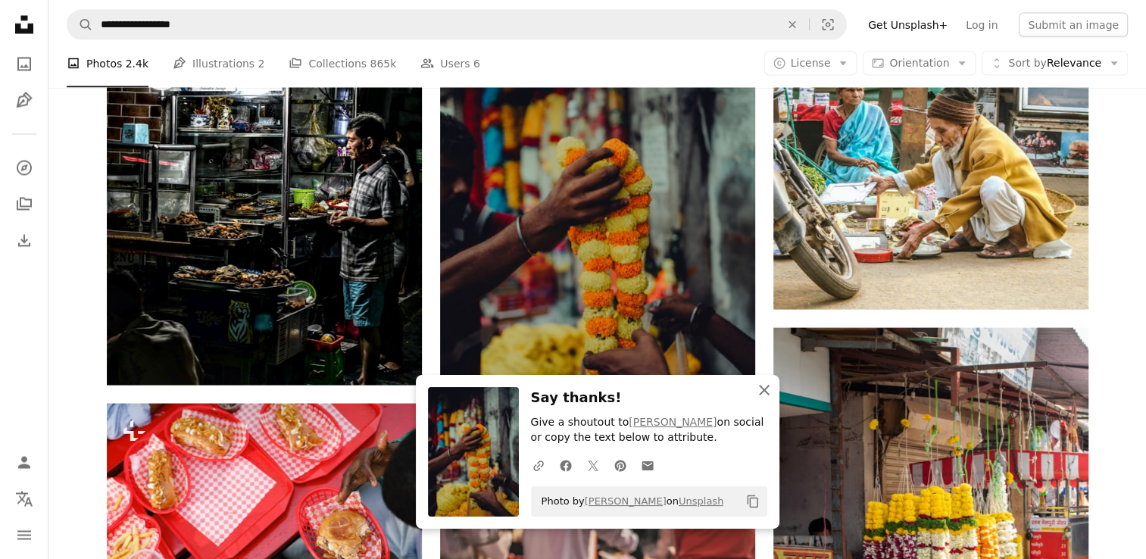
click at [756, 398] on icon "An X shape" at bounding box center [764, 390] width 18 height 18
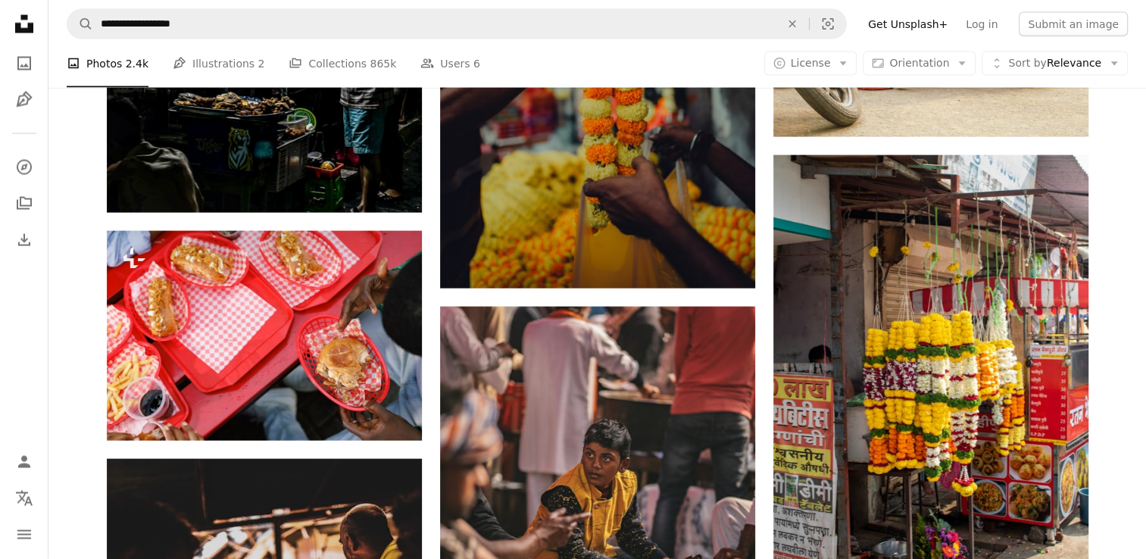
scroll to position [26053, 0]
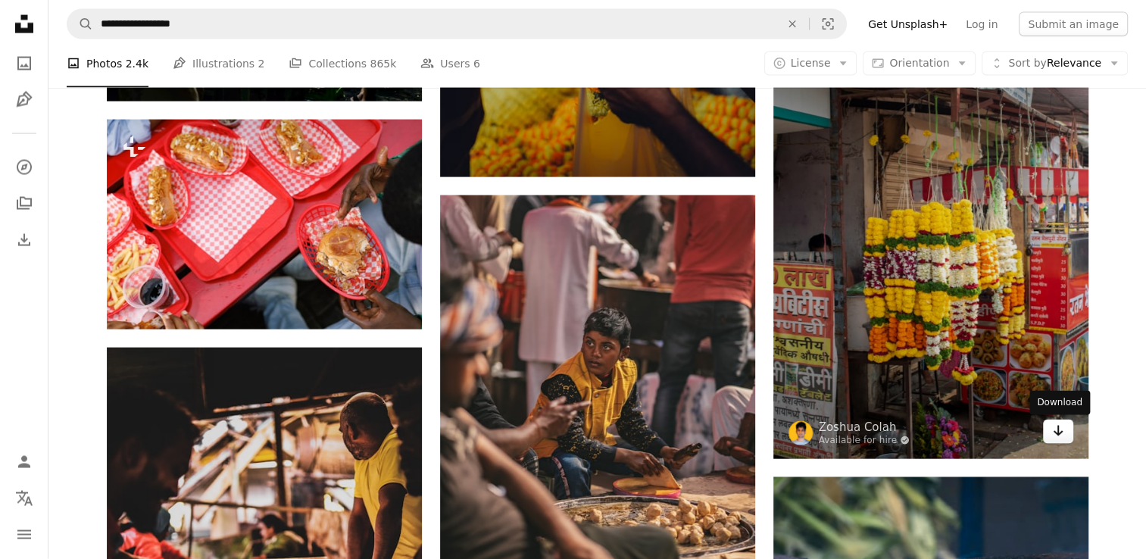
click at [1062, 435] on icon "Arrow pointing down" at bounding box center [1058, 431] width 12 height 18
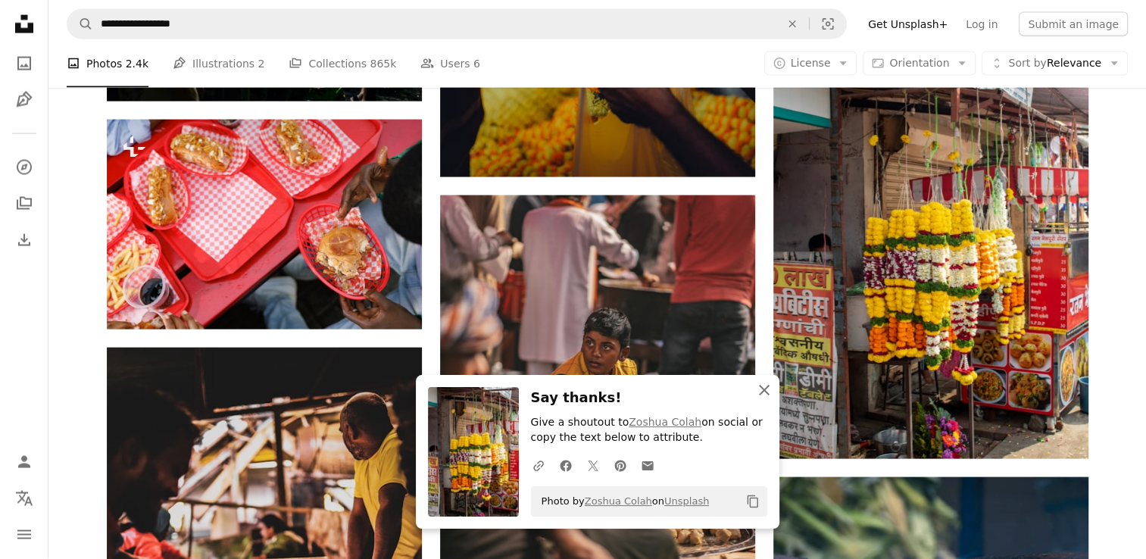
click at [763, 390] on icon "button" at bounding box center [764, 390] width 11 height 11
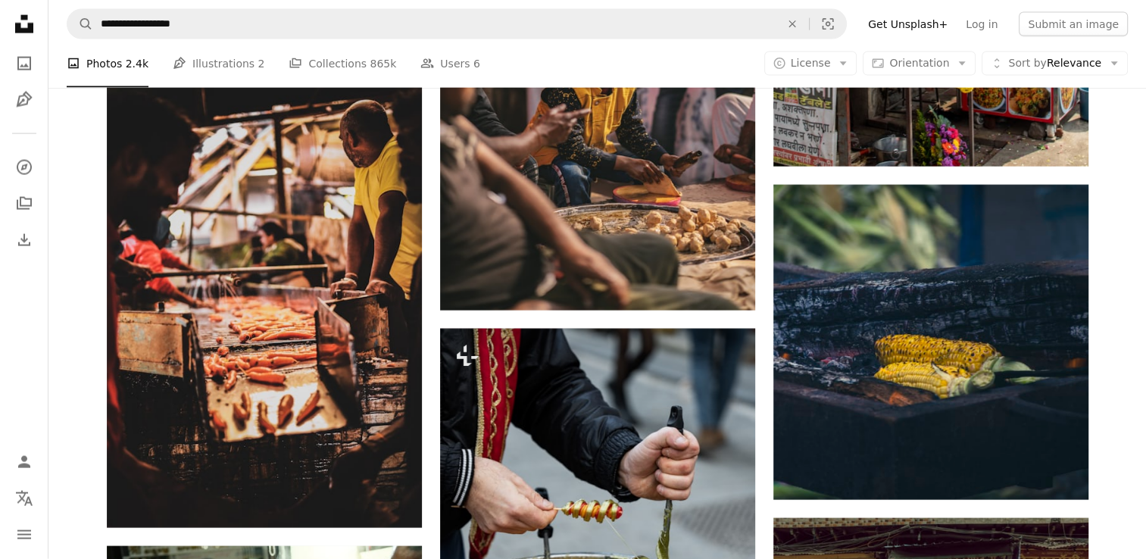
scroll to position [26407, 0]
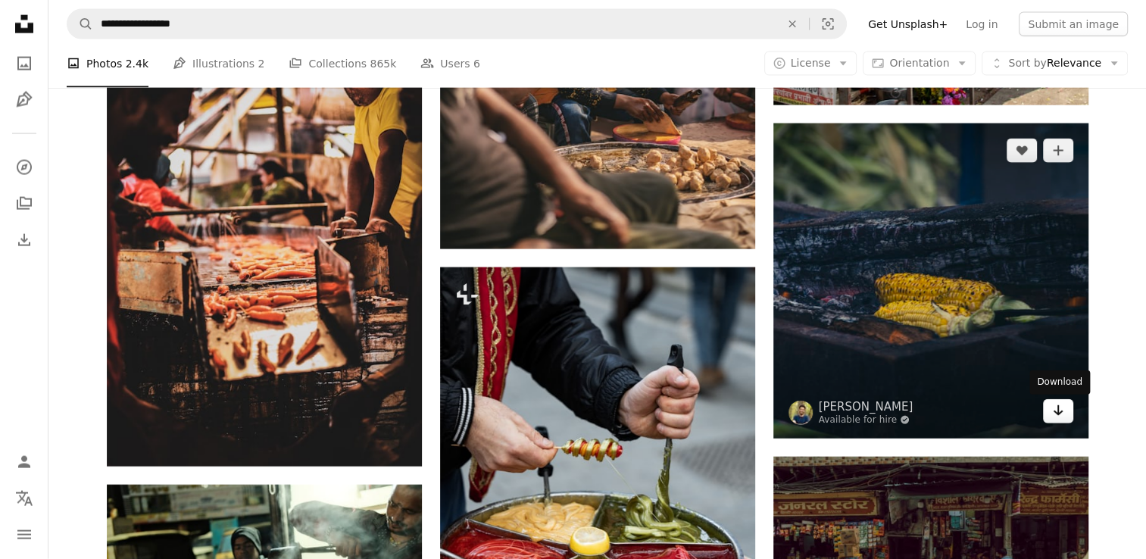
click at [1064, 417] on icon "Arrow pointing down" at bounding box center [1058, 411] width 12 height 18
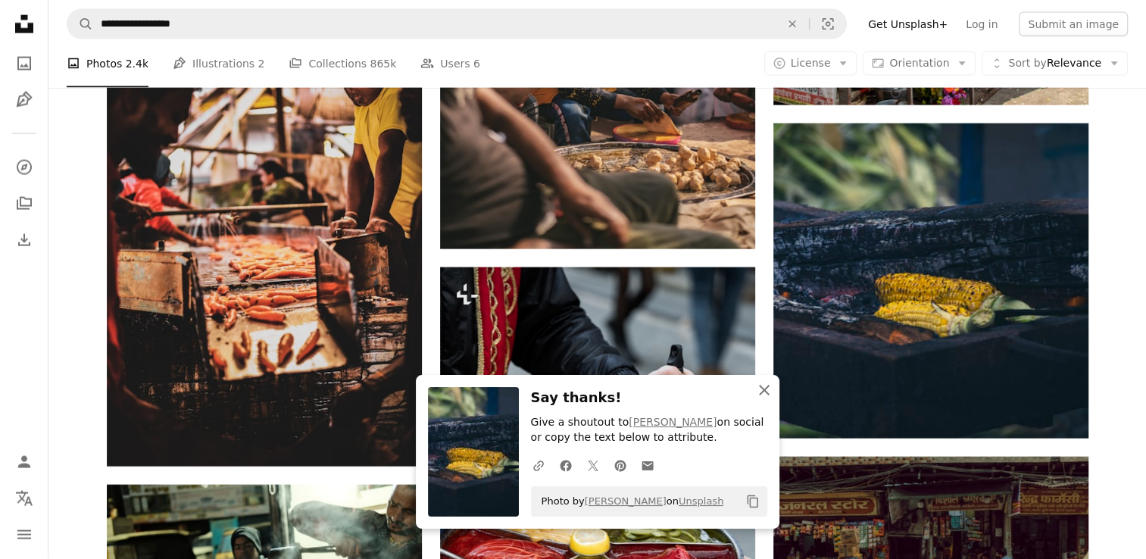
click at [759, 392] on icon "An X shape" at bounding box center [764, 390] width 18 height 18
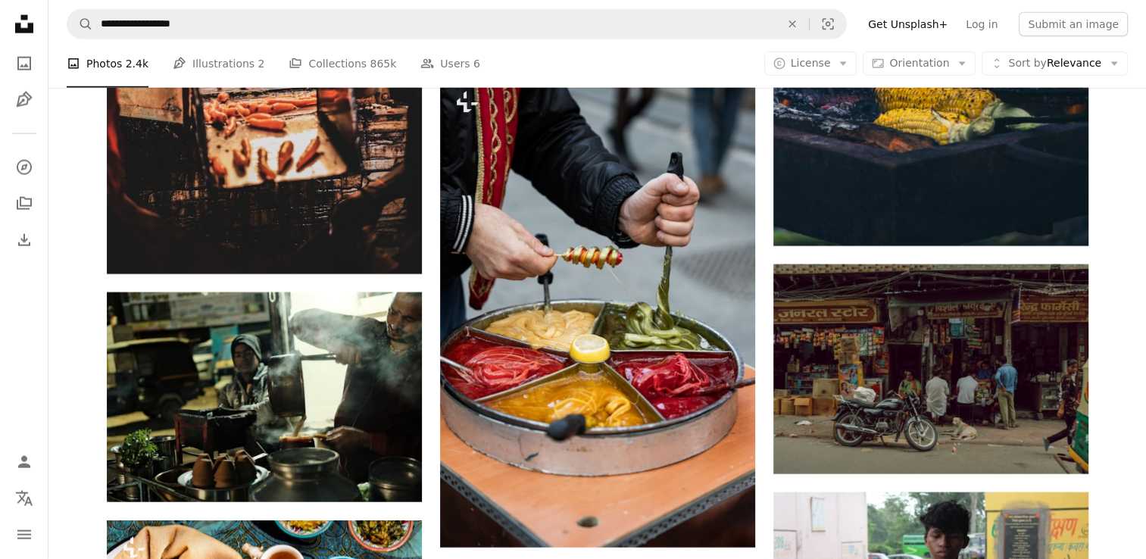
scroll to position [26608, 0]
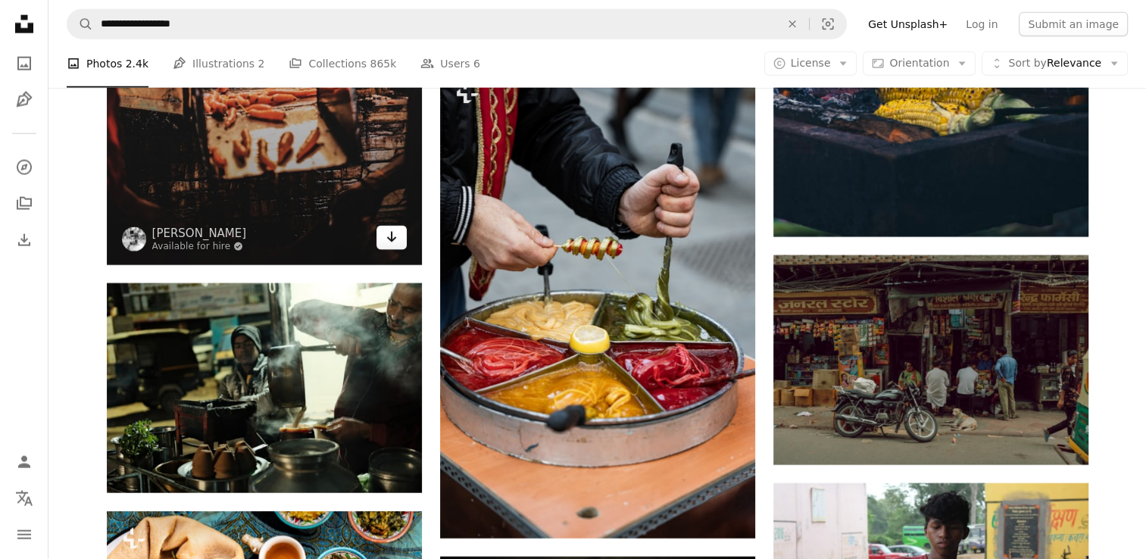
click at [389, 250] on link "Arrow pointing down" at bounding box center [392, 238] width 30 height 24
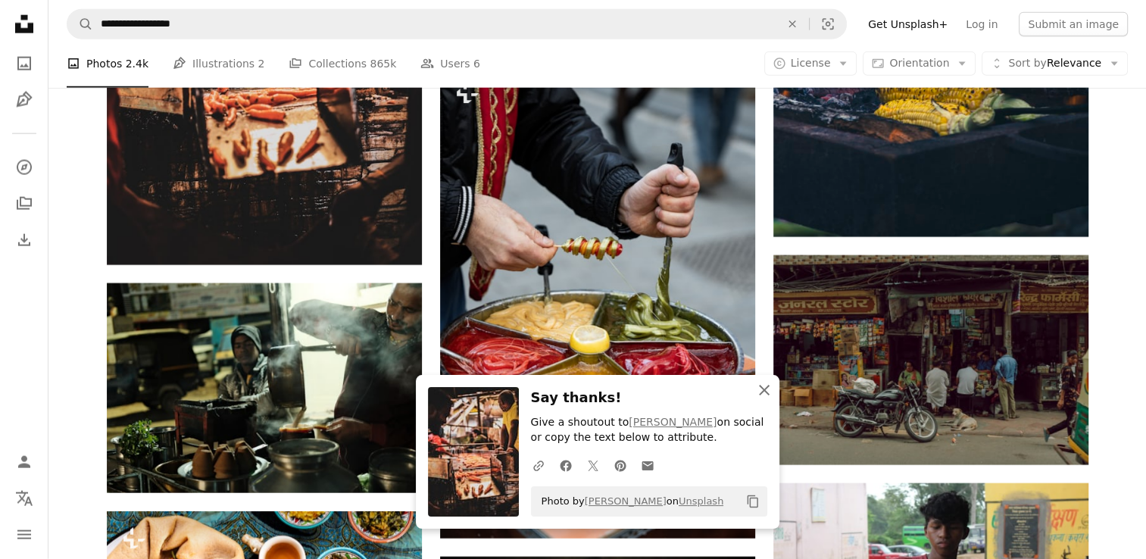
click at [768, 391] on icon "An X shape" at bounding box center [764, 390] width 18 height 18
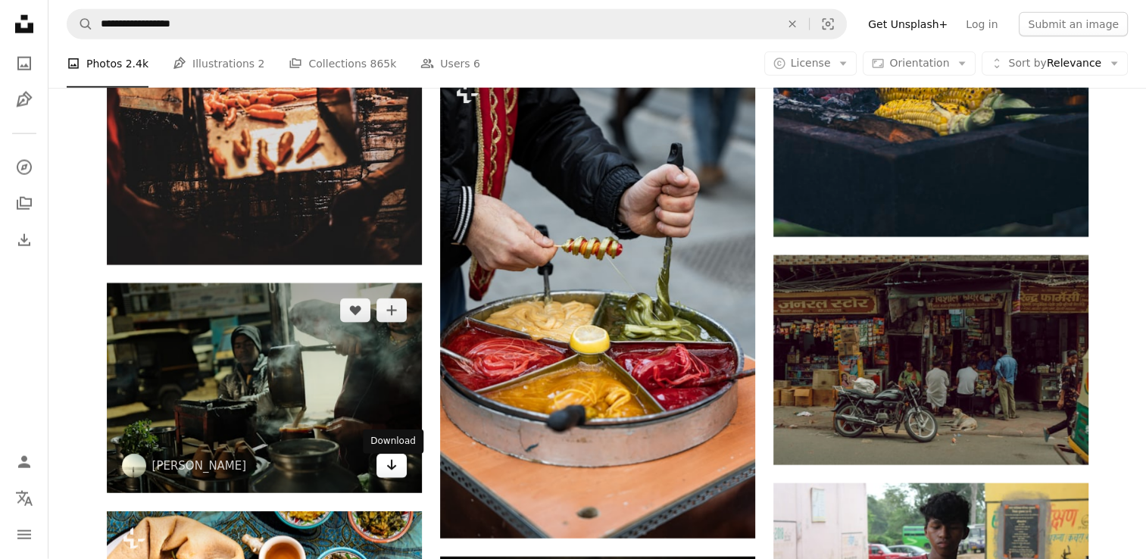
click at [387, 478] on link "Arrow pointing down" at bounding box center [392, 466] width 30 height 24
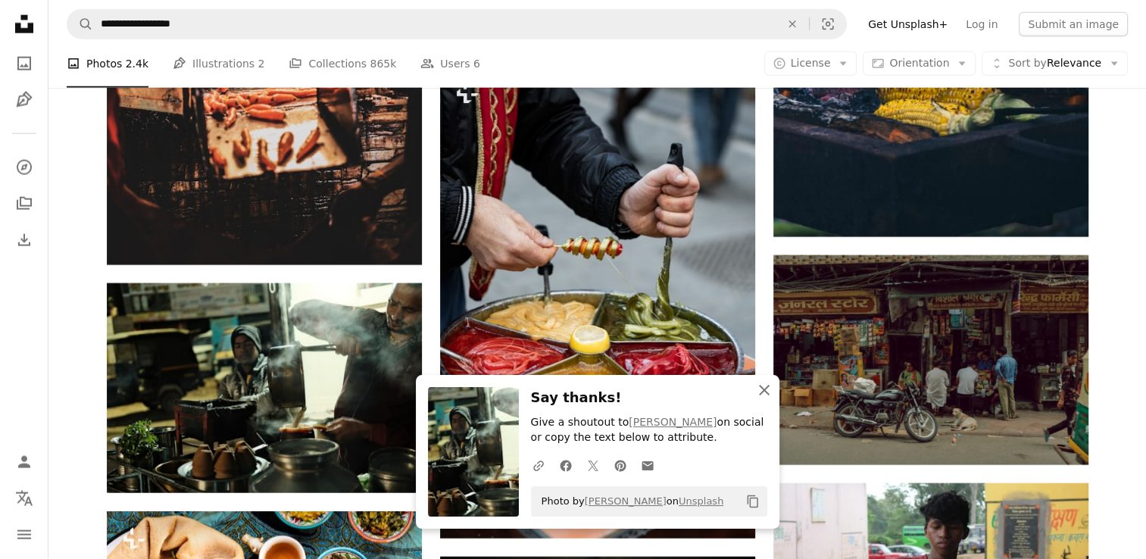
click at [757, 387] on icon "An X shape" at bounding box center [764, 390] width 18 height 18
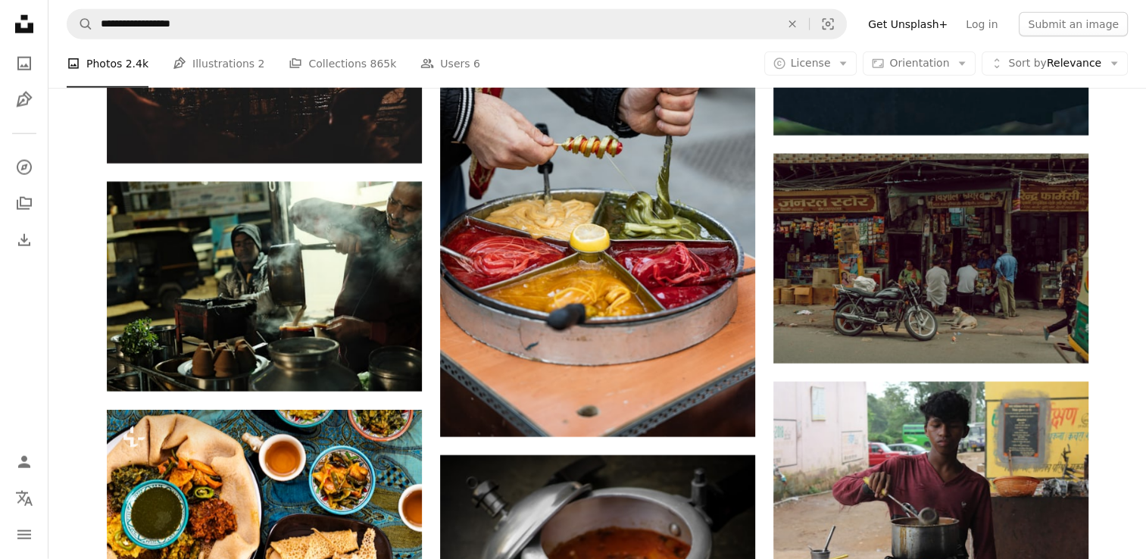
scroll to position [26771, 0]
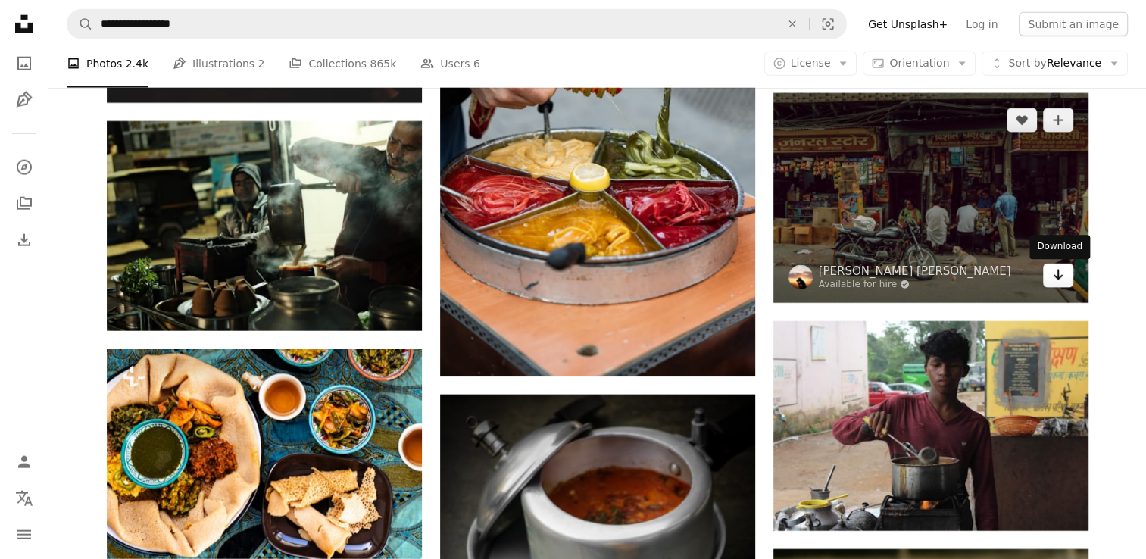
click at [1061, 275] on icon "Arrow pointing down" at bounding box center [1058, 275] width 12 height 18
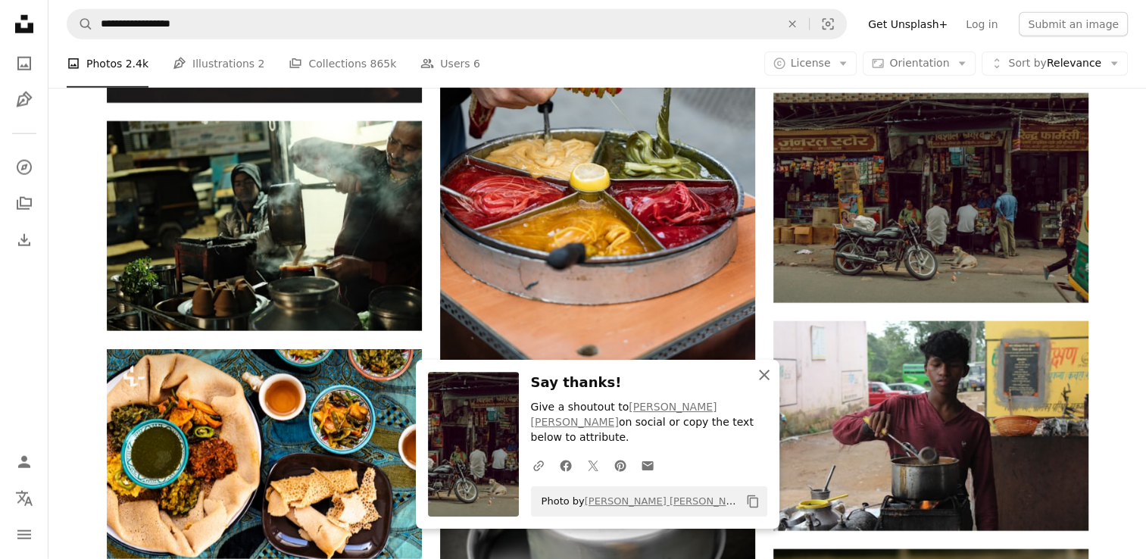
click at [768, 384] on icon "An X shape" at bounding box center [764, 375] width 18 height 18
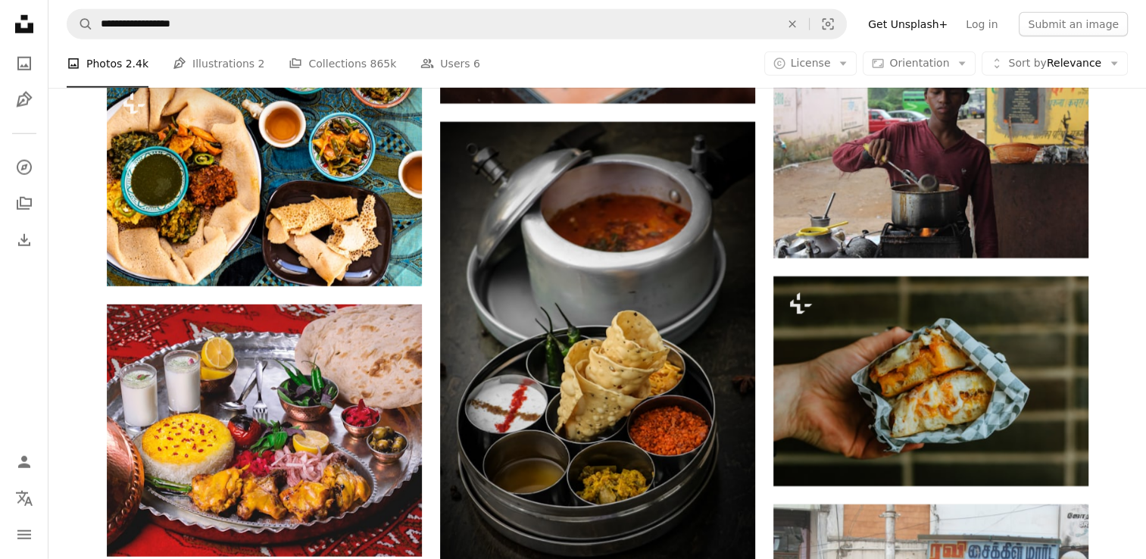
scroll to position [27114, 0]
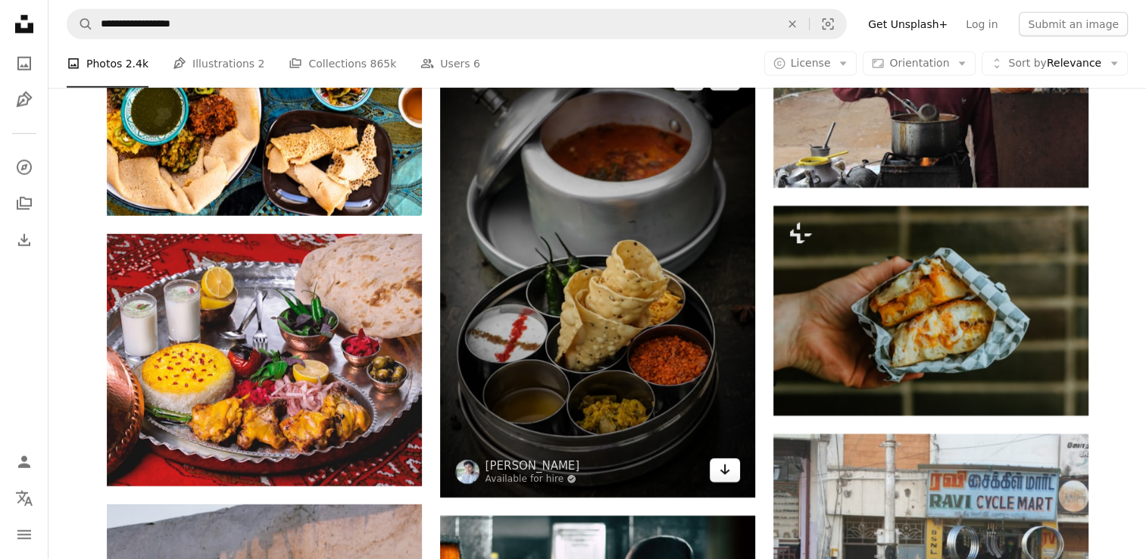
click at [711, 475] on link "Arrow pointing down" at bounding box center [725, 470] width 30 height 24
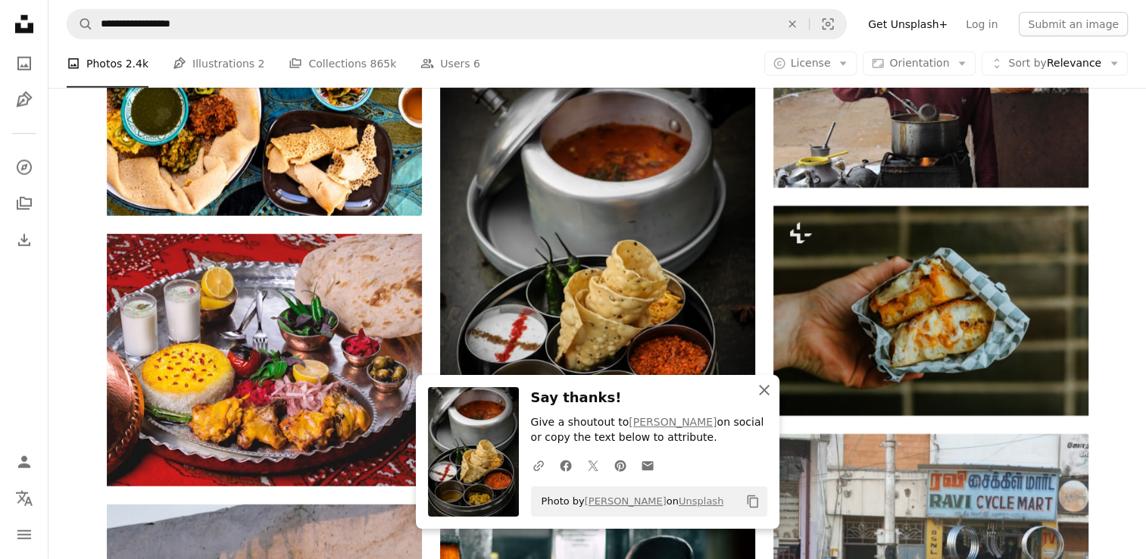
click at [762, 383] on icon "An X shape" at bounding box center [764, 390] width 18 height 18
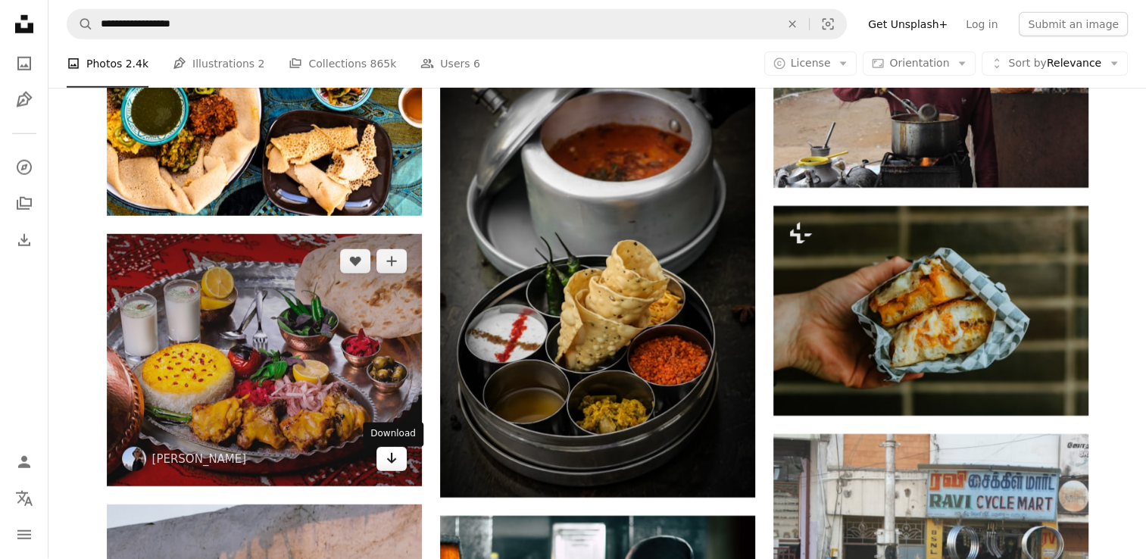
click at [396, 468] on icon "Arrow pointing down" at bounding box center [392, 458] width 12 height 18
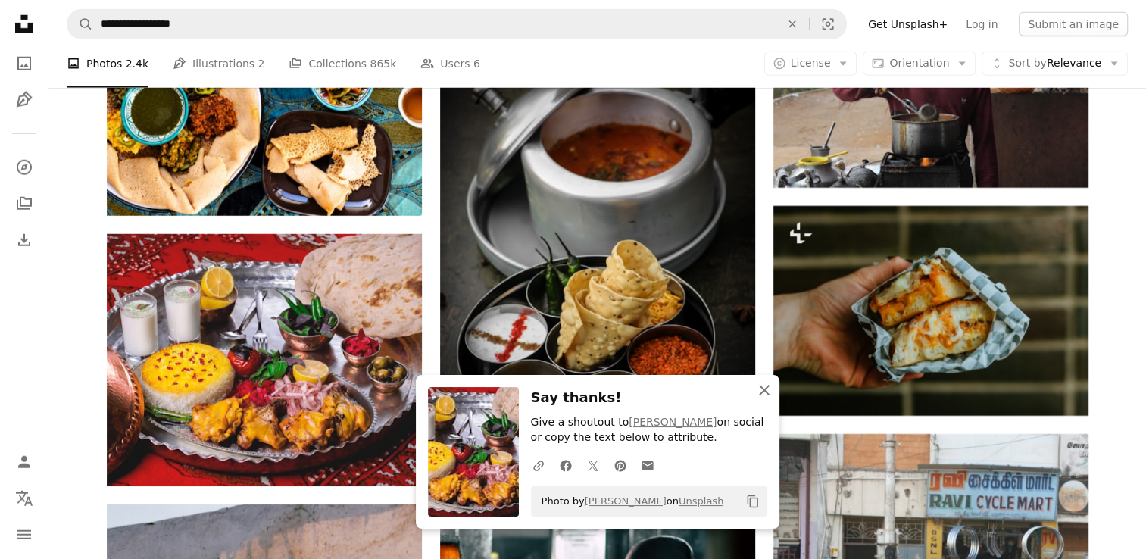
click at [760, 398] on icon "An X shape" at bounding box center [764, 390] width 18 height 18
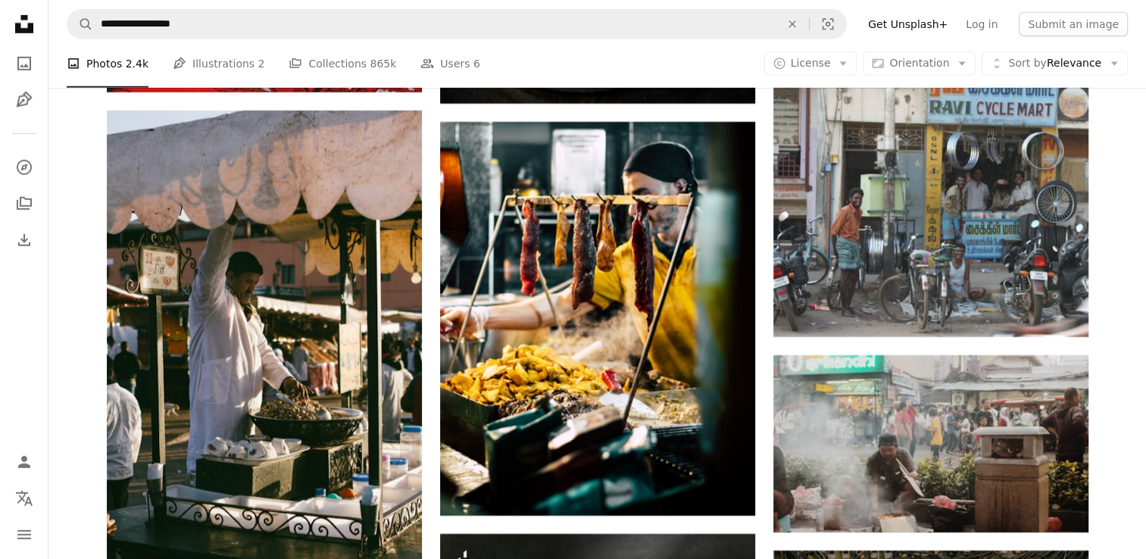
scroll to position [27518, 0]
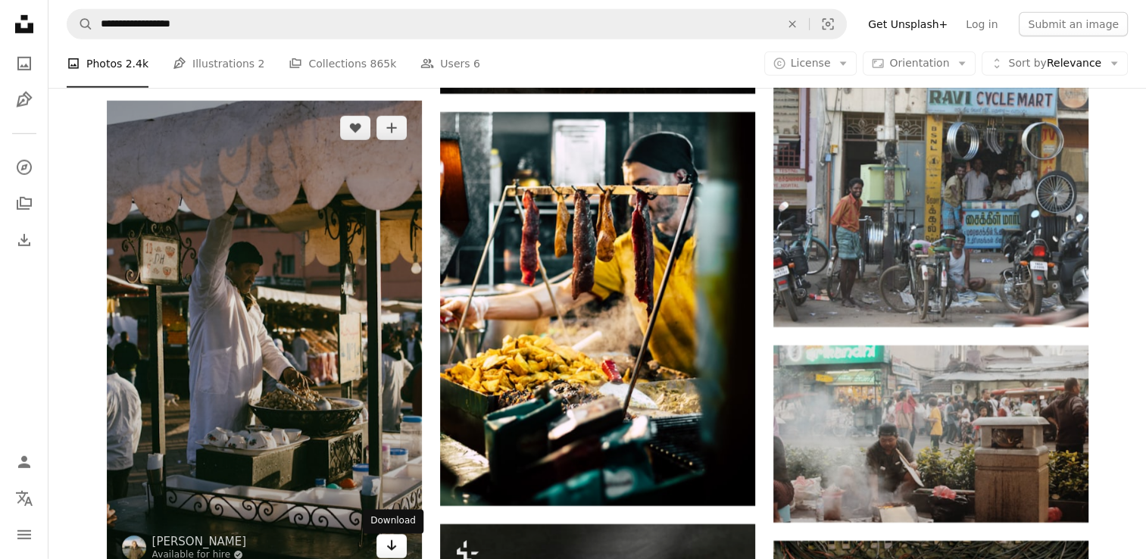
click at [397, 552] on icon "Arrow pointing down" at bounding box center [392, 545] width 12 height 18
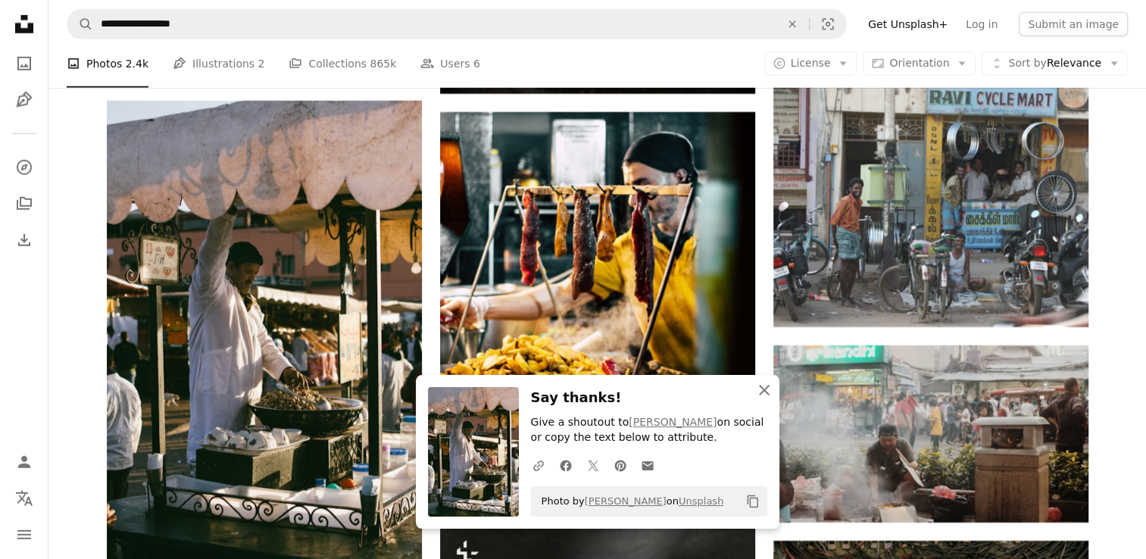
click at [764, 392] on icon "An X shape" at bounding box center [764, 390] width 18 height 18
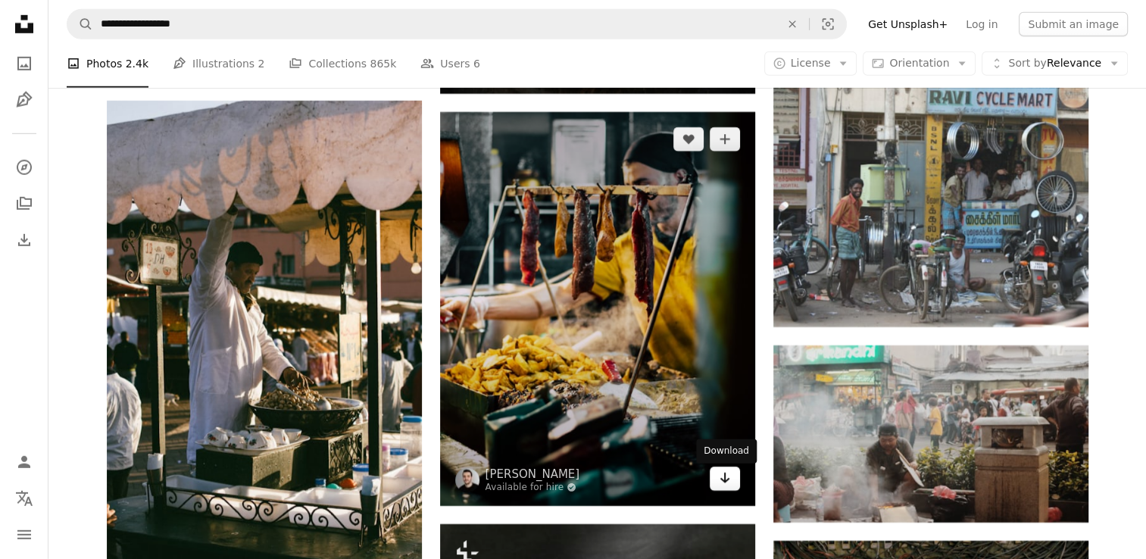
click at [721, 483] on icon "Arrow pointing down" at bounding box center [725, 478] width 12 height 18
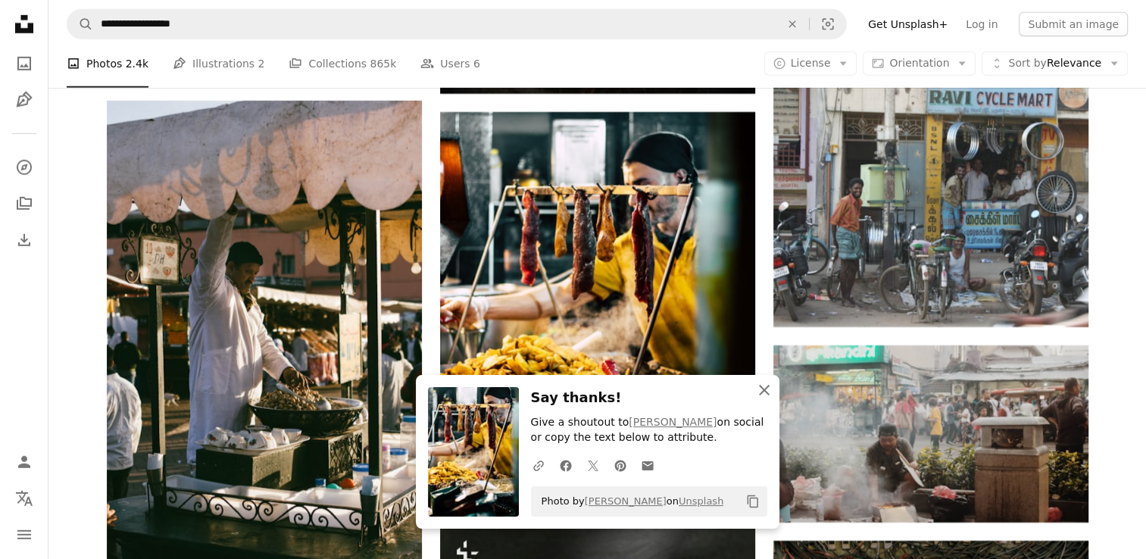
click at [758, 383] on icon "An X shape" at bounding box center [764, 390] width 18 height 18
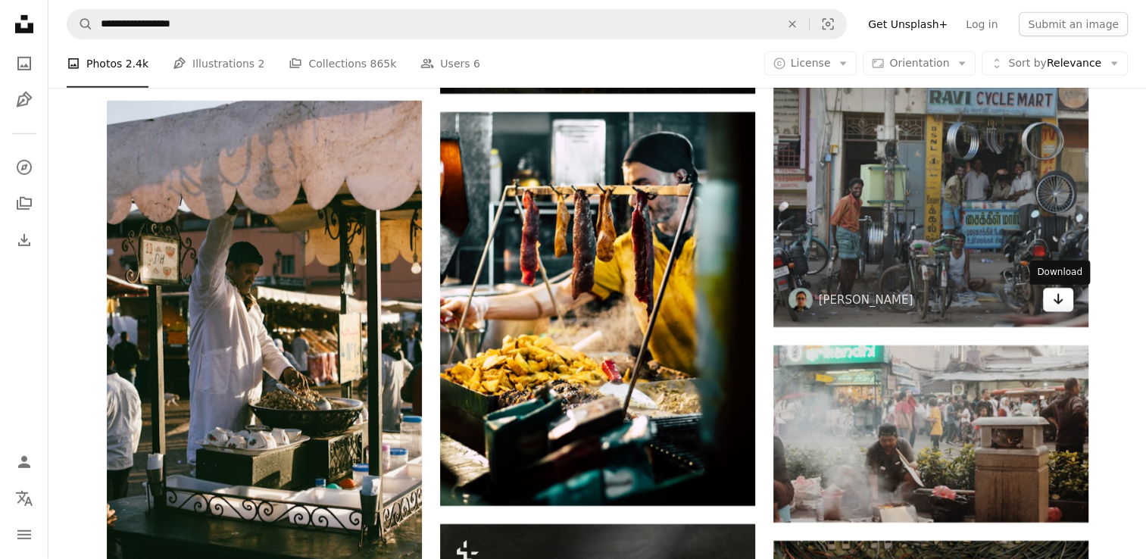
click at [1062, 296] on icon "Arrow pointing down" at bounding box center [1058, 299] width 12 height 18
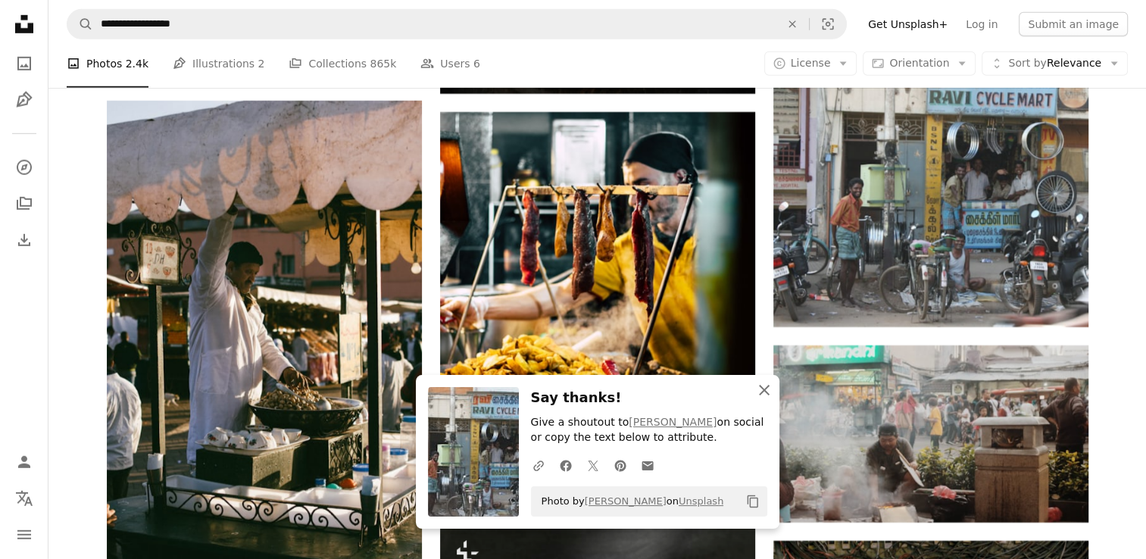
click at [771, 384] on icon "An X shape" at bounding box center [764, 390] width 18 height 18
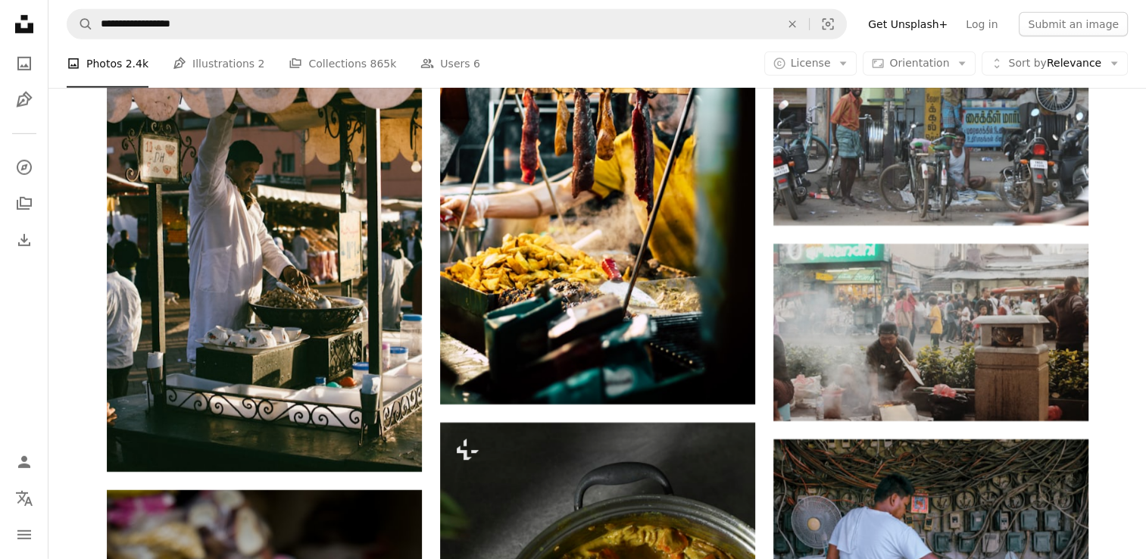
scroll to position [27640, 0]
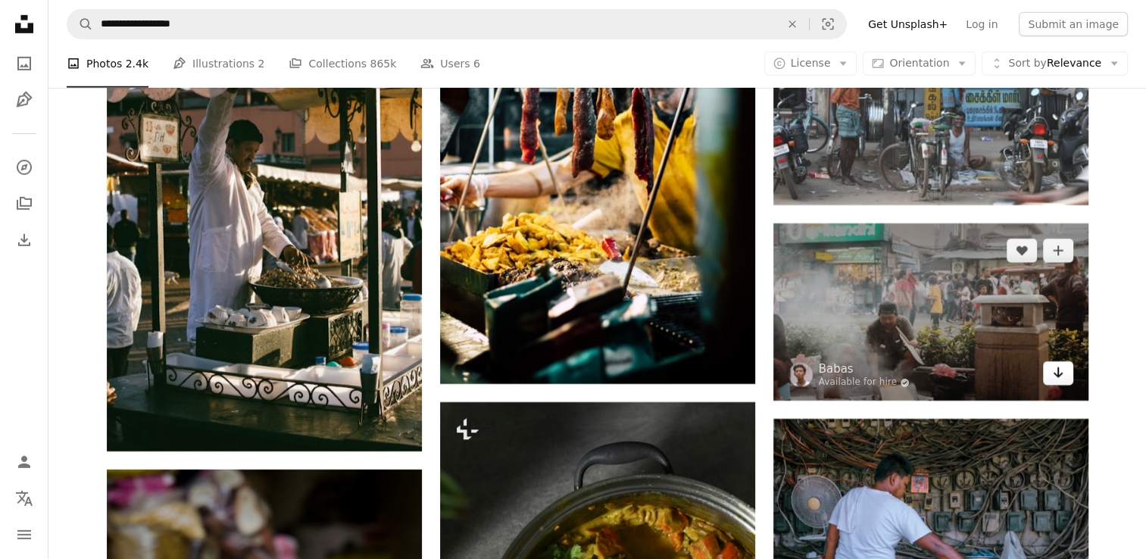
click at [1061, 368] on icon "Arrow pointing down" at bounding box center [1058, 373] width 12 height 18
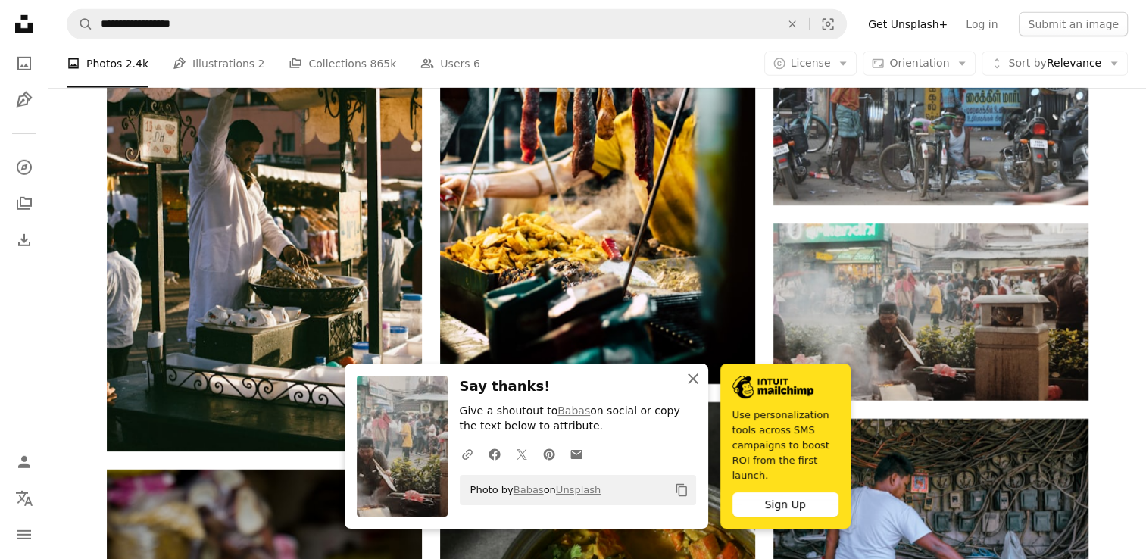
click at [692, 385] on icon "An X shape" at bounding box center [693, 379] width 18 height 18
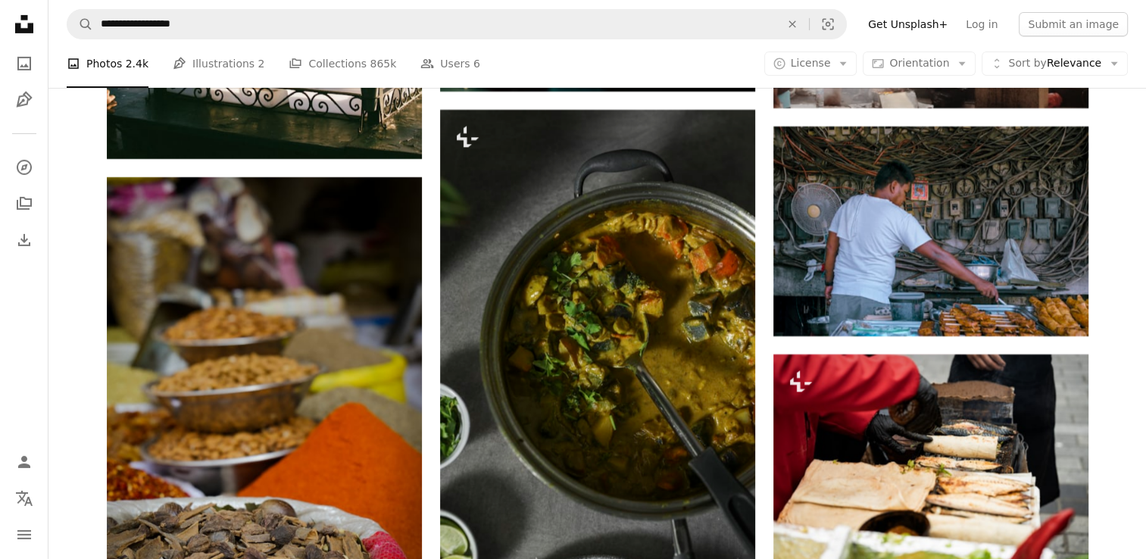
scroll to position [28053, 0]
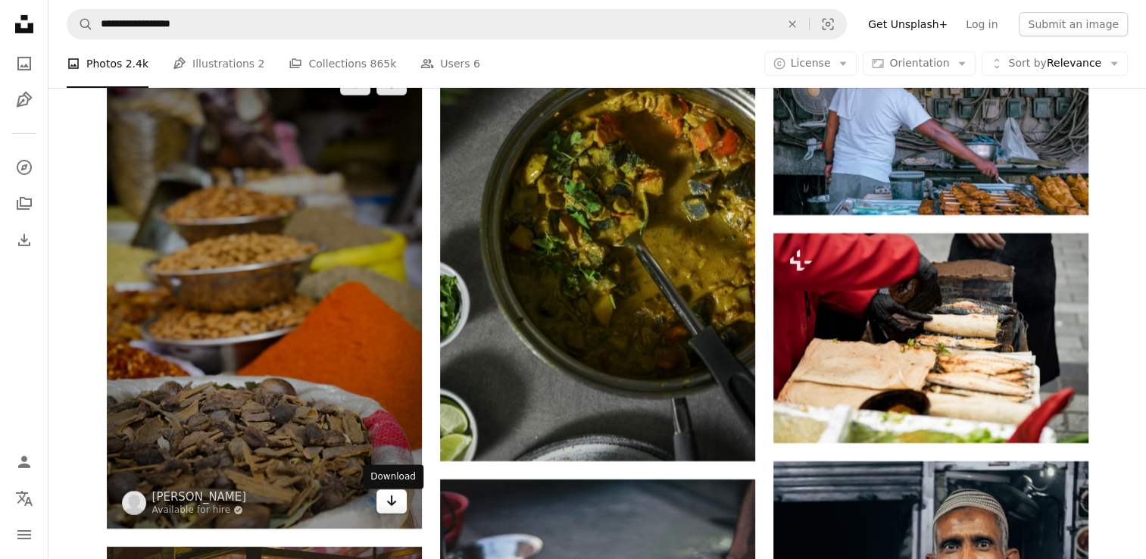
click at [390, 506] on icon "Download" at bounding box center [391, 501] width 10 height 11
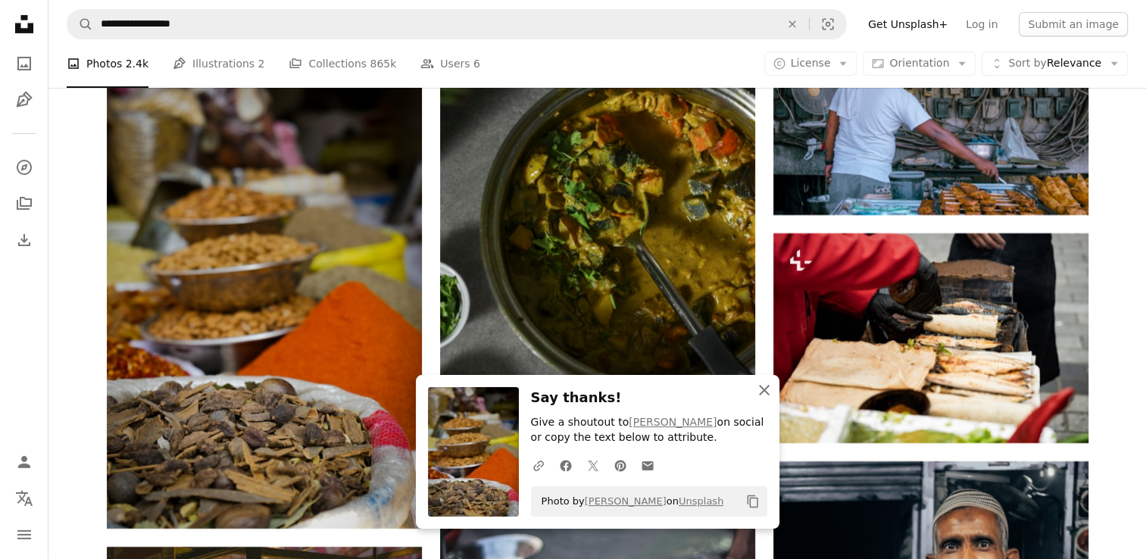
click at [774, 389] on button "An X shape Close" at bounding box center [764, 390] width 30 height 30
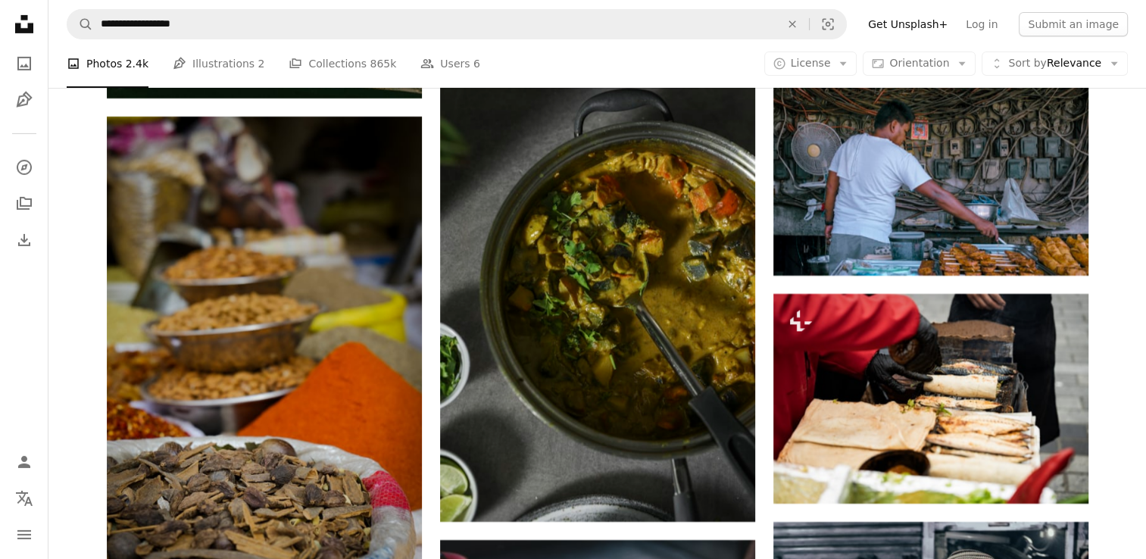
scroll to position [27902, 0]
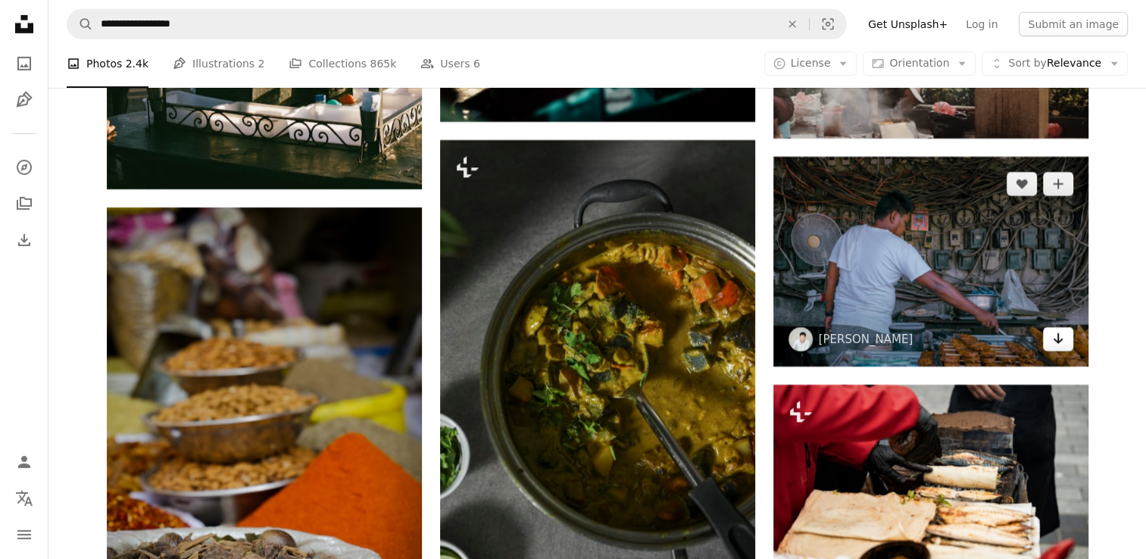
click at [1047, 350] on link "Arrow pointing down" at bounding box center [1058, 339] width 30 height 24
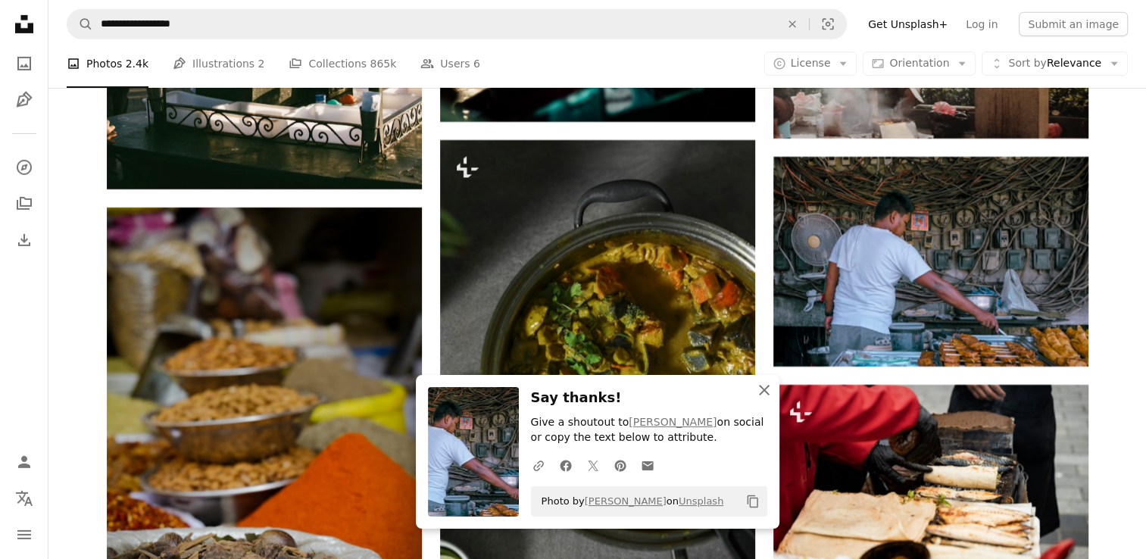
click at [765, 385] on icon "An X shape" at bounding box center [764, 390] width 18 height 18
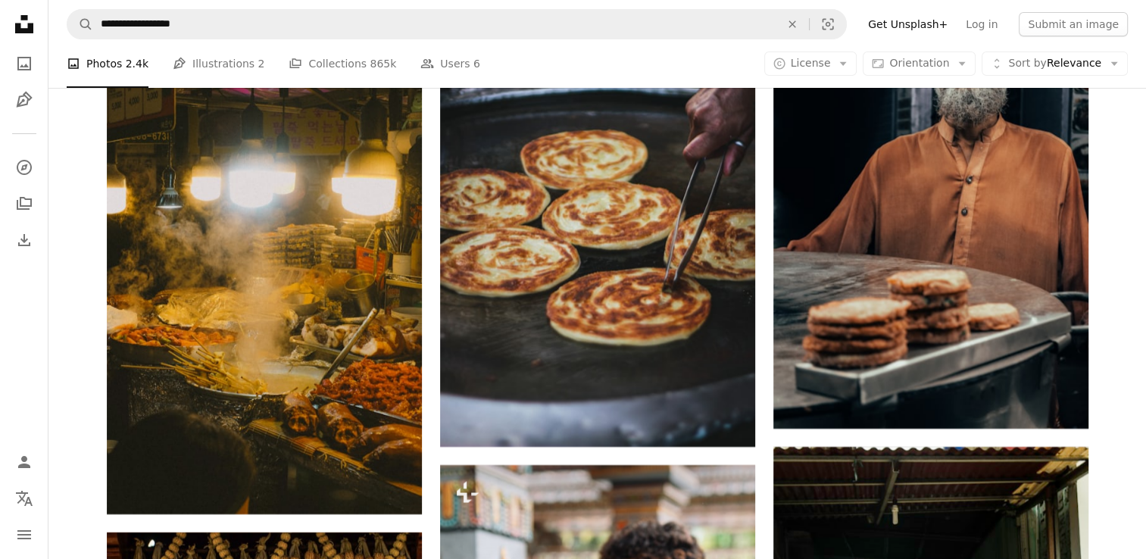
scroll to position [28569, 0]
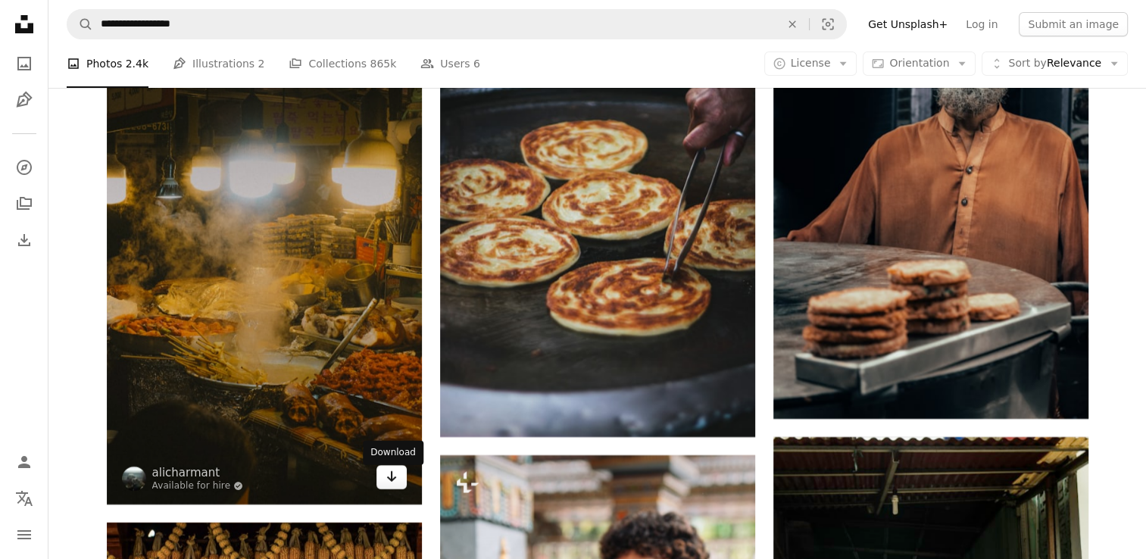
click at [399, 485] on link "Arrow pointing down" at bounding box center [392, 477] width 30 height 24
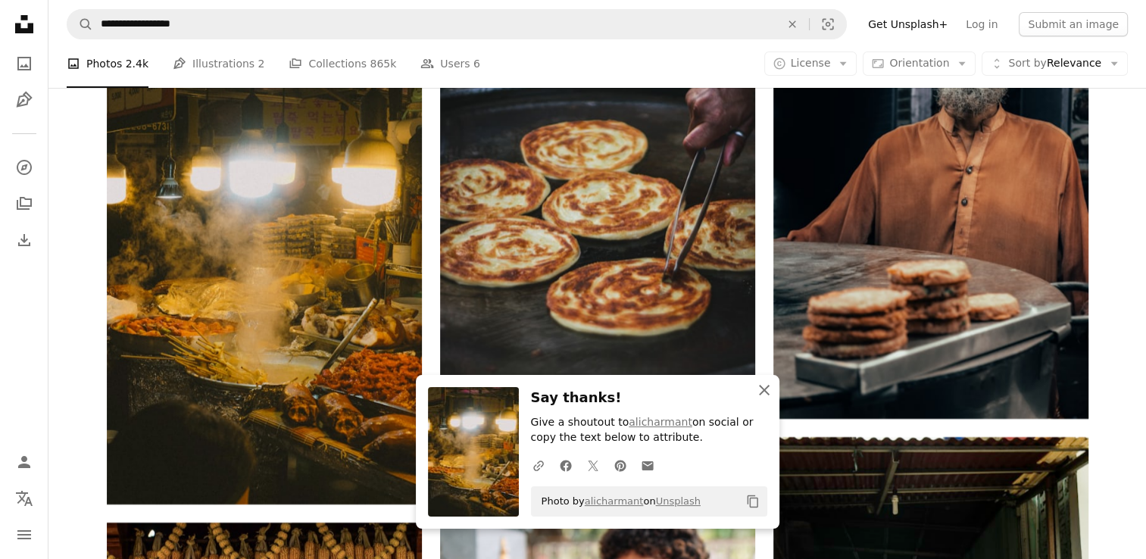
click at [768, 391] on icon "An X shape" at bounding box center [764, 390] width 18 height 18
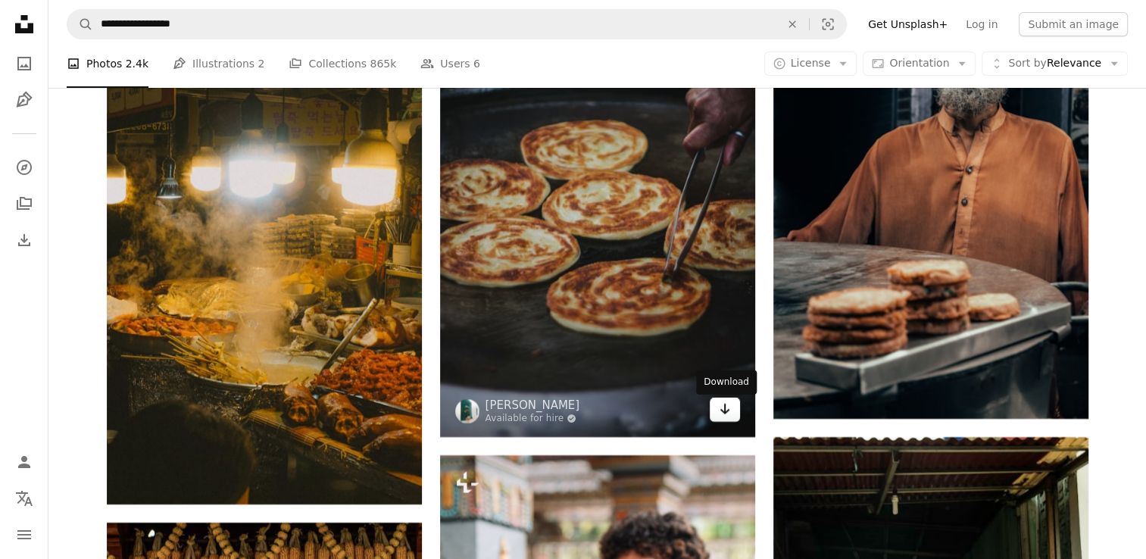
click at [727, 417] on icon "Arrow pointing down" at bounding box center [725, 409] width 12 height 18
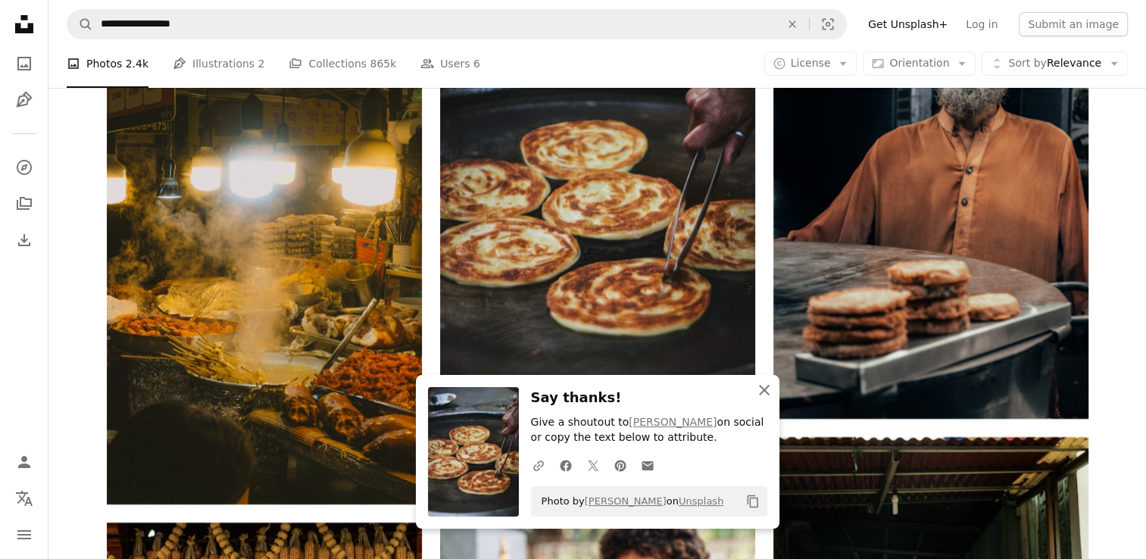
click at [764, 390] on icon "button" at bounding box center [764, 390] width 11 height 11
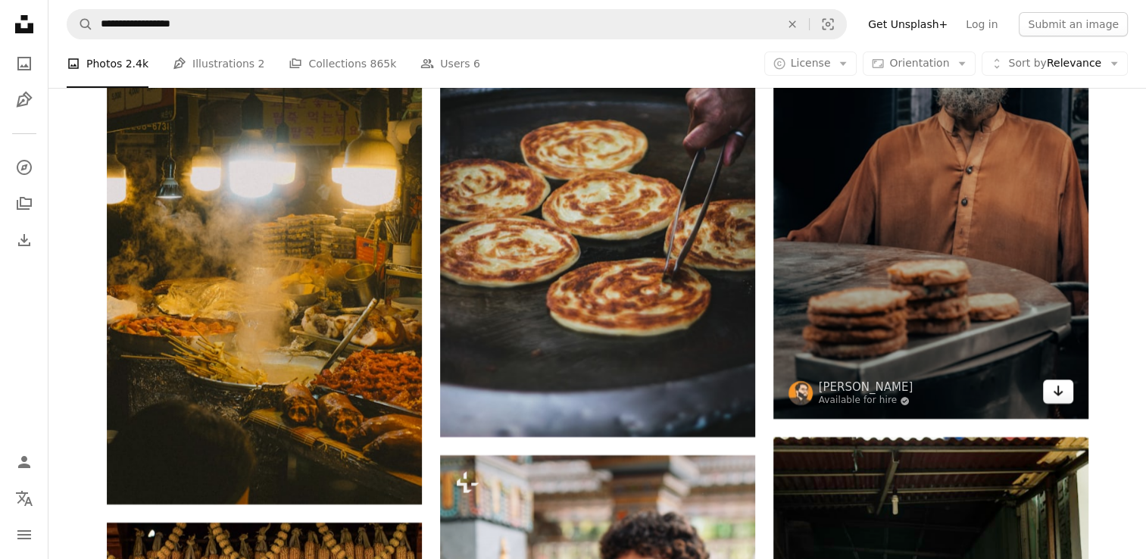
click at [1061, 396] on icon "Download" at bounding box center [1058, 391] width 10 height 11
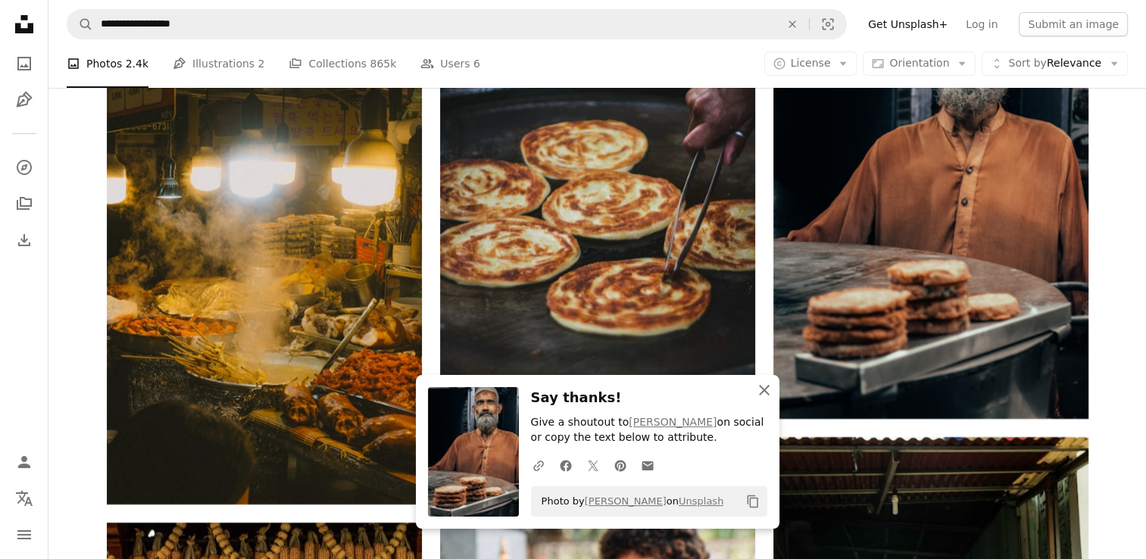
click at [765, 391] on icon "button" at bounding box center [764, 390] width 11 height 11
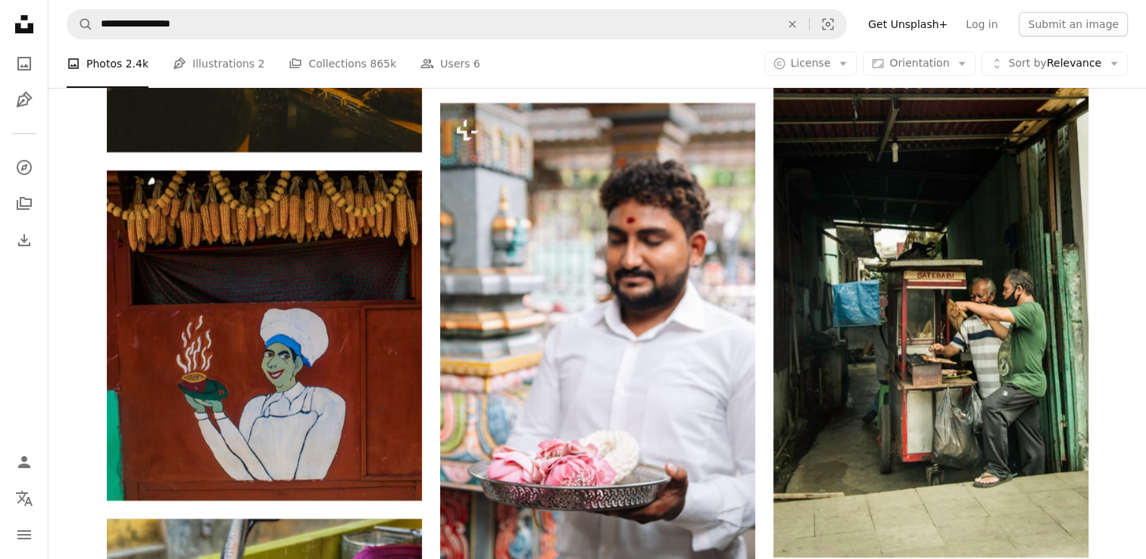
scroll to position [28932, 0]
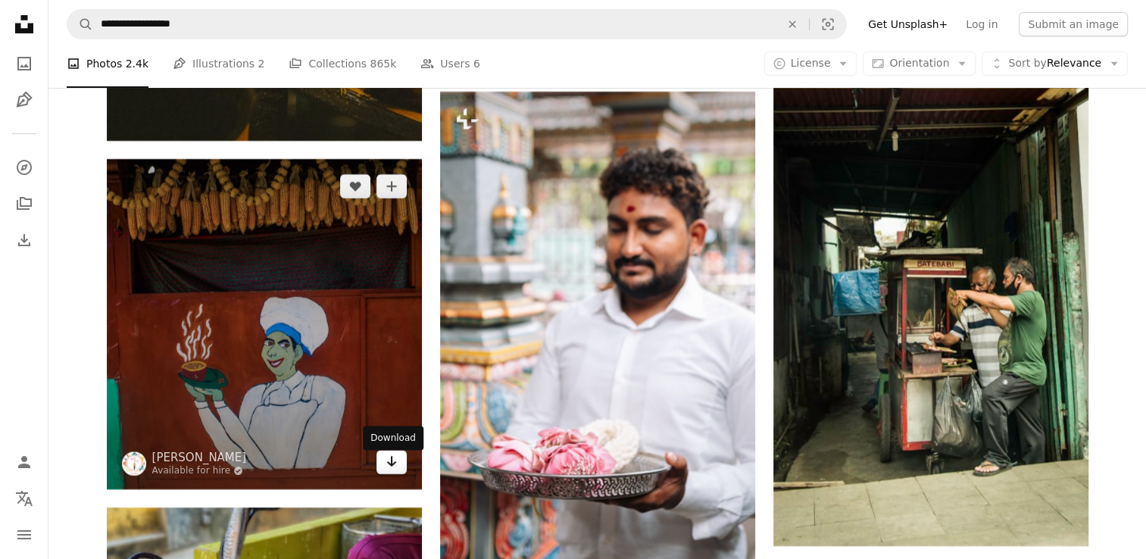
click at [386, 471] on icon "Arrow pointing down" at bounding box center [392, 461] width 12 height 18
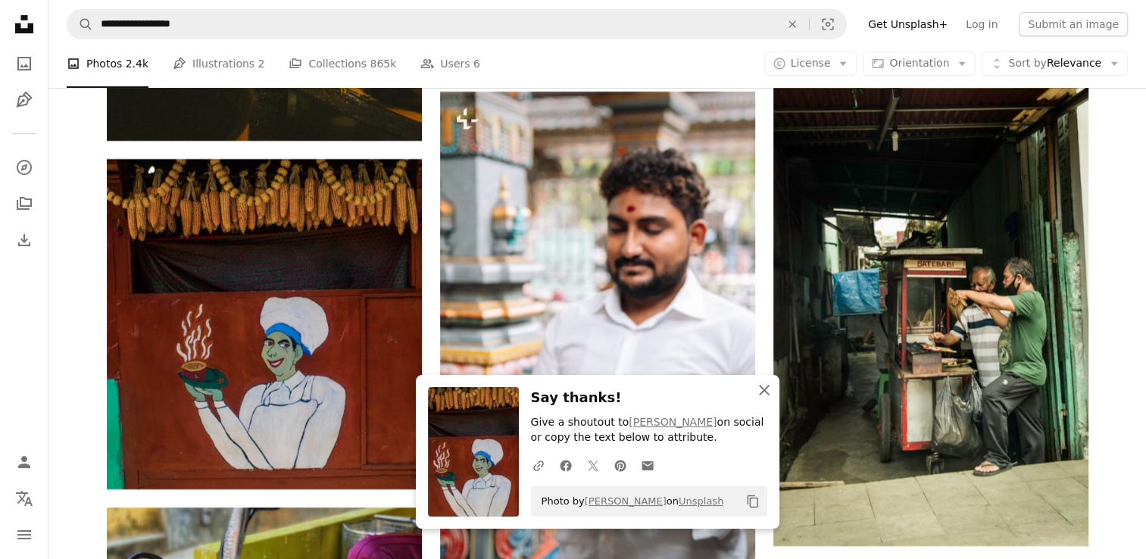
click at [761, 389] on icon "An X shape" at bounding box center [764, 390] width 18 height 18
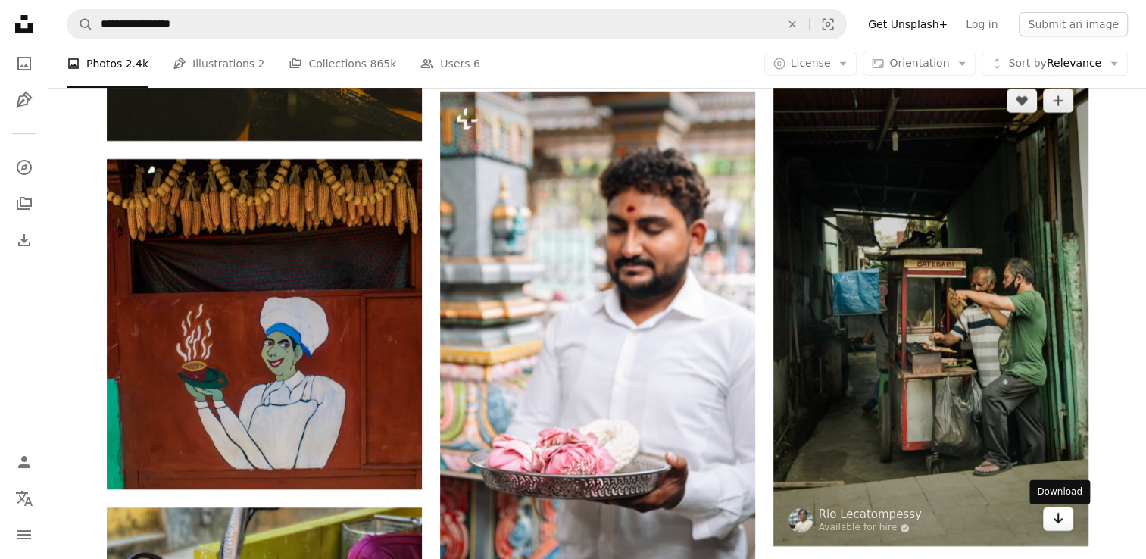
click at [1059, 527] on icon "Arrow pointing down" at bounding box center [1058, 518] width 12 height 18
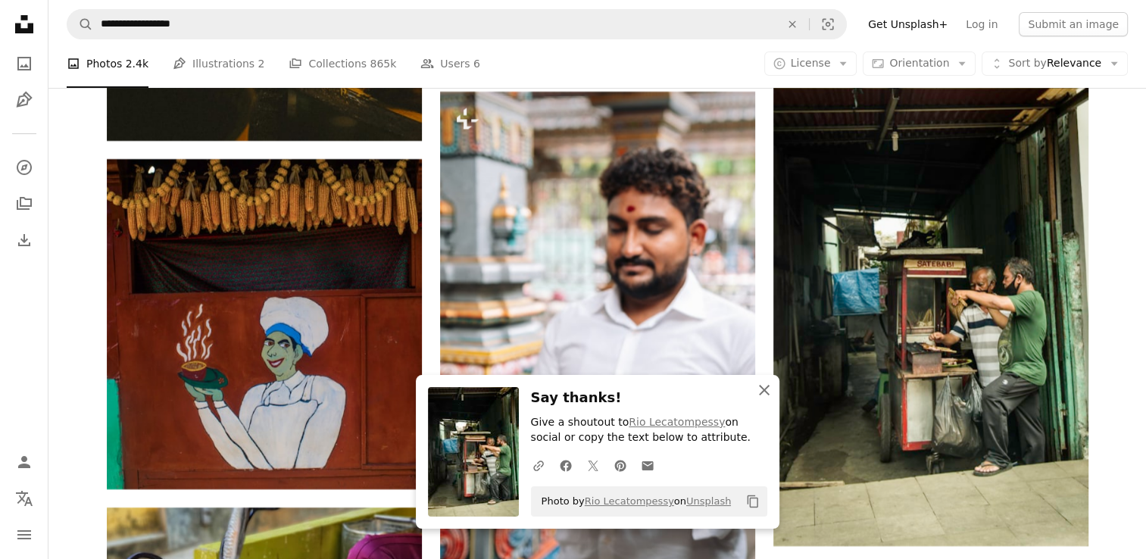
click at [767, 391] on icon "An X shape" at bounding box center [764, 390] width 18 height 18
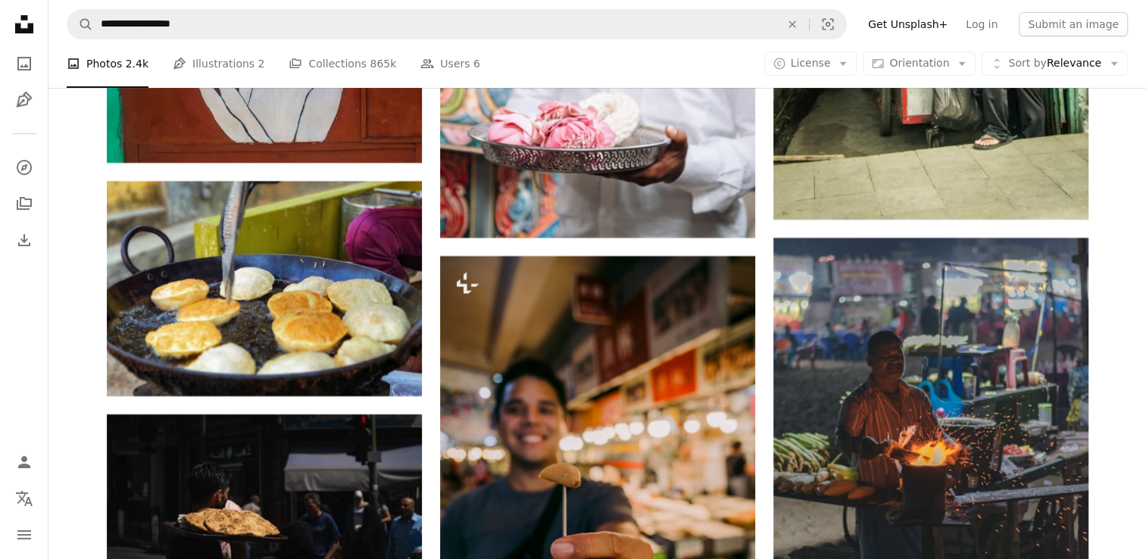
scroll to position [29374, 0]
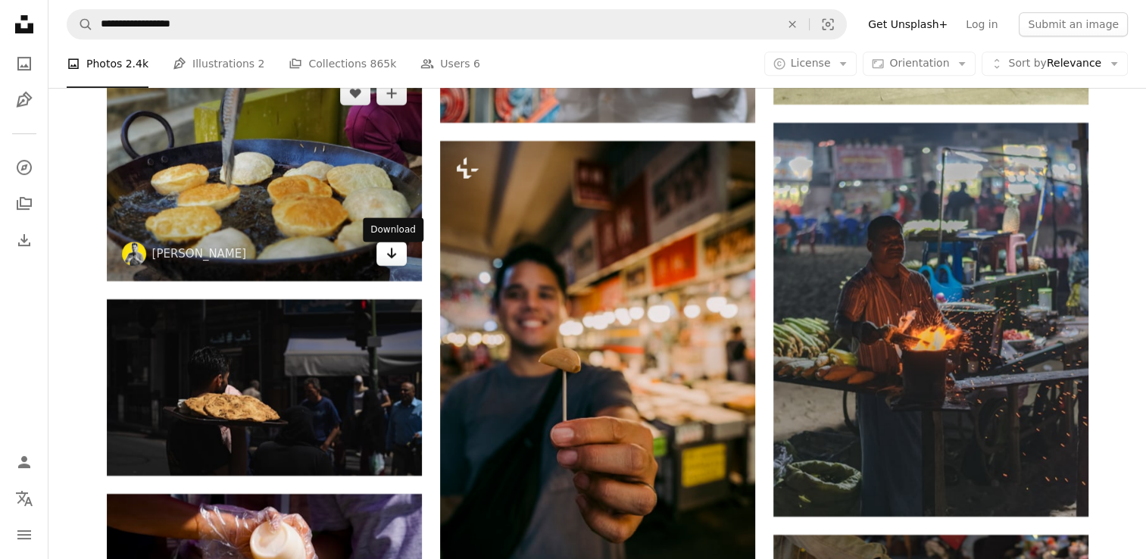
click at [392, 262] on icon "Arrow pointing down" at bounding box center [392, 253] width 12 height 18
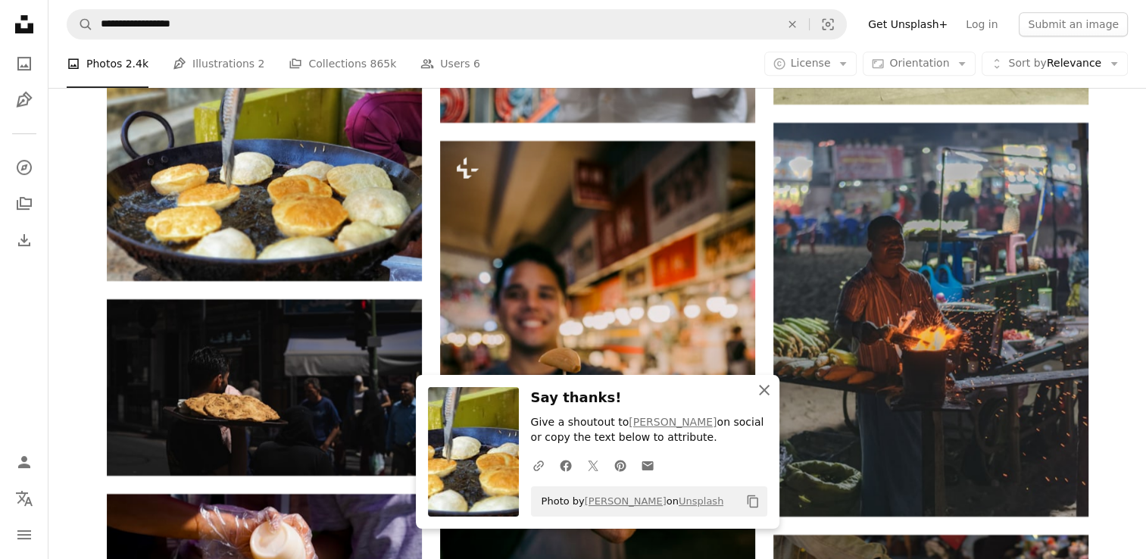
click at [764, 389] on icon "button" at bounding box center [764, 390] width 11 height 11
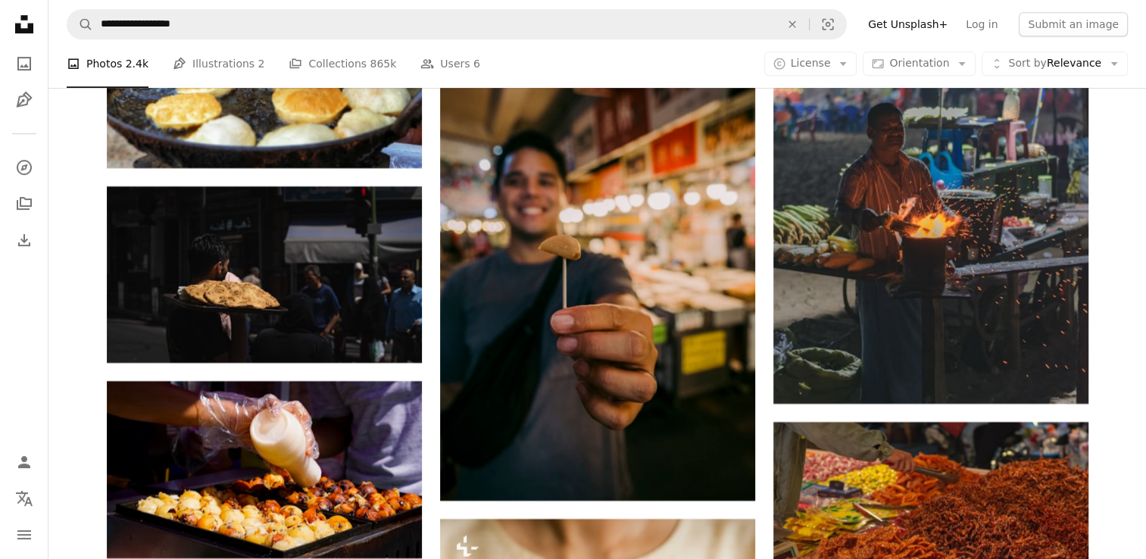
scroll to position [29495, 0]
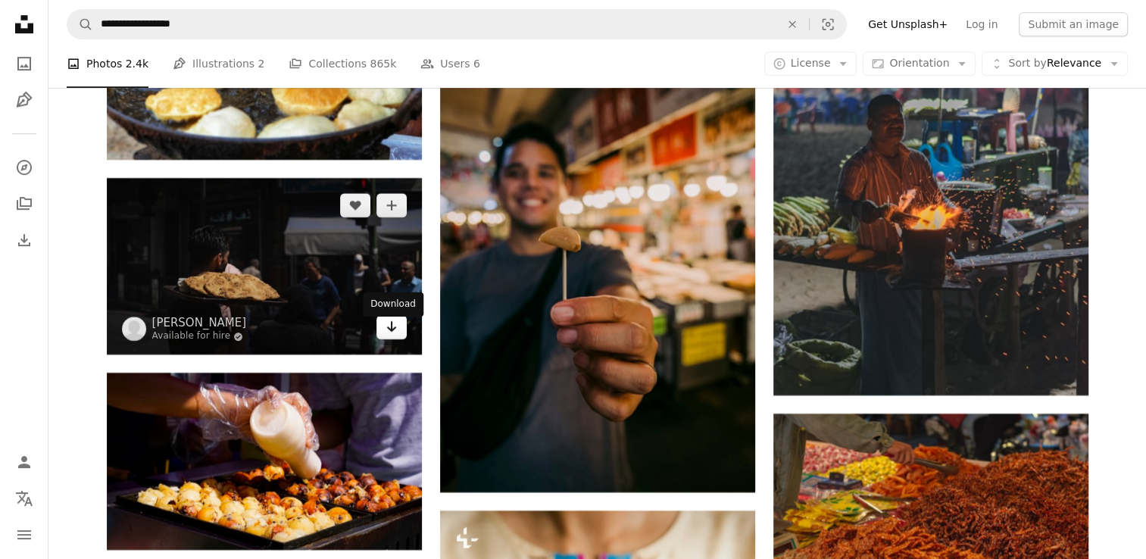
click at [399, 332] on link "Arrow pointing down" at bounding box center [392, 327] width 30 height 24
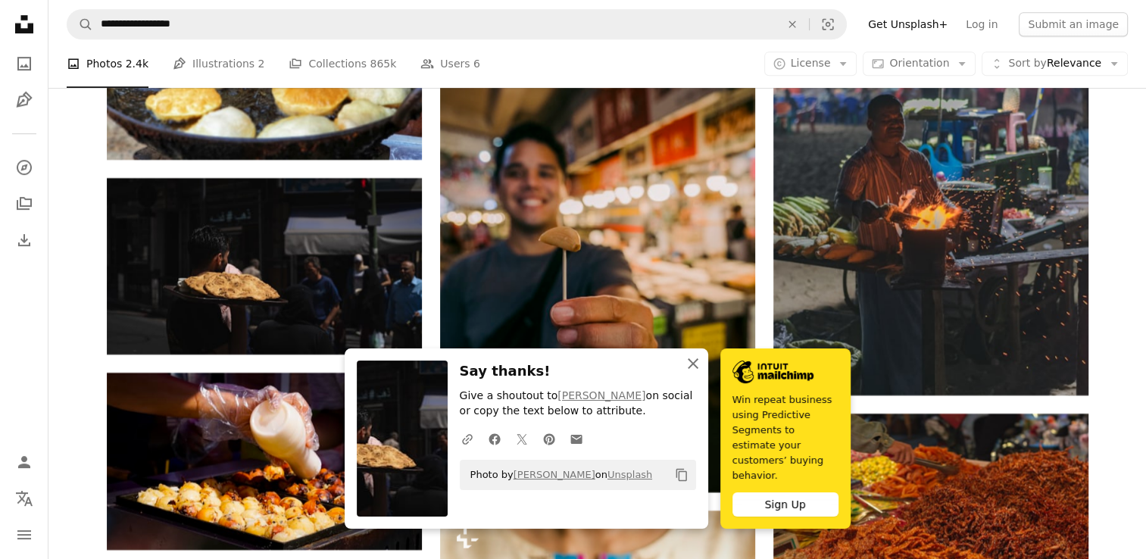
click at [694, 372] on icon "An X shape" at bounding box center [693, 364] width 18 height 18
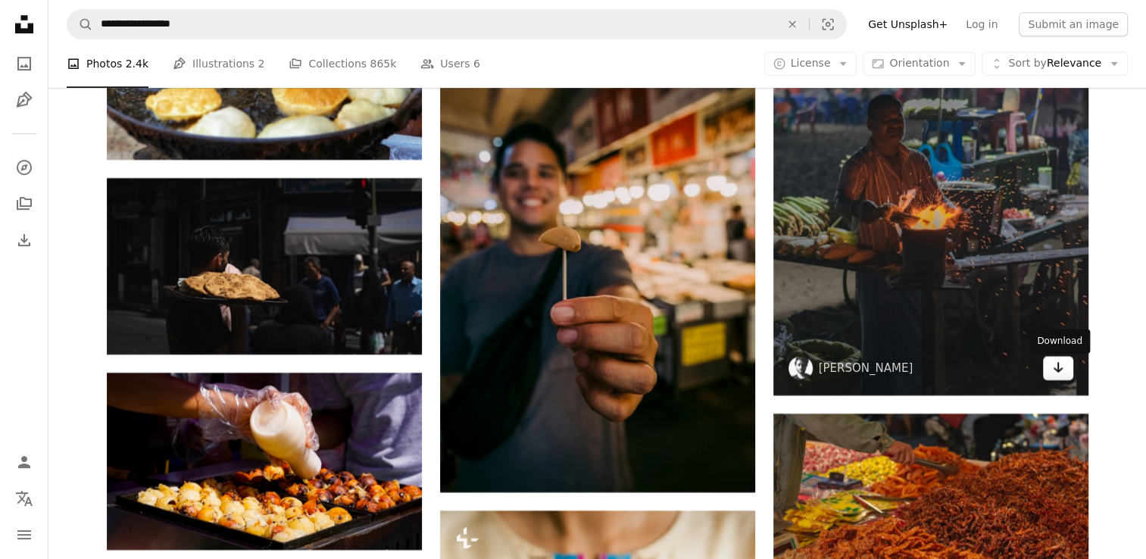
click at [1055, 371] on icon "Arrow pointing down" at bounding box center [1058, 367] width 12 height 18
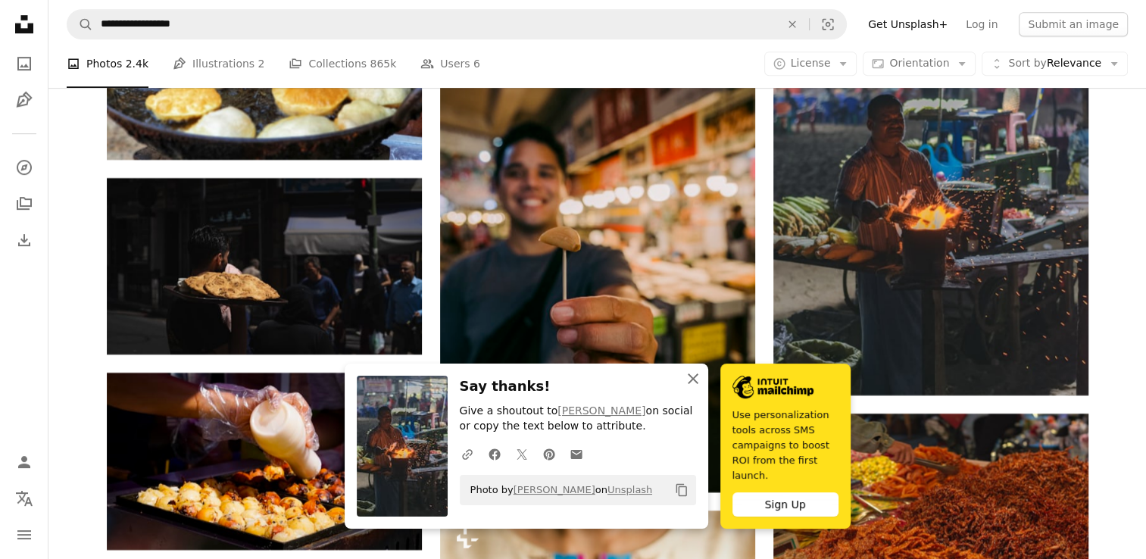
click at [688, 384] on icon "An X shape" at bounding box center [693, 379] width 18 height 18
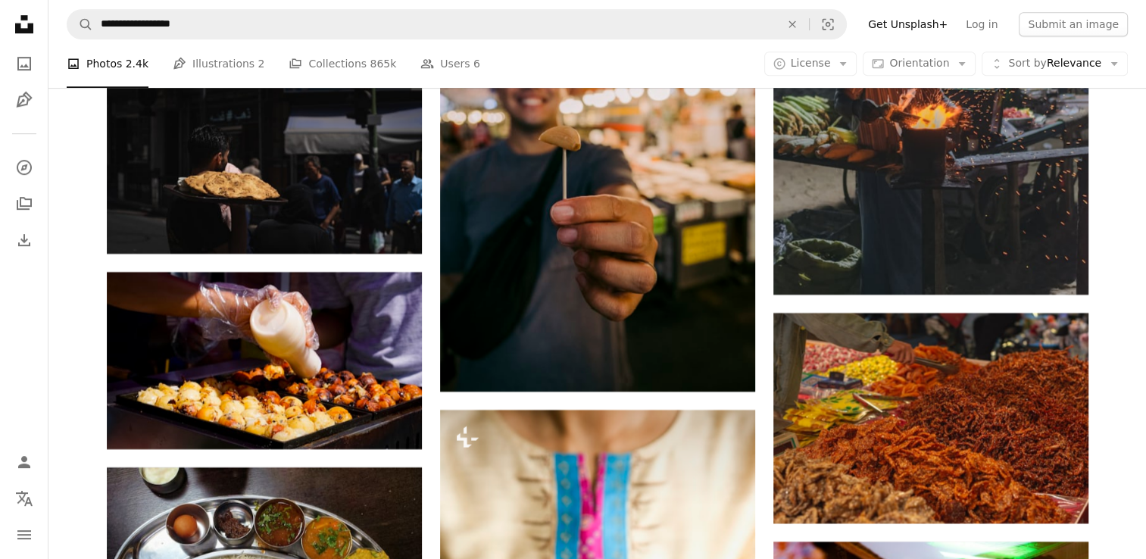
scroll to position [29647, 0]
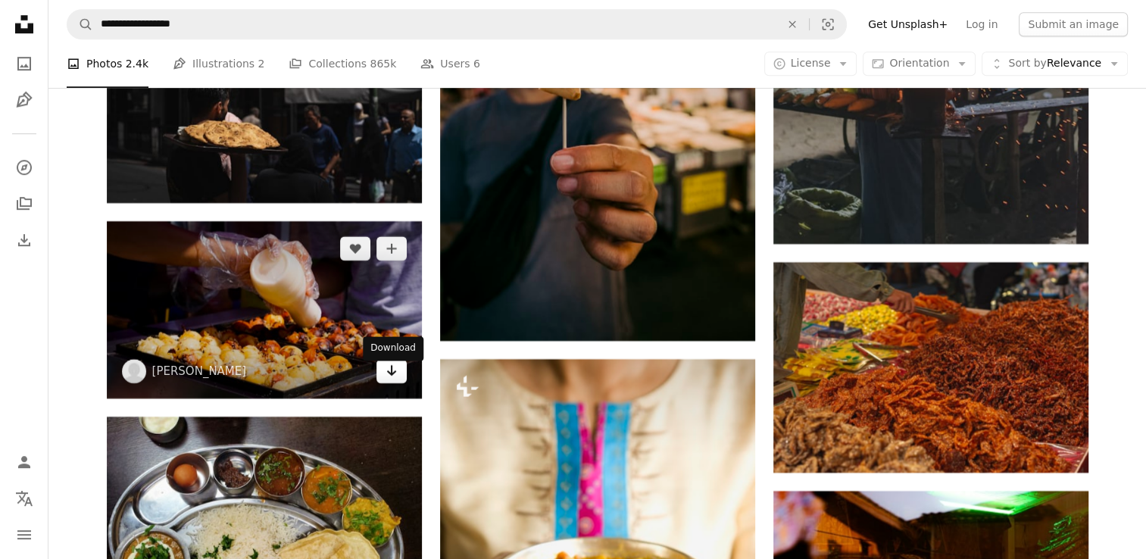
click at [397, 383] on link "Arrow pointing down" at bounding box center [392, 371] width 30 height 24
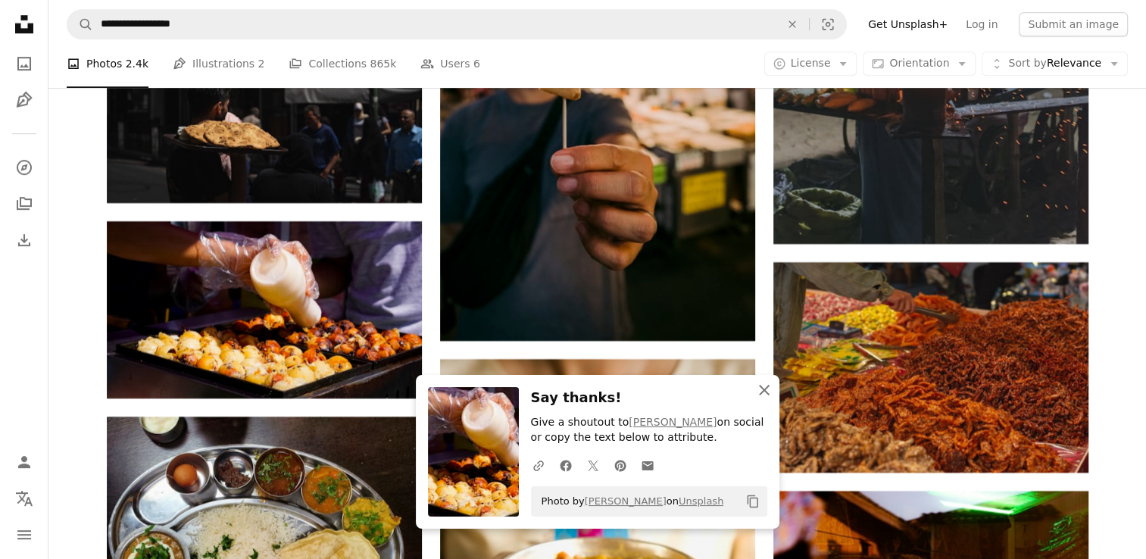
click at [771, 396] on icon "An X shape" at bounding box center [764, 390] width 18 height 18
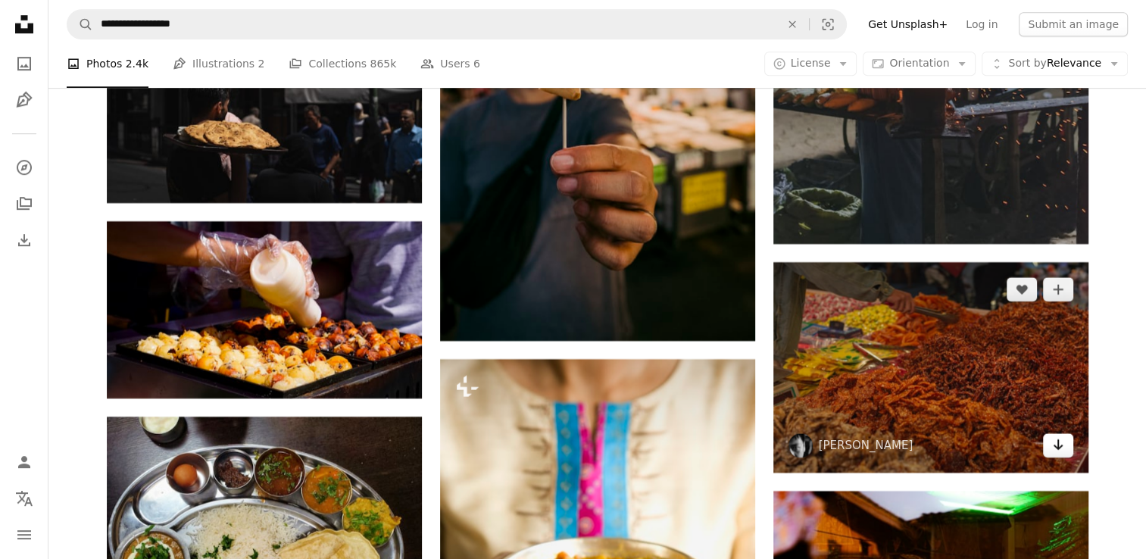
click at [1048, 446] on link "Arrow pointing down" at bounding box center [1058, 445] width 30 height 24
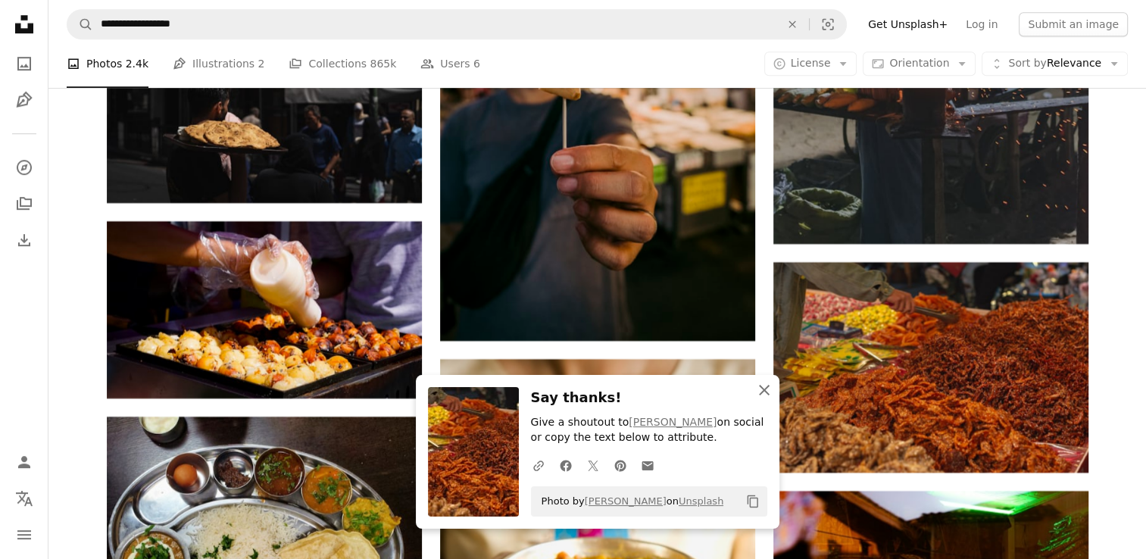
click at [765, 396] on icon "An X shape" at bounding box center [764, 390] width 18 height 18
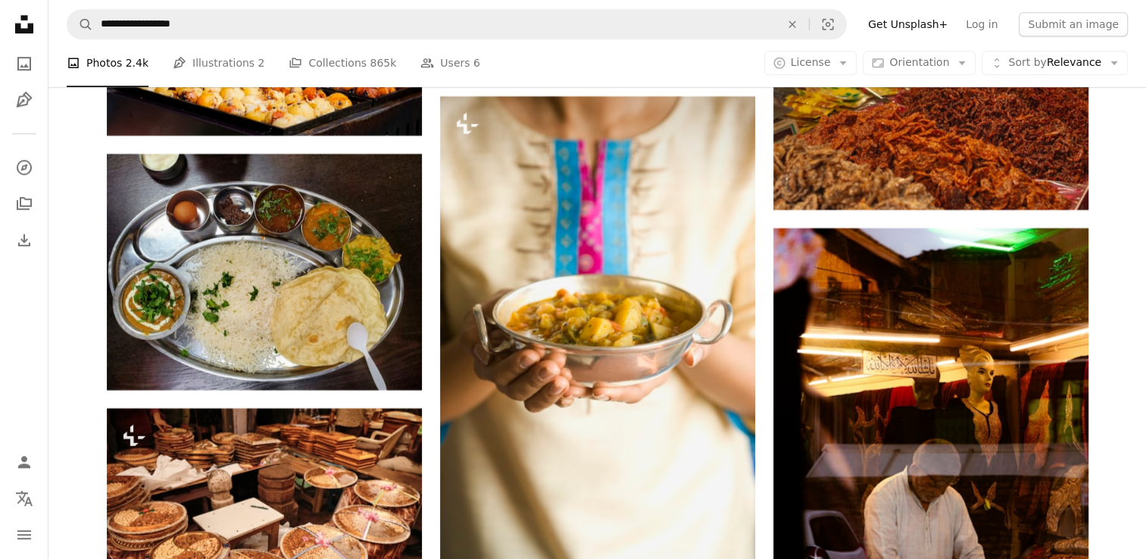
scroll to position [29940, 0]
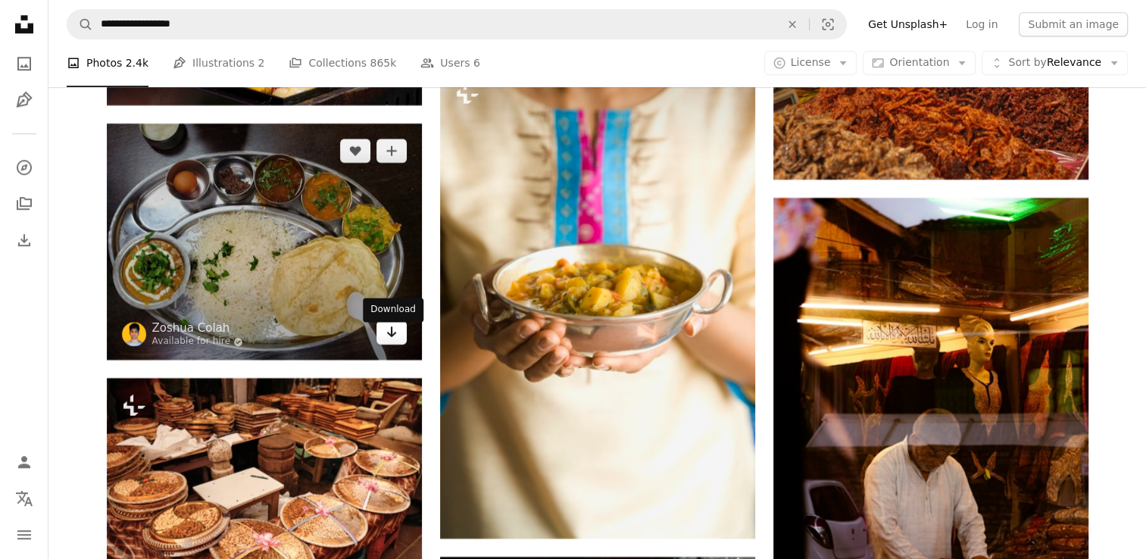
click at [397, 336] on link "Arrow pointing down" at bounding box center [392, 333] width 30 height 24
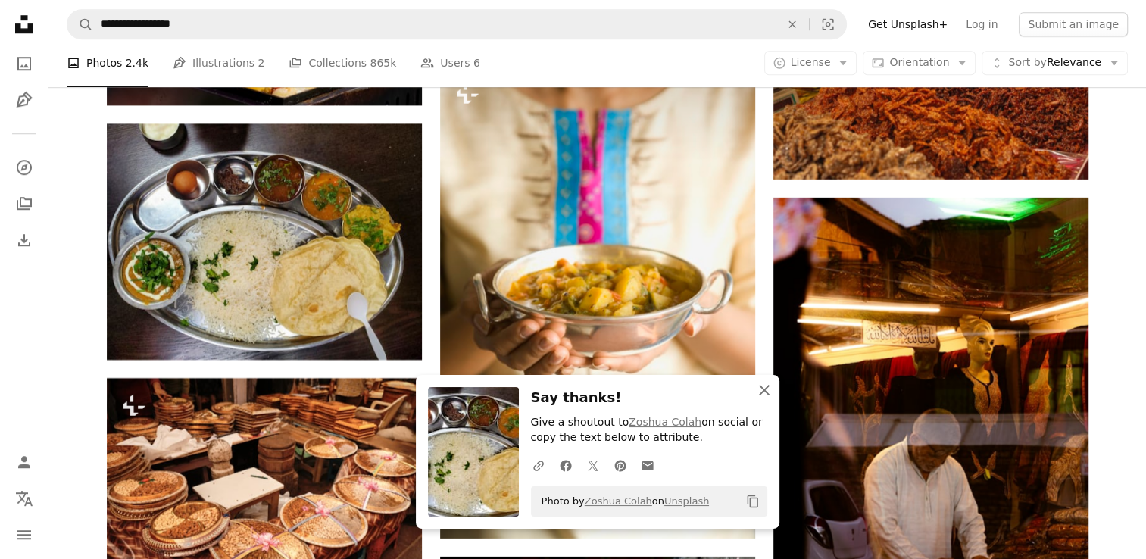
click at [761, 386] on icon "button" at bounding box center [764, 390] width 11 height 11
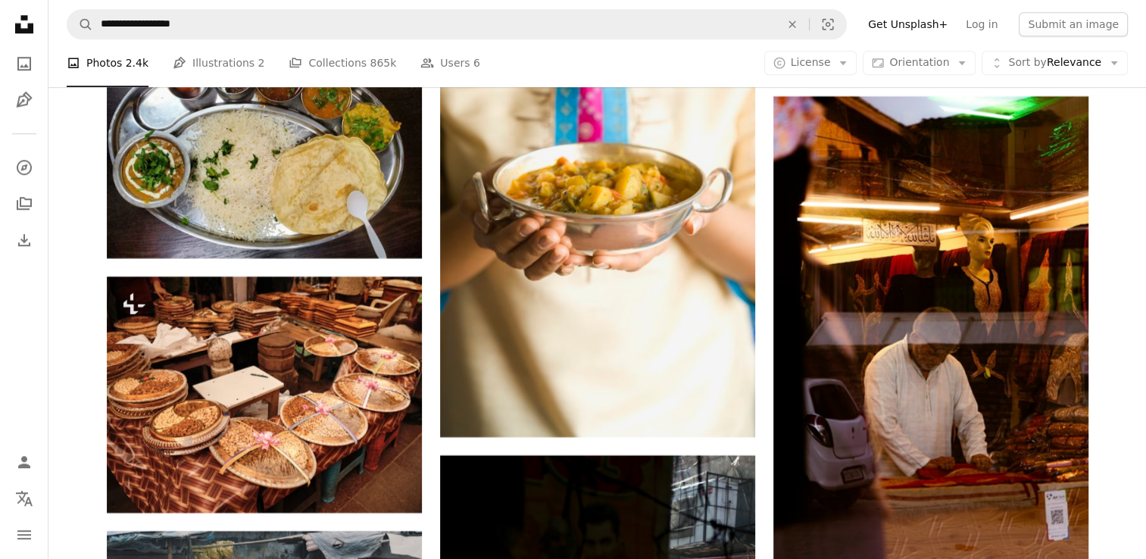
scroll to position [30111, 0]
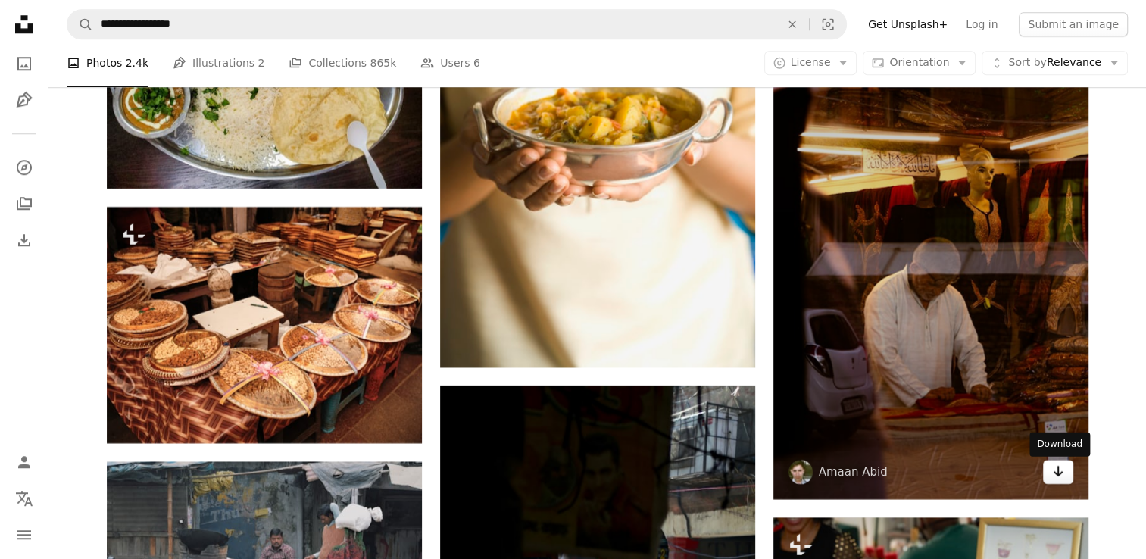
click at [1058, 472] on icon "Download" at bounding box center [1058, 471] width 10 height 11
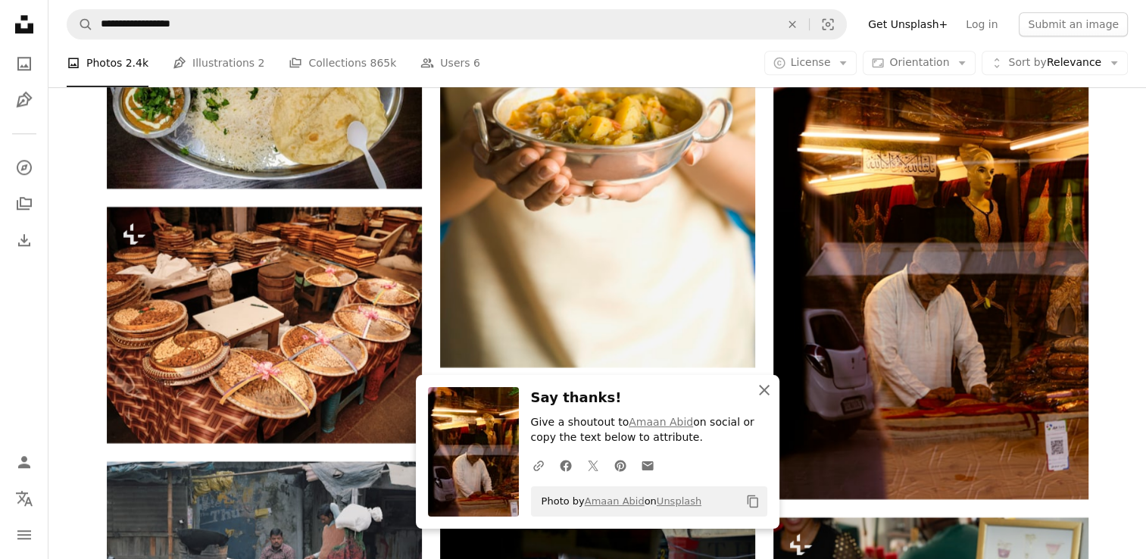
click at [759, 386] on icon "button" at bounding box center [764, 390] width 11 height 11
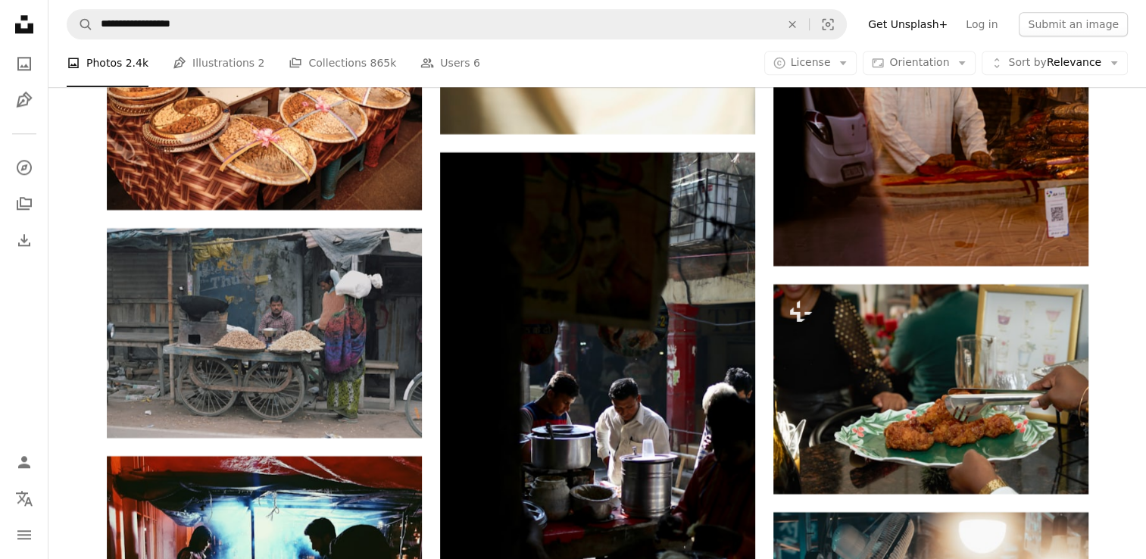
scroll to position [30414, 0]
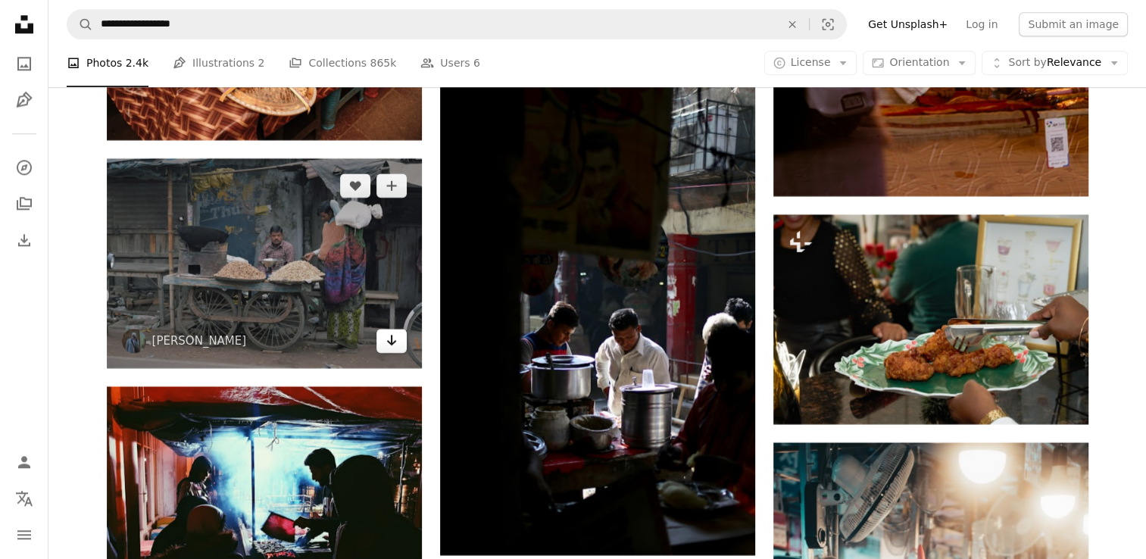
click at [393, 342] on icon "Arrow pointing down" at bounding box center [392, 340] width 12 height 18
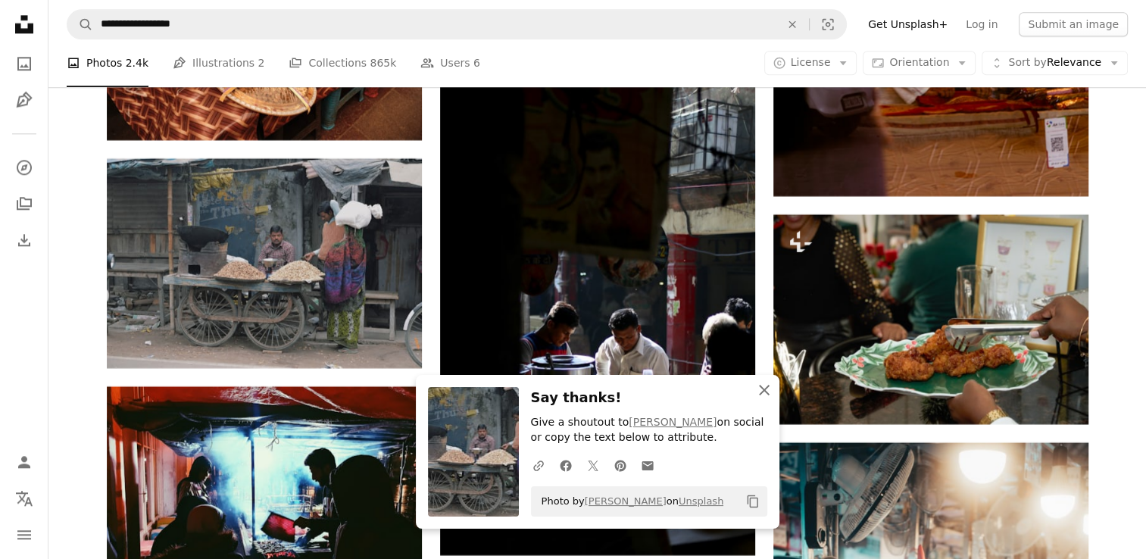
click at [771, 389] on icon "An X shape" at bounding box center [764, 390] width 18 height 18
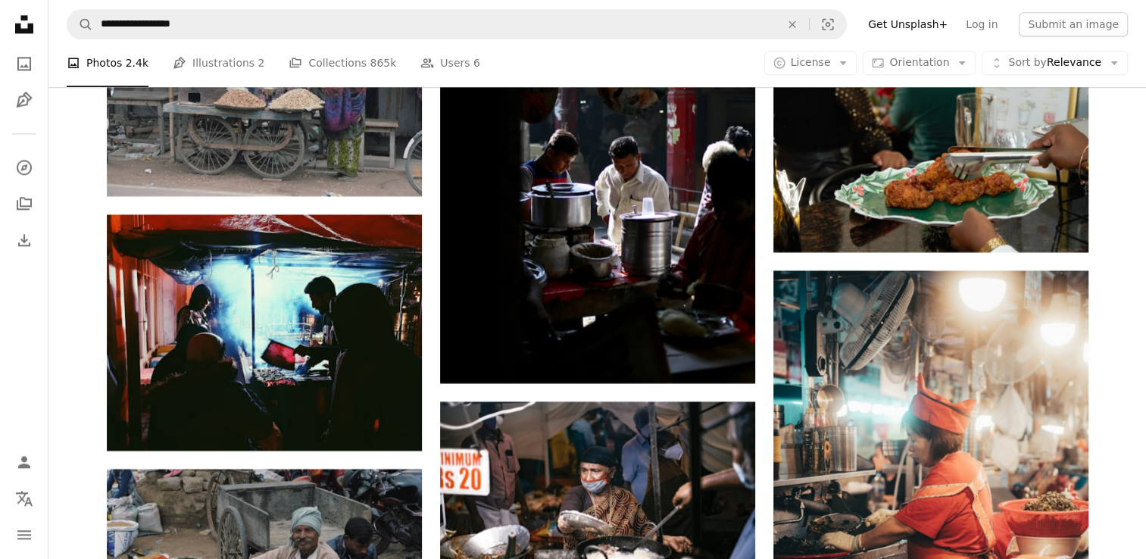
scroll to position [30607, 0]
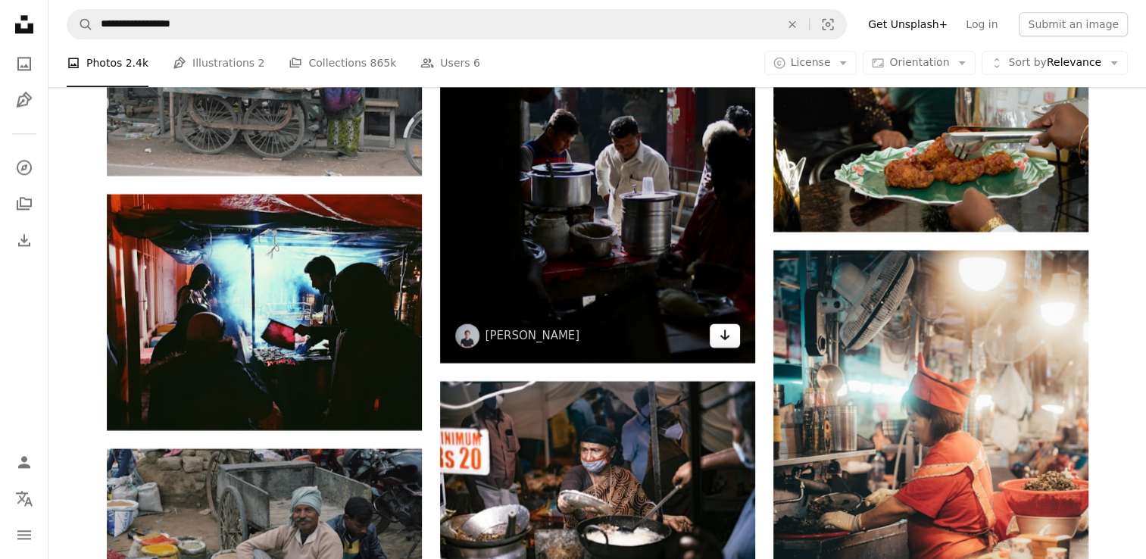
click at [719, 340] on icon "Arrow pointing down" at bounding box center [725, 335] width 12 height 18
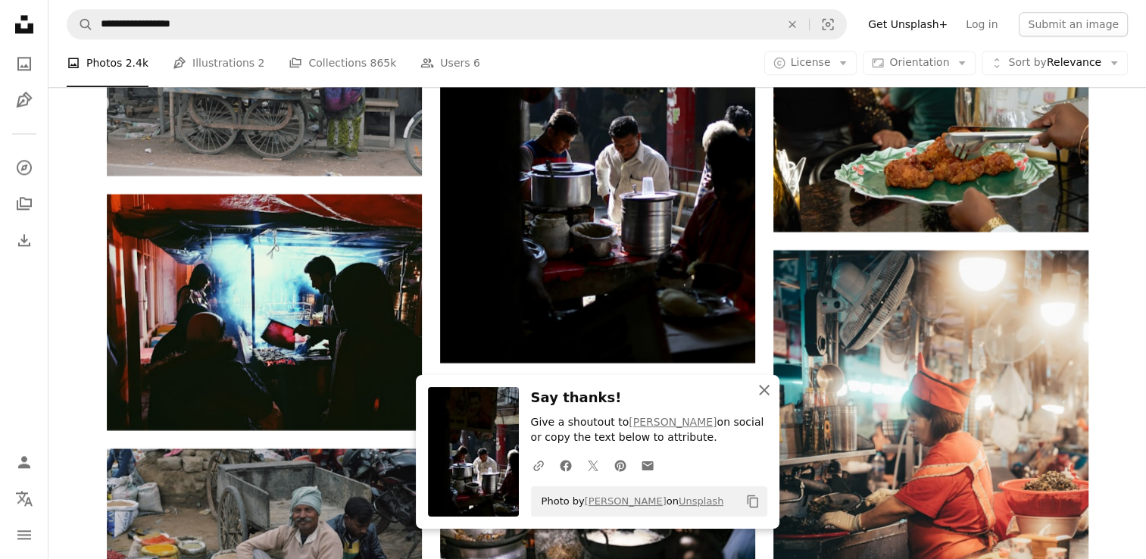
click at [770, 396] on icon "An X shape" at bounding box center [764, 390] width 18 height 18
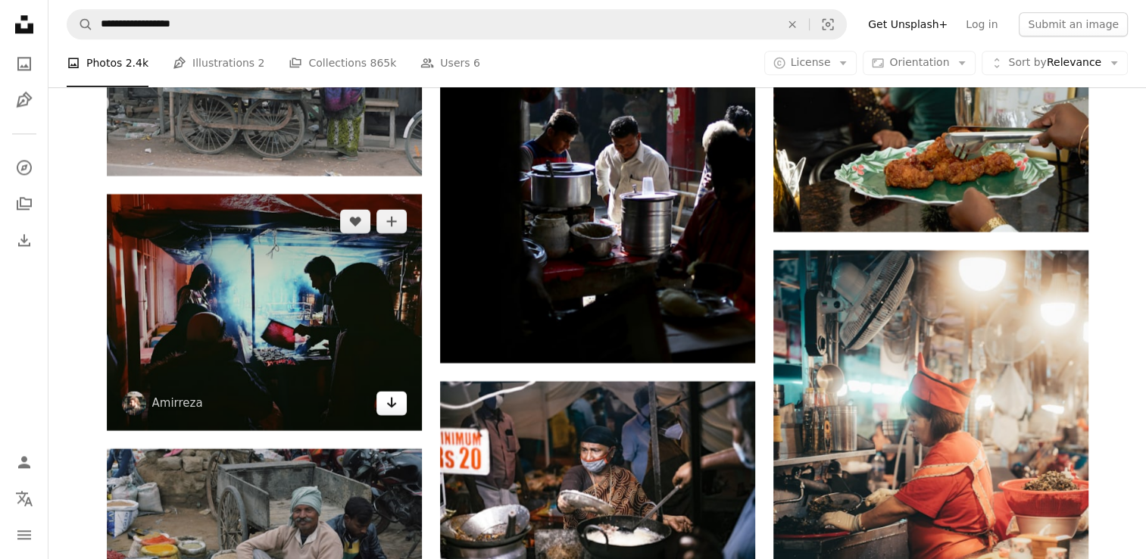
click at [403, 414] on link "Arrow pointing down" at bounding box center [392, 403] width 30 height 24
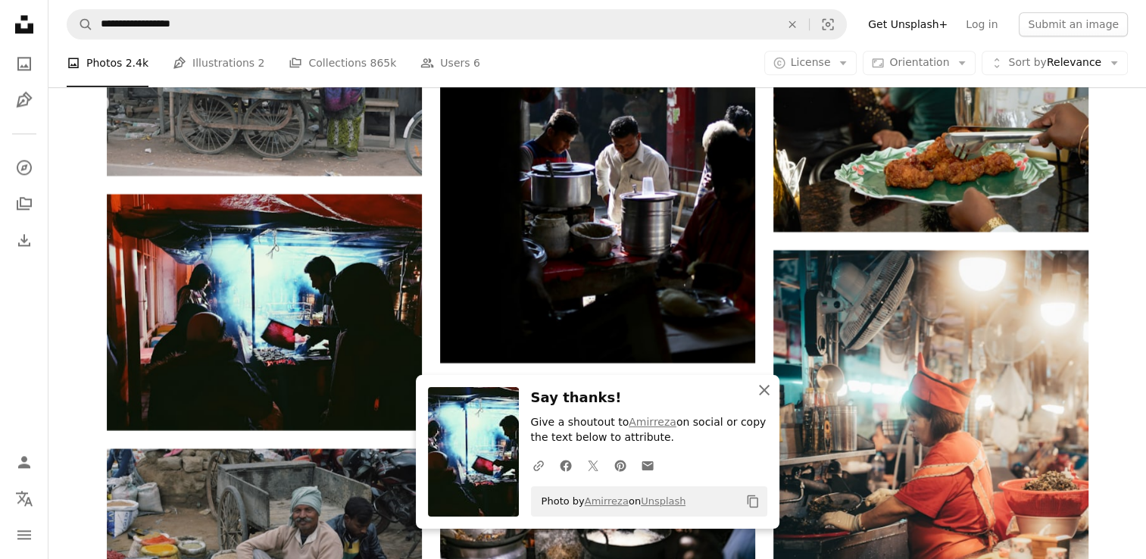
click at [760, 392] on icon "An X shape" at bounding box center [764, 390] width 18 height 18
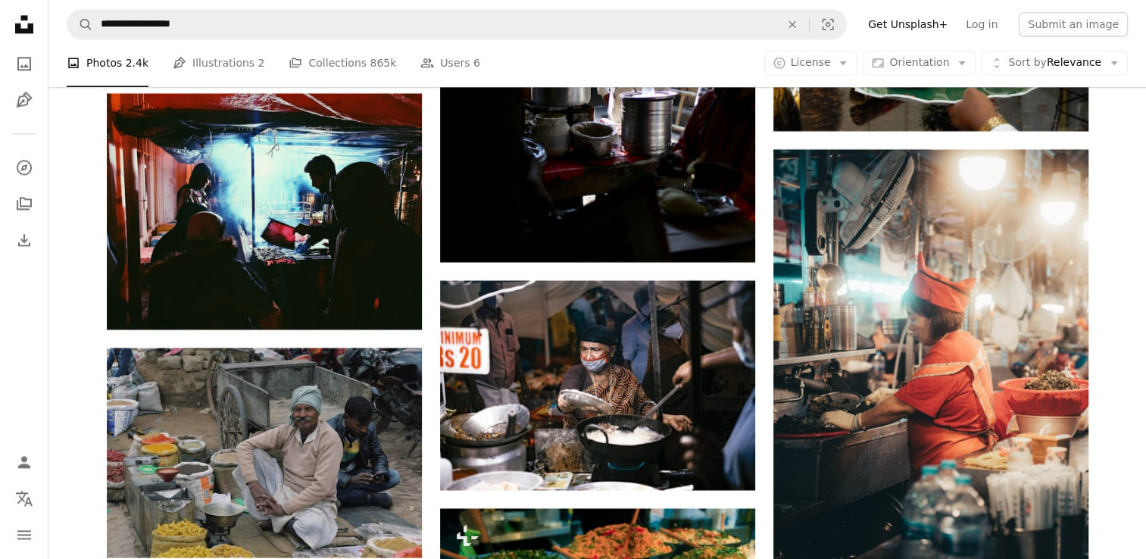
scroll to position [30778, 0]
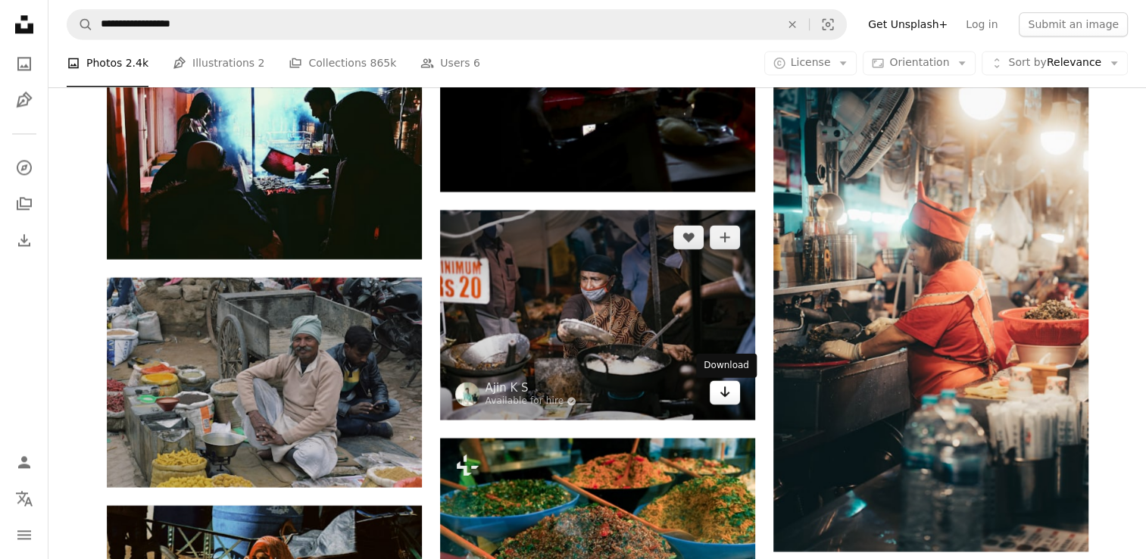
click at [721, 396] on icon "Arrow pointing down" at bounding box center [725, 392] width 12 height 18
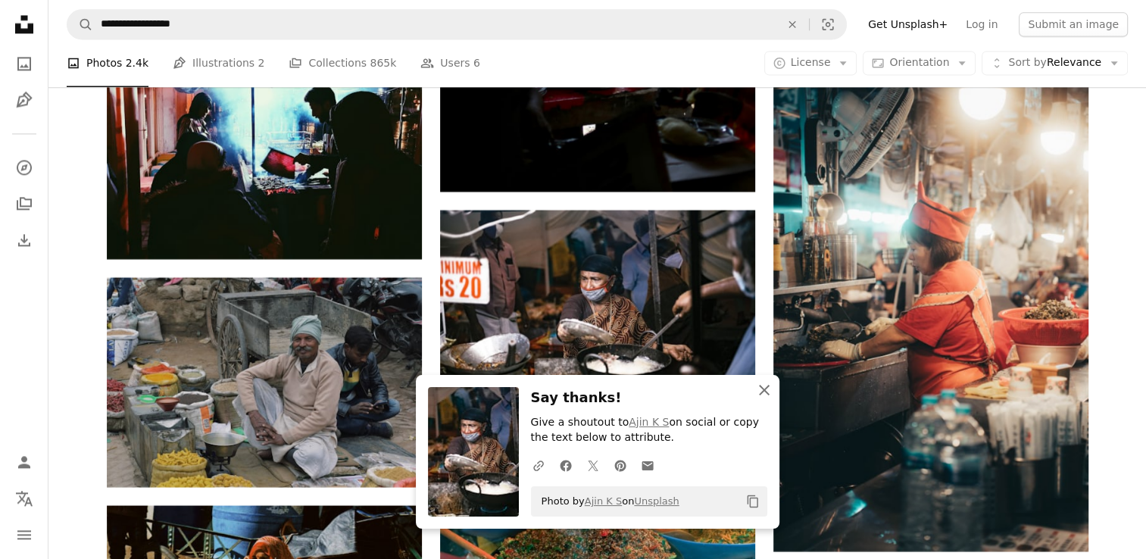
click at [769, 387] on icon "An X shape" at bounding box center [764, 390] width 18 height 18
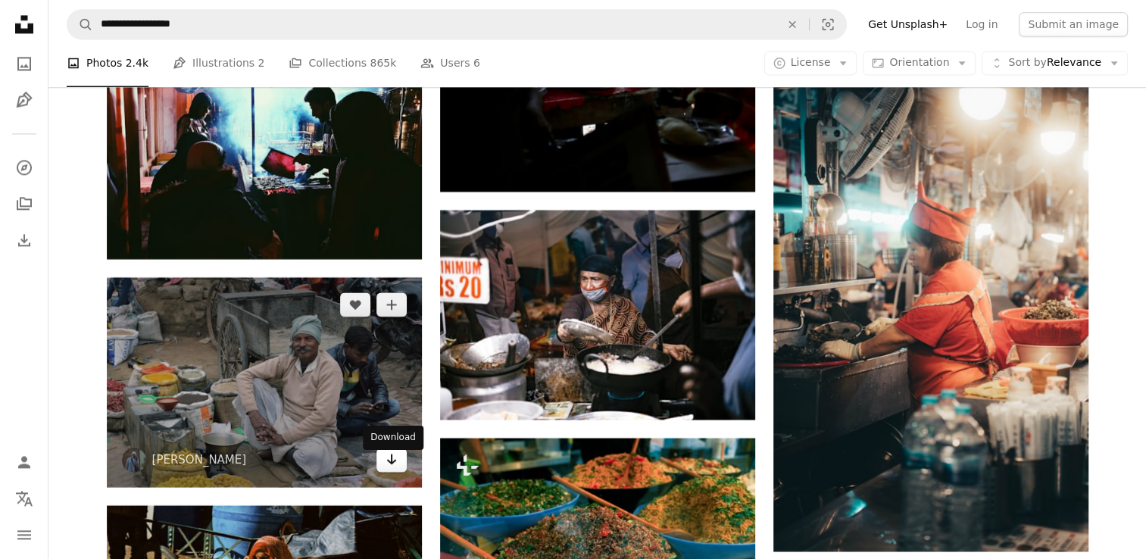
click at [397, 468] on icon "Arrow pointing down" at bounding box center [392, 459] width 12 height 18
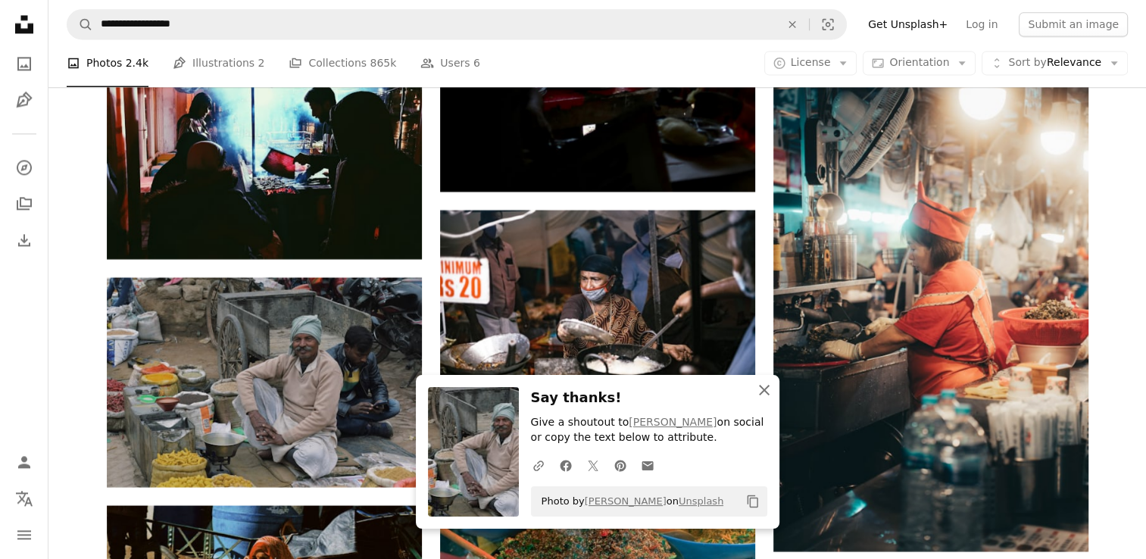
click at [765, 388] on icon "An X shape" at bounding box center [764, 390] width 18 height 18
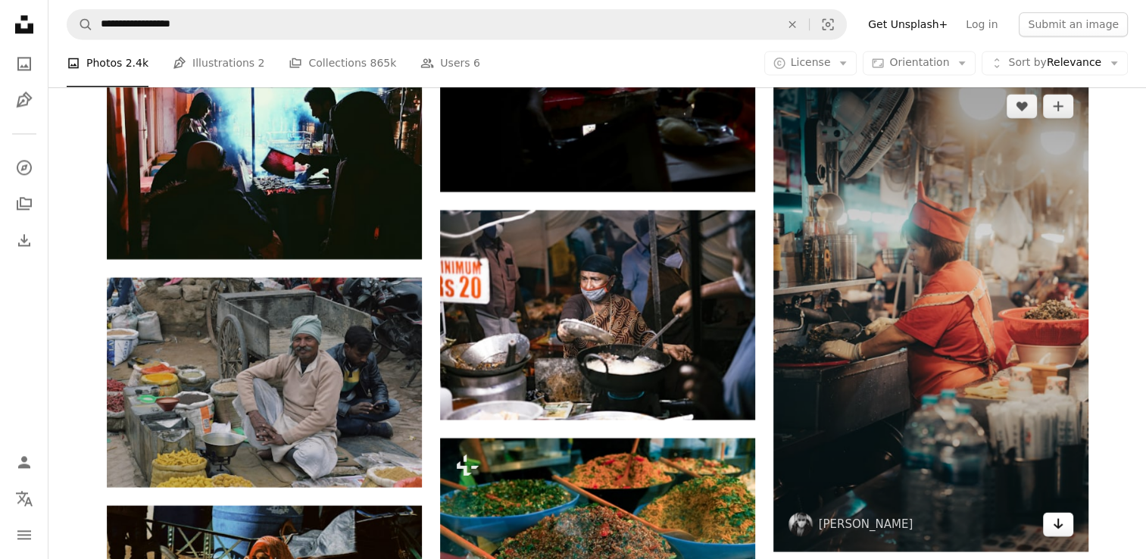
click at [1048, 526] on link "Arrow pointing down" at bounding box center [1058, 524] width 30 height 24
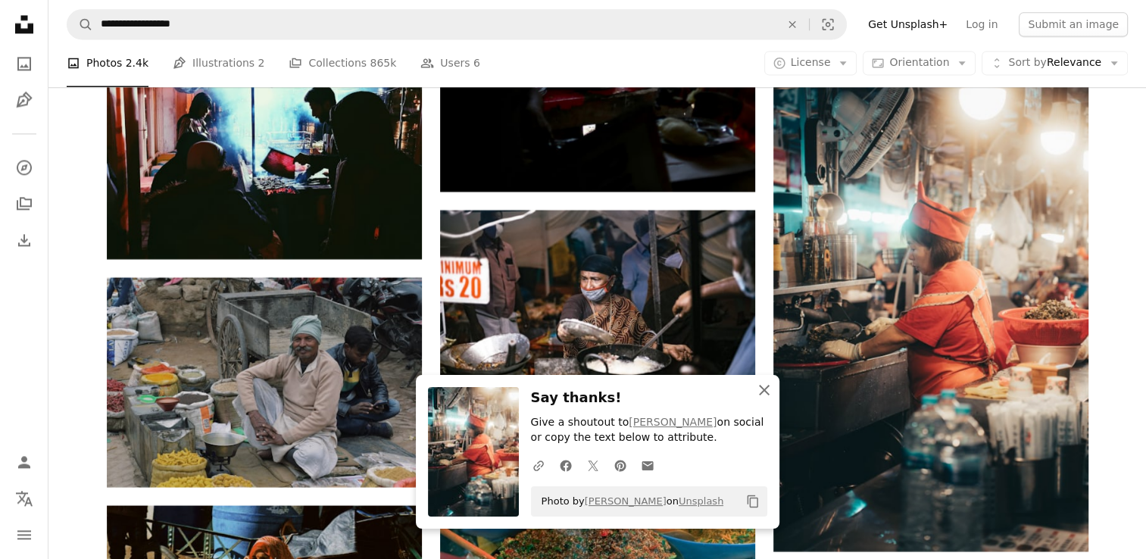
click at [755, 392] on icon "An X shape" at bounding box center [764, 390] width 18 height 18
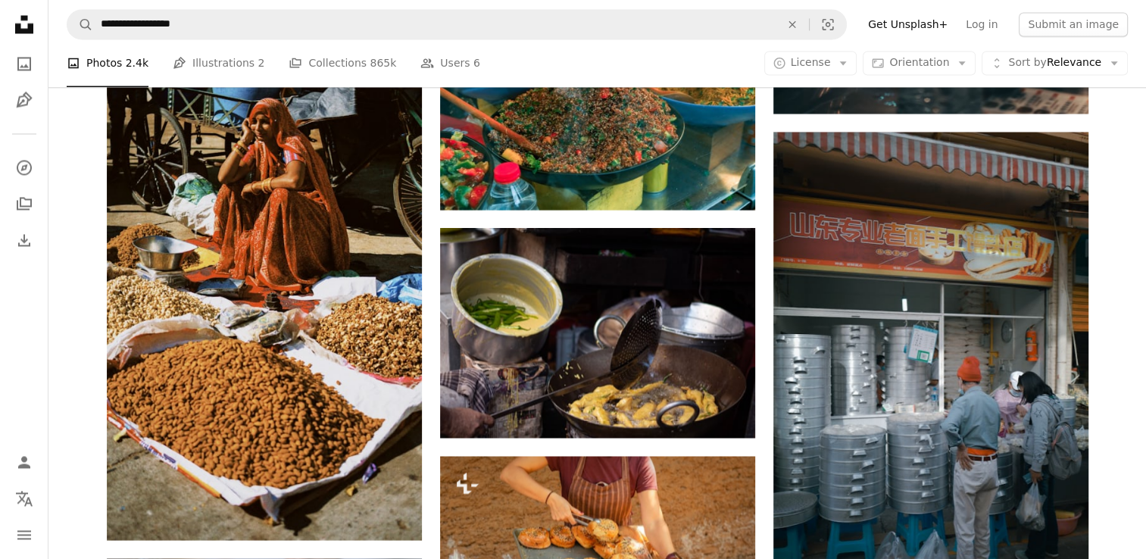
scroll to position [31223, 0]
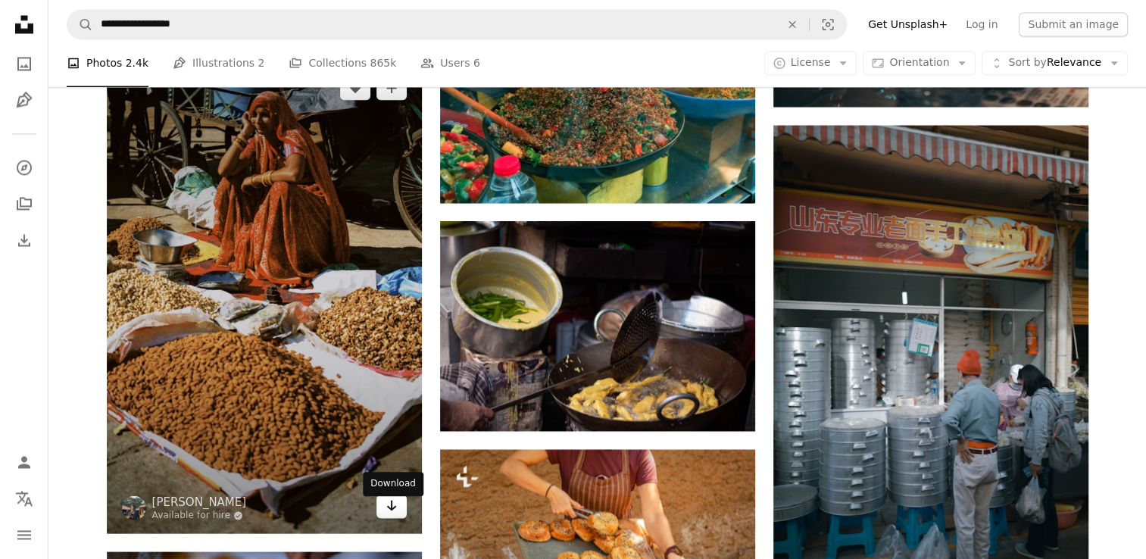
click at [377, 518] on link "Arrow pointing down" at bounding box center [392, 506] width 30 height 24
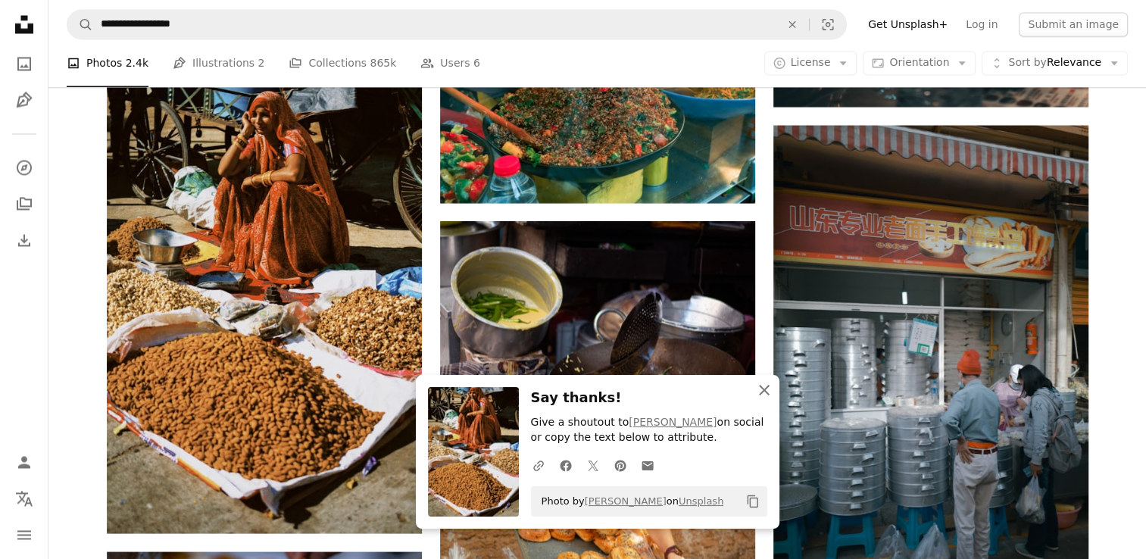
click at [765, 396] on icon "An X shape" at bounding box center [764, 390] width 18 height 18
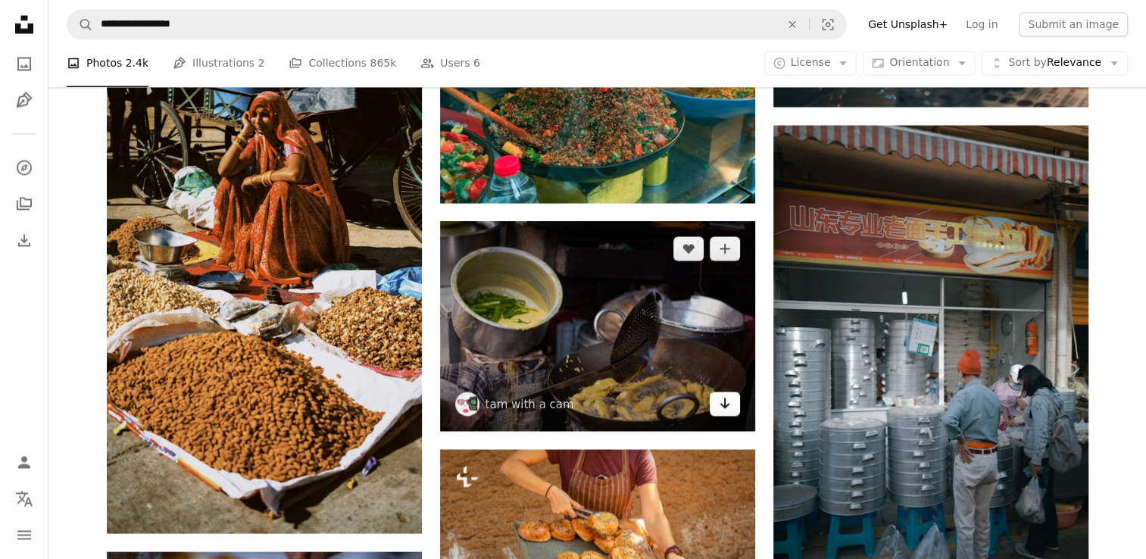
click at [727, 412] on icon "Arrow pointing down" at bounding box center [725, 403] width 12 height 18
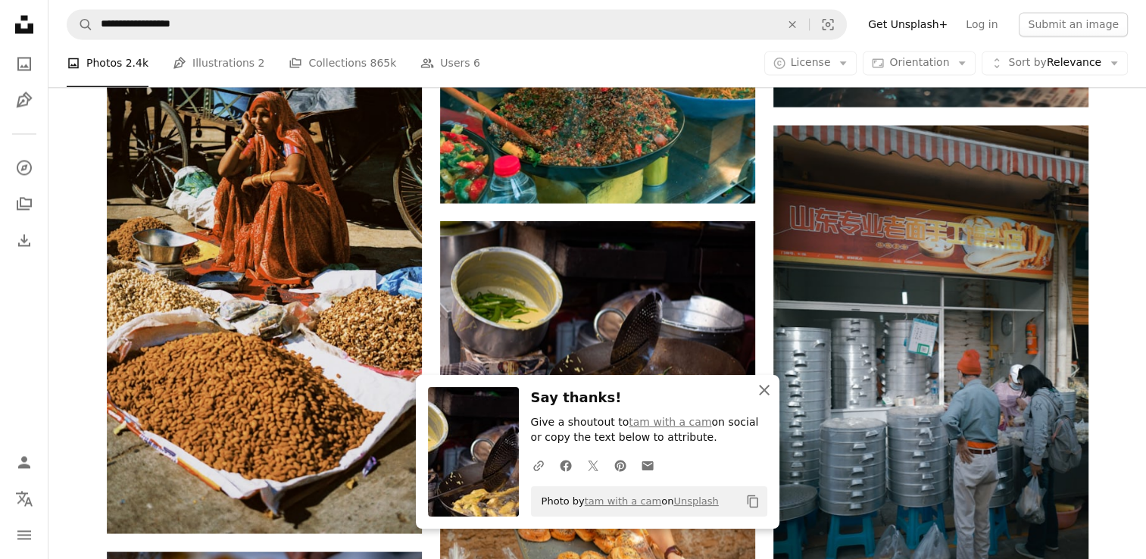
click at [761, 386] on icon "An X shape" at bounding box center [764, 390] width 18 height 18
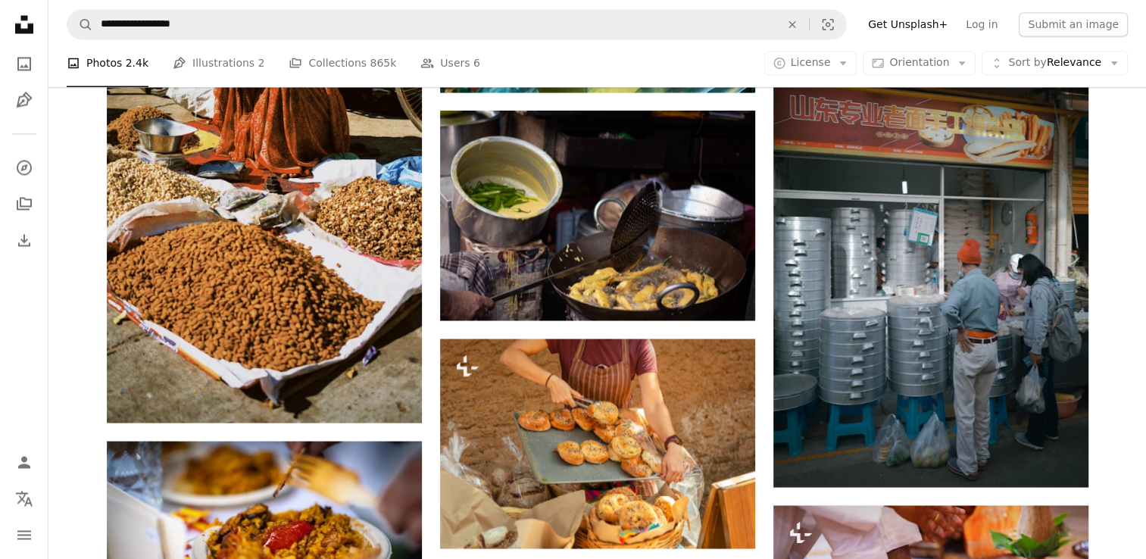
scroll to position [31344, 0]
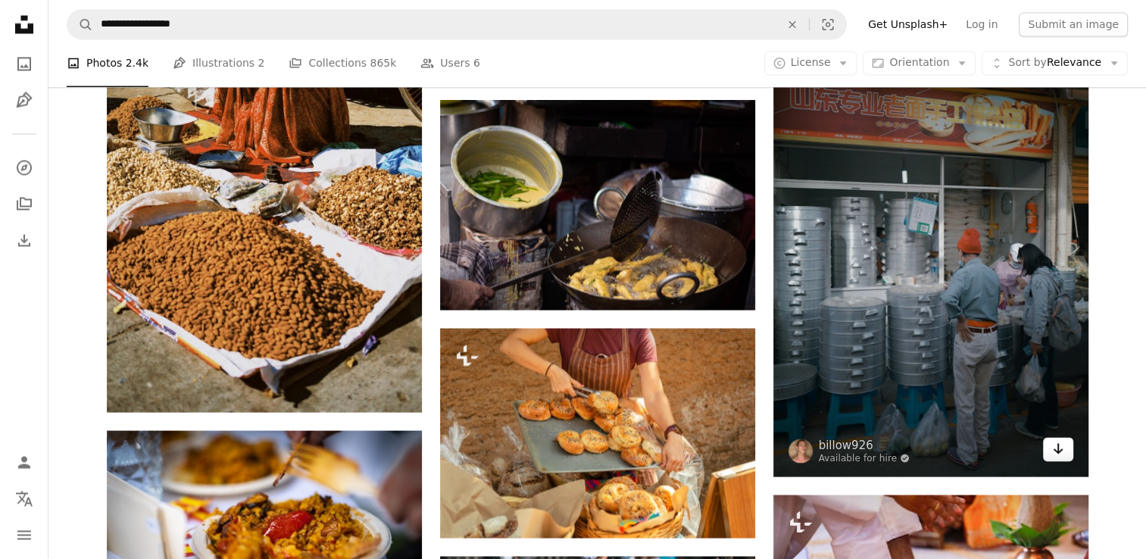
click at [1052, 449] on icon "Arrow pointing down" at bounding box center [1058, 448] width 12 height 18
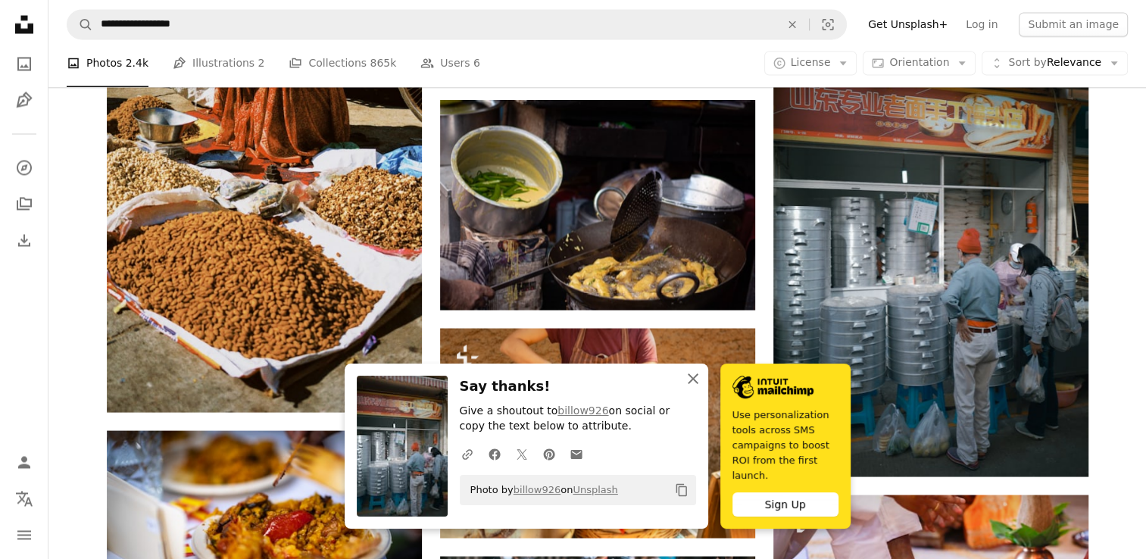
click at [693, 388] on icon "An X shape" at bounding box center [693, 379] width 18 height 18
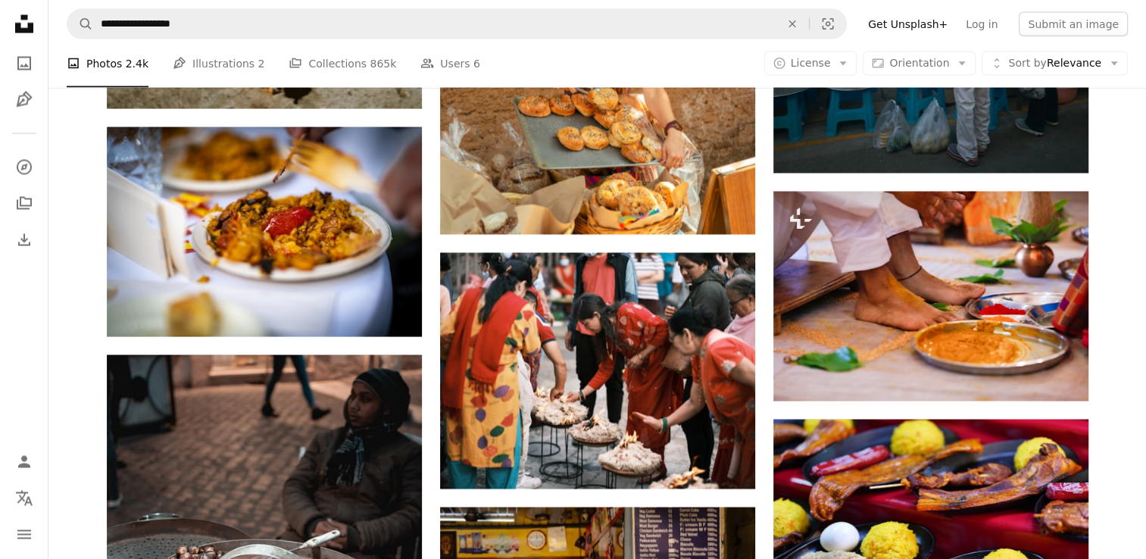
scroll to position [31667, 0]
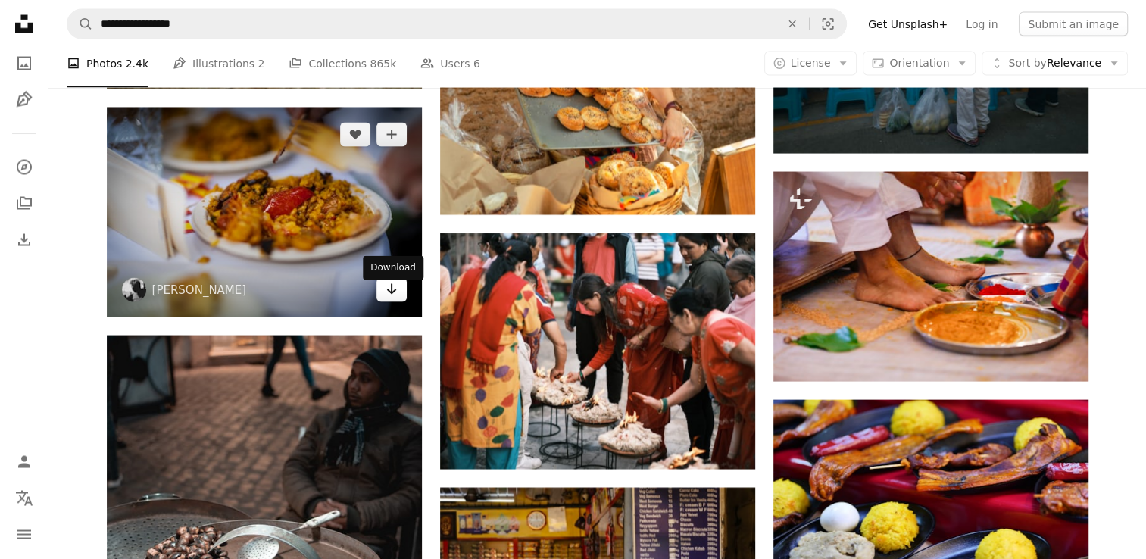
click at [383, 299] on link "Arrow pointing down" at bounding box center [392, 290] width 30 height 24
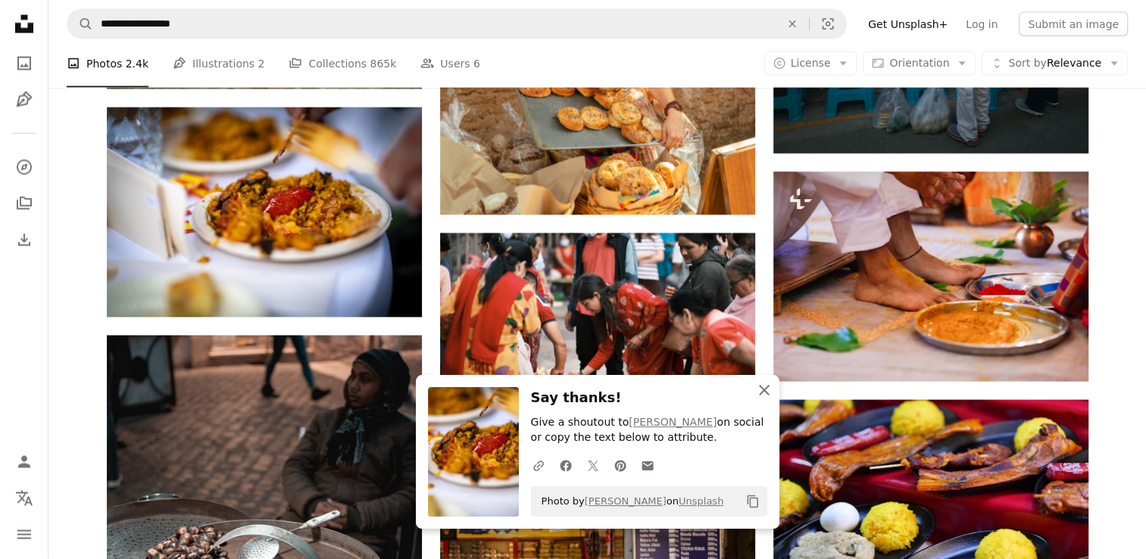
click at [764, 392] on icon "button" at bounding box center [764, 390] width 11 height 11
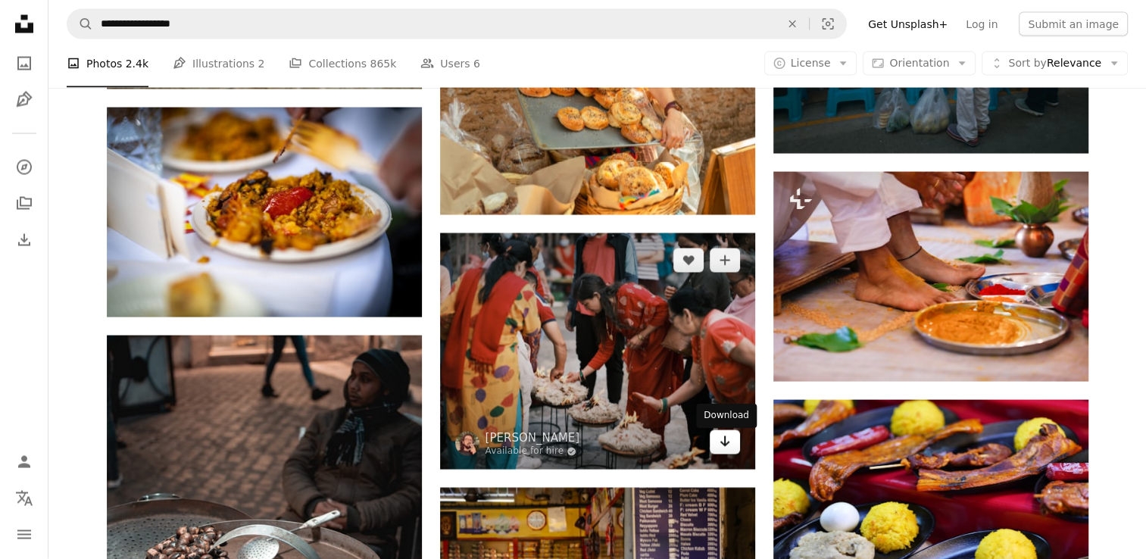
click at [723, 446] on icon "Arrow pointing down" at bounding box center [725, 442] width 12 height 18
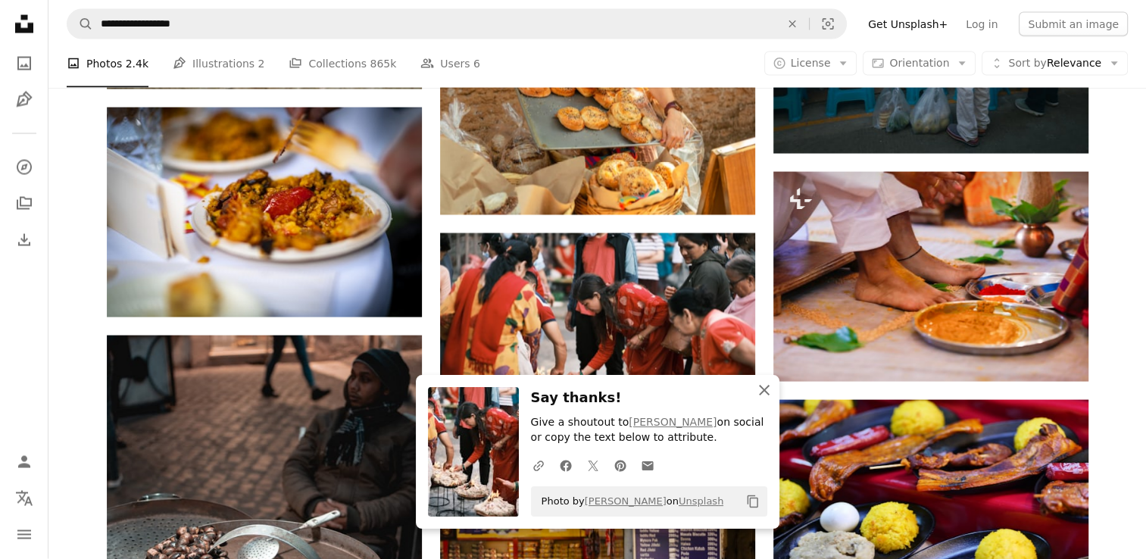
click at [759, 392] on icon "An X shape" at bounding box center [764, 390] width 18 height 18
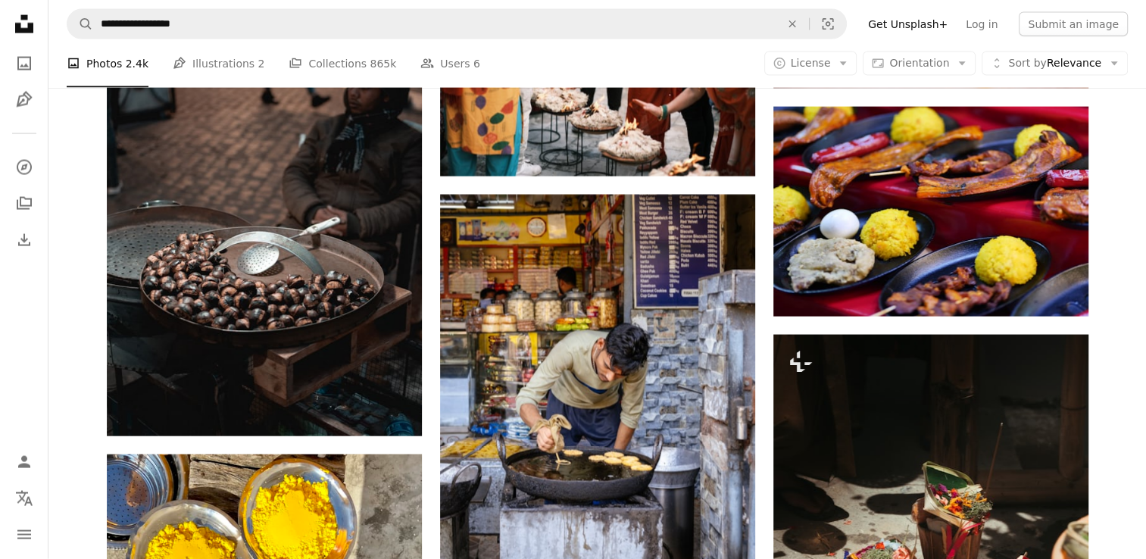
scroll to position [31981, 0]
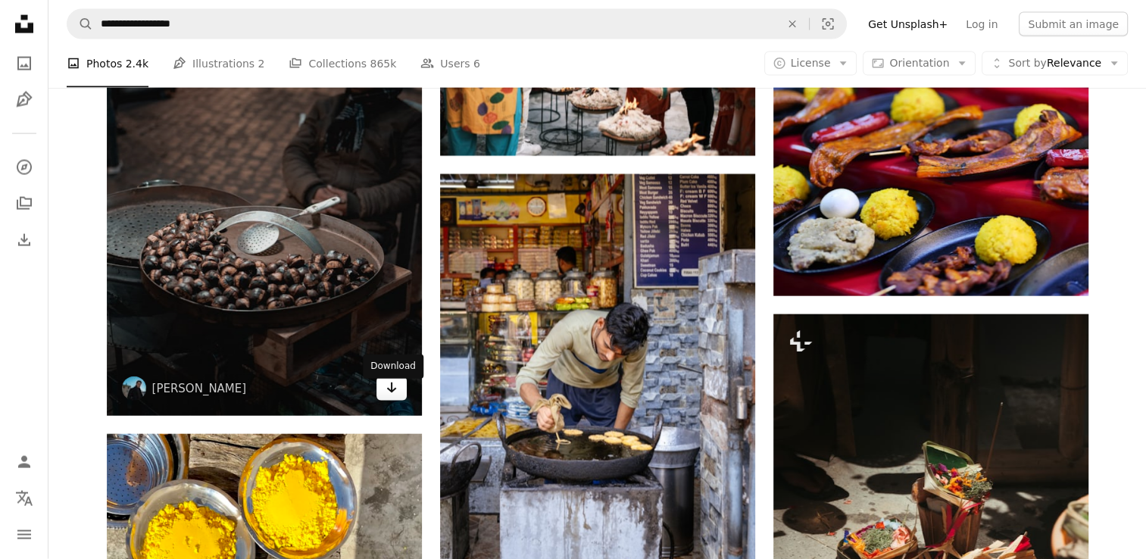
click at [400, 401] on link "Arrow pointing down" at bounding box center [392, 389] width 30 height 24
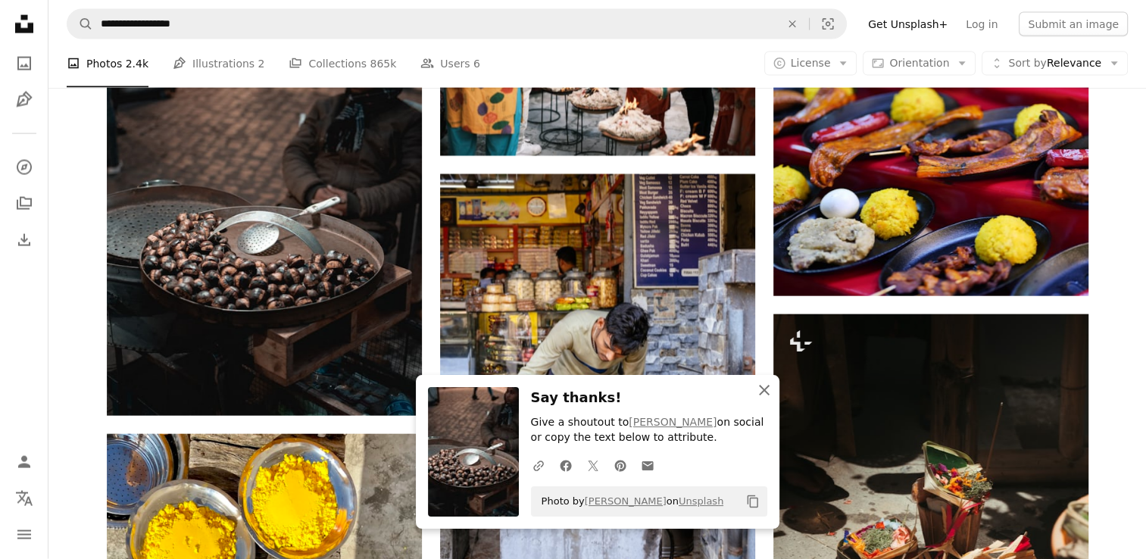
click at [772, 392] on icon "An X shape" at bounding box center [764, 390] width 18 height 18
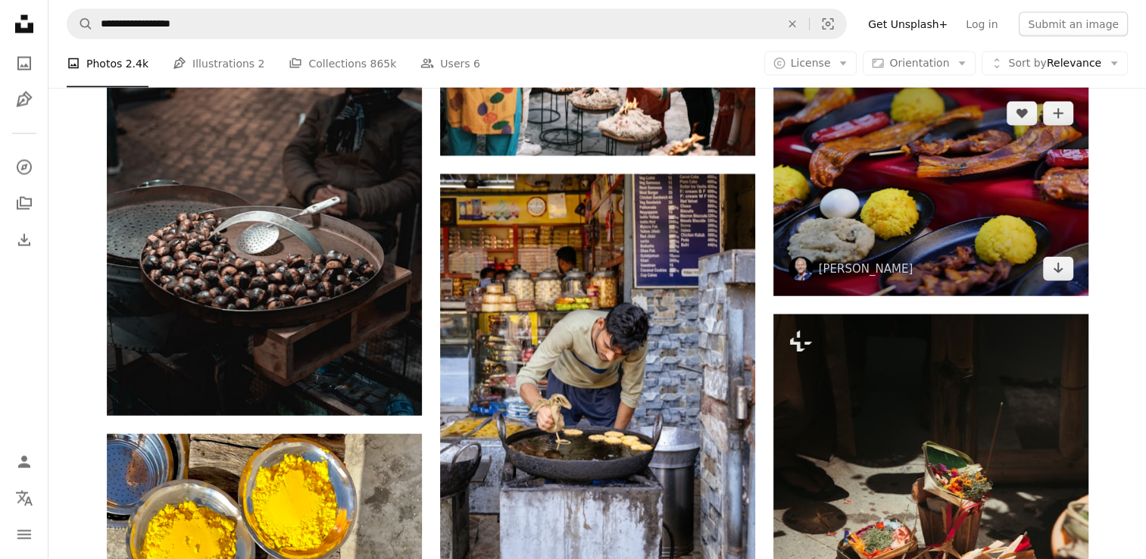
click at [1058, 284] on img at bounding box center [931, 191] width 315 height 210
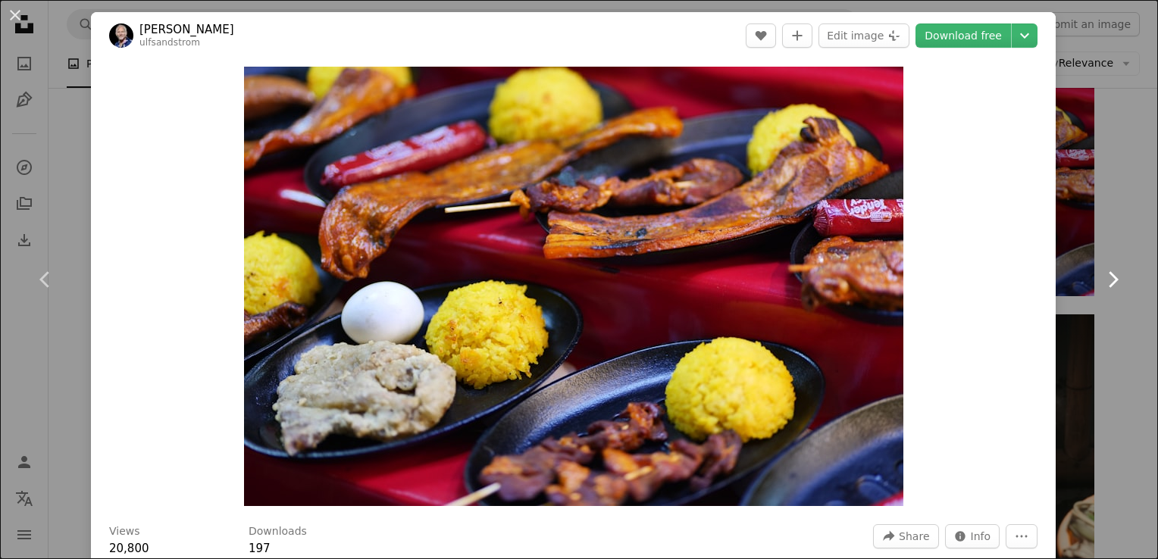
click at [1124, 211] on link "Chevron right" at bounding box center [1112, 279] width 91 height 145
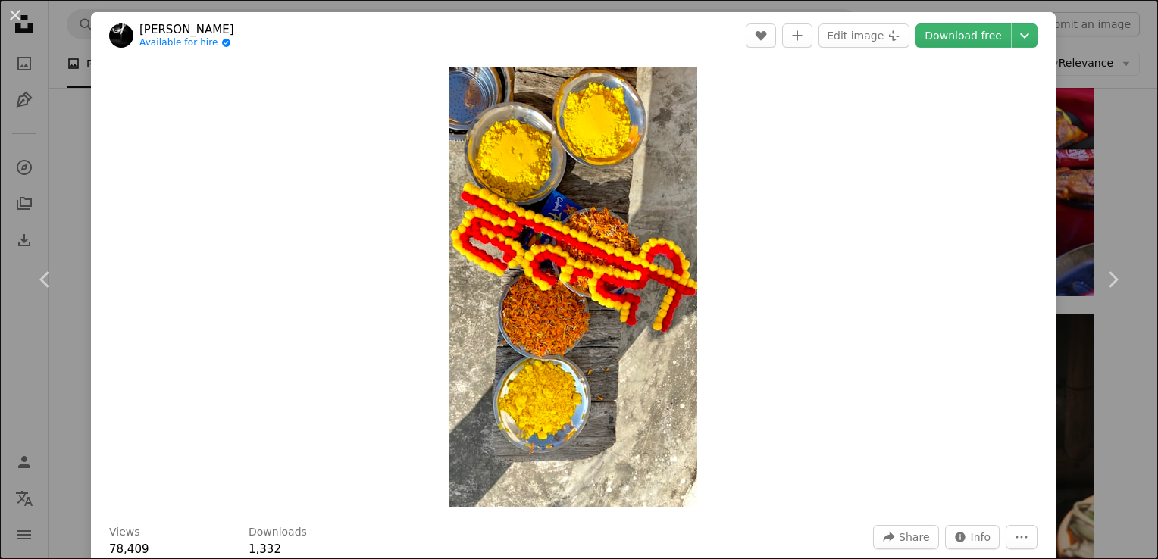
click at [1118, 189] on div "An X shape Chevron left Chevron right [PERSON_NAME] Available for hire A checkm…" at bounding box center [579, 279] width 1158 height 559
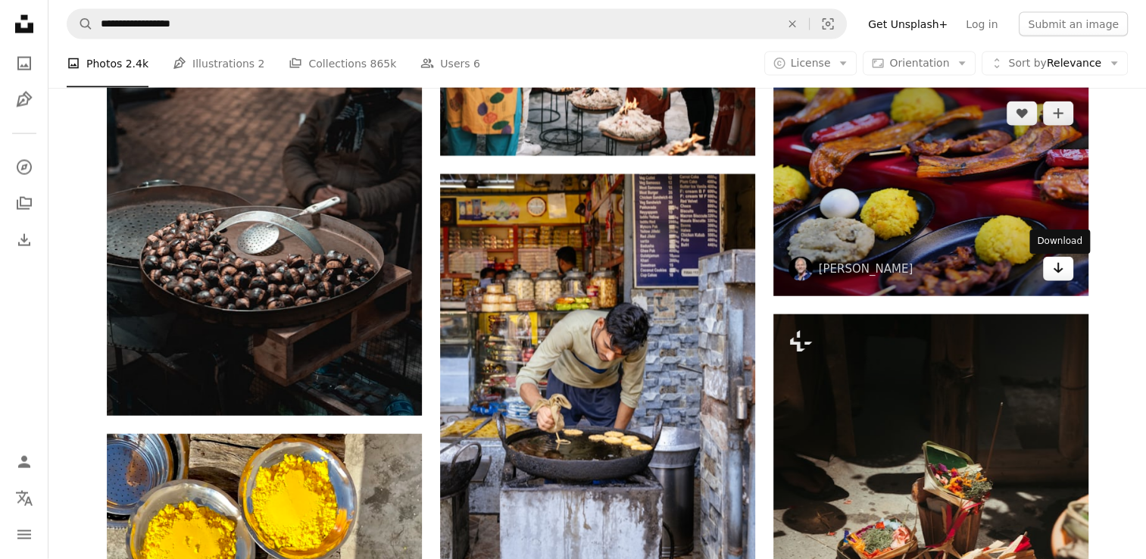
click at [1060, 268] on icon "Arrow pointing down" at bounding box center [1058, 268] width 12 height 18
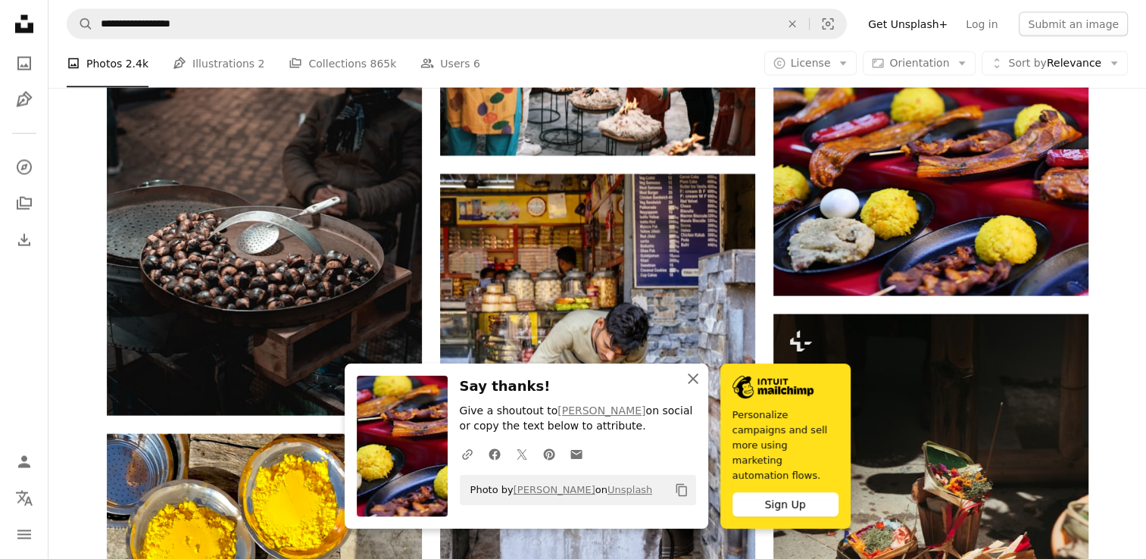
click at [694, 388] on icon "An X shape" at bounding box center [693, 379] width 18 height 18
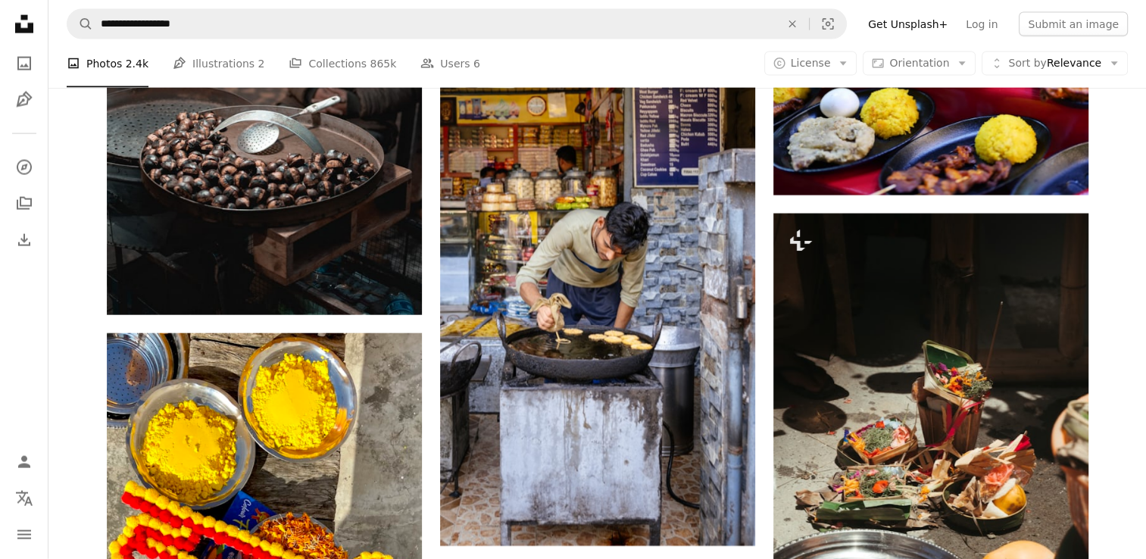
scroll to position [32142, 0]
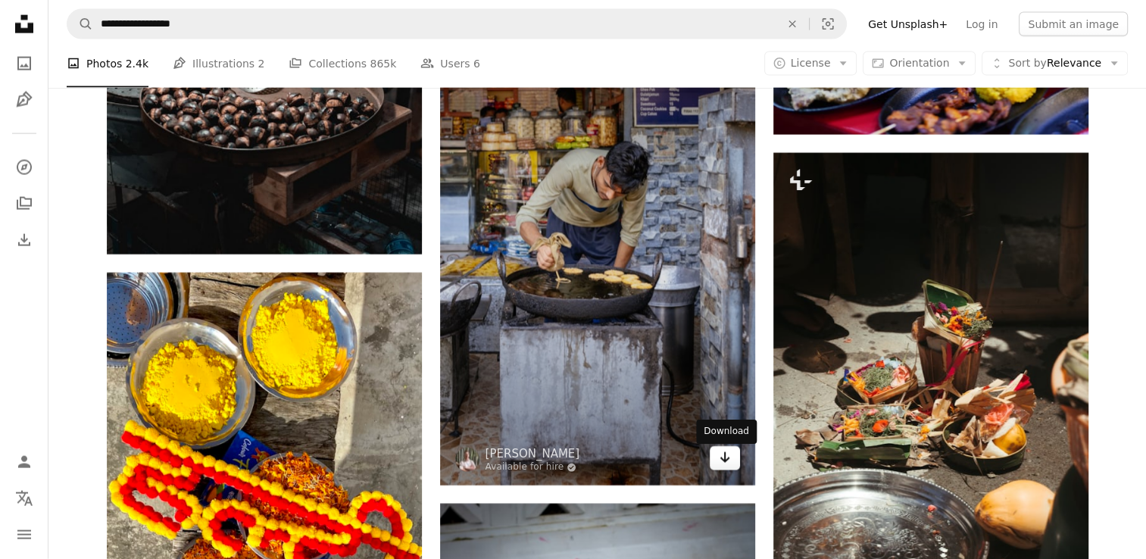
click at [730, 462] on icon "Arrow pointing down" at bounding box center [725, 458] width 12 height 18
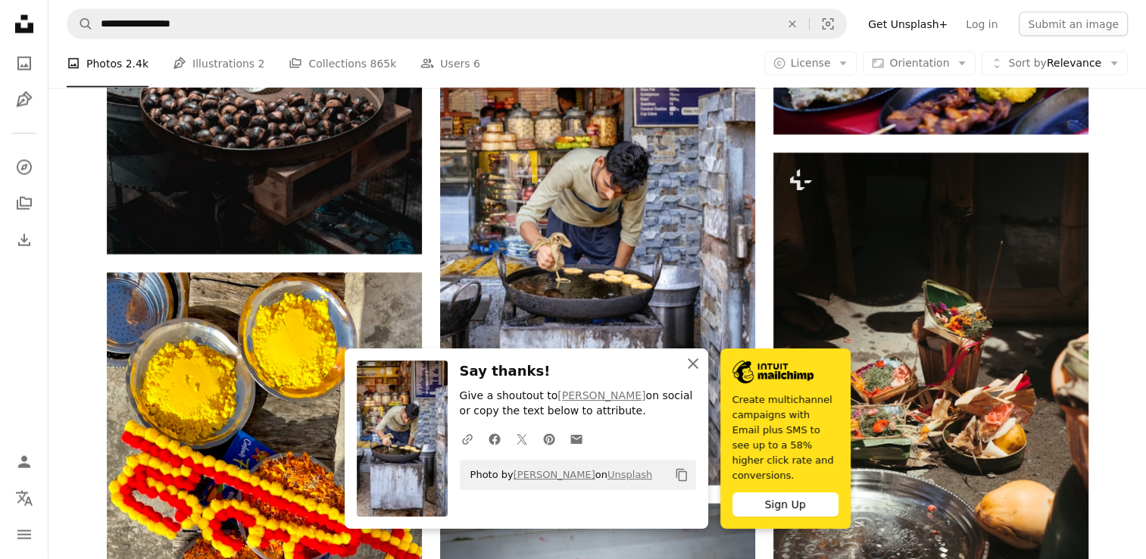
click at [694, 373] on icon "An X shape" at bounding box center [693, 364] width 18 height 18
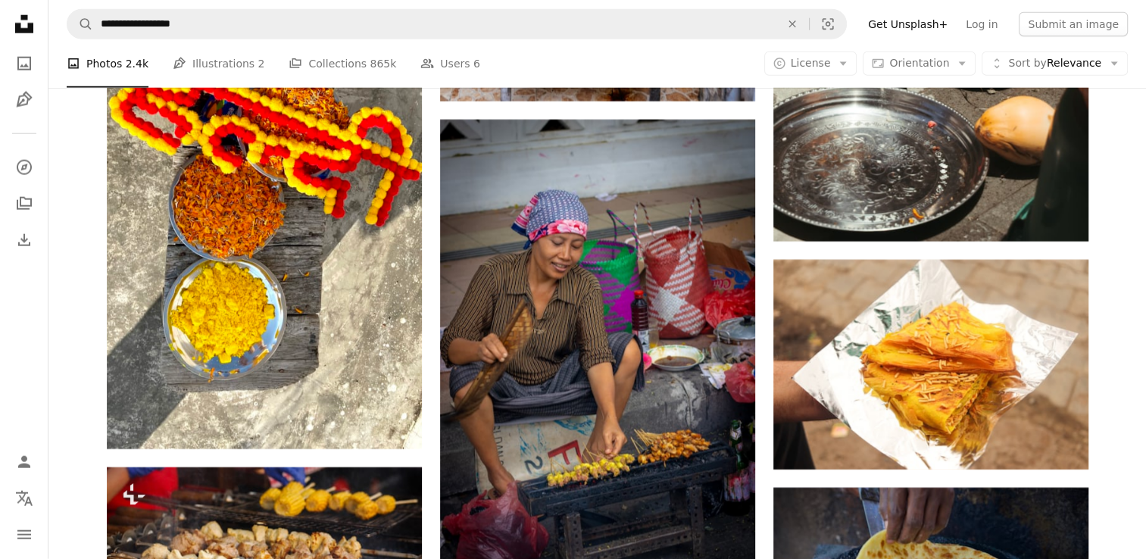
scroll to position [32597, 0]
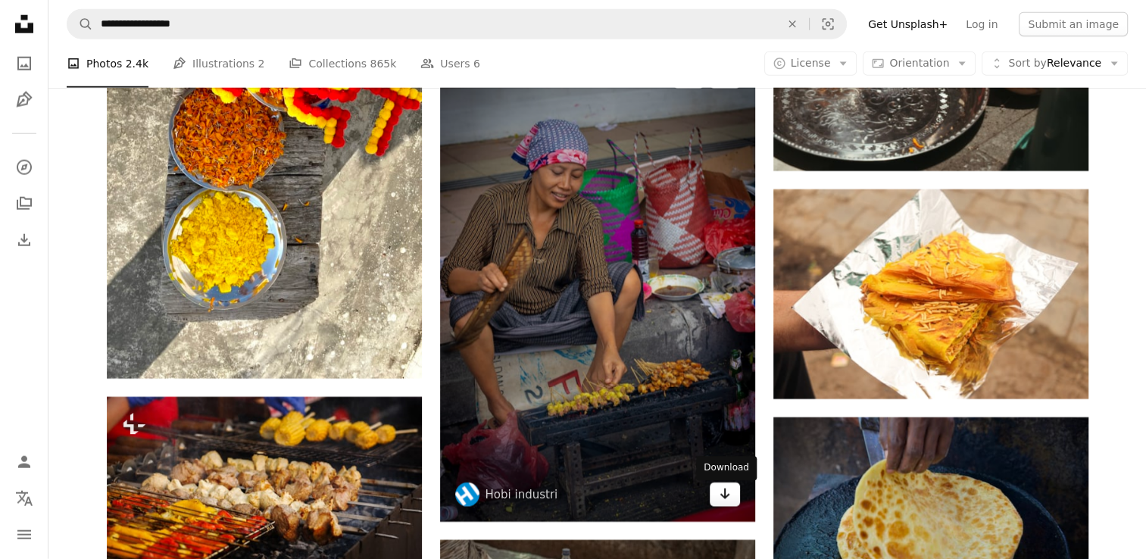
click at [724, 499] on icon "Download" at bounding box center [725, 494] width 10 height 11
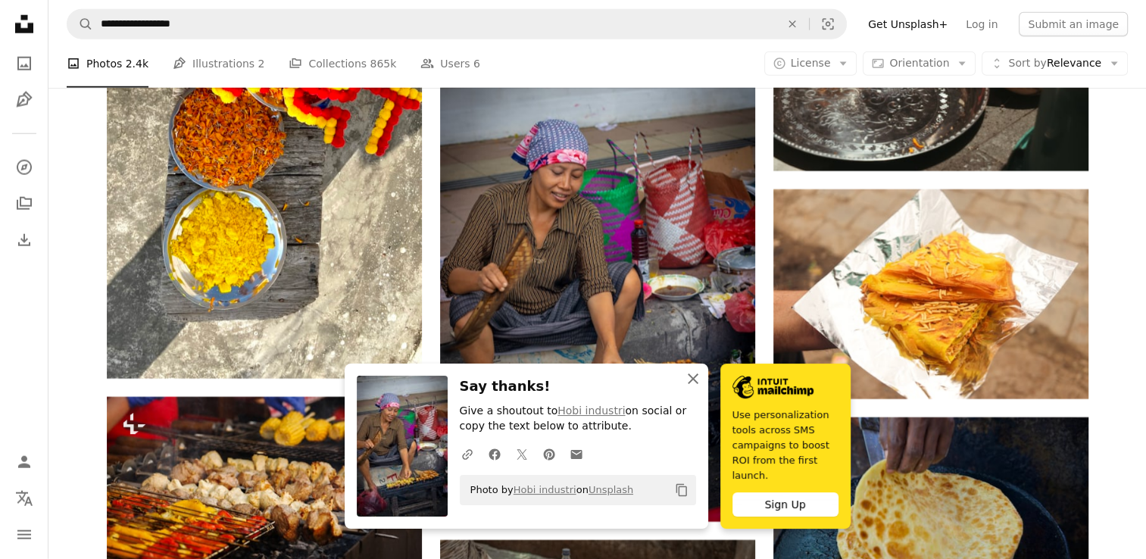
click at [693, 388] on icon "An X shape" at bounding box center [693, 379] width 18 height 18
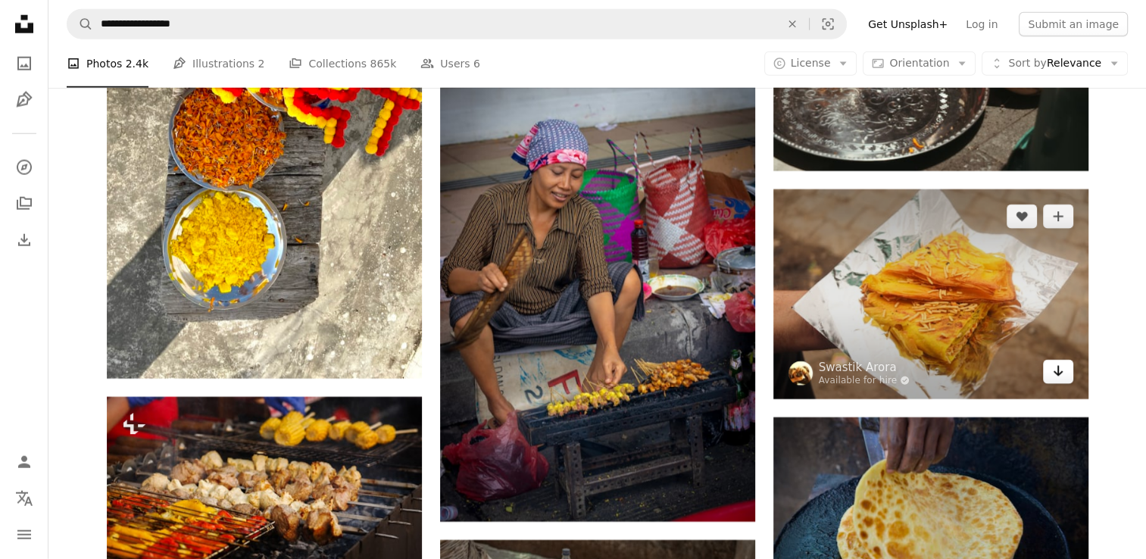
click at [1062, 379] on icon "Arrow pointing down" at bounding box center [1058, 371] width 12 height 18
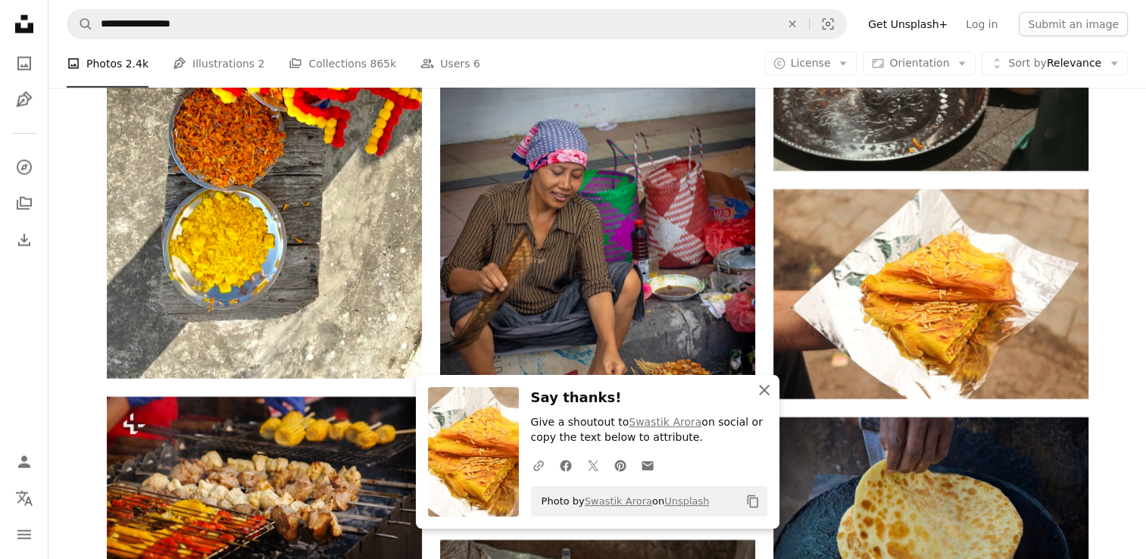
click at [762, 389] on icon "button" at bounding box center [764, 390] width 11 height 11
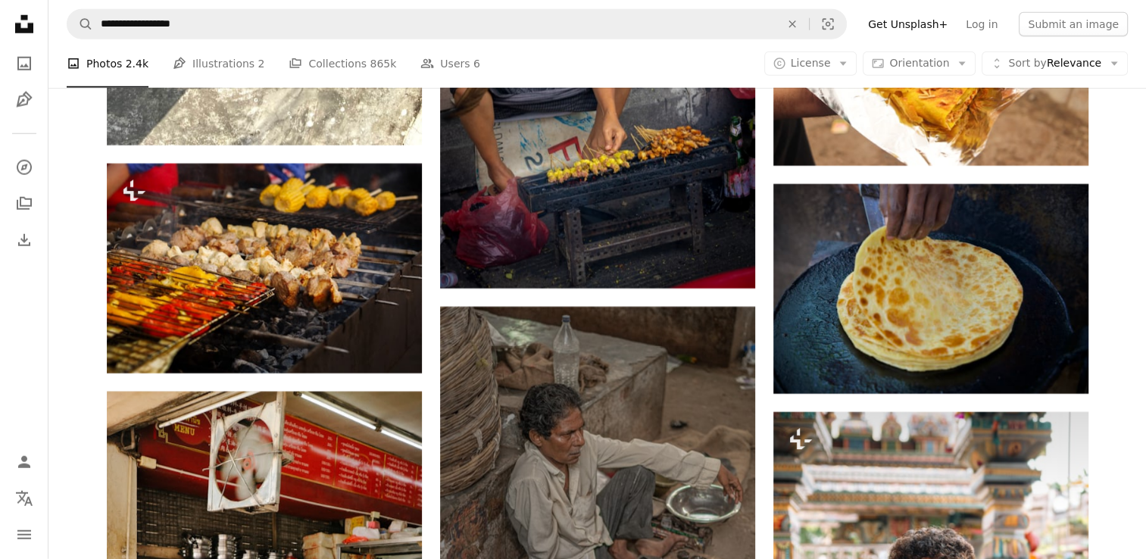
scroll to position [32850, 0]
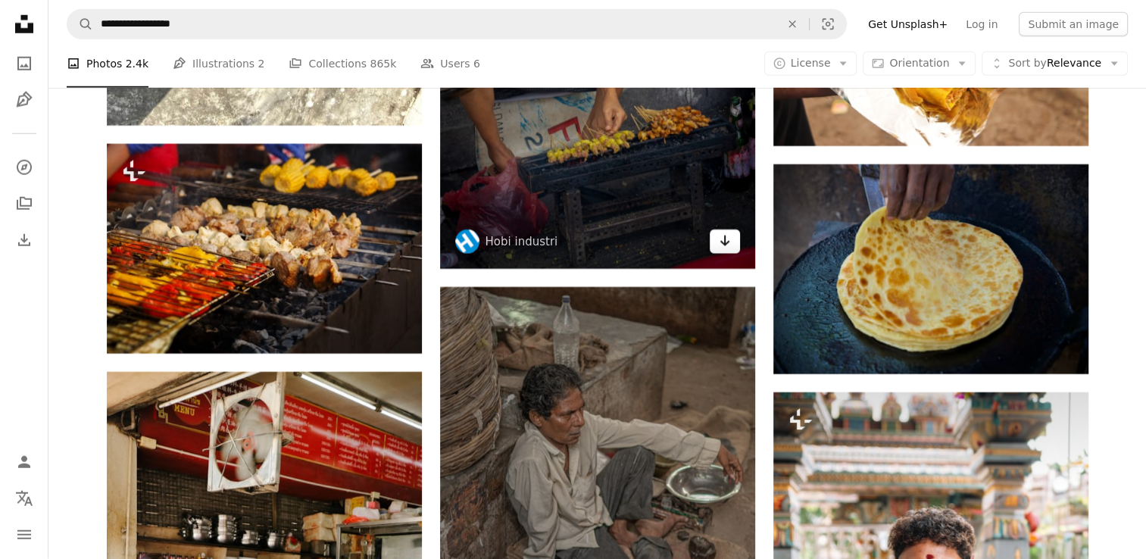
click at [722, 249] on icon "Arrow pointing down" at bounding box center [725, 241] width 12 height 18
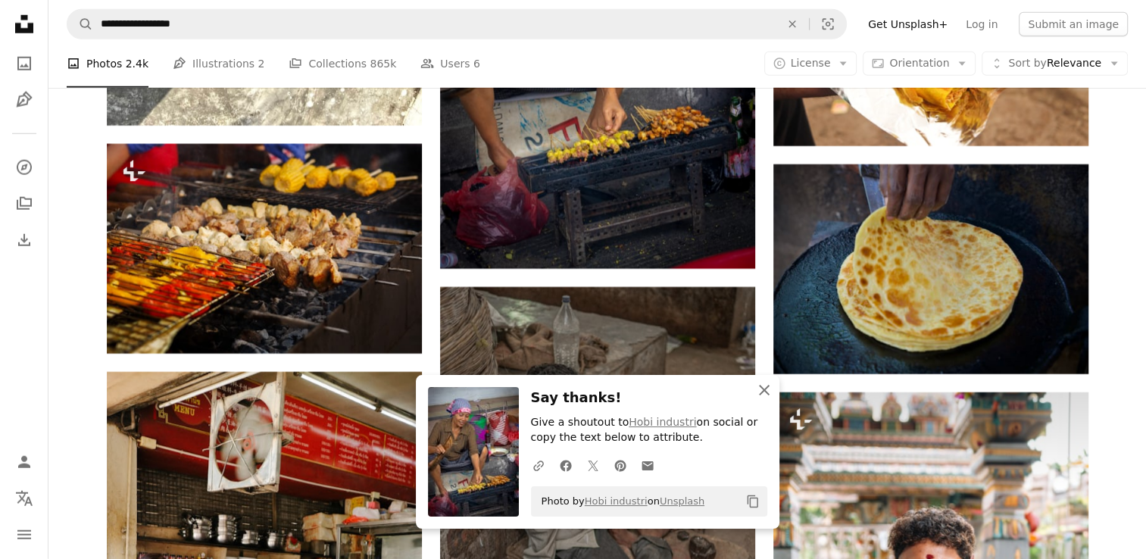
click at [762, 390] on icon "An X shape" at bounding box center [764, 390] width 18 height 18
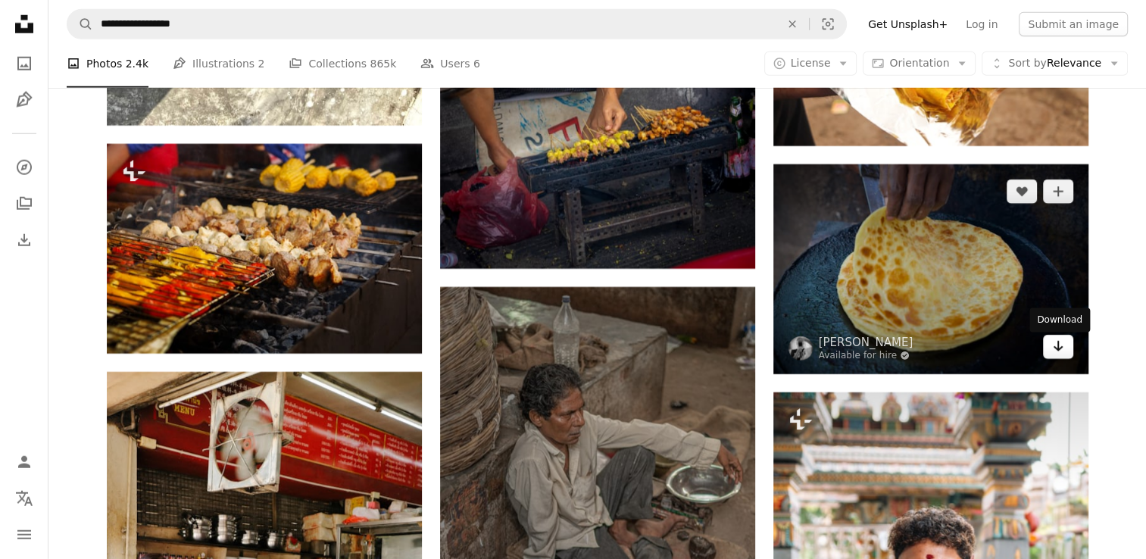
click at [1062, 355] on icon "Arrow pointing down" at bounding box center [1058, 346] width 12 height 18
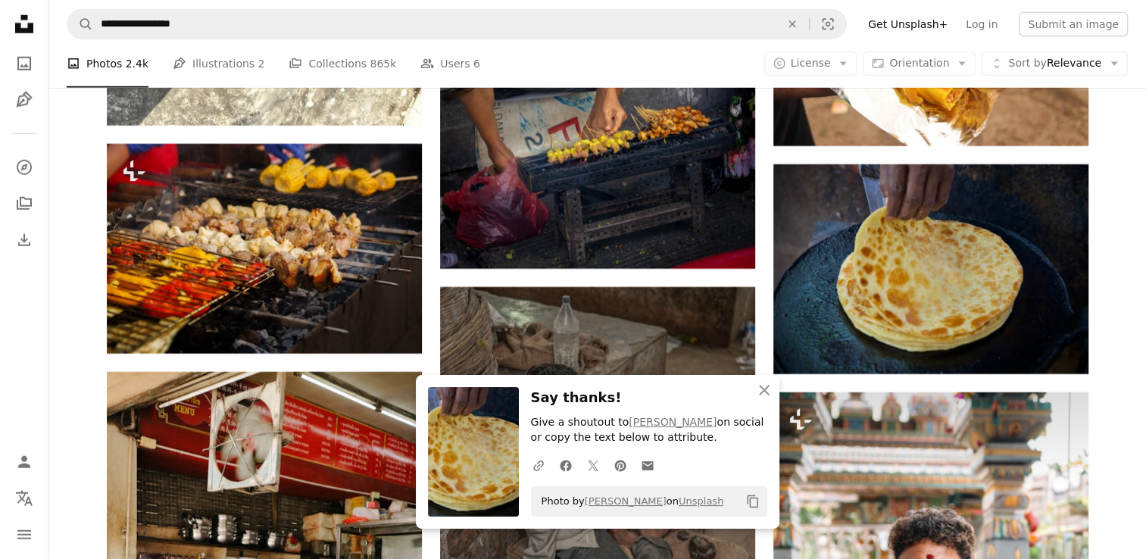
click at [768, 395] on icon "button" at bounding box center [764, 390] width 11 height 11
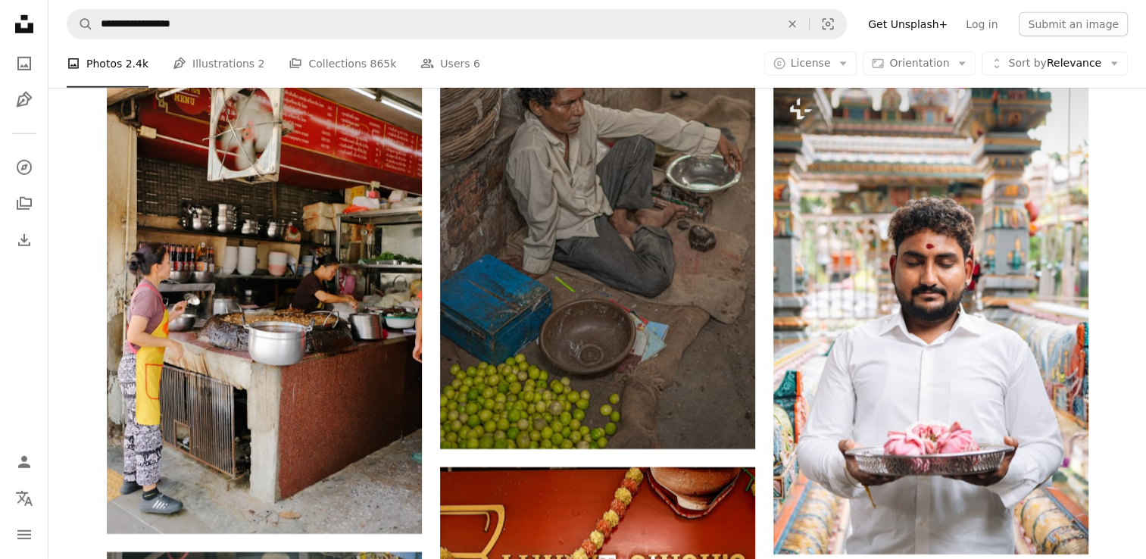
scroll to position [33182, 0]
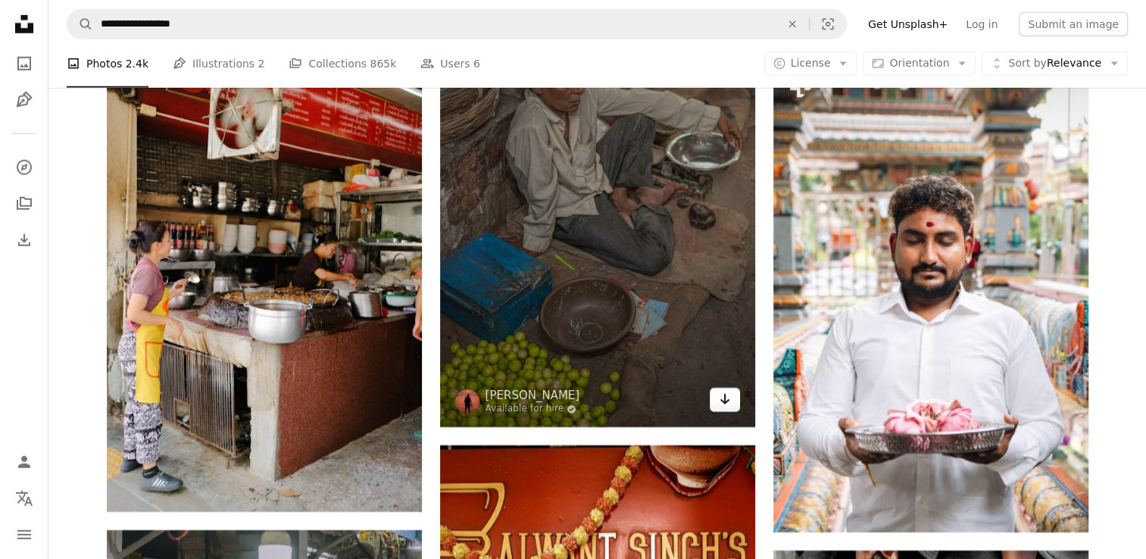
click at [730, 403] on link "Arrow pointing down" at bounding box center [725, 400] width 30 height 24
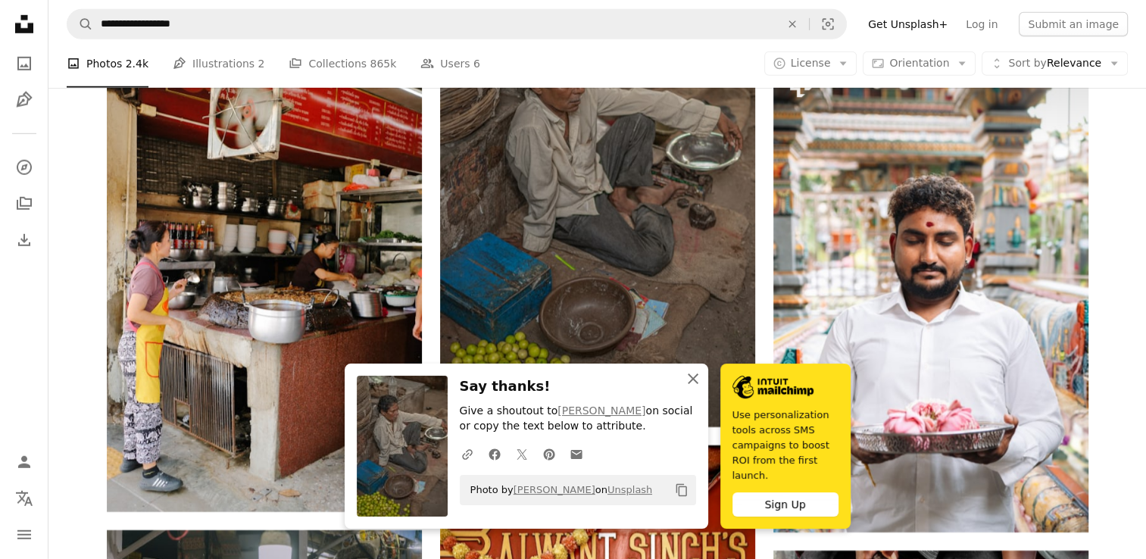
click at [695, 384] on icon "button" at bounding box center [693, 379] width 11 height 11
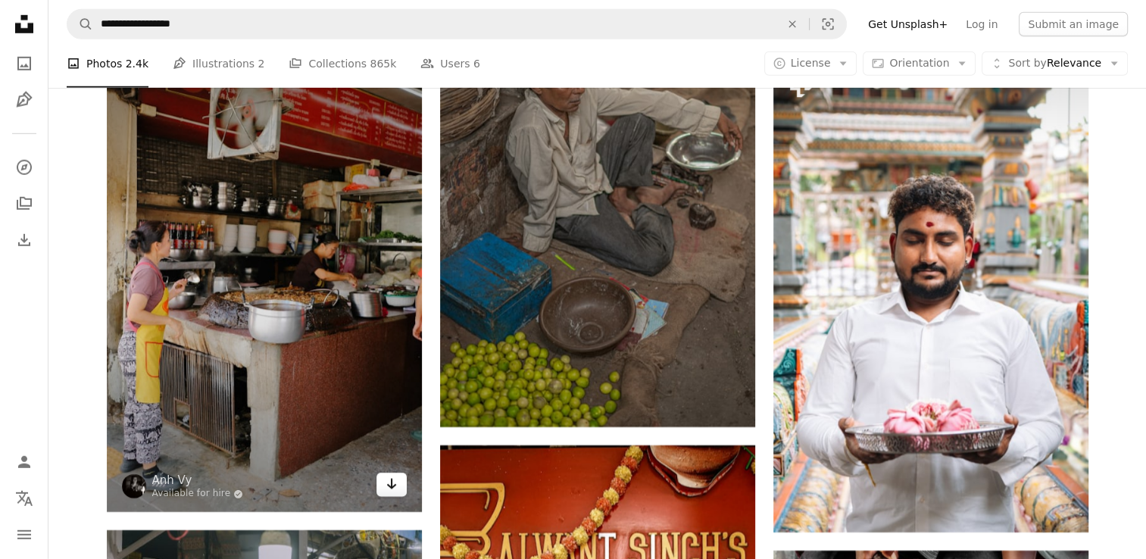
click at [398, 493] on link "Arrow pointing down" at bounding box center [392, 485] width 30 height 24
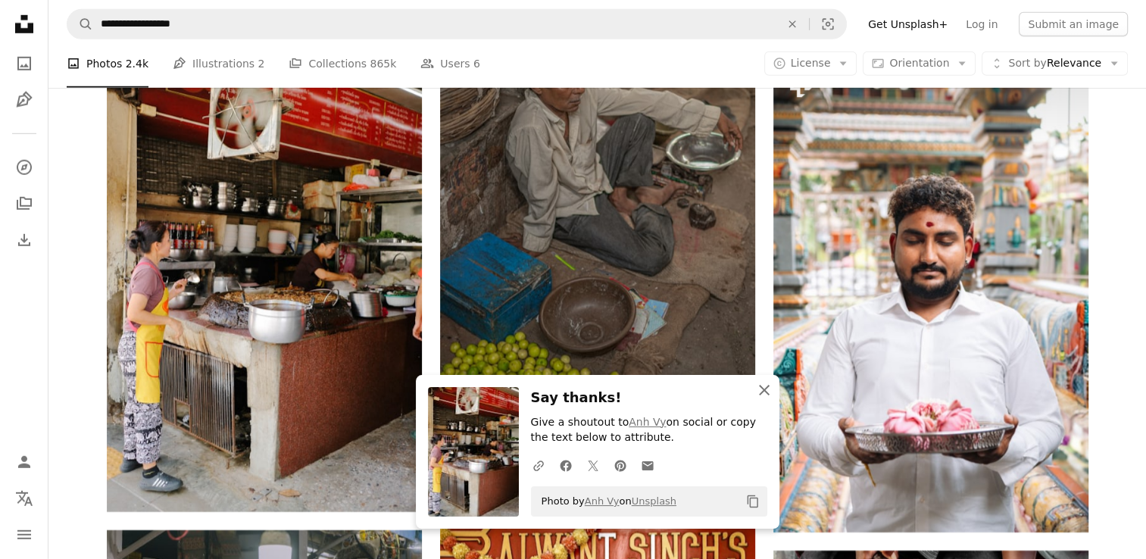
click at [764, 389] on icon "button" at bounding box center [764, 390] width 11 height 11
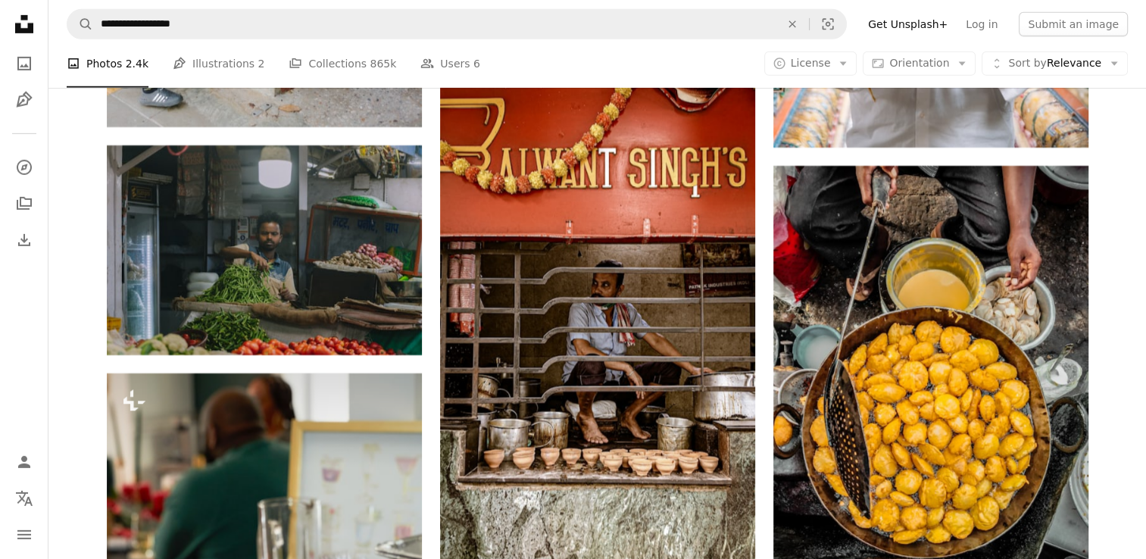
scroll to position [33576, 0]
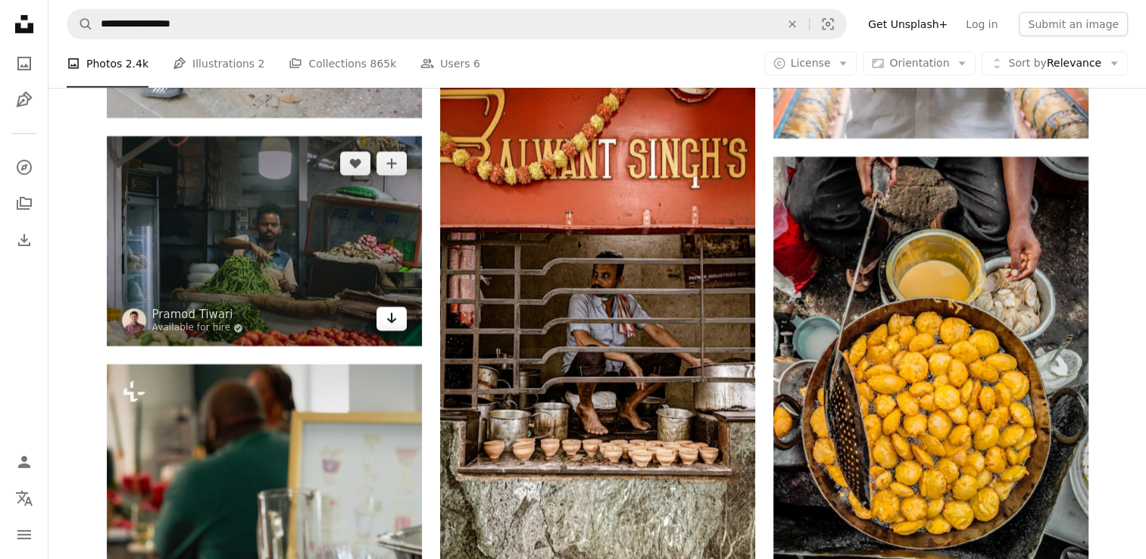
click at [389, 327] on icon "Arrow pointing down" at bounding box center [392, 318] width 12 height 18
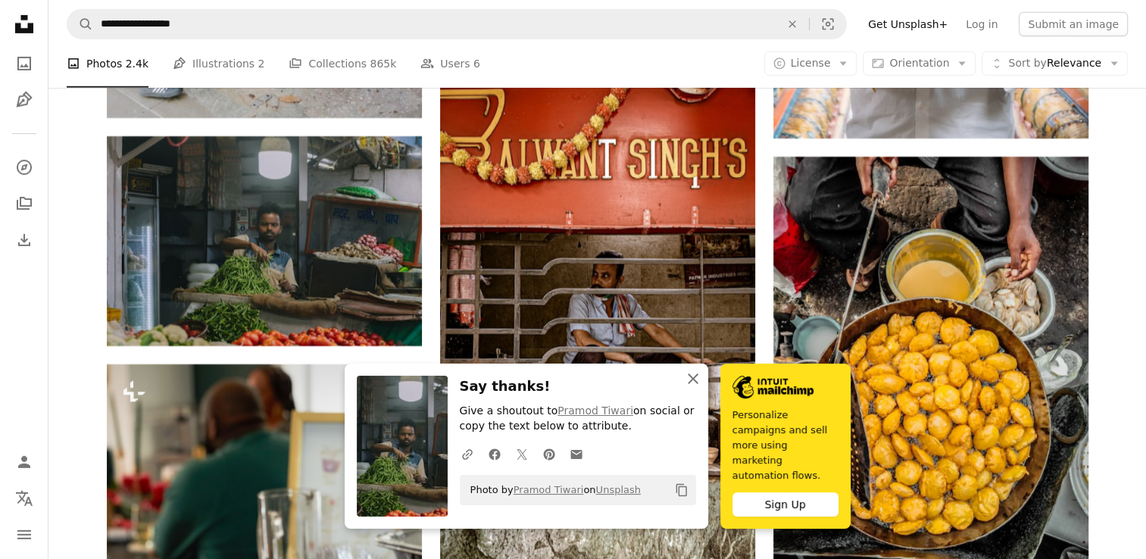
click at [693, 383] on icon "An X shape" at bounding box center [693, 379] width 18 height 18
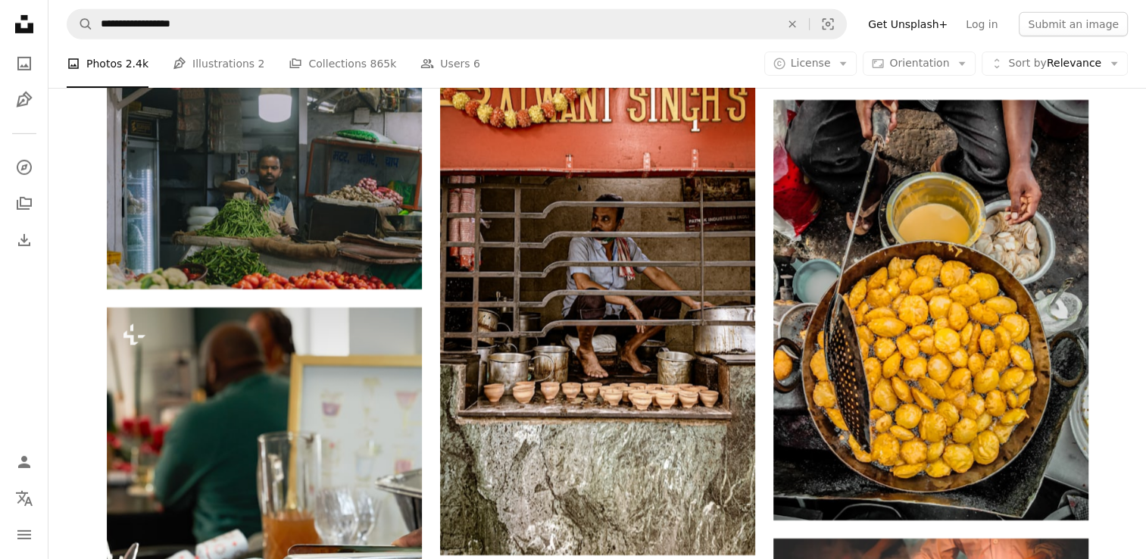
scroll to position [33663, 0]
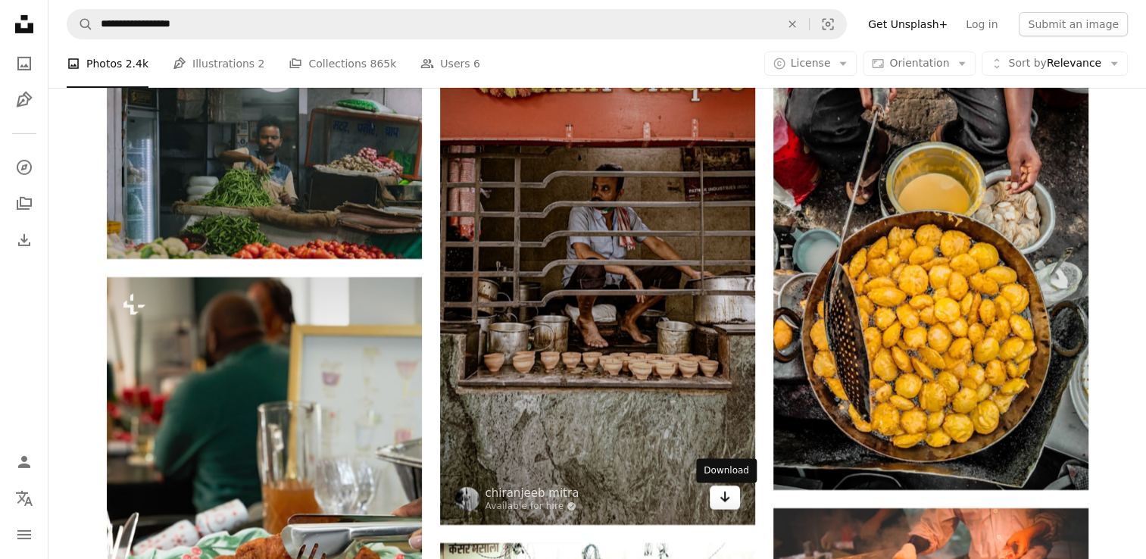
click at [732, 508] on link "Arrow pointing down" at bounding box center [725, 498] width 30 height 24
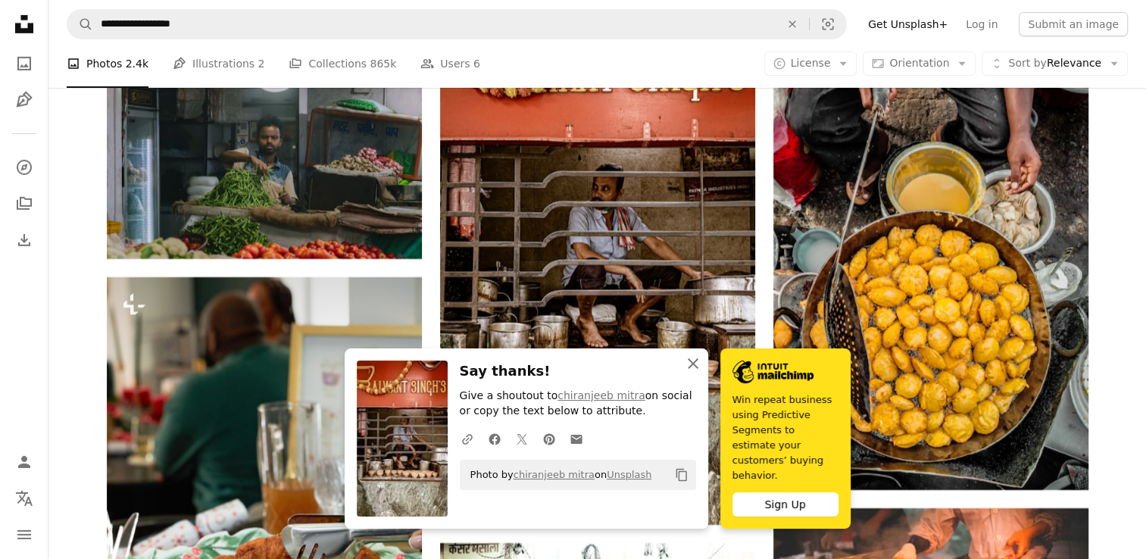
click at [697, 373] on icon "An X shape" at bounding box center [693, 364] width 18 height 18
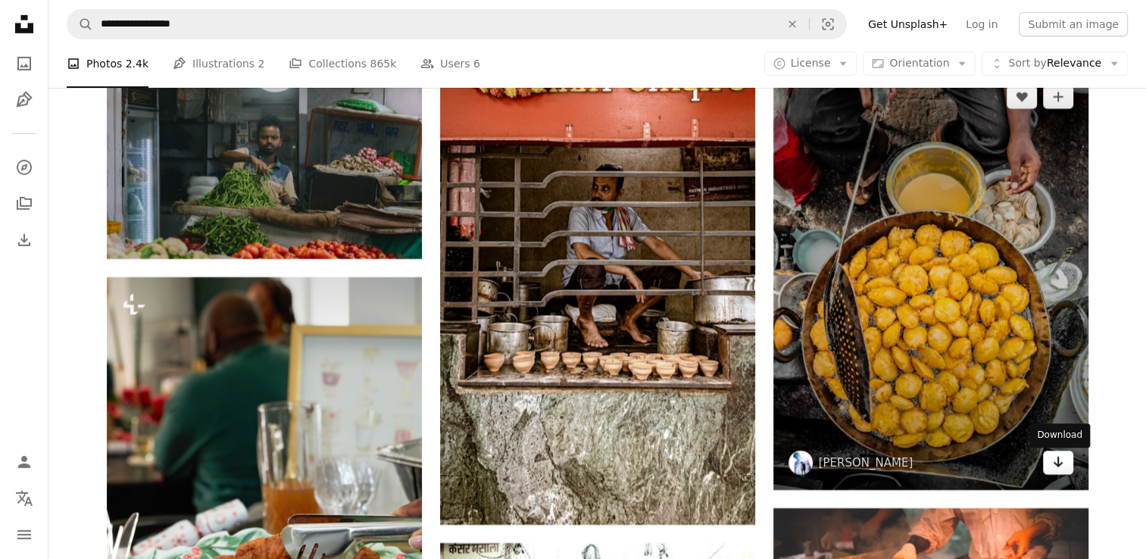
click at [1061, 465] on icon "Download" at bounding box center [1058, 462] width 10 height 11
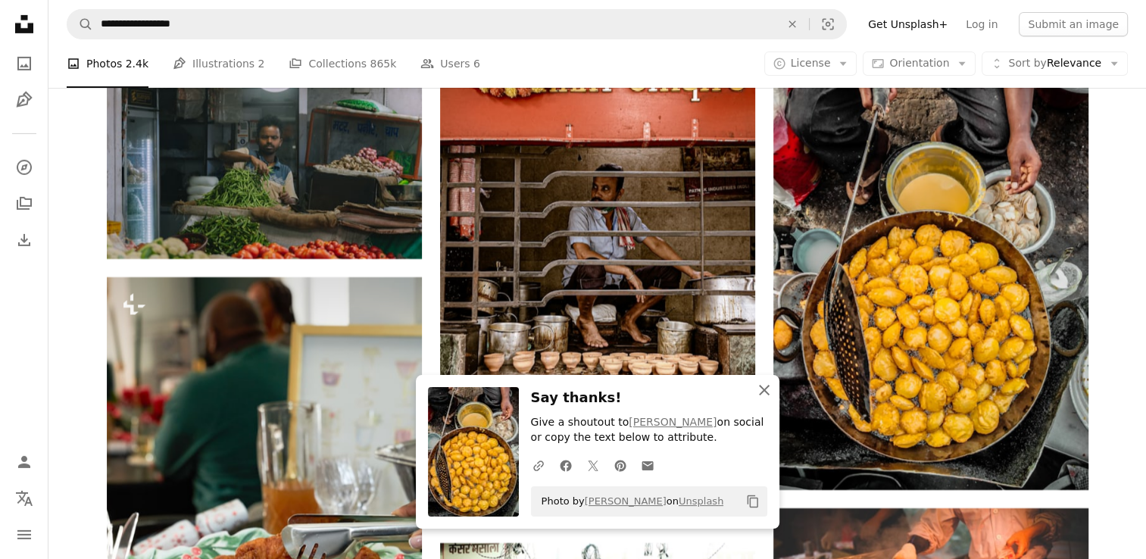
click at [766, 391] on icon "An X shape" at bounding box center [764, 390] width 18 height 18
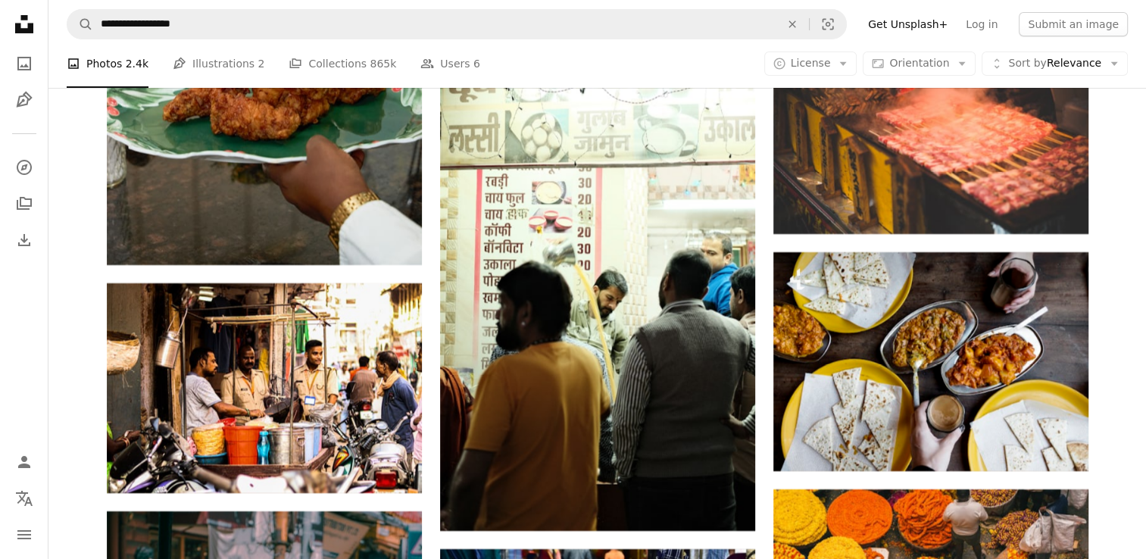
scroll to position [34158, 0]
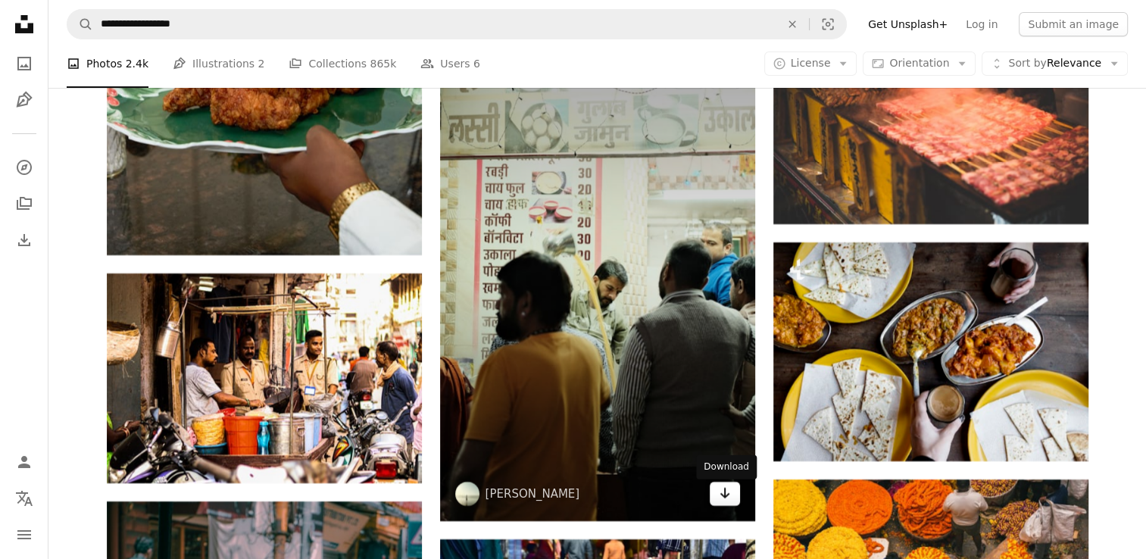
click at [719, 506] on link "Arrow pointing down" at bounding box center [725, 494] width 30 height 24
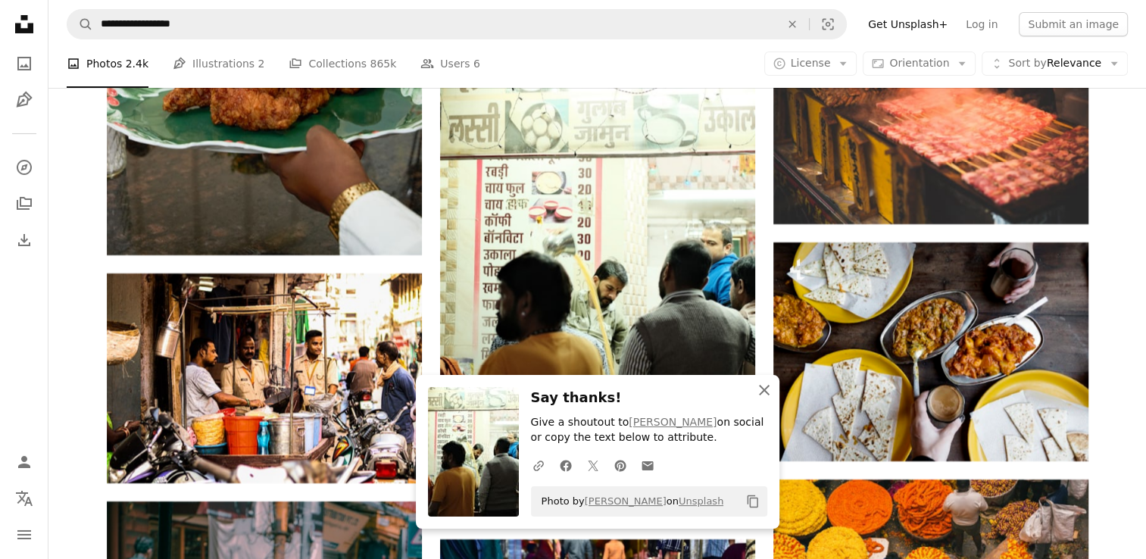
click at [757, 384] on icon "An X shape" at bounding box center [764, 390] width 18 height 18
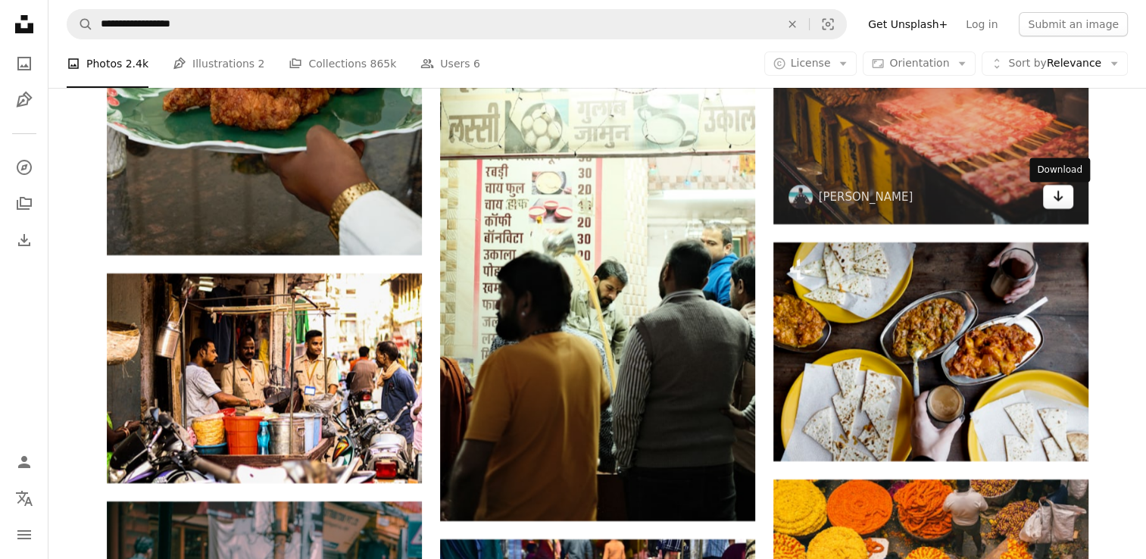
click at [1056, 195] on icon "Arrow pointing down" at bounding box center [1058, 196] width 12 height 18
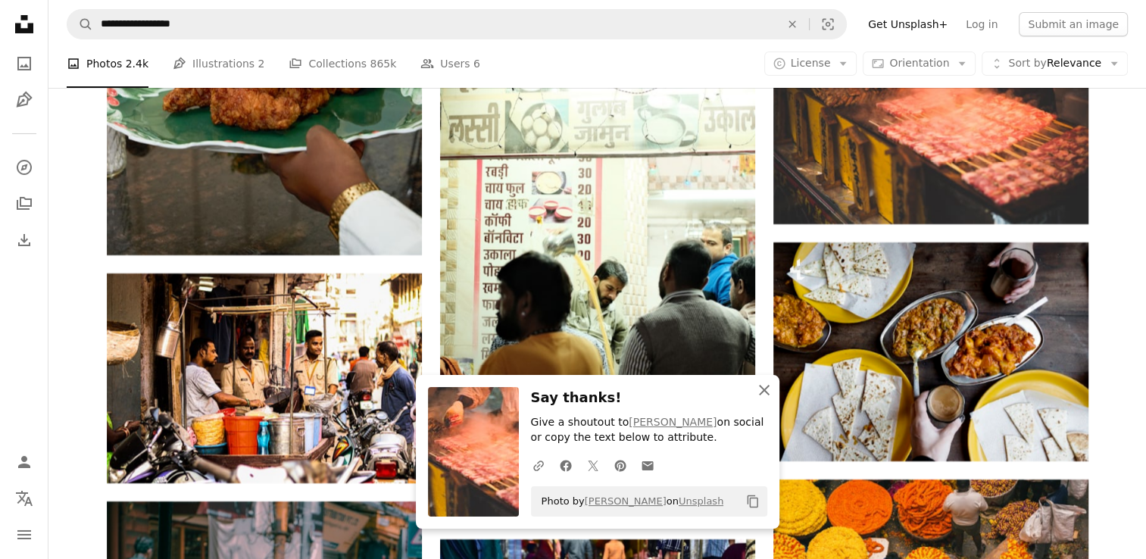
click at [759, 392] on icon "An X shape" at bounding box center [764, 390] width 18 height 18
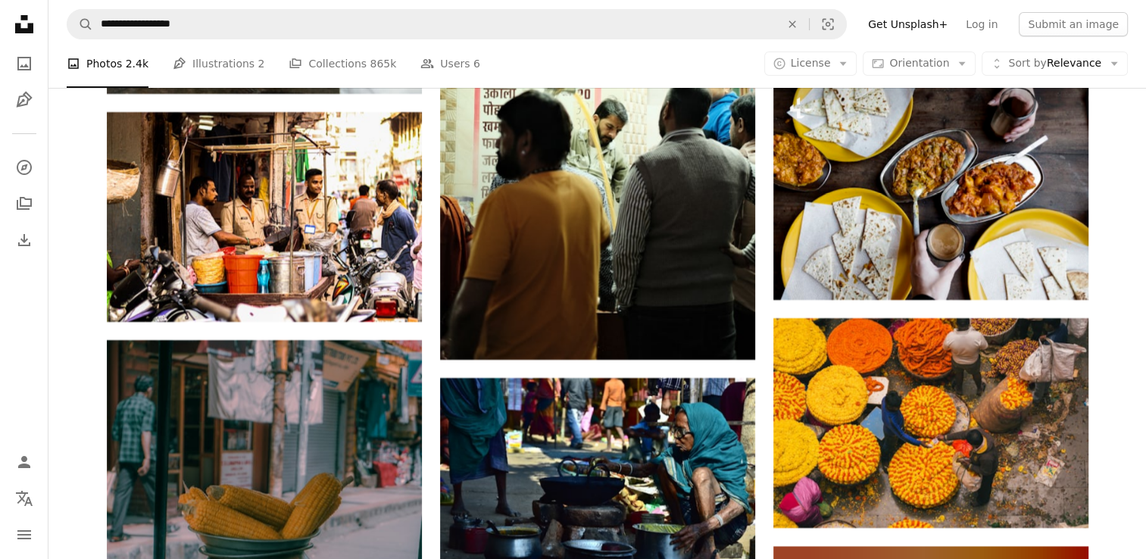
scroll to position [34350, 0]
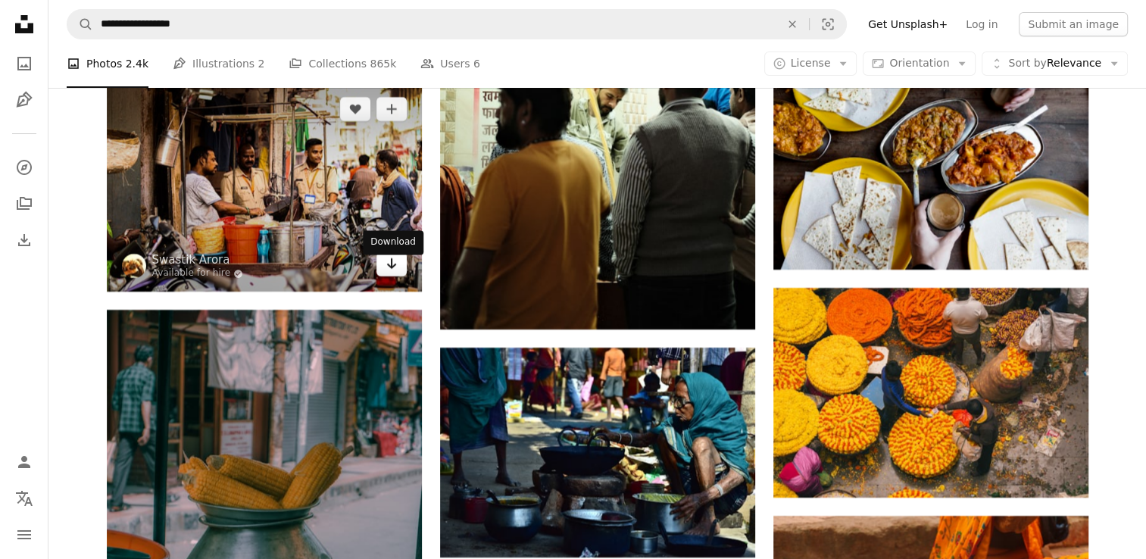
click at [400, 273] on link "Arrow pointing down" at bounding box center [392, 264] width 30 height 24
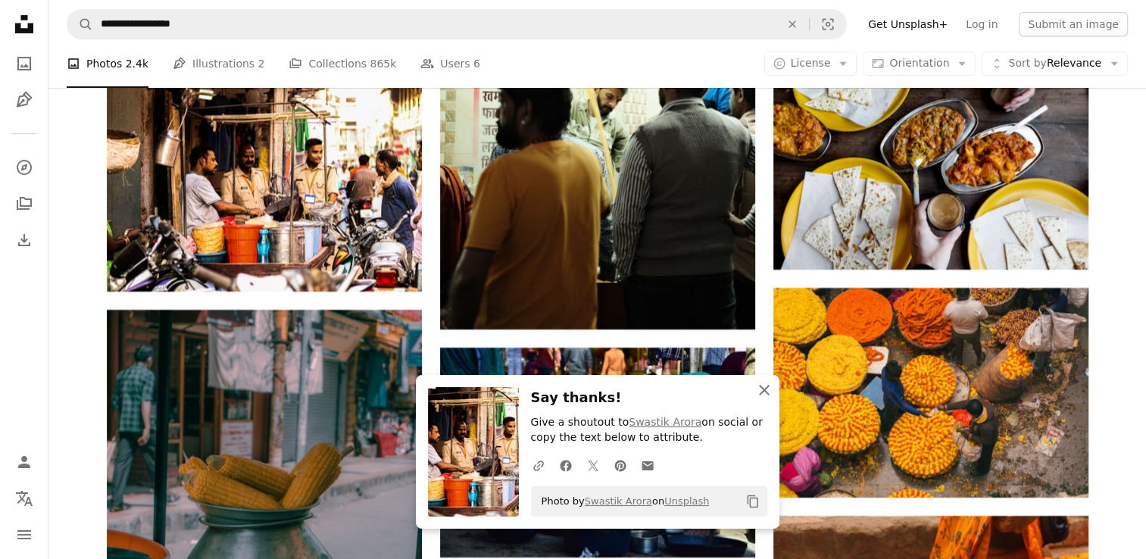
click at [768, 399] on icon "An X shape" at bounding box center [764, 390] width 18 height 18
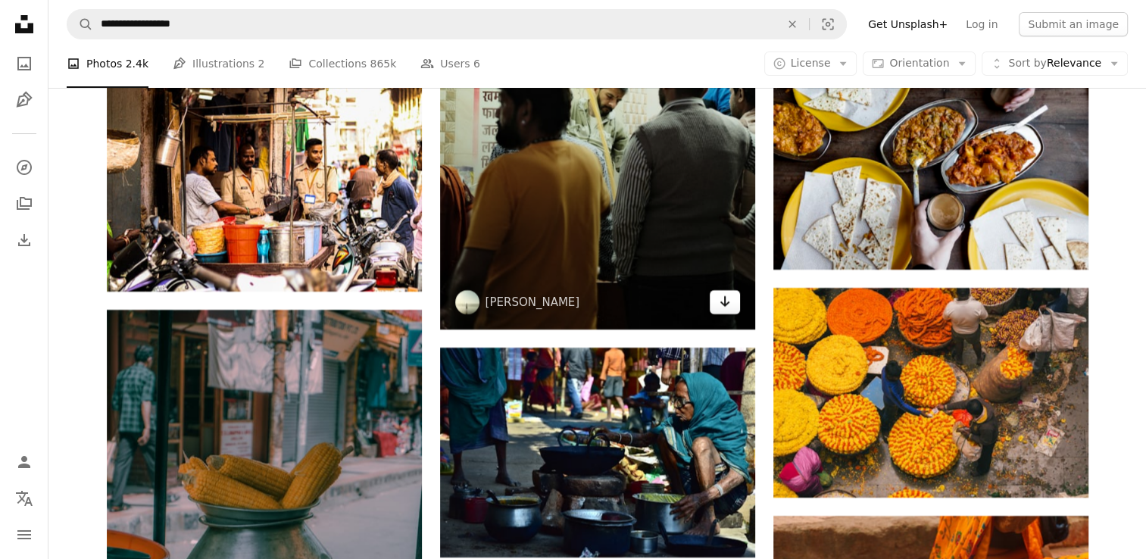
click at [719, 306] on icon "Arrow pointing down" at bounding box center [725, 301] width 12 height 18
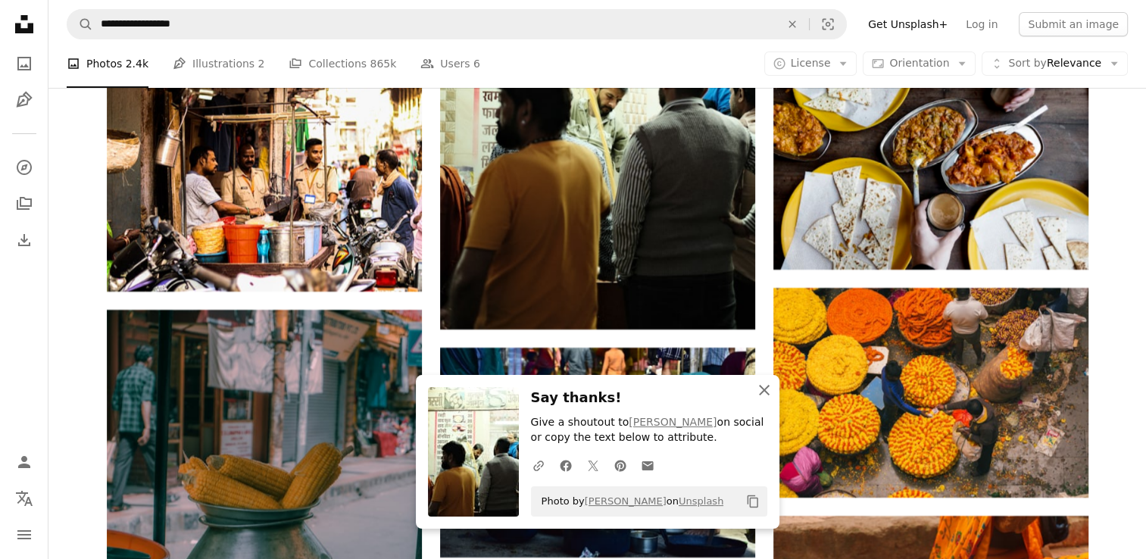
click at [758, 392] on icon "An X shape" at bounding box center [764, 390] width 18 height 18
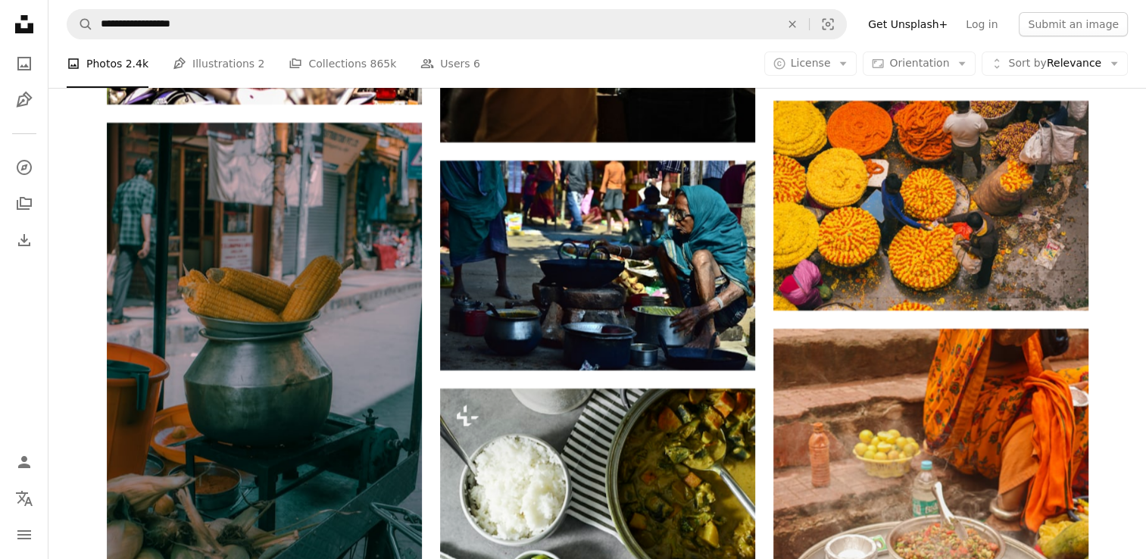
scroll to position [34542, 0]
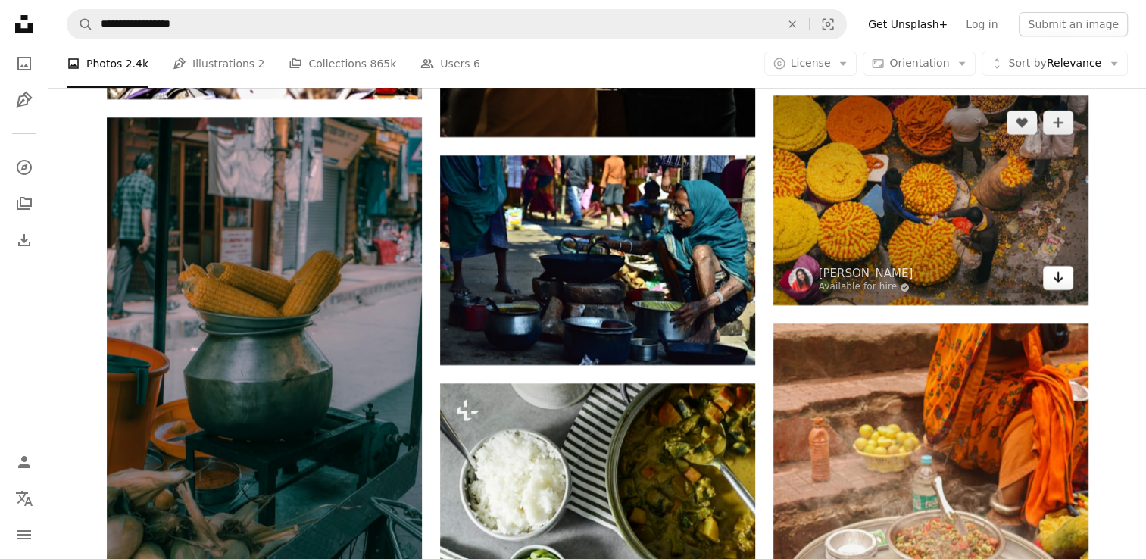
click at [1057, 283] on icon "Download" at bounding box center [1058, 277] width 10 height 11
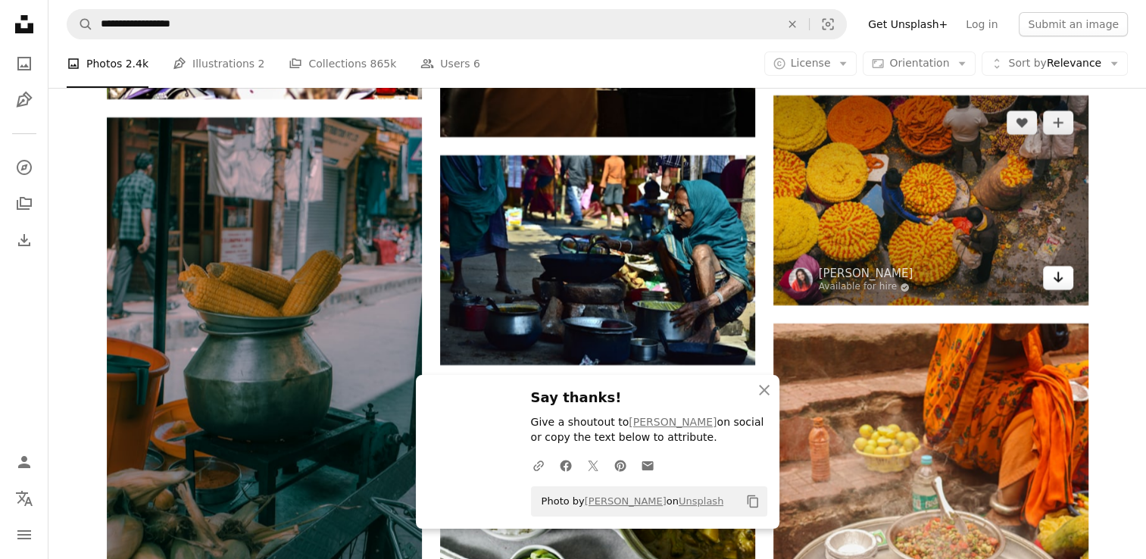
click at [1057, 283] on icon "Download" at bounding box center [1058, 277] width 10 height 11
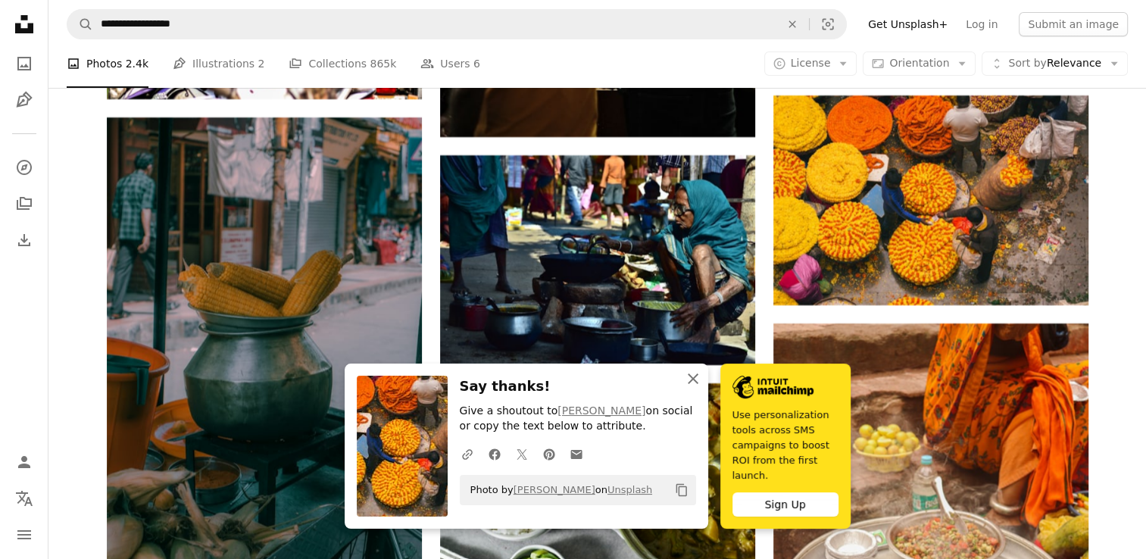
click at [693, 384] on icon "button" at bounding box center [693, 379] width 11 height 11
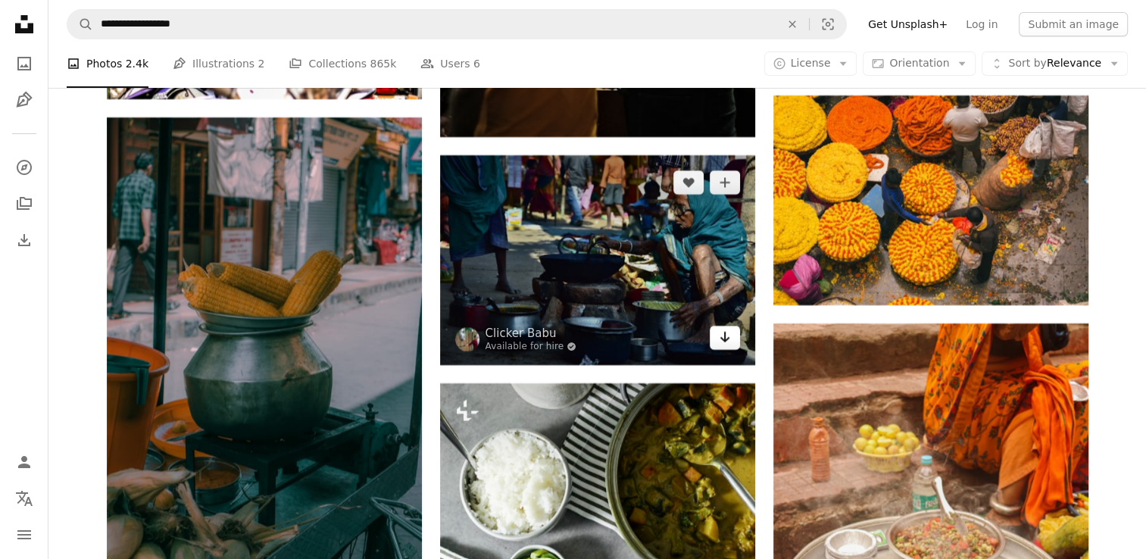
click at [719, 336] on icon "Arrow pointing down" at bounding box center [725, 337] width 12 height 18
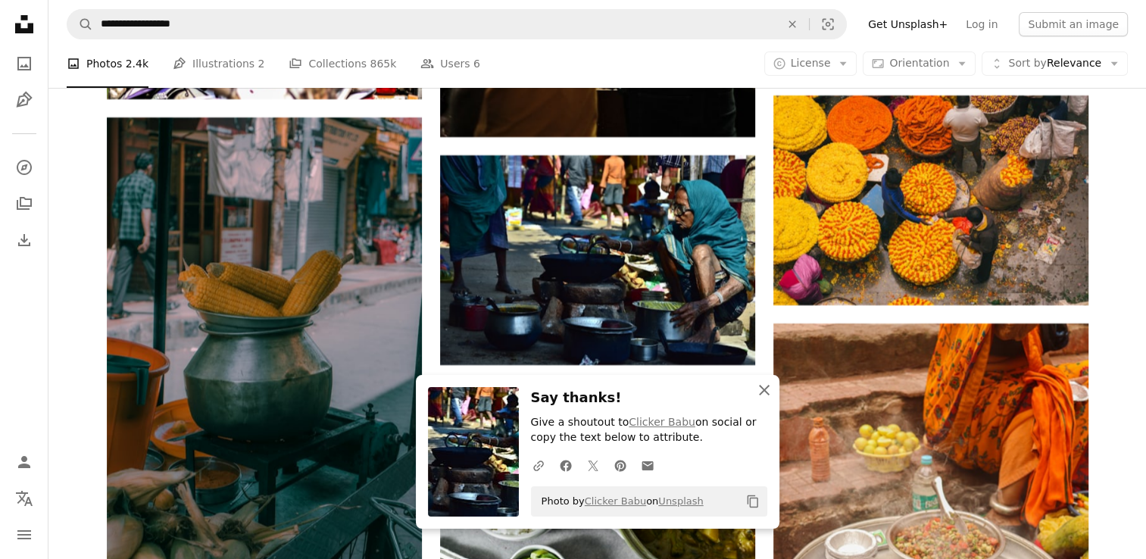
click at [765, 387] on icon "An X shape" at bounding box center [764, 390] width 18 height 18
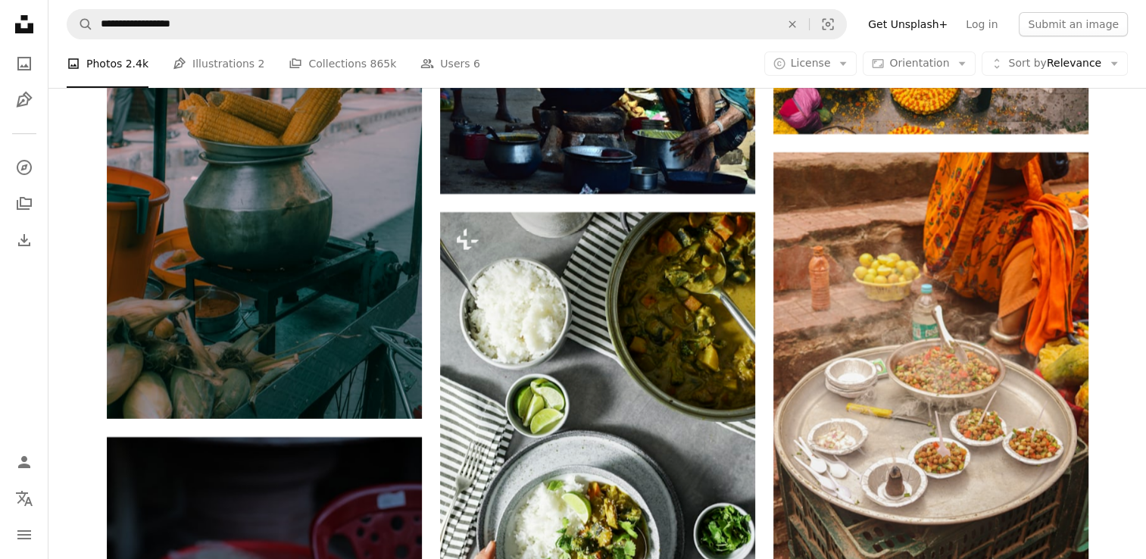
scroll to position [34744, 0]
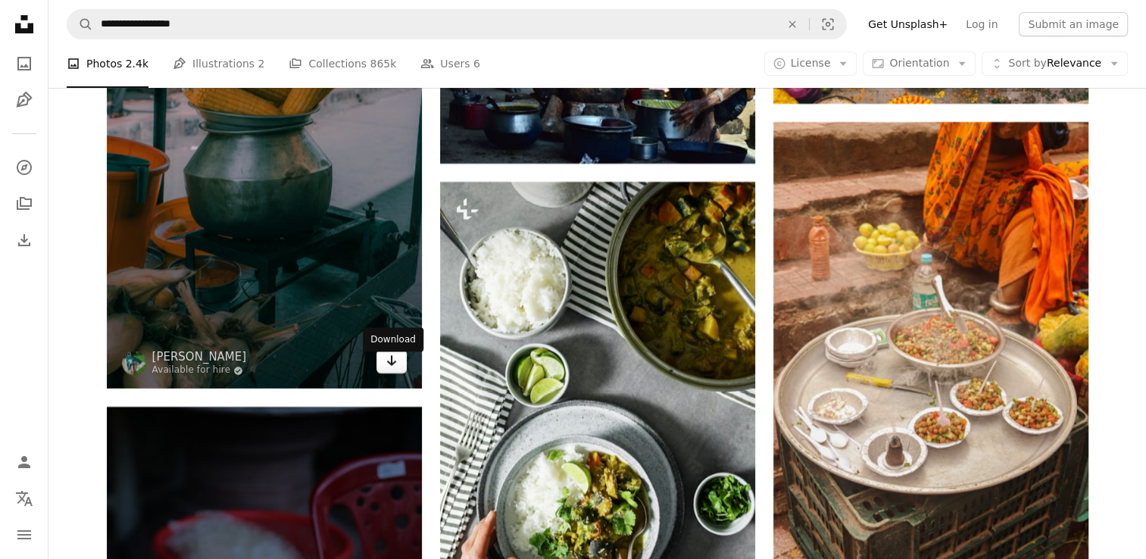
click at [382, 371] on link "Arrow pointing down" at bounding box center [392, 361] width 30 height 24
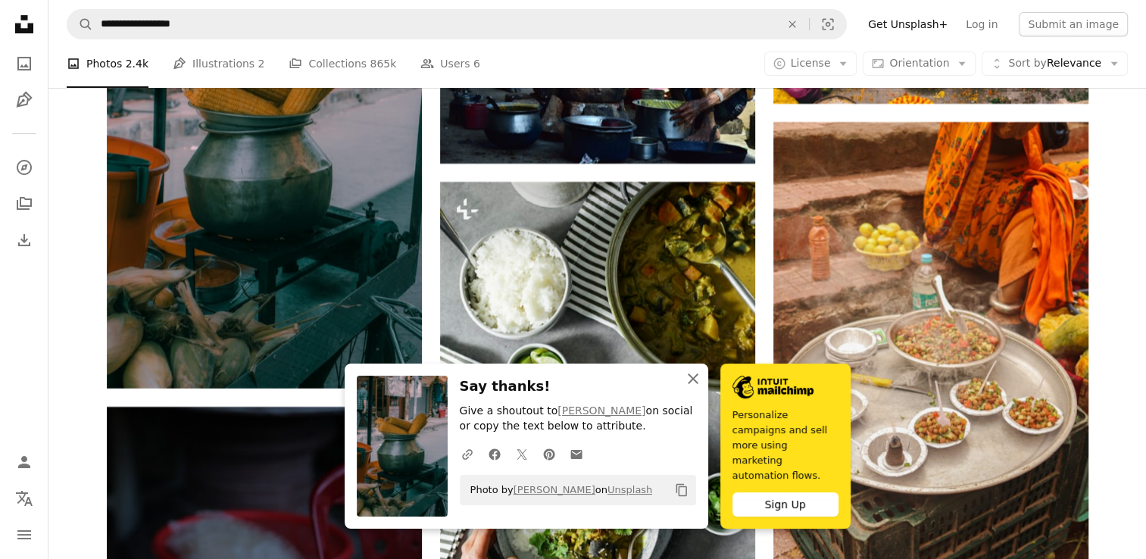
click at [688, 388] on icon "An X shape" at bounding box center [693, 379] width 18 height 18
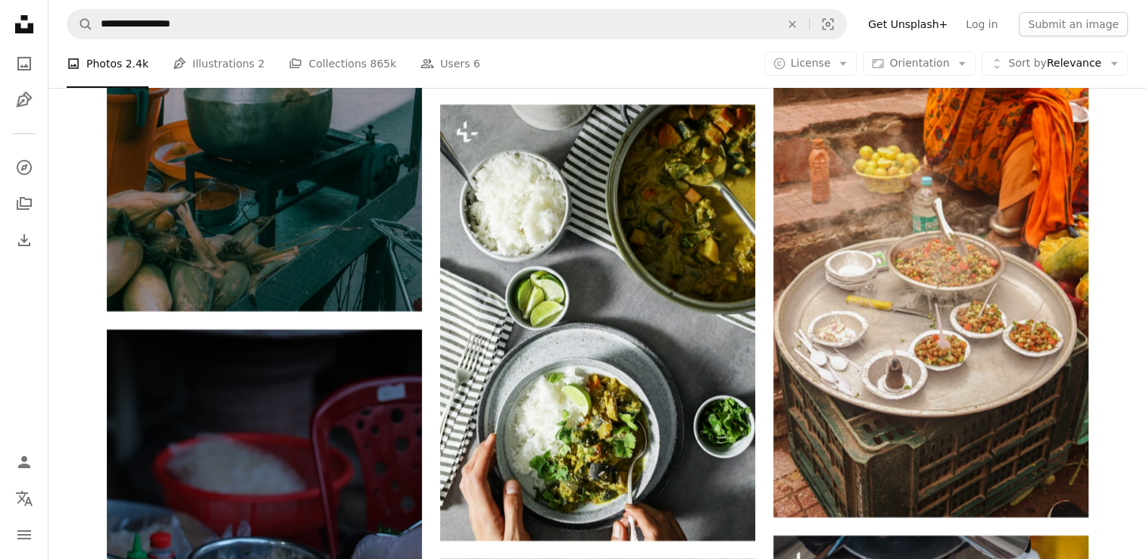
scroll to position [34835, 0]
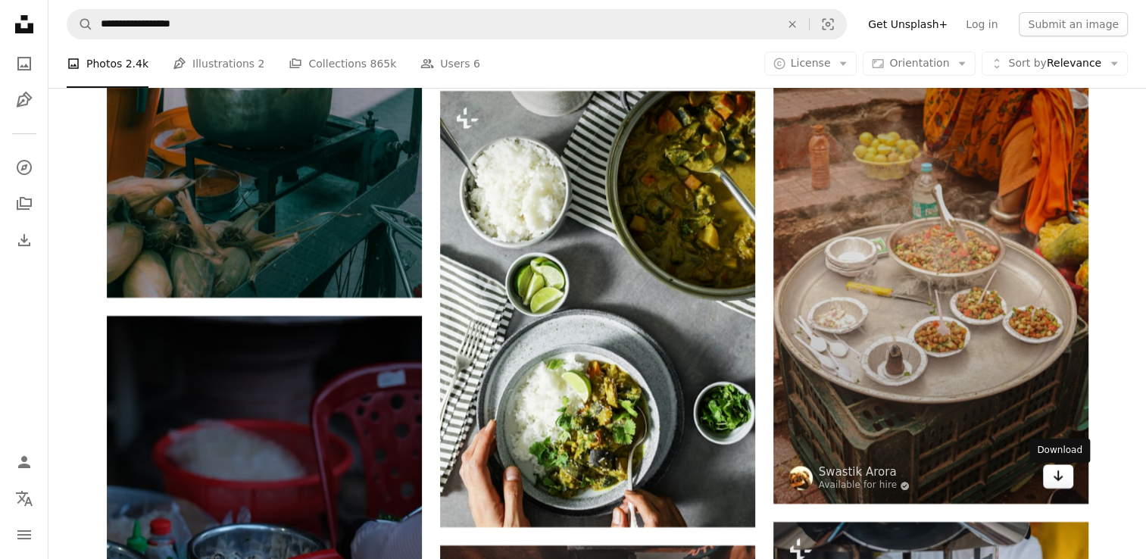
click at [1057, 477] on icon "Arrow pointing down" at bounding box center [1058, 476] width 12 height 18
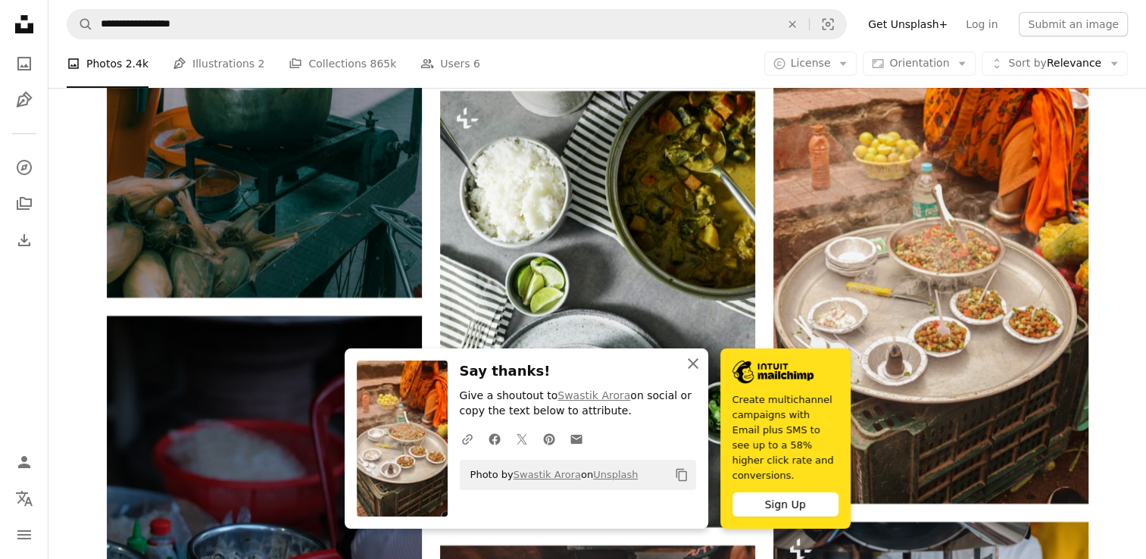
click at [690, 373] on icon "An X shape" at bounding box center [693, 364] width 18 height 18
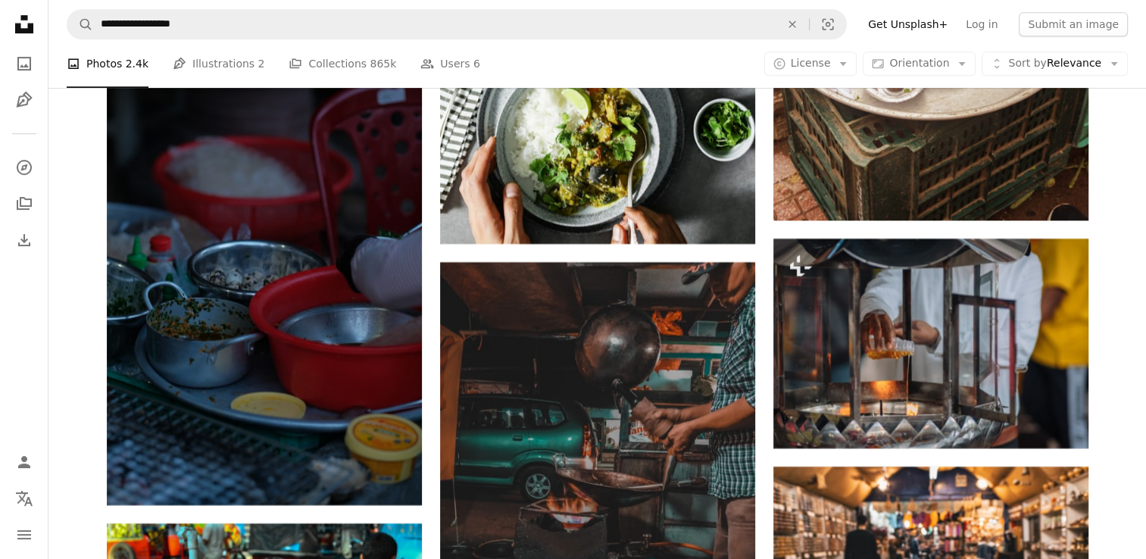
scroll to position [35179, 0]
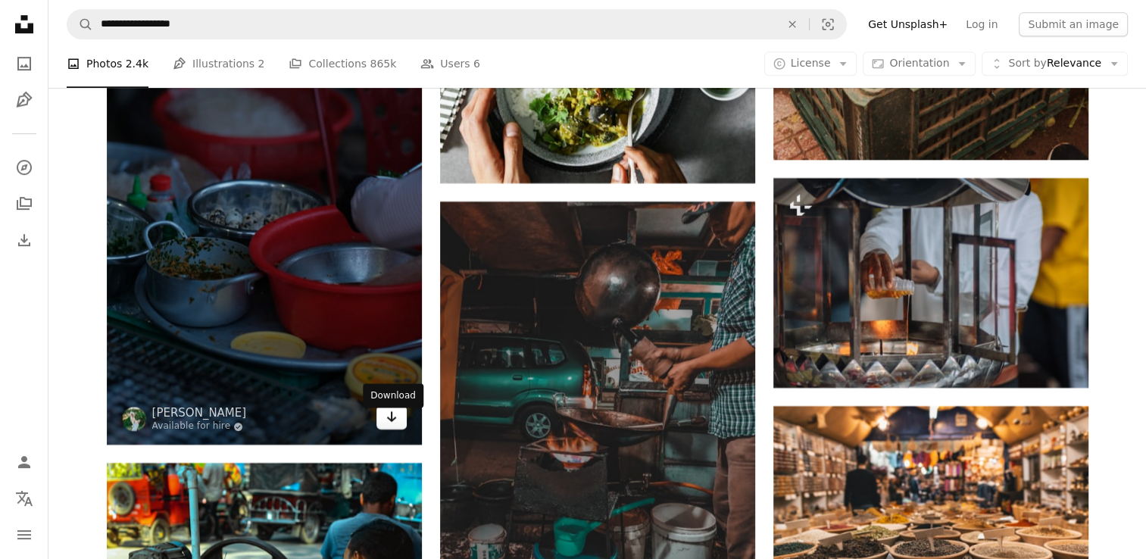
click at [405, 426] on link "Arrow pointing down" at bounding box center [392, 417] width 30 height 24
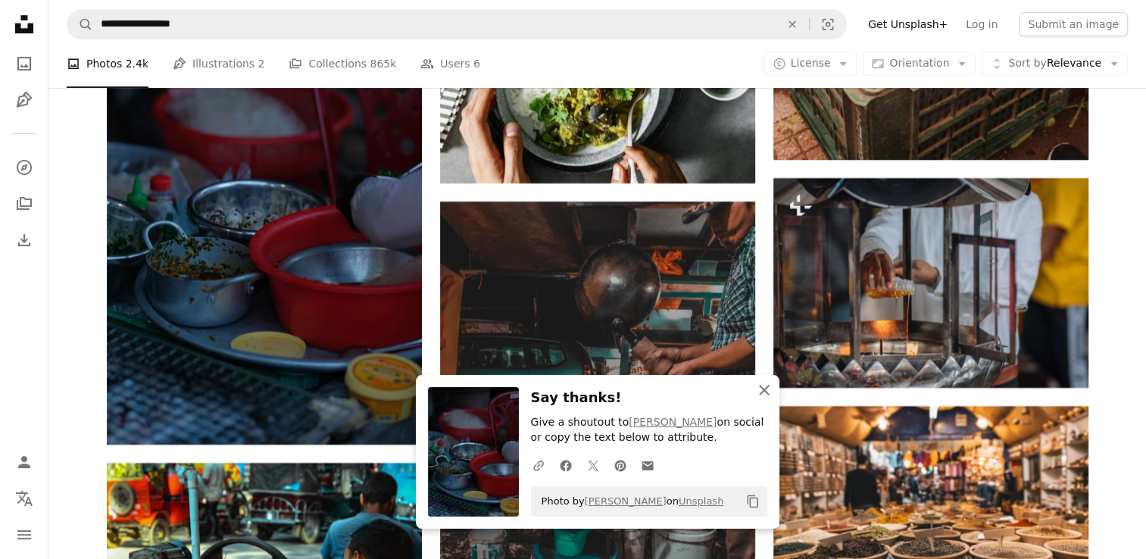
click at [768, 384] on icon "An X shape" at bounding box center [764, 390] width 18 height 18
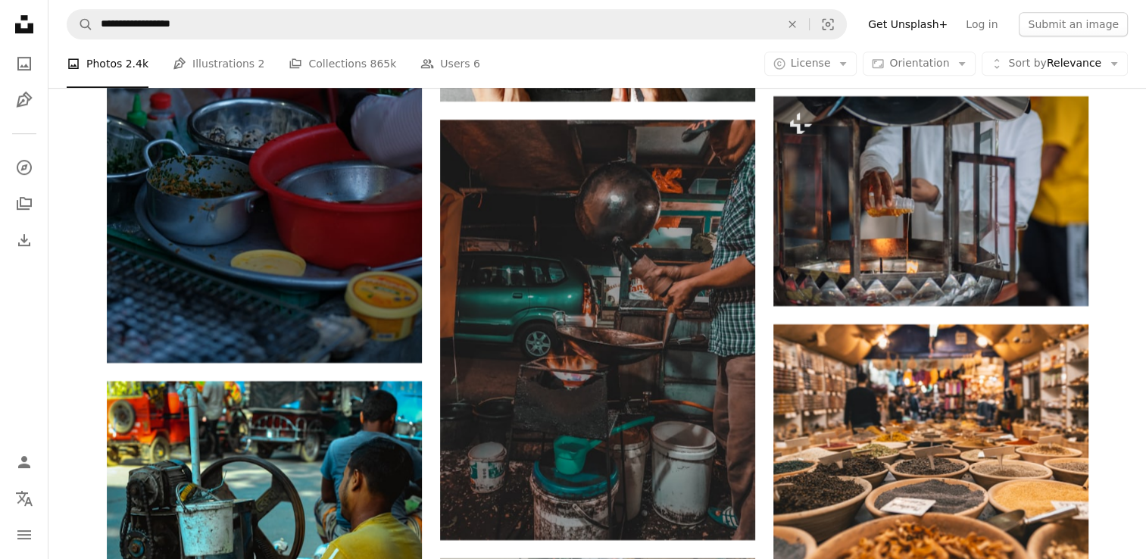
scroll to position [35270, 0]
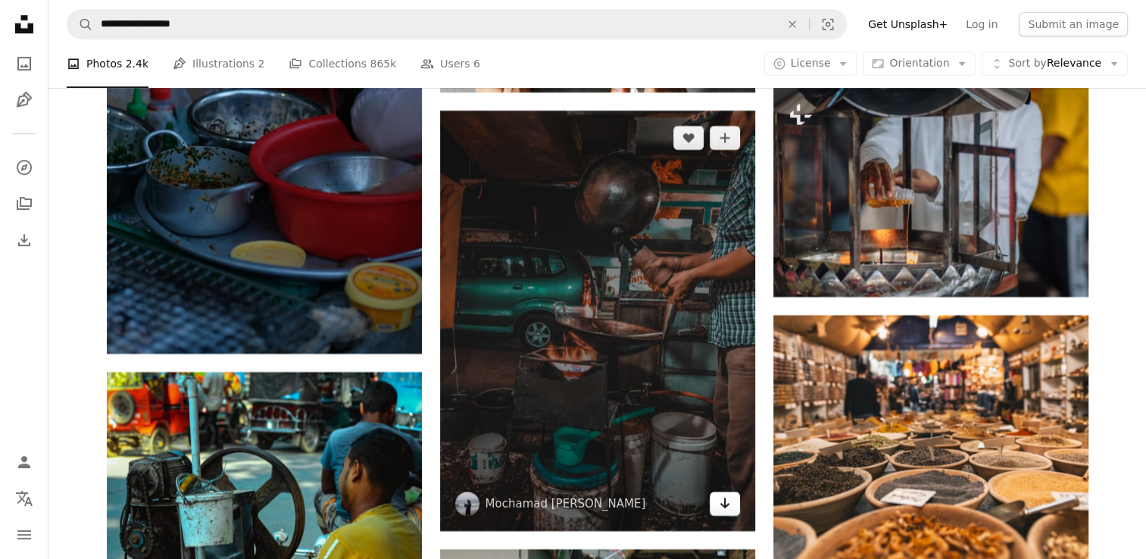
click at [715, 502] on link "Arrow pointing down" at bounding box center [725, 504] width 30 height 24
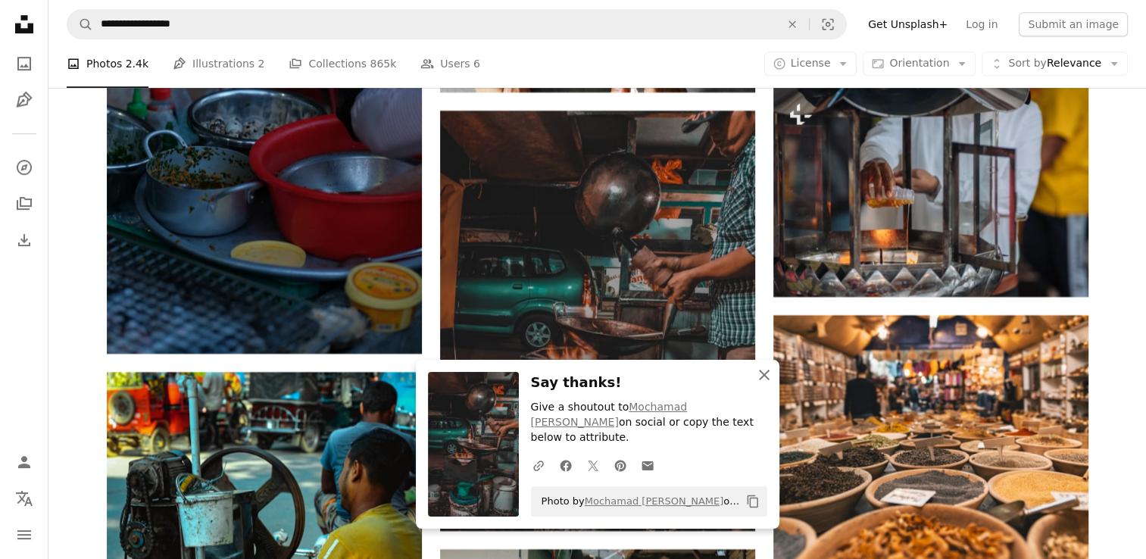
click at [770, 384] on icon "An X shape" at bounding box center [764, 375] width 18 height 18
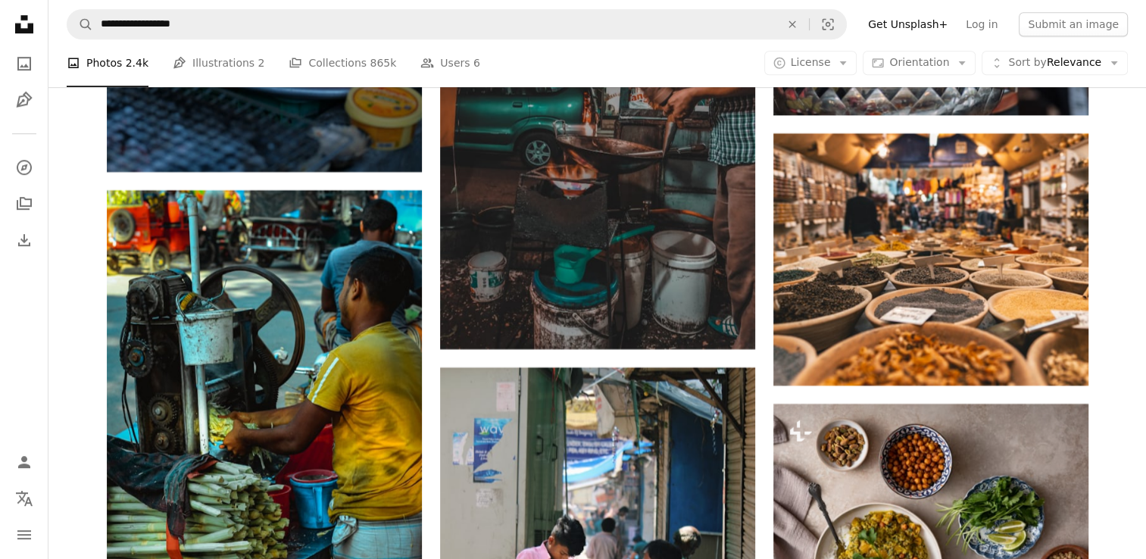
scroll to position [35461, 0]
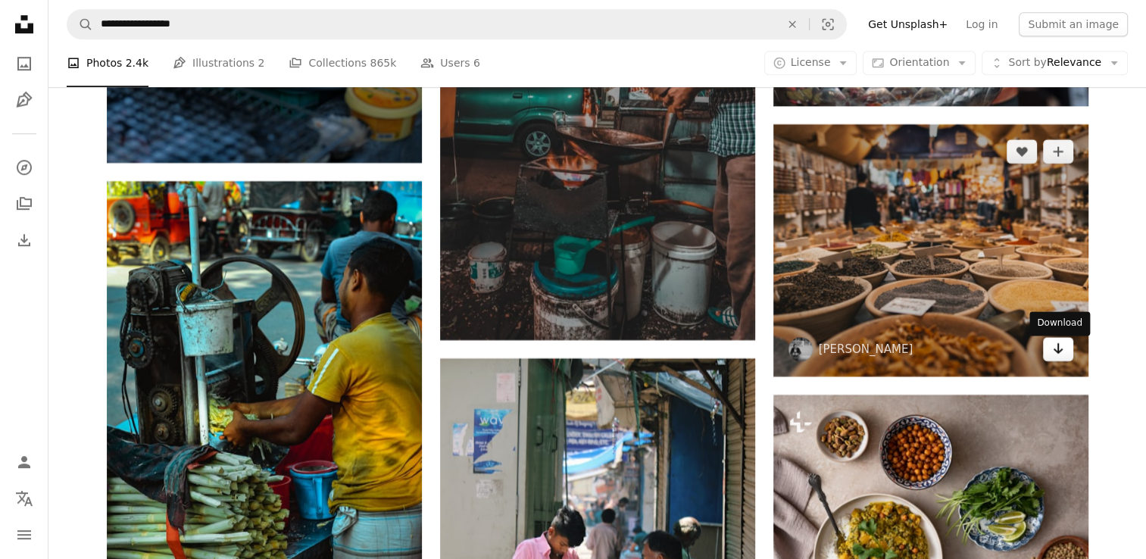
click at [1070, 356] on link "Arrow pointing down" at bounding box center [1058, 349] width 30 height 24
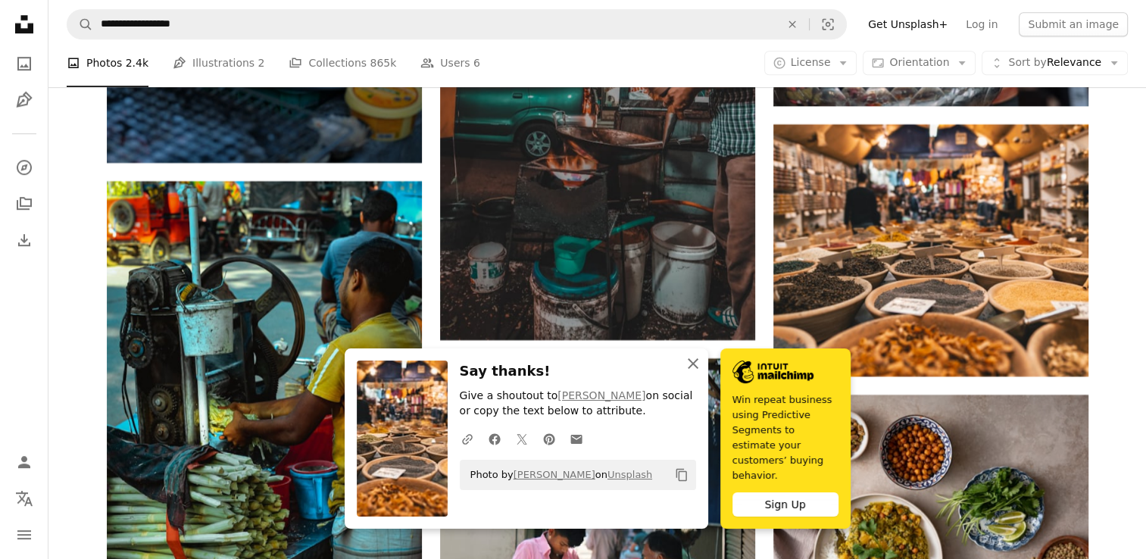
click at [691, 373] on icon "An X shape" at bounding box center [693, 364] width 18 height 18
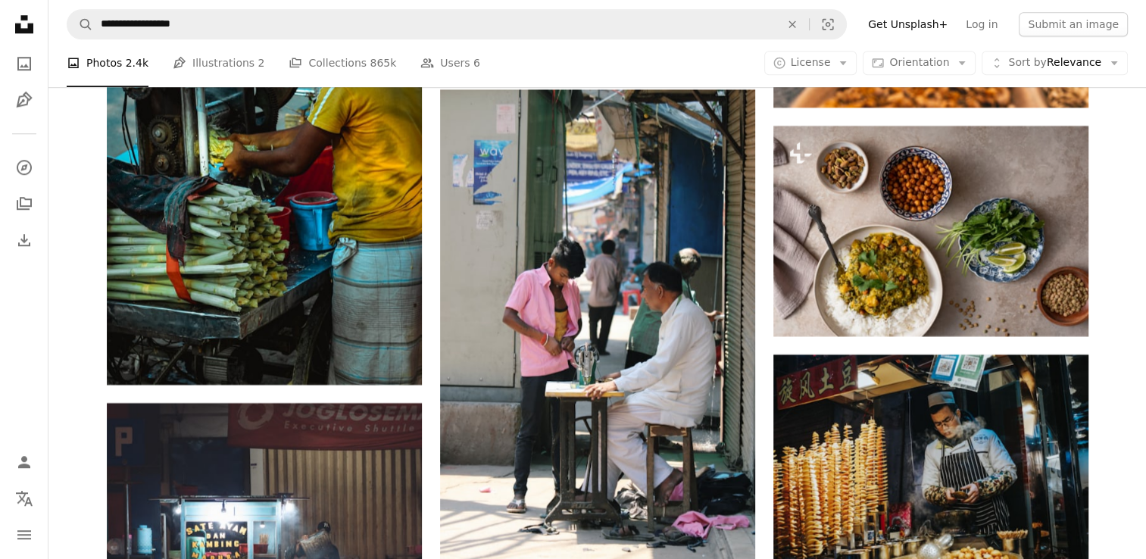
scroll to position [35744, 0]
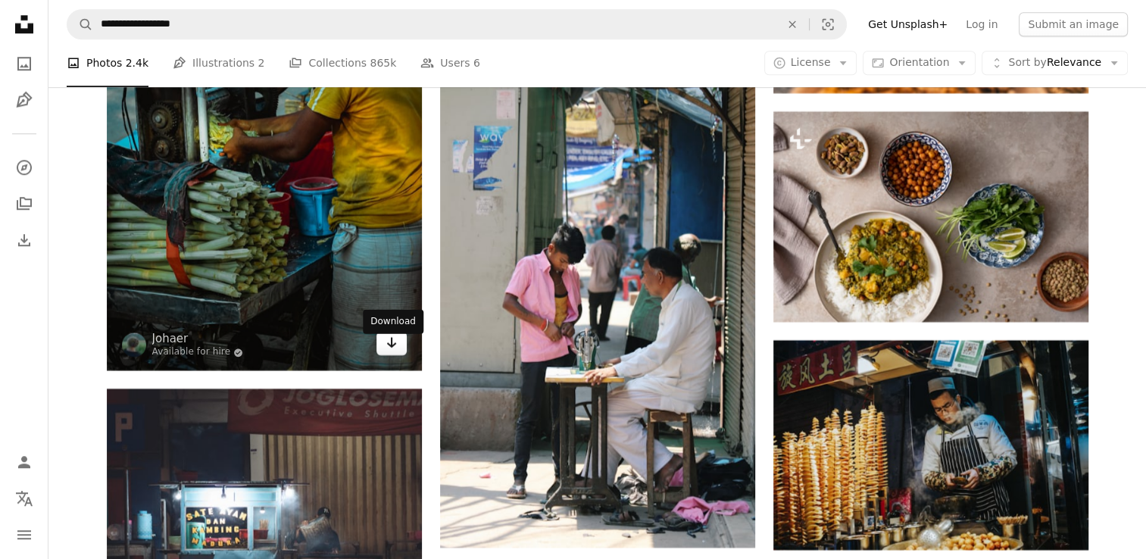
click at [389, 351] on icon "Arrow pointing down" at bounding box center [392, 342] width 12 height 18
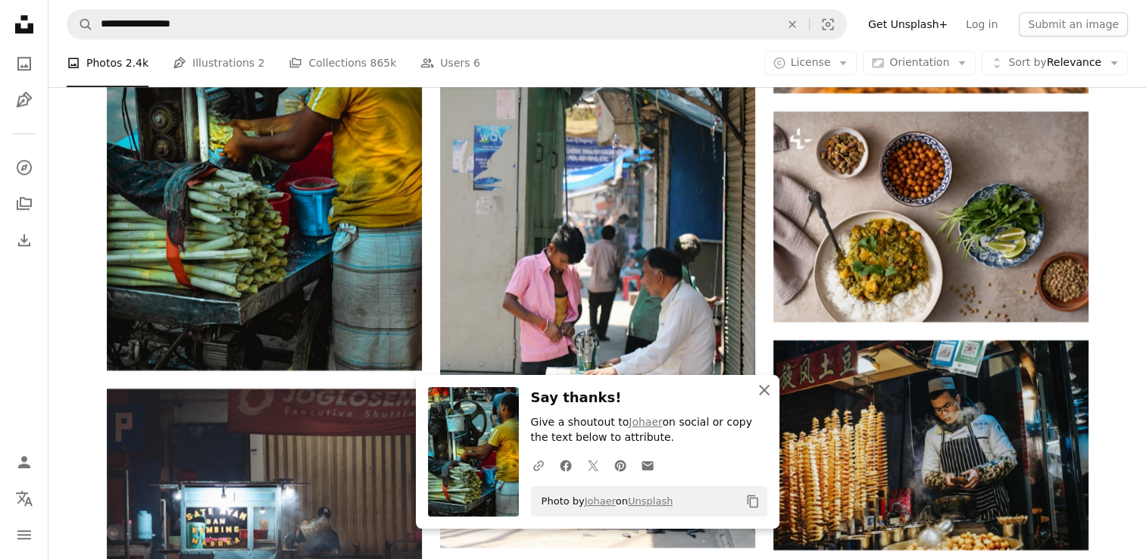
click at [761, 392] on icon "button" at bounding box center [764, 390] width 11 height 11
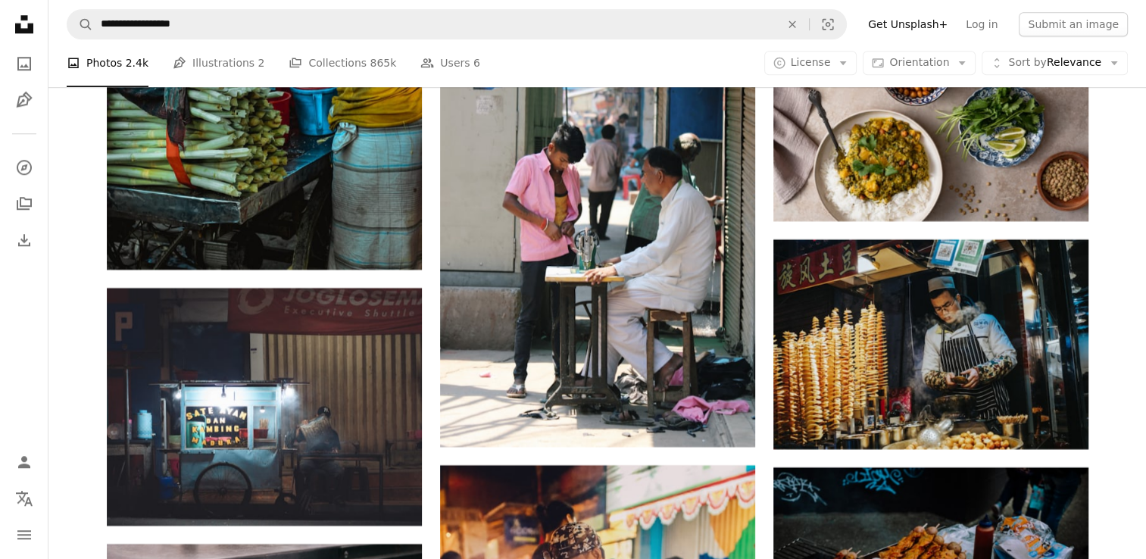
scroll to position [35865, 0]
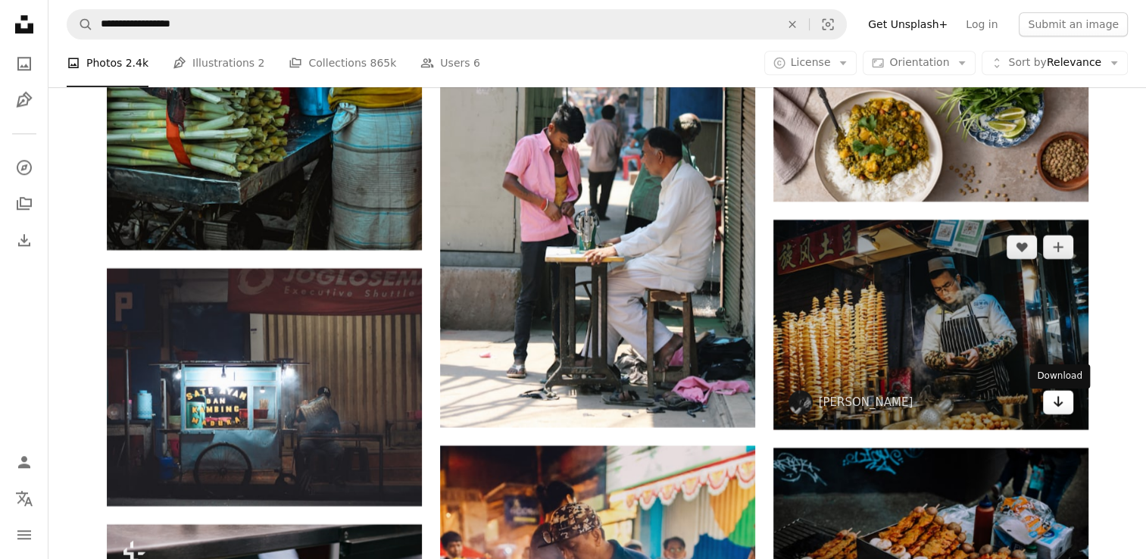
click at [1054, 402] on icon "Arrow pointing down" at bounding box center [1058, 401] width 12 height 18
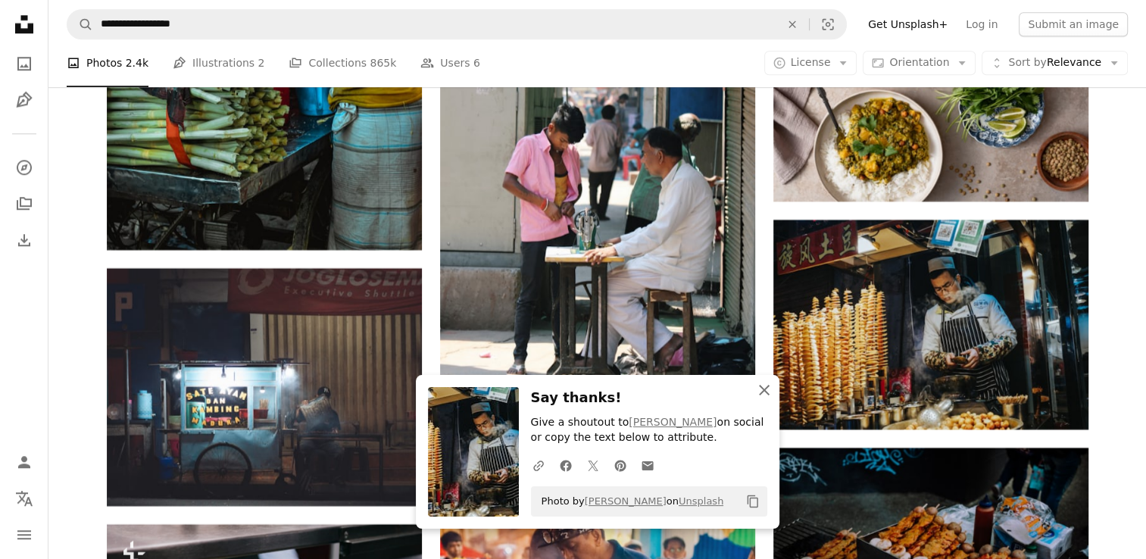
click at [767, 389] on icon "An X shape" at bounding box center [764, 390] width 18 height 18
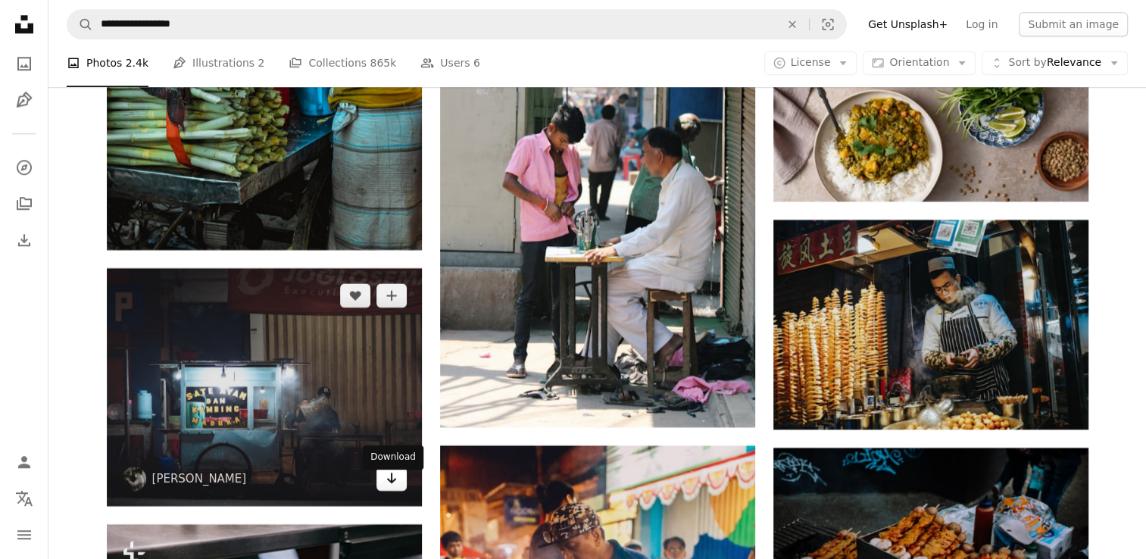
click at [396, 487] on icon "Arrow pointing down" at bounding box center [392, 478] width 12 height 18
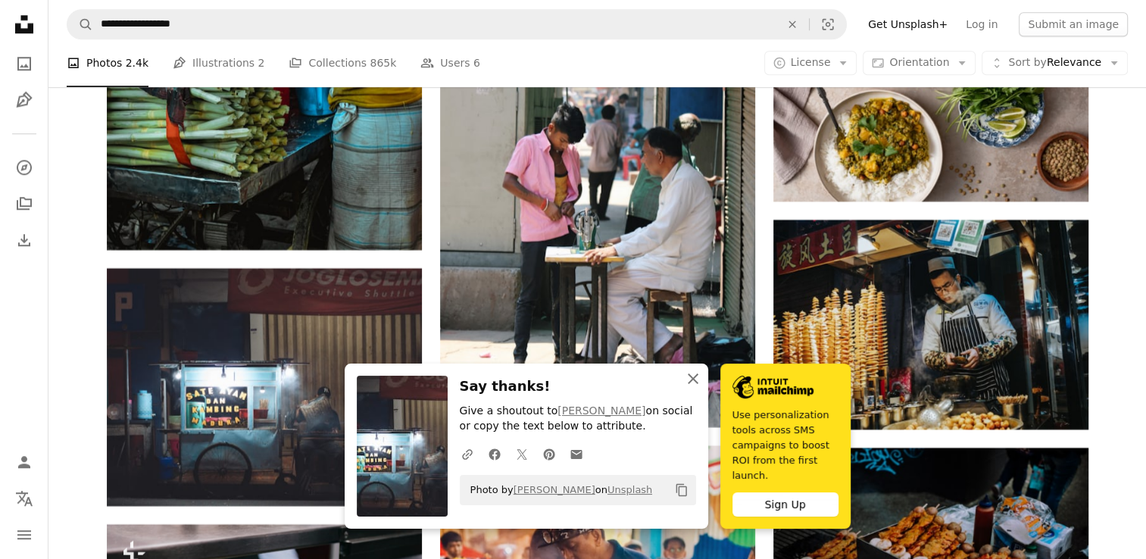
click at [688, 384] on icon "button" at bounding box center [693, 379] width 11 height 11
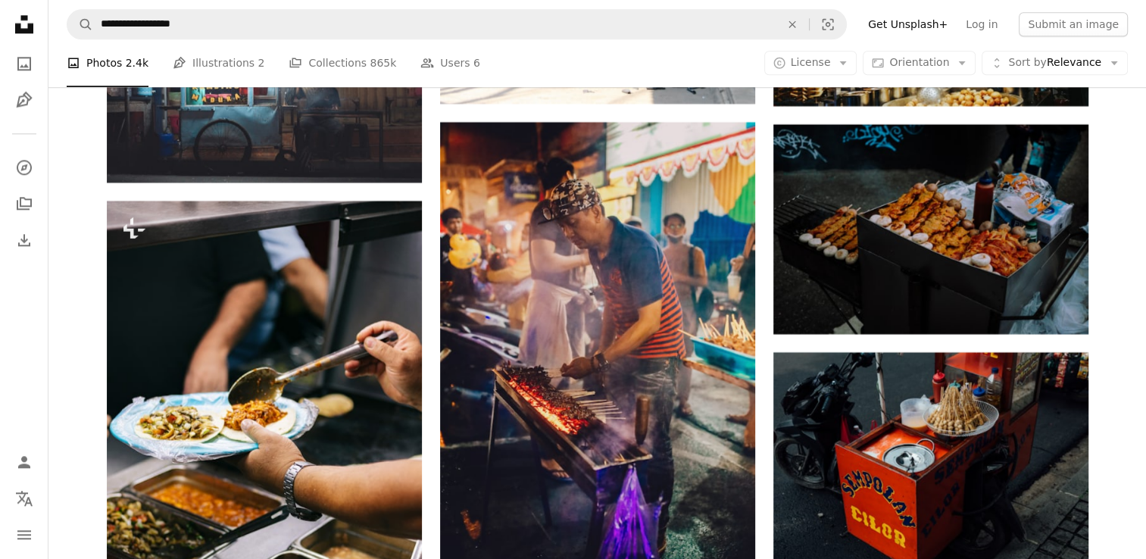
scroll to position [36229, 0]
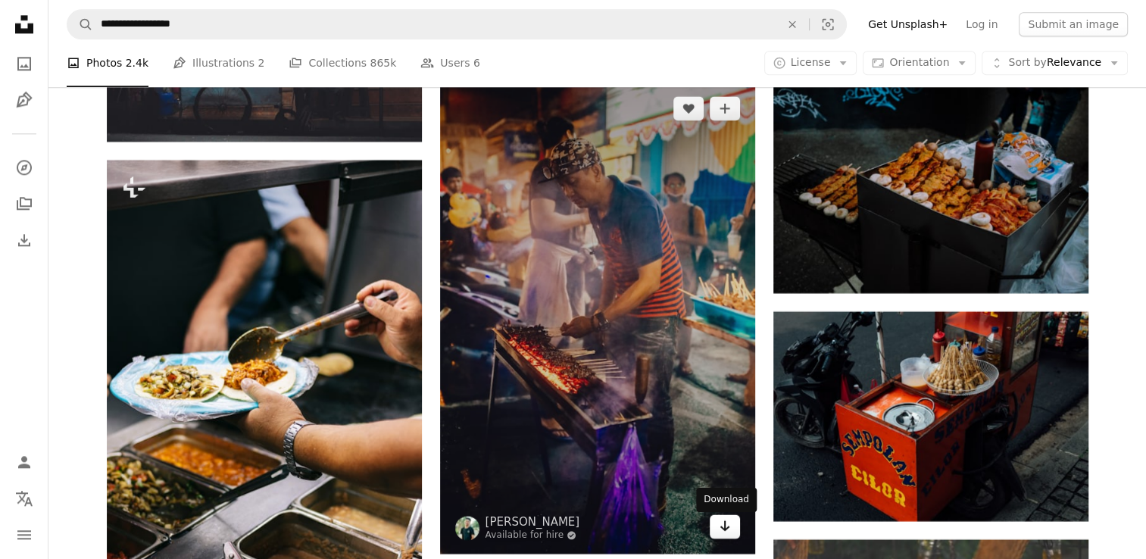
click at [727, 527] on icon "Arrow pointing down" at bounding box center [725, 526] width 12 height 18
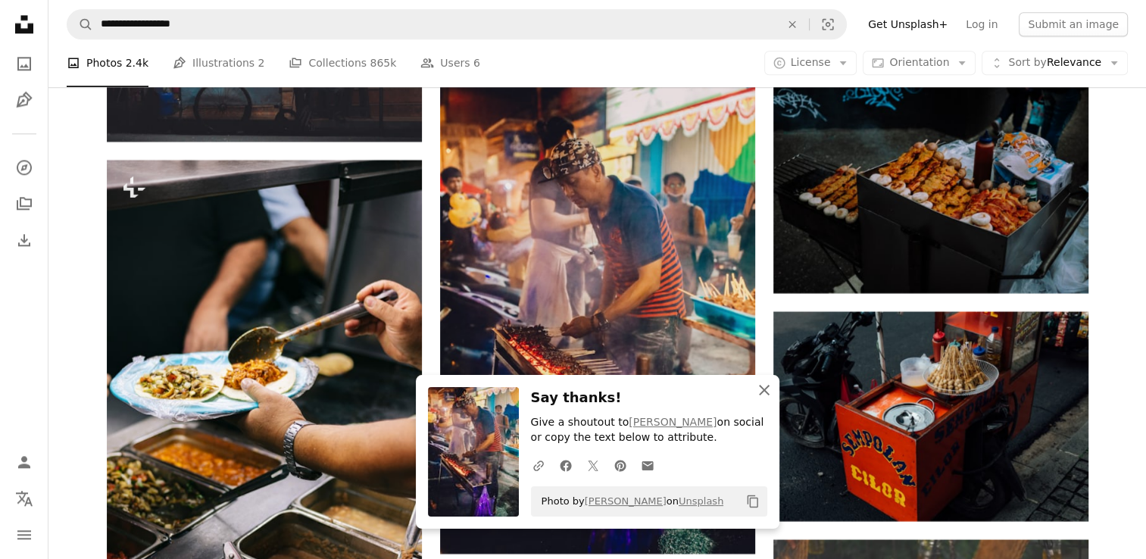
click at [770, 389] on icon "An X shape" at bounding box center [764, 390] width 18 height 18
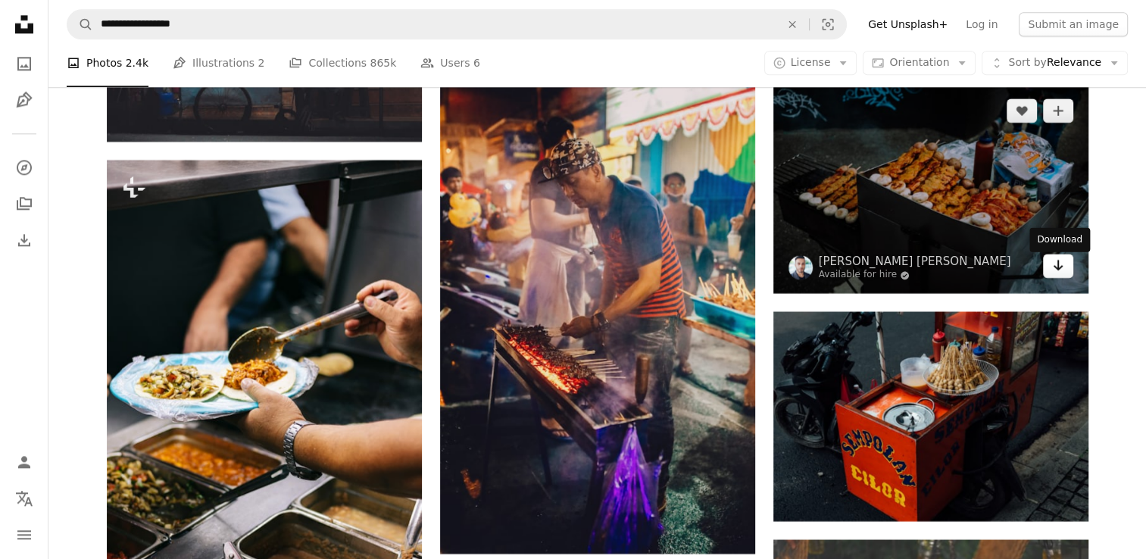
click at [1061, 267] on icon "Arrow pointing down" at bounding box center [1058, 265] width 12 height 18
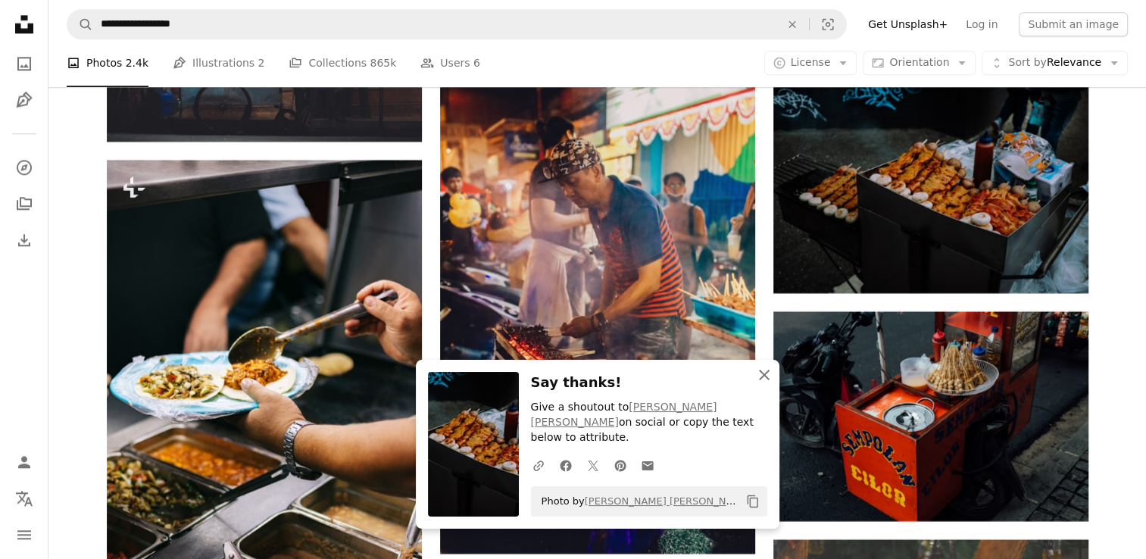
click at [761, 384] on icon "An X shape" at bounding box center [764, 375] width 18 height 18
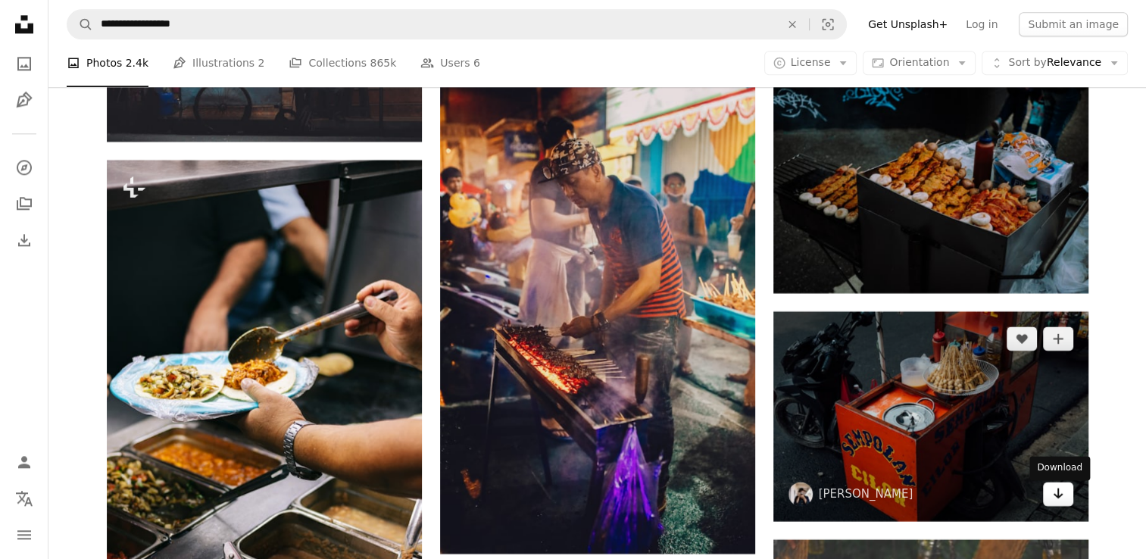
click at [1060, 499] on icon "Download" at bounding box center [1058, 493] width 10 height 11
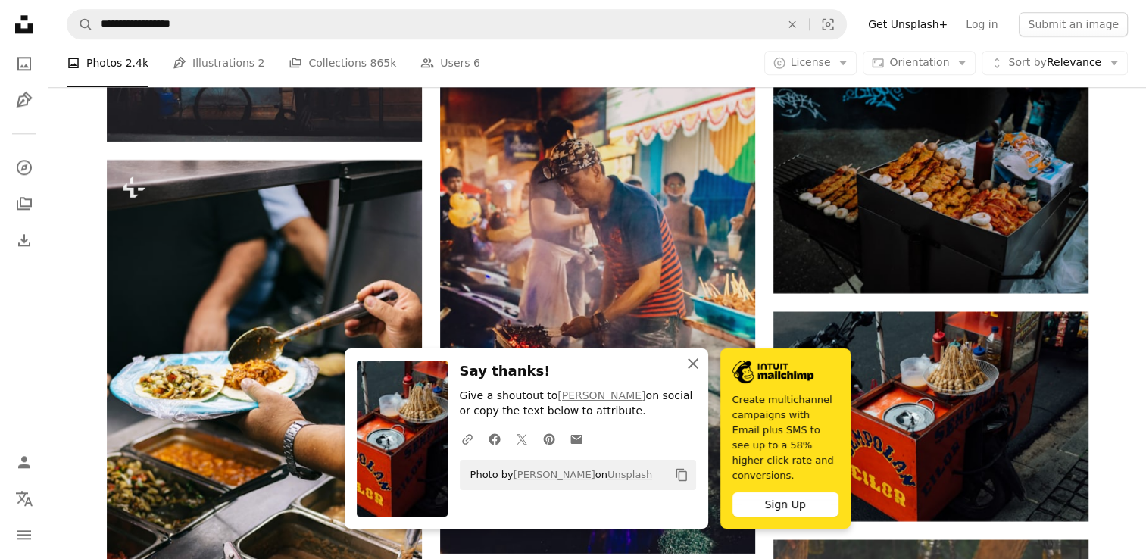
click at [702, 379] on button "An X shape Close" at bounding box center [693, 364] width 30 height 30
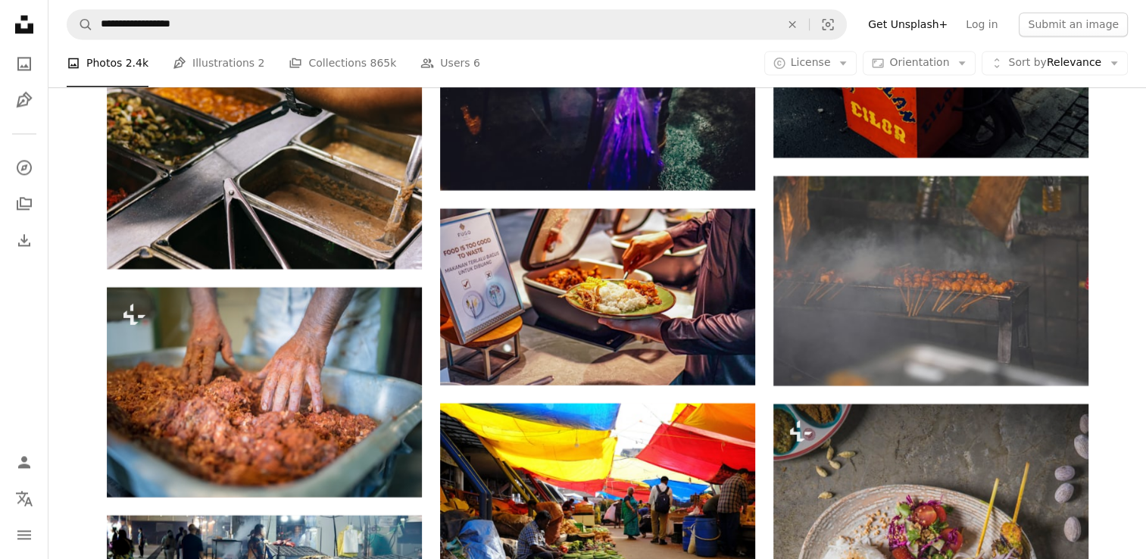
scroll to position [36623, 0]
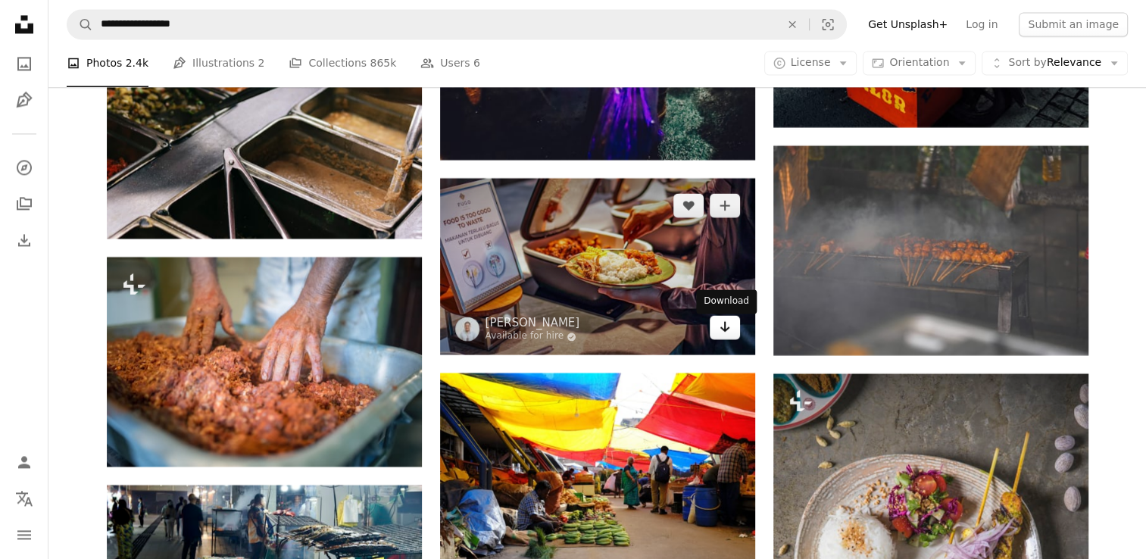
click at [719, 336] on icon "Arrow pointing down" at bounding box center [725, 326] width 12 height 18
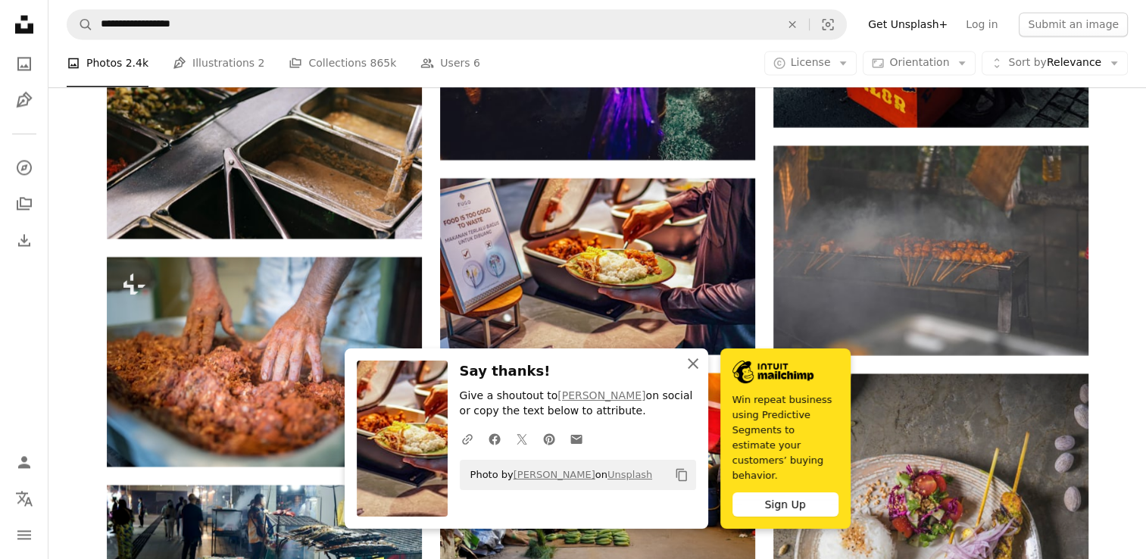
click at [694, 373] on icon "An X shape" at bounding box center [693, 364] width 18 height 18
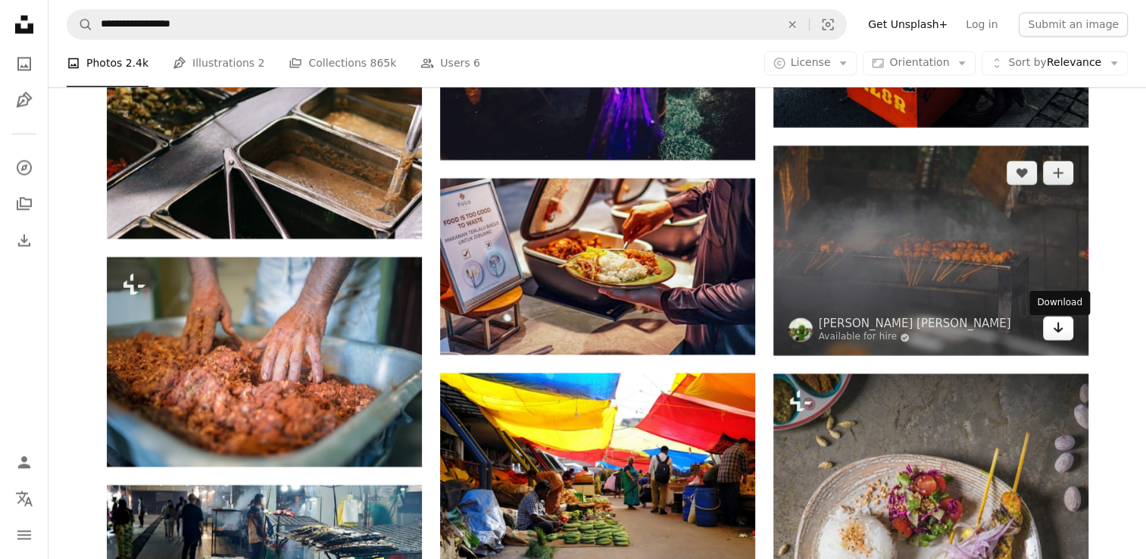
click at [1061, 336] on icon "Arrow pointing down" at bounding box center [1058, 327] width 12 height 18
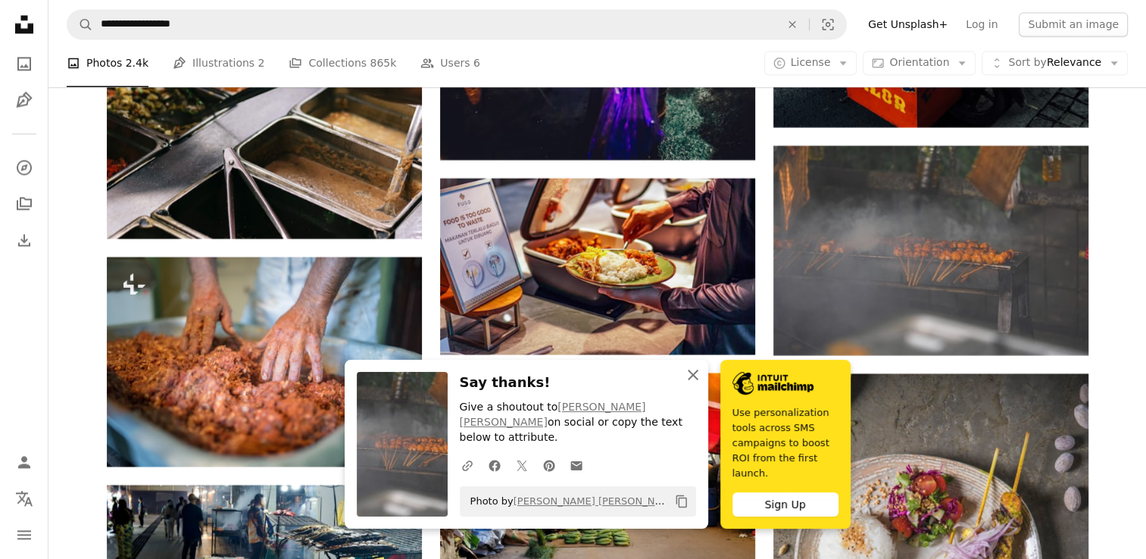
click at [693, 384] on icon "An X shape" at bounding box center [693, 375] width 18 height 18
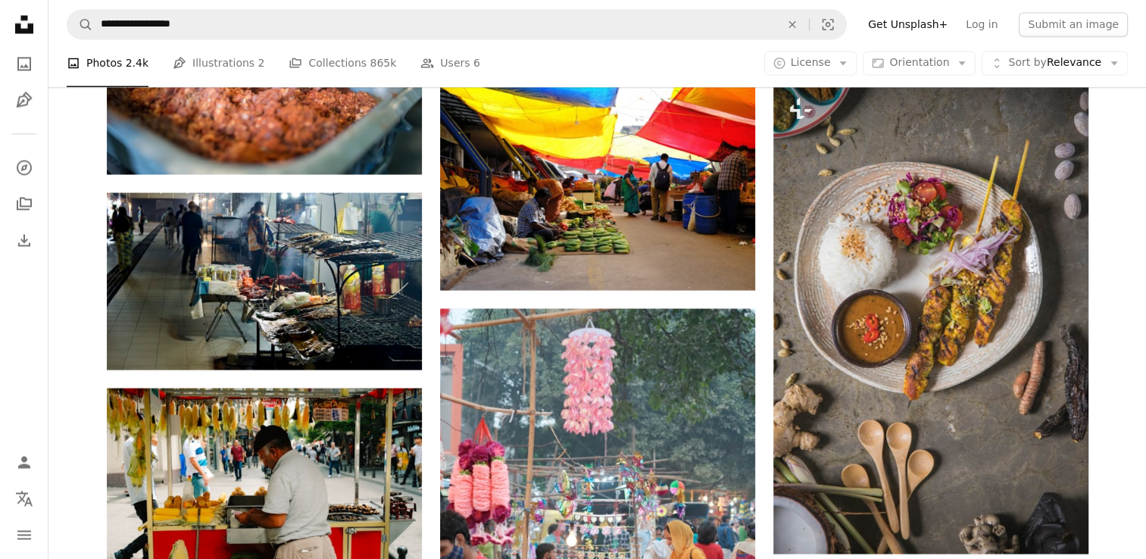
scroll to position [36956, 0]
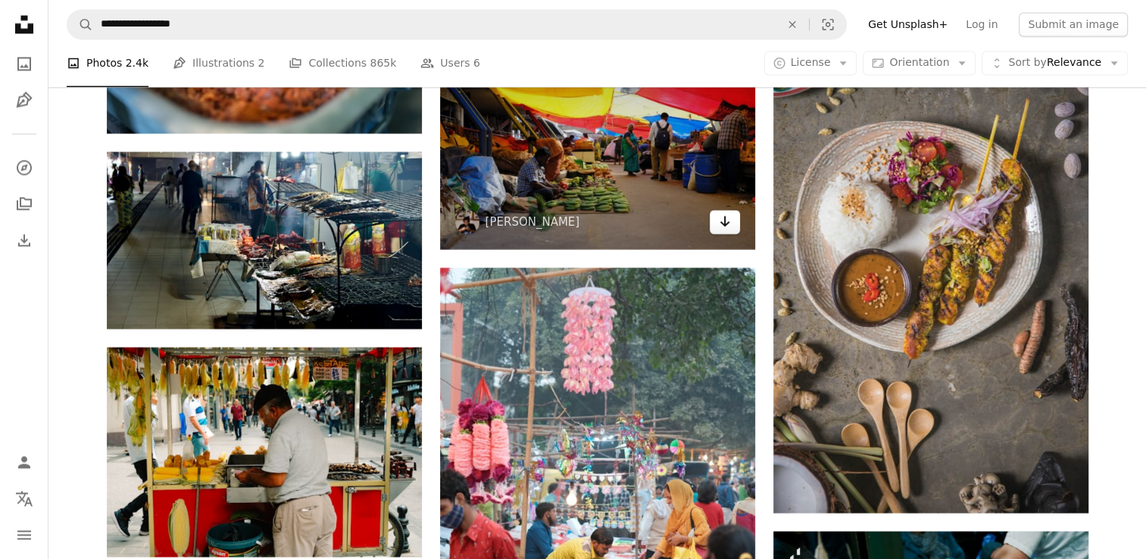
click at [716, 222] on link "Arrow pointing down" at bounding box center [725, 222] width 30 height 24
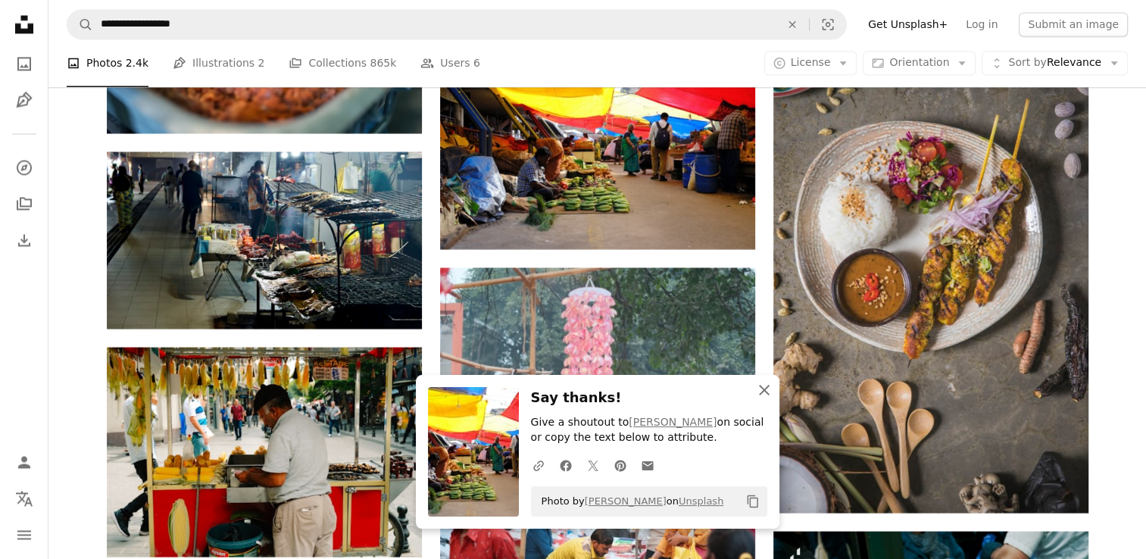
click at [763, 396] on icon "An X shape" at bounding box center [764, 390] width 18 height 18
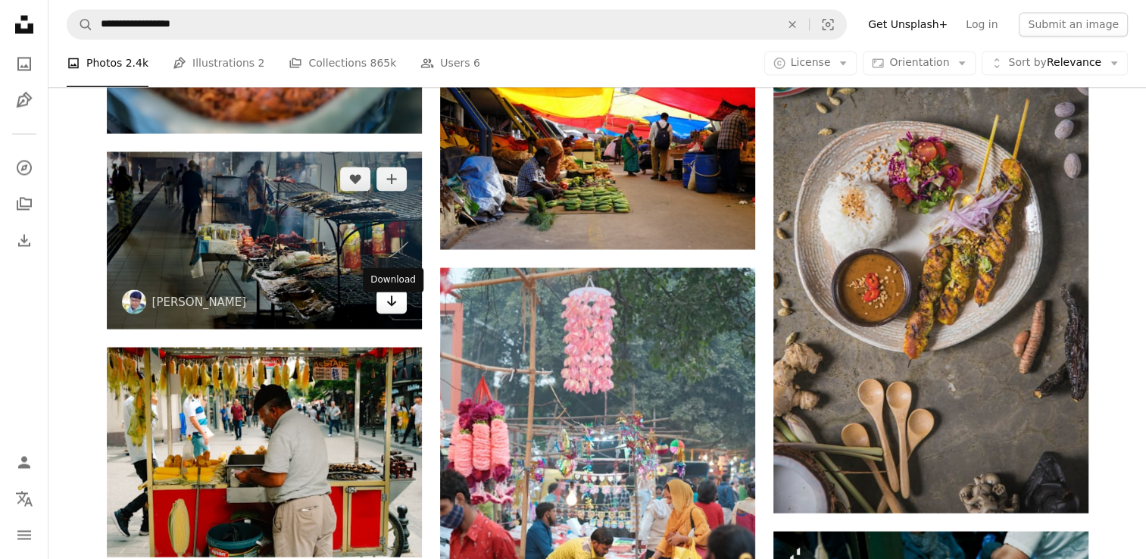
click at [399, 314] on link "Arrow pointing down" at bounding box center [392, 301] width 30 height 24
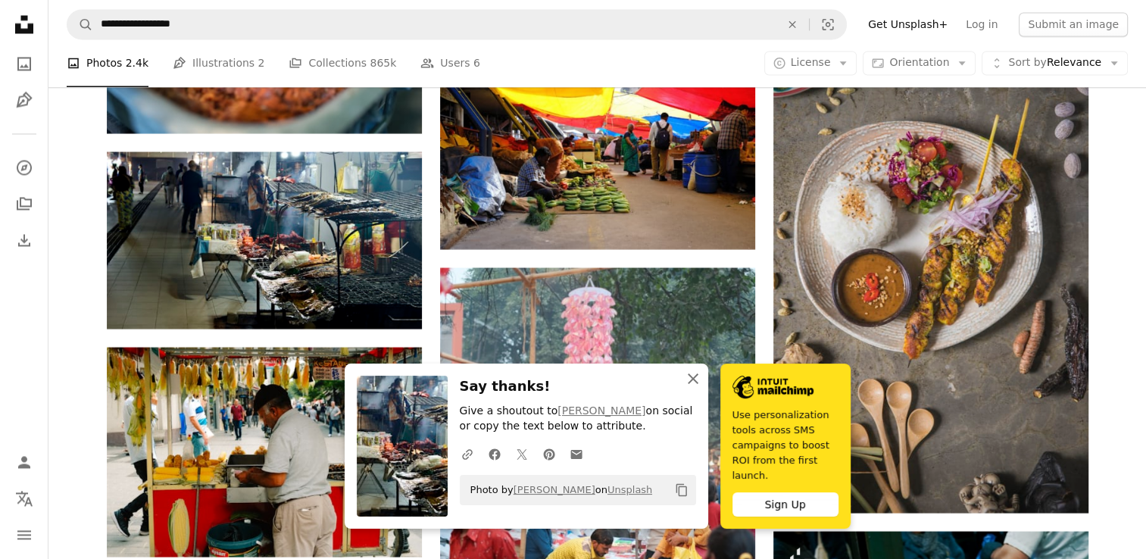
click at [698, 388] on icon "An X shape" at bounding box center [693, 379] width 18 height 18
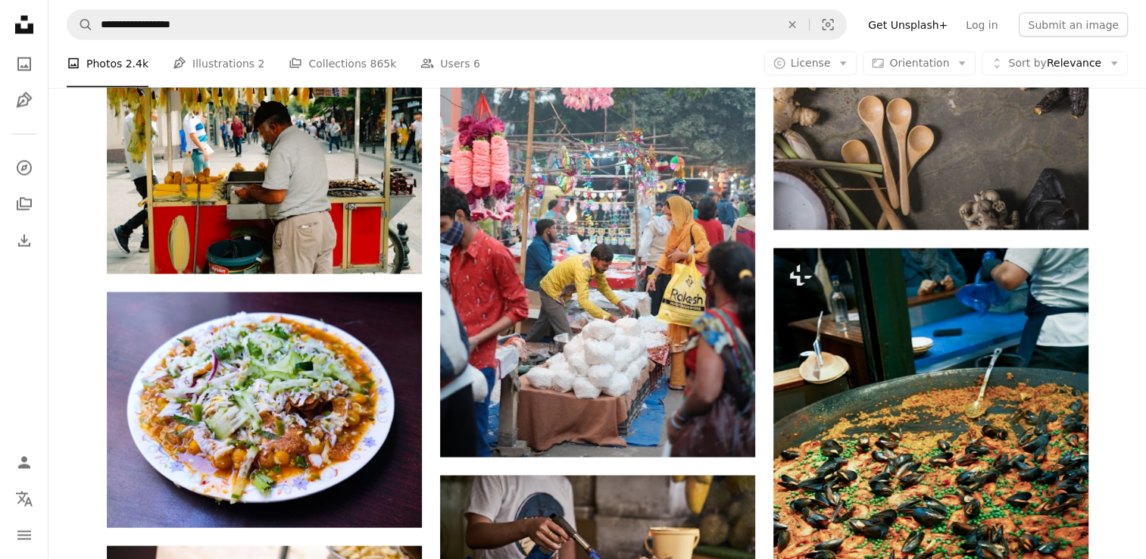
scroll to position [37310, 0]
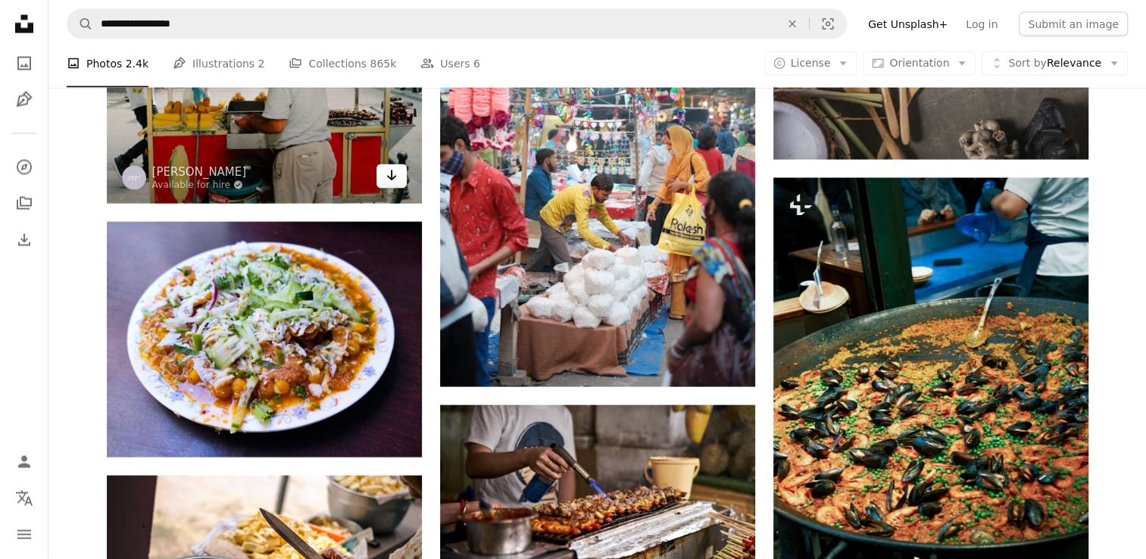
click at [390, 189] on link "Arrow pointing down" at bounding box center [392, 176] width 30 height 24
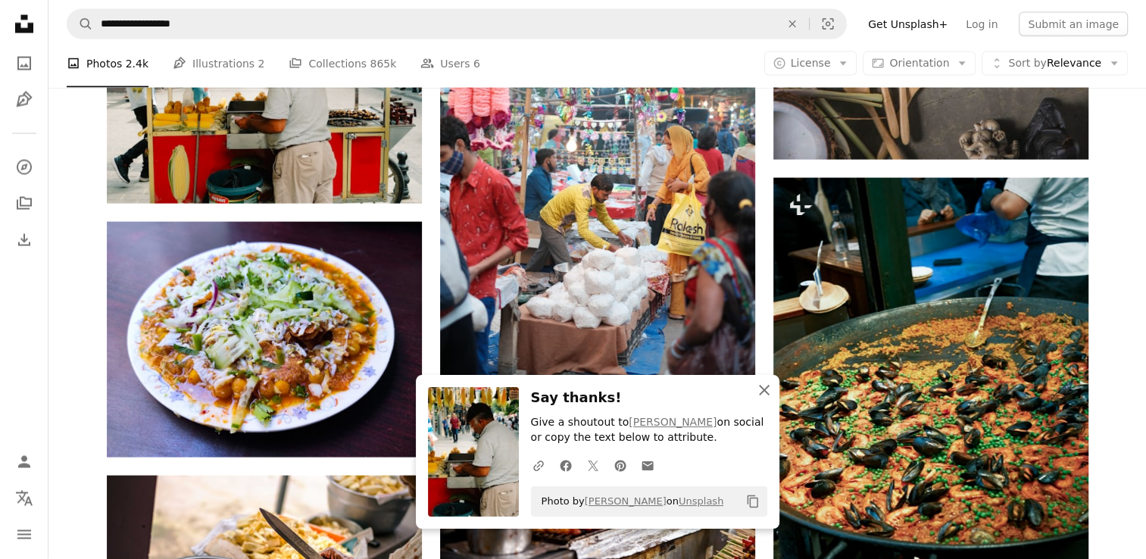
click at [768, 384] on icon "An X shape" at bounding box center [764, 390] width 18 height 18
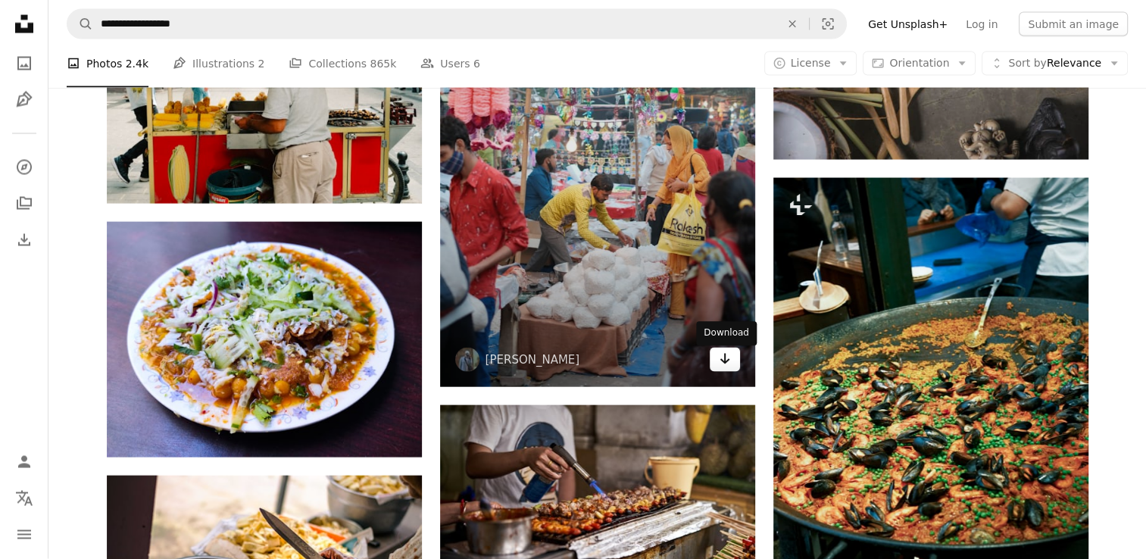
click at [712, 364] on link "Arrow pointing down" at bounding box center [725, 360] width 30 height 24
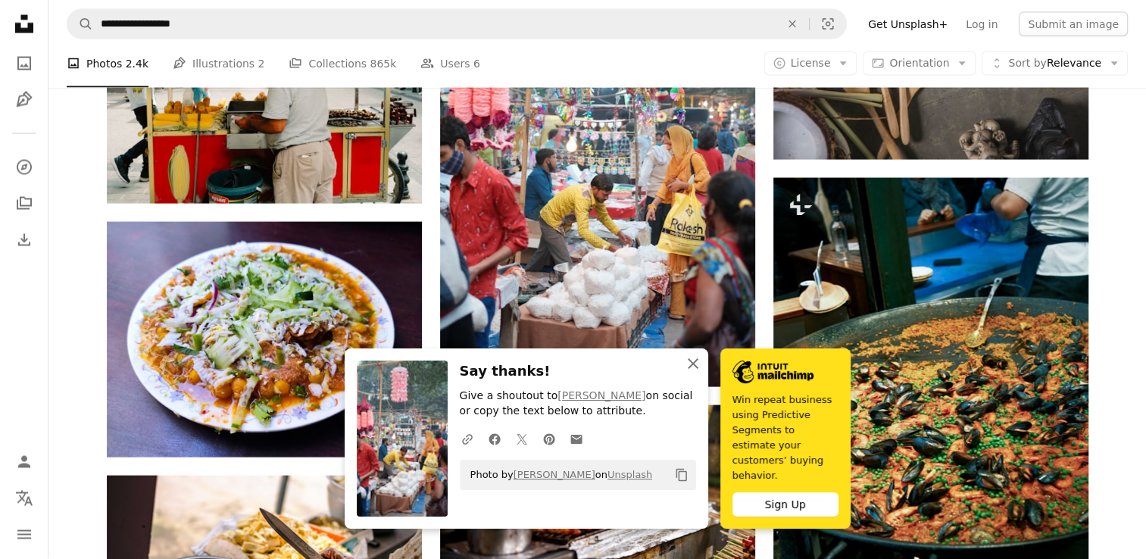
click at [687, 373] on icon "An X shape" at bounding box center [693, 364] width 18 height 18
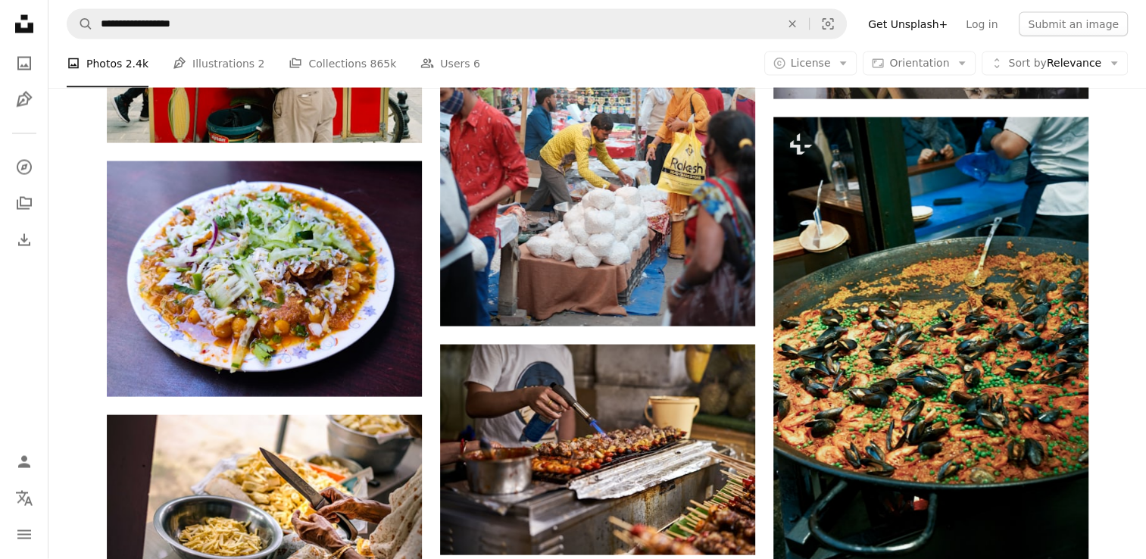
scroll to position [37451, 0]
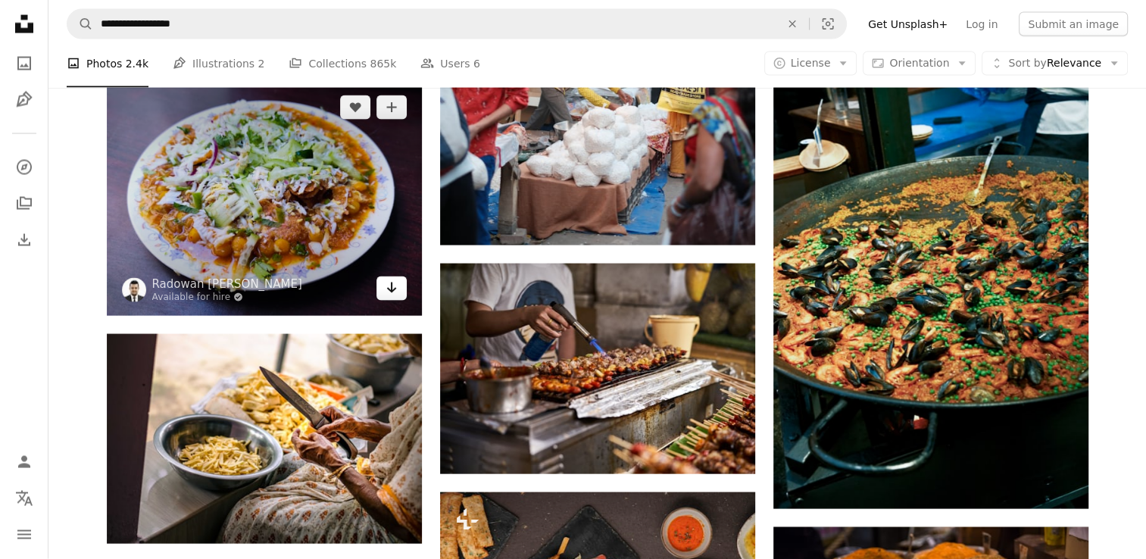
click at [399, 301] on link "Arrow pointing down" at bounding box center [392, 289] width 30 height 24
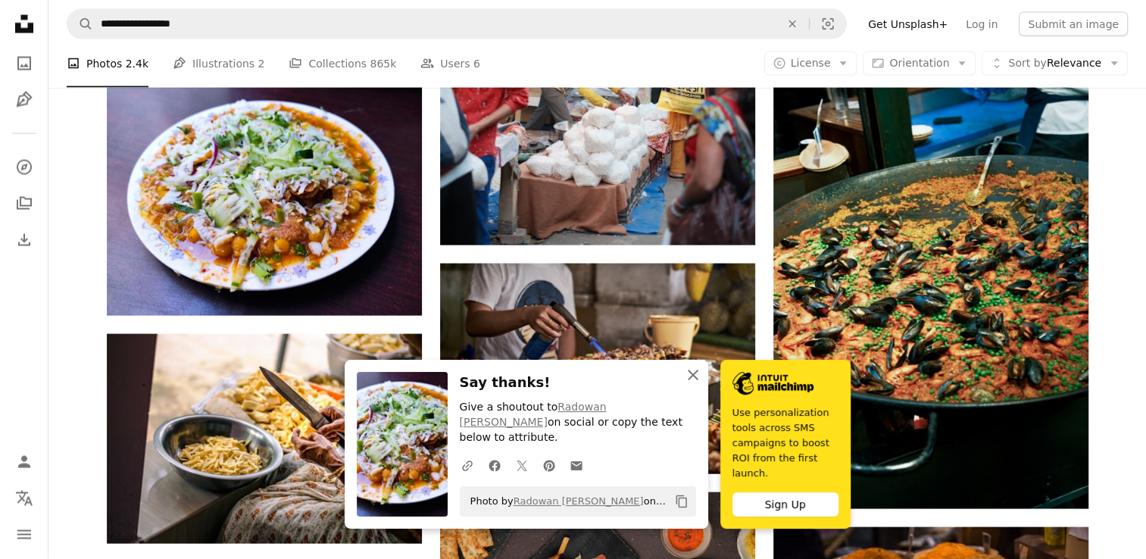
click at [693, 384] on icon "An X shape" at bounding box center [693, 375] width 18 height 18
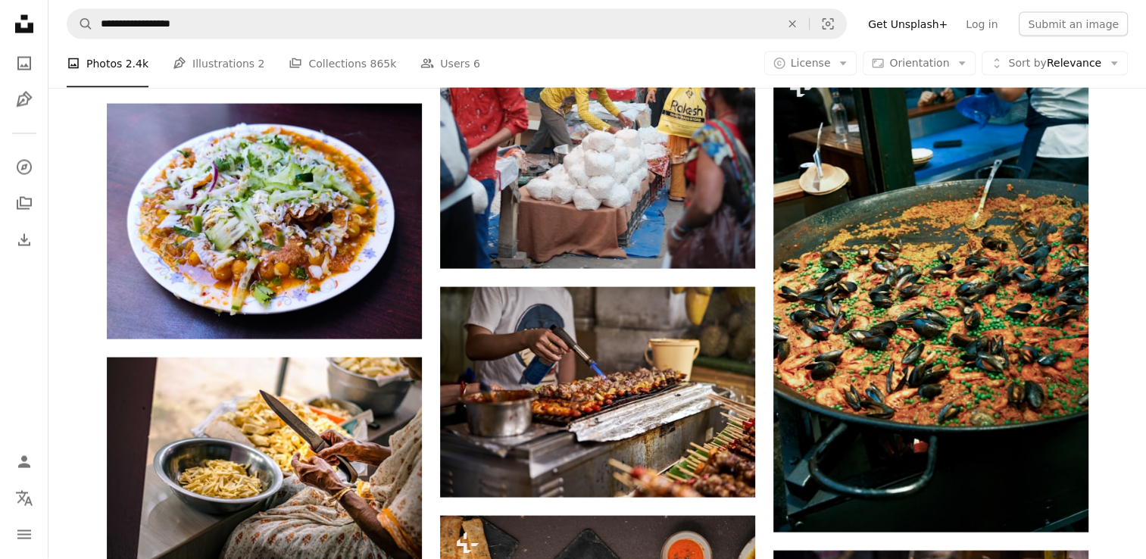
scroll to position [37522, 0]
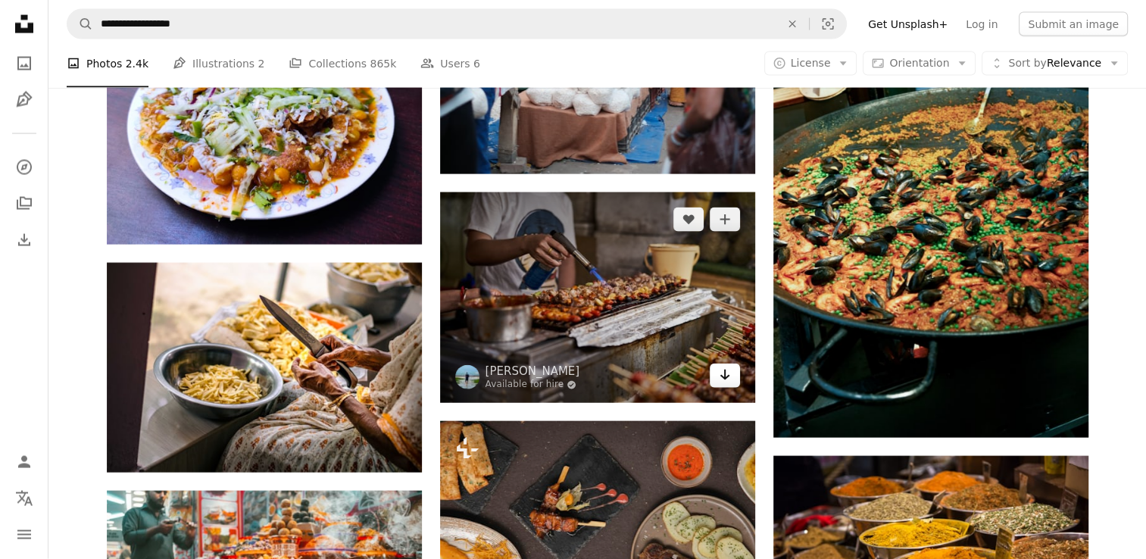
click at [716, 377] on link "Arrow pointing down" at bounding box center [725, 376] width 30 height 24
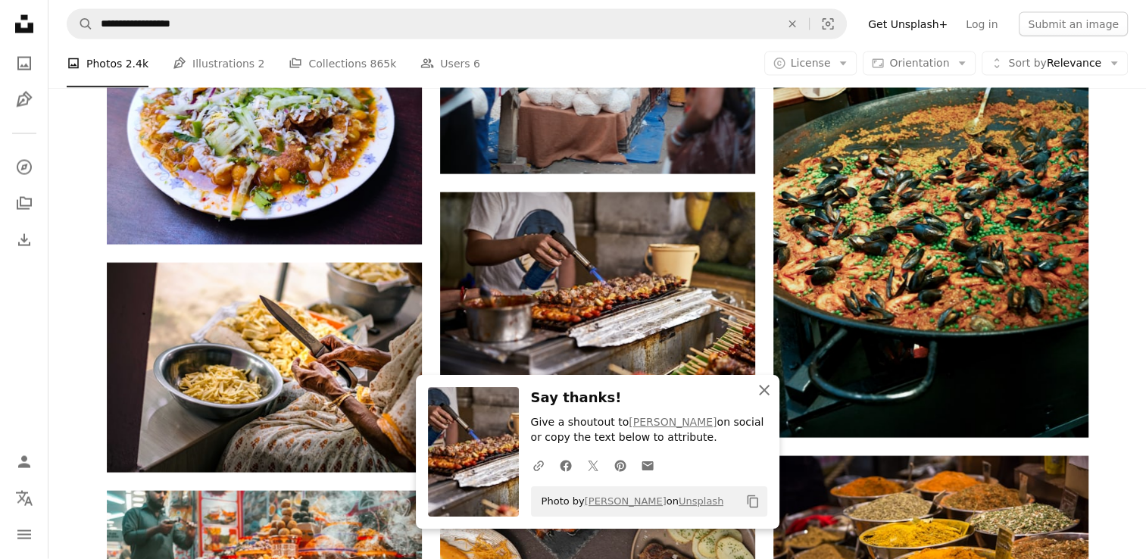
click at [765, 386] on icon "An X shape" at bounding box center [764, 390] width 18 height 18
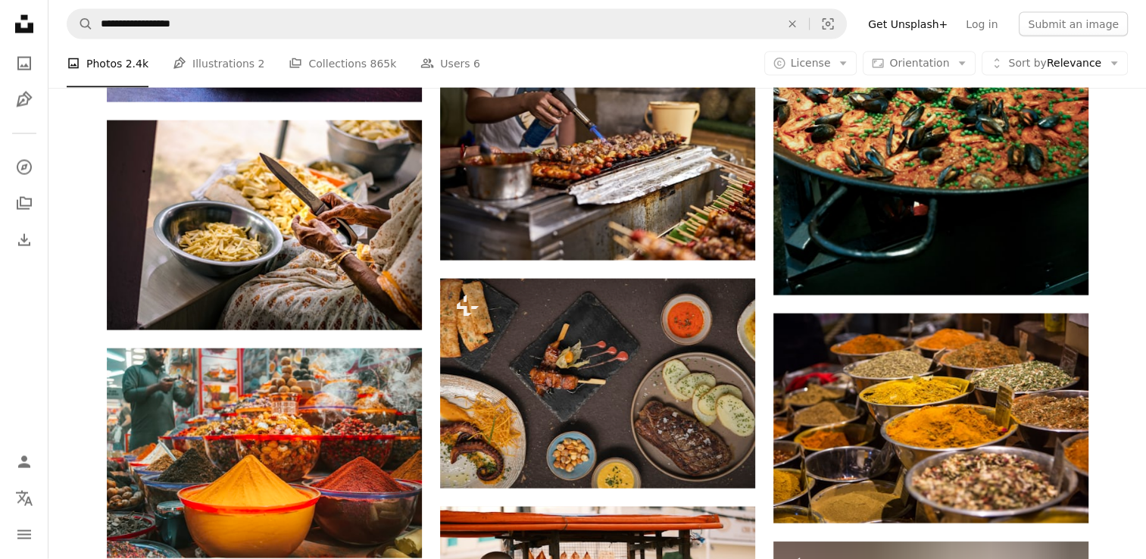
scroll to position [37685, 0]
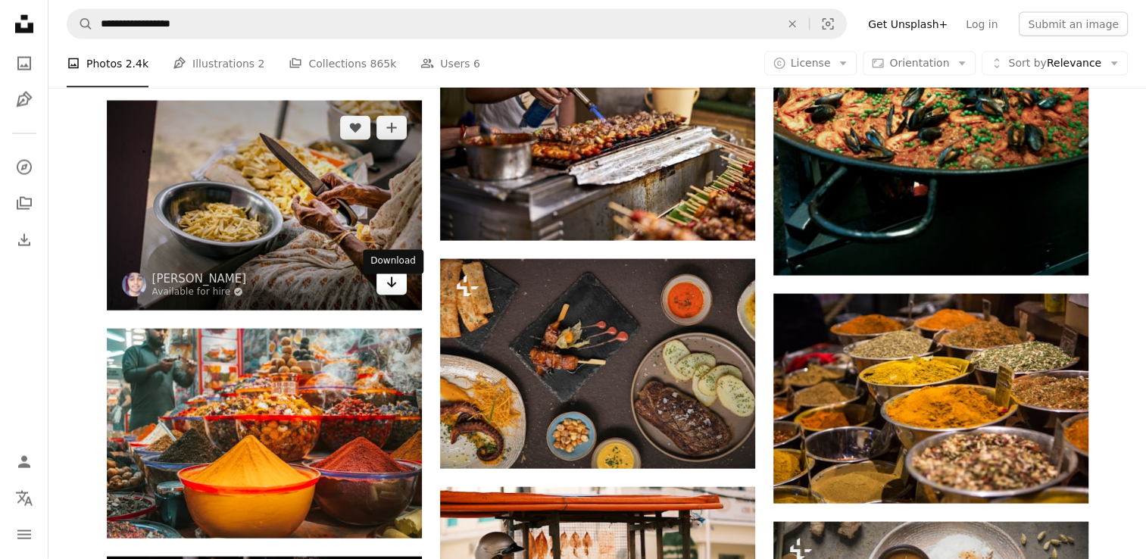
click at [383, 294] on link "Arrow pointing down" at bounding box center [392, 283] width 30 height 24
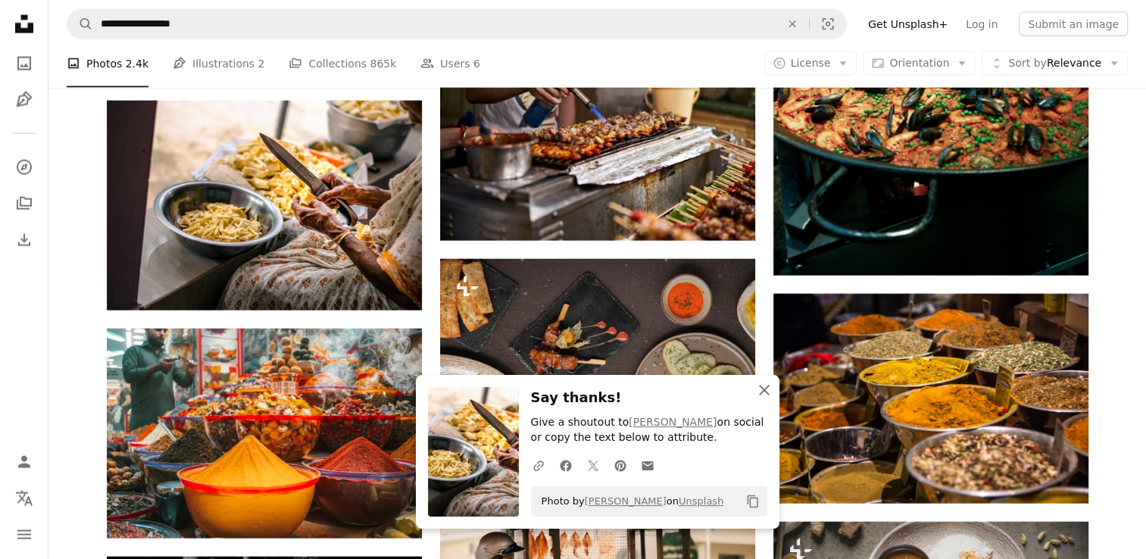
click at [763, 396] on icon "An X shape" at bounding box center [764, 390] width 18 height 18
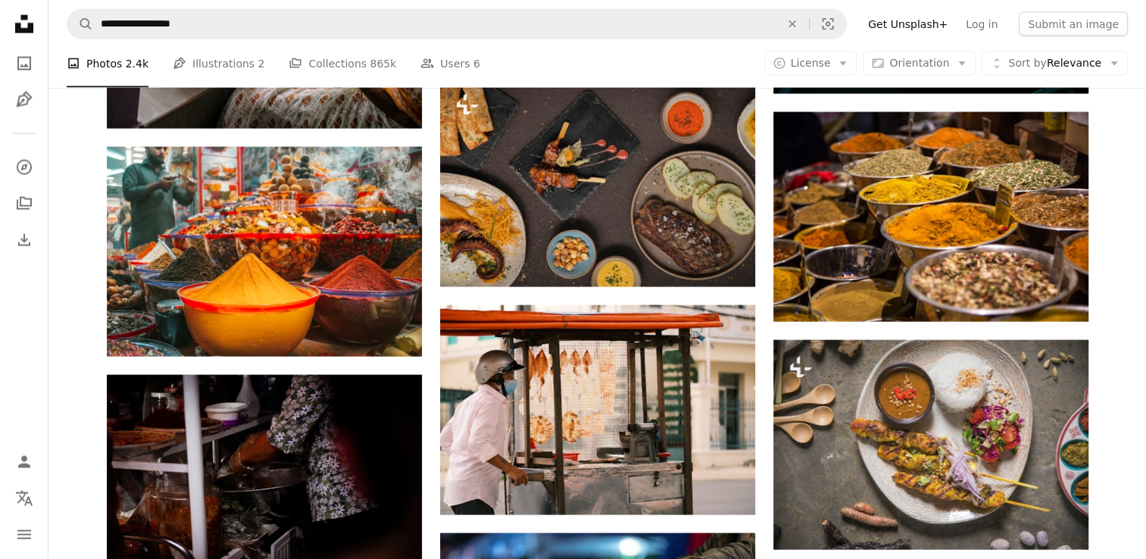
scroll to position [37876, 0]
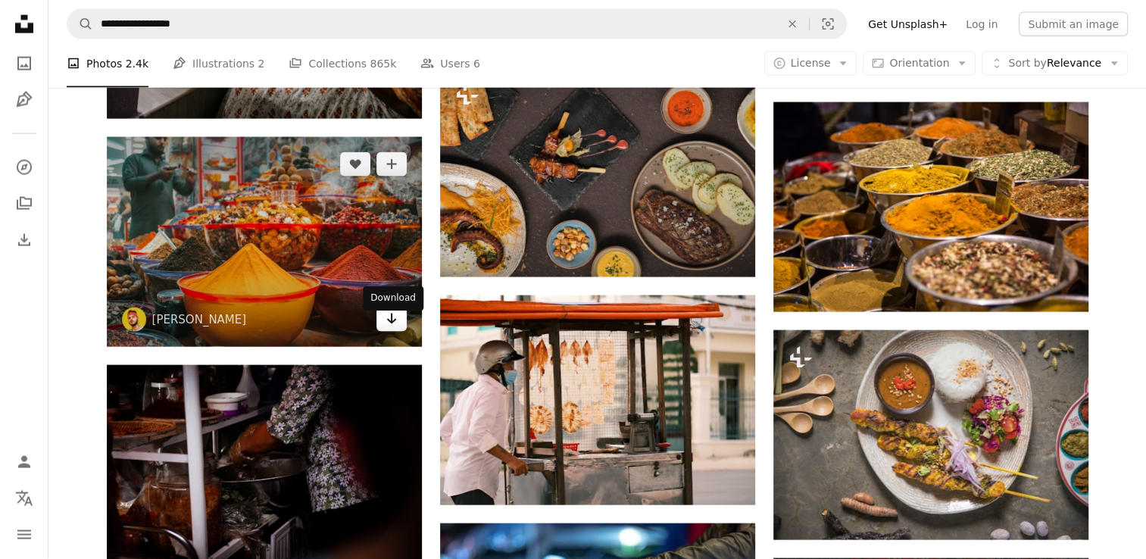
click at [386, 323] on icon "Arrow pointing down" at bounding box center [392, 319] width 12 height 18
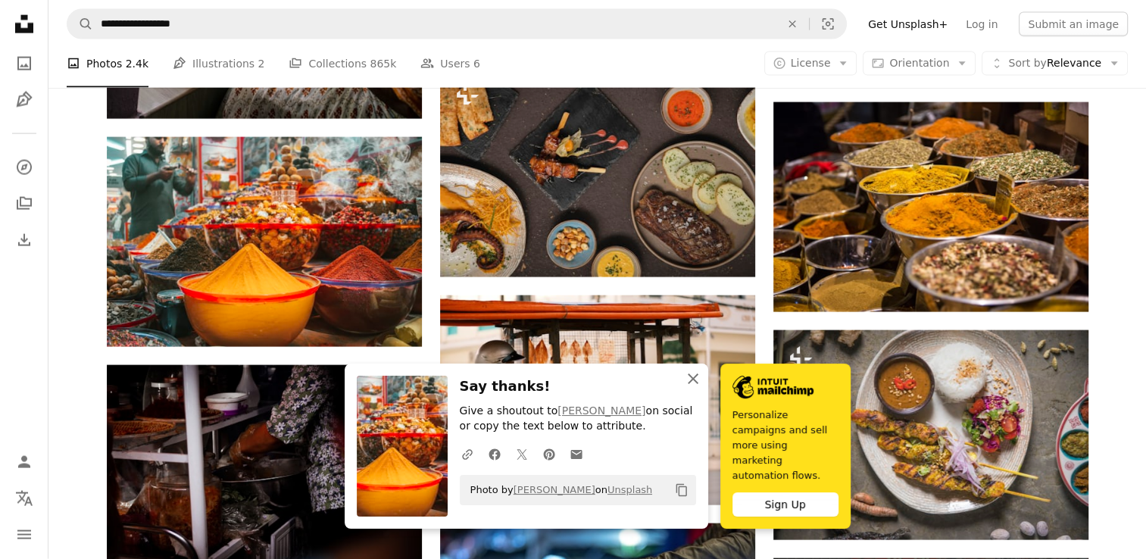
click at [688, 380] on button "An X shape Close" at bounding box center [693, 379] width 30 height 30
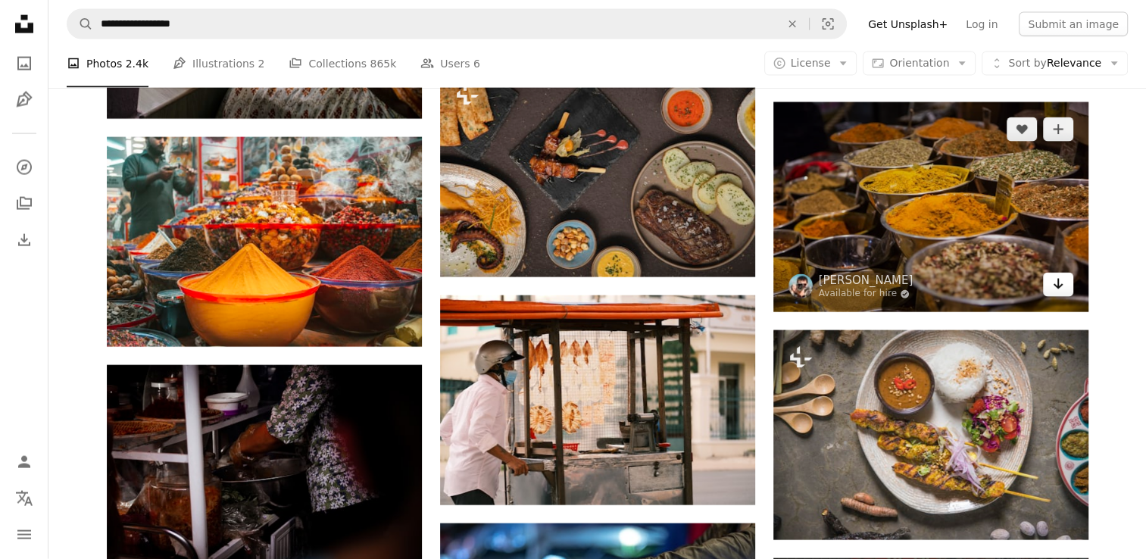
click at [1061, 293] on icon "Arrow pointing down" at bounding box center [1058, 284] width 12 height 18
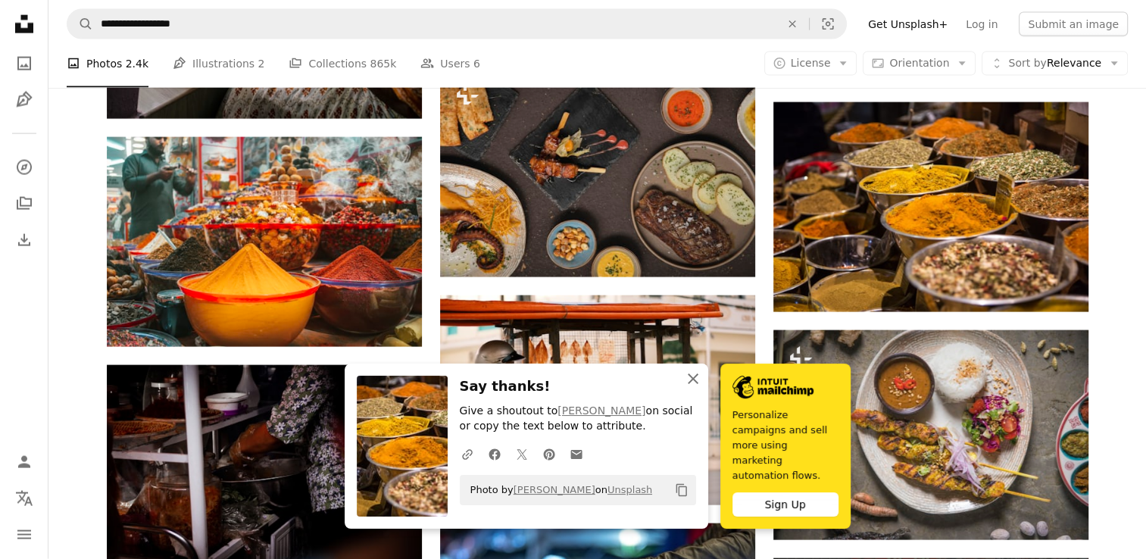
click at [698, 386] on icon "An X shape" at bounding box center [693, 379] width 18 height 18
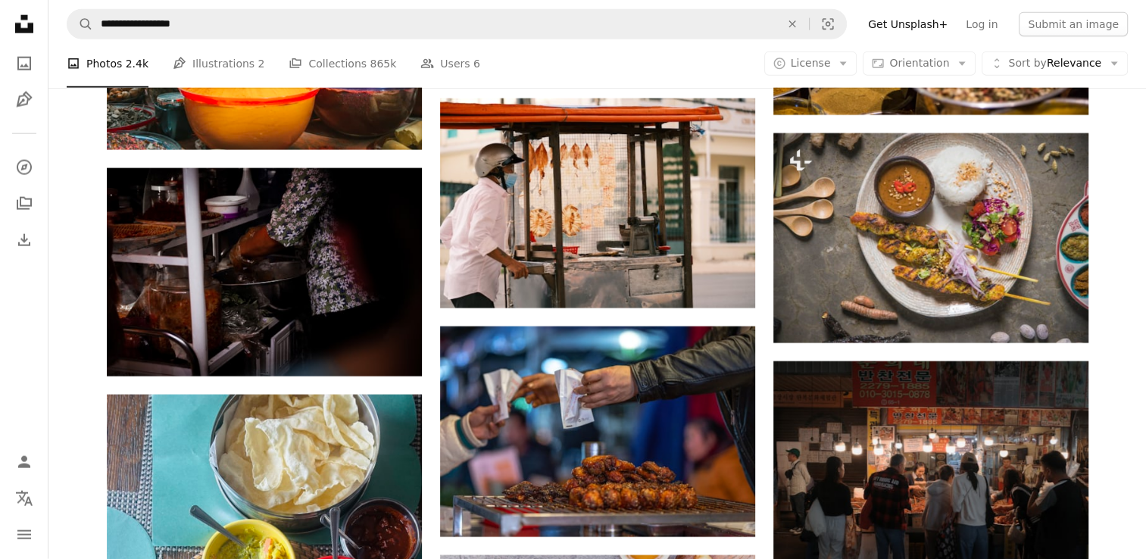
scroll to position [38079, 0]
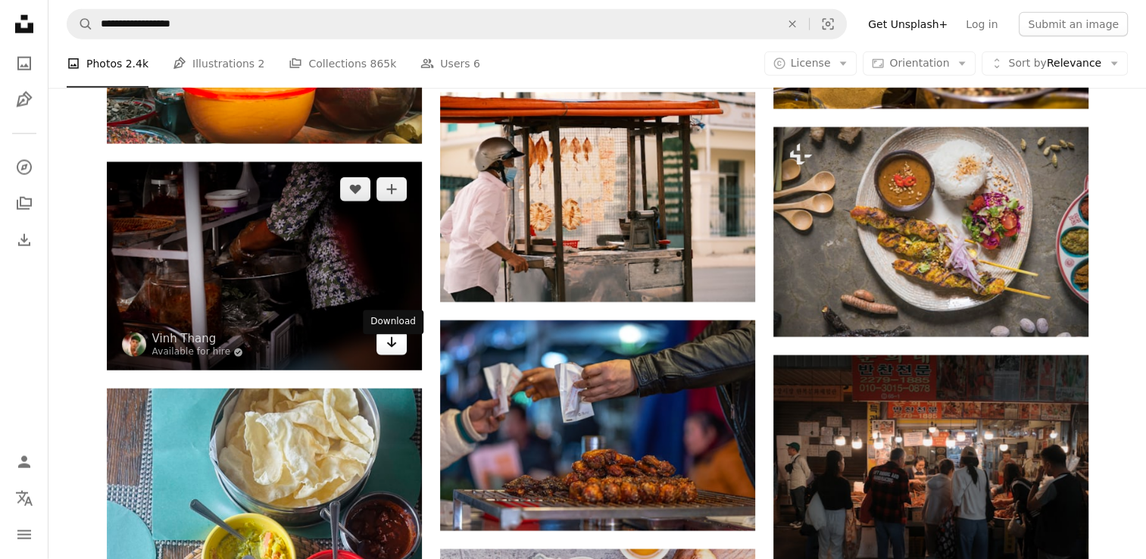
click at [386, 352] on icon "Arrow pointing down" at bounding box center [392, 342] width 12 height 18
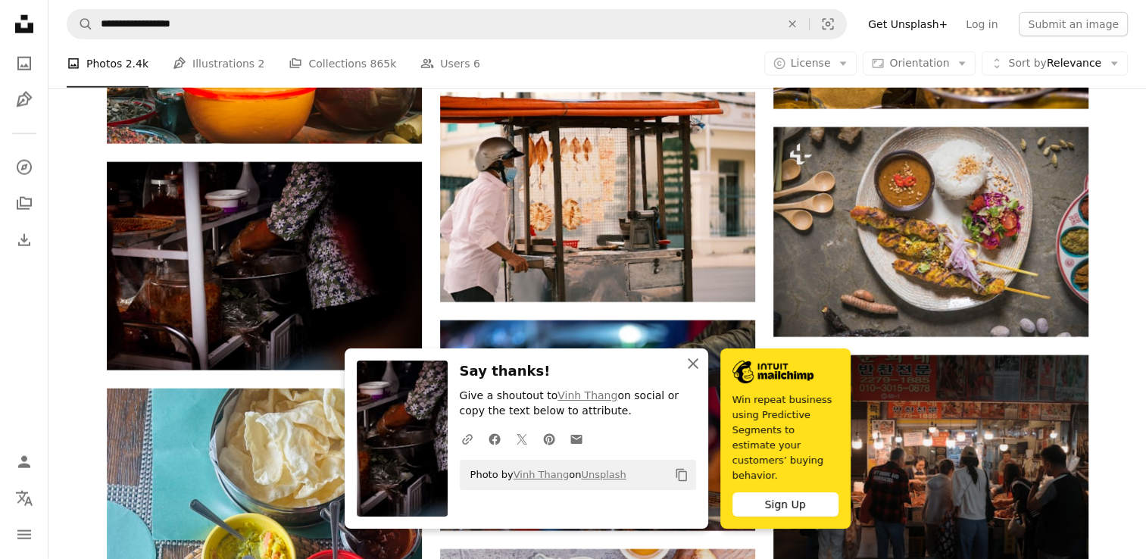
click at [695, 373] on icon "An X shape" at bounding box center [693, 364] width 18 height 18
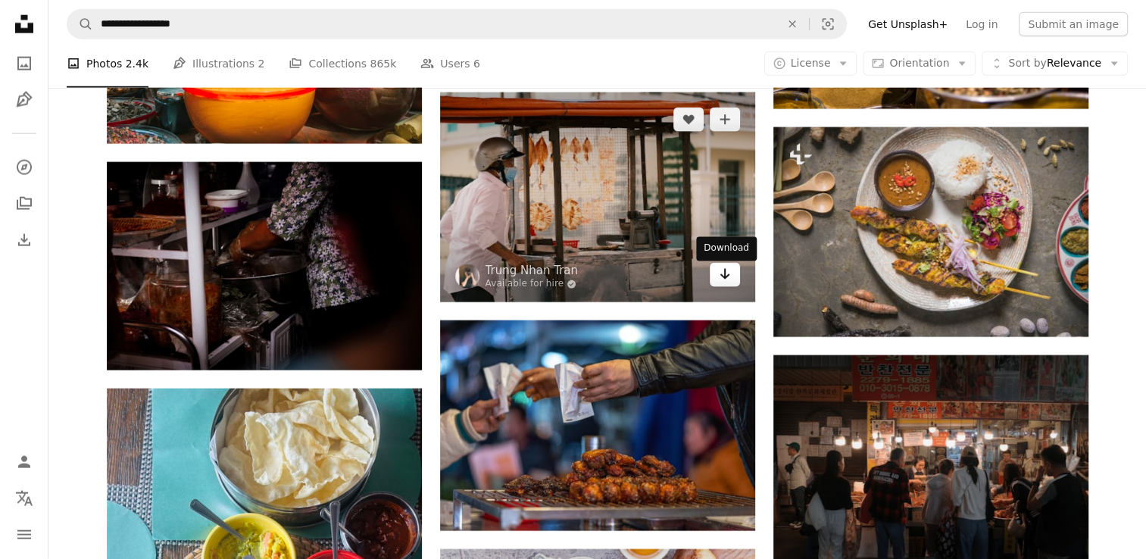
click at [715, 284] on link "Arrow pointing down" at bounding box center [725, 275] width 30 height 24
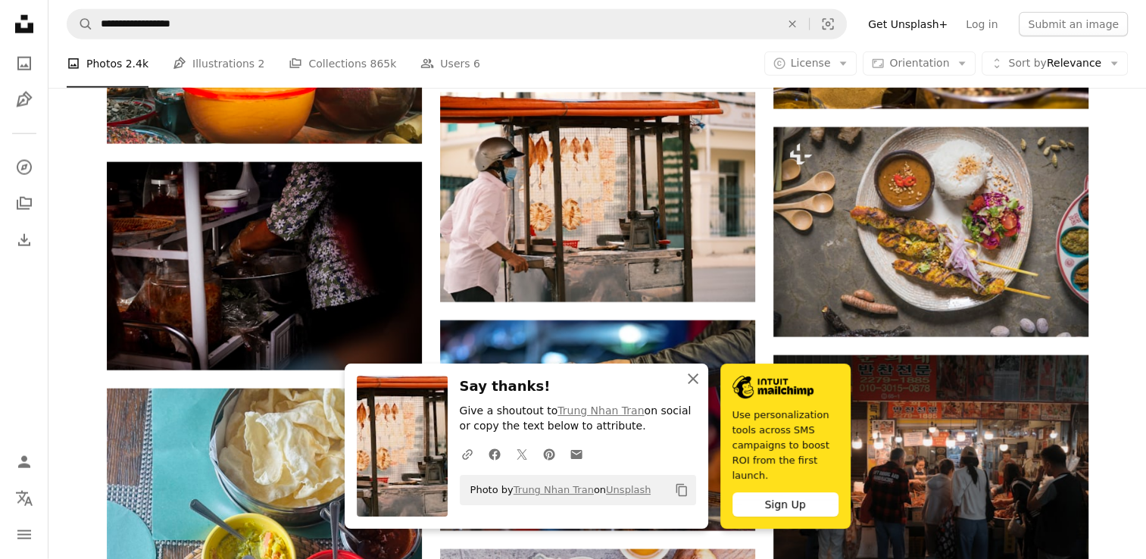
click at [688, 388] on icon "An X shape" at bounding box center [693, 379] width 18 height 18
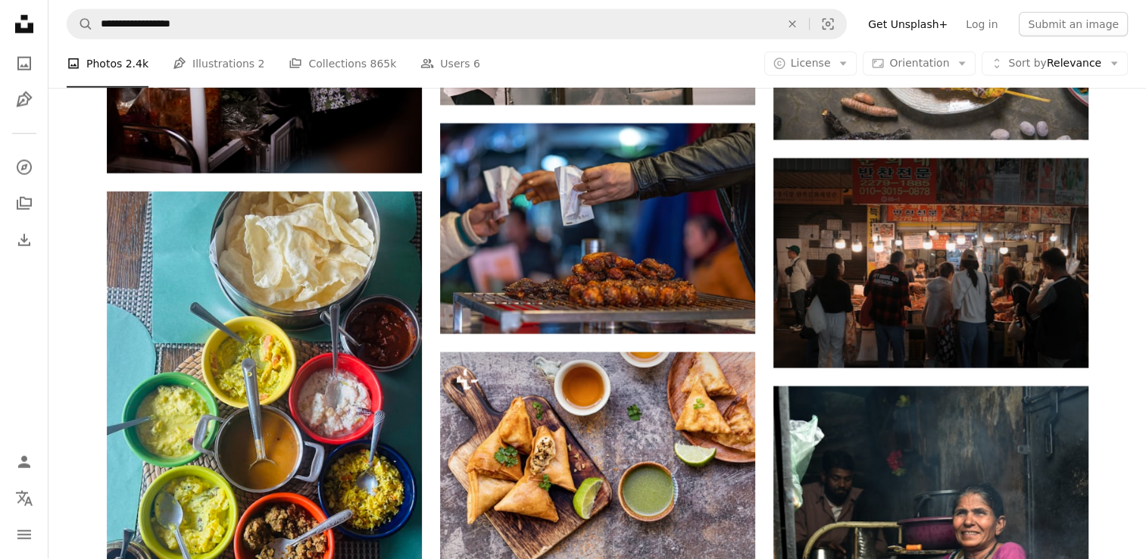
scroll to position [38291, 0]
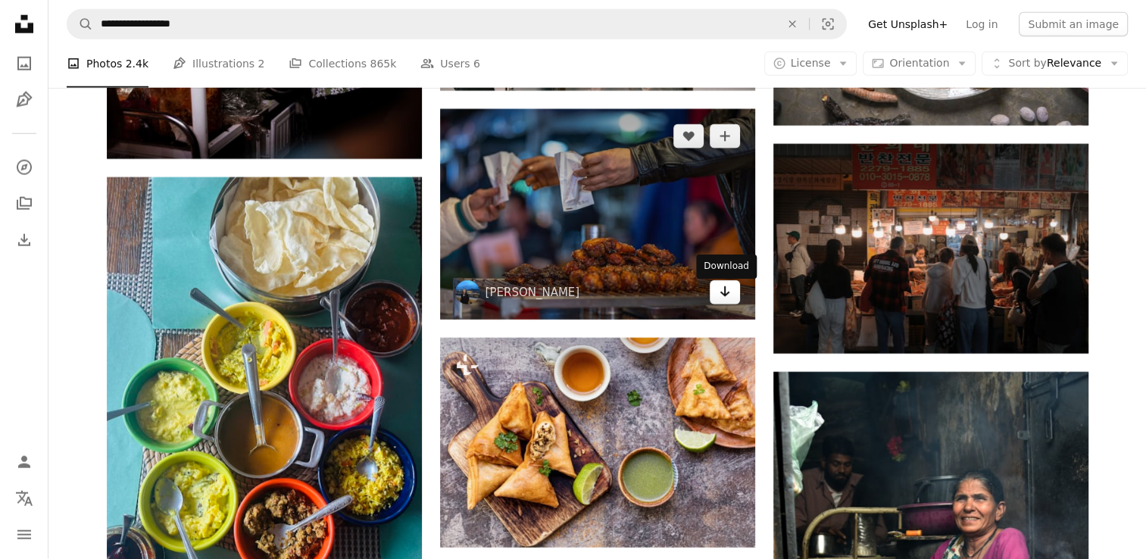
click at [721, 305] on link "Arrow pointing down" at bounding box center [725, 292] width 30 height 24
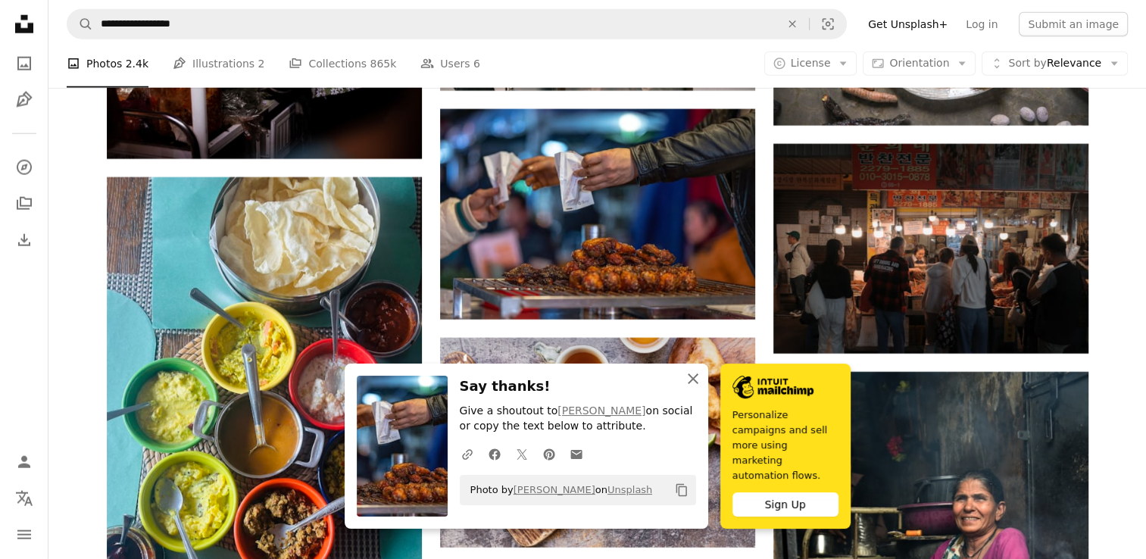
click at [688, 388] on icon "An X shape" at bounding box center [693, 379] width 18 height 18
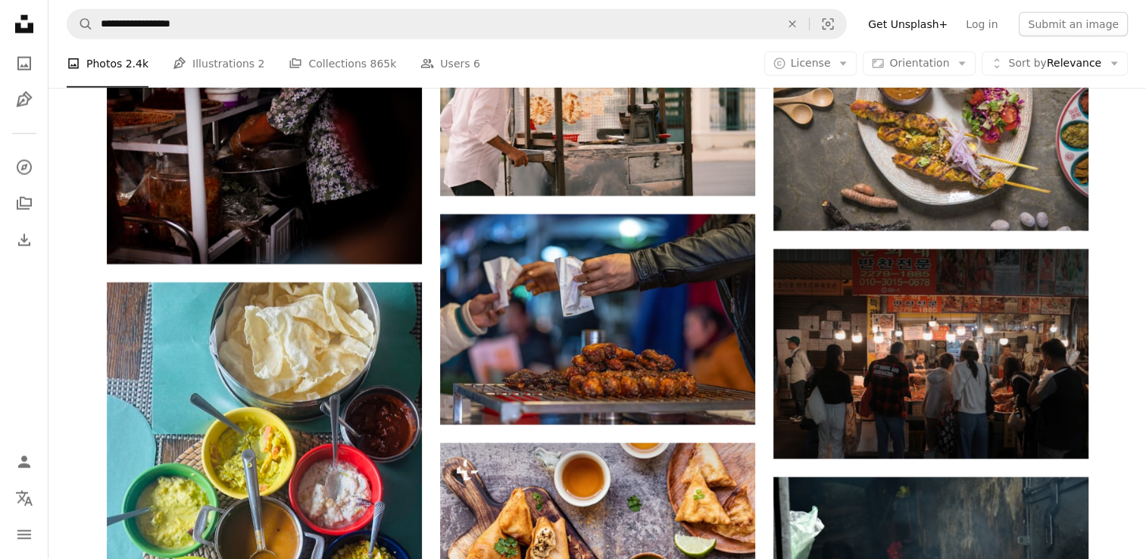
scroll to position [38236, 0]
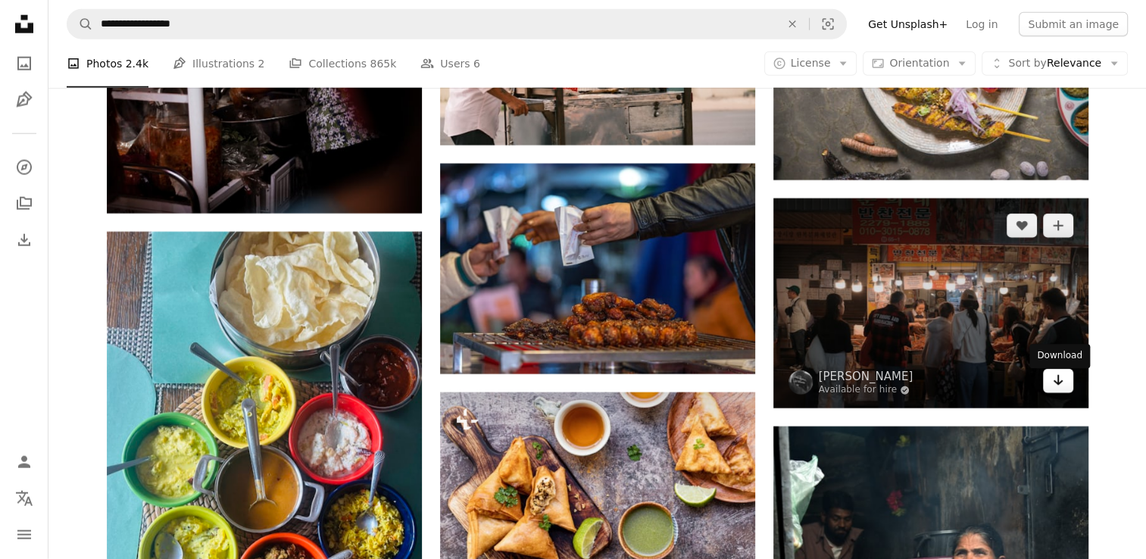
click at [1066, 392] on link "Arrow pointing down" at bounding box center [1058, 381] width 30 height 24
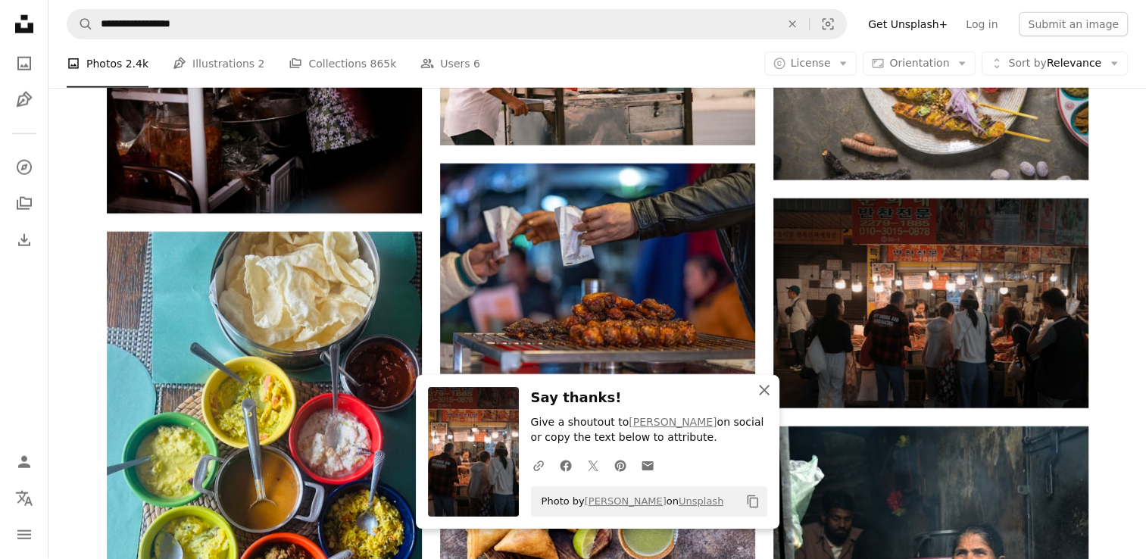
click at [767, 393] on icon "button" at bounding box center [764, 390] width 11 height 11
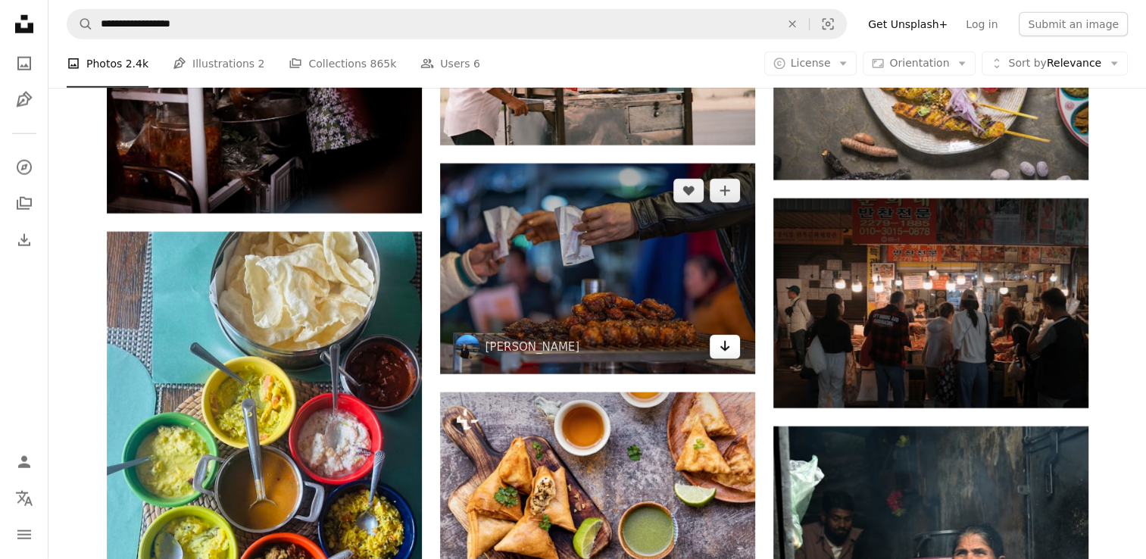
click at [720, 351] on icon "Arrow pointing down" at bounding box center [725, 346] width 12 height 18
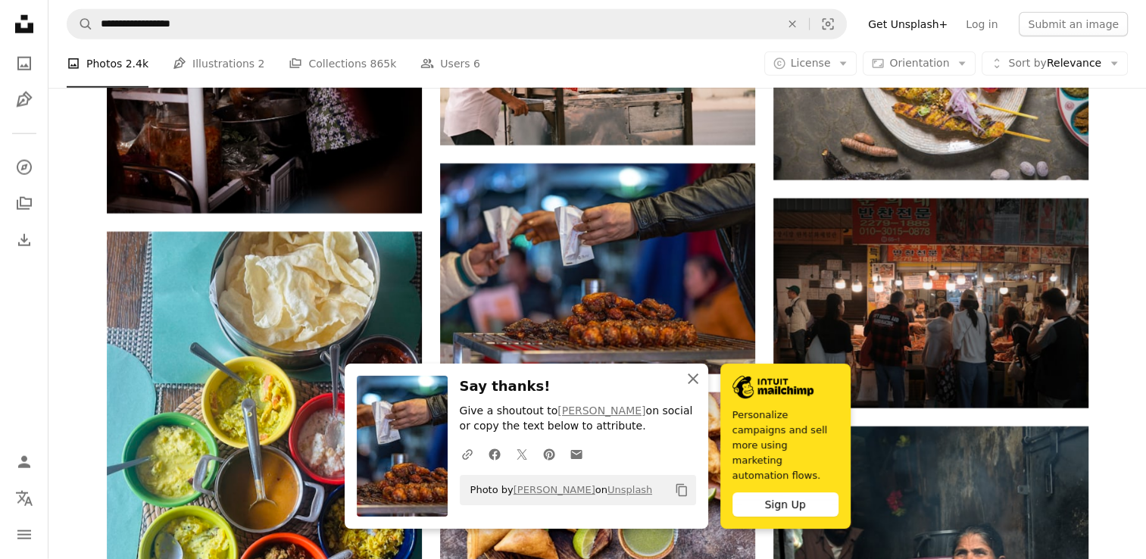
click at [682, 394] on button "An X shape Close" at bounding box center [693, 379] width 30 height 30
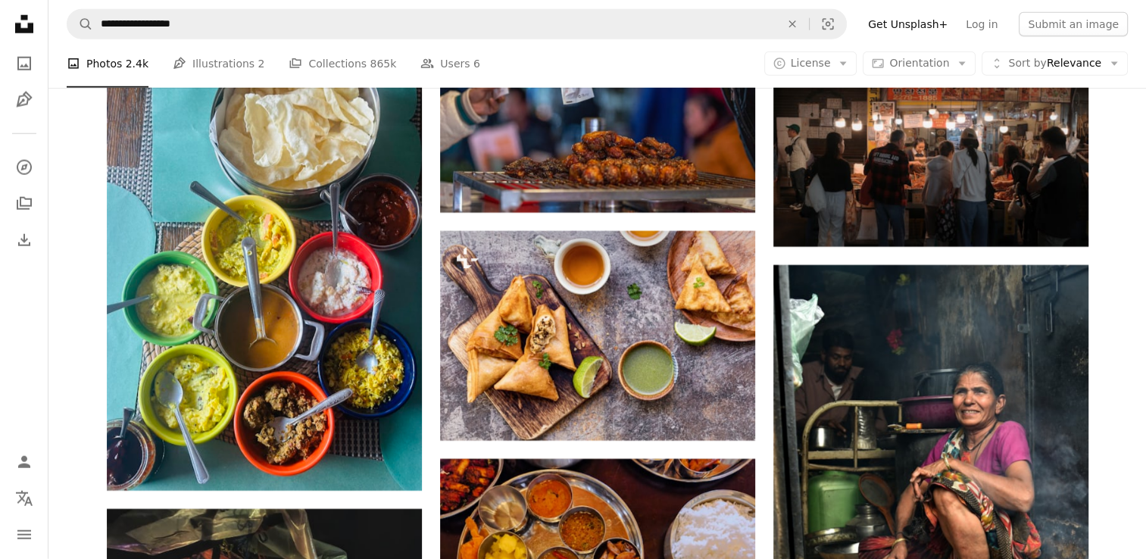
scroll to position [38479, 0]
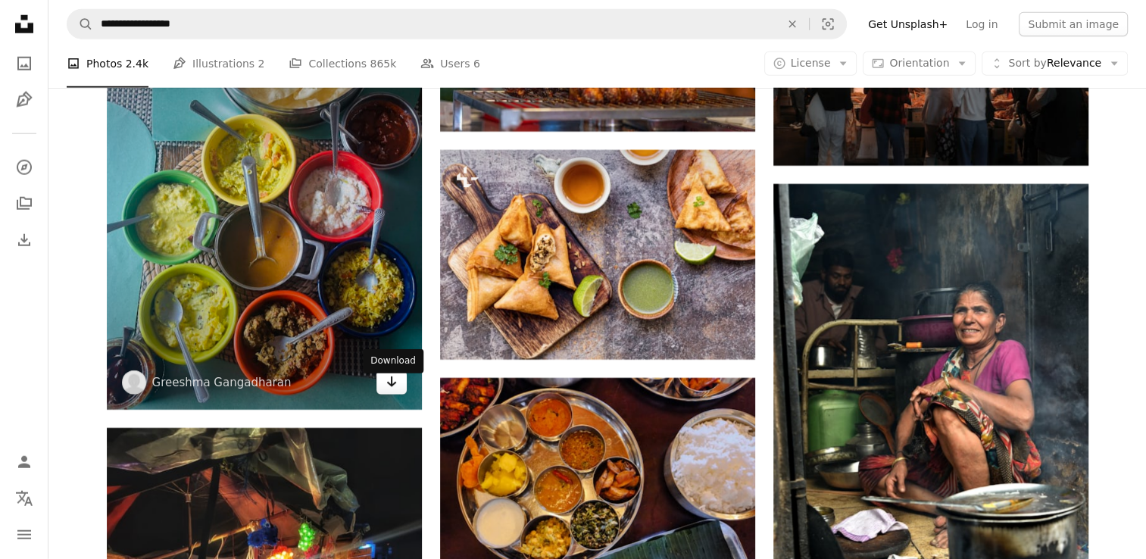
click at [392, 391] on icon "Arrow pointing down" at bounding box center [392, 382] width 12 height 18
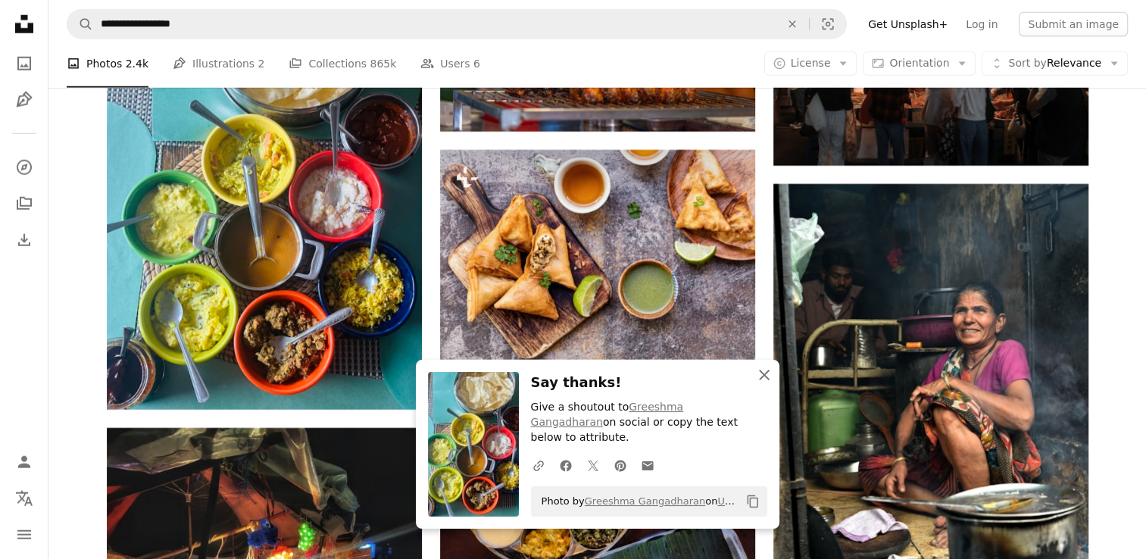
click at [767, 384] on icon "An X shape" at bounding box center [764, 375] width 18 height 18
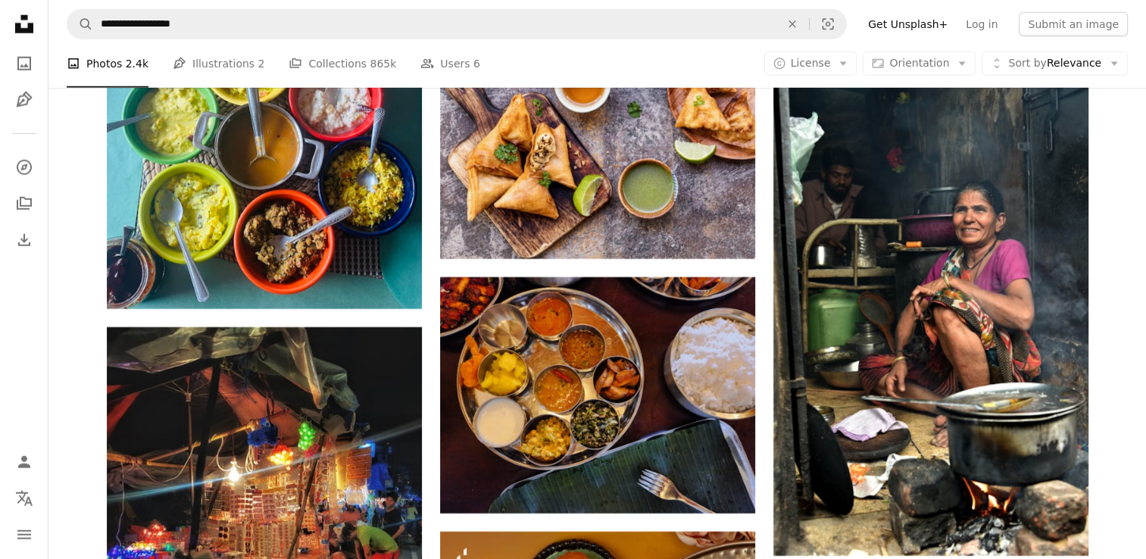
scroll to position [38650, 0]
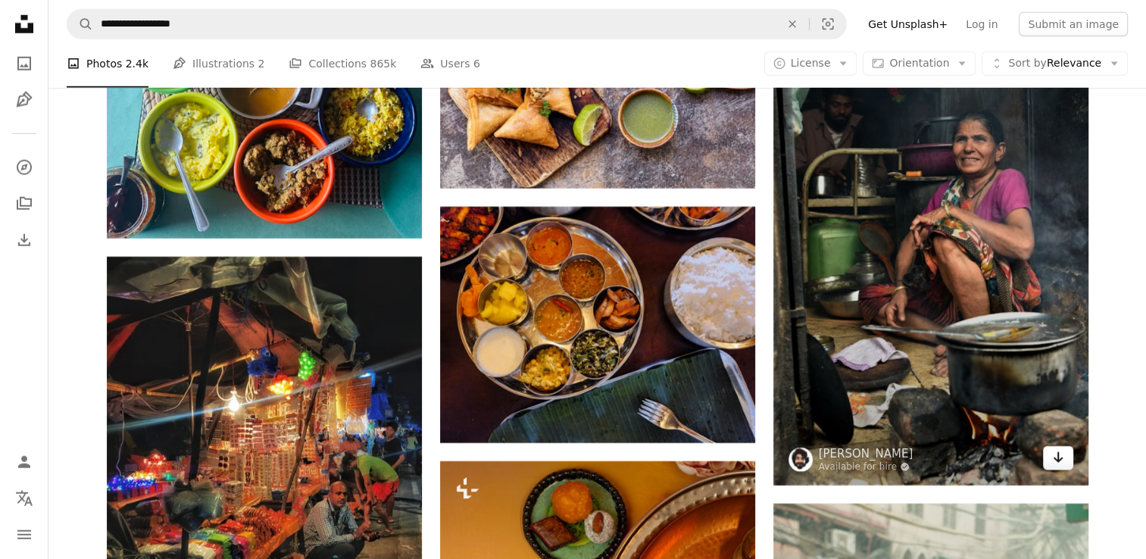
click at [1057, 463] on icon "Arrow pointing down" at bounding box center [1058, 458] width 12 height 18
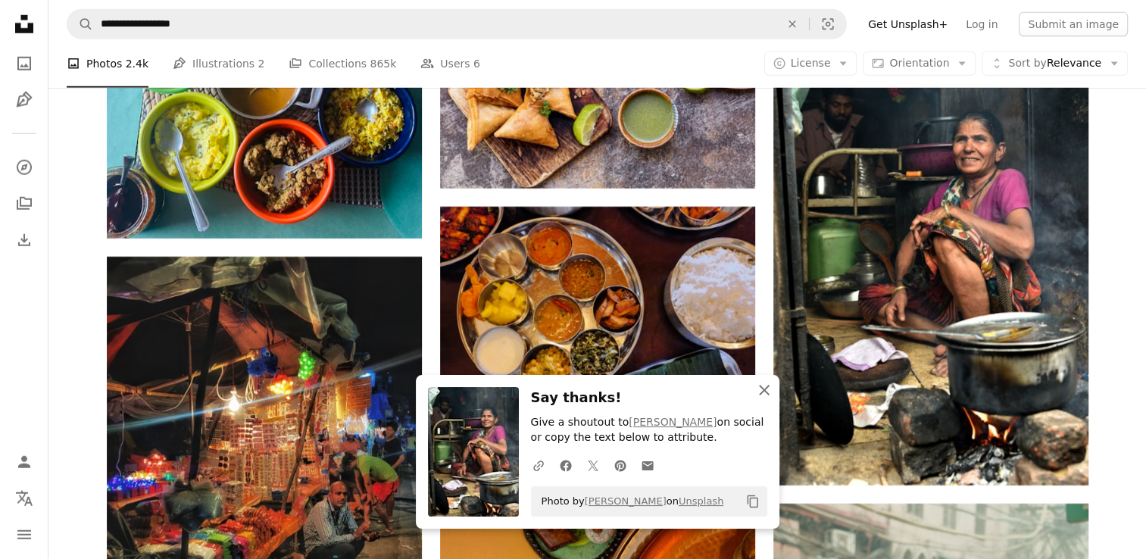
click at [762, 392] on icon "button" at bounding box center [764, 390] width 11 height 11
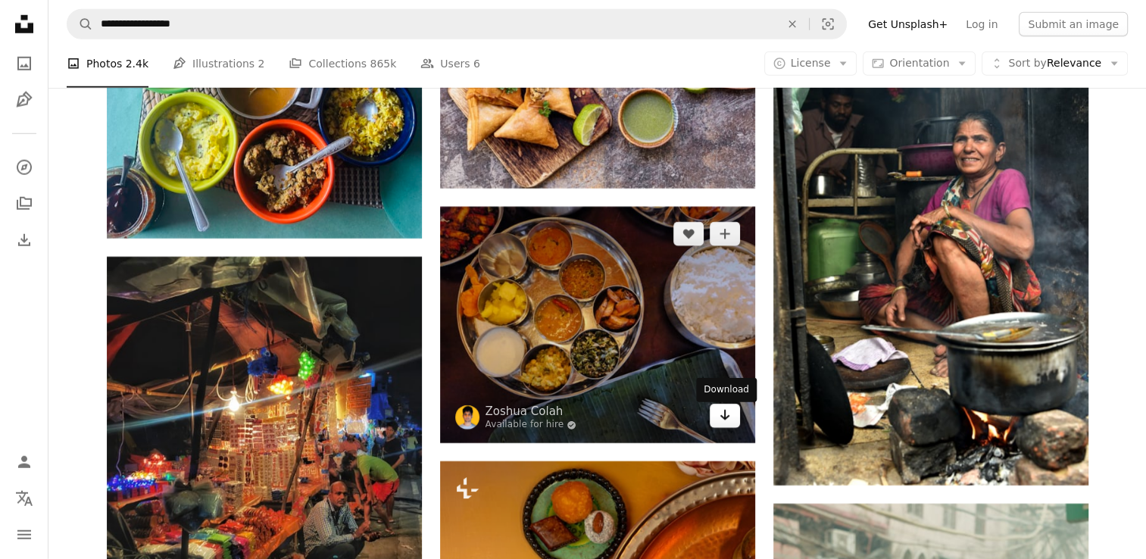
click at [727, 416] on icon "Arrow pointing down" at bounding box center [725, 415] width 12 height 18
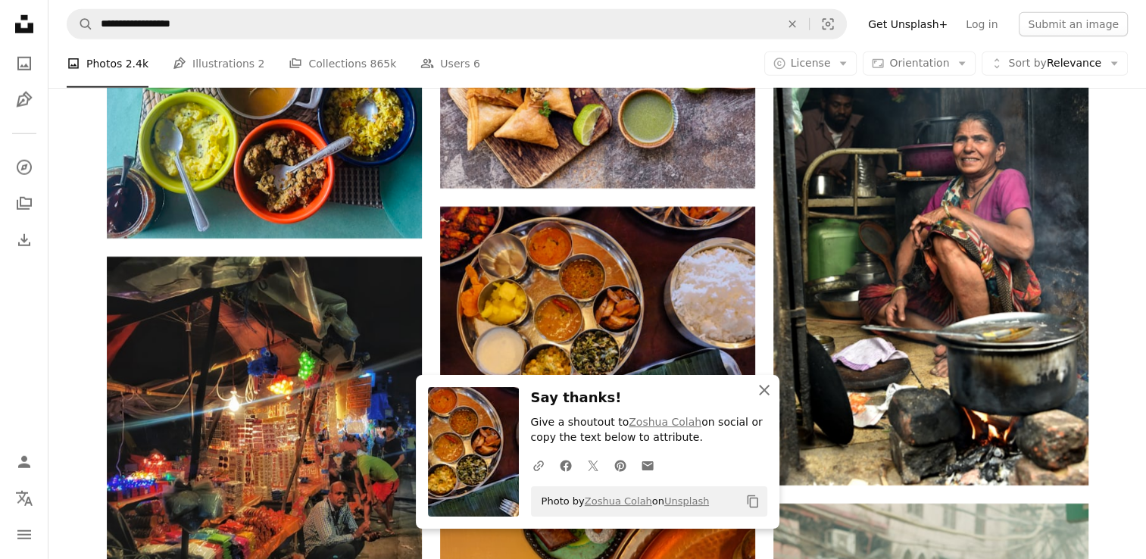
click at [760, 389] on icon "An X shape" at bounding box center [764, 390] width 18 height 18
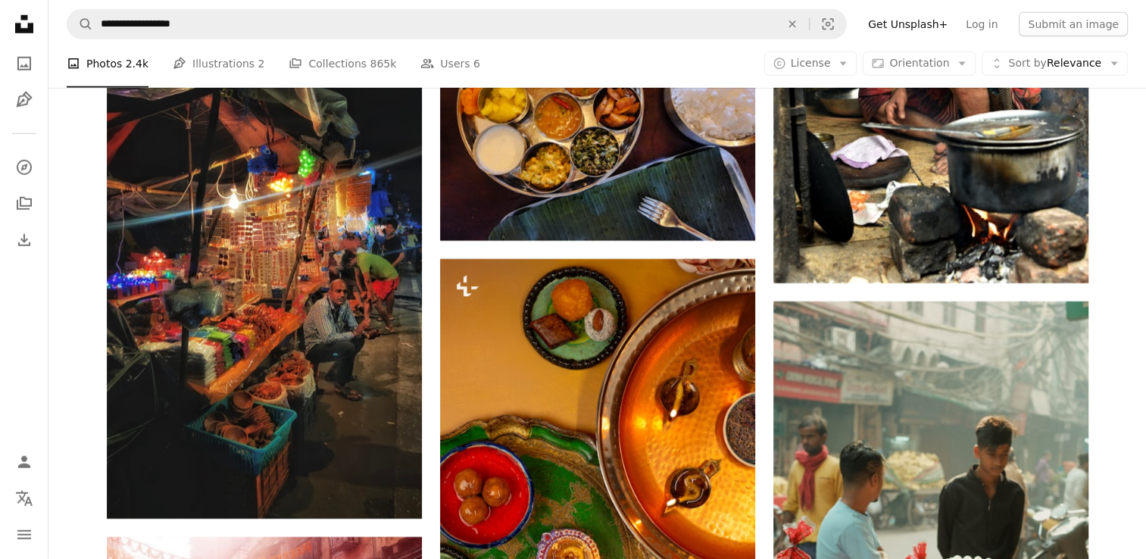
scroll to position [38883, 0]
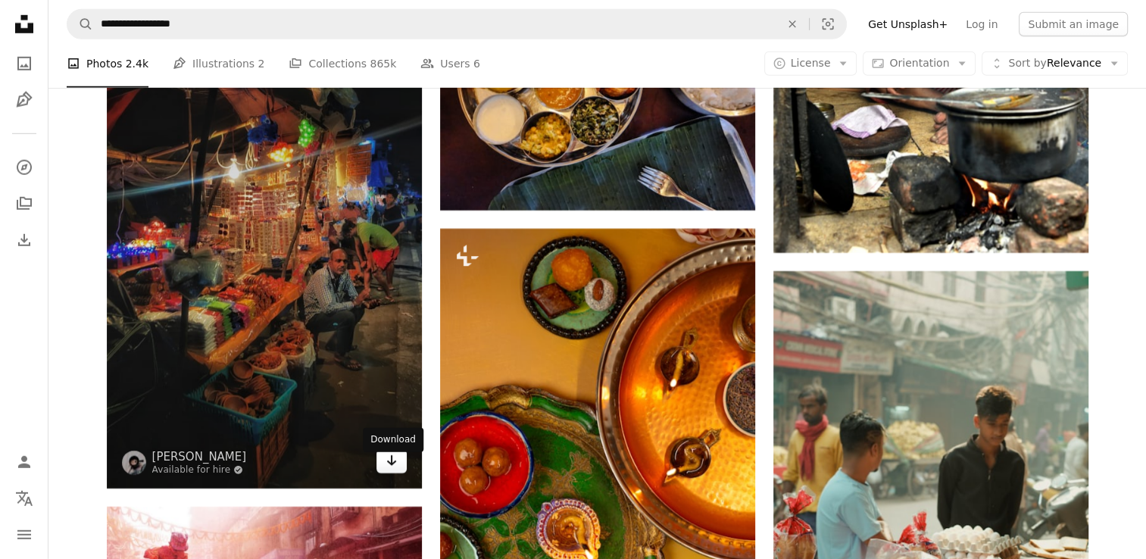
click at [386, 464] on icon "Arrow pointing down" at bounding box center [392, 461] width 12 height 18
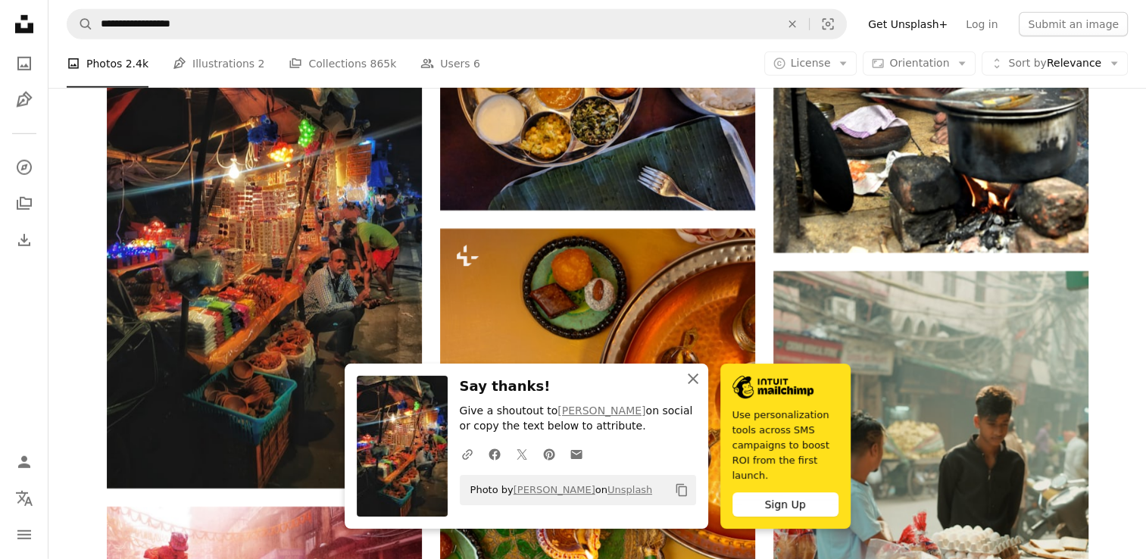
click at [704, 384] on button "An X shape Close" at bounding box center [693, 379] width 30 height 30
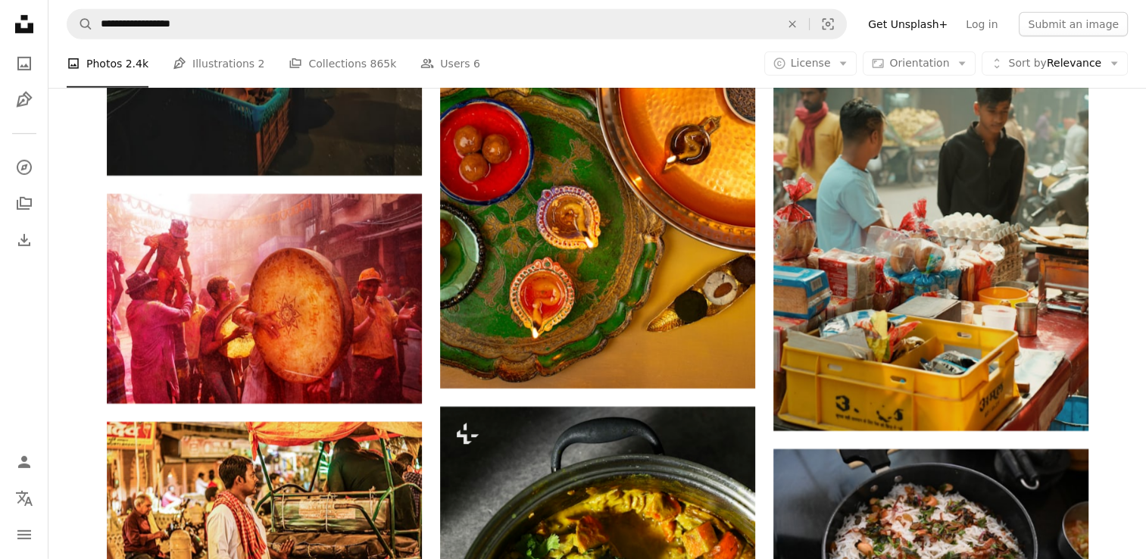
scroll to position [39256, 0]
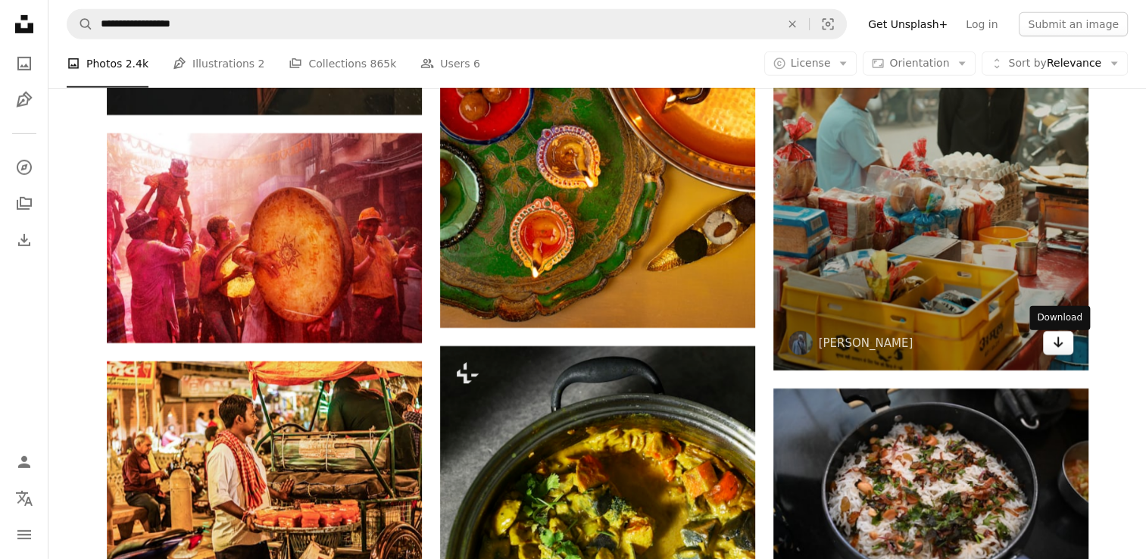
click at [1062, 355] on link "Arrow pointing down" at bounding box center [1058, 343] width 30 height 24
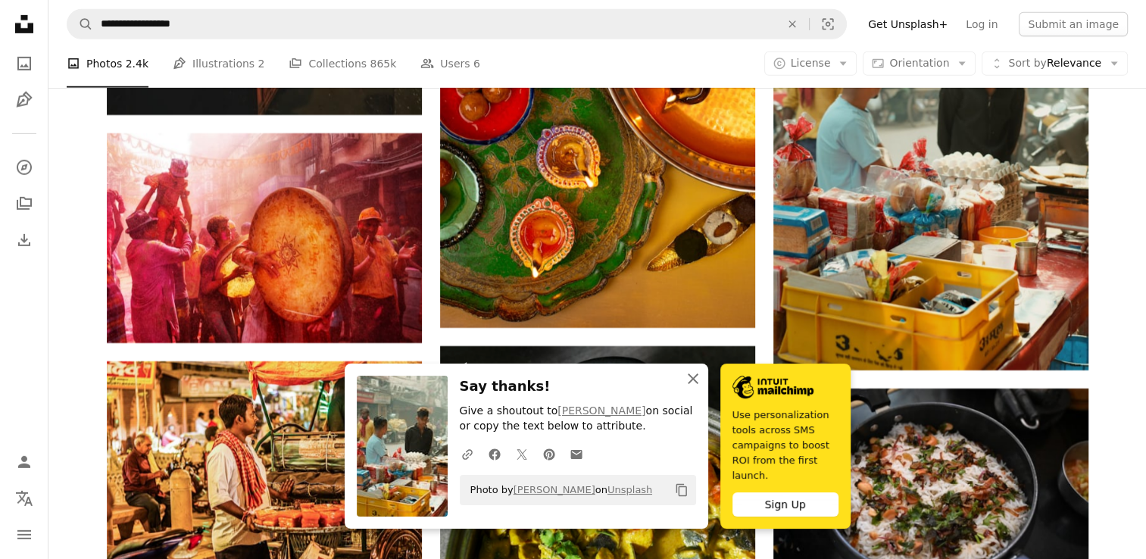
click at [701, 388] on icon "An X shape" at bounding box center [693, 379] width 18 height 18
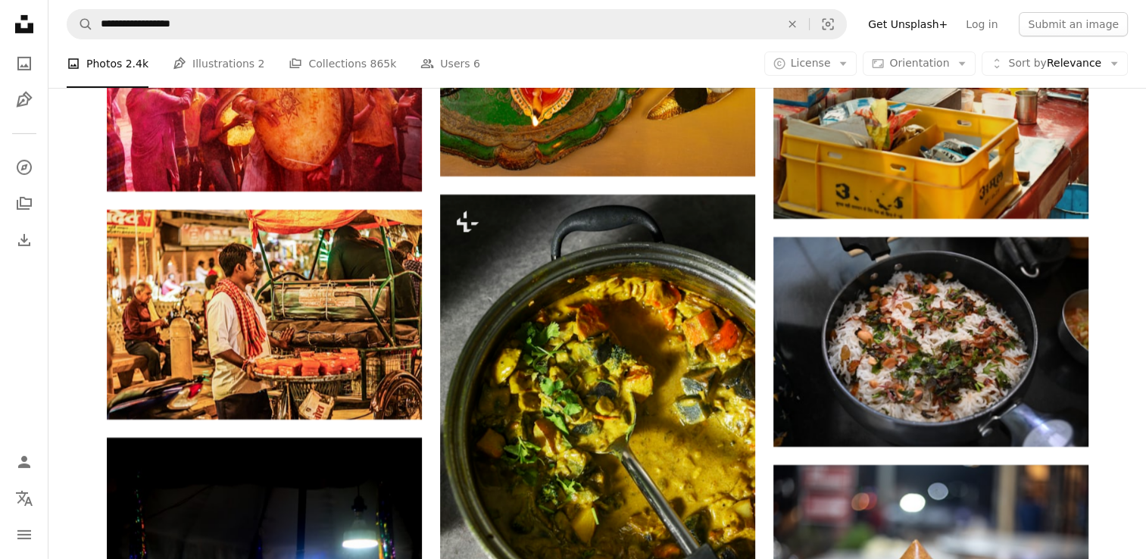
scroll to position [39489, 0]
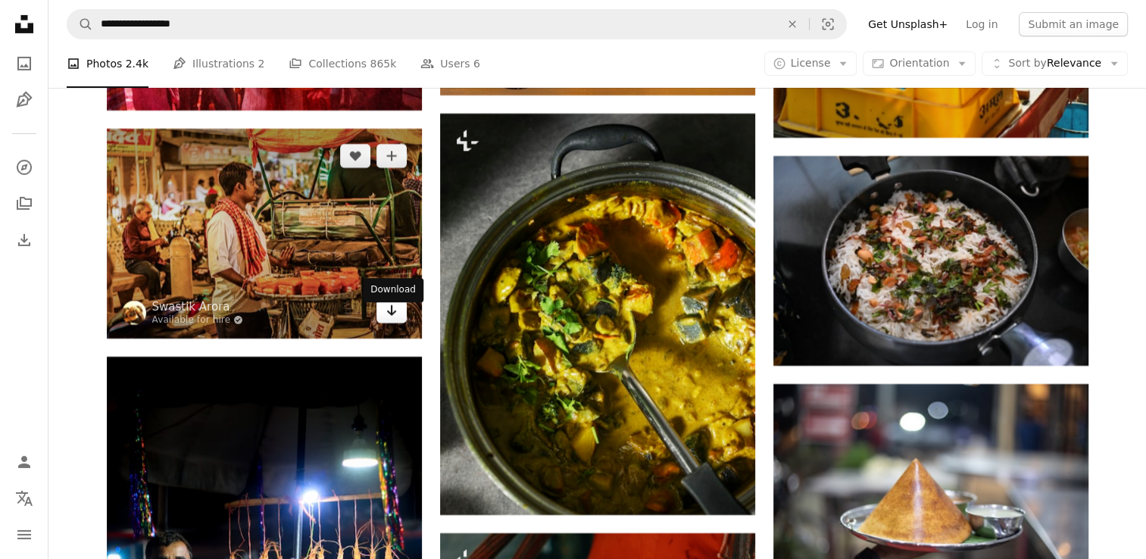
click at [388, 320] on icon "Arrow pointing down" at bounding box center [392, 311] width 12 height 18
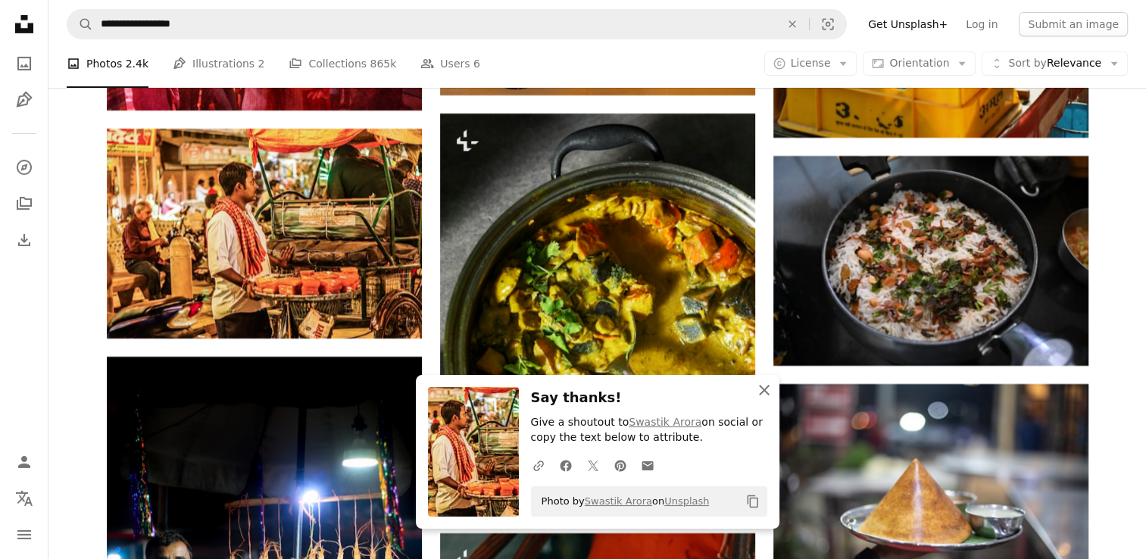
click at [768, 389] on icon "An X shape" at bounding box center [764, 390] width 18 height 18
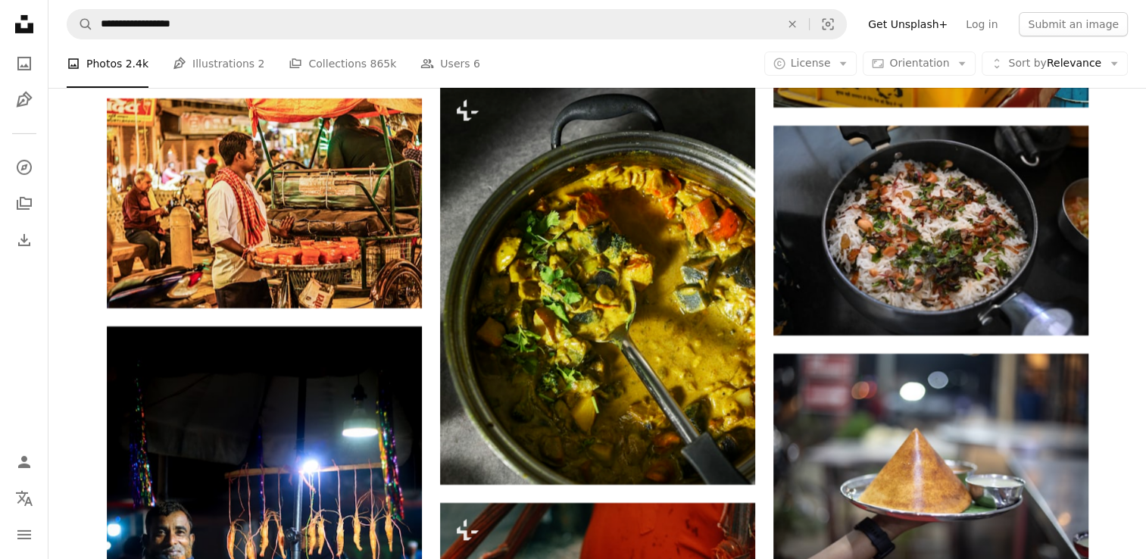
scroll to position [39640, 0]
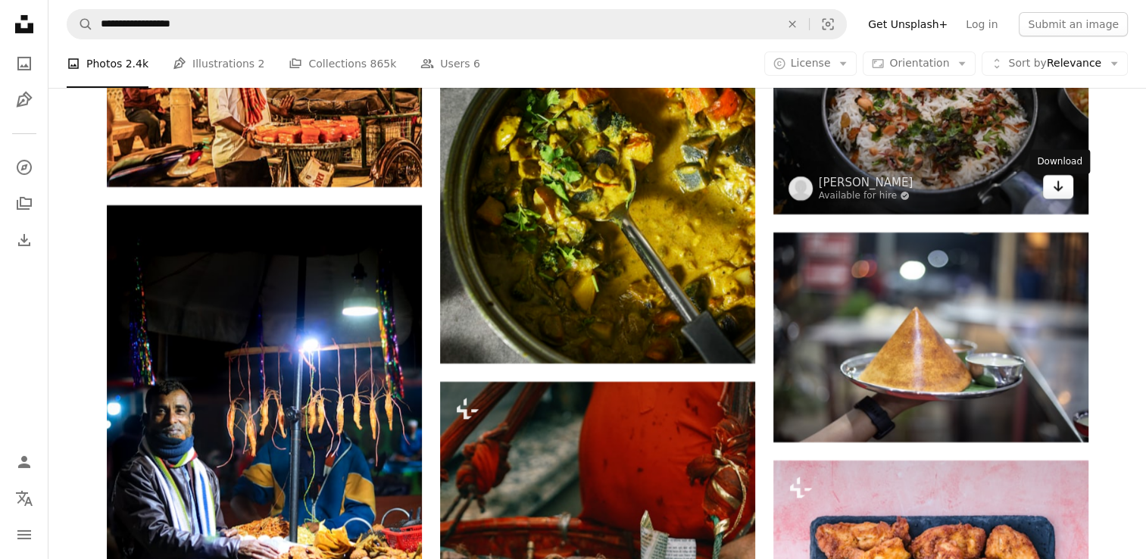
click at [1058, 195] on icon "Arrow pointing down" at bounding box center [1058, 186] width 12 height 18
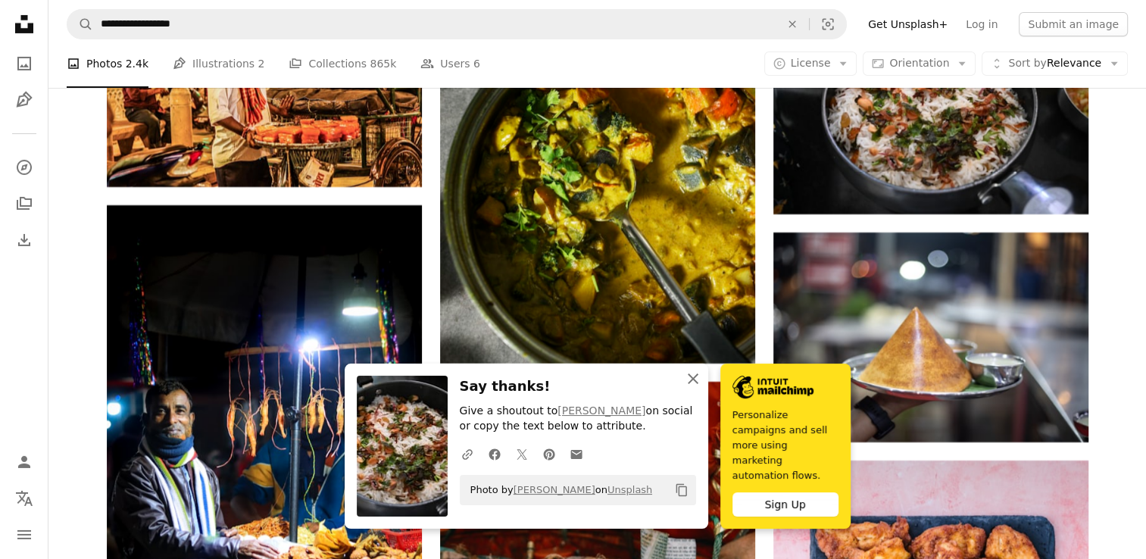
click at [691, 384] on icon "button" at bounding box center [693, 379] width 11 height 11
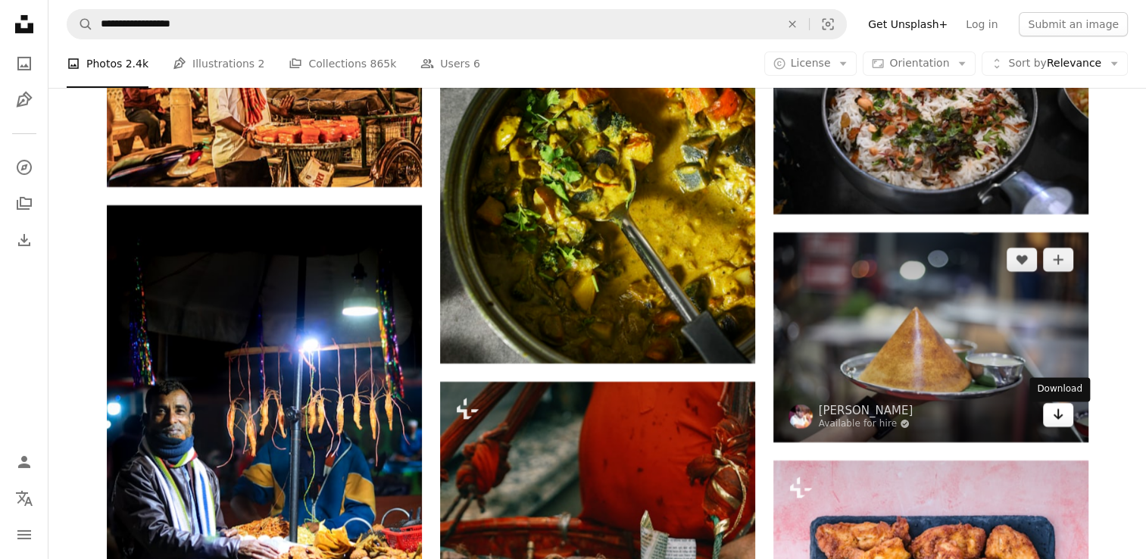
click at [1058, 420] on icon "Download" at bounding box center [1058, 414] width 10 height 11
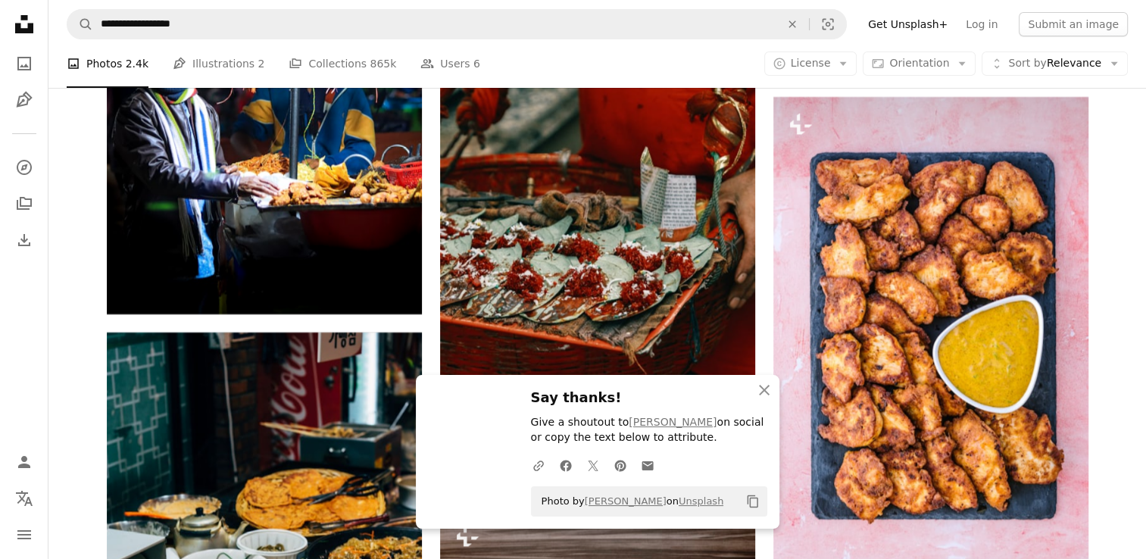
scroll to position [40065, 0]
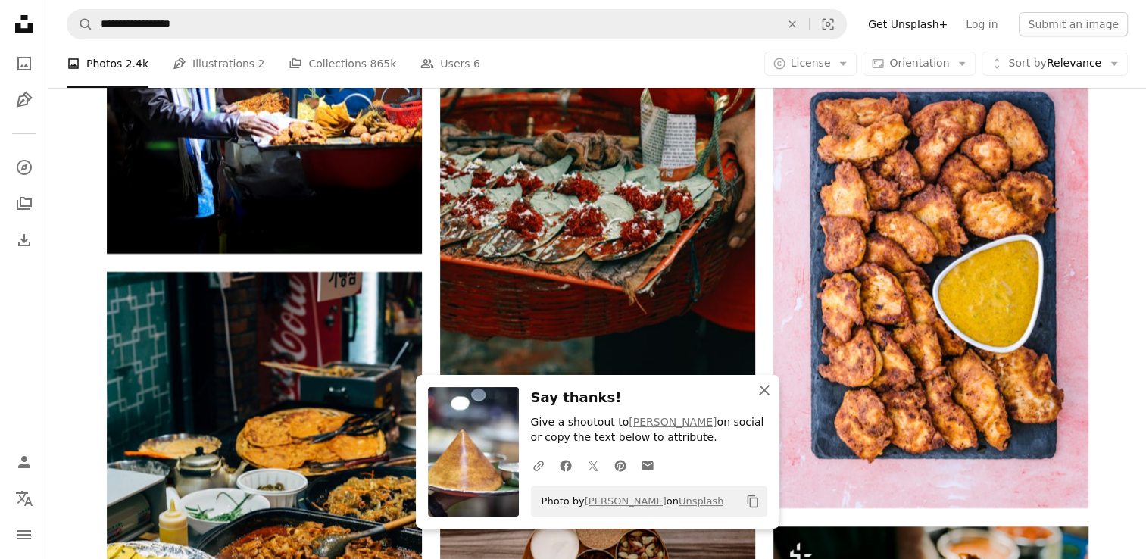
click at [765, 393] on icon "An X shape" at bounding box center [764, 390] width 18 height 18
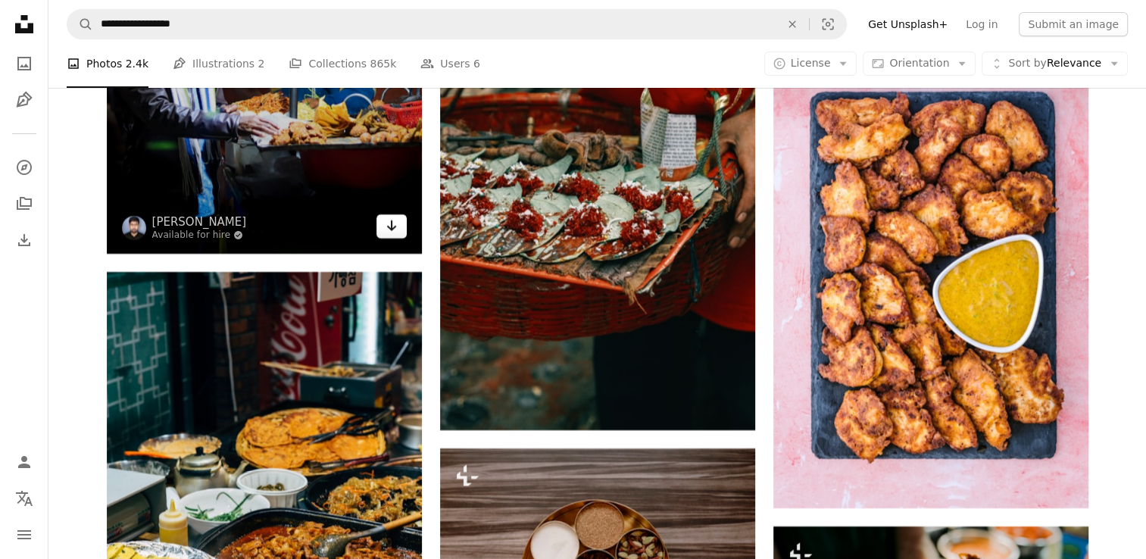
click at [386, 235] on icon "Arrow pointing down" at bounding box center [392, 226] width 12 height 18
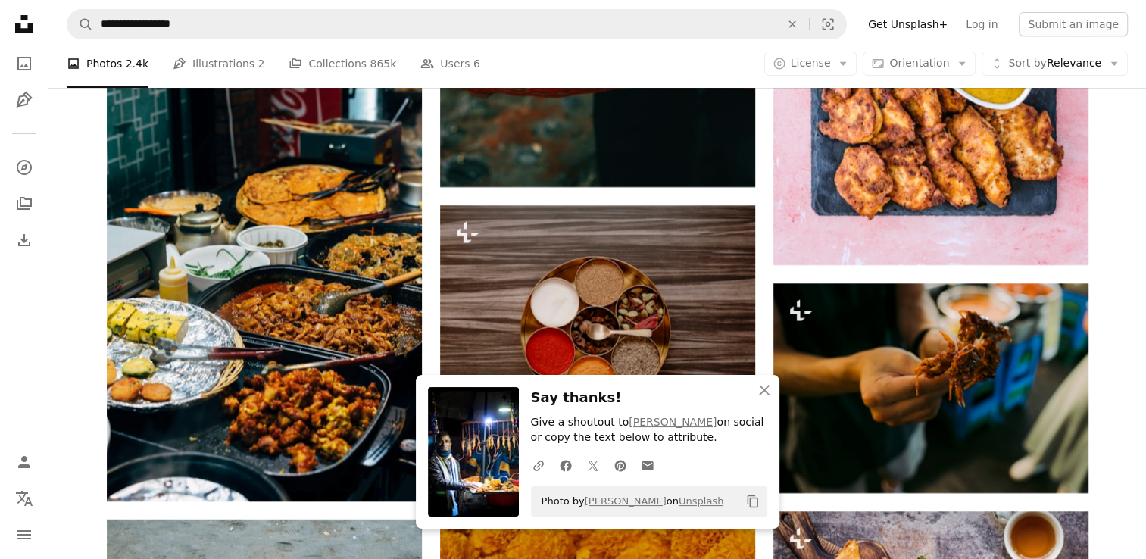
scroll to position [40419, 0]
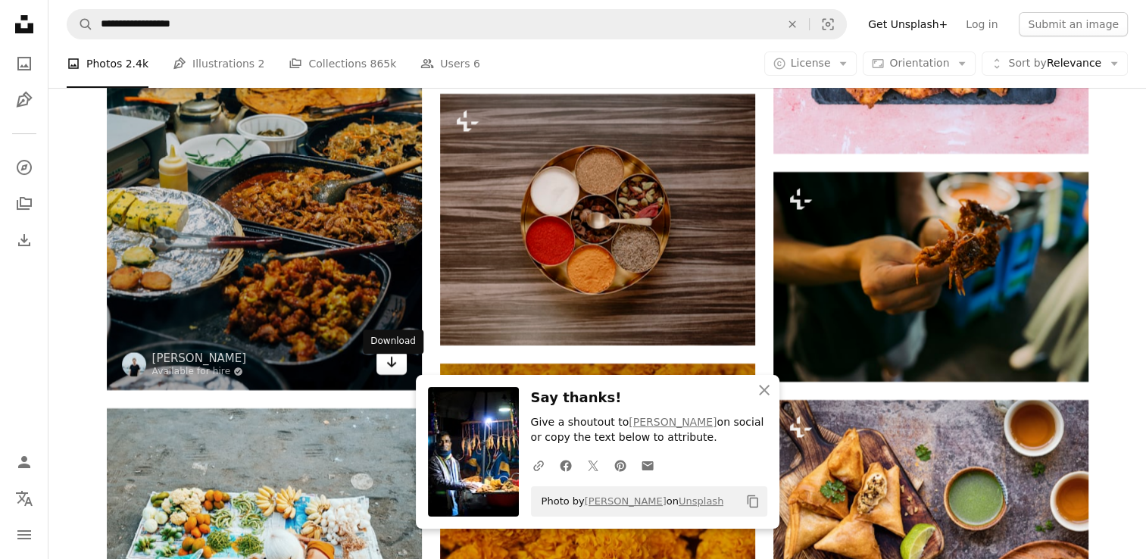
click at [394, 369] on icon "Arrow pointing down" at bounding box center [392, 362] width 12 height 18
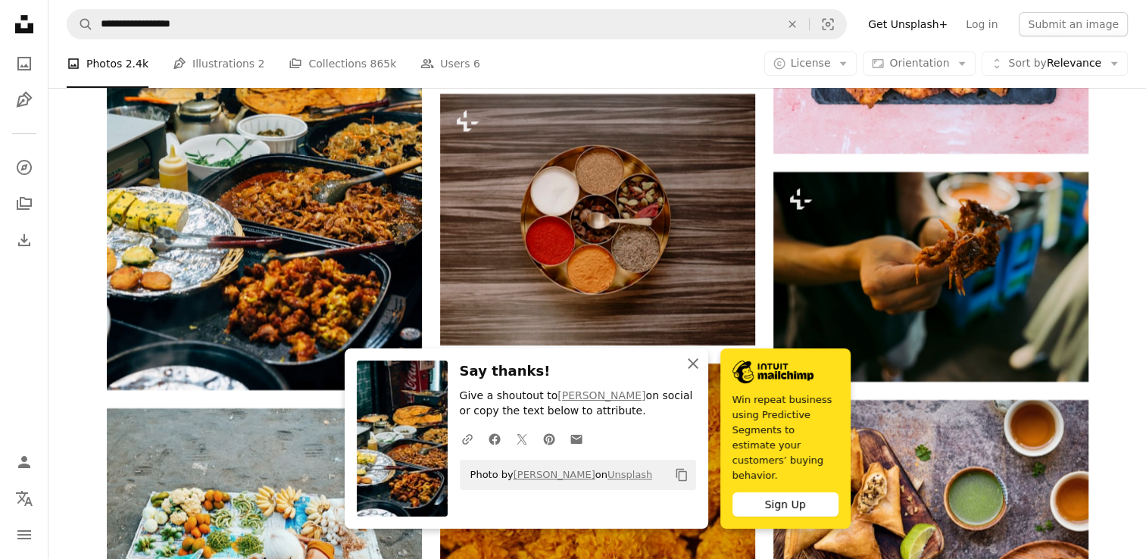
click at [696, 369] on icon "button" at bounding box center [693, 363] width 11 height 11
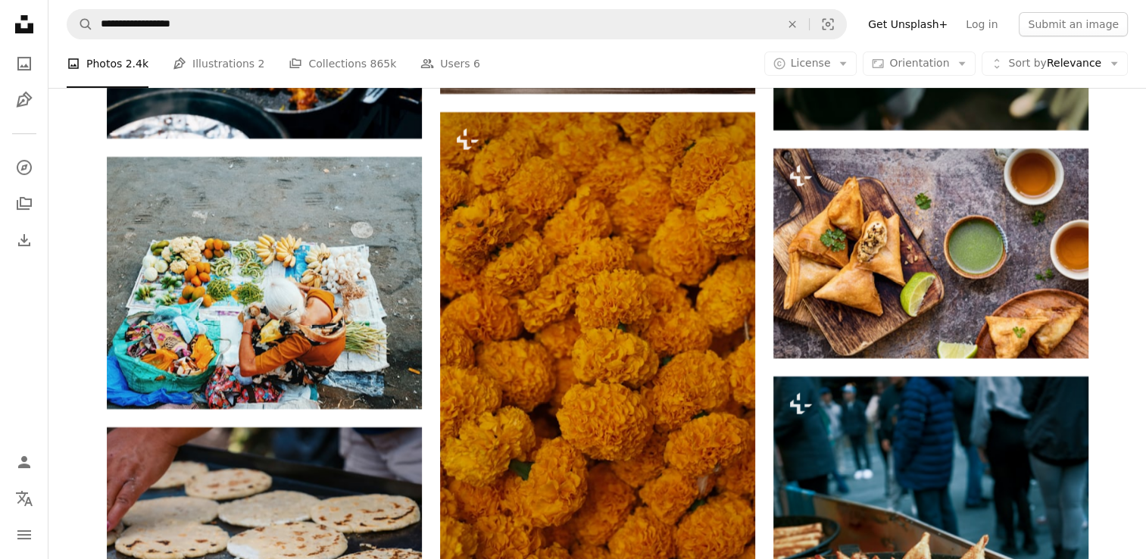
scroll to position [40681, 0]
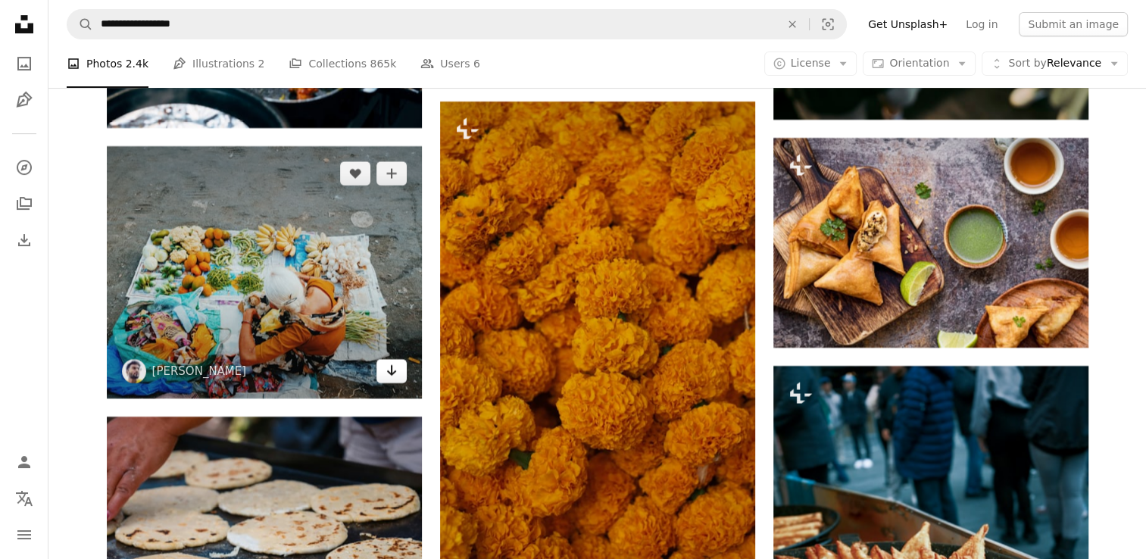
click at [380, 383] on link "Arrow pointing down" at bounding box center [392, 371] width 30 height 24
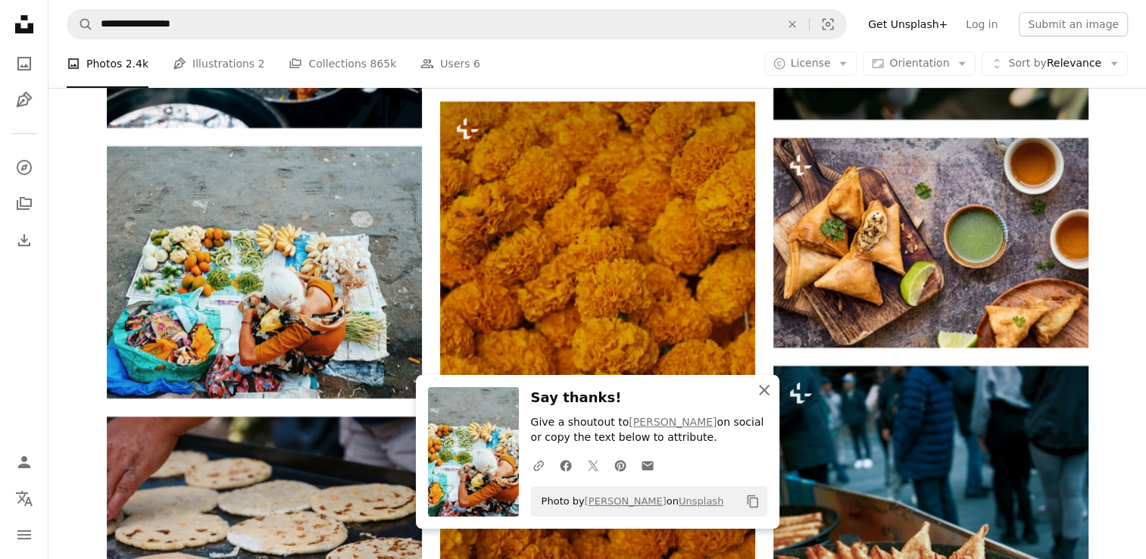
click at [768, 395] on icon "button" at bounding box center [764, 390] width 11 height 11
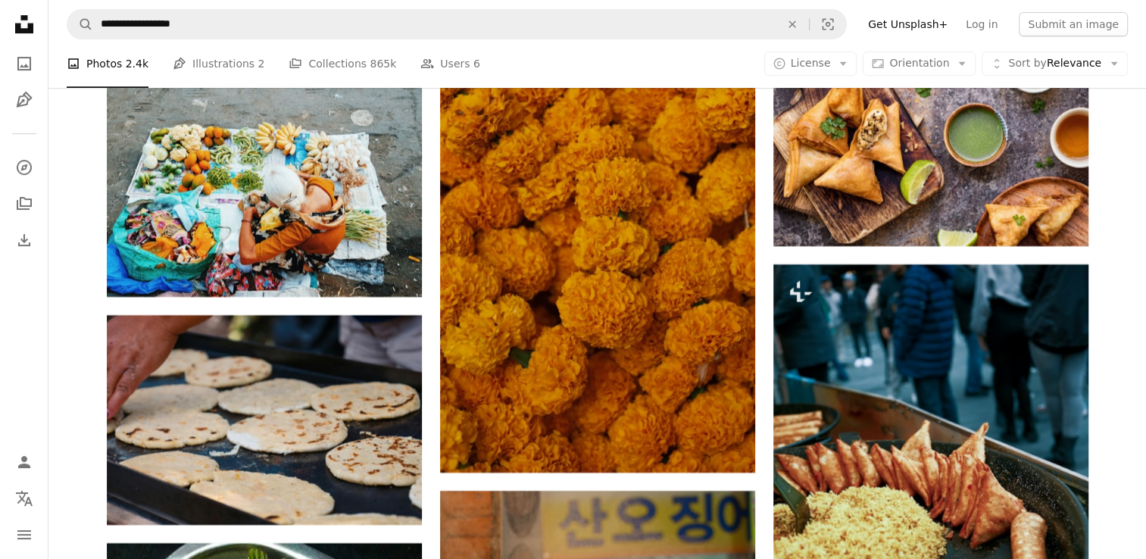
scroll to position [40924, 0]
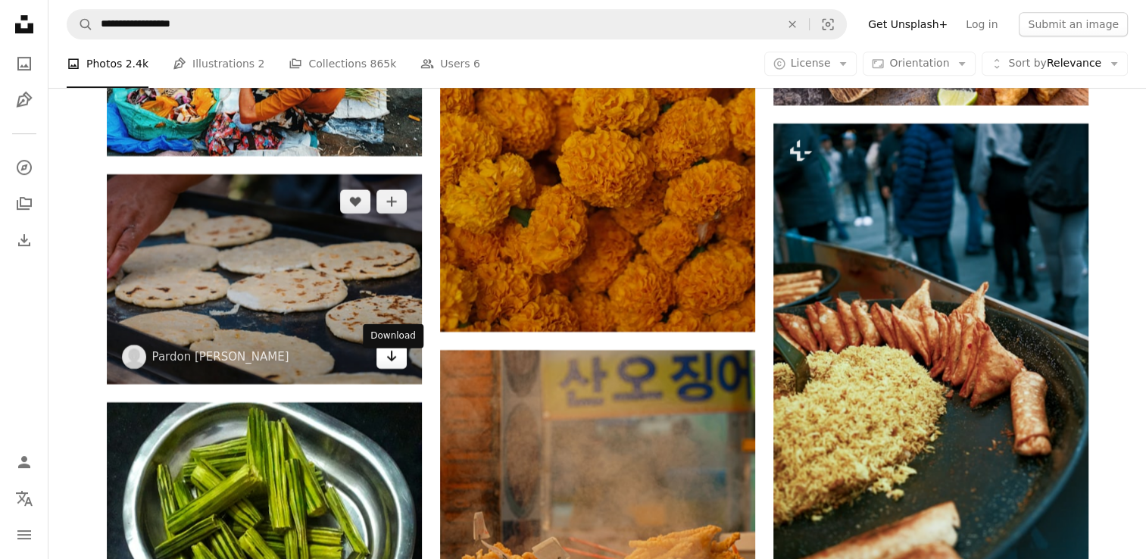
click at [386, 365] on icon "Arrow pointing down" at bounding box center [392, 356] width 12 height 18
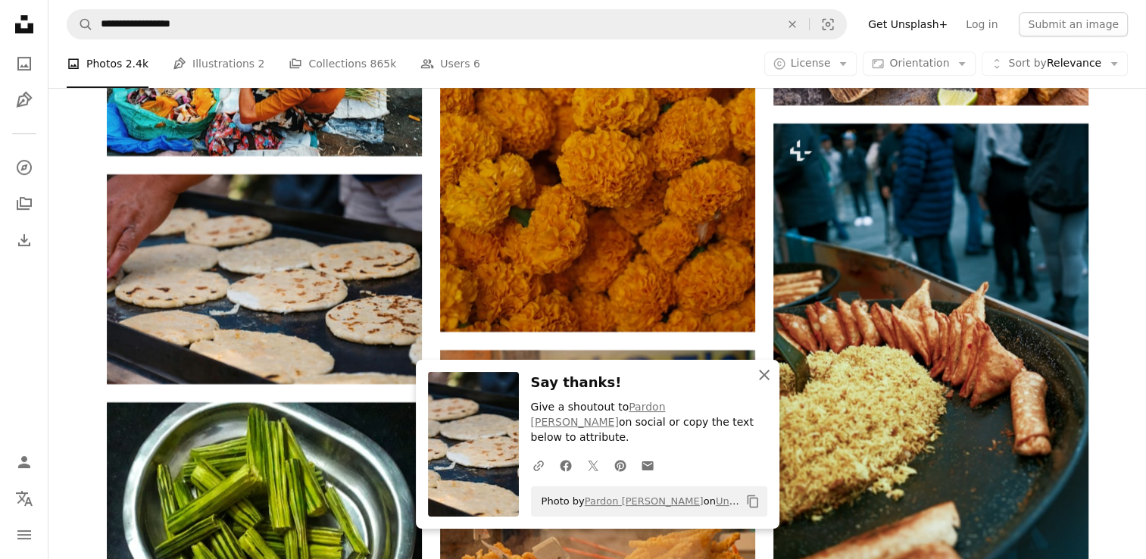
click at [764, 384] on icon "An X shape" at bounding box center [764, 375] width 18 height 18
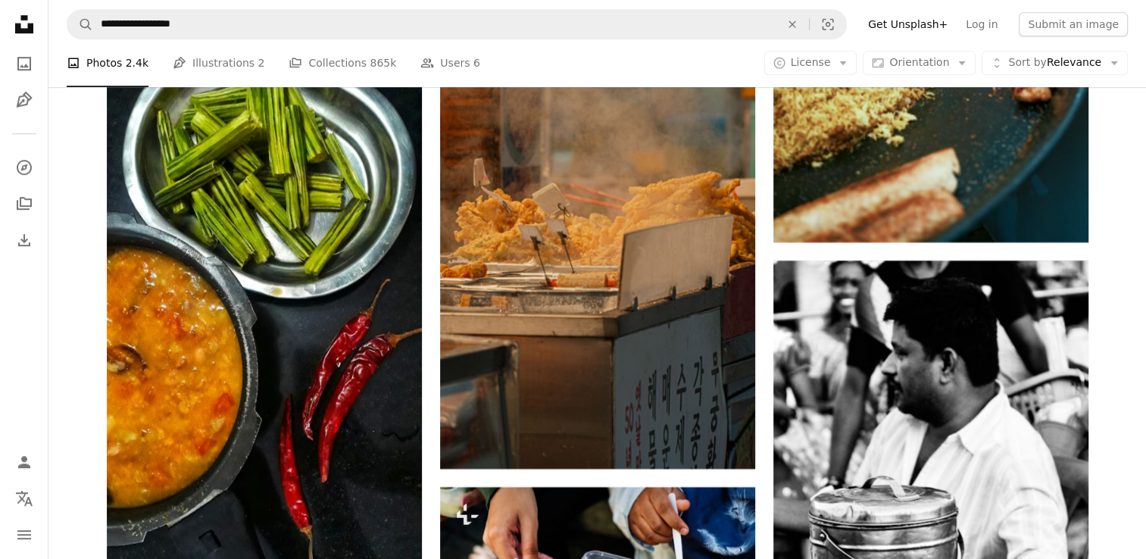
scroll to position [41368, 0]
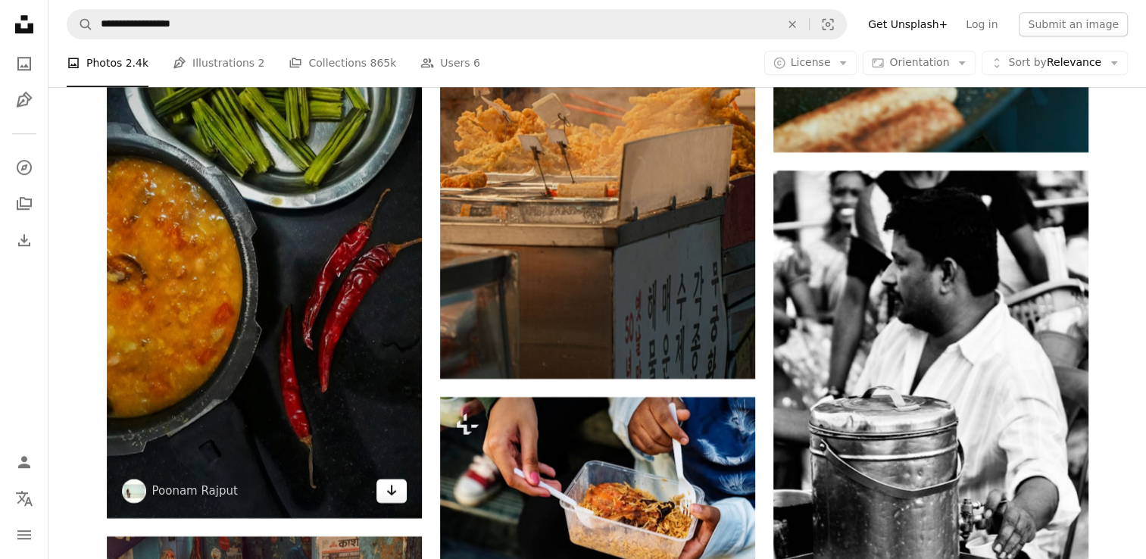
click at [392, 499] on icon "Arrow pointing down" at bounding box center [392, 490] width 12 height 18
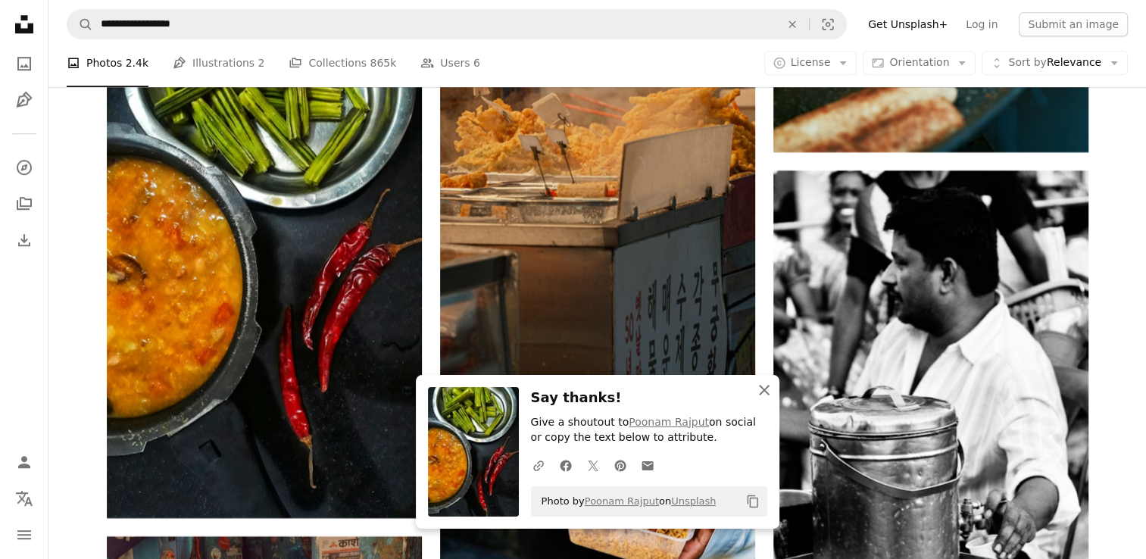
click at [761, 388] on icon "button" at bounding box center [764, 390] width 11 height 11
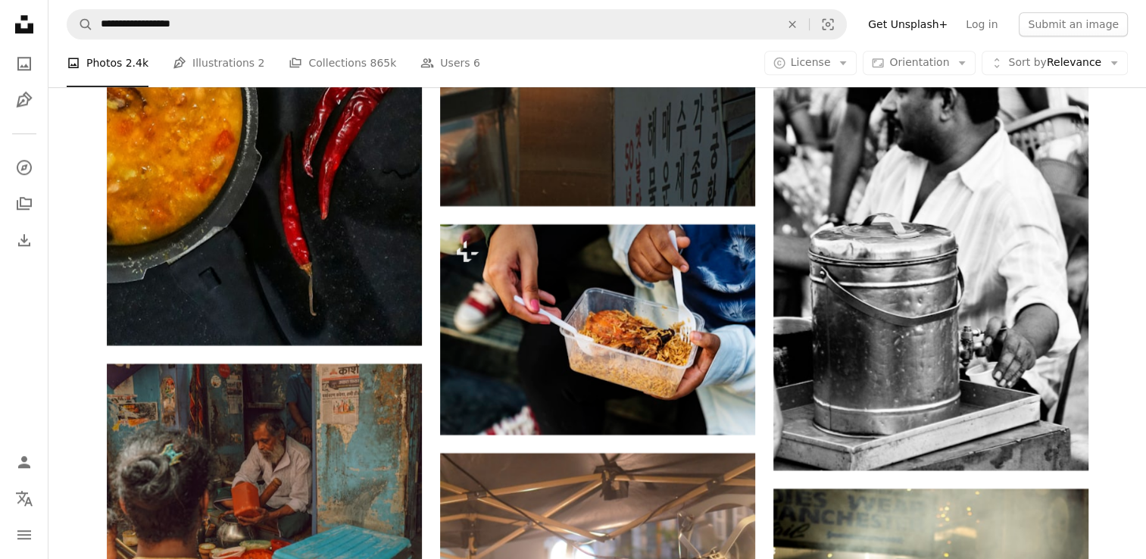
scroll to position [41560, 0]
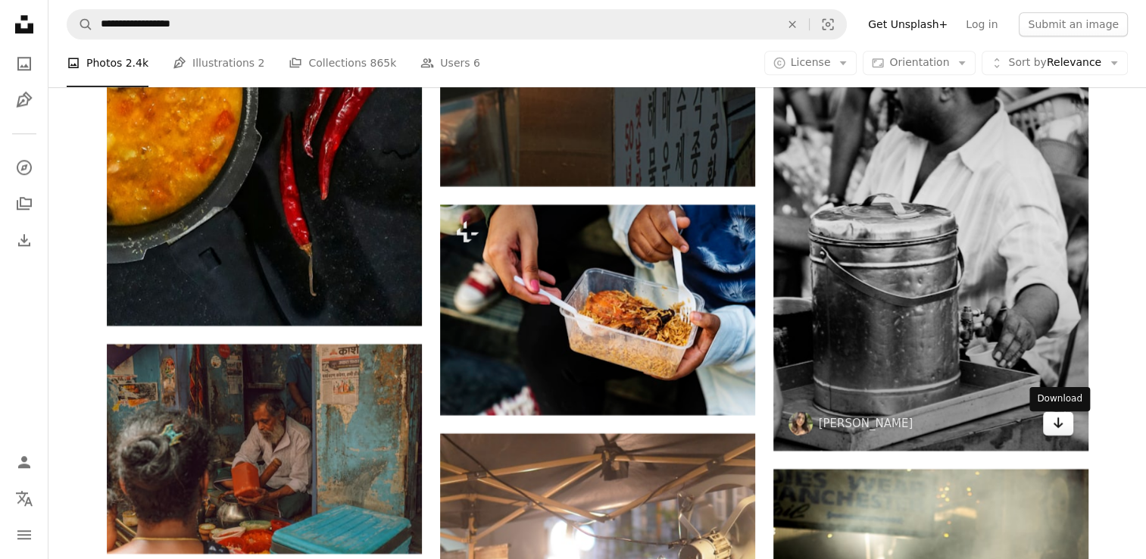
click at [1052, 430] on icon "Arrow pointing down" at bounding box center [1058, 423] width 12 height 18
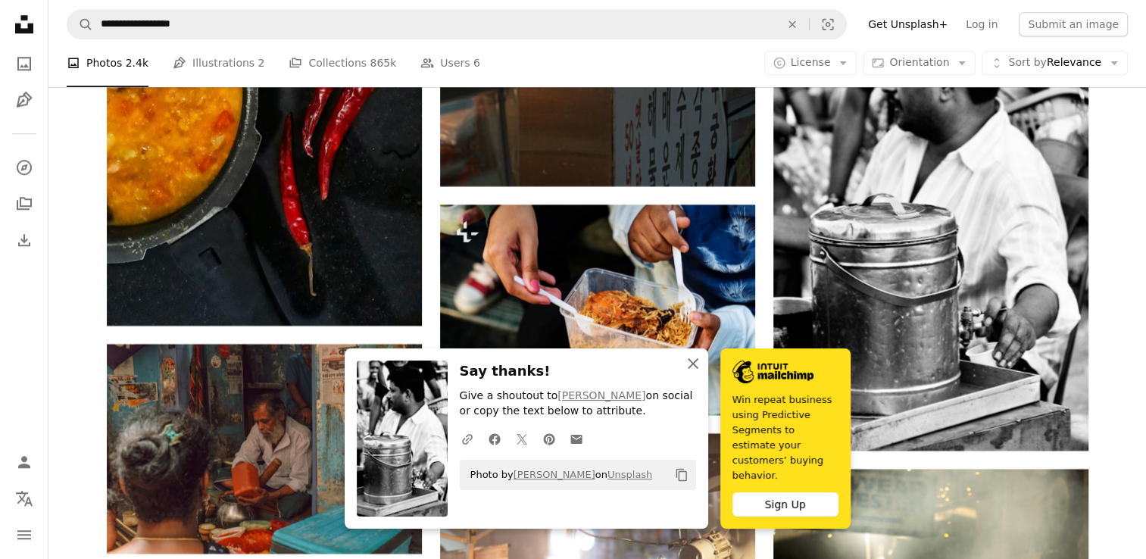
click at [690, 369] on icon "button" at bounding box center [693, 363] width 11 height 11
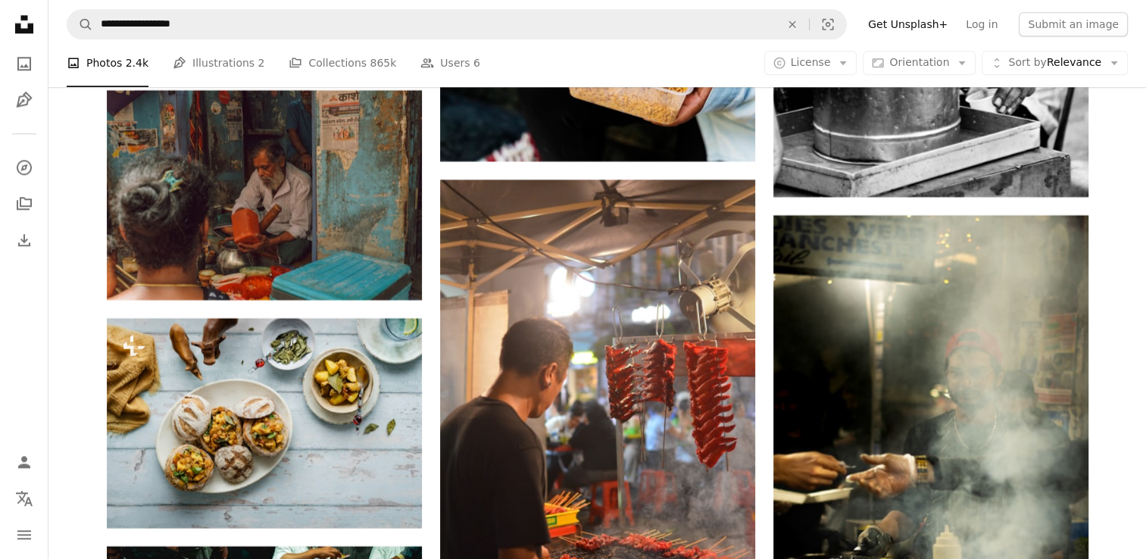
scroll to position [41822, 0]
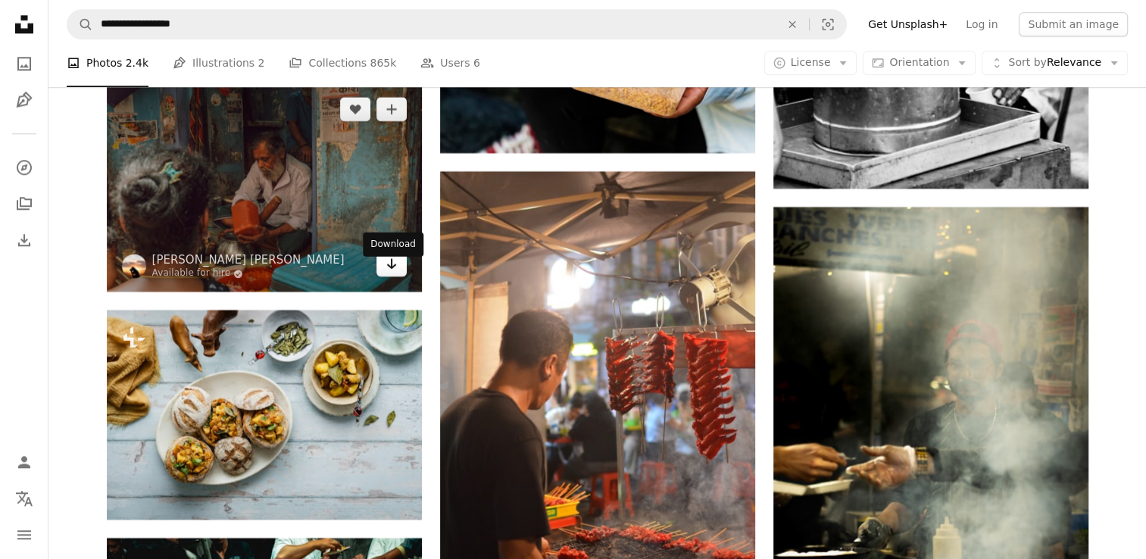
click at [391, 277] on link "Arrow pointing down" at bounding box center [392, 264] width 30 height 24
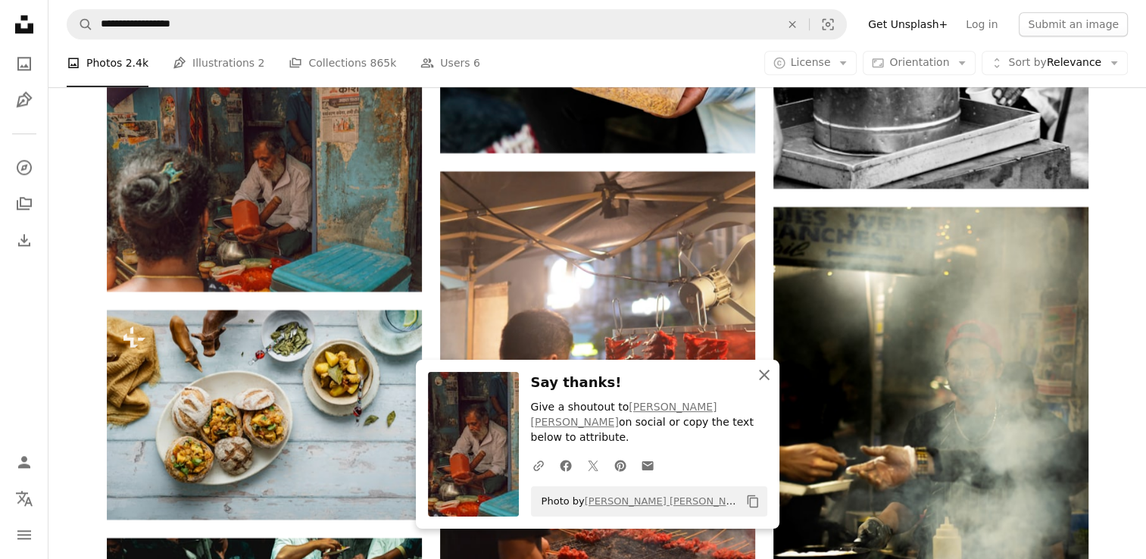
click at [765, 380] on icon "button" at bounding box center [764, 375] width 11 height 11
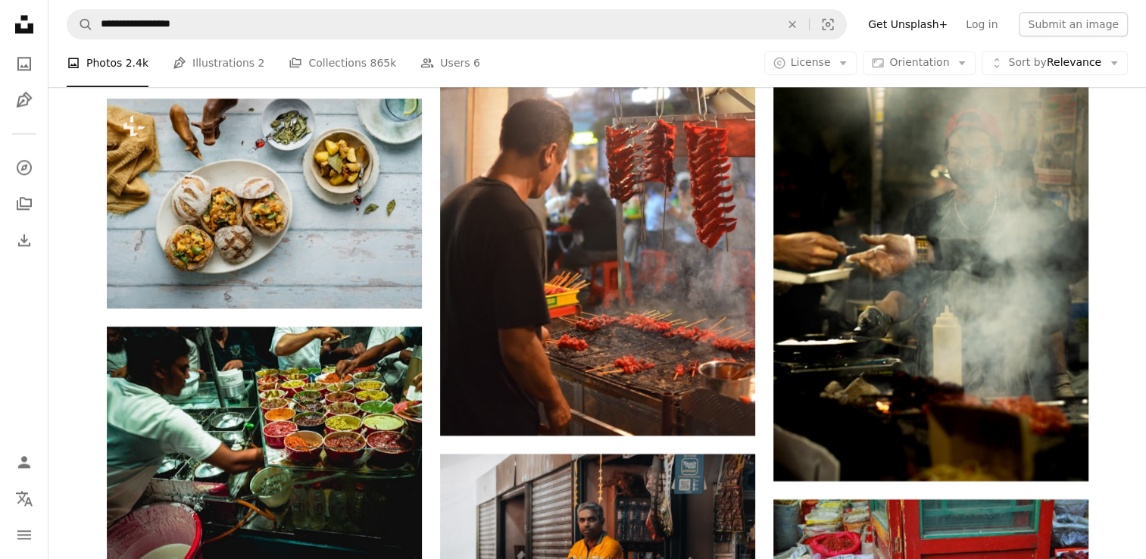
scroll to position [42035, 0]
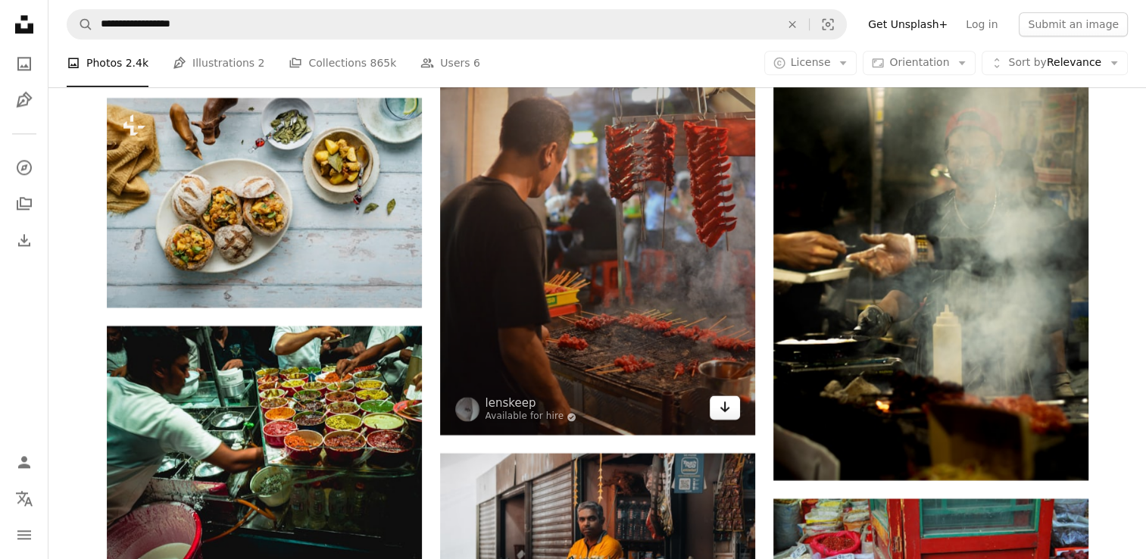
click at [726, 414] on icon "Arrow pointing down" at bounding box center [725, 407] width 12 height 18
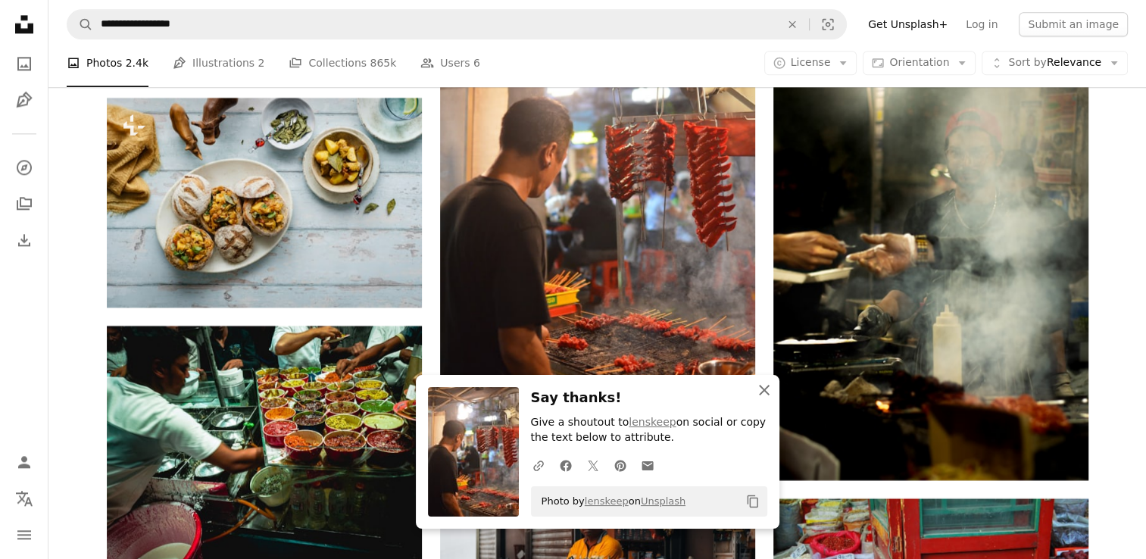
click at [766, 393] on icon "button" at bounding box center [764, 390] width 11 height 11
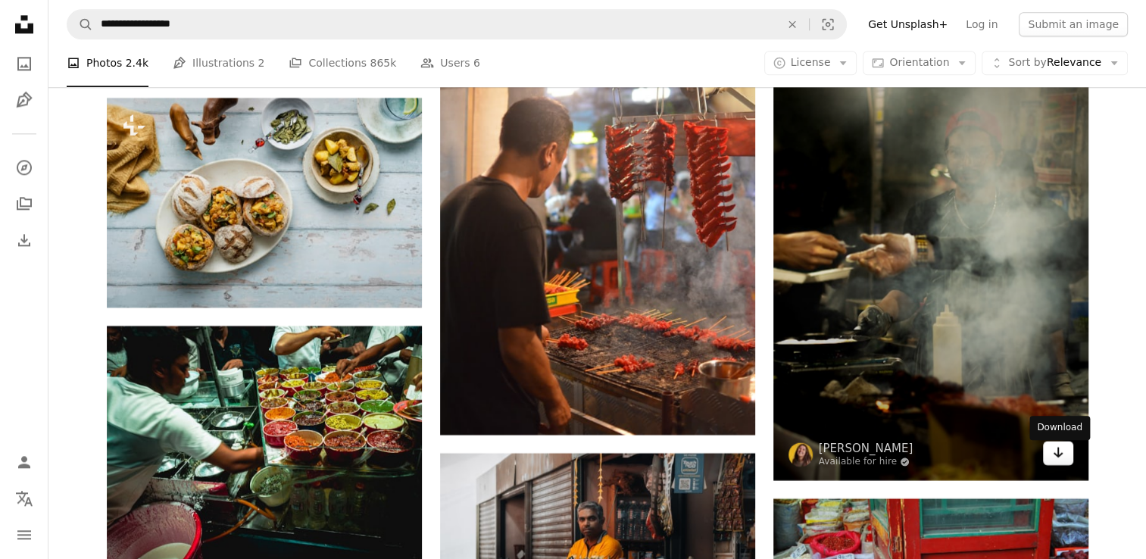
click at [1067, 464] on link "Arrow pointing down" at bounding box center [1058, 453] width 30 height 24
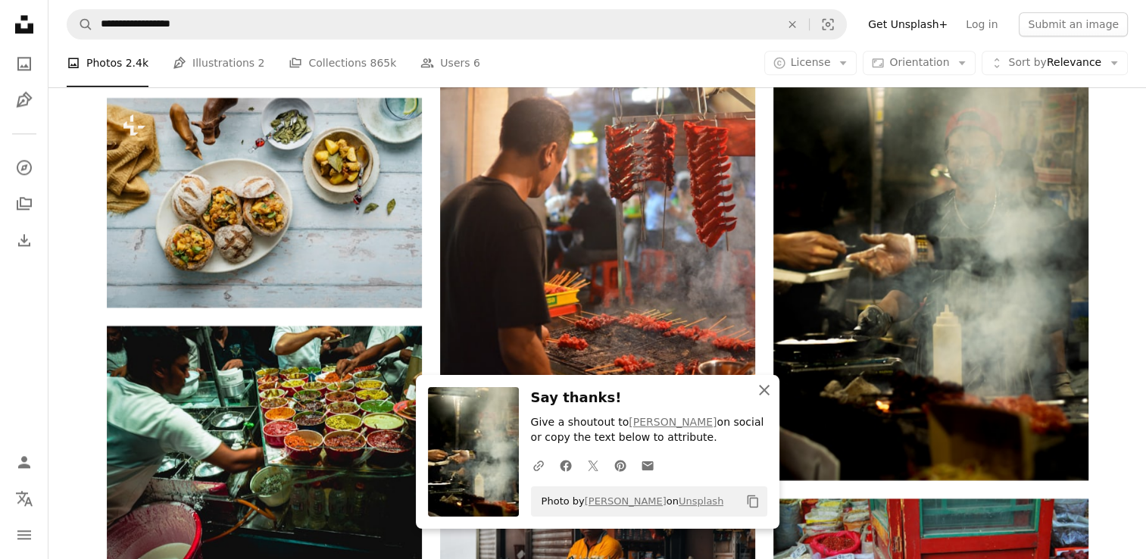
click at [761, 389] on icon "An X shape" at bounding box center [764, 390] width 18 height 18
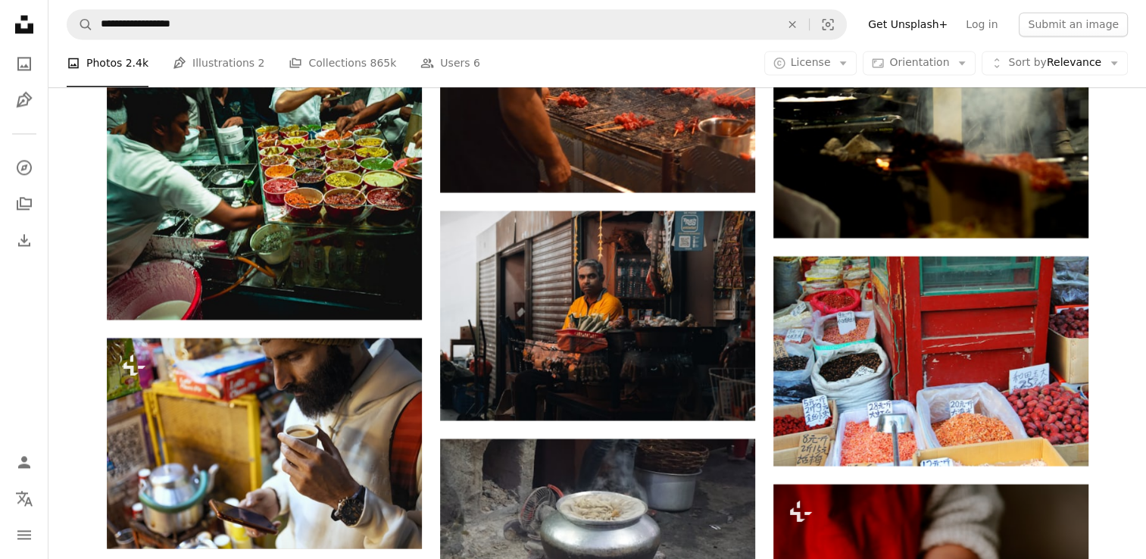
scroll to position [42328, 0]
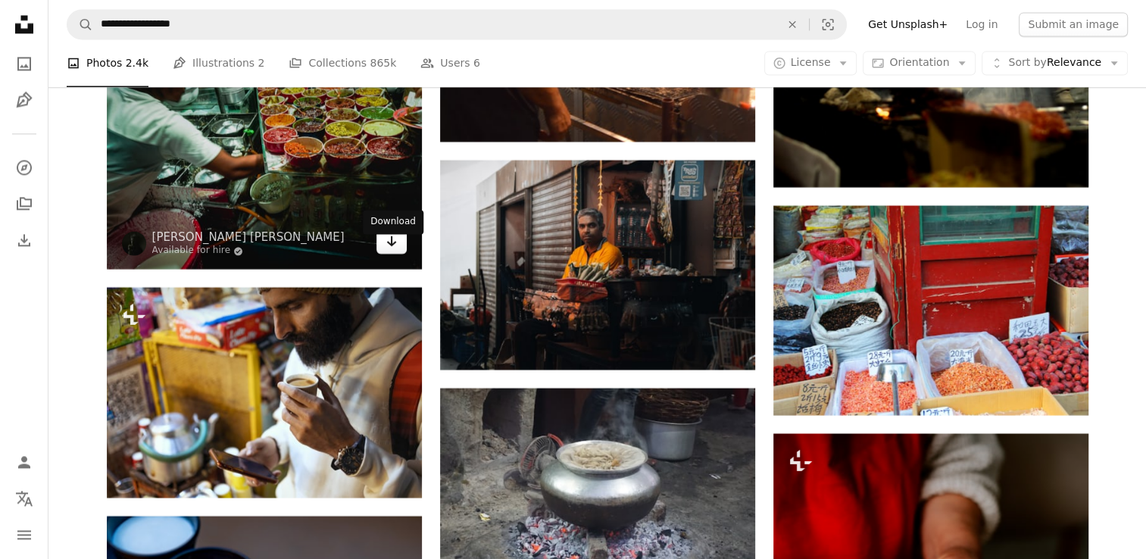
click at [384, 254] on link "Arrow pointing down" at bounding box center [392, 242] width 30 height 24
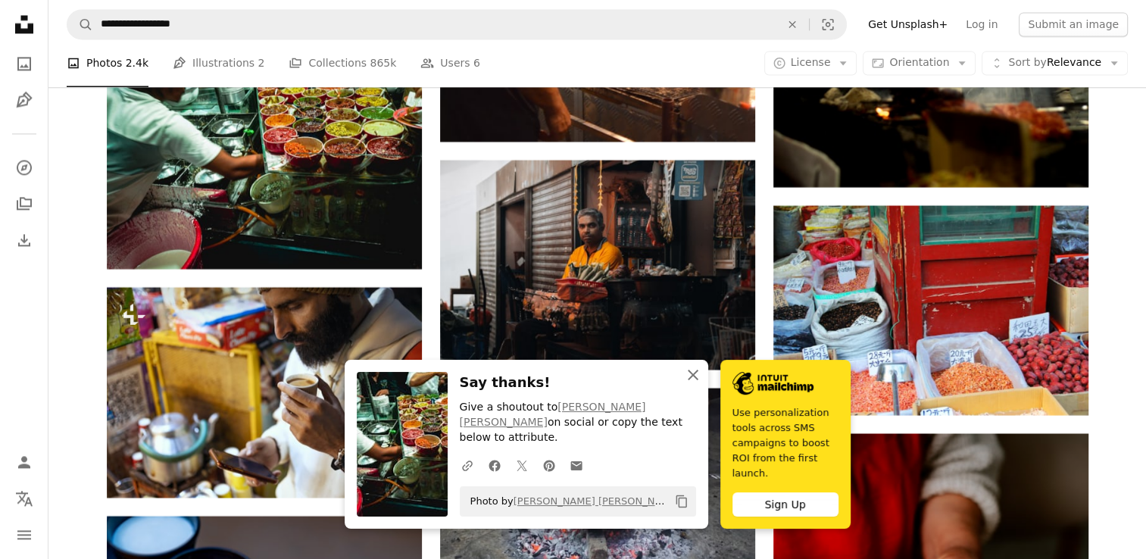
click at [696, 384] on icon "An X shape" at bounding box center [693, 375] width 18 height 18
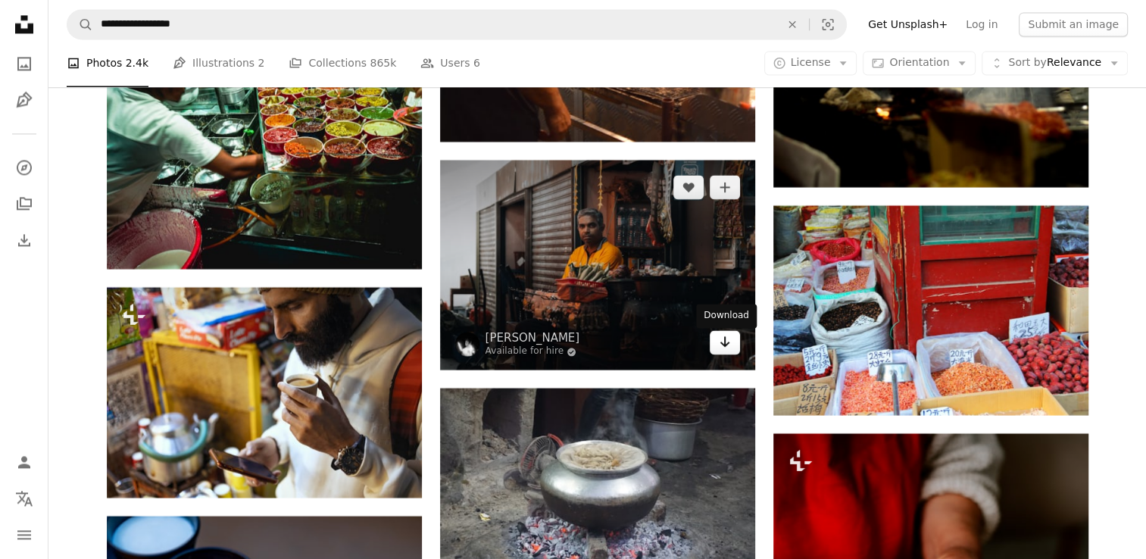
click at [721, 342] on icon "Arrow pointing down" at bounding box center [725, 342] width 12 height 18
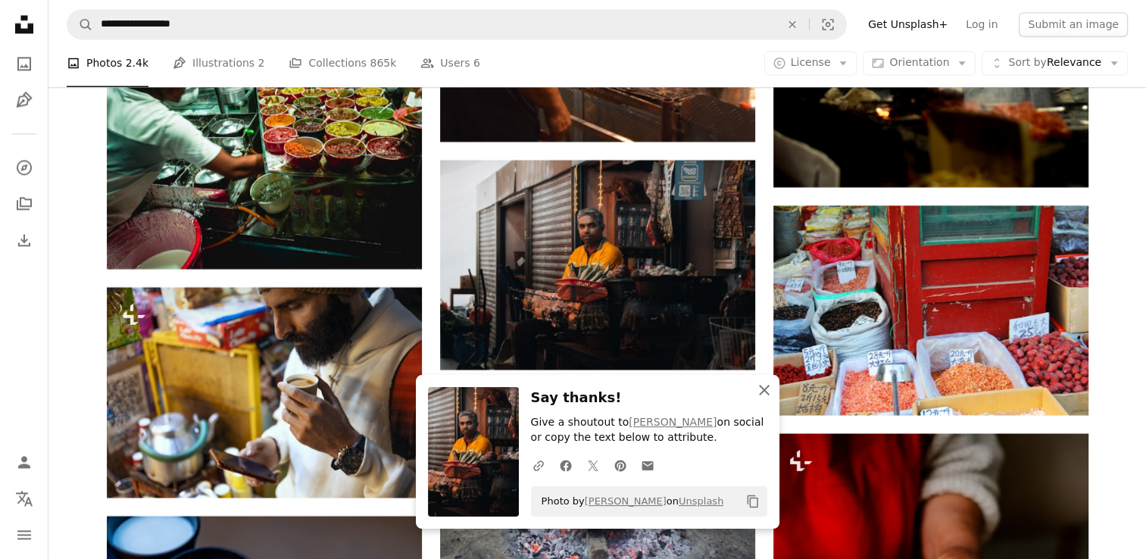
click at [758, 386] on icon "An X shape" at bounding box center [764, 390] width 18 height 18
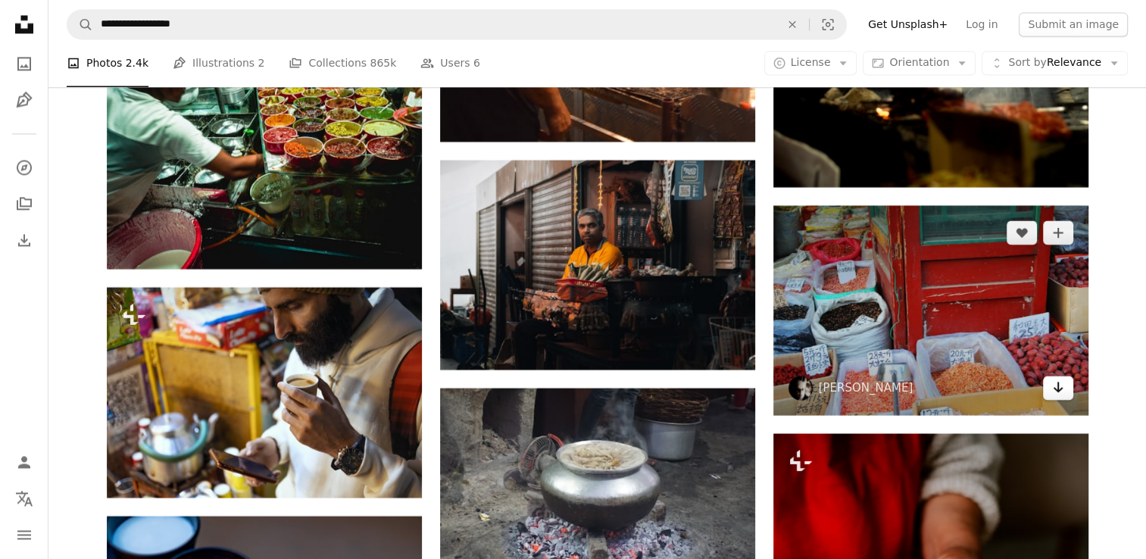
click at [1062, 396] on icon "Arrow pointing down" at bounding box center [1058, 387] width 12 height 18
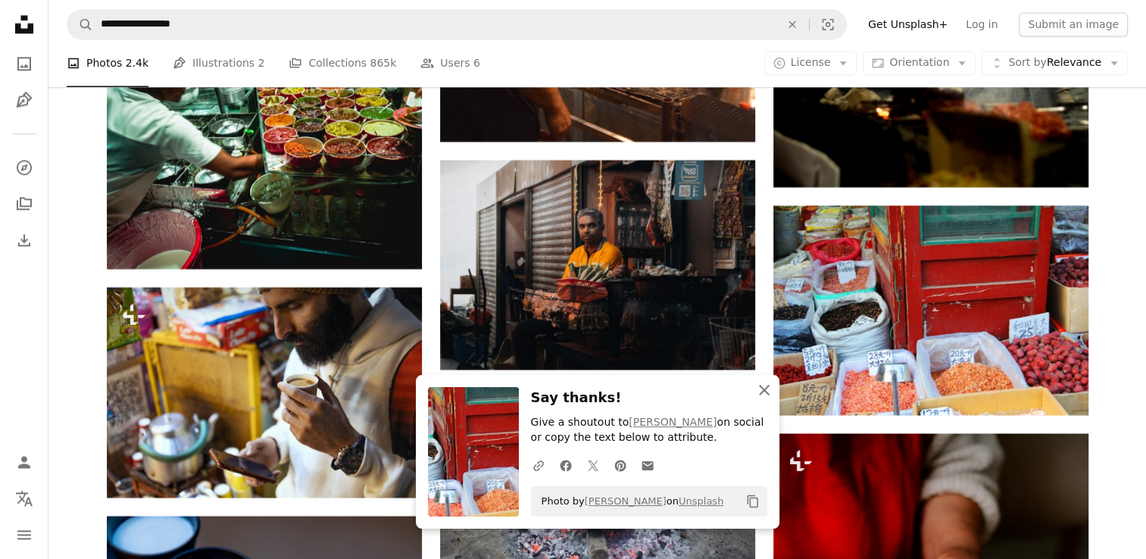
click at [758, 390] on icon "An X shape" at bounding box center [764, 390] width 18 height 18
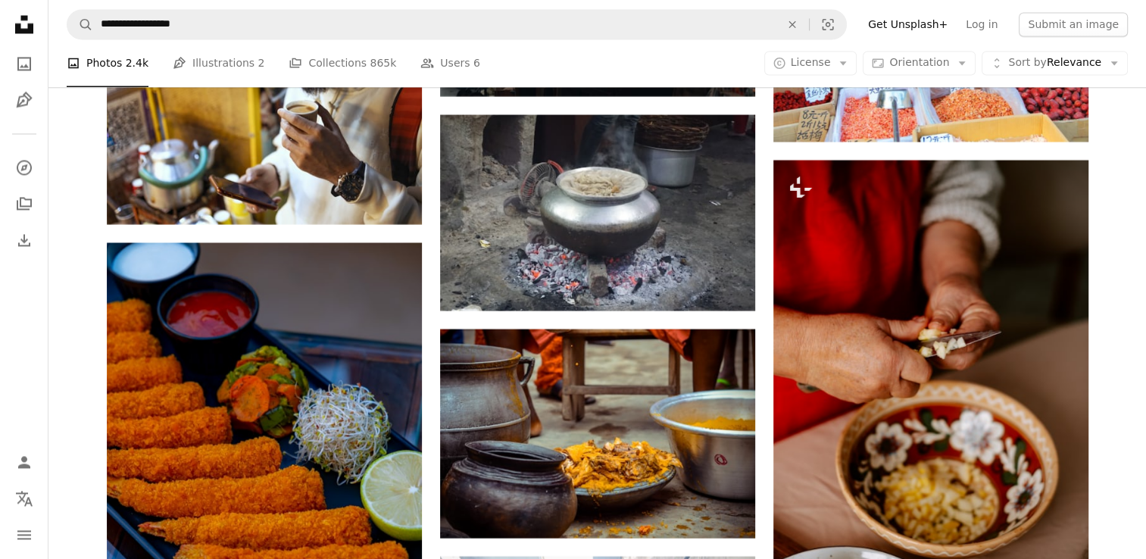
scroll to position [42610, 0]
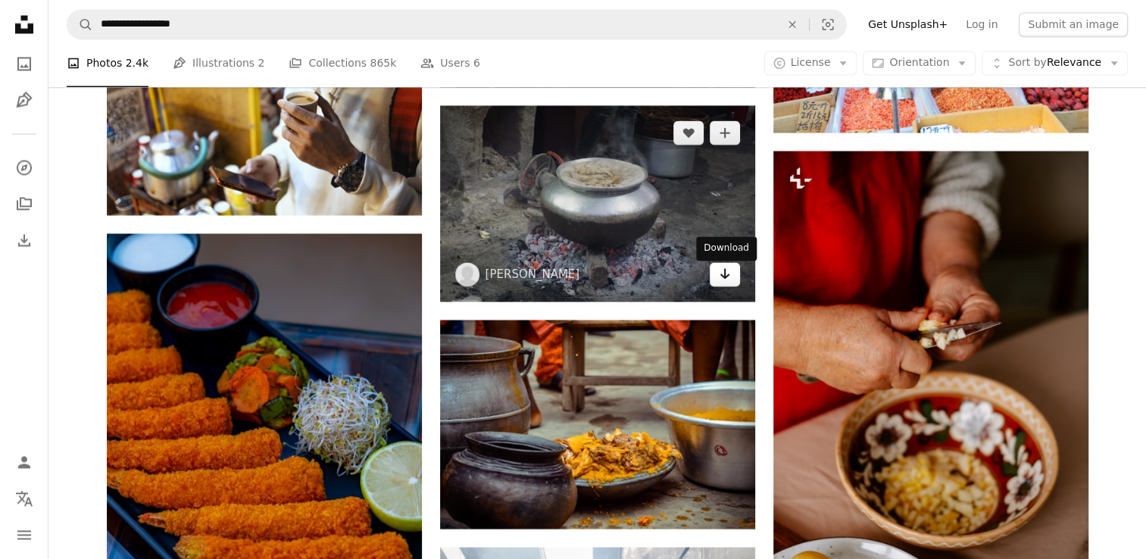
click at [736, 286] on link "Arrow pointing down" at bounding box center [725, 274] width 30 height 24
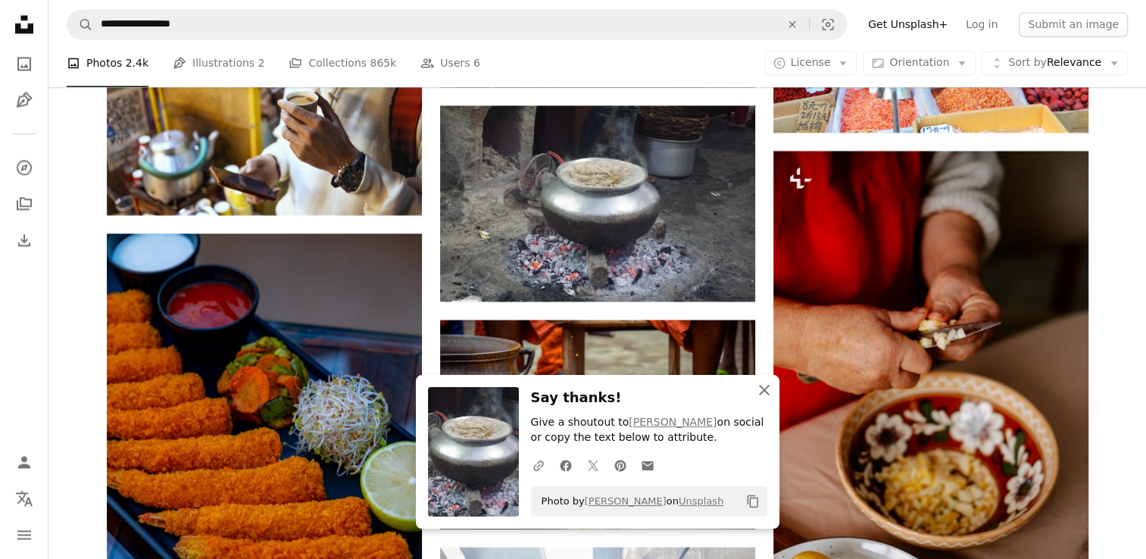
click at [776, 396] on button "An X shape Close" at bounding box center [764, 390] width 30 height 30
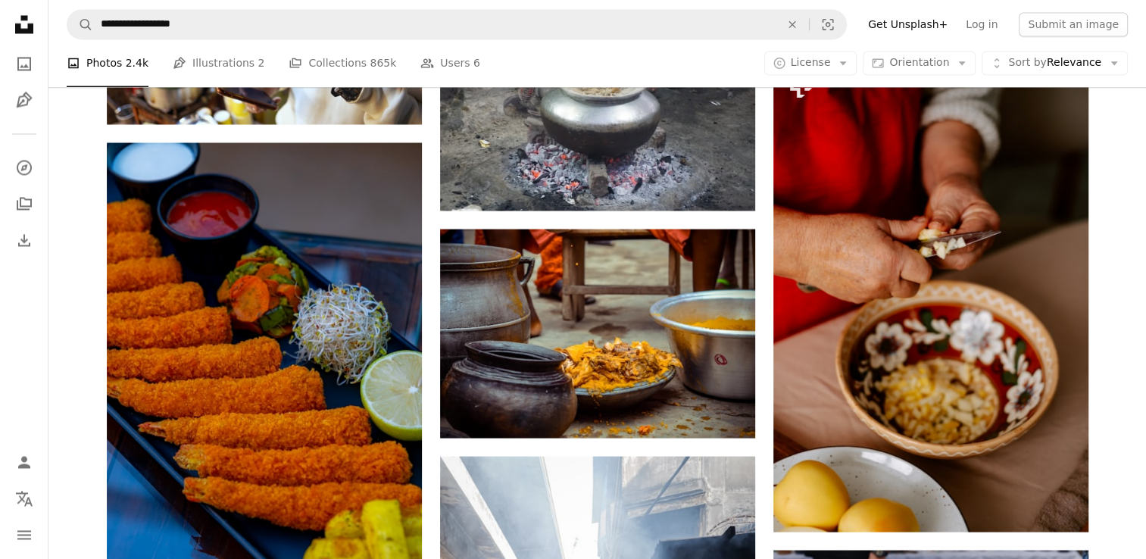
scroll to position [42732, 0]
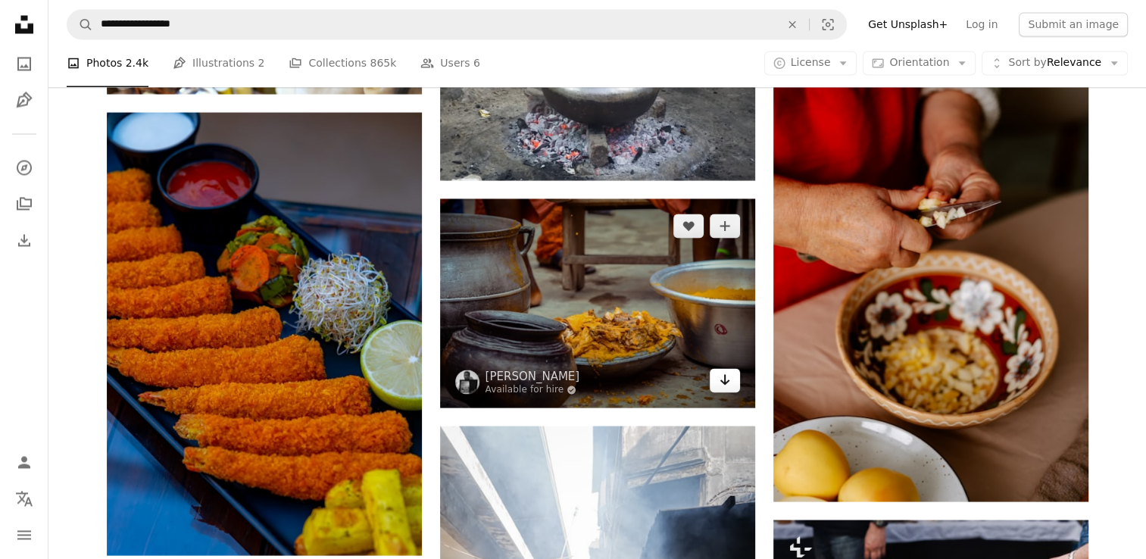
click at [717, 385] on link "Arrow pointing down" at bounding box center [725, 380] width 30 height 24
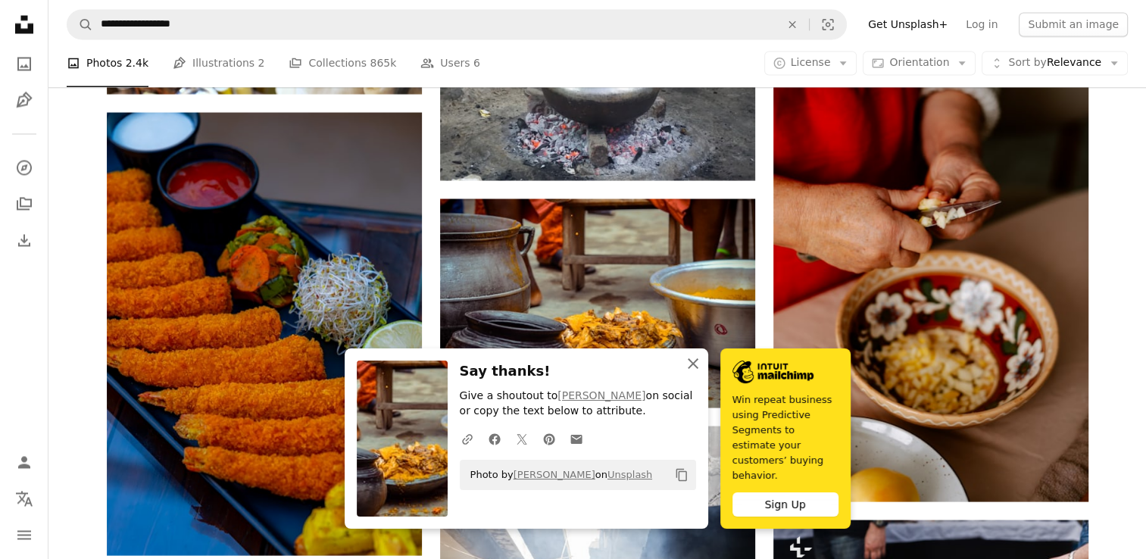
click at [696, 373] on icon "An X shape" at bounding box center [693, 364] width 18 height 18
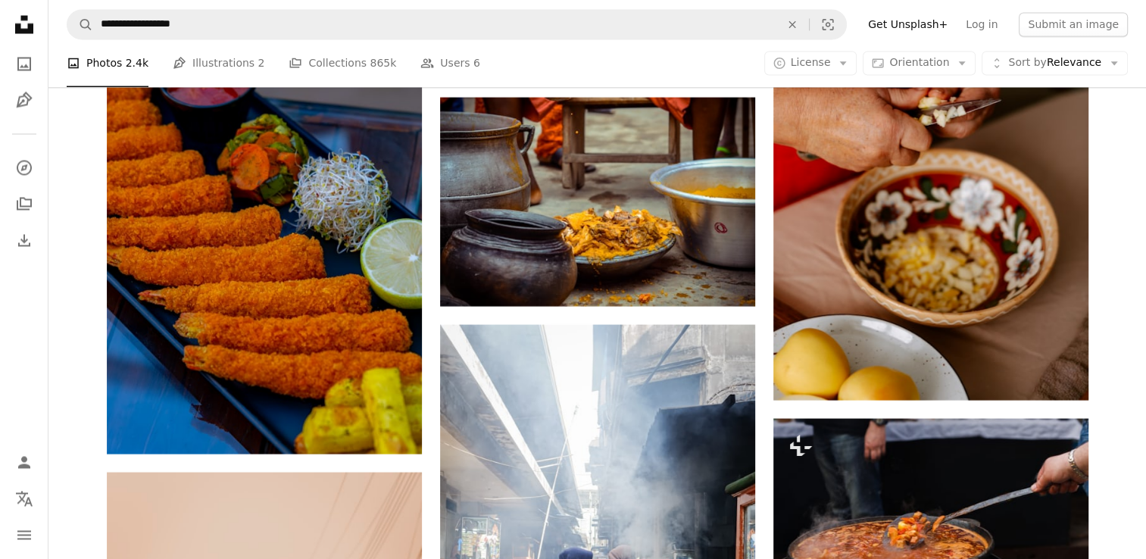
scroll to position [42883, 0]
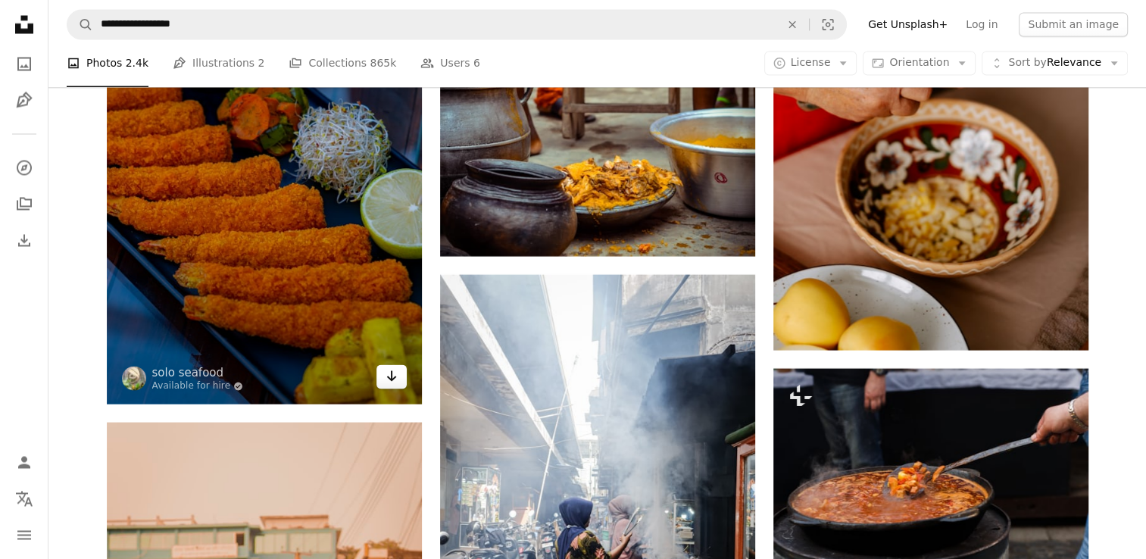
click at [391, 381] on icon "Download" at bounding box center [391, 376] width 10 height 11
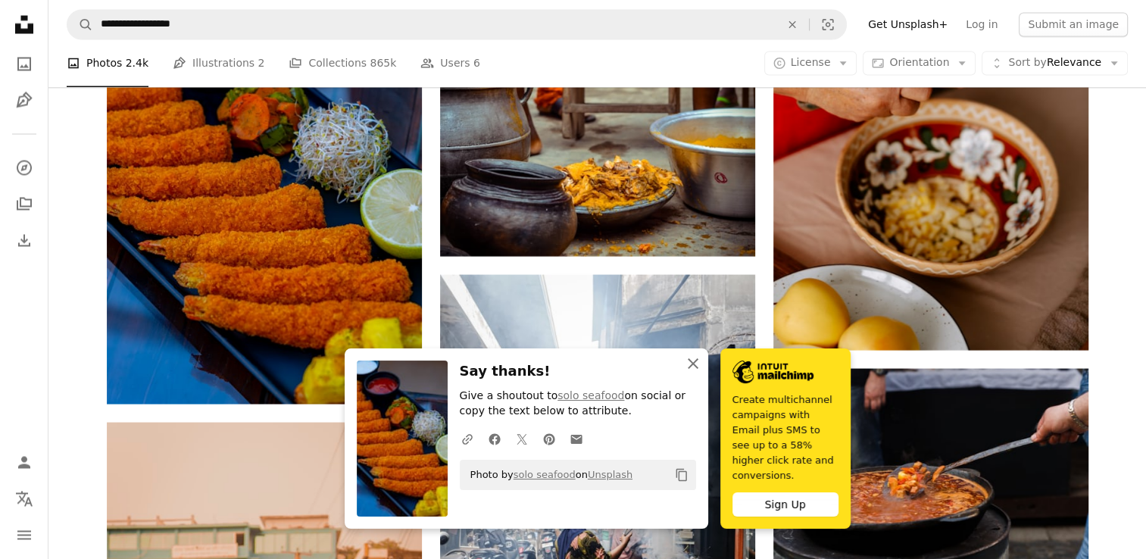
click at [698, 373] on icon "An X shape" at bounding box center [693, 364] width 18 height 18
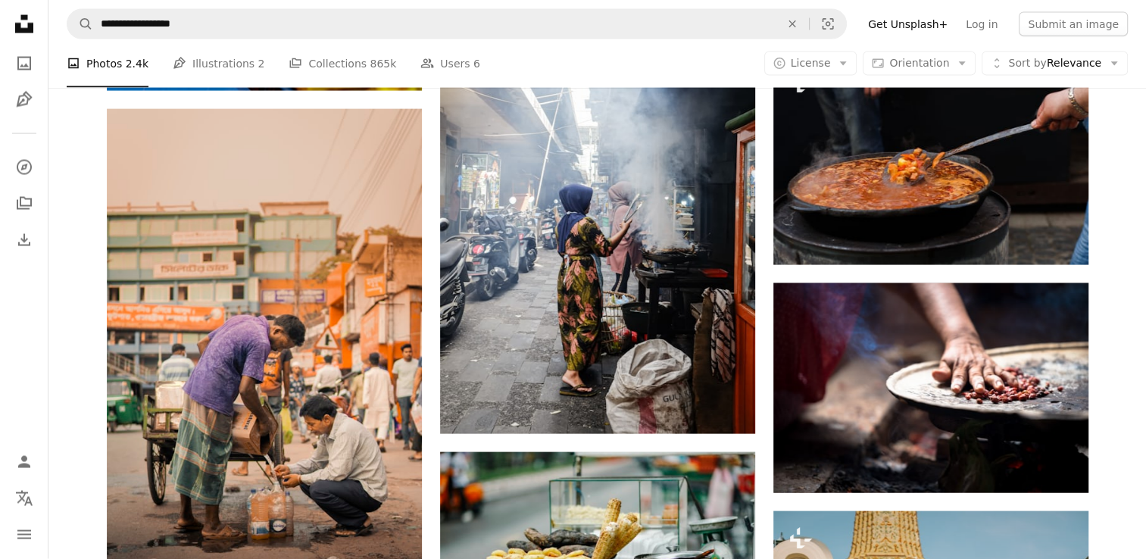
scroll to position [43217, 0]
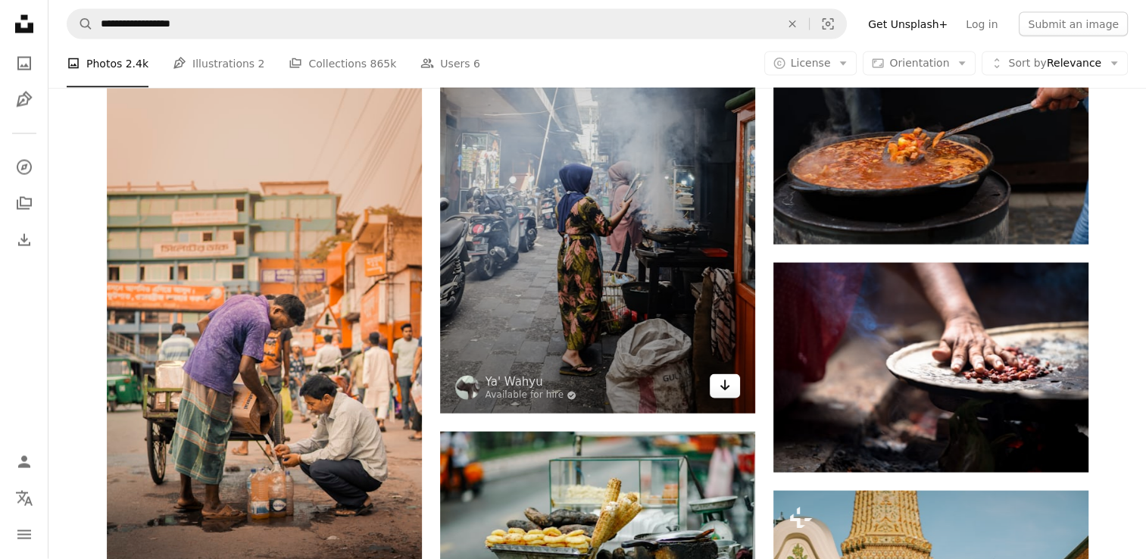
click at [730, 390] on icon "Arrow pointing down" at bounding box center [725, 386] width 12 height 18
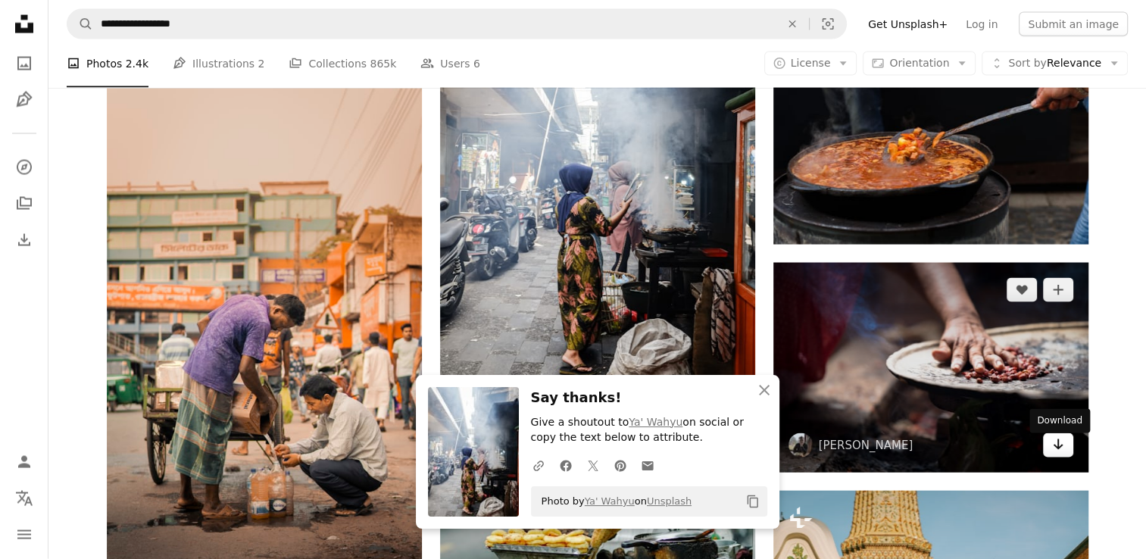
click at [1058, 454] on icon "Arrow pointing down" at bounding box center [1058, 445] width 12 height 18
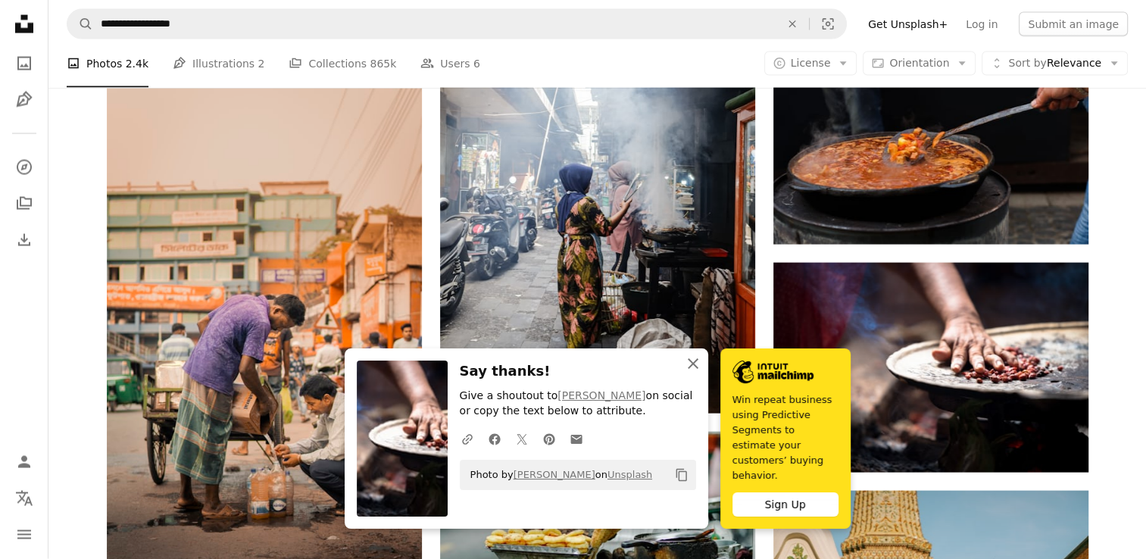
click at [697, 373] on icon "An X shape" at bounding box center [693, 364] width 18 height 18
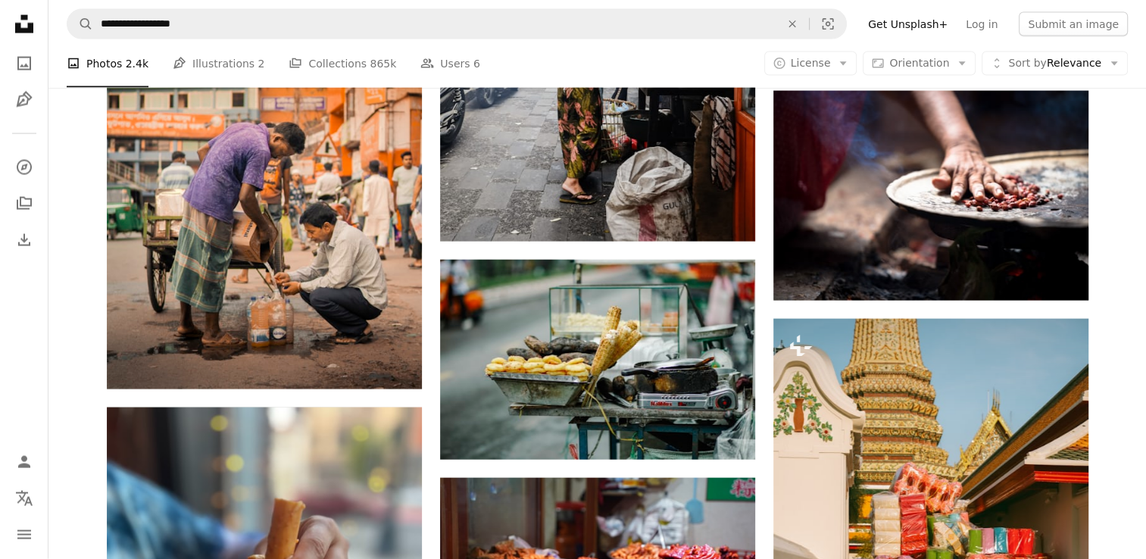
scroll to position [43409, 0]
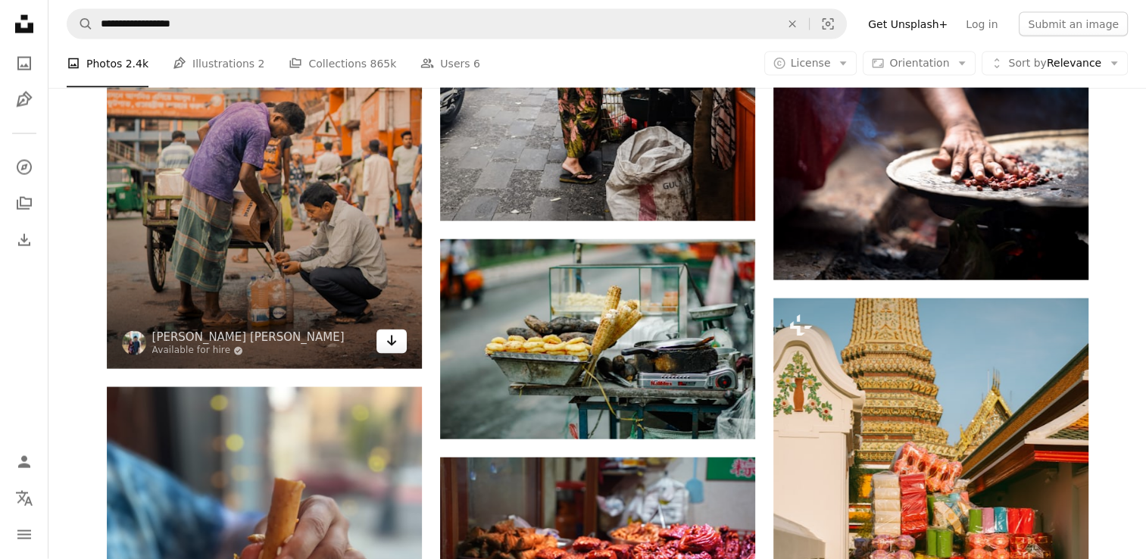
click at [388, 350] on icon "Arrow pointing down" at bounding box center [392, 341] width 12 height 18
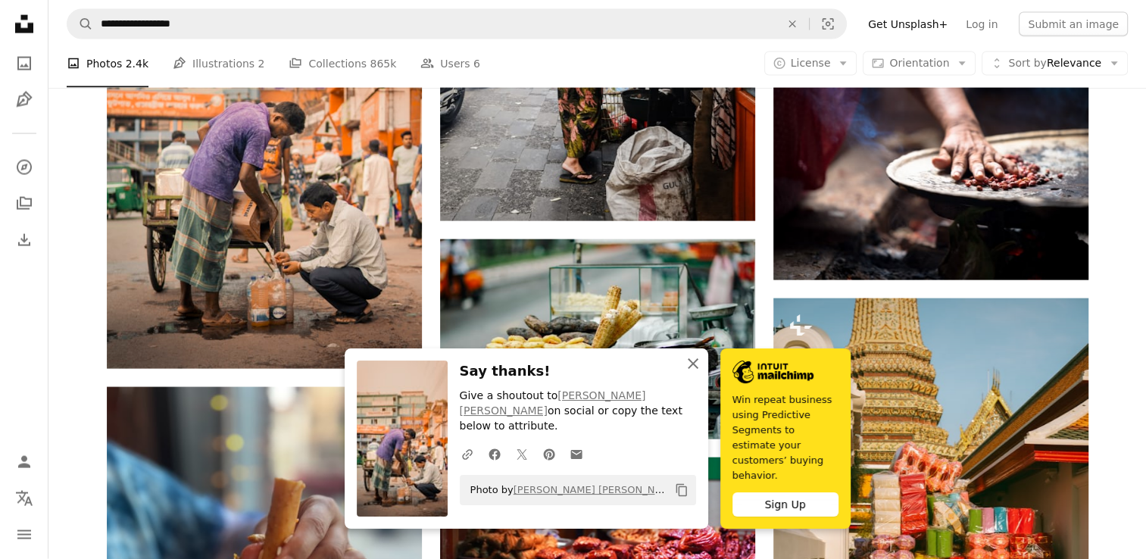
click at [696, 372] on icon "An X shape" at bounding box center [693, 364] width 18 height 18
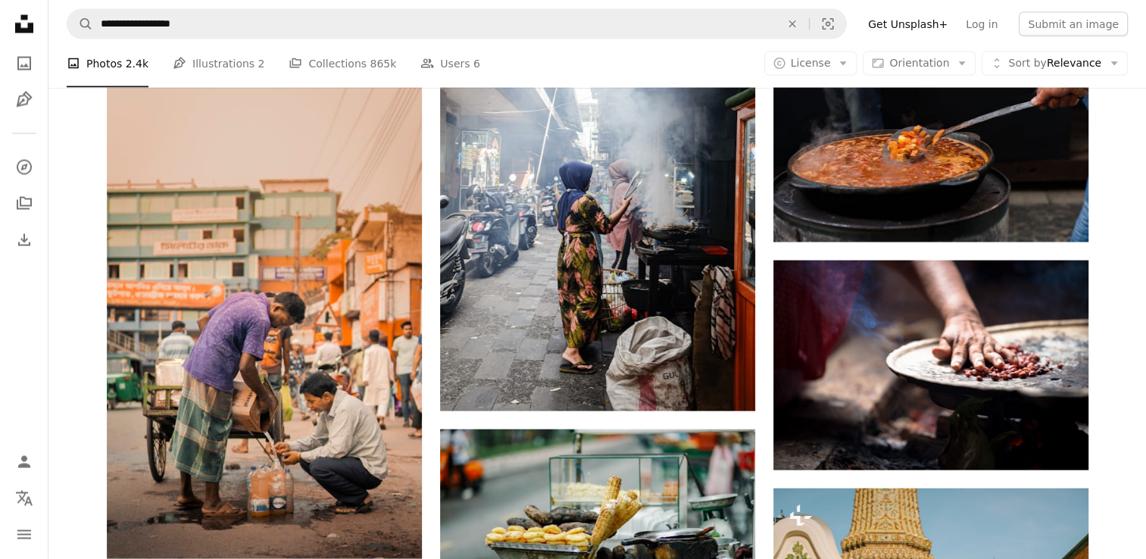
scroll to position [43273, 0]
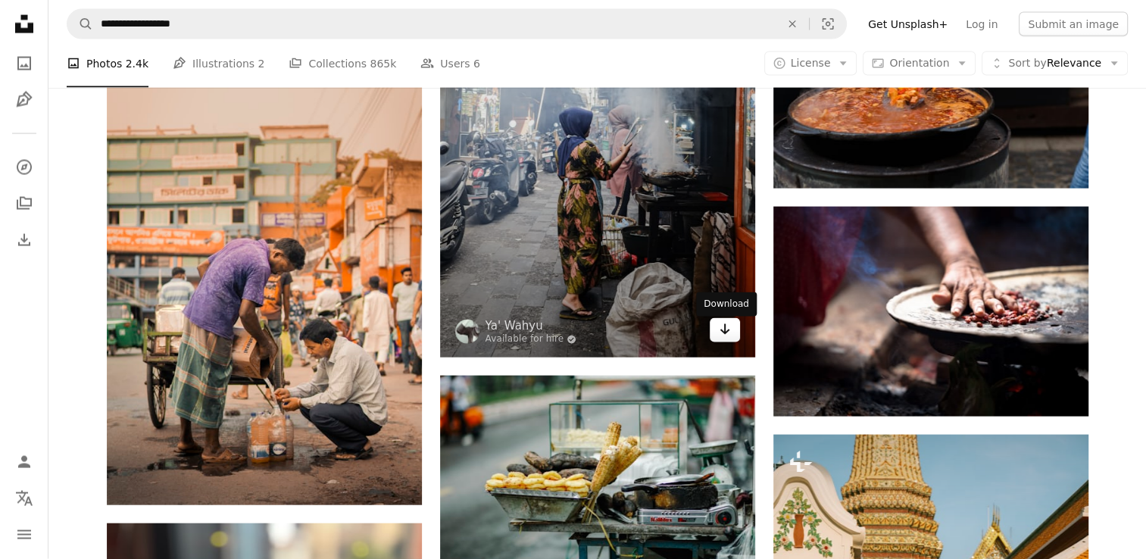
click at [719, 338] on icon "Arrow pointing down" at bounding box center [725, 330] width 12 height 18
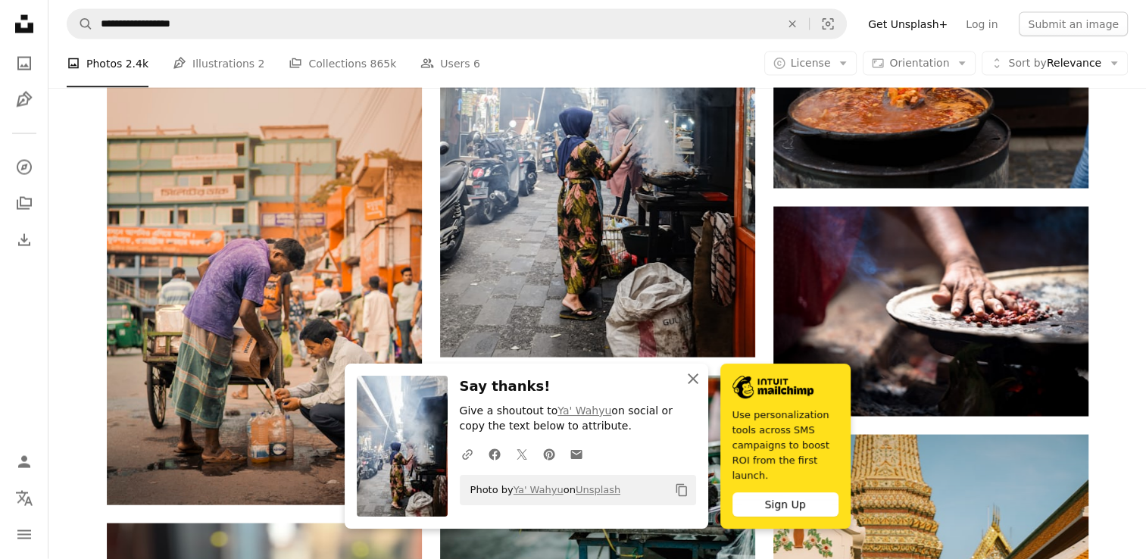
click at [686, 388] on icon "An X shape" at bounding box center [693, 379] width 18 height 18
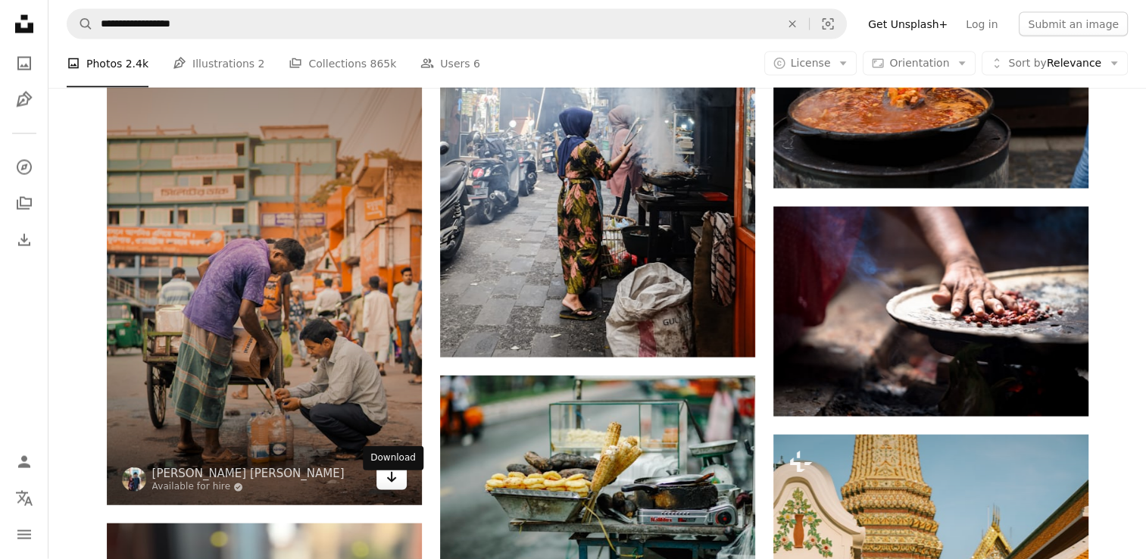
click at [397, 486] on icon "Arrow pointing down" at bounding box center [392, 477] width 12 height 18
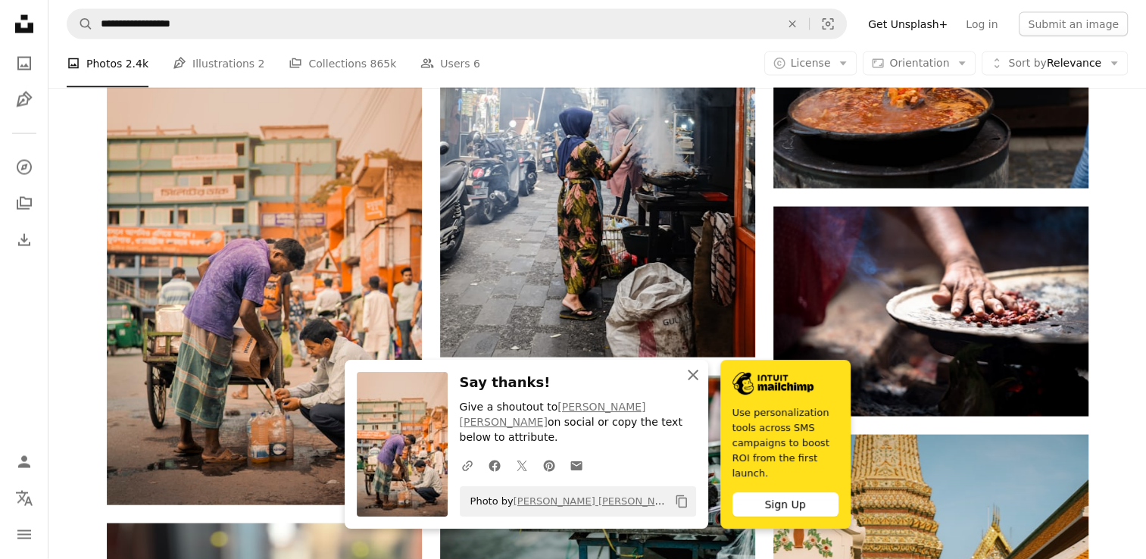
click at [685, 384] on icon "An X shape" at bounding box center [693, 375] width 18 height 18
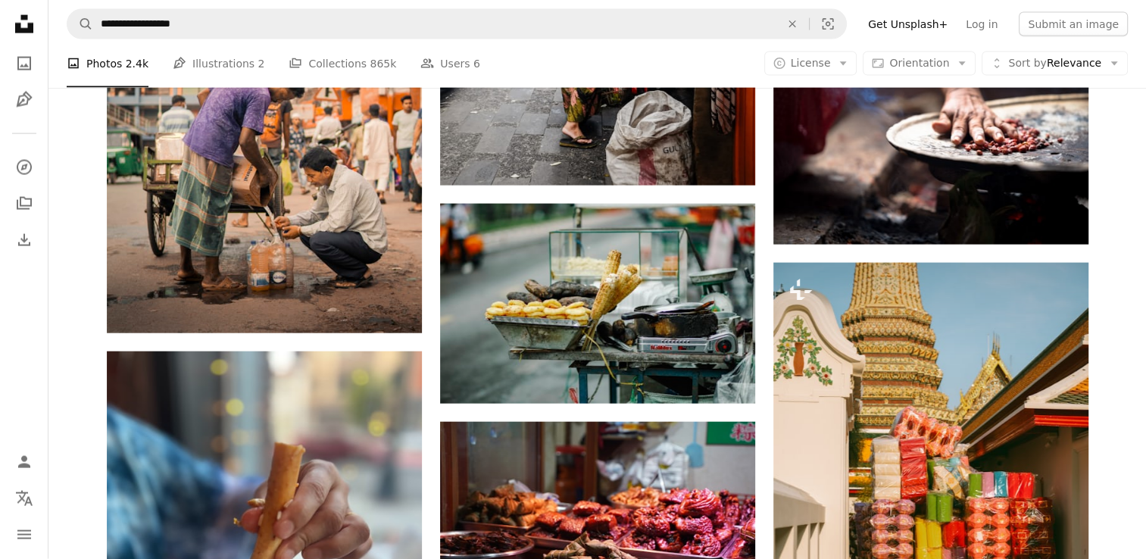
scroll to position [43475, 0]
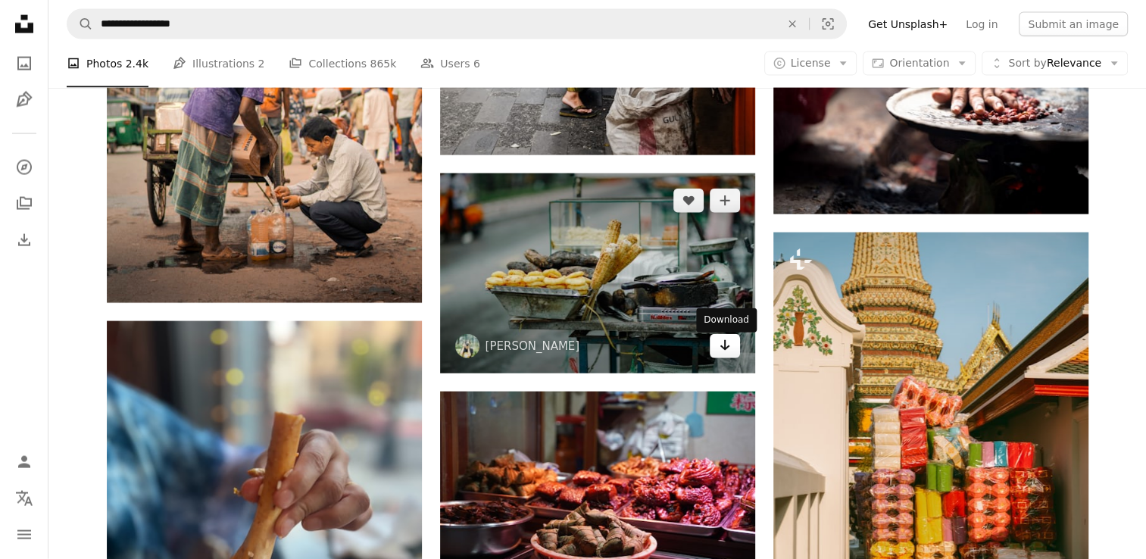
click at [732, 347] on link "Arrow pointing down" at bounding box center [725, 346] width 30 height 24
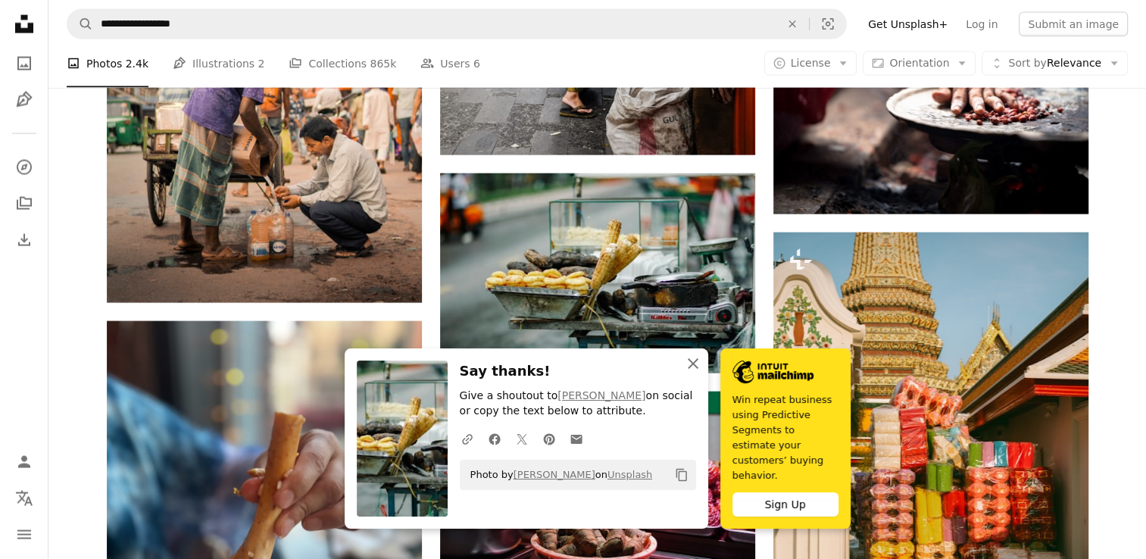
click at [688, 373] on icon "An X shape" at bounding box center [693, 364] width 18 height 18
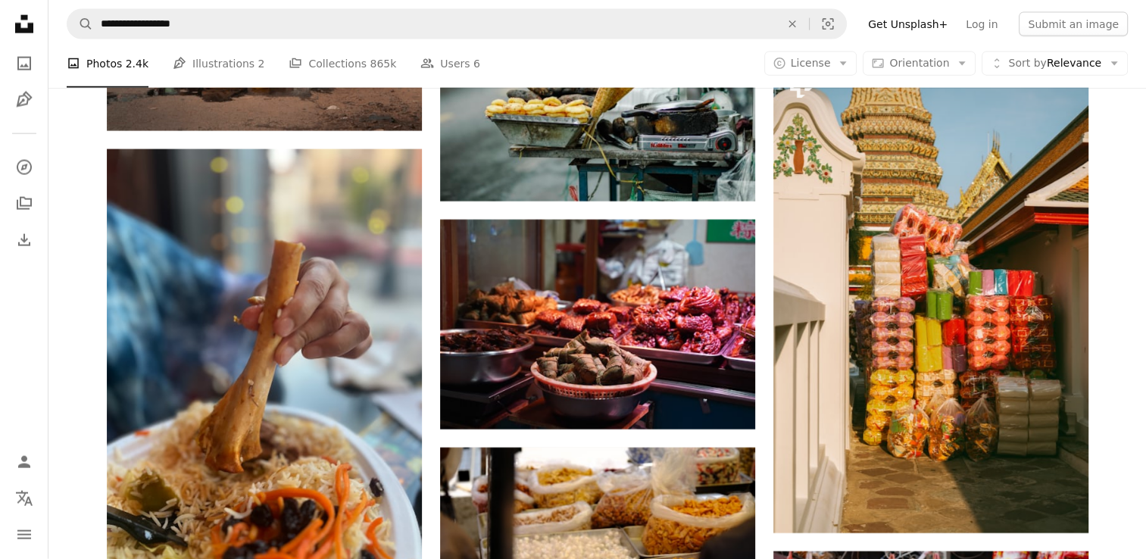
scroll to position [43708, 0]
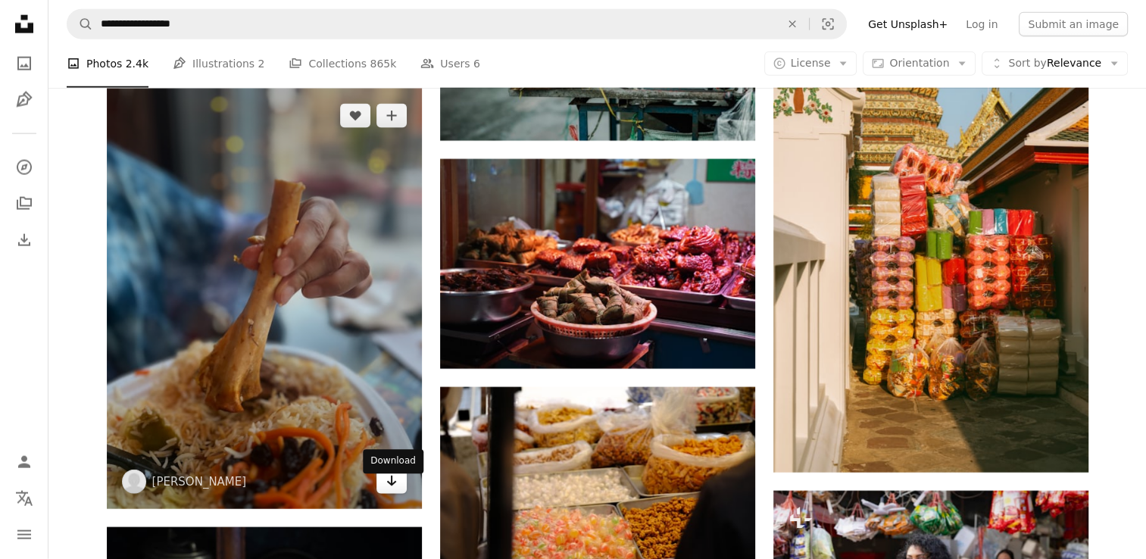
click at [400, 489] on link "Arrow pointing down" at bounding box center [392, 482] width 30 height 24
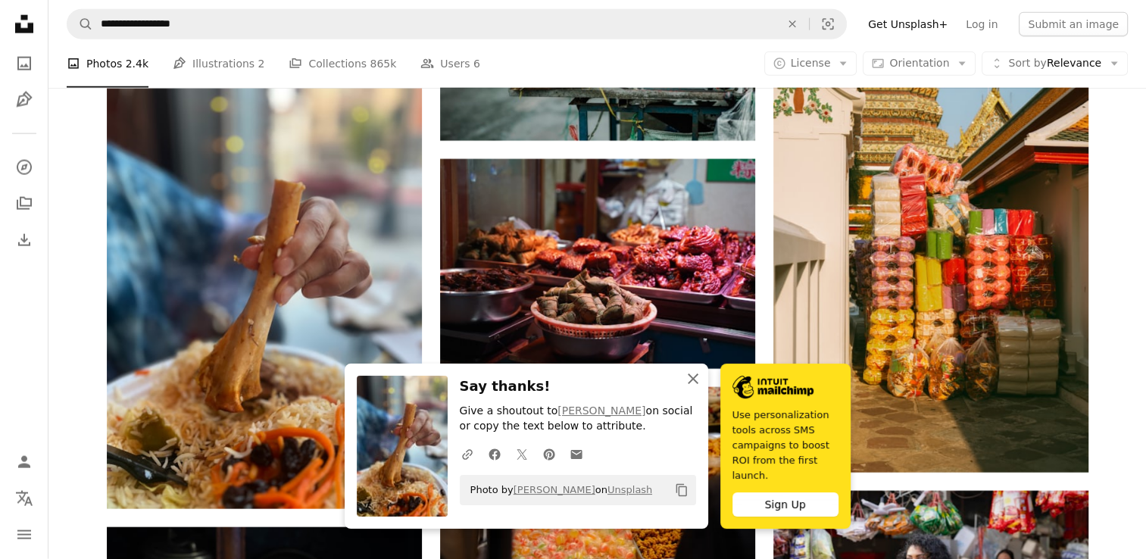
click at [690, 388] on icon "An X shape" at bounding box center [693, 379] width 18 height 18
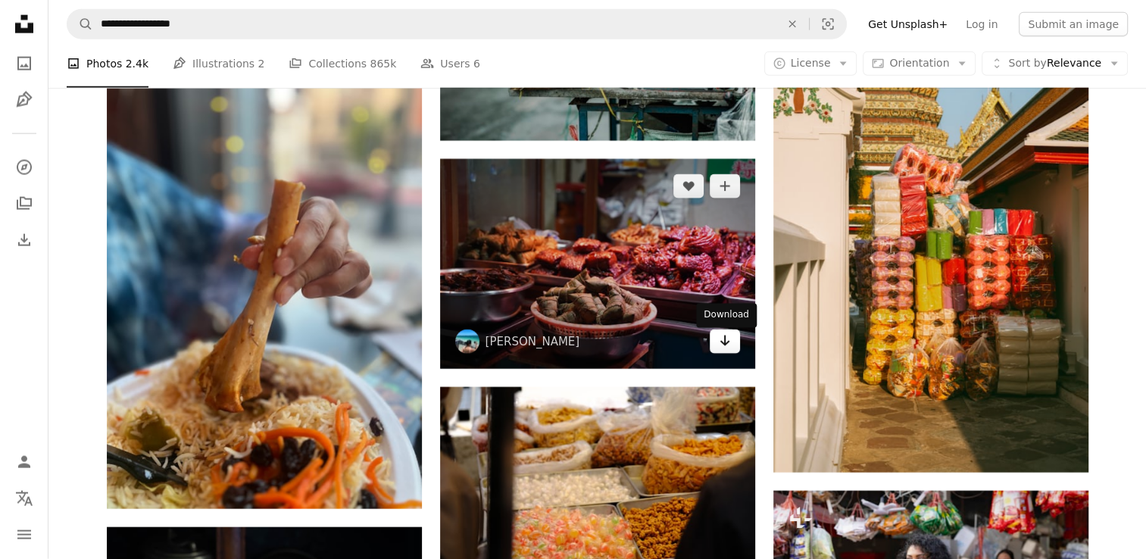
click at [726, 346] on icon "Arrow pointing down" at bounding box center [725, 341] width 12 height 18
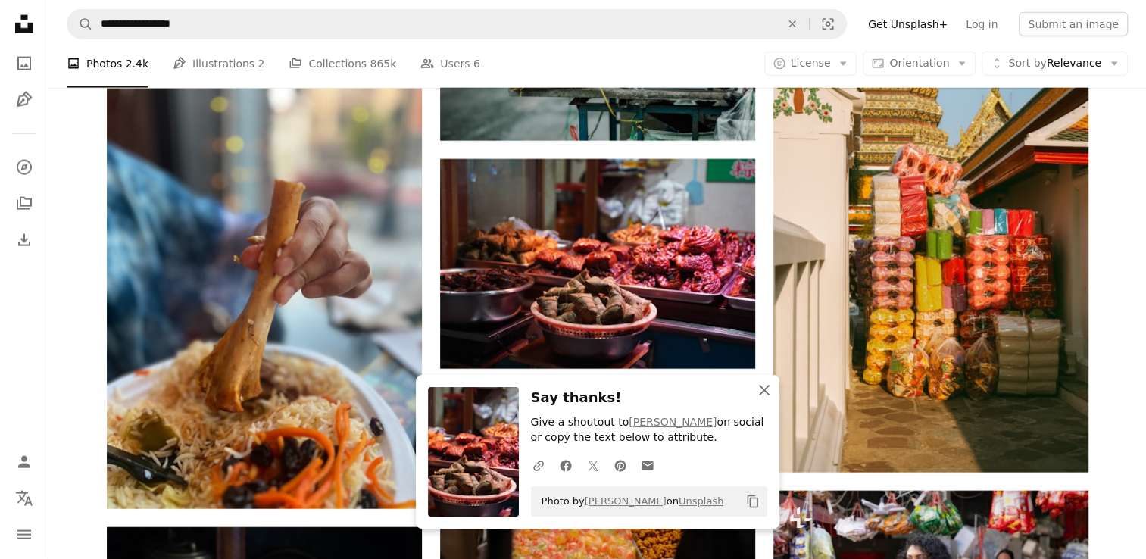
click at [765, 386] on icon "An X shape" at bounding box center [764, 390] width 18 height 18
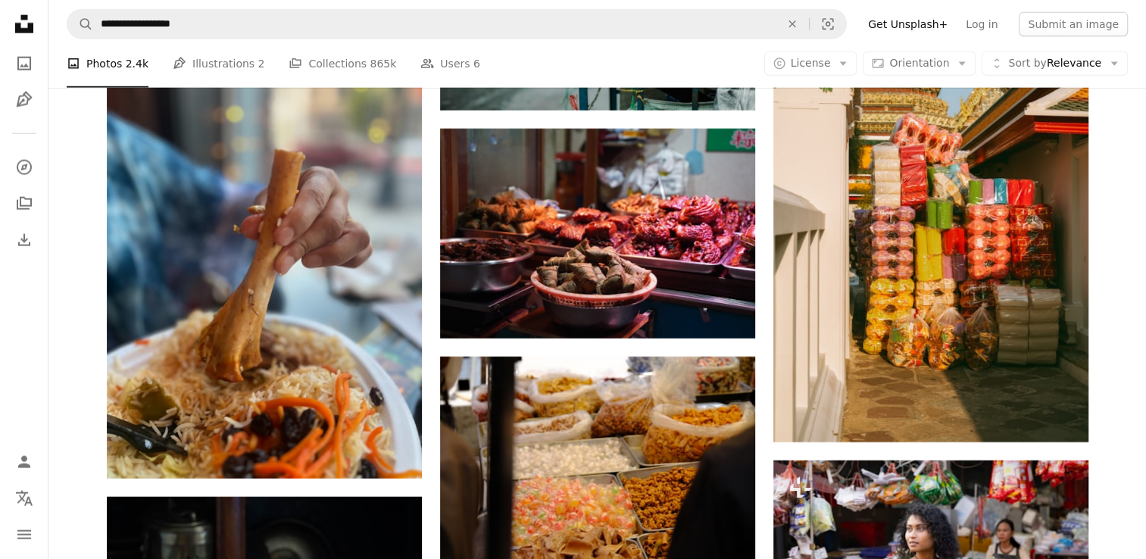
scroll to position [43869, 0]
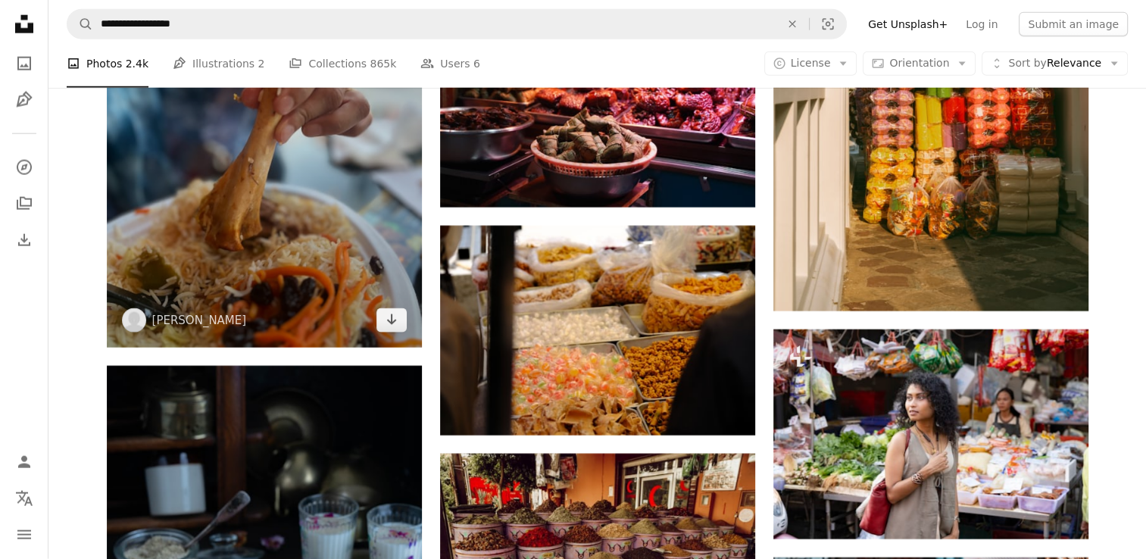
click at [398, 344] on img at bounding box center [264, 137] width 315 height 421
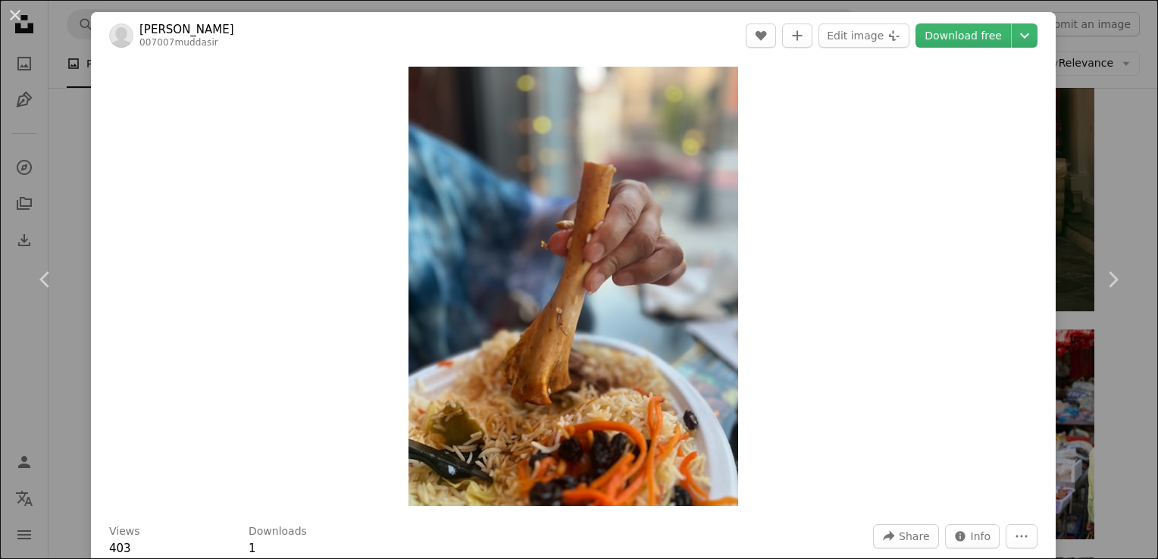
click at [1118, 186] on div "An X shape Chevron left Chevron right [PERSON_NAME] 007007muddasir A heart A pl…" at bounding box center [579, 279] width 1158 height 559
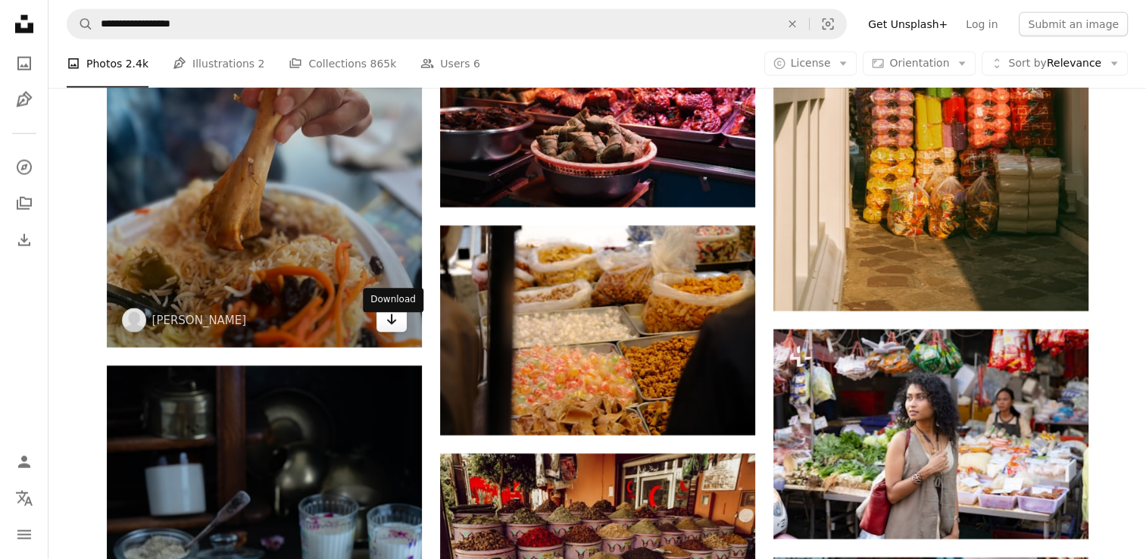
click at [397, 329] on icon "Arrow pointing down" at bounding box center [392, 320] width 12 height 18
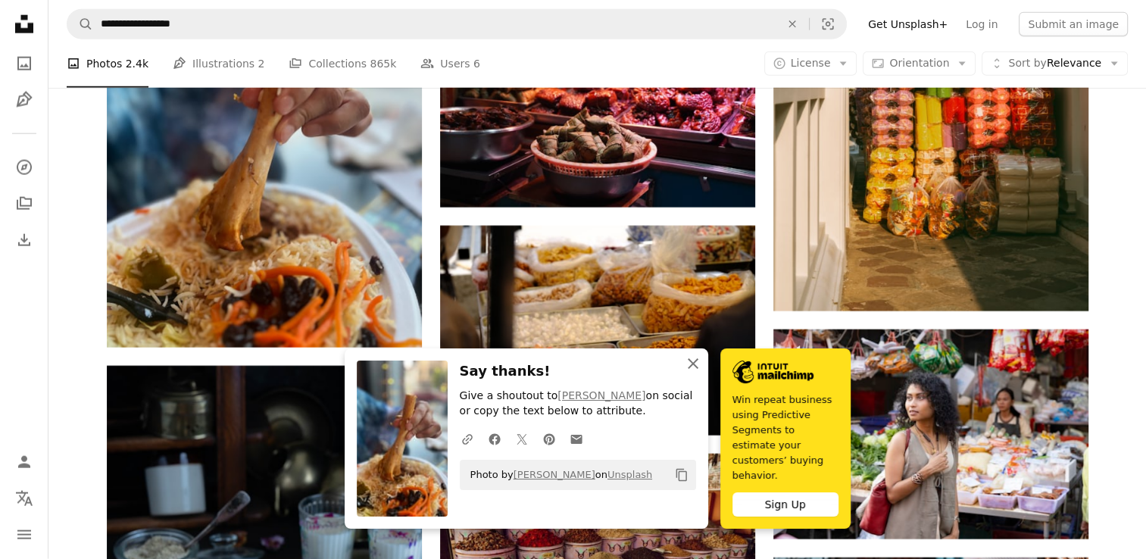
click at [694, 373] on icon "An X shape" at bounding box center [693, 364] width 18 height 18
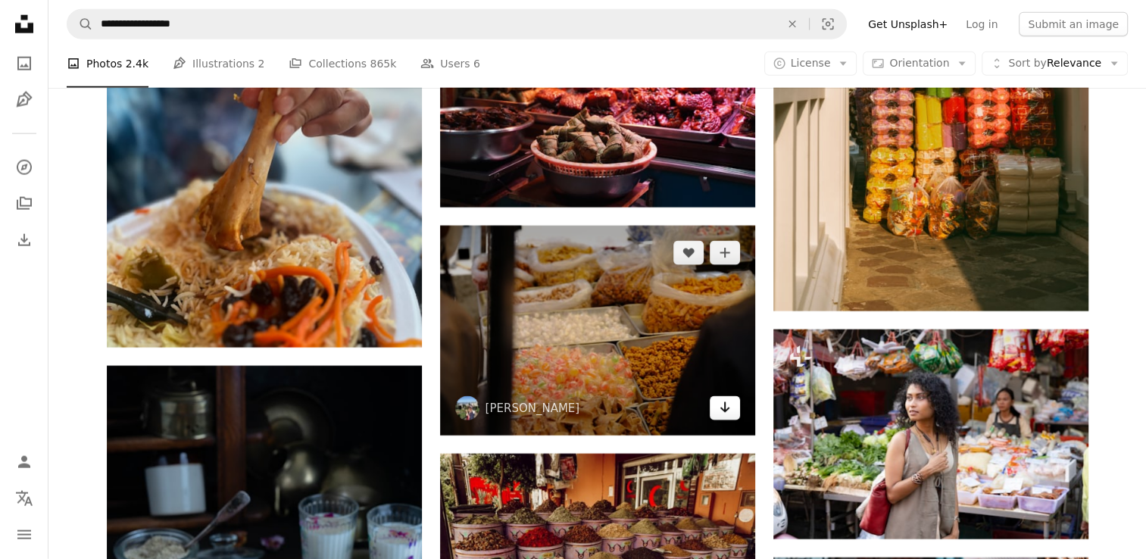
click at [725, 413] on icon "Download" at bounding box center [725, 407] width 10 height 11
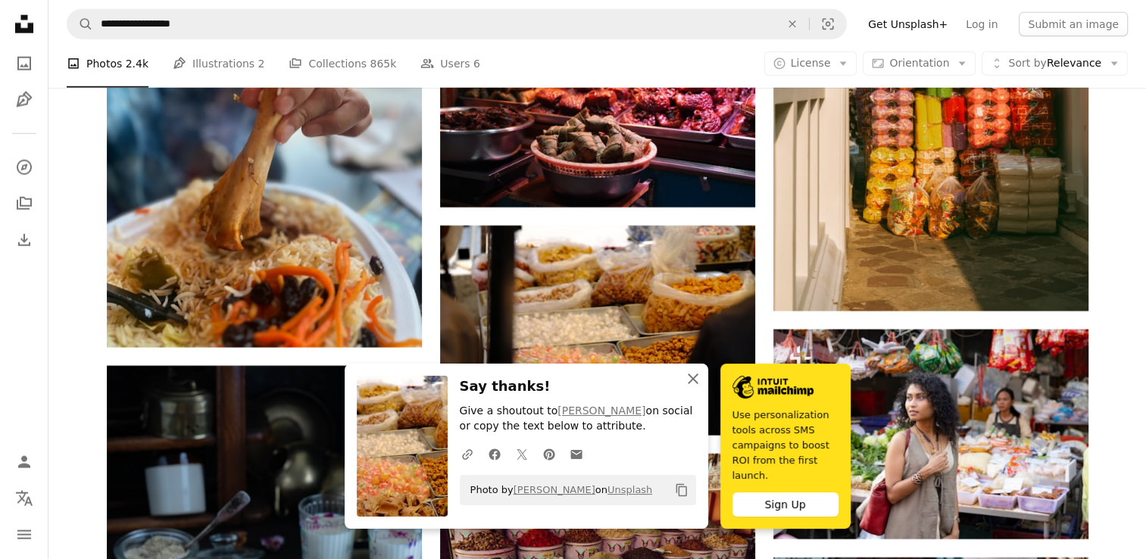
click at [690, 388] on icon "An X shape" at bounding box center [693, 379] width 18 height 18
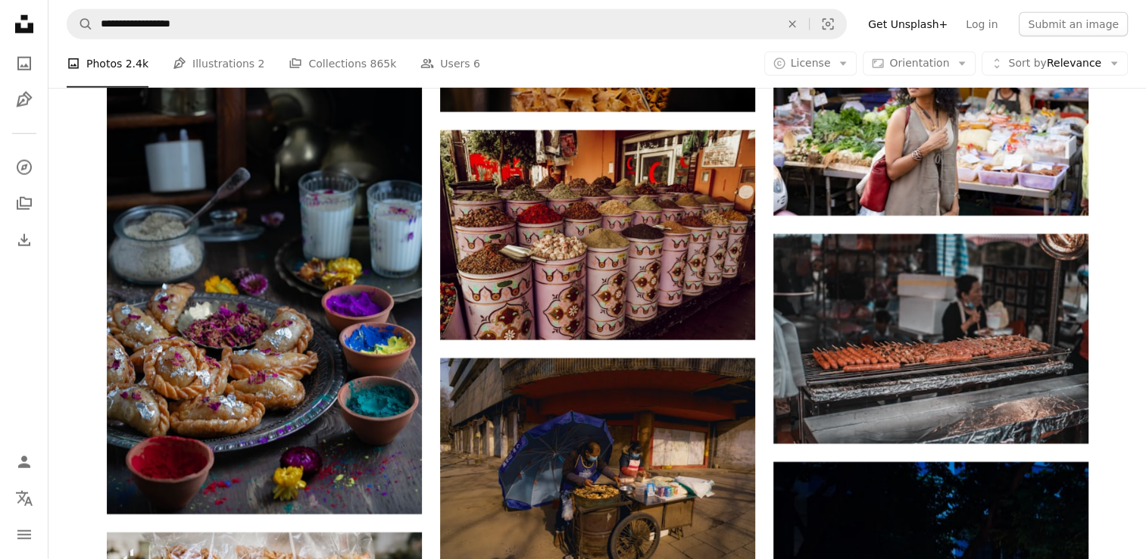
scroll to position [44264, 0]
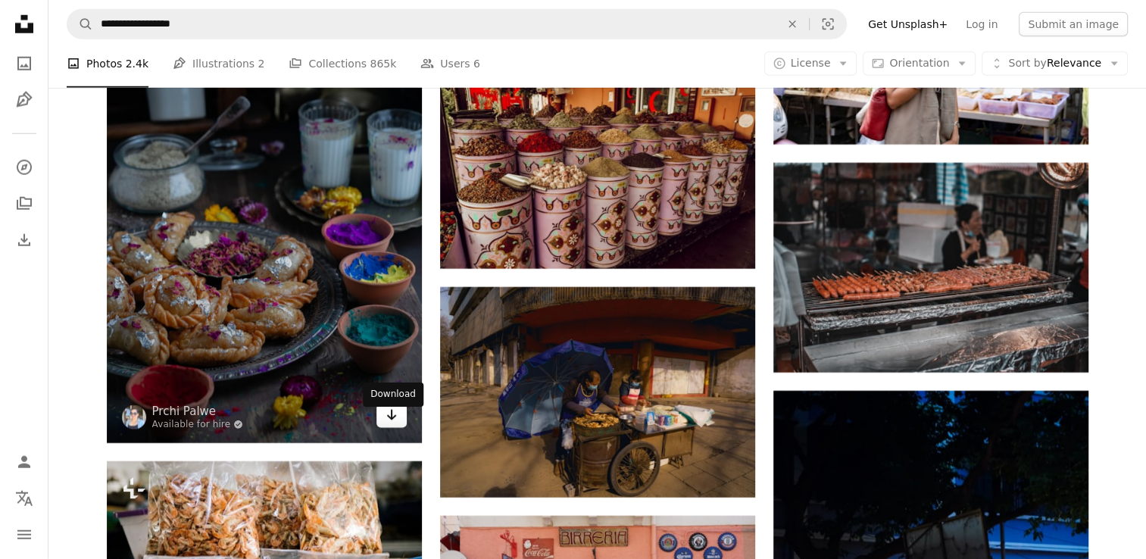
click at [398, 425] on link "Arrow pointing down" at bounding box center [392, 416] width 30 height 24
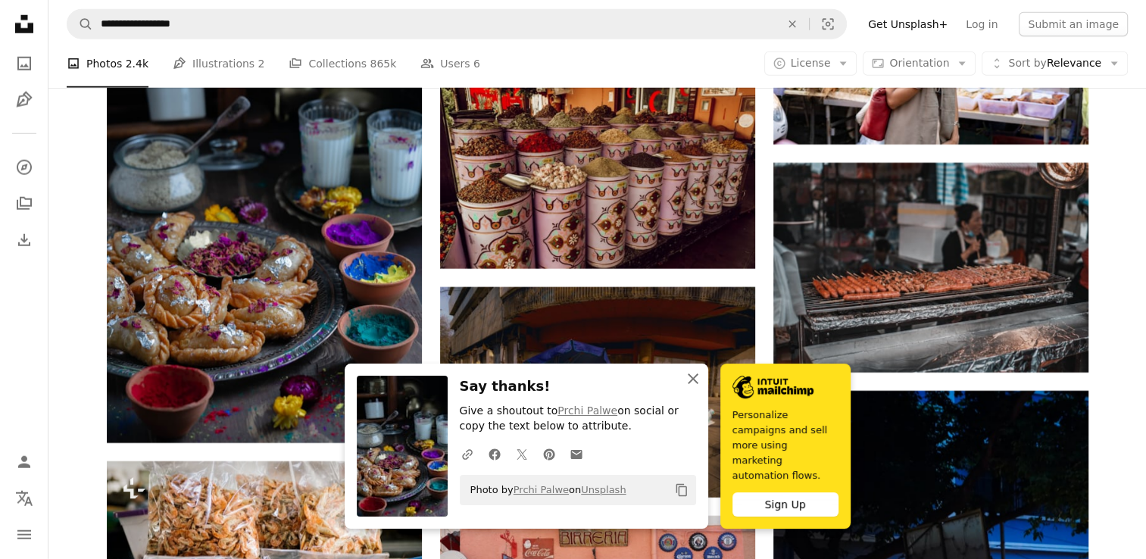
click at [691, 388] on icon "An X shape" at bounding box center [693, 379] width 18 height 18
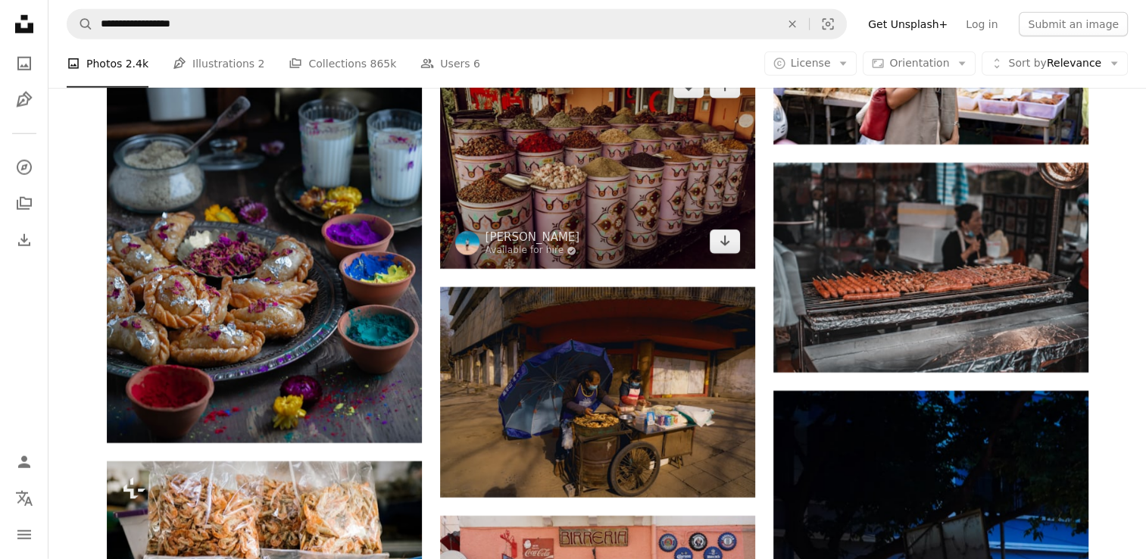
click at [718, 259] on img at bounding box center [597, 164] width 315 height 210
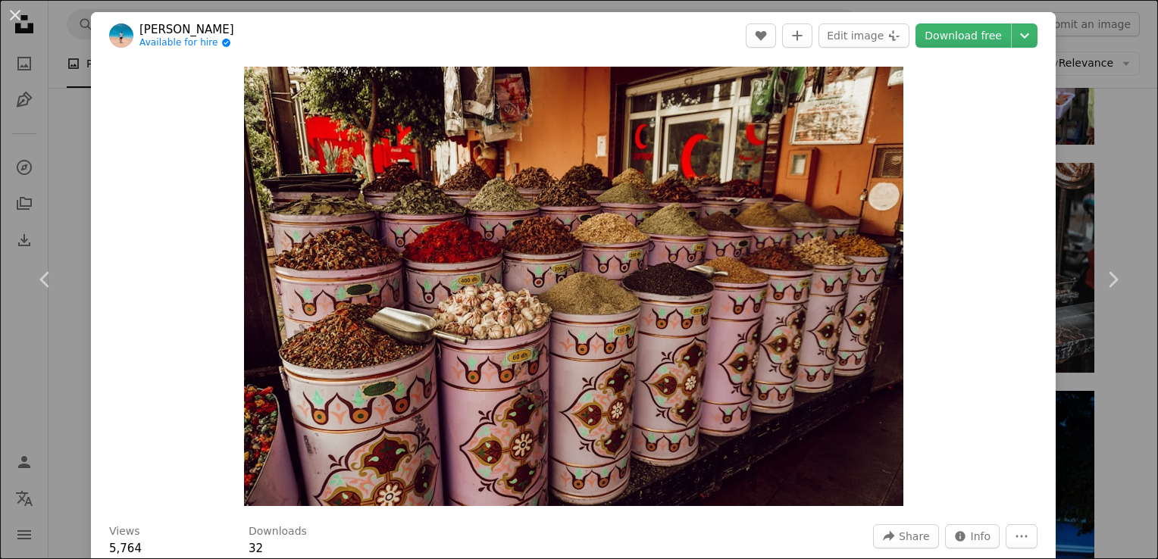
click at [1110, 178] on div "An X shape Chevron left Chevron right Miltiadis Fragkidis Available for hire A …" at bounding box center [579, 279] width 1158 height 559
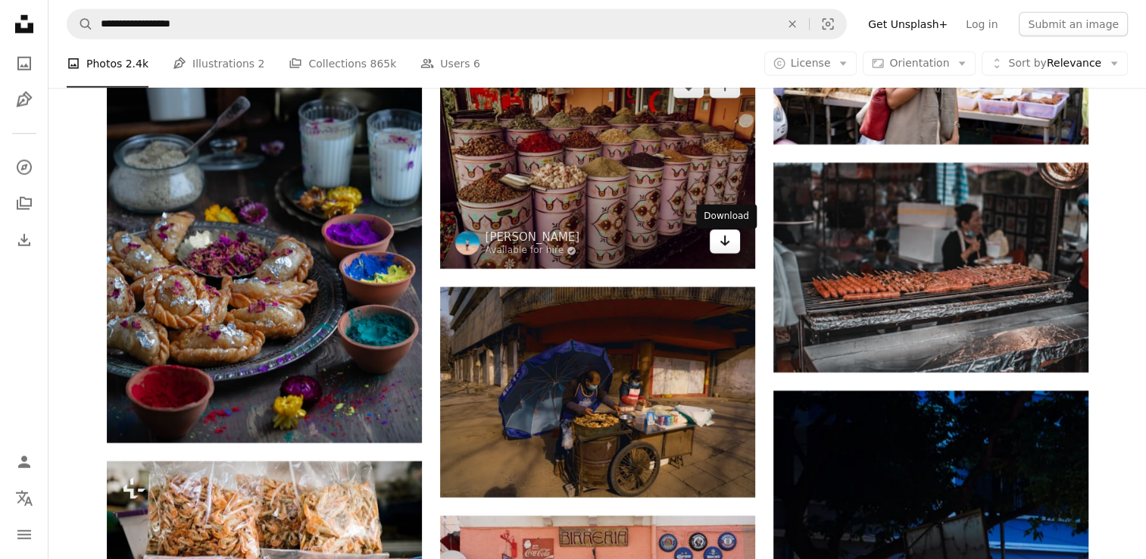
click at [721, 246] on icon "Download" at bounding box center [725, 241] width 10 height 11
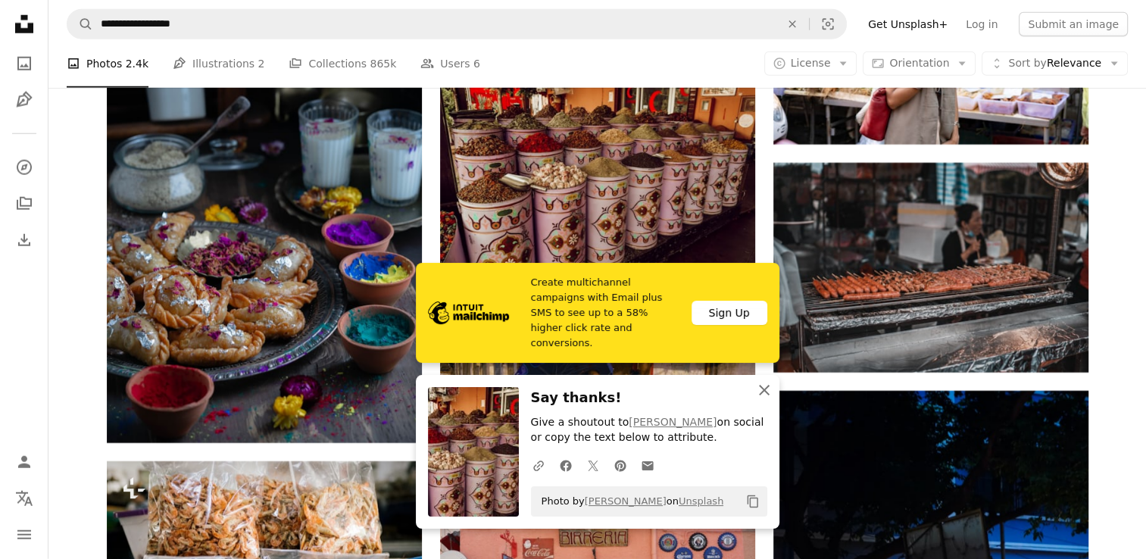
click at [764, 386] on icon "An X shape" at bounding box center [764, 390] width 18 height 18
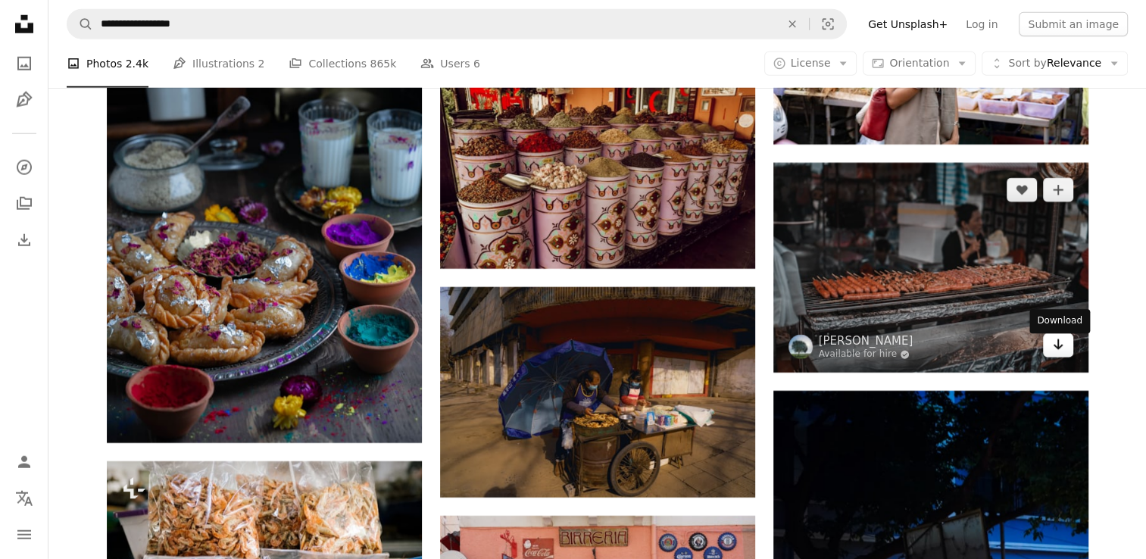
click at [1059, 354] on icon "Arrow pointing down" at bounding box center [1058, 345] width 12 height 18
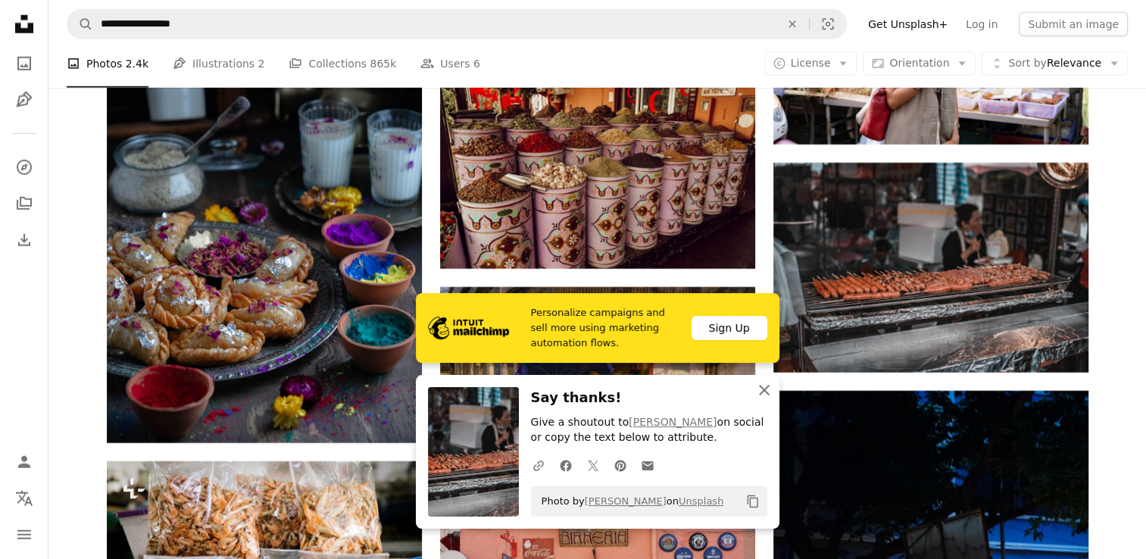
click at [768, 389] on icon "An X shape" at bounding box center [764, 390] width 18 height 18
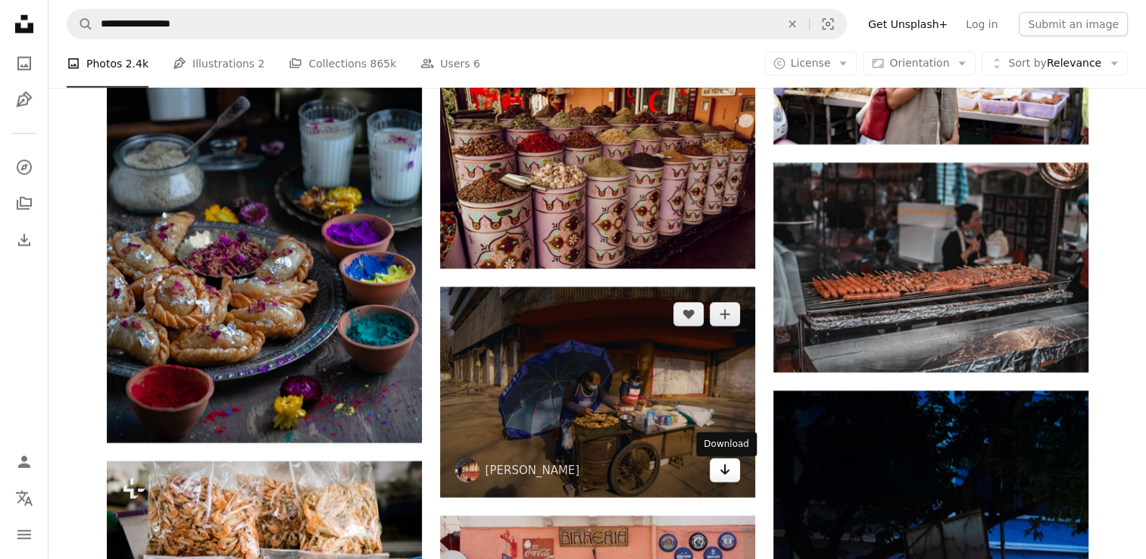
click at [719, 476] on icon "Arrow pointing down" at bounding box center [725, 470] width 12 height 18
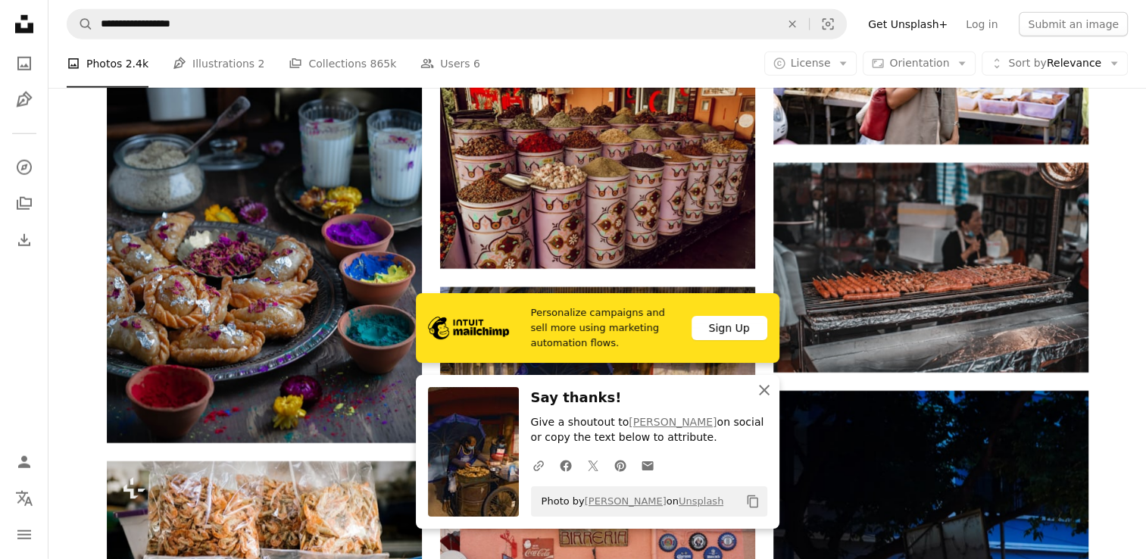
click at [761, 399] on icon "An X shape" at bounding box center [764, 390] width 18 height 18
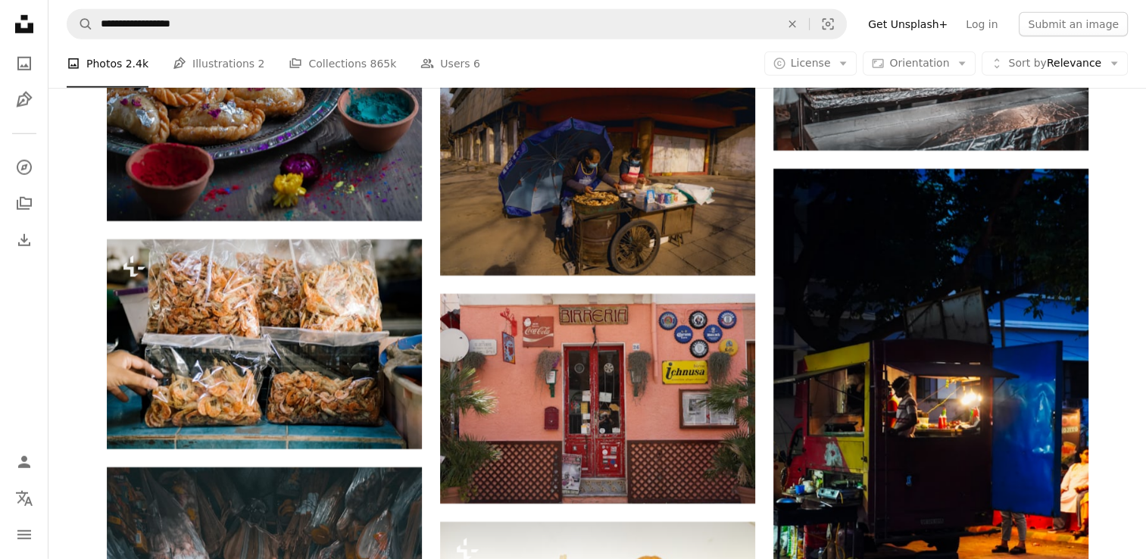
scroll to position [44556, 0]
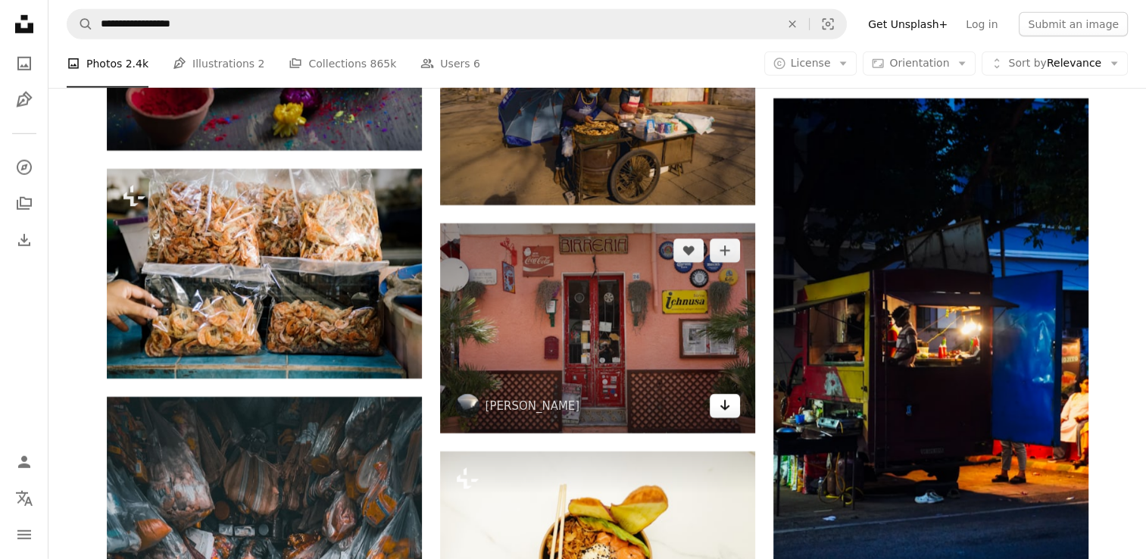
click at [726, 410] on icon "Arrow pointing down" at bounding box center [725, 405] width 12 height 18
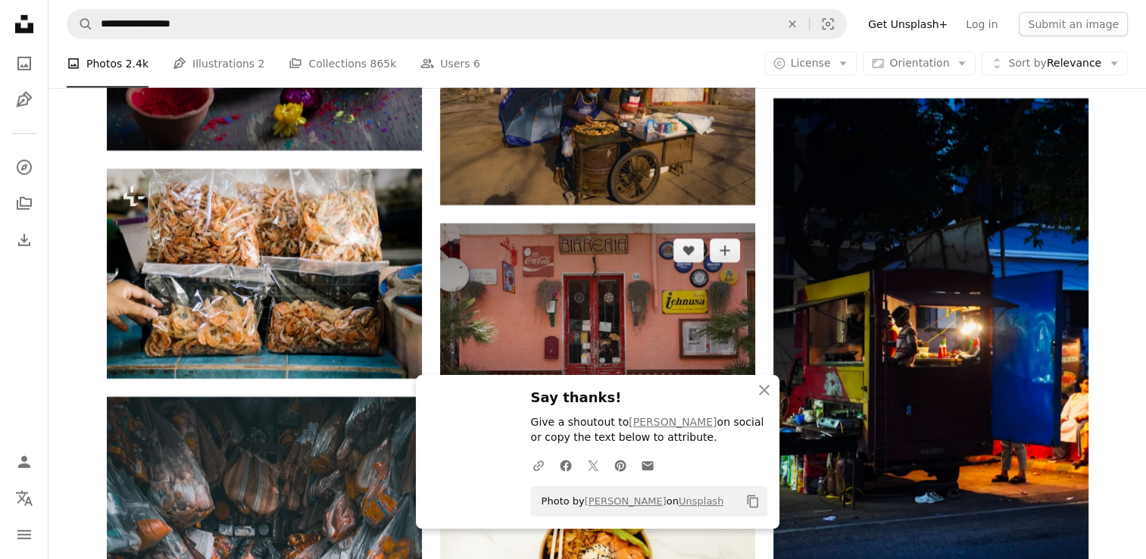
click at [726, 409] on h3 "Say thanks!" at bounding box center [649, 398] width 236 height 22
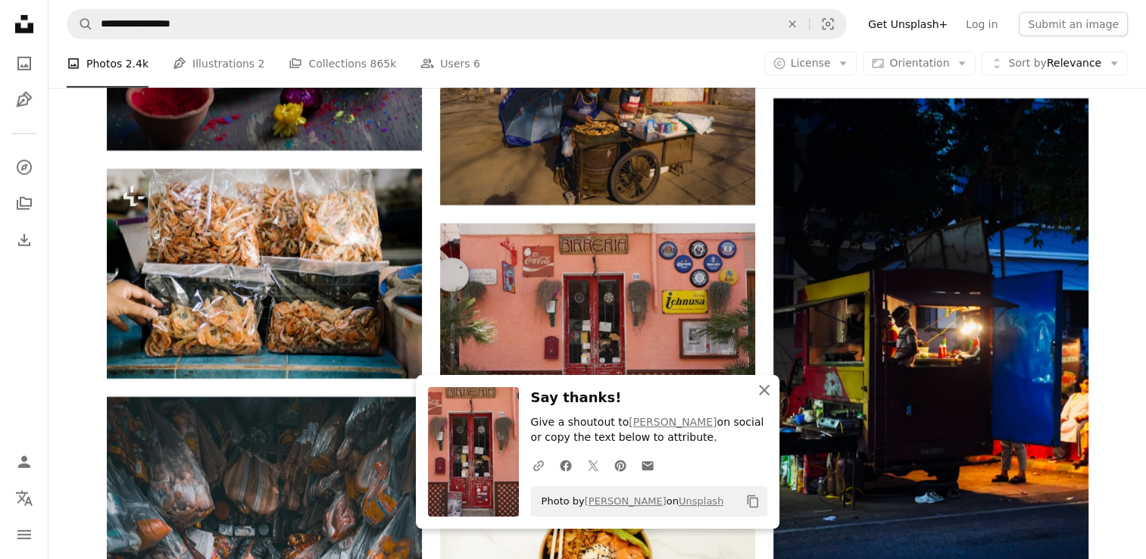
click at [768, 387] on icon "button" at bounding box center [764, 390] width 11 height 11
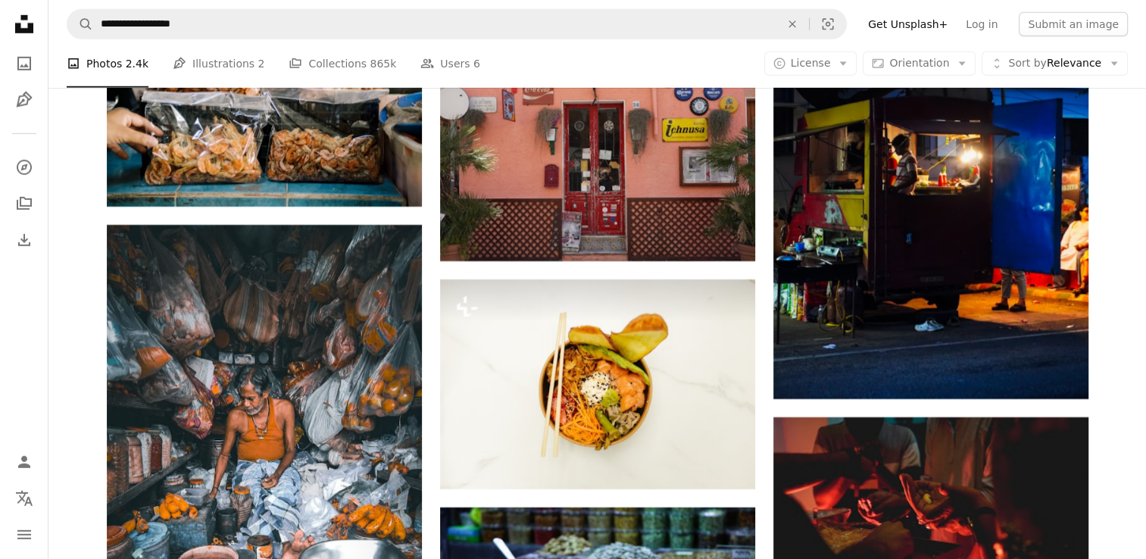
scroll to position [44768, 0]
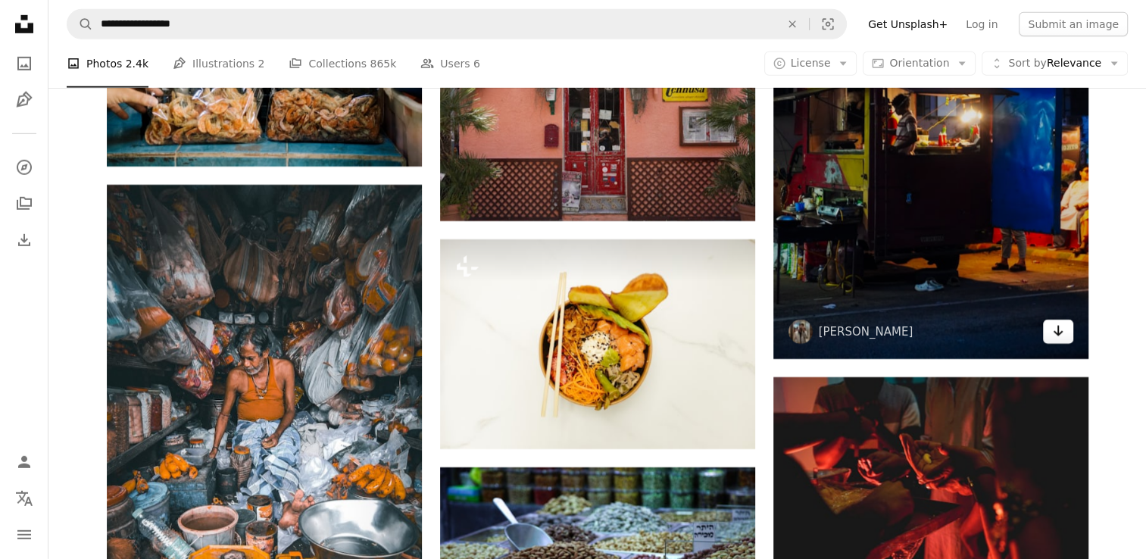
click at [1069, 333] on link "Arrow pointing down" at bounding box center [1058, 332] width 30 height 24
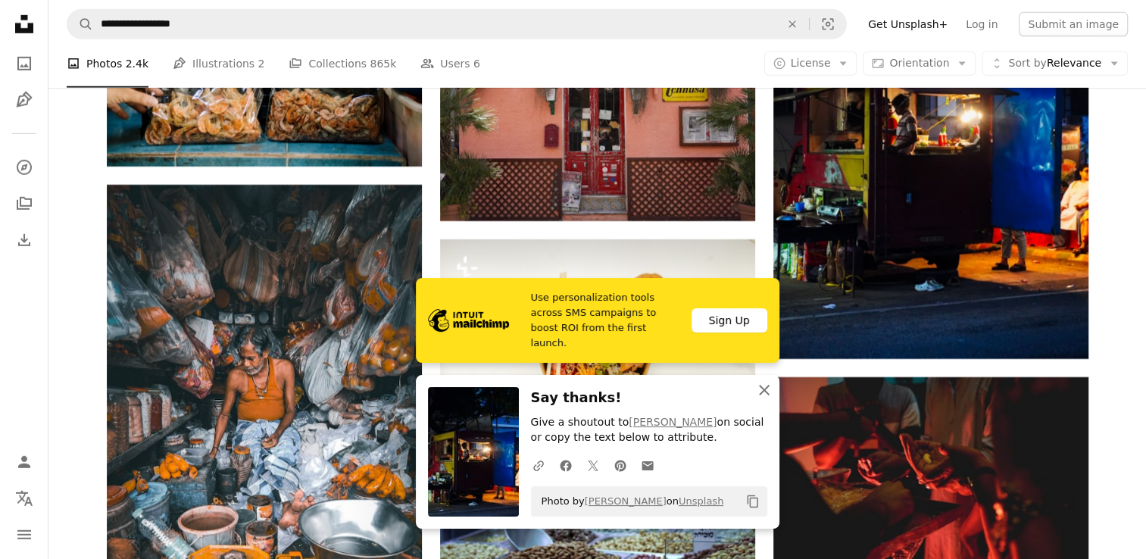
click at [765, 392] on icon "button" at bounding box center [764, 390] width 11 height 11
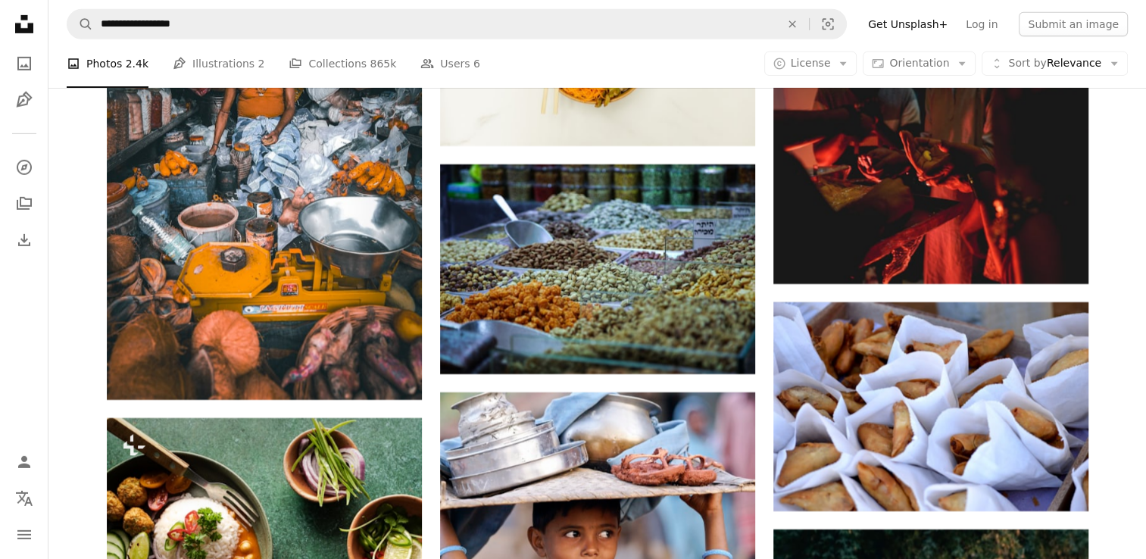
scroll to position [45122, 0]
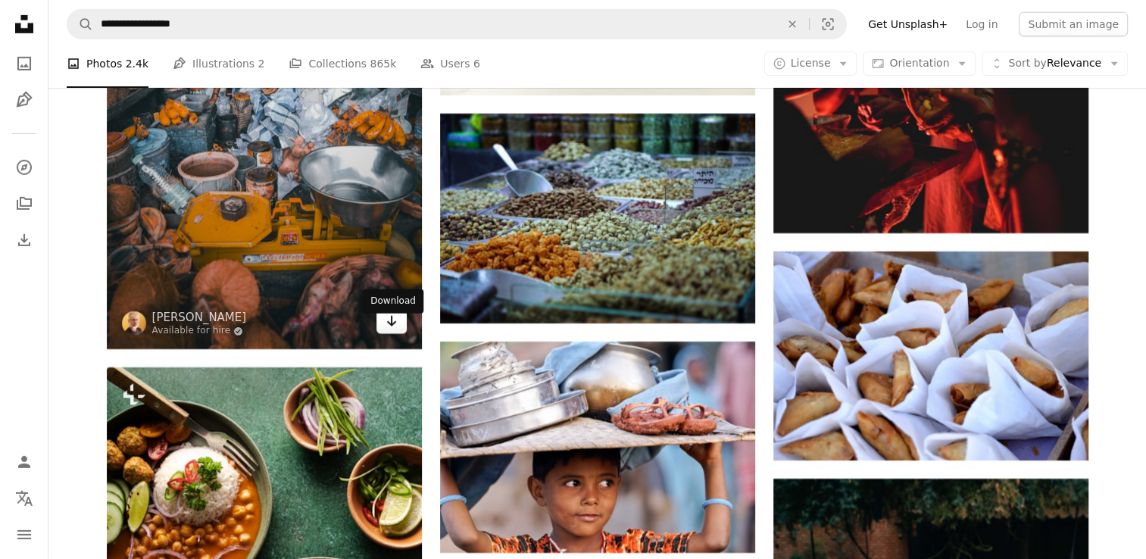
click at [393, 330] on icon "Arrow pointing down" at bounding box center [392, 321] width 12 height 18
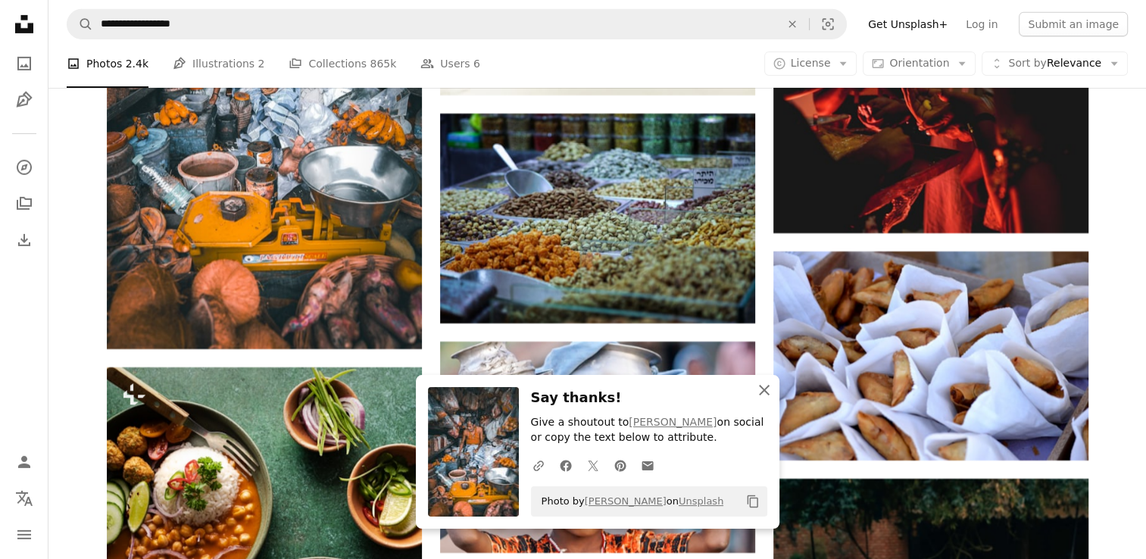
click at [769, 389] on icon "An X shape" at bounding box center [764, 390] width 18 height 18
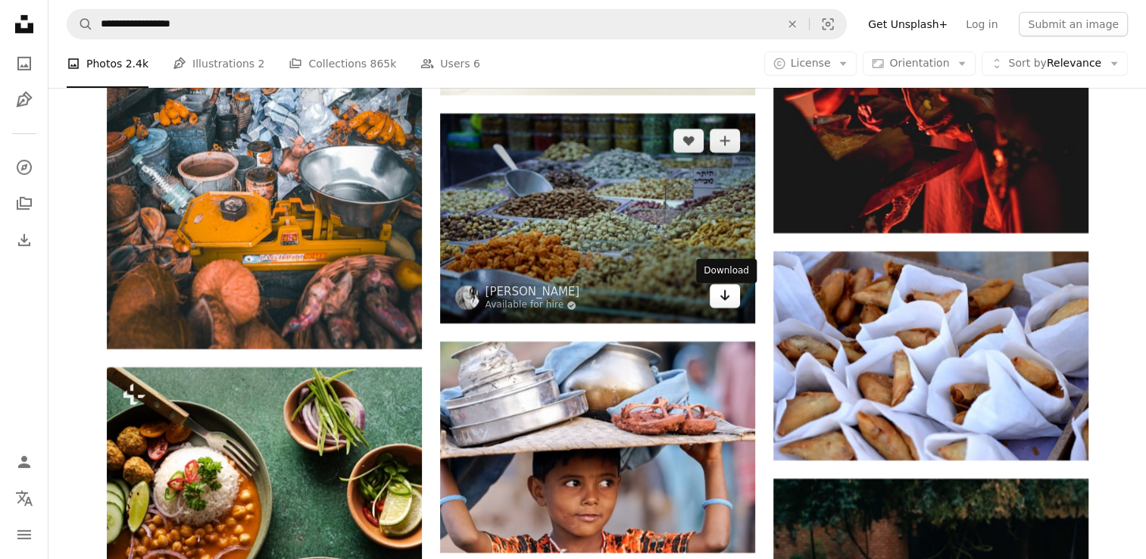
click at [730, 308] on link "Arrow pointing down" at bounding box center [725, 296] width 30 height 24
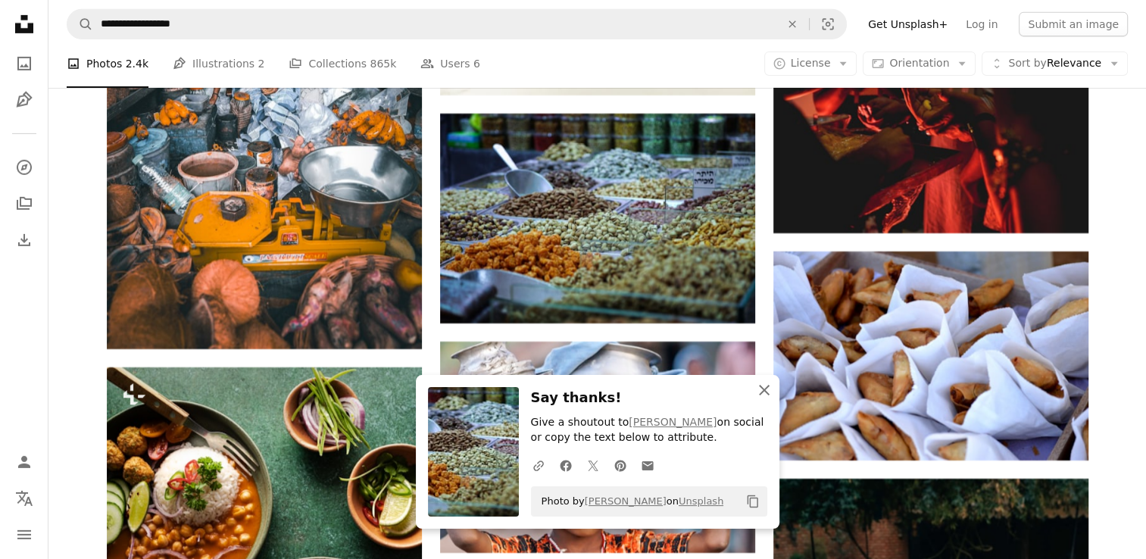
click at [767, 393] on icon "button" at bounding box center [764, 390] width 11 height 11
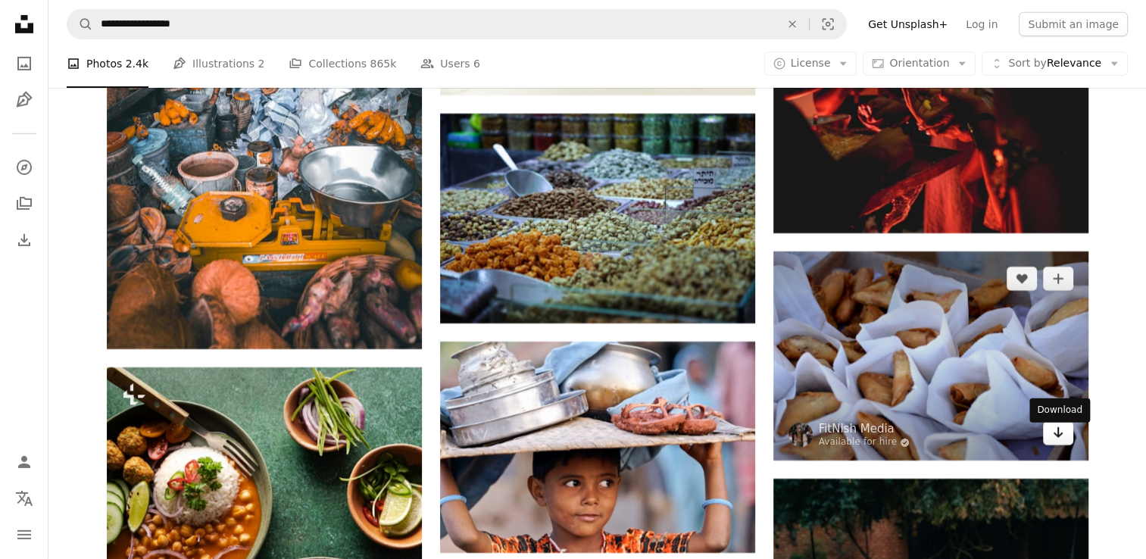
click at [1055, 442] on icon "Arrow pointing down" at bounding box center [1058, 433] width 12 height 18
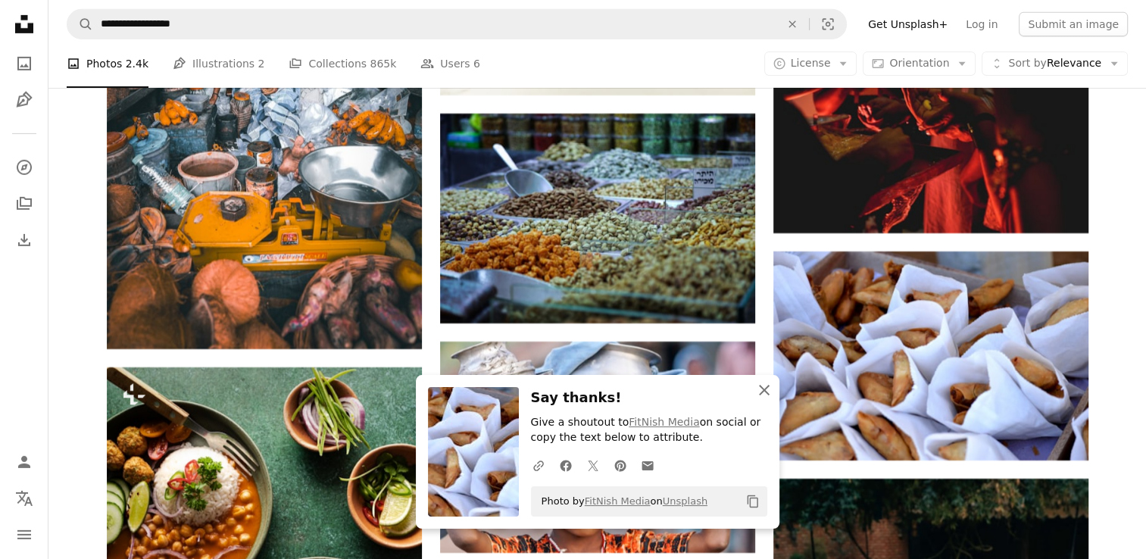
click at [761, 389] on icon "An X shape" at bounding box center [764, 390] width 18 height 18
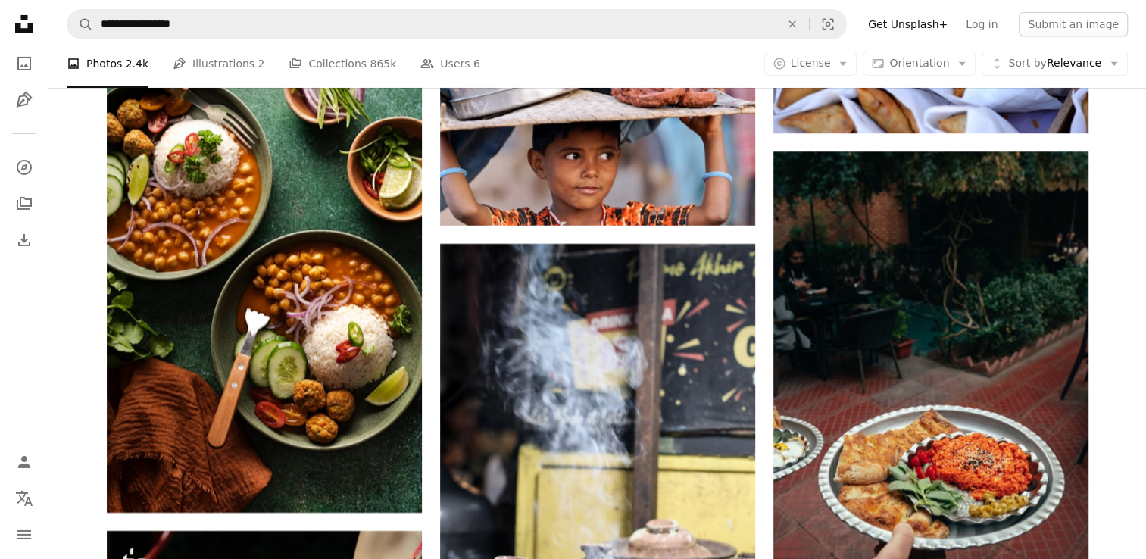
scroll to position [45456, 0]
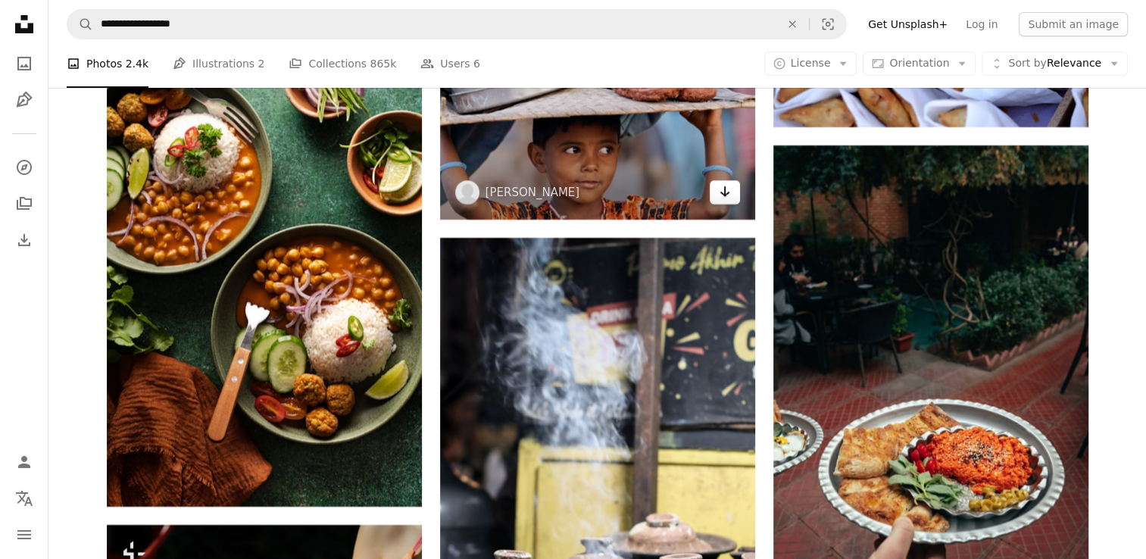
click at [716, 205] on link "Arrow pointing down" at bounding box center [725, 192] width 30 height 24
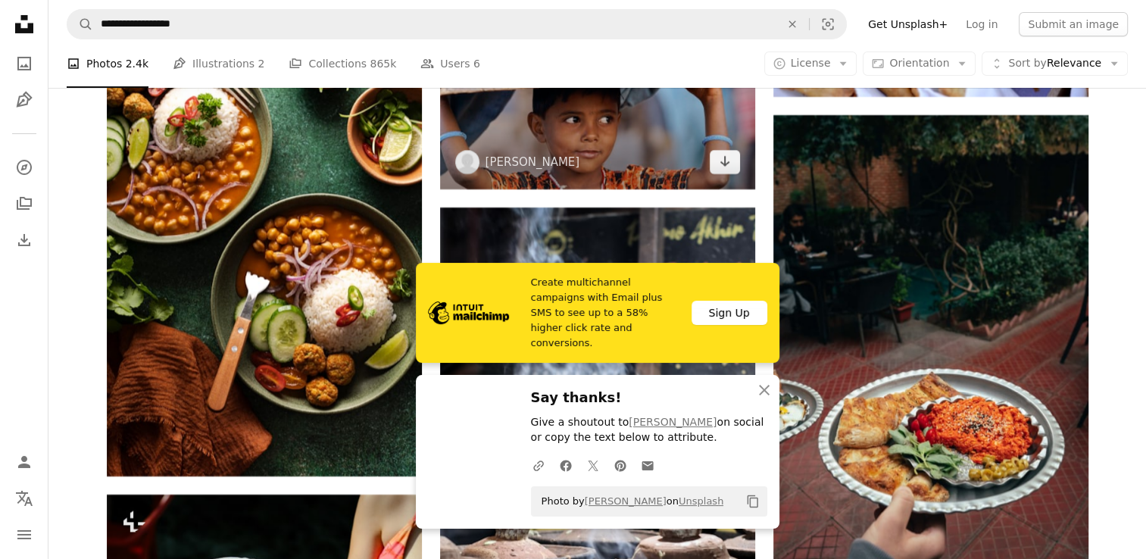
scroll to position [45496, 0]
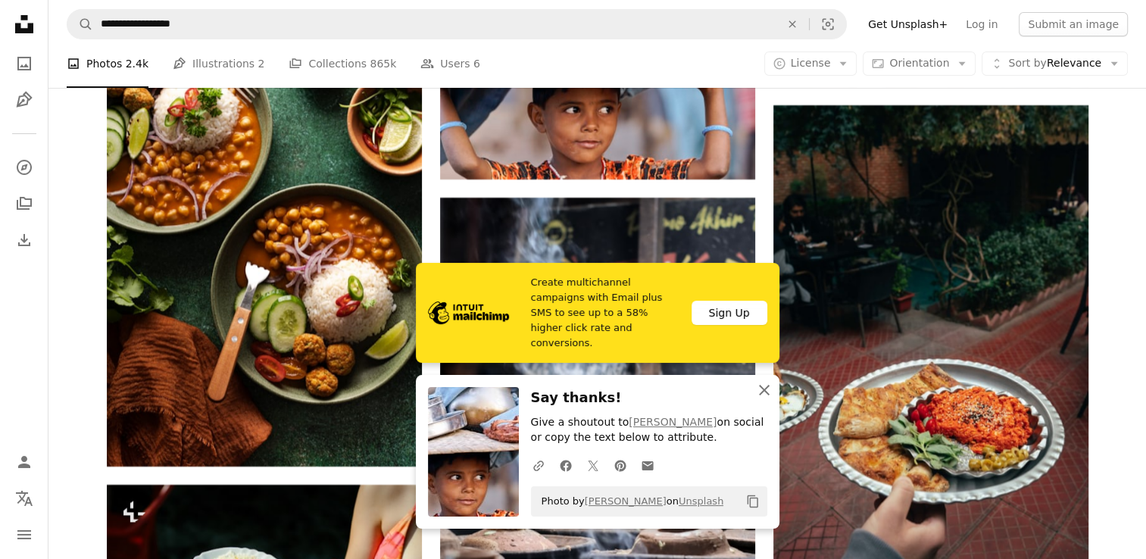
click at [763, 386] on icon "An X shape" at bounding box center [764, 390] width 18 height 18
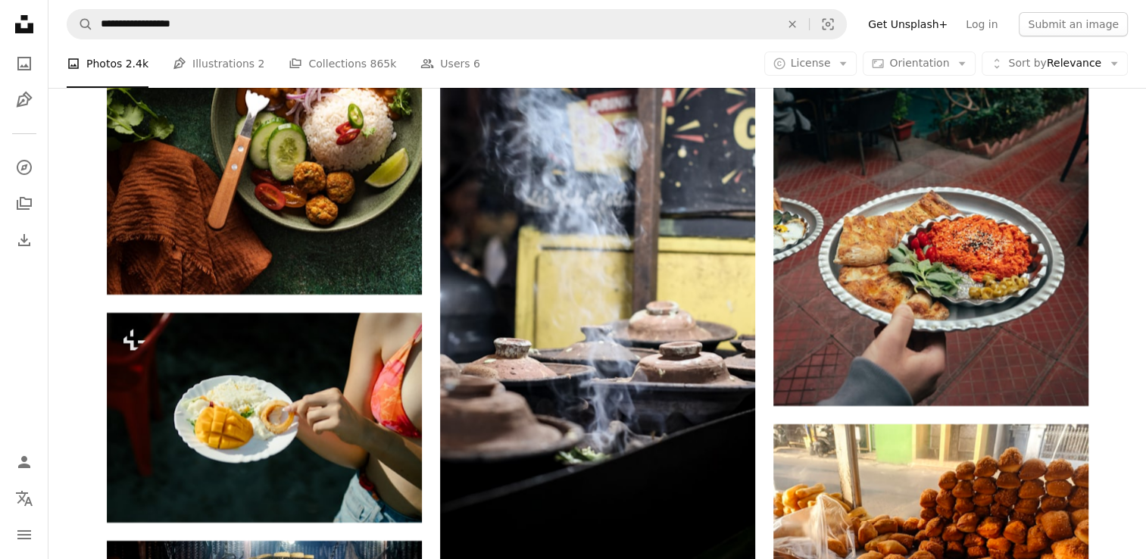
scroll to position [45687, 0]
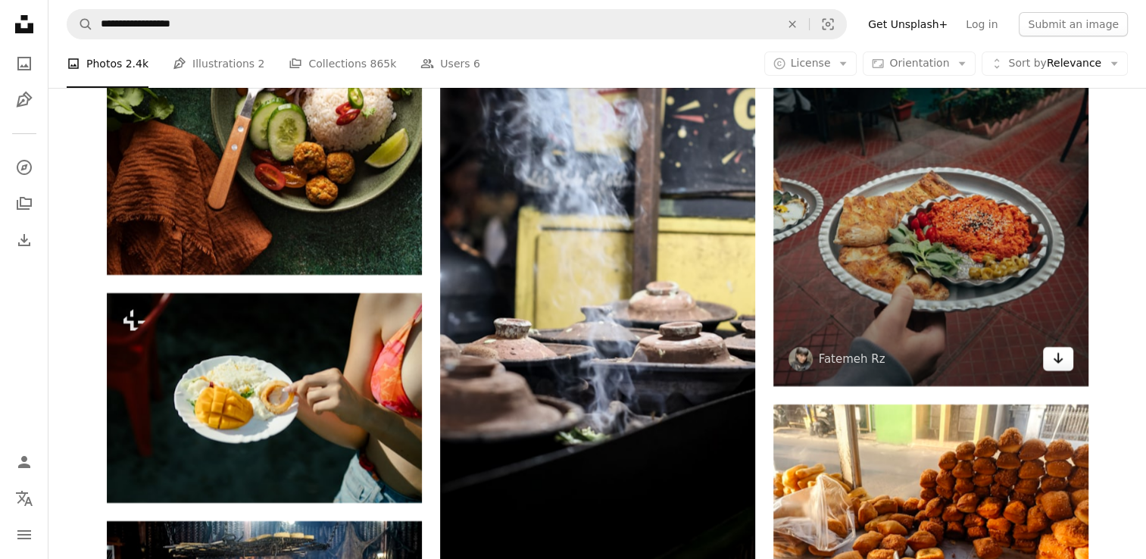
click at [1061, 364] on icon "Download" at bounding box center [1058, 358] width 10 height 11
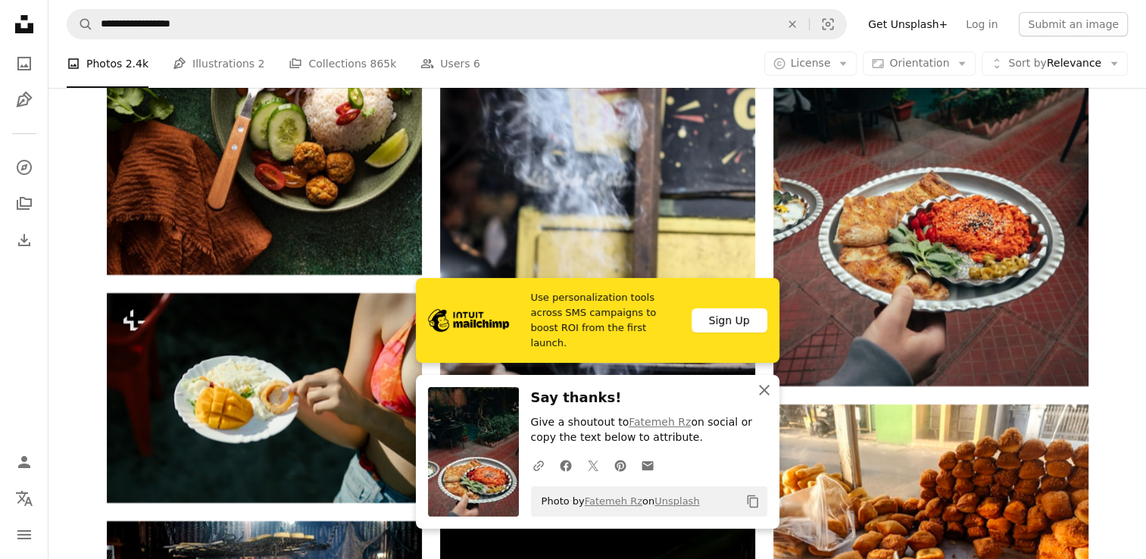
click at [760, 387] on icon "button" at bounding box center [764, 390] width 11 height 11
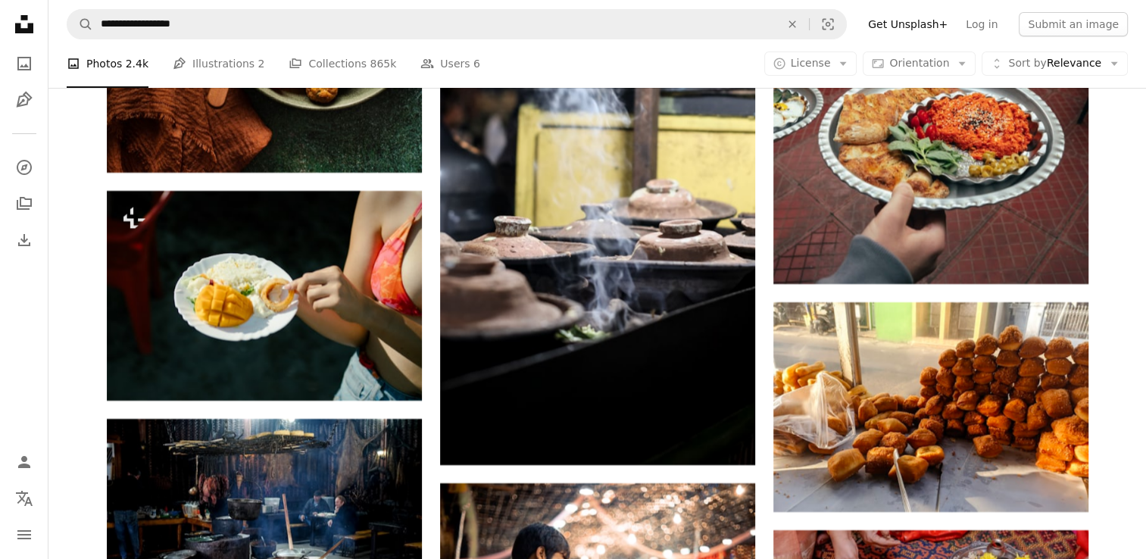
scroll to position [45850, 0]
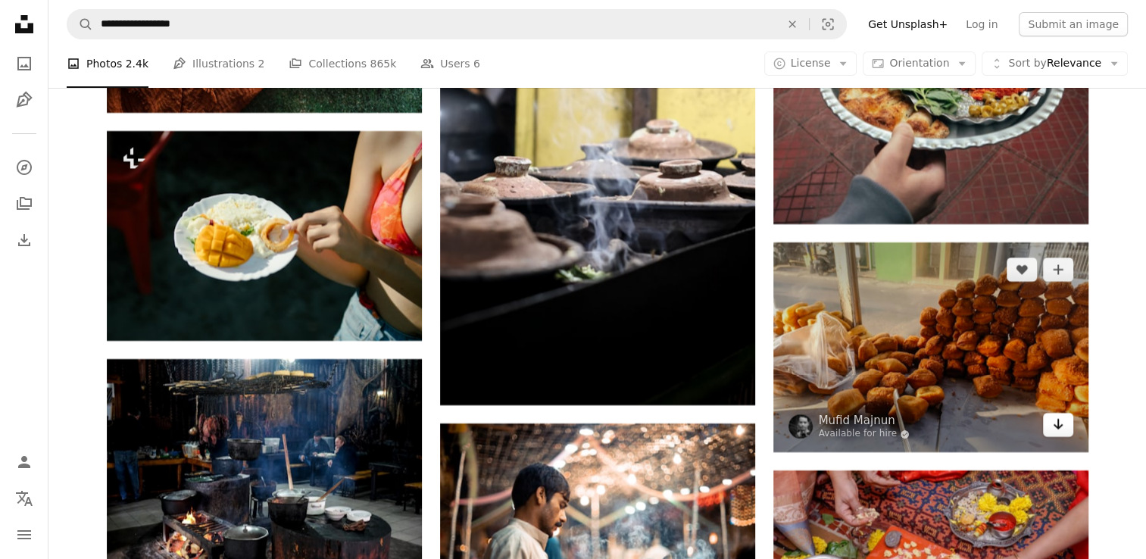
click at [1062, 433] on icon "Arrow pointing down" at bounding box center [1058, 424] width 12 height 18
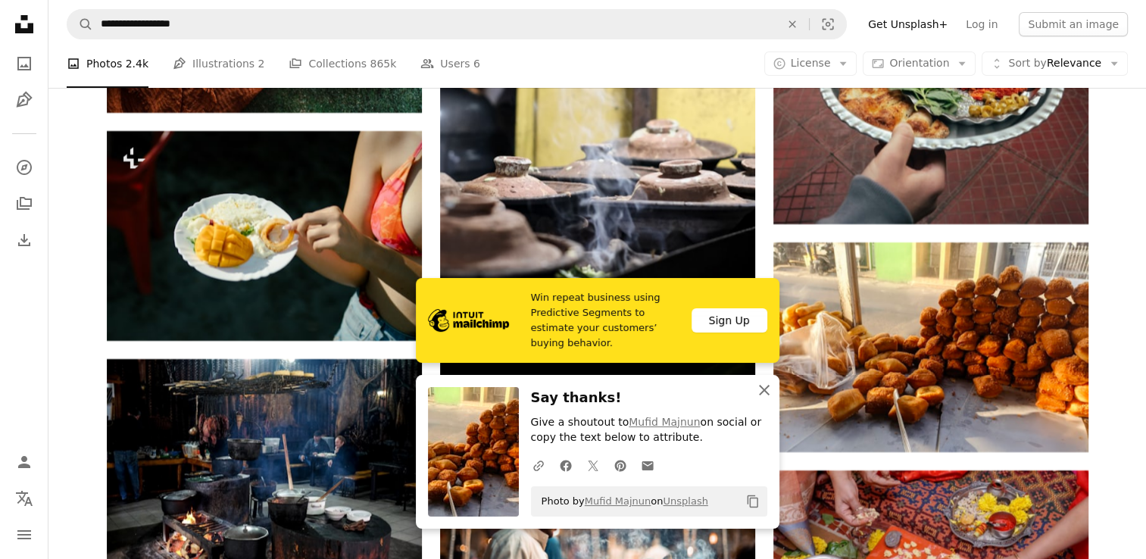
click at [767, 392] on icon "An X shape" at bounding box center [764, 390] width 18 height 18
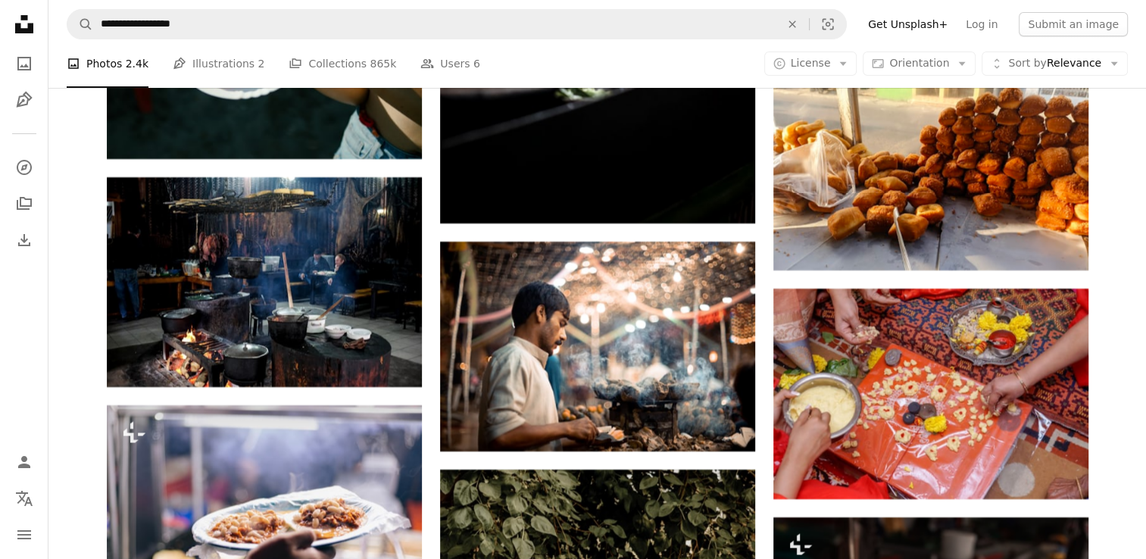
scroll to position [46051, 0]
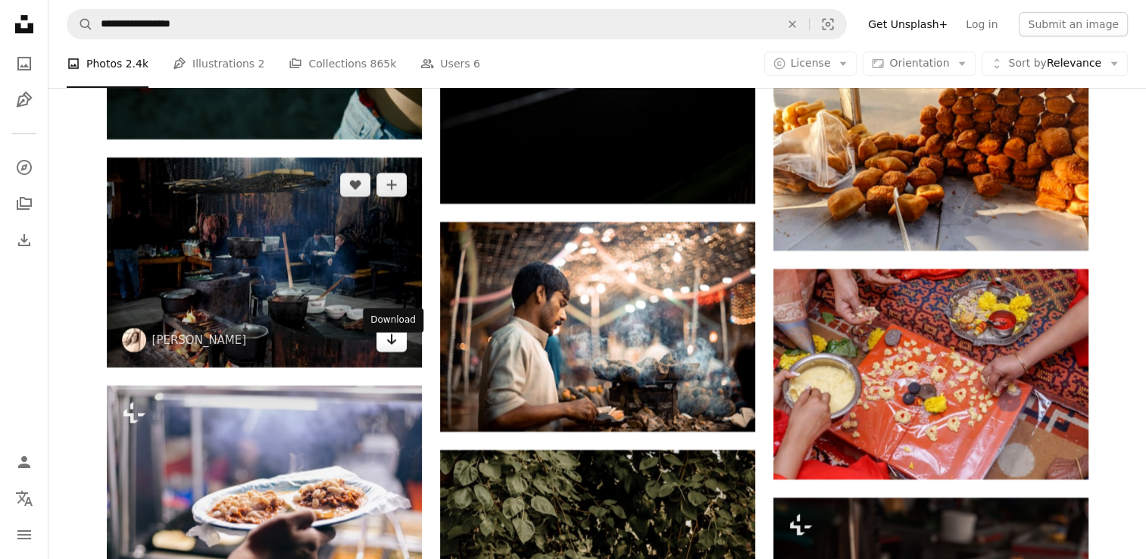
click at [392, 352] on link "Arrow pointing down" at bounding box center [392, 340] width 30 height 24
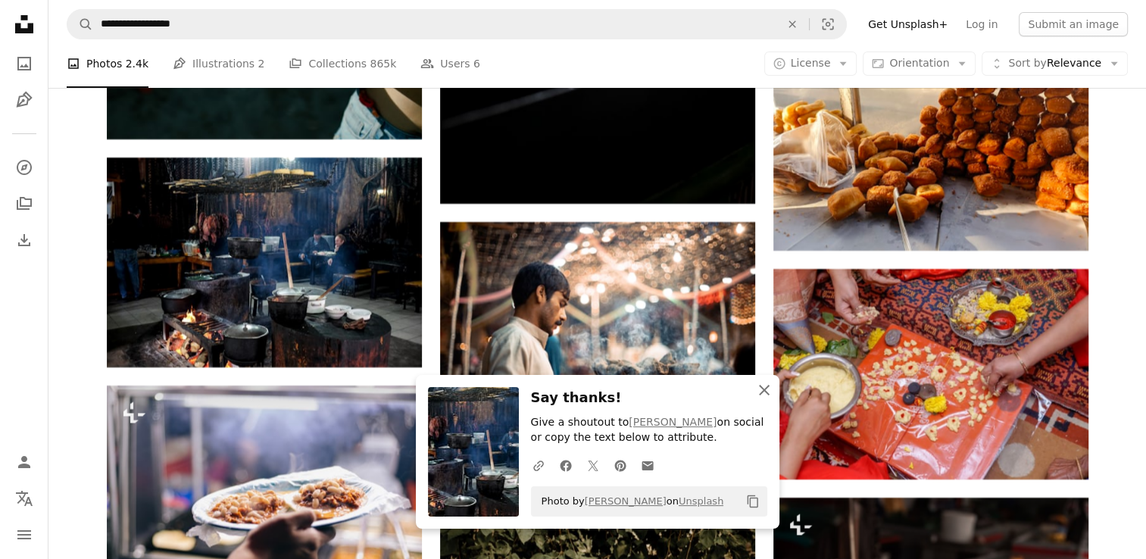
click at [764, 386] on icon "An X shape" at bounding box center [764, 390] width 18 height 18
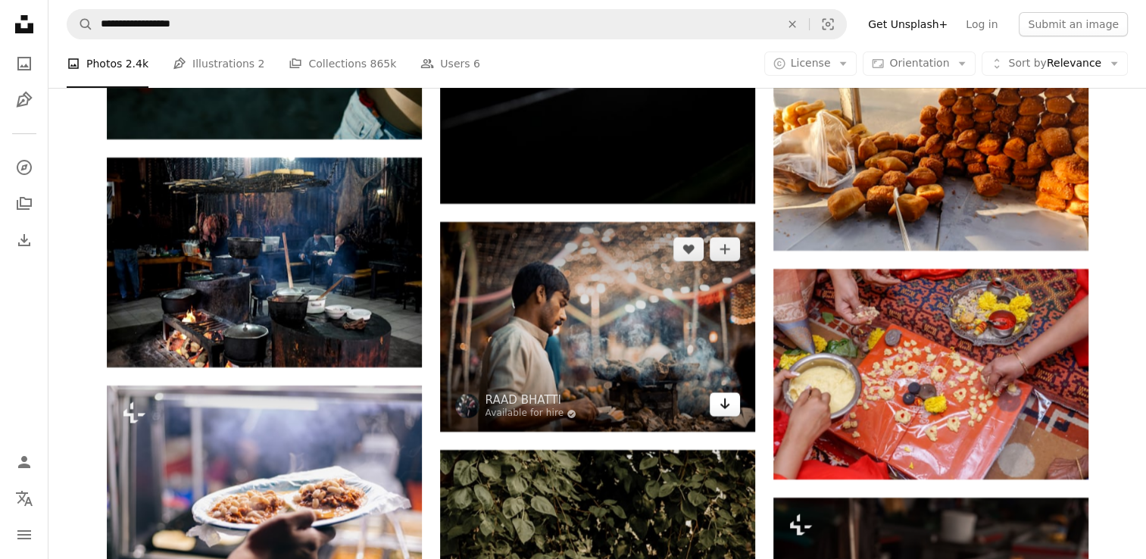
click at [714, 408] on link "Arrow pointing down" at bounding box center [725, 404] width 30 height 24
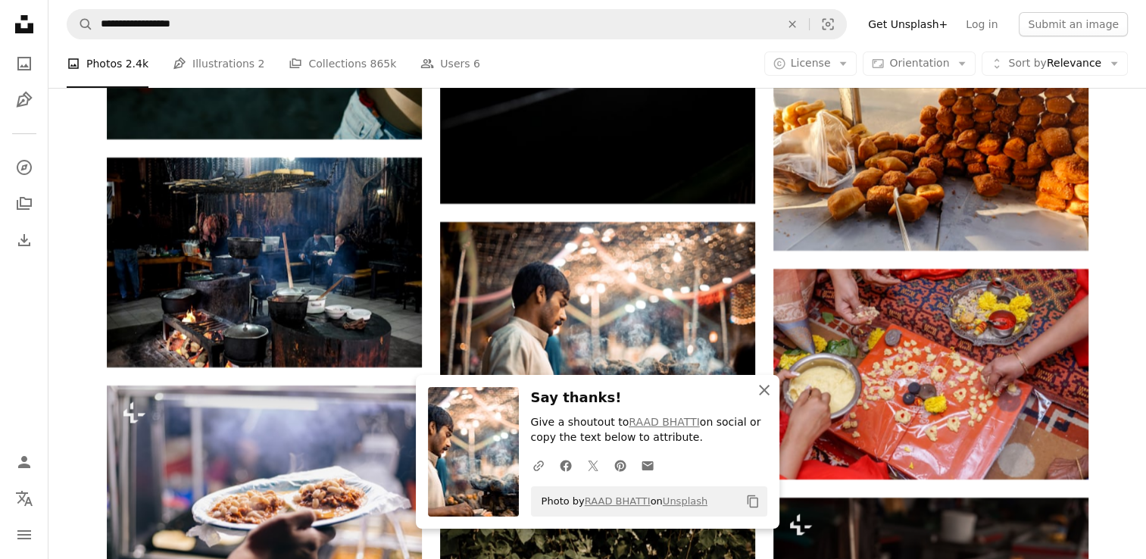
click at [761, 386] on icon "An X shape" at bounding box center [764, 390] width 18 height 18
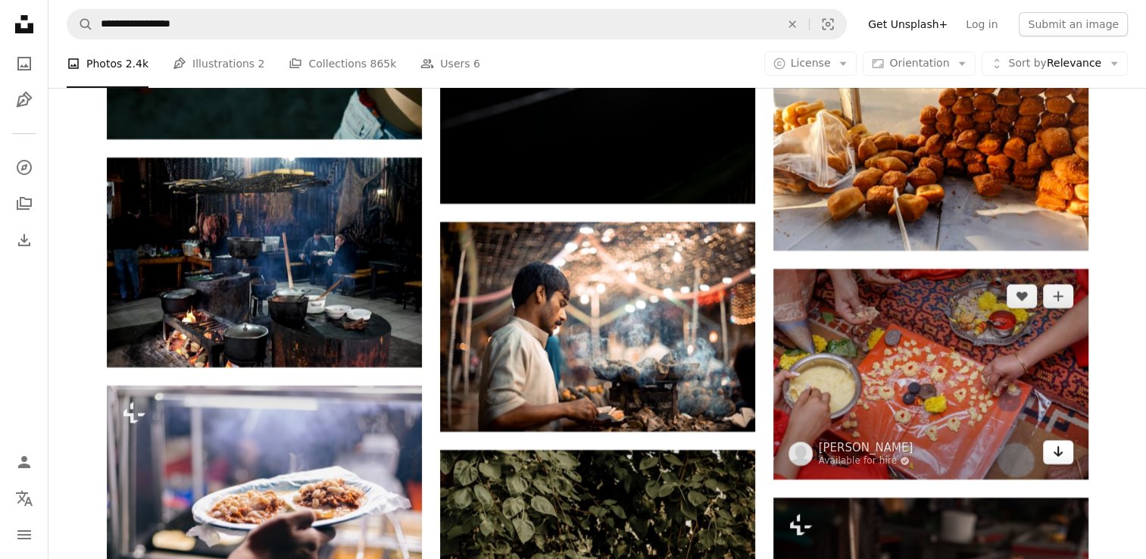
click at [1061, 457] on icon "Download" at bounding box center [1058, 451] width 10 height 11
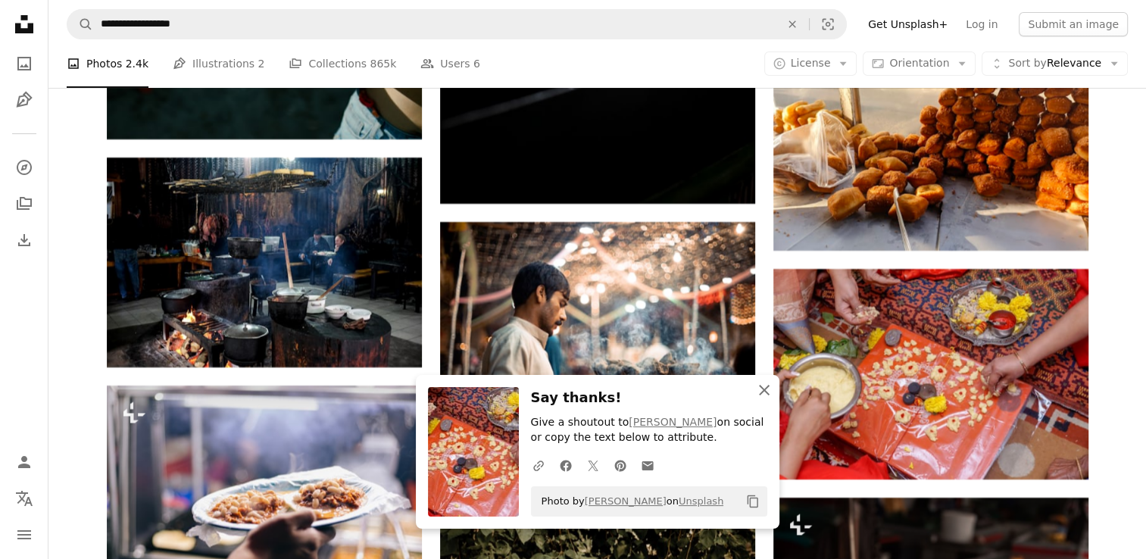
click at [757, 391] on icon "An X shape" at bounding box center [764, 390] width 18 height 18
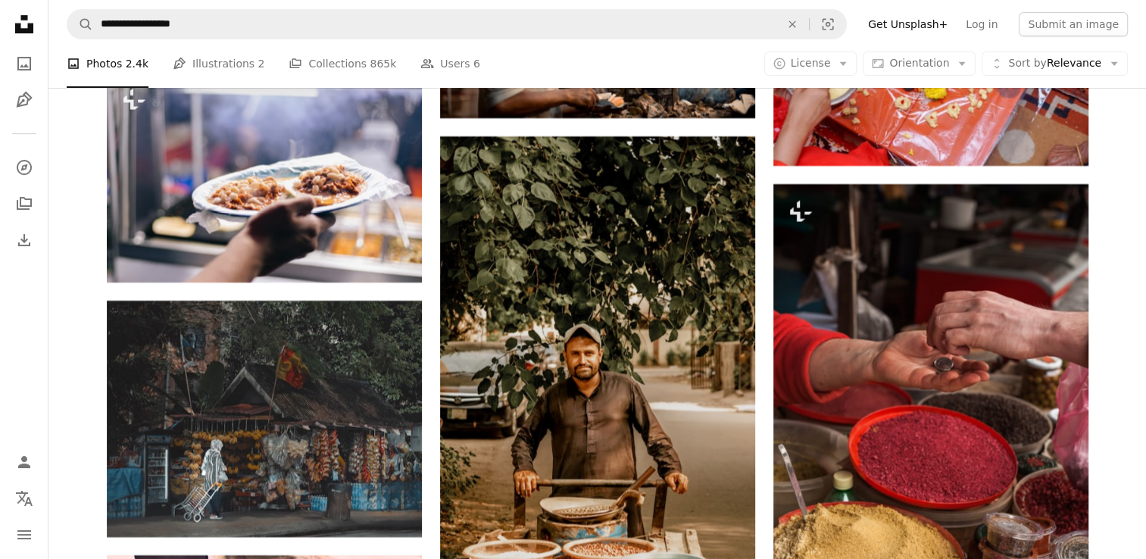
scroll to position [46445, 0]
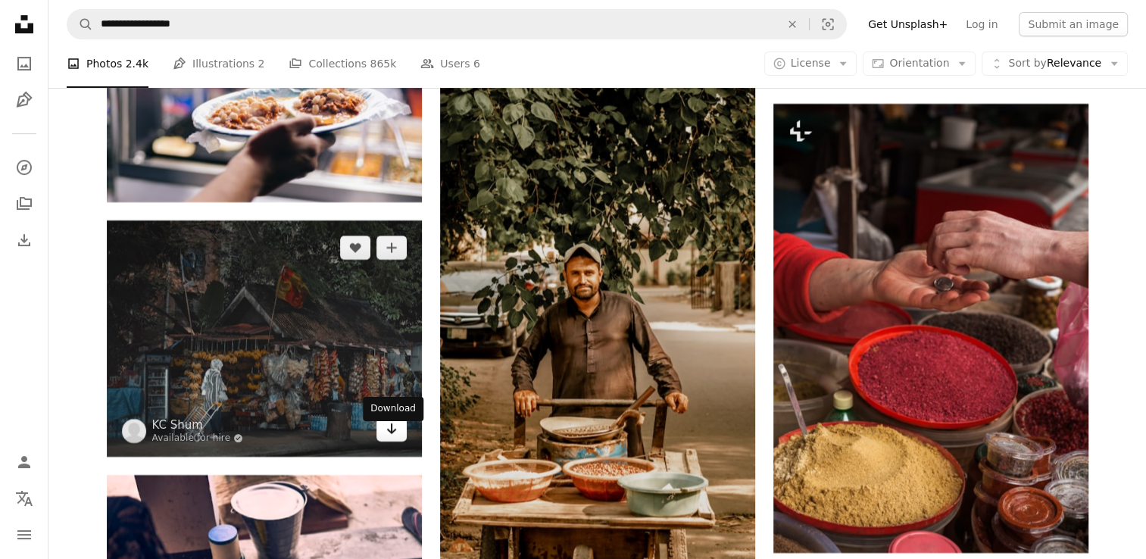
click at [386, 438] on icon "Arrow pointing down" at bounding box center [392, 429] width 12 height 18
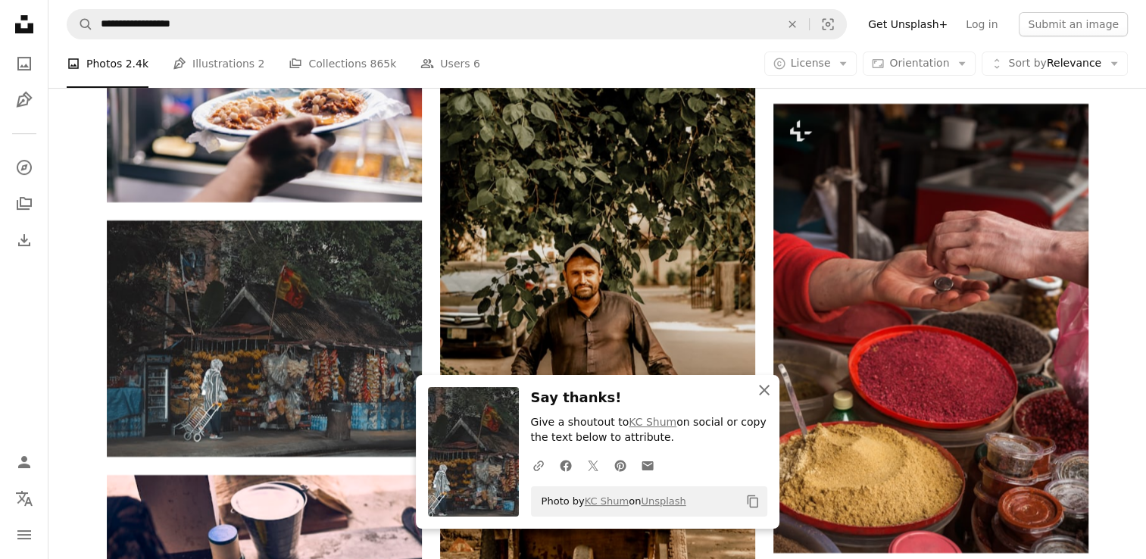
click at [768, 393] on icon "button" at bounding box center [764, 390] width 11 height 11
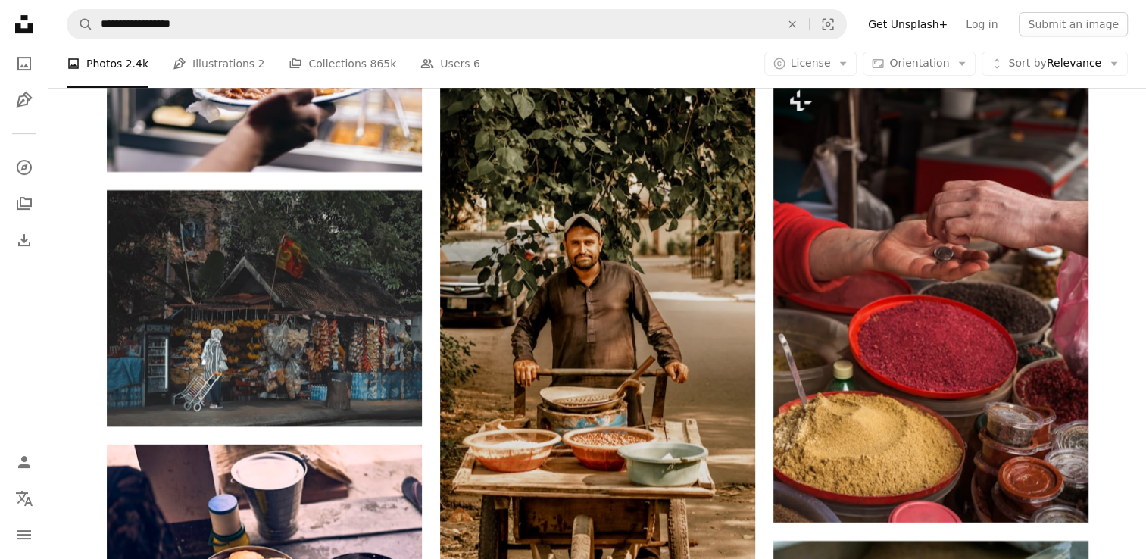
scroll to position [46597, 0]
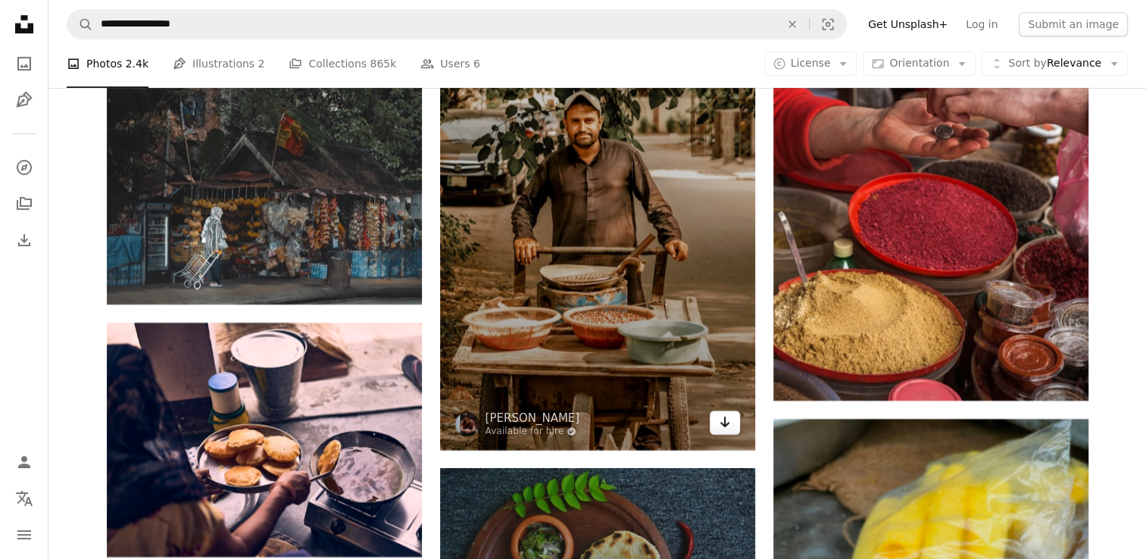
click at [719, 430] on icon "Arrow pointing down" at bounding box center [725, 422] width 12 height 18
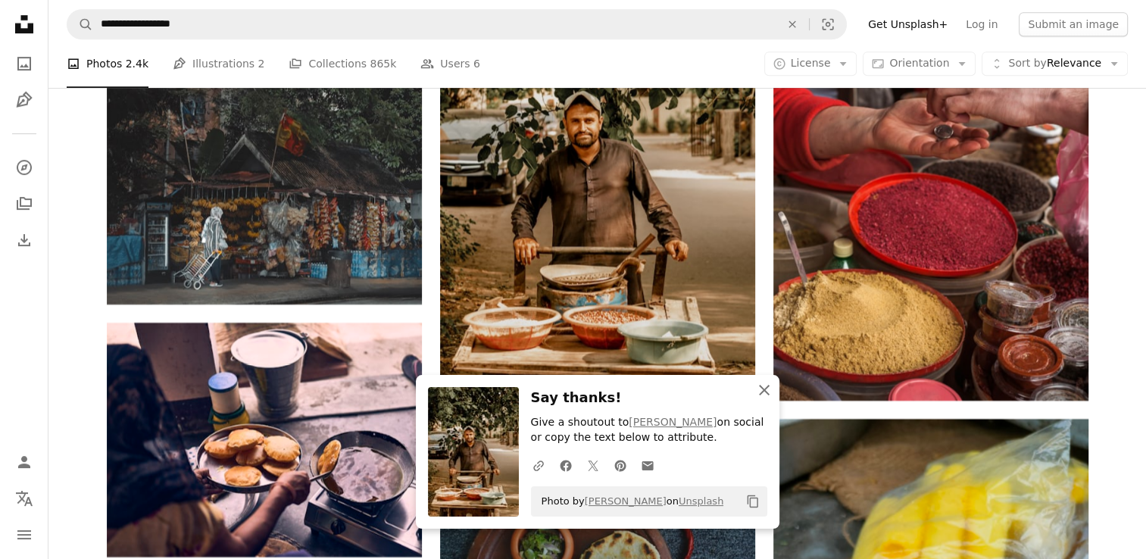
click at [761, 389] on icon "button" at bounding box center [764, 390] width 11 height 11
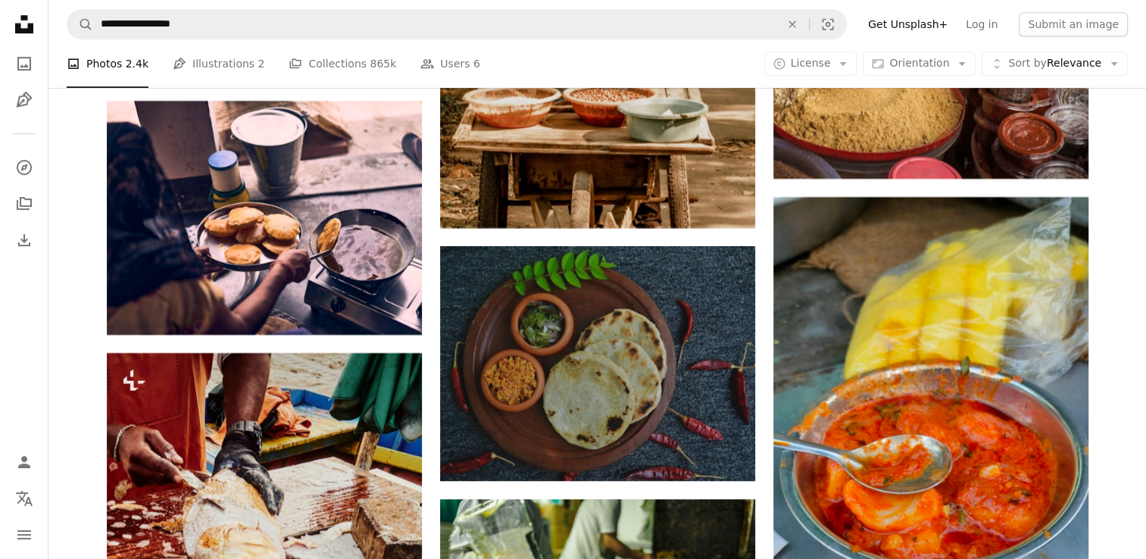
scroll to position [46850, 0]
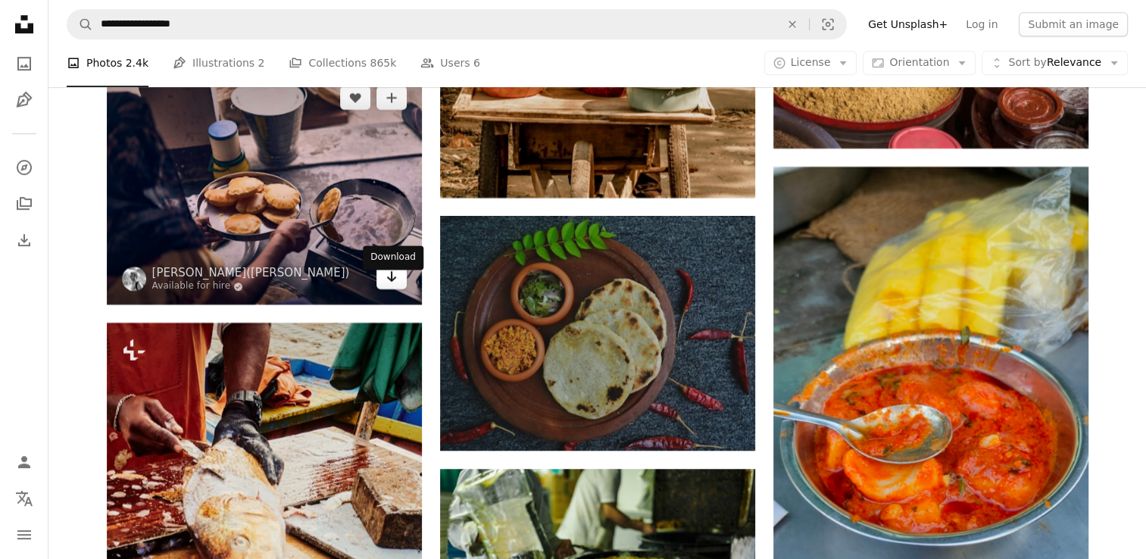
click at [395, 286] on icon "Arrow pointing down" at bounding box center [392, 276] width 12 height 18
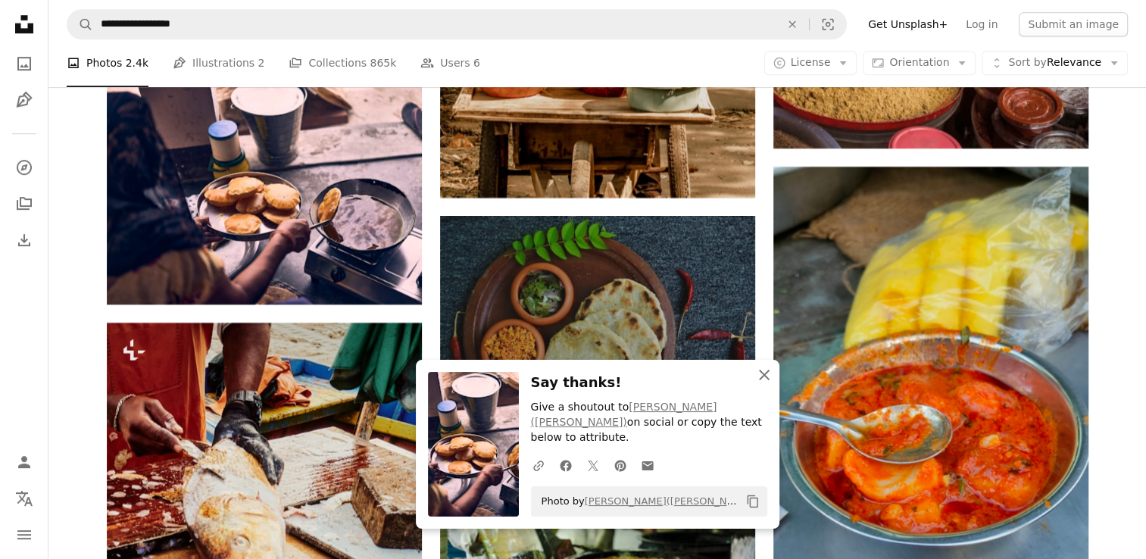
click at [766, 384] on icon "An X shape" at bounding box center [764, 375] width 18 height 18
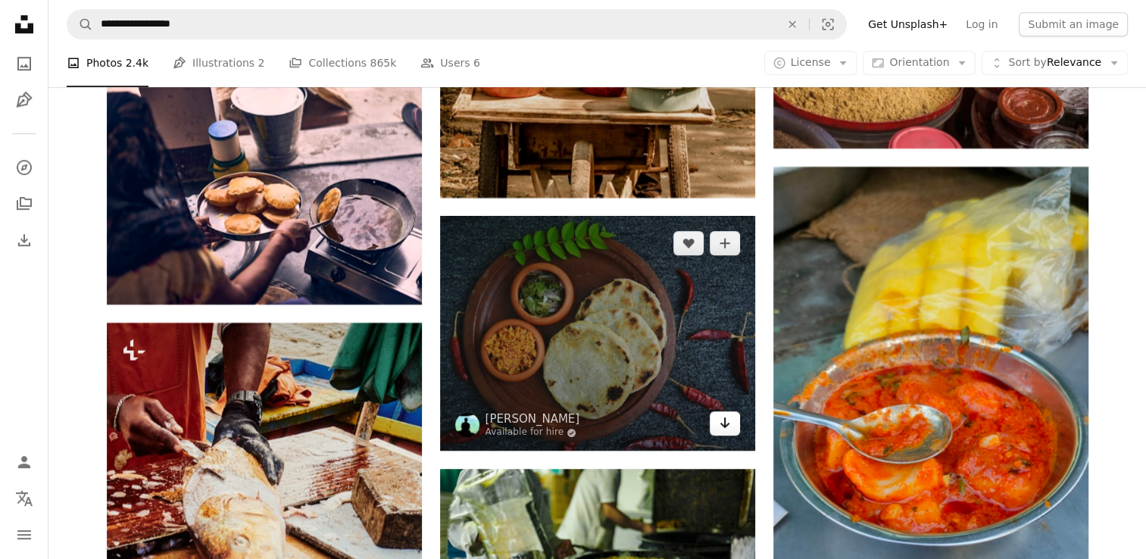
click at [722, 428] on icon "Download" at bounding box center [725, 422] width 10 height 11
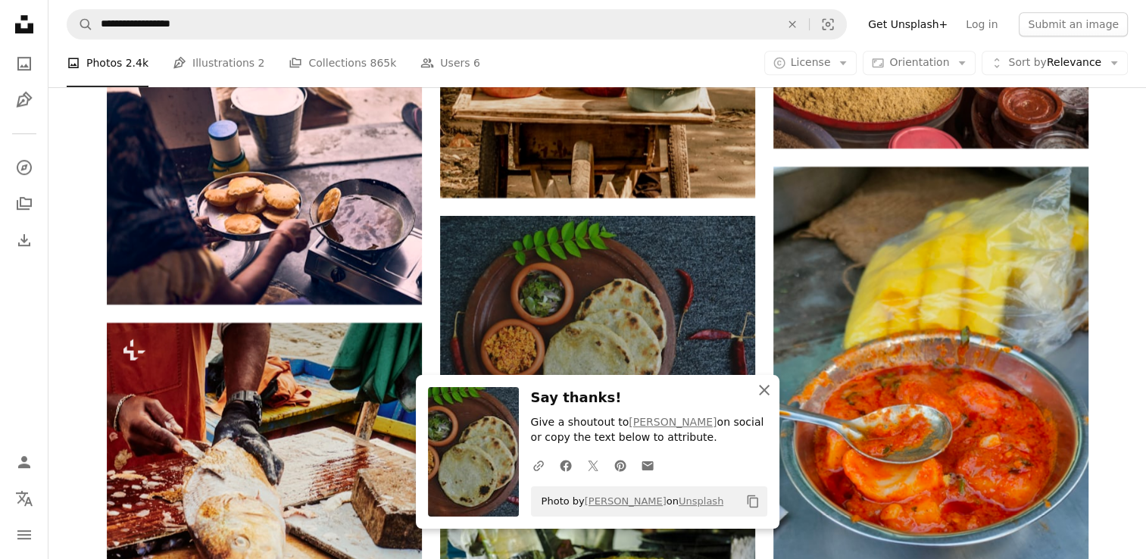
click at [761, 395] on icon "An X shape" at bounding box center [764, 390] width 18 height 18
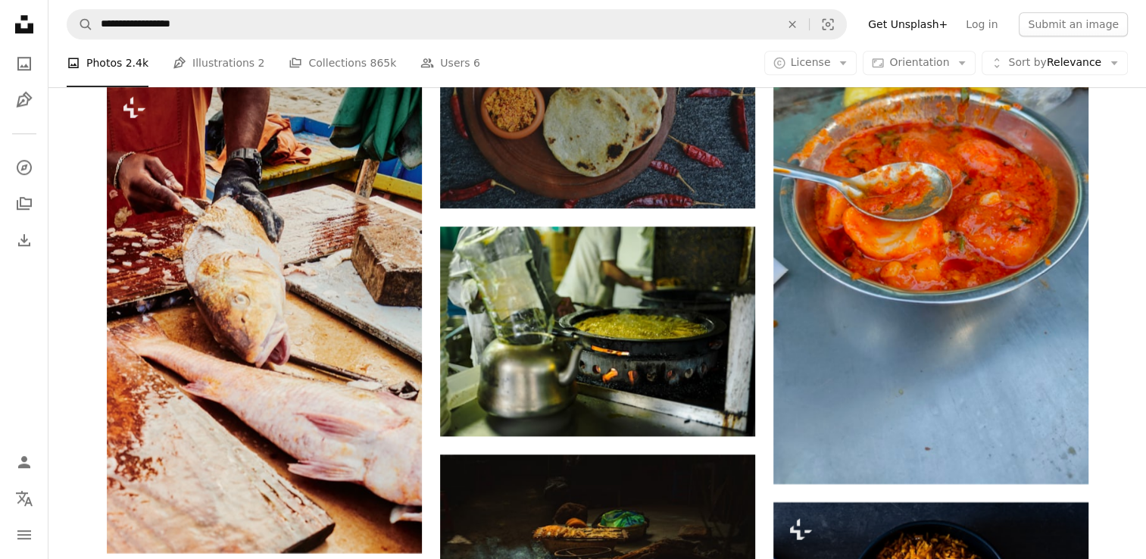
scroll to position [47113, 0]
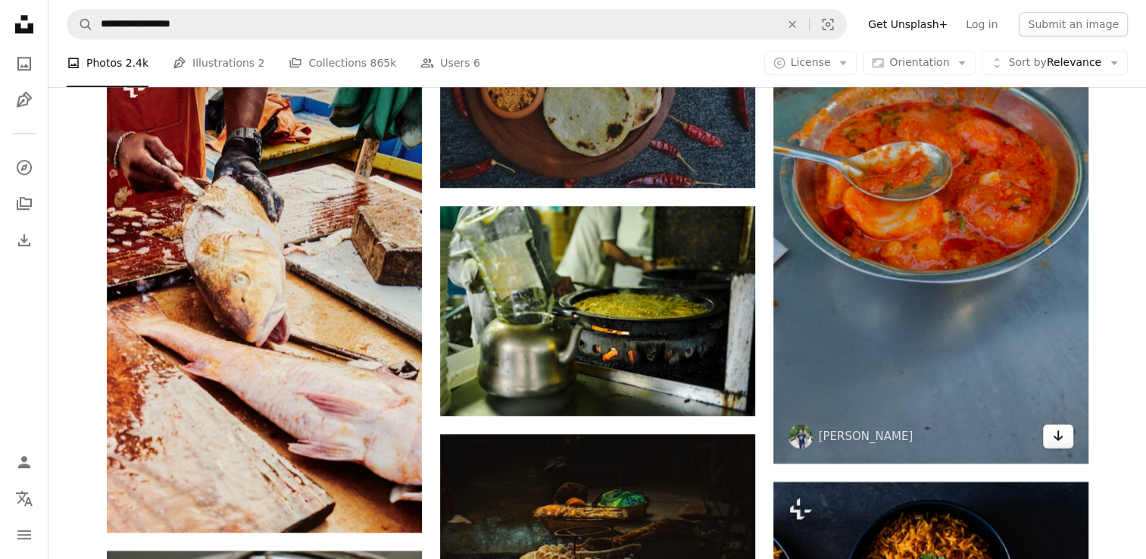
click at [1064, 444] on link "Arrow pointing down" at bounding box center [1058, 436] width 30 height 24
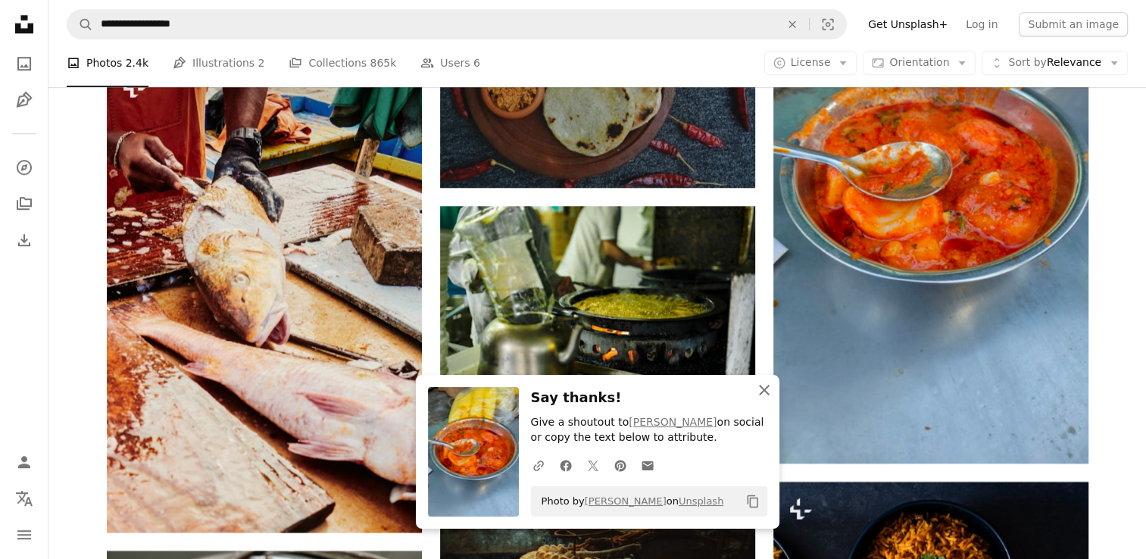
click at [758, 389] on icon "An X shape" at bounding box center [764, 390] width 18 height 18
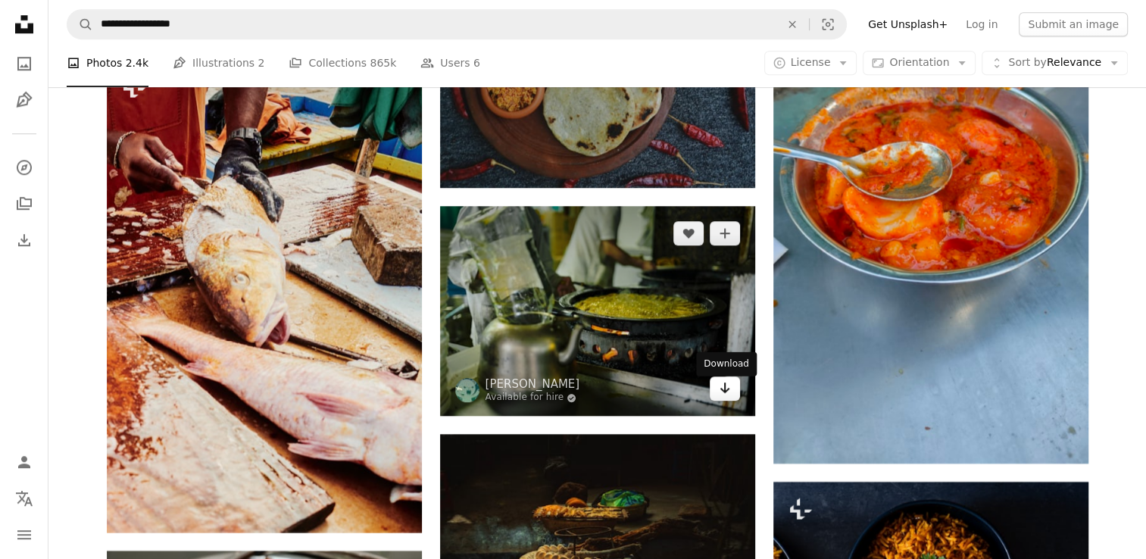
click at [717, 389] on link "Arrow pointing down" at bounding box center [725, 389] width 30 height 24
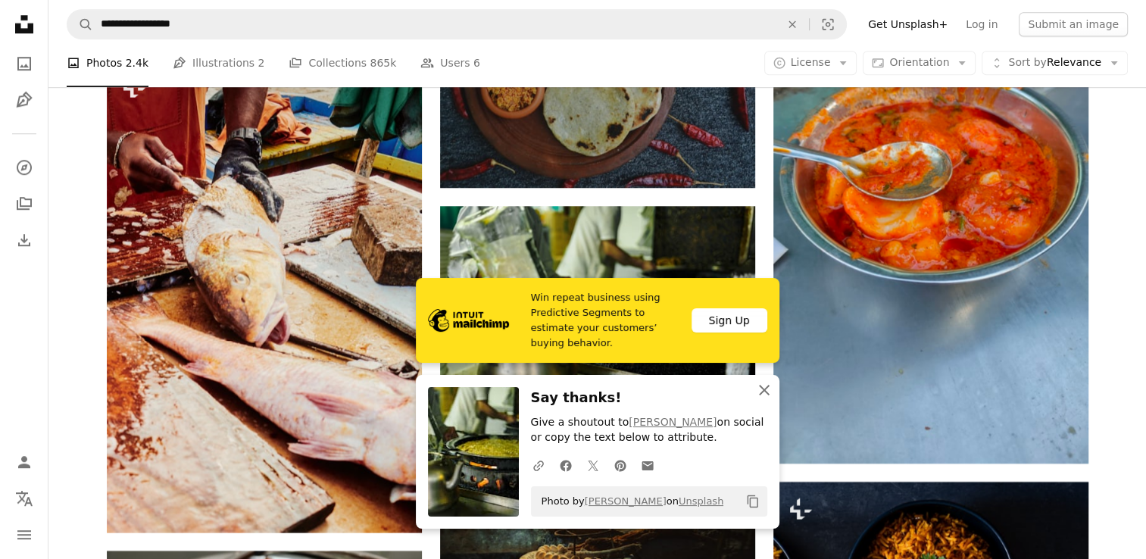
click at [761, 389] on icon "An X shape" at bounding box center [764, 390] width 18 height 18
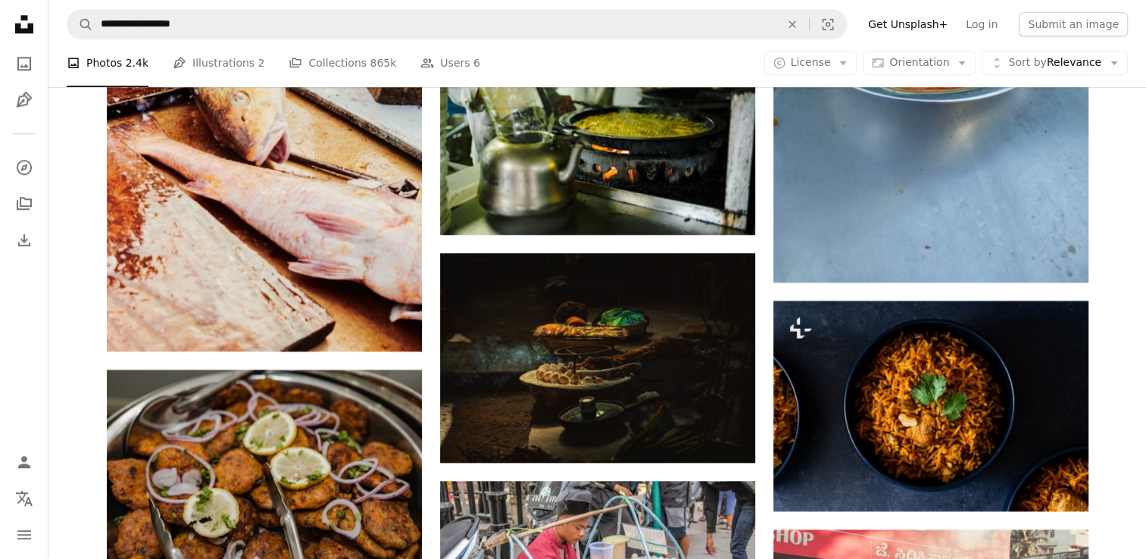
scroll to position [47304, 0]
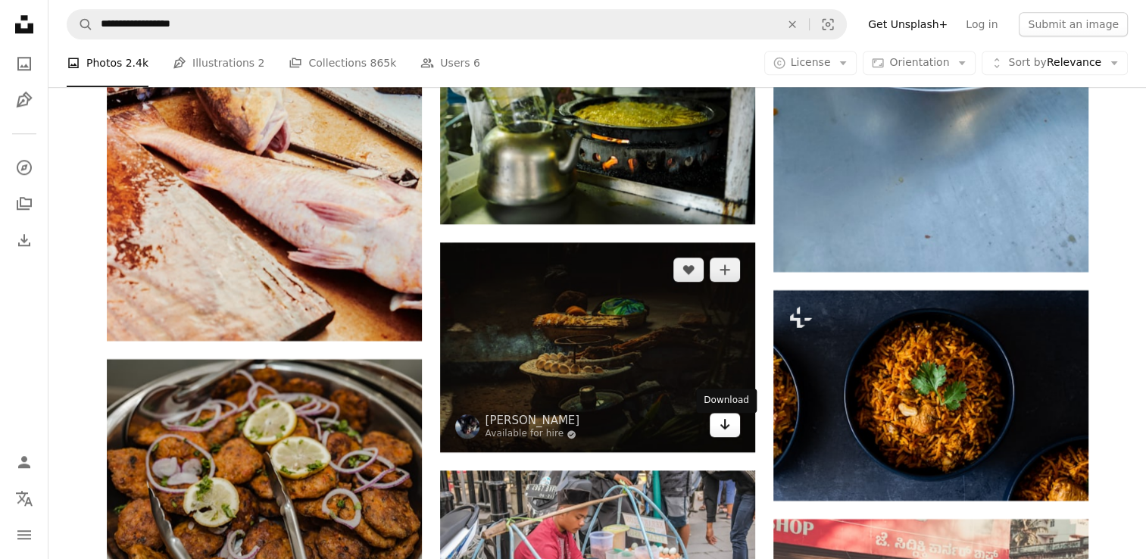
click at [727, 433] on icon "Arrow pointing down" at bounding box center [725, 424] width 12 height 18
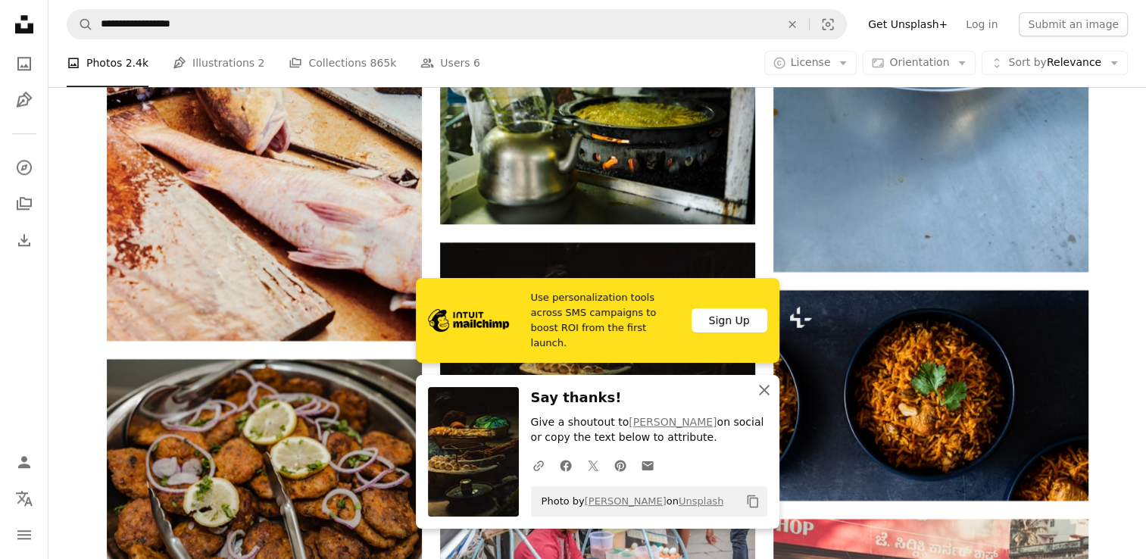
click at [767, 394] on icon "button" at bounding box center [764, 390] width 11 height 11
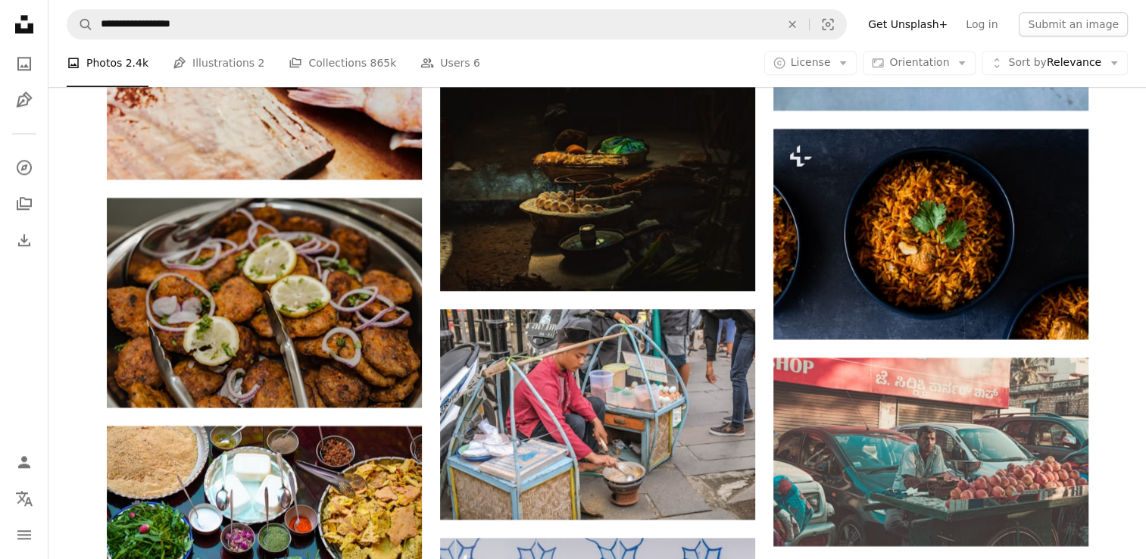
scroll to position [47577, 0]
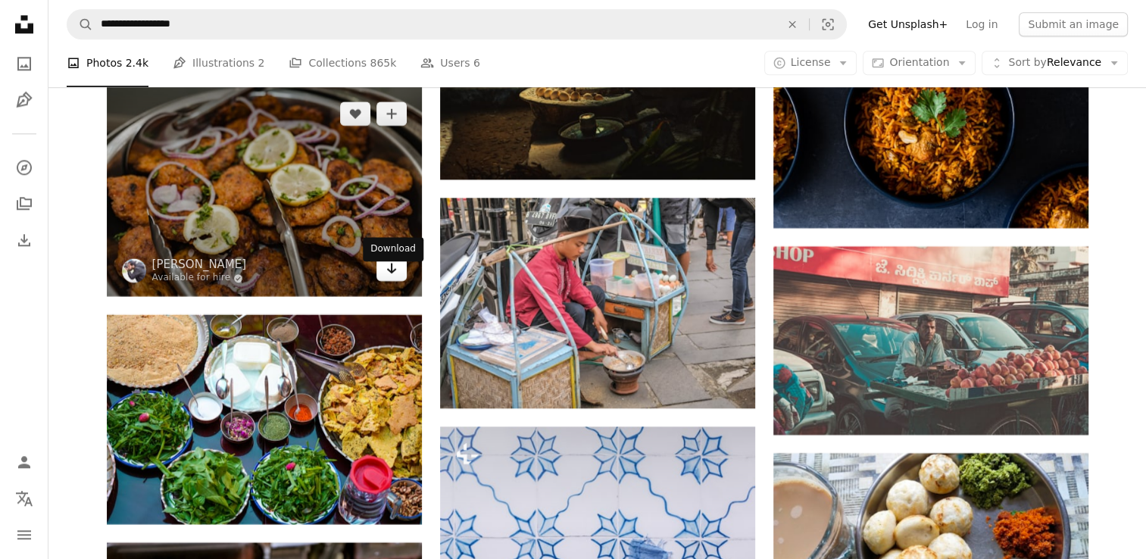
click at [392, 274] on icon "Download" at bounding box center [391, 268] width 10 height 11
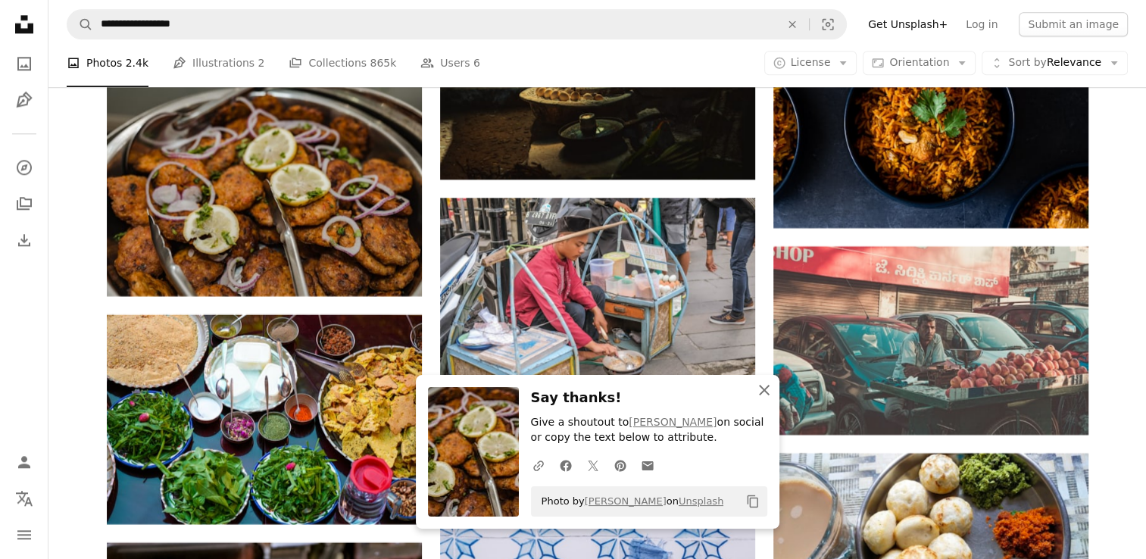
click at [765, 392] on icon "button" at bounding box center [764, 390] width 11 height 11
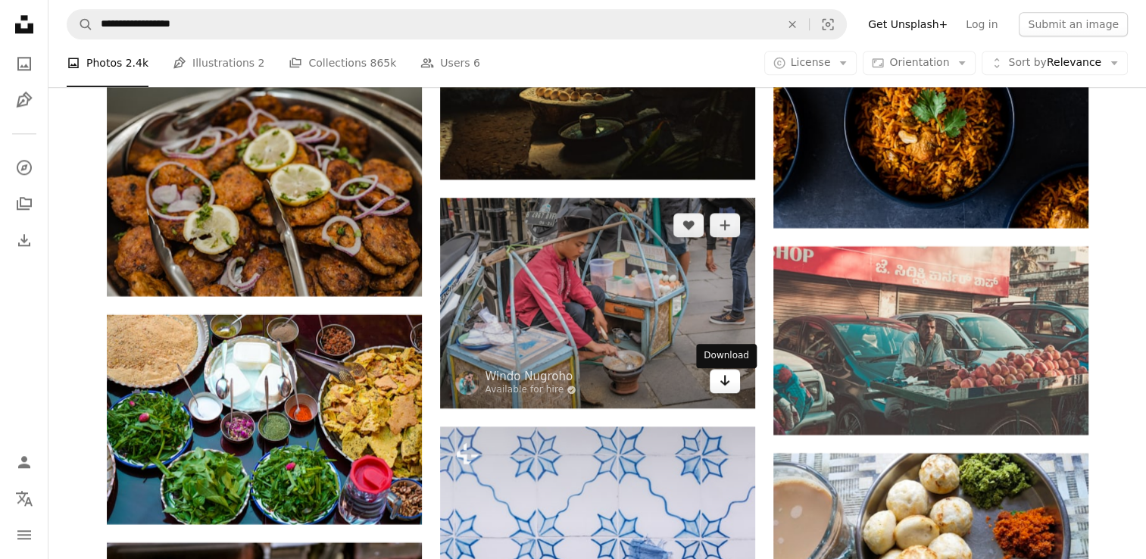
click at [733, 386] on link "Arrow pointing down" at bounding box center [725, 381] width 30 height 24
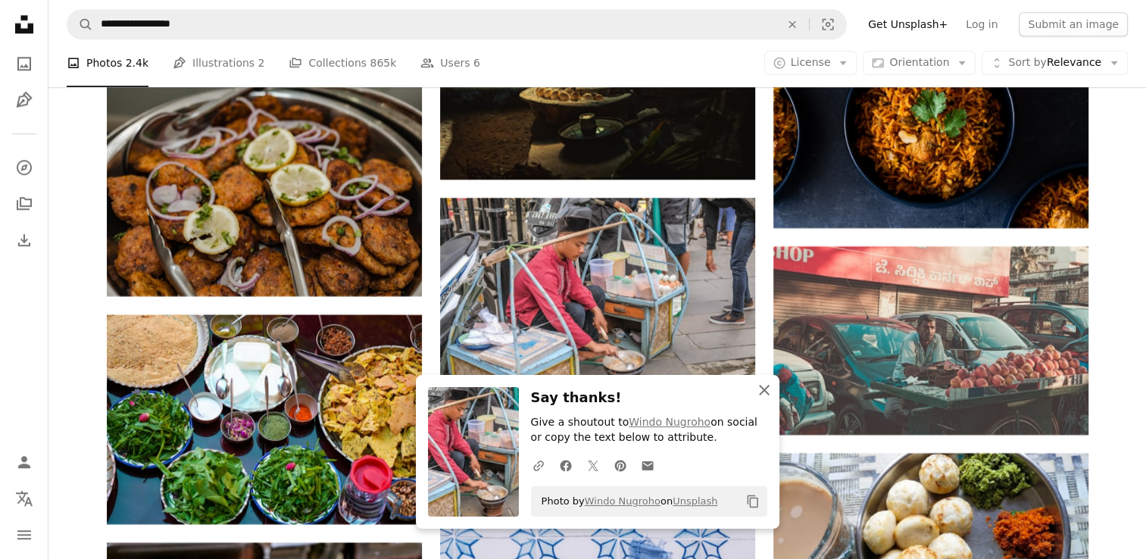
click at [756, 382] on icon "An X shape" at bounding box center [764, 390] width 18 height 18
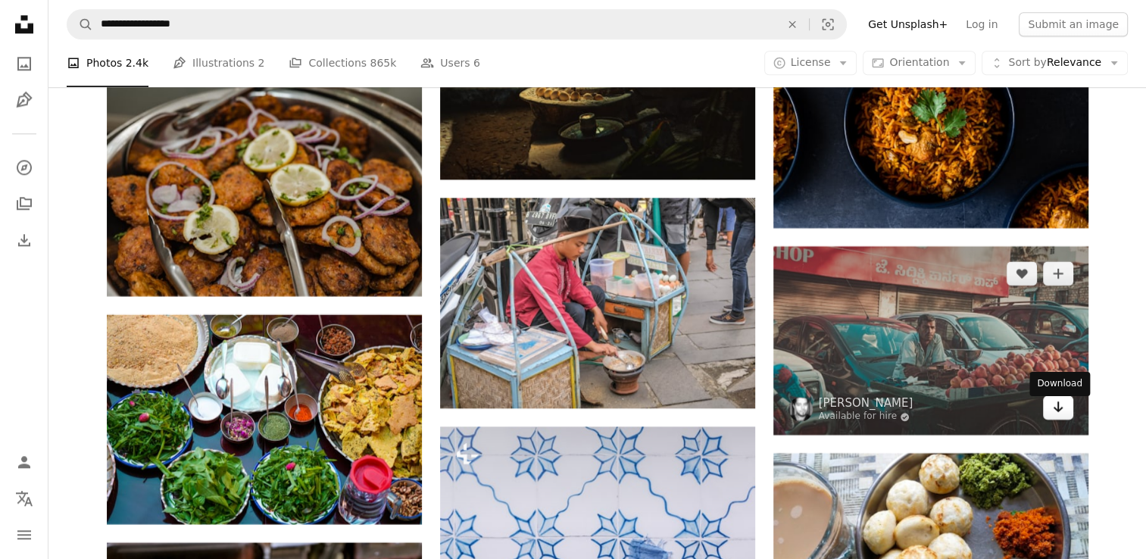
click at [1061, 406] on icon "Arrow pointing down" at bounding box center [1058, 407] width 12 height 18
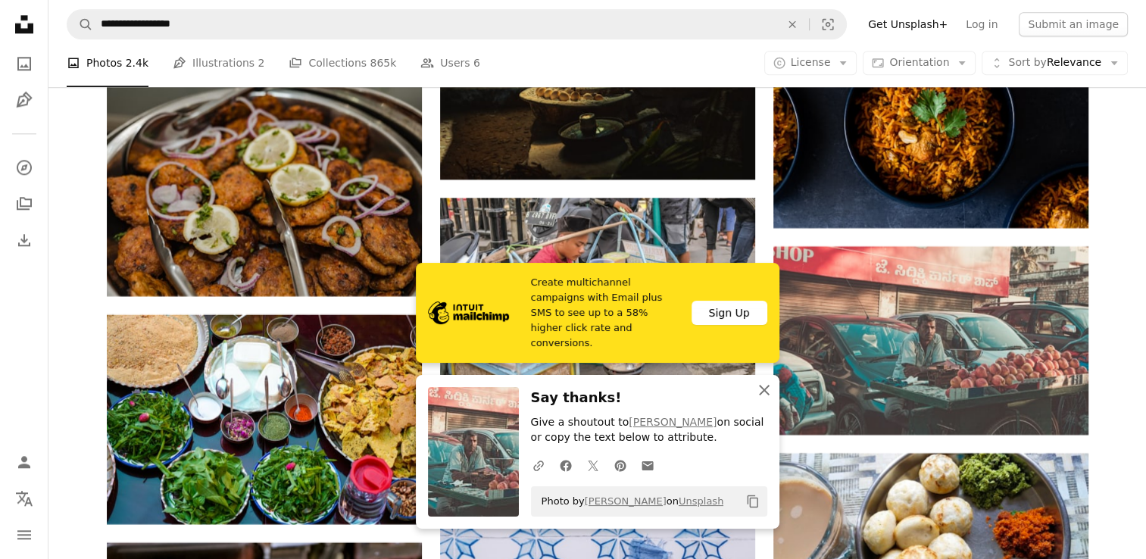
click at [767, 380] on button "An X shape Close" at bounding box center [764, 390] width 30 height 30
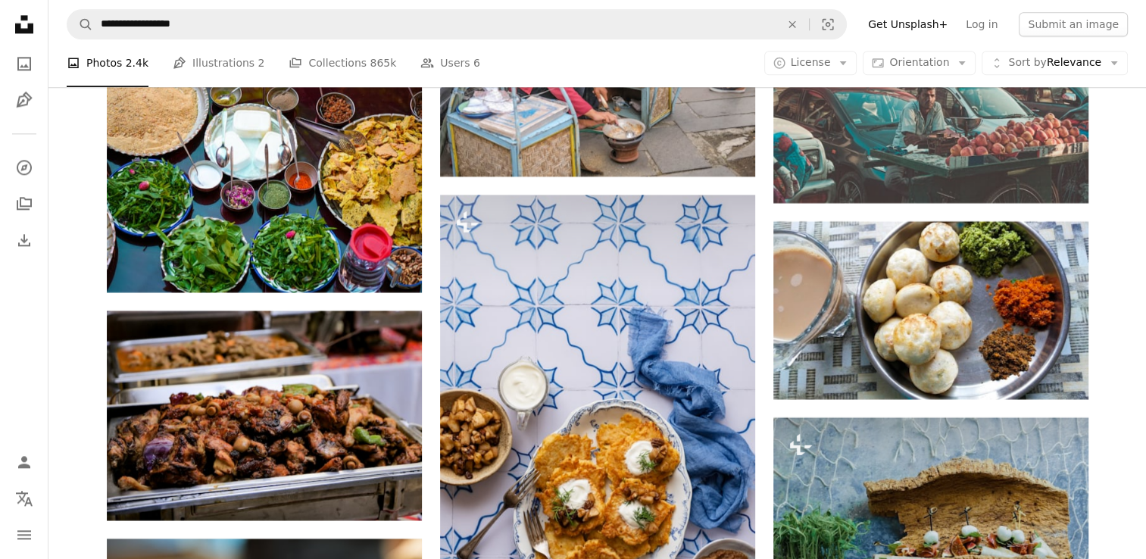
scroll to position [47840, 0]
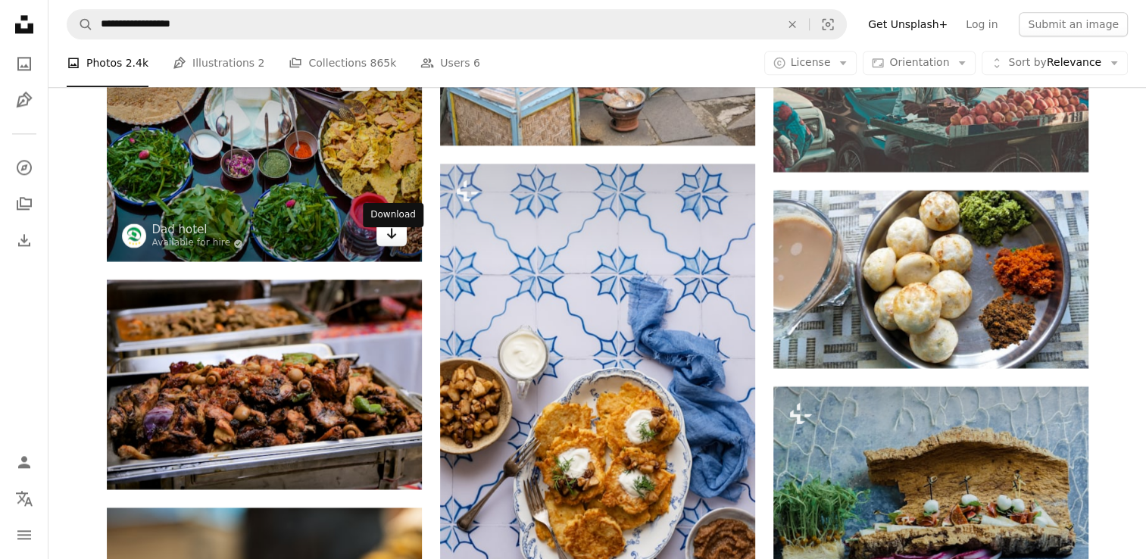
click at [402, 246] on link "Arrow pointing down" at bounding box center [392, 234] width 30 height 24
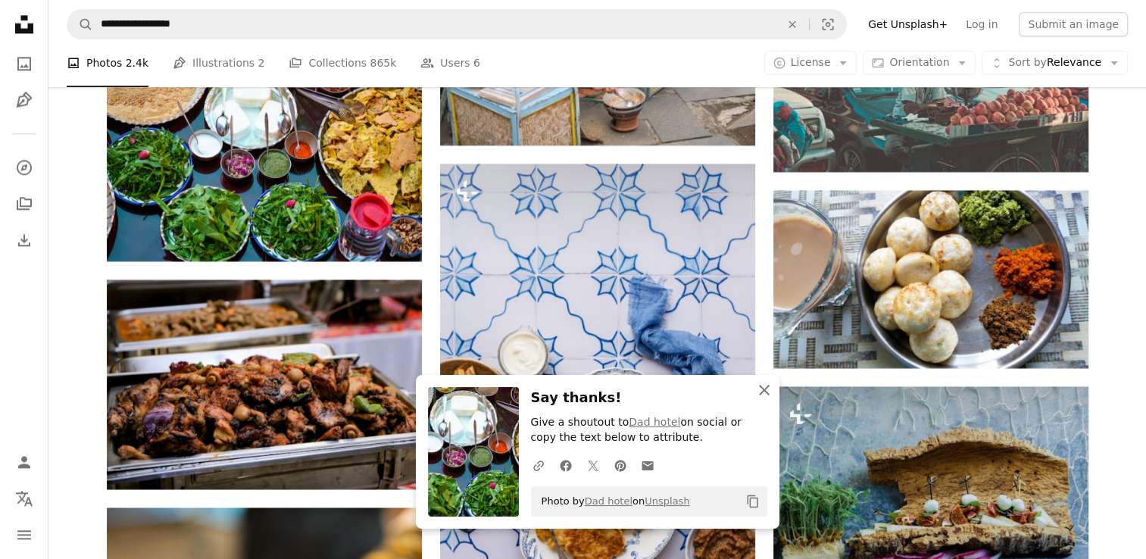
click at [764, 395] on icon "An X shape" at bounding box center [764, 390] width 18 height 18
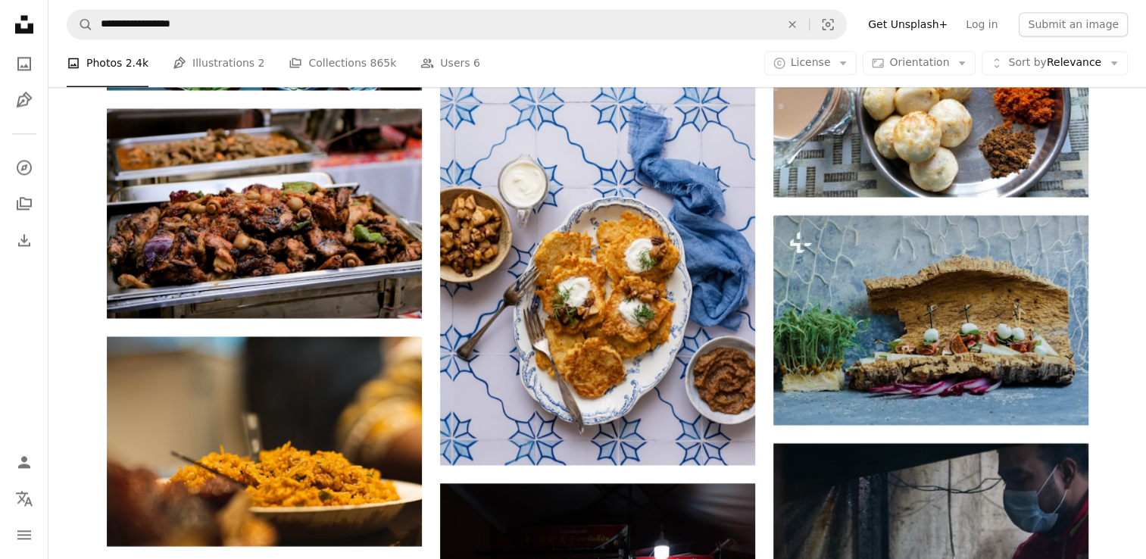
scroll to position [48072, 0]
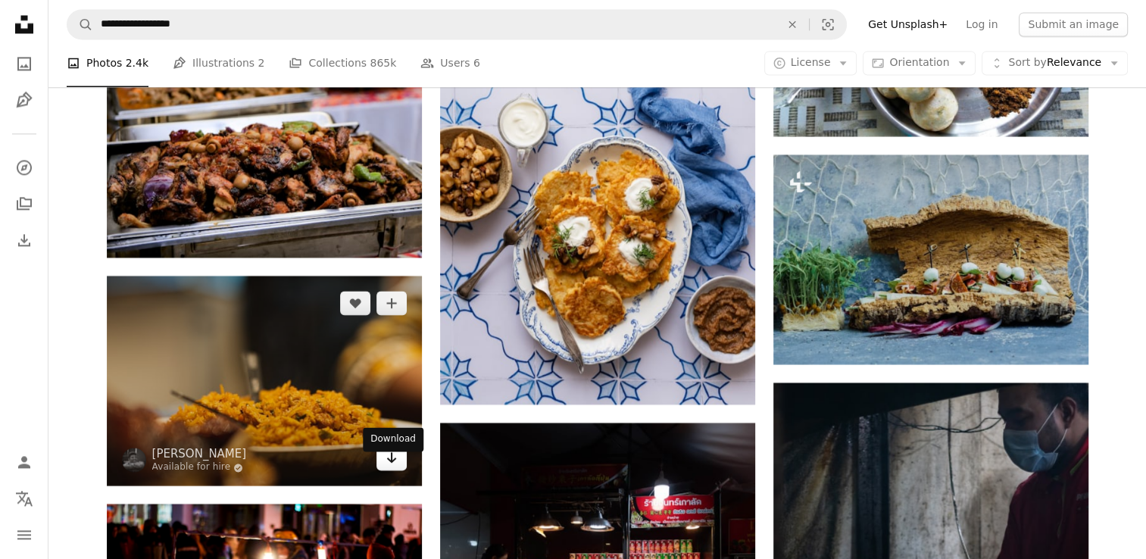
click at [386, 467] on icon "Arrow pointing down" at bounding box center [392, 458] width 12 height 18
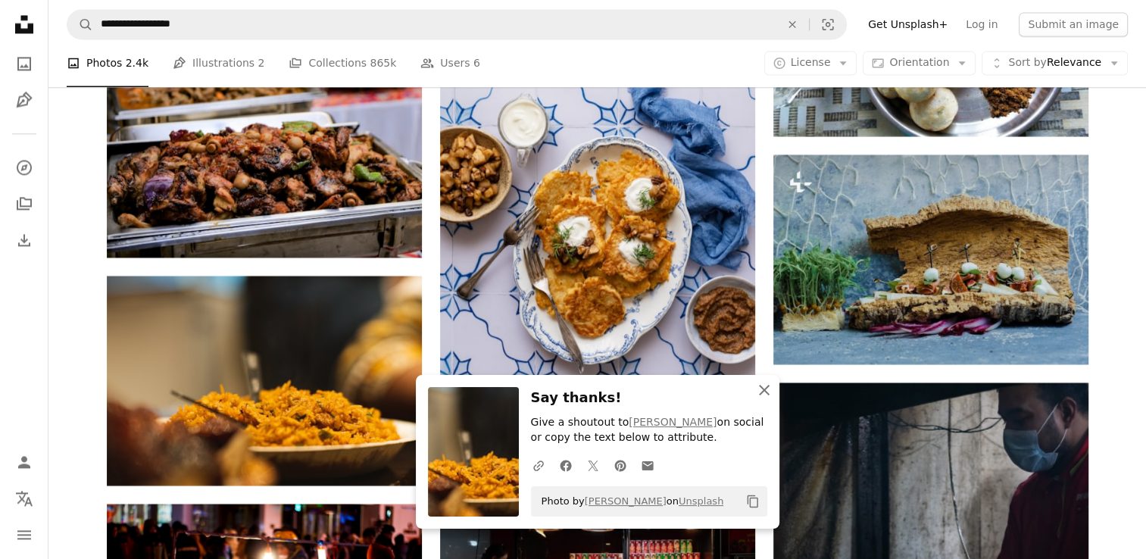
click at [766, 396] on icon "An X shape" at bounding box center [764, 390] width 18 height 18
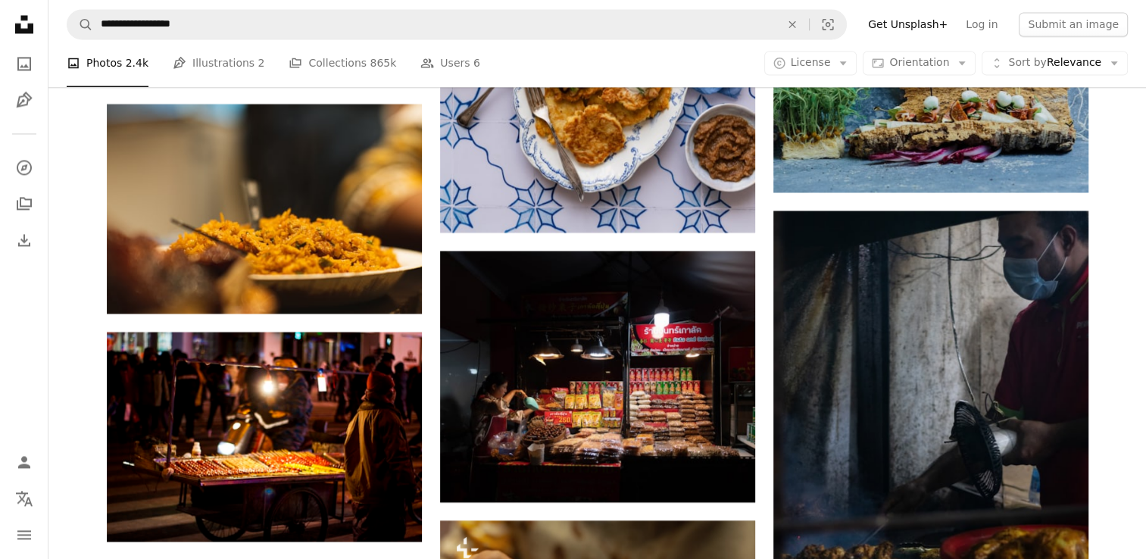
scroll to position [48375, 0]
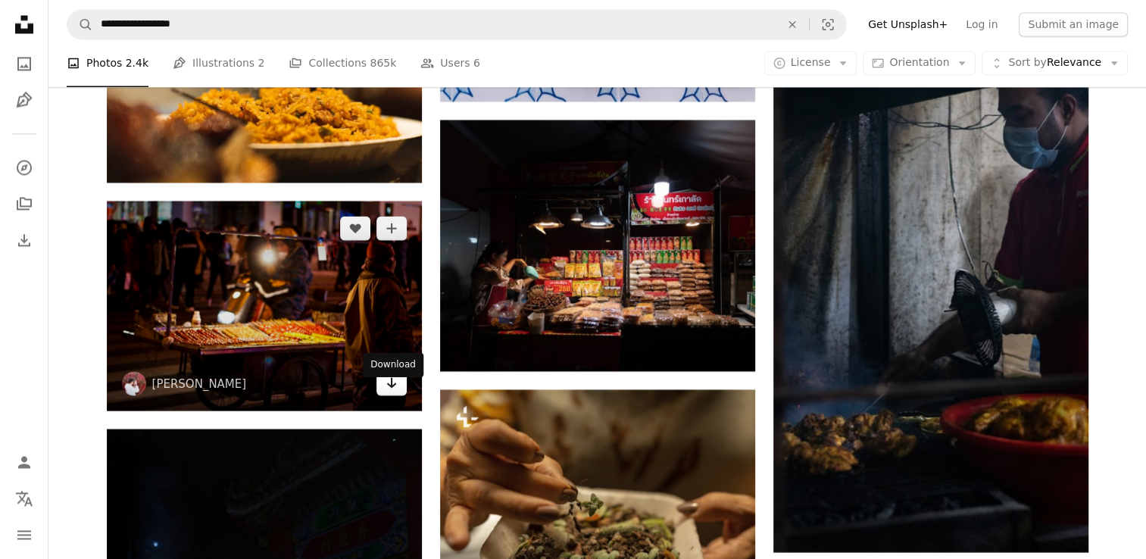
click at [383, 390] on link "Arrow pointing down" at bounding box center [392, 383] width 30 height 24
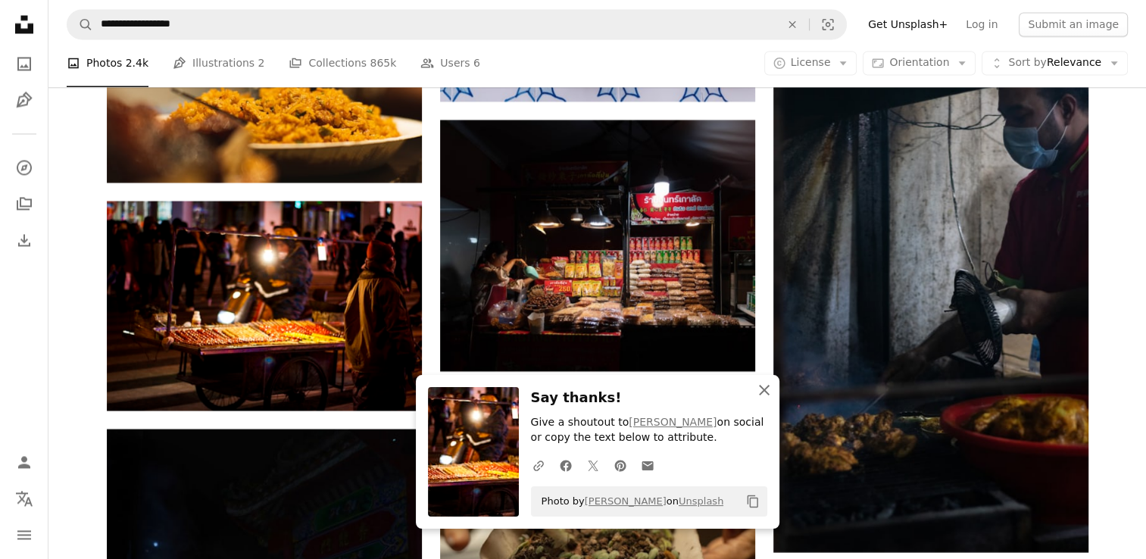
click at [763, 385] on icon "An X shape" at bounding box center [764, 390] width 18 height 18
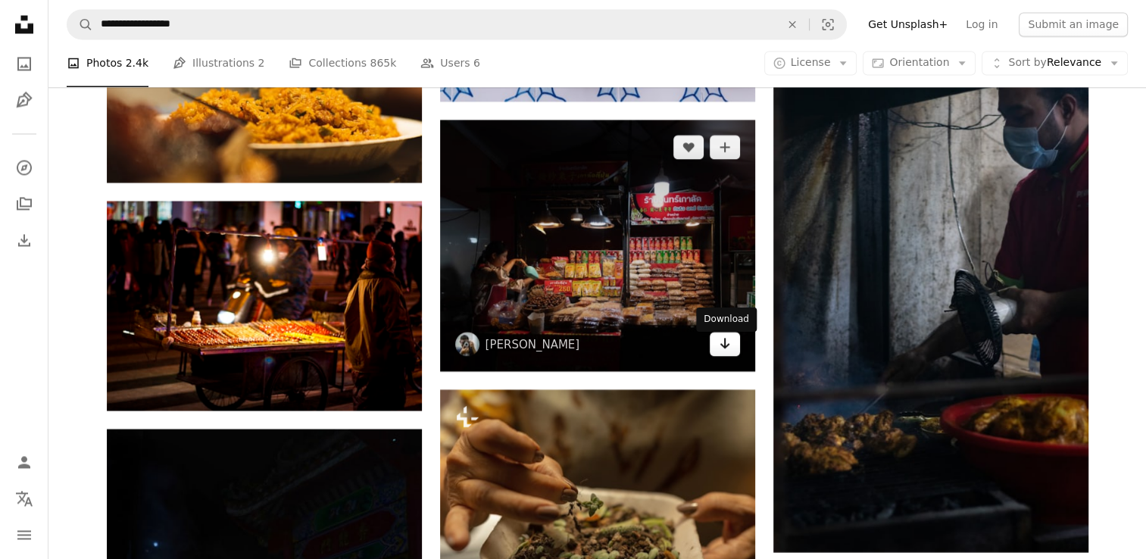
click at [727, 347] on icon "Arrow pointing down" at bounding box center [725, 343] width 12 height 18
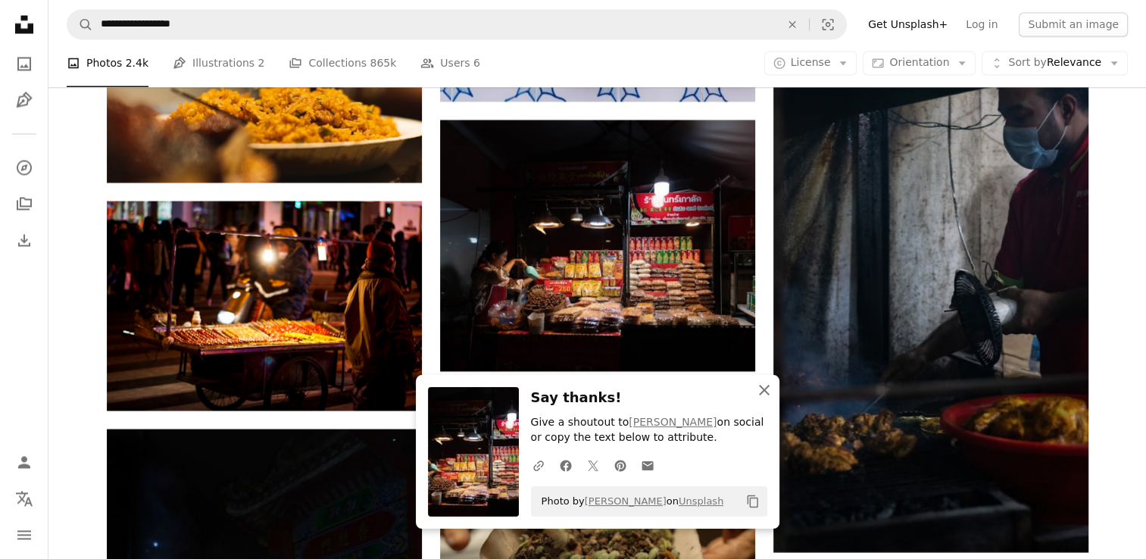
click at [764, 392] on icon "An X shape" at bounding box center [764, 390] width 18 height 18
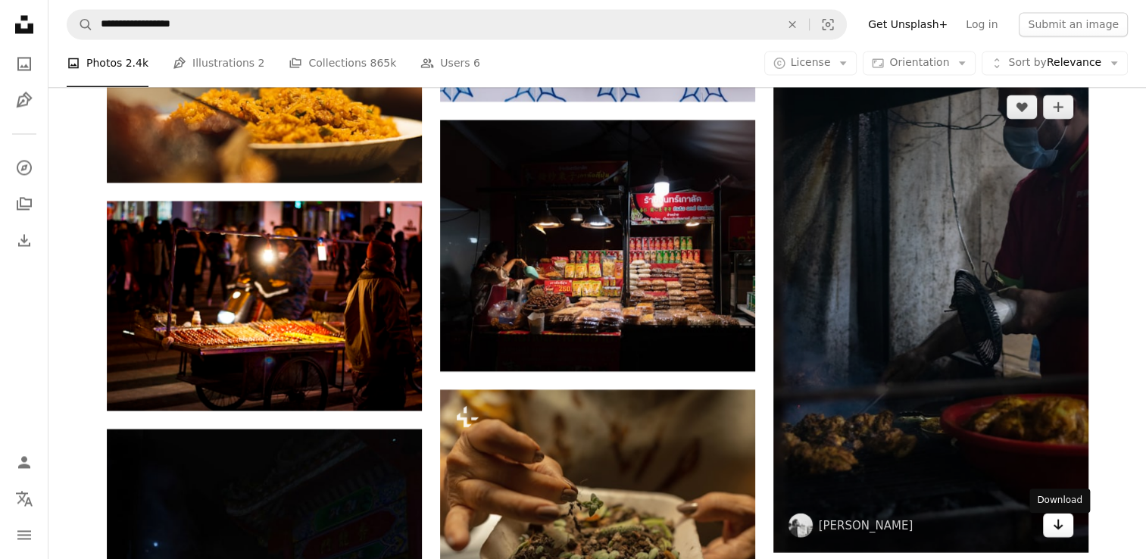
click at [1046, 537] on link "Arrow pointing down" at bounding box center [1058, 525] width 30 height 24
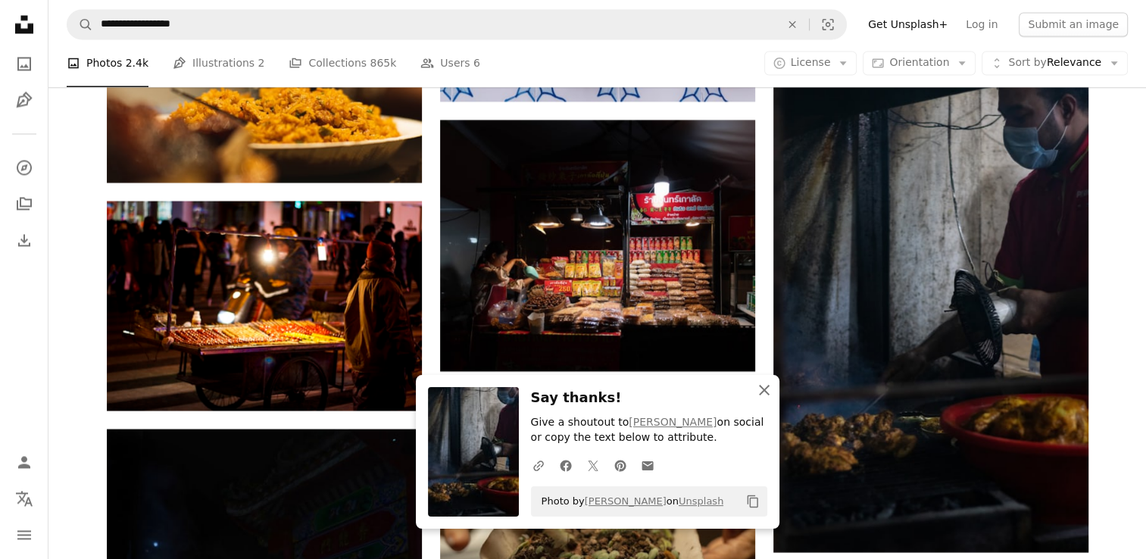
click at [764, 396] on icon "An X shape" at bounding box center [764, 390] width 18 height 18
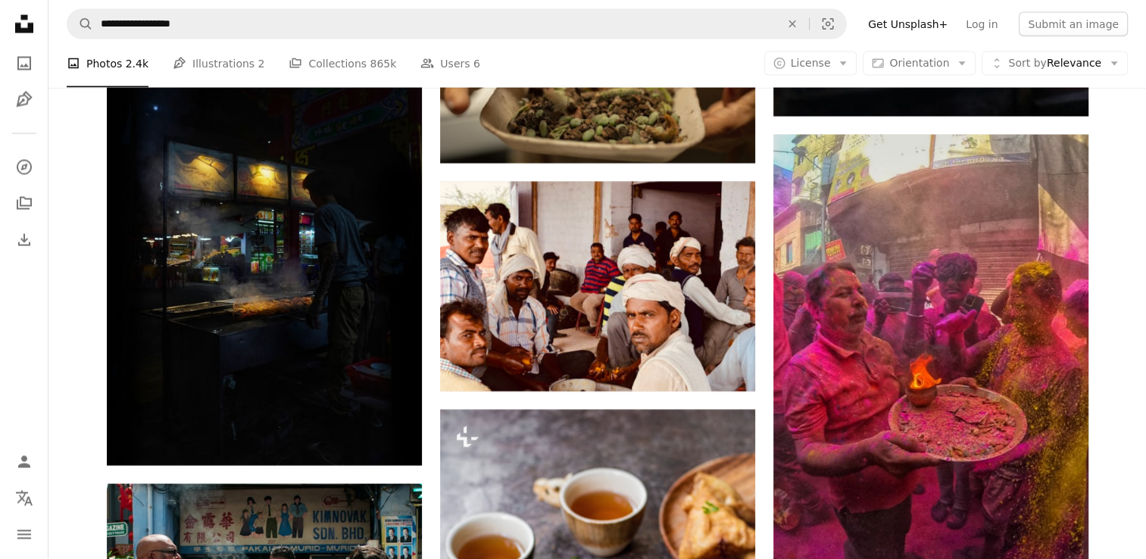
scroll to position [48881, 0]
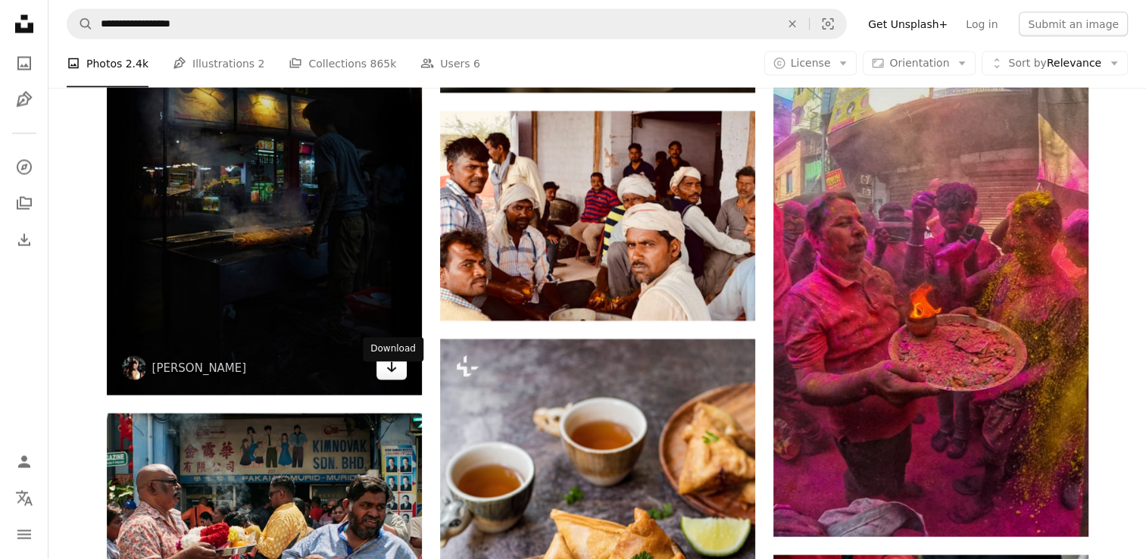
click at [394, 377] on icon "Arrow pointing down" at bounding box center [392, 367] width 12 height 18
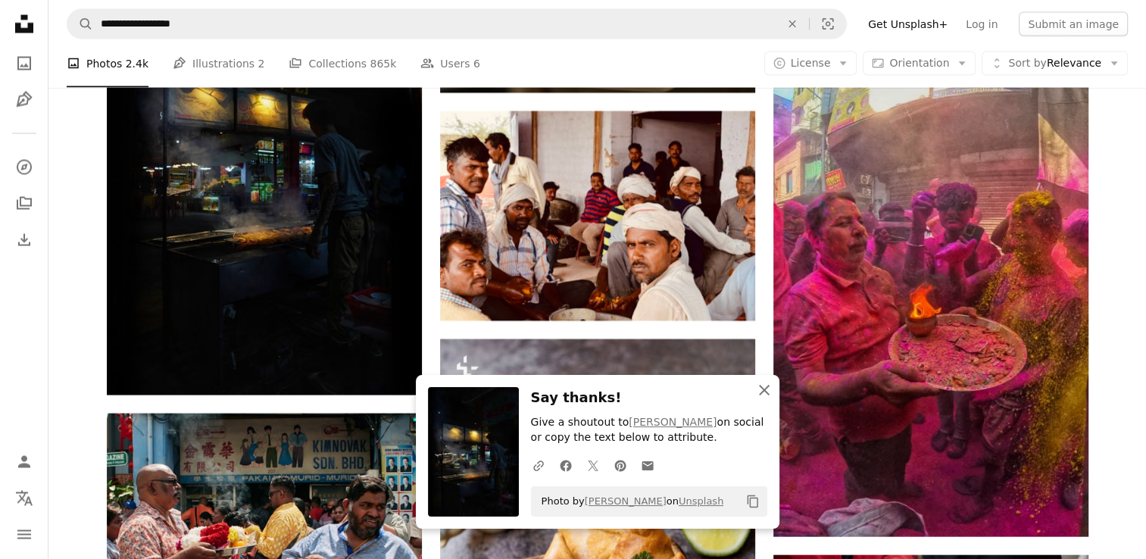
click at [770, 396] on icon "An X shape" at bounding box center [764, 390] width 18 height 18
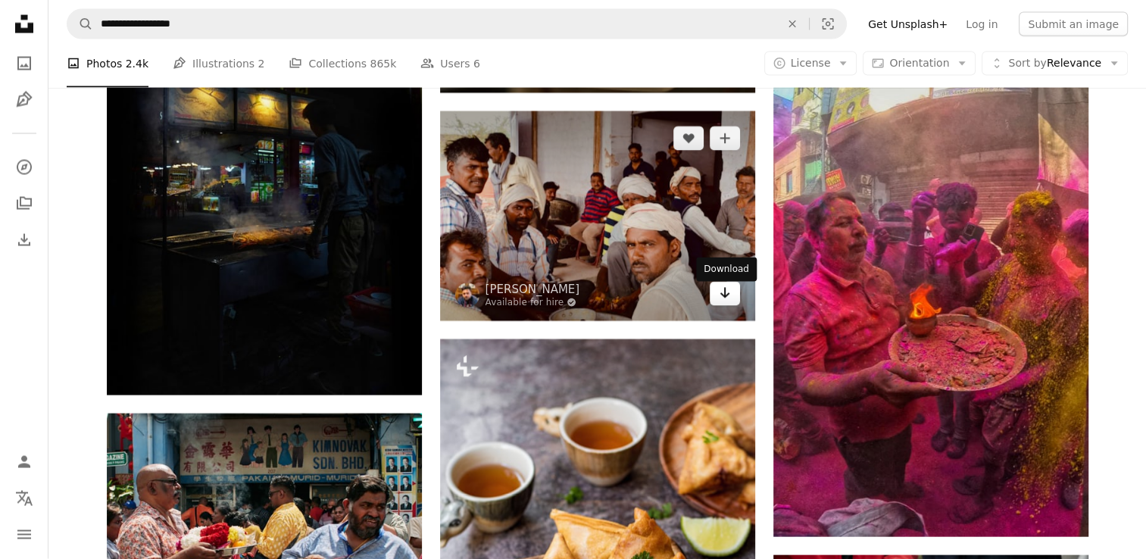
click at [720, 302] on icon "Arrow pointing down" at bounding box center [725, 293] width 12 height 18
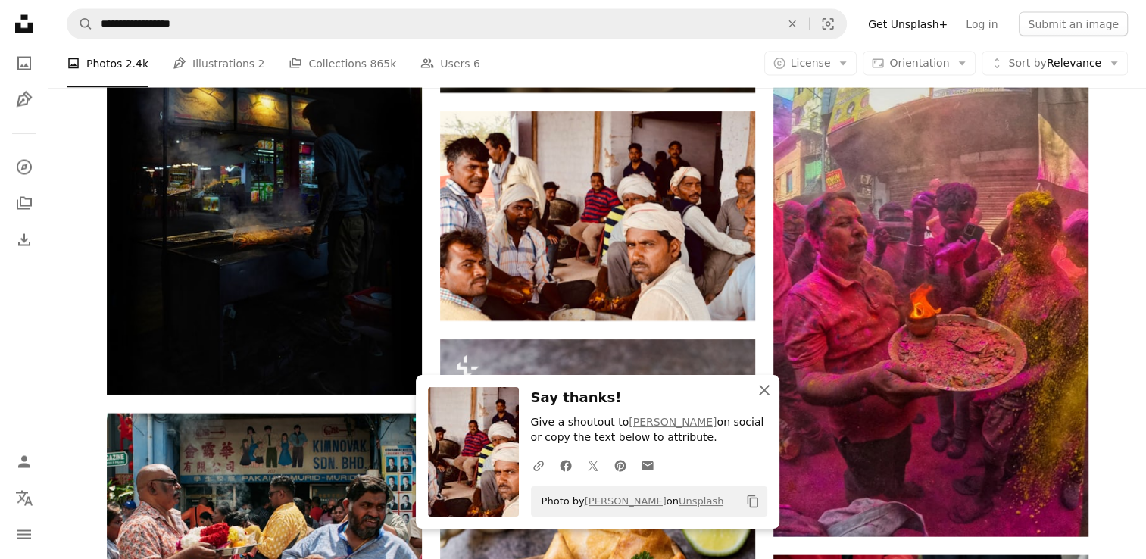
click at [766, 388] on icon "button" at bounding box center [764, 390] width 11 height 11
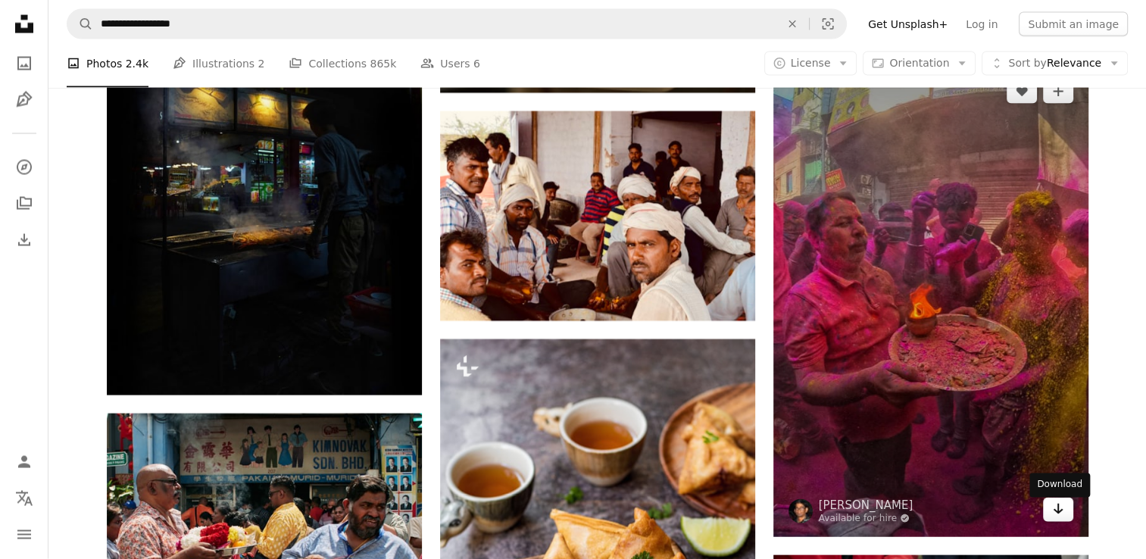
click at [1060, 518] on icon "Arrow pointing down" at bounding box center [1058, 509] width 12 height 18
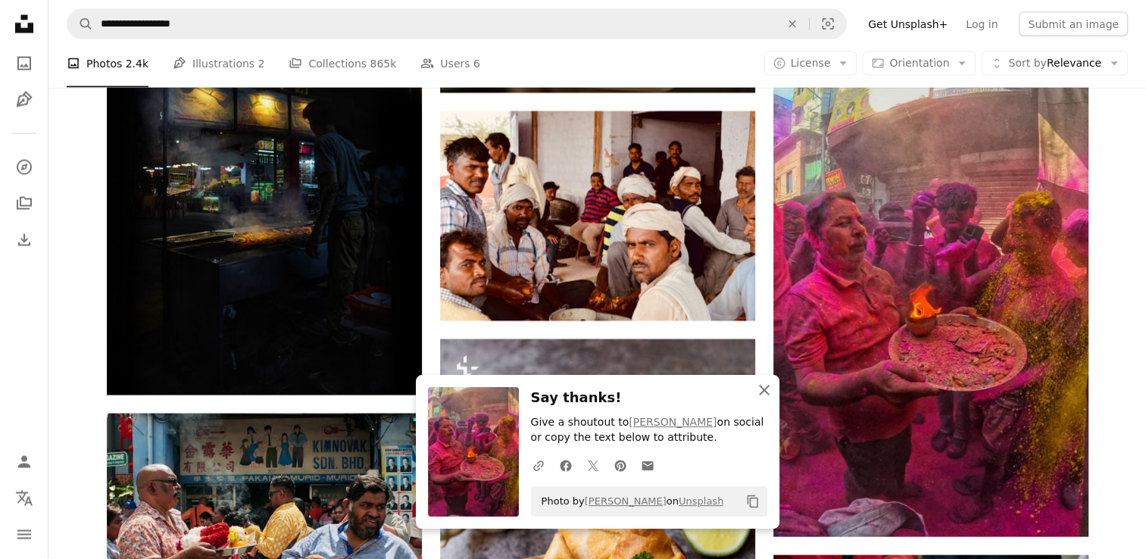
click at [772, 396] on icon "An X shape" at bounding box center [764, 390] width 18 height 18
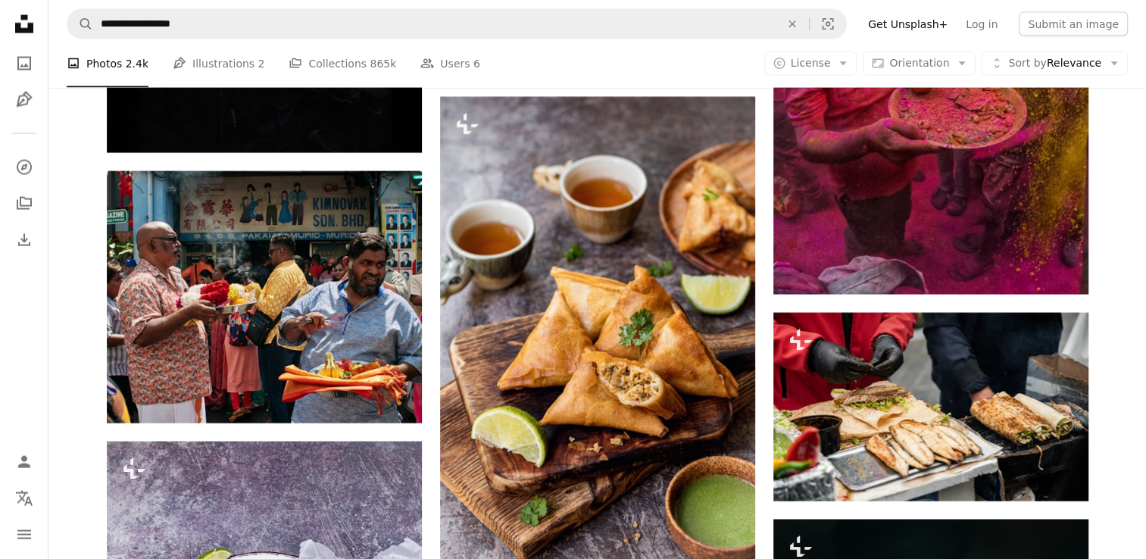
scroll to position [49144, 0]
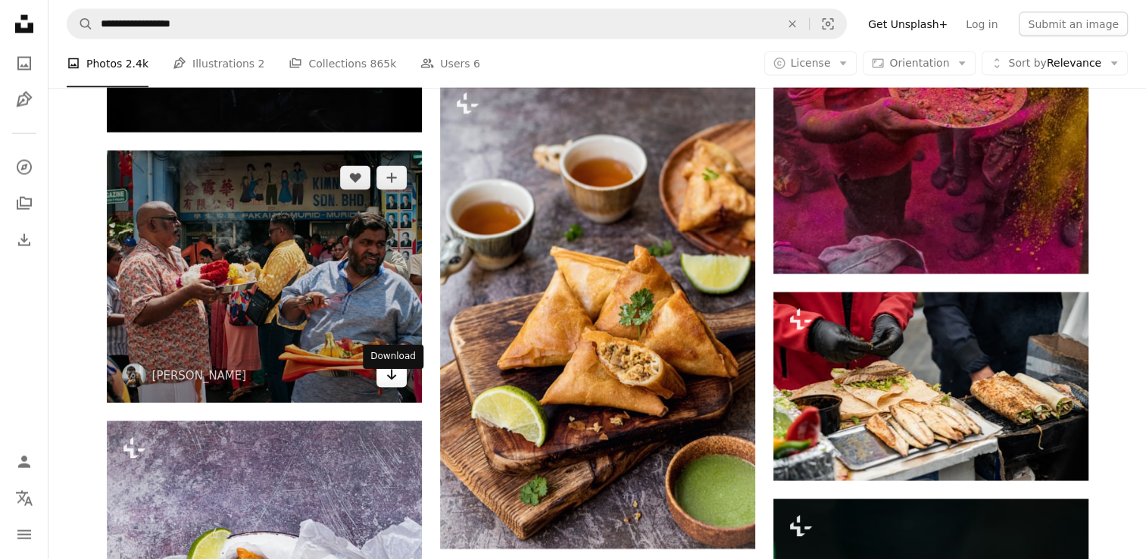
click at [388, 384] on icon "Arrow pointing down" at bounding box center [392, 375] width 12 height 18
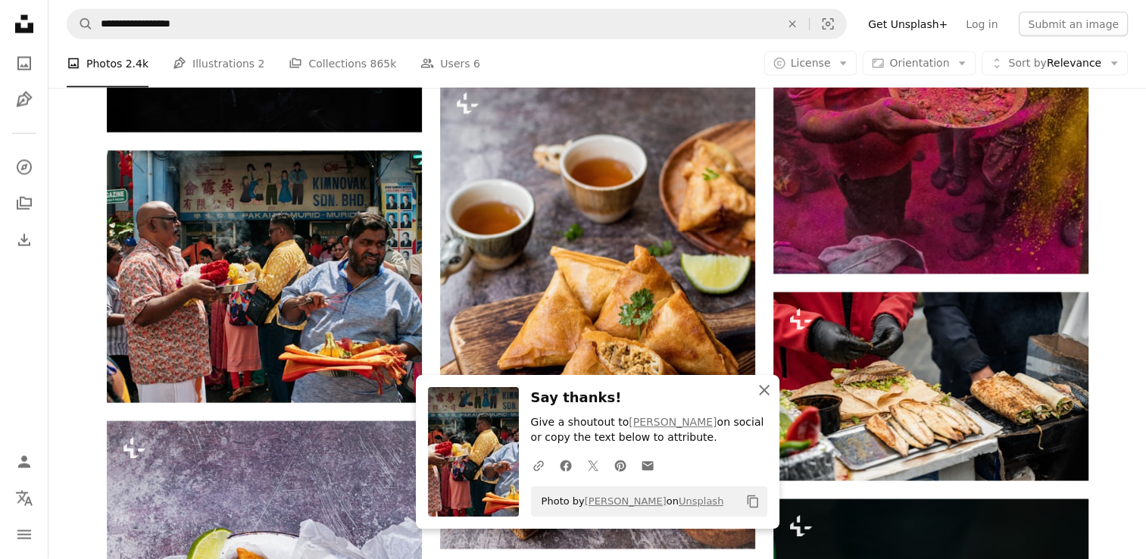
click at [758, 394] on icon "An X shape" at bounding box center [764, 390] width 18 height 18
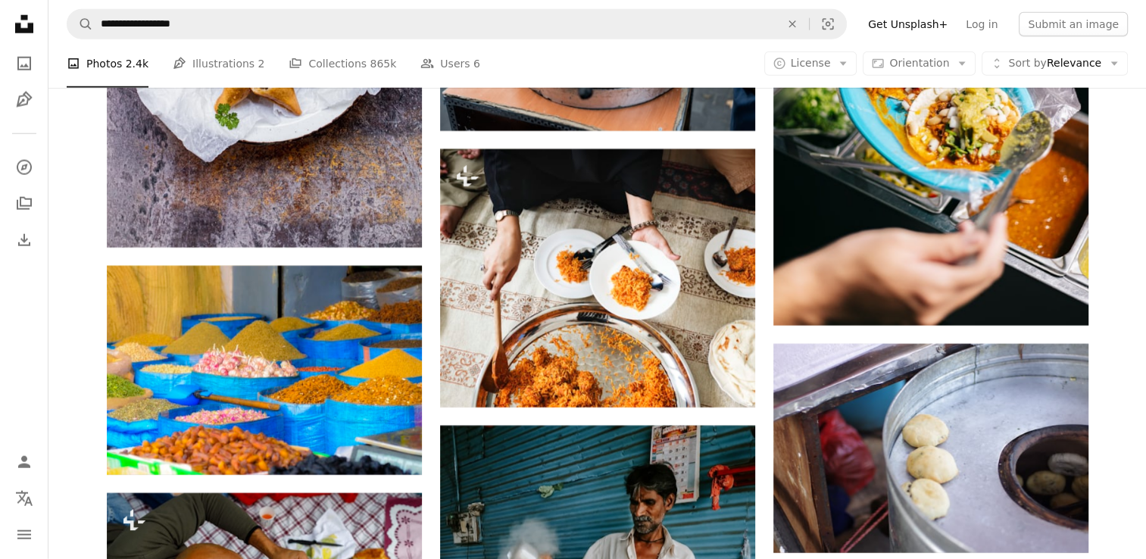
scroll to position [49821, 0]
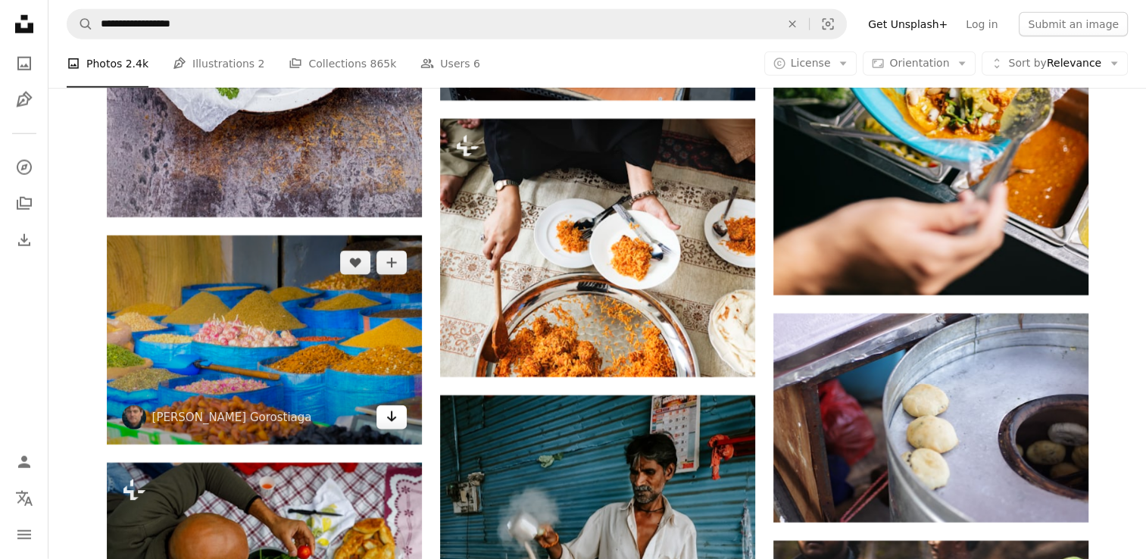
click at [396, 426] on icon "Arrow pointing down" at bounding box center [392, 417] width 12 height 18
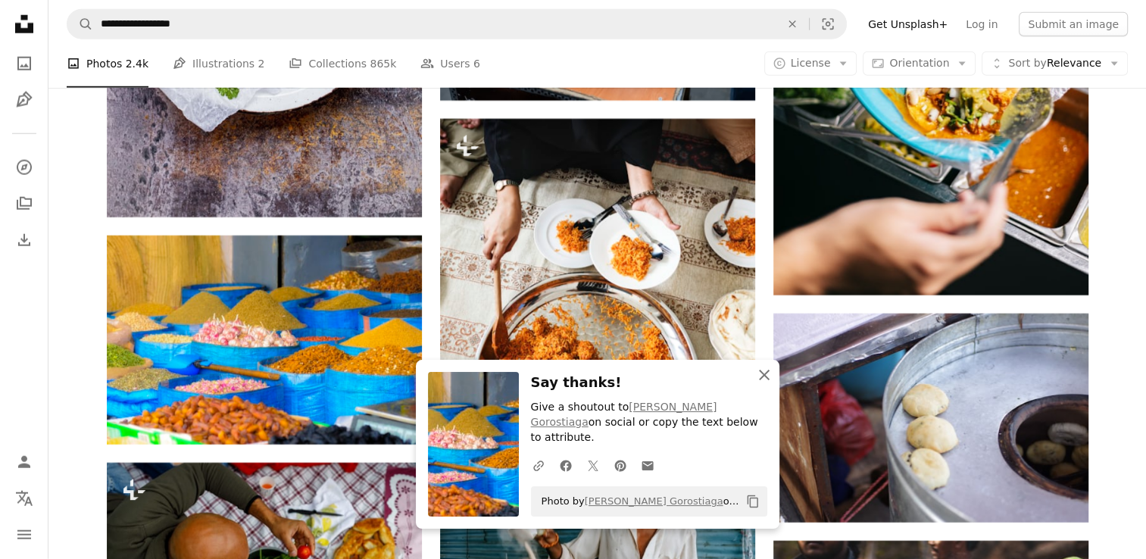
click at [765, 384] on icon "An X shape" at bounding box center [764, 375] width 18 height 18
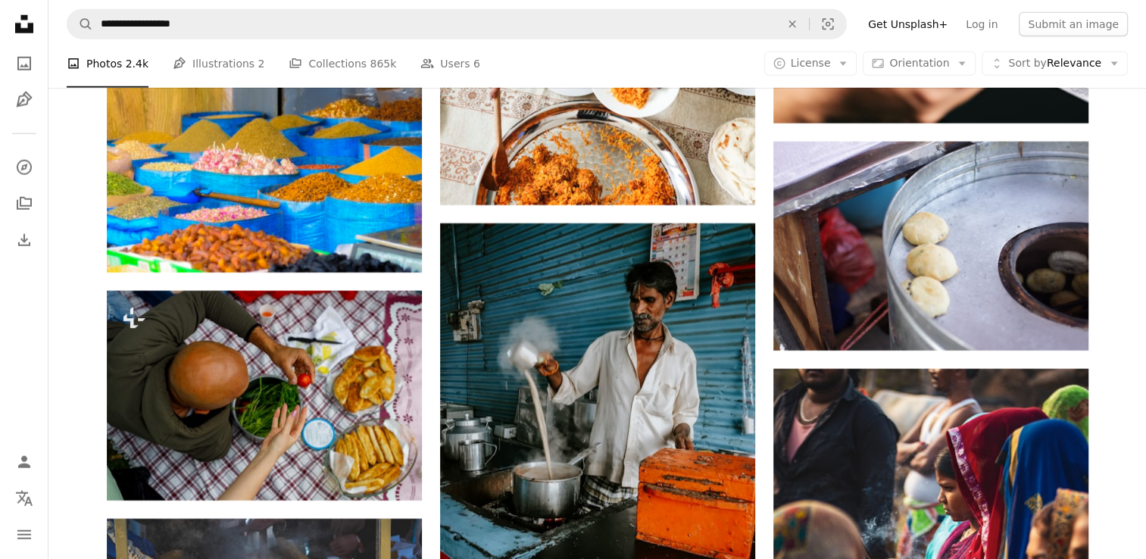
scroll to position [50094, 0]
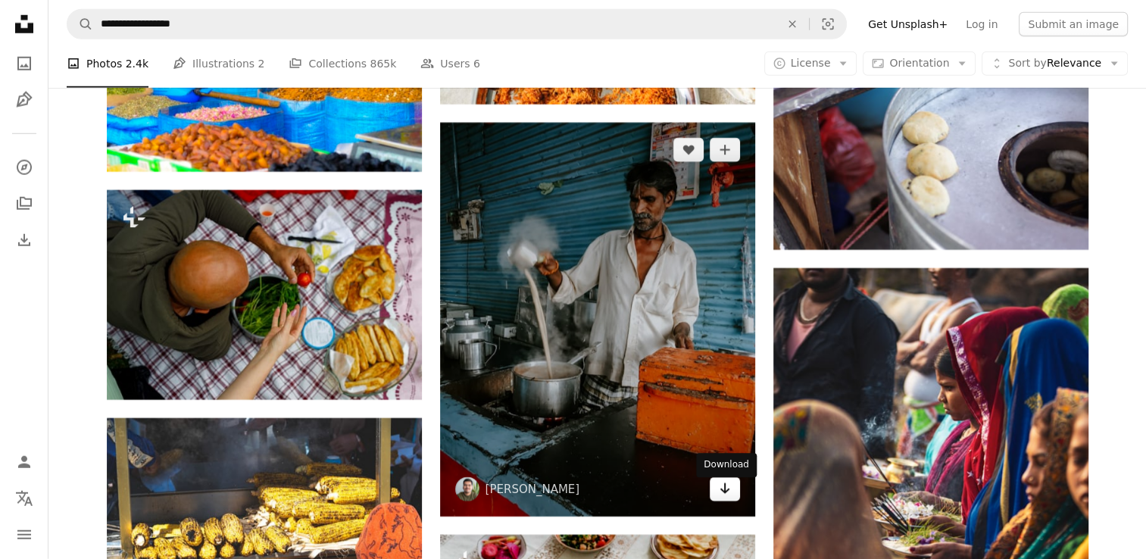
click at [724, 498] on icon "Arrow pointing down" at bounding box center [725, 489] width 12 height 18
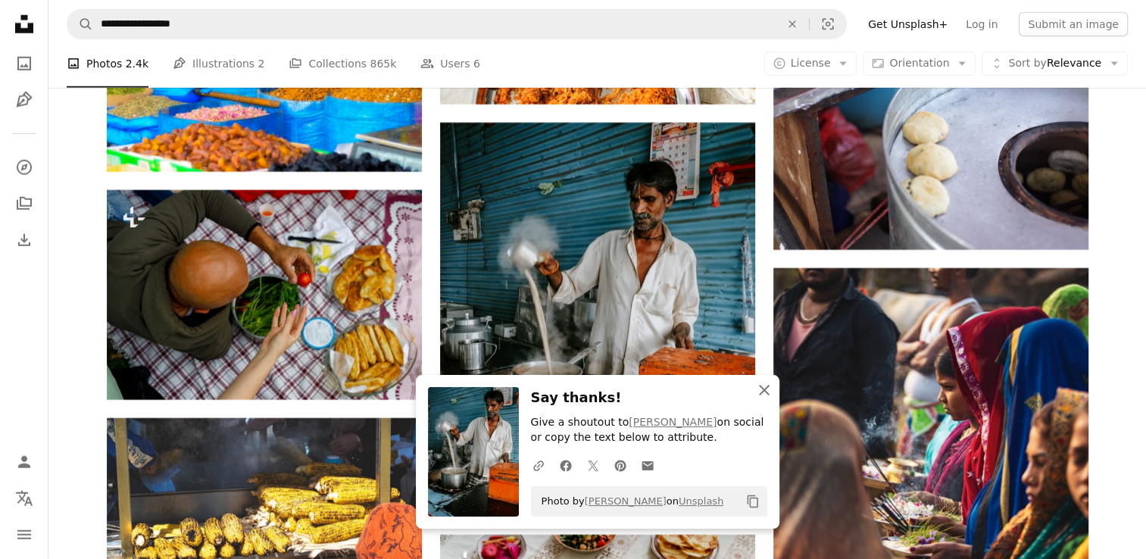
click at [768, 387] on icon "button" at bounding box center [764, 390] width 11 height 11
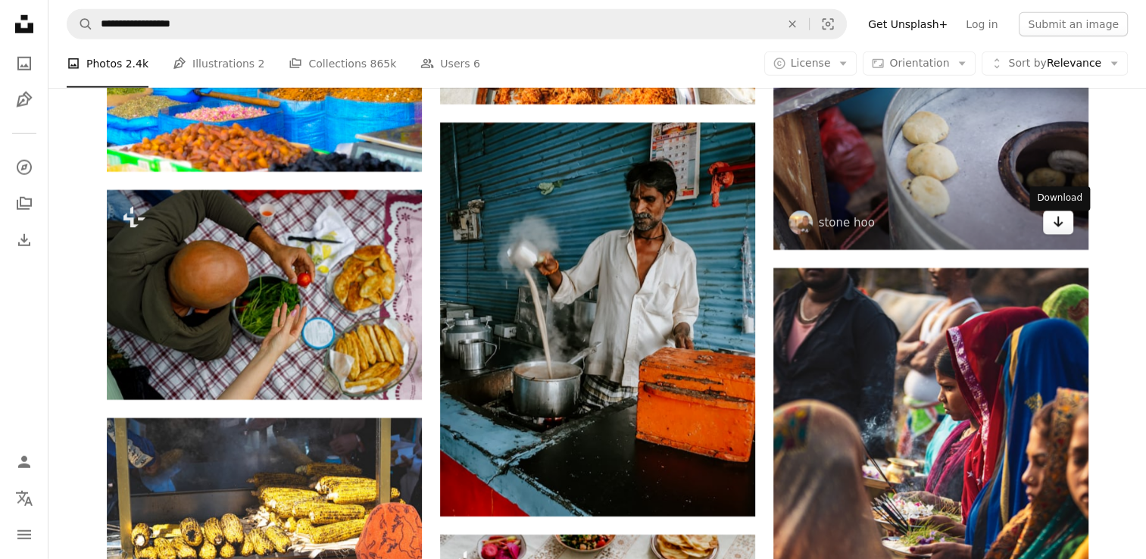
click at [1056, 228] on icon "Arrow pointing down" at bounding box center [1058, 222] width 12 height 18
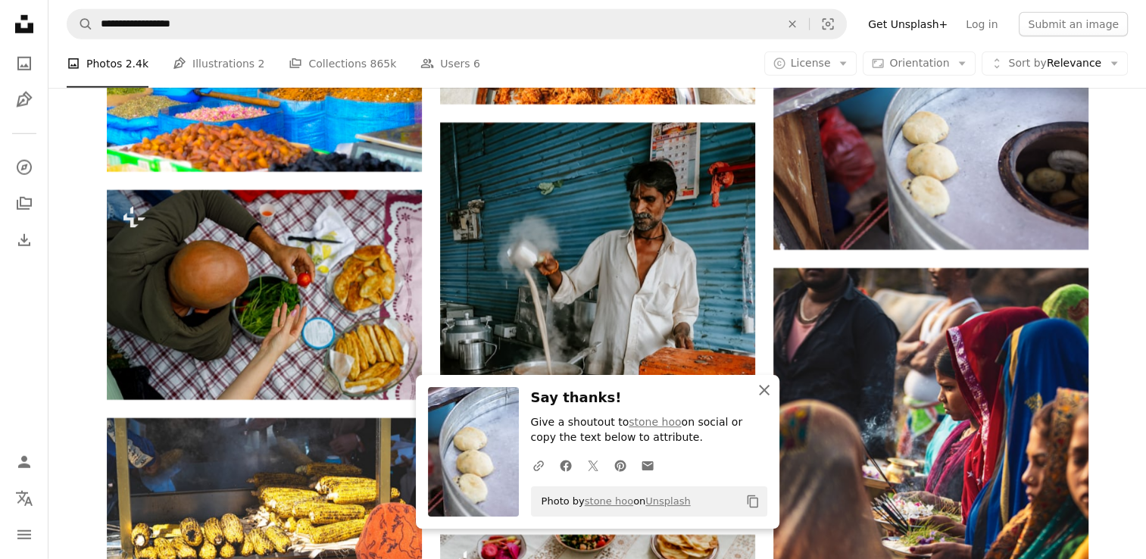
click at [768, 396] on icon "button" at bounding box center [764, 390] width 11 height 11
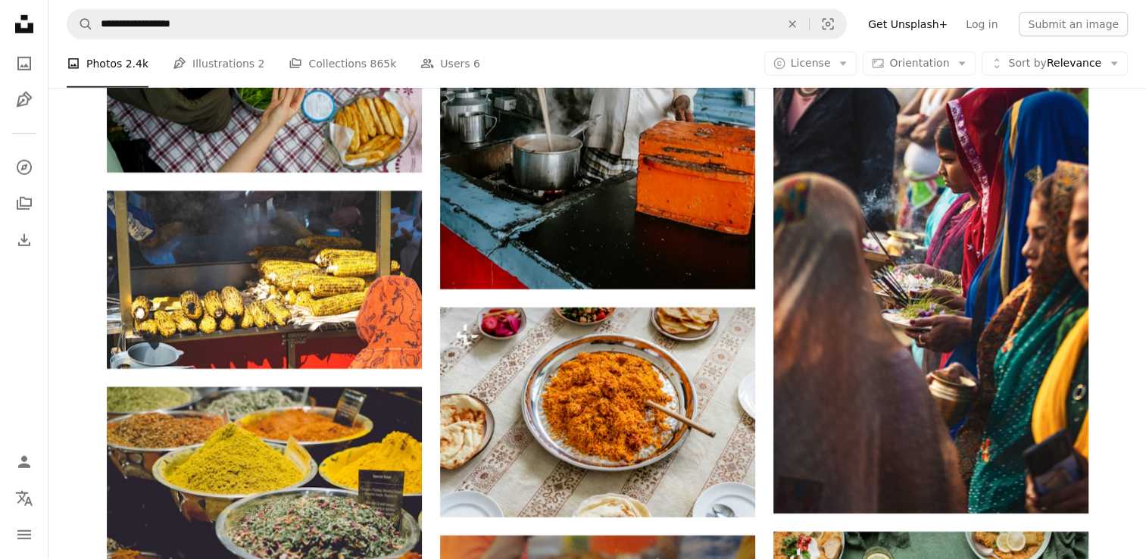
scroll to position [50336, 0]
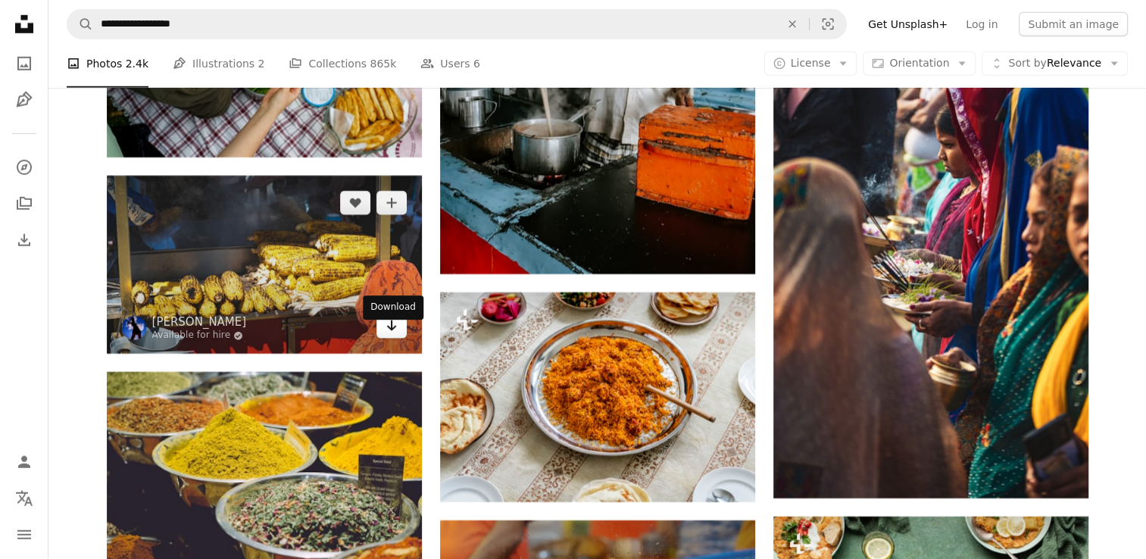
click at [392, 335] on icon "Arrow pointing down" at bounding box center [392, 326] width 12 height 18
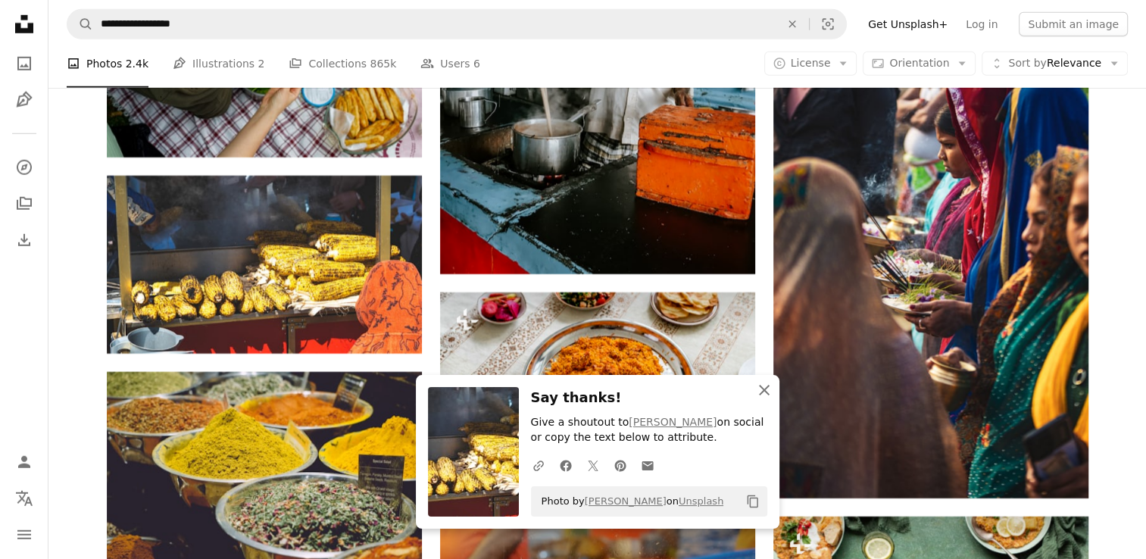
click at [770, 392] on icon "An X shape" at bounding box center [764, 390] width 18 height 18
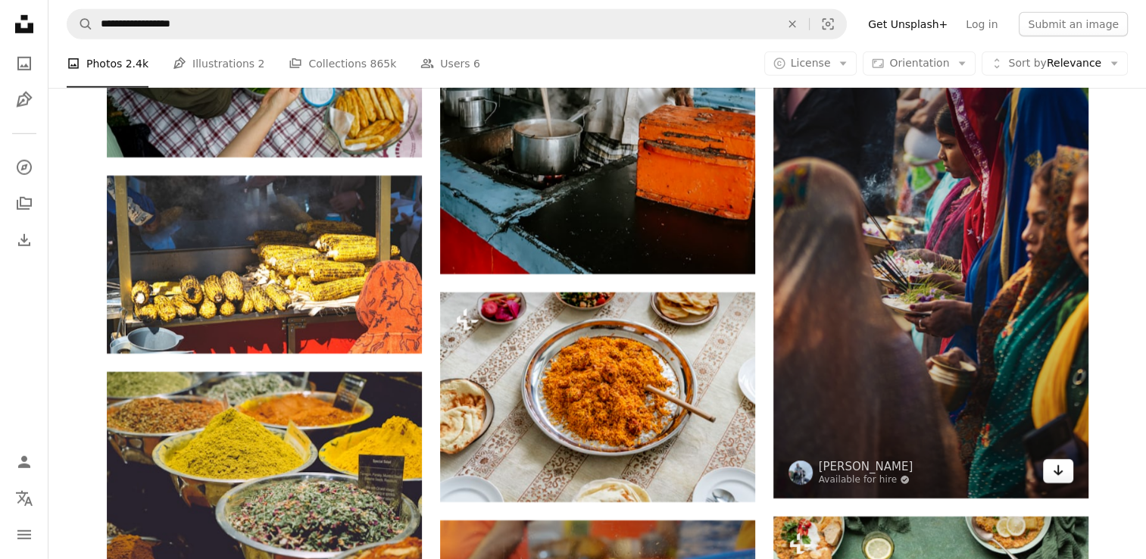
click at [1060, 480] on icon "Arrow pointing down" at bounding box center [1058, 470] width 12 height 18
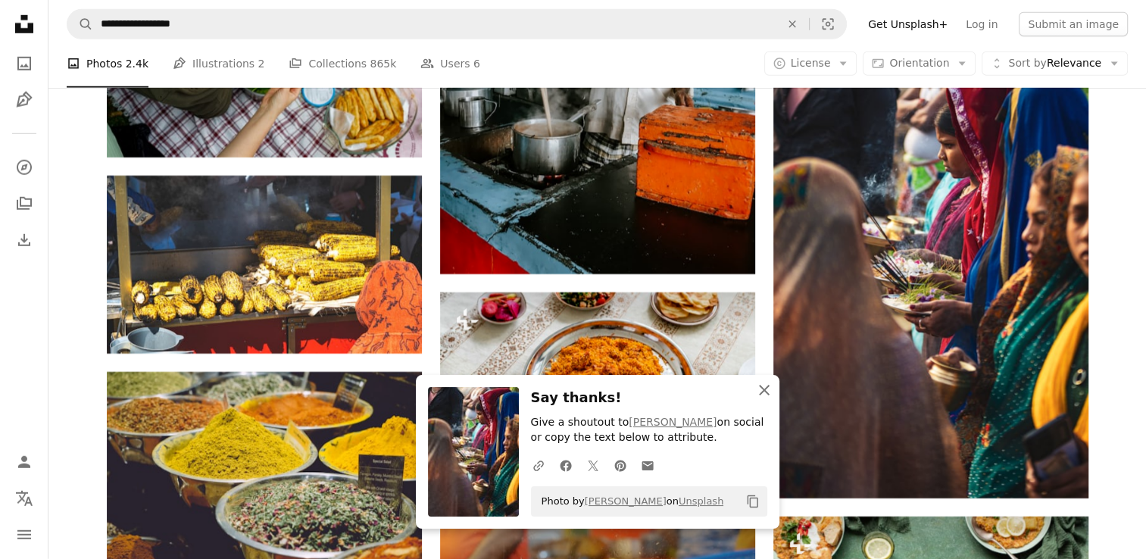
click at [766, 403] on button "An X shape Close" at bounding box center [764, 390] width 30 height 30
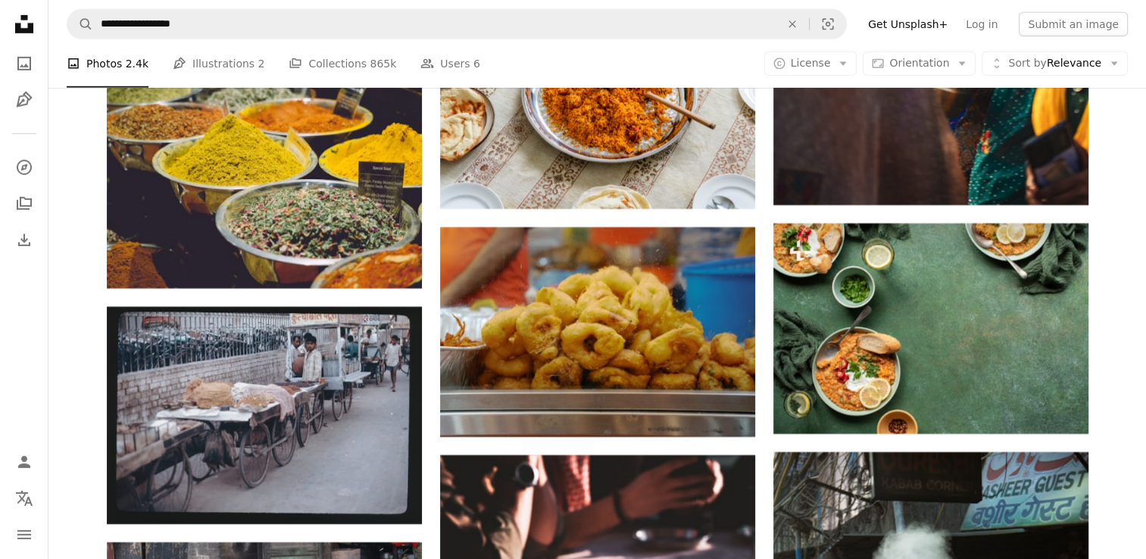
scroll to position [50689, 0]
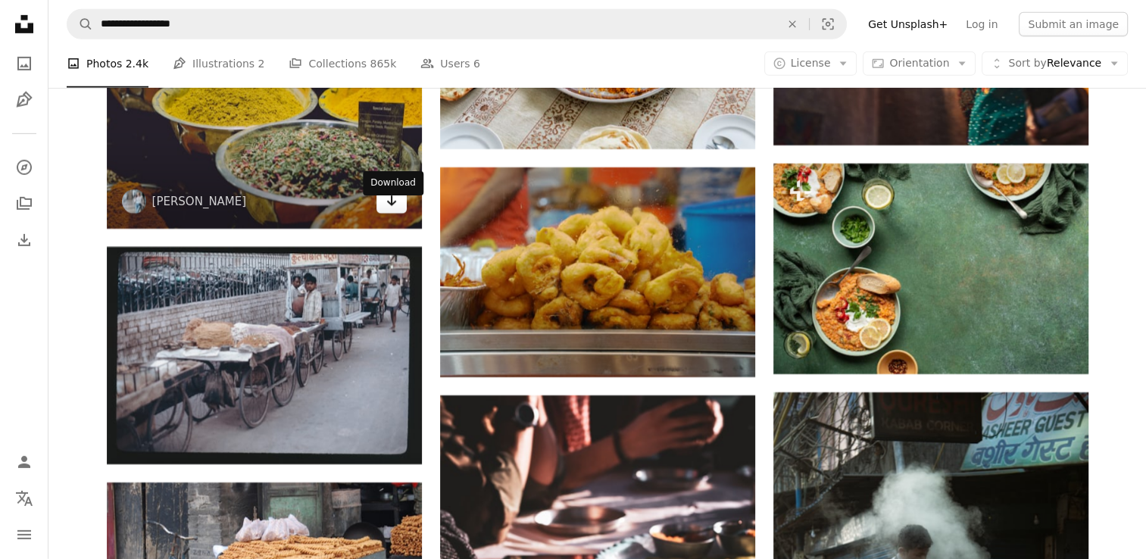
click at [380, 214] on link "Arrow pointing down" at bounding box center [392, 201] width 30 height 24
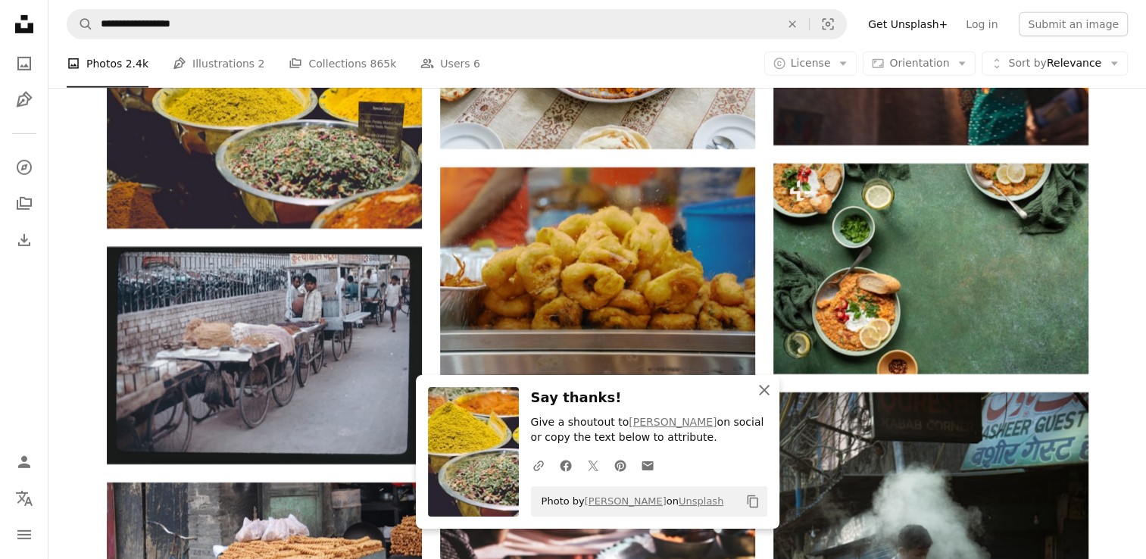
click at [766, 392] on icon "button" at bounding box center [764, 390] width 11 height 11
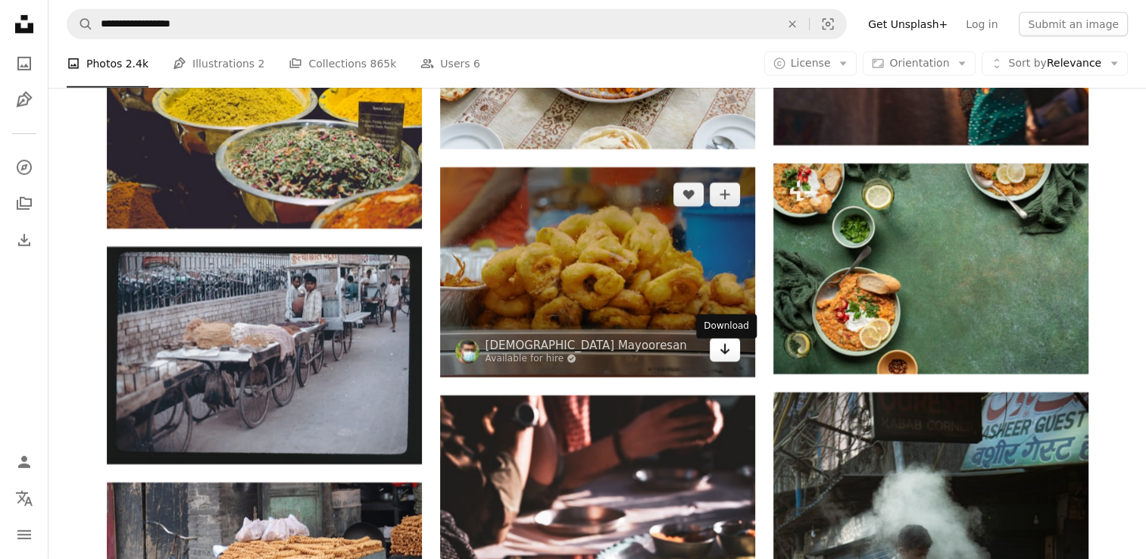
click at [715, 361] on link "Arrow pointing down" at bounding box center [725, 350] width 30 height 24
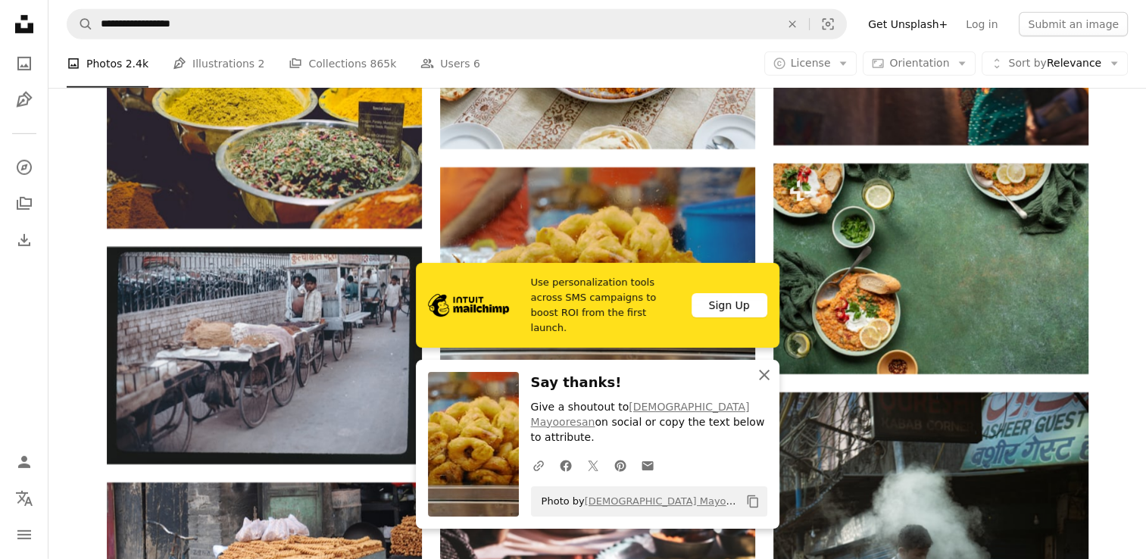
click at [762, 384] on icon "An X shape" at bounding box center [764, 375] width 18 height 18
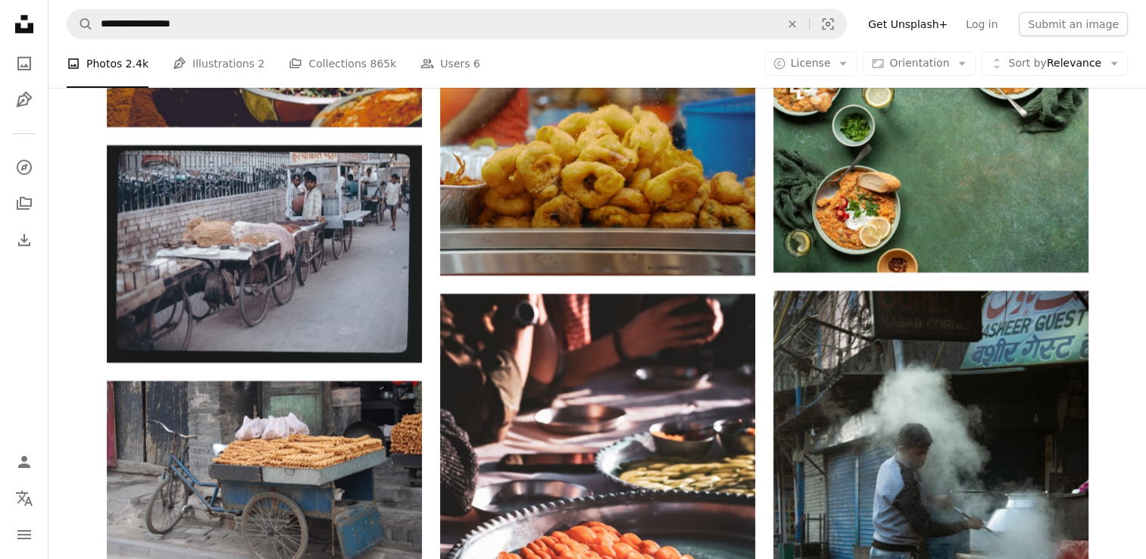
scroll to position [50861, 0]
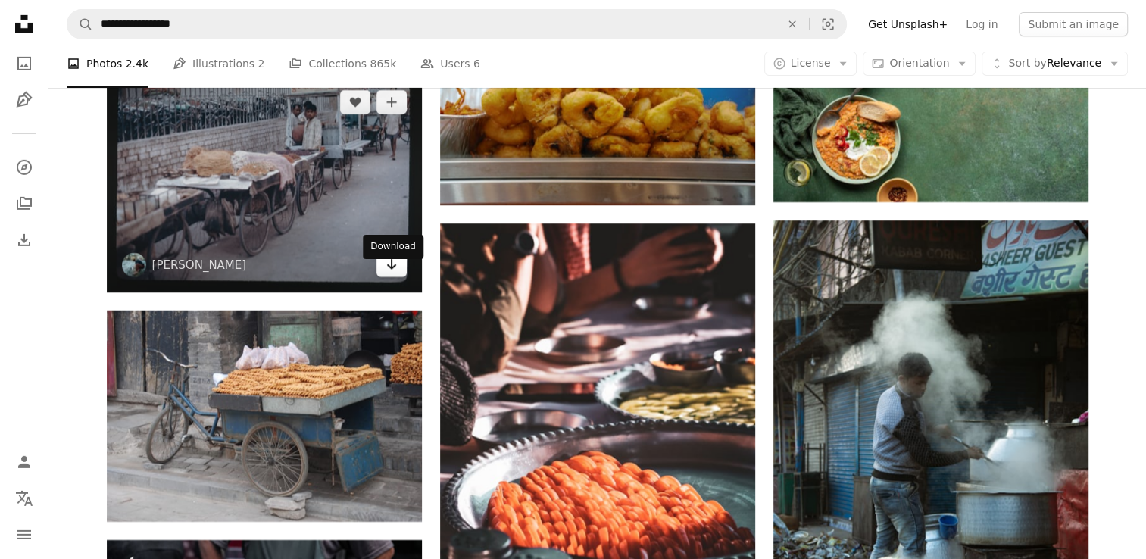
click at [386, 272] on icon "Arrow pointing down" at bounding box center [392, 264] width 12 height 18
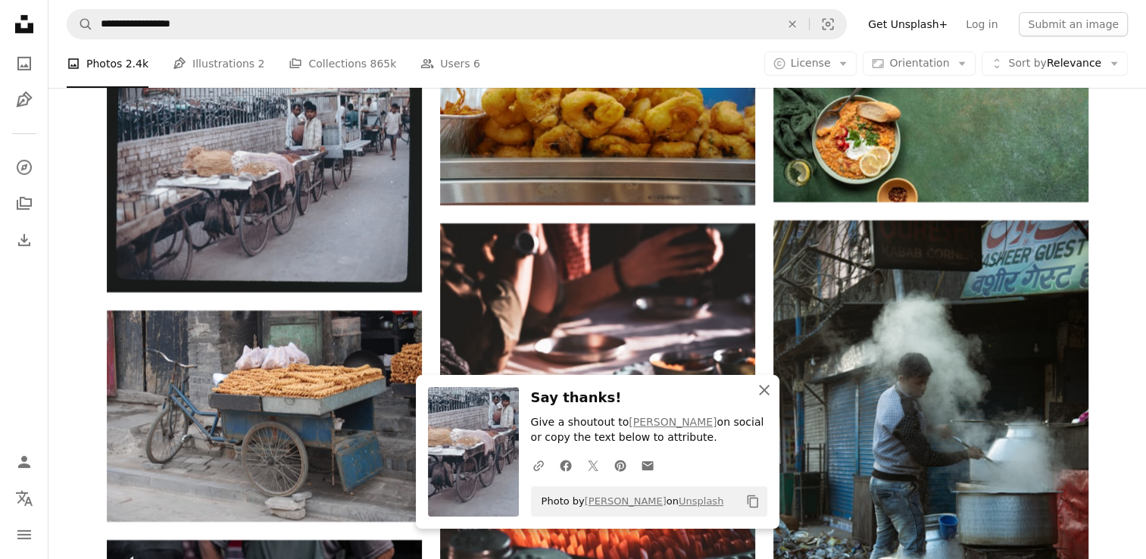
click at [765, 386] on icon "An X shape" at bounding box center [764, 390] width 18 height 18
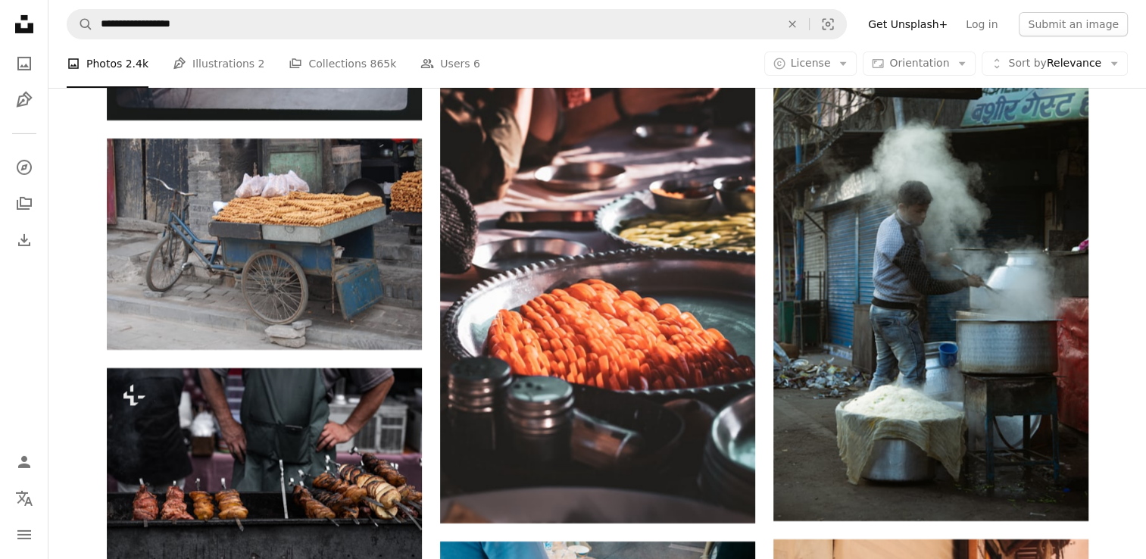
scroll to position [51063, 0]
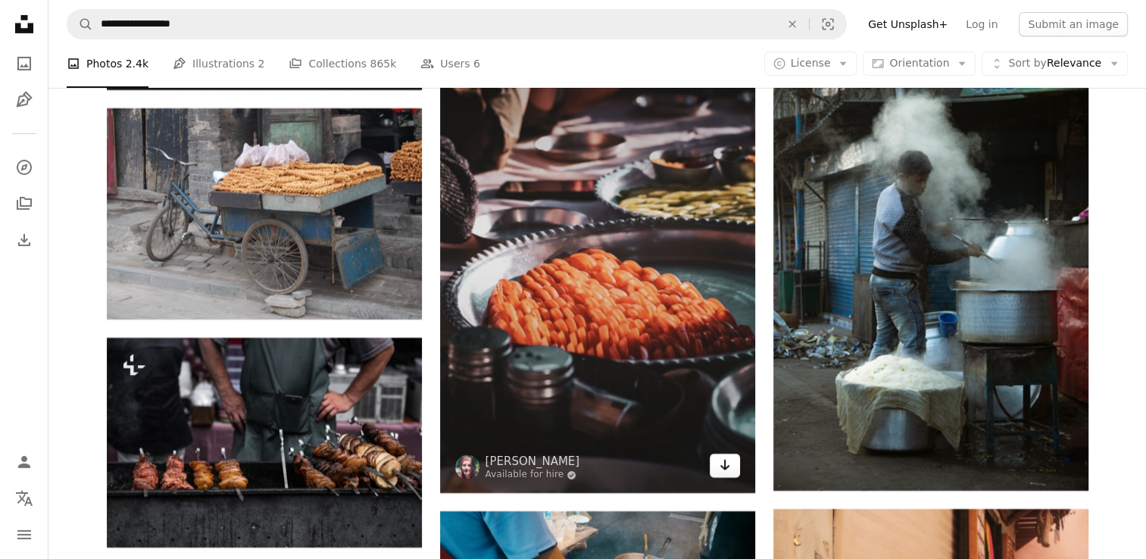
click at [727, 469] on icon "Arrow pointing down" at bounding box center [725, 465] width 12 height 18
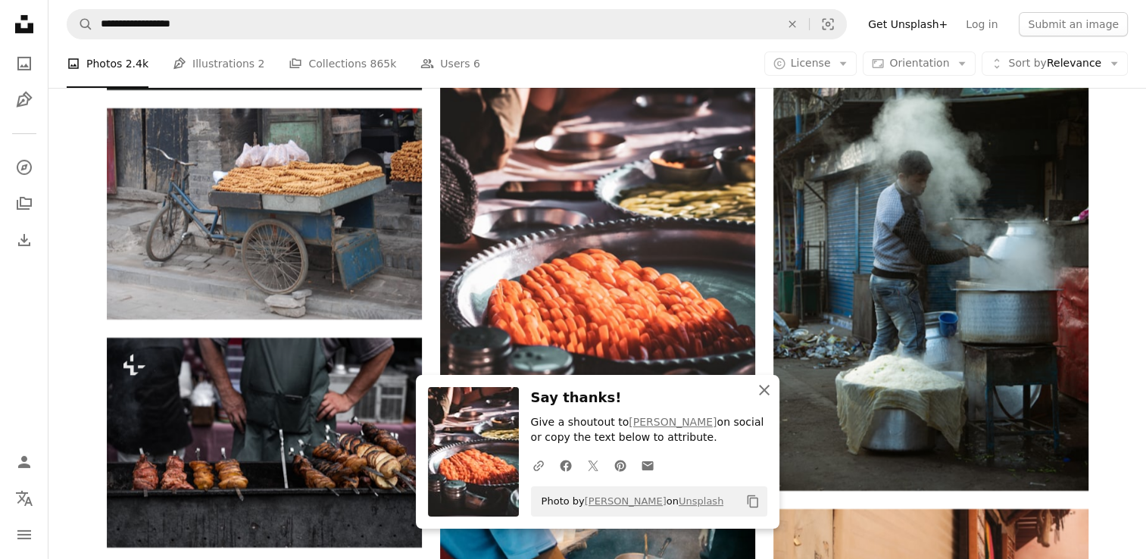
click at [762, 395] on icon "An X shape" at bounding box center [764, 390] width 18 height 18
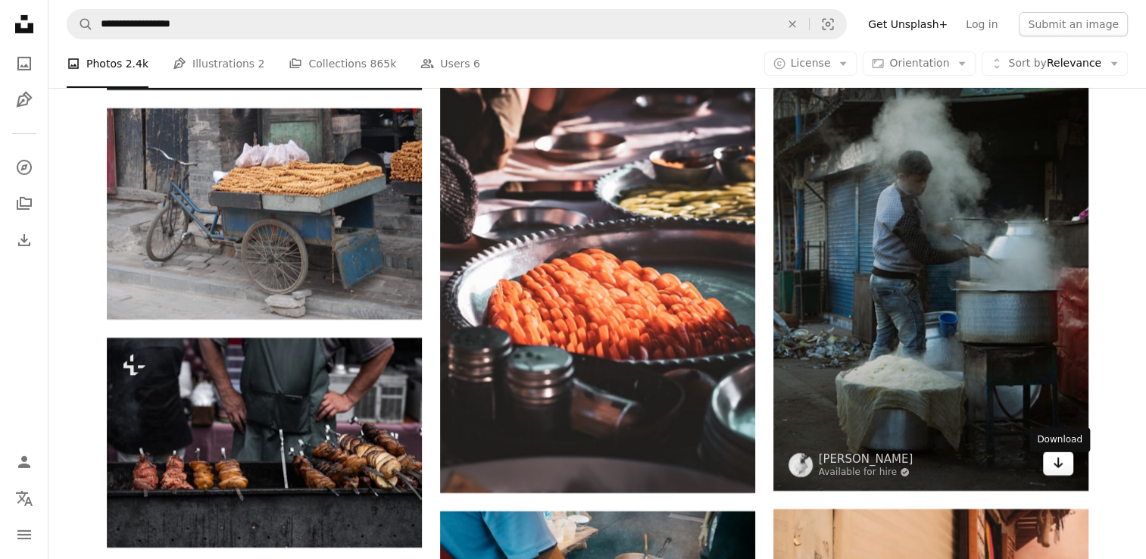
click at [1052, 476] on link "Arrow pointing down" at bounding box center [1058, 464] width 30 height 24
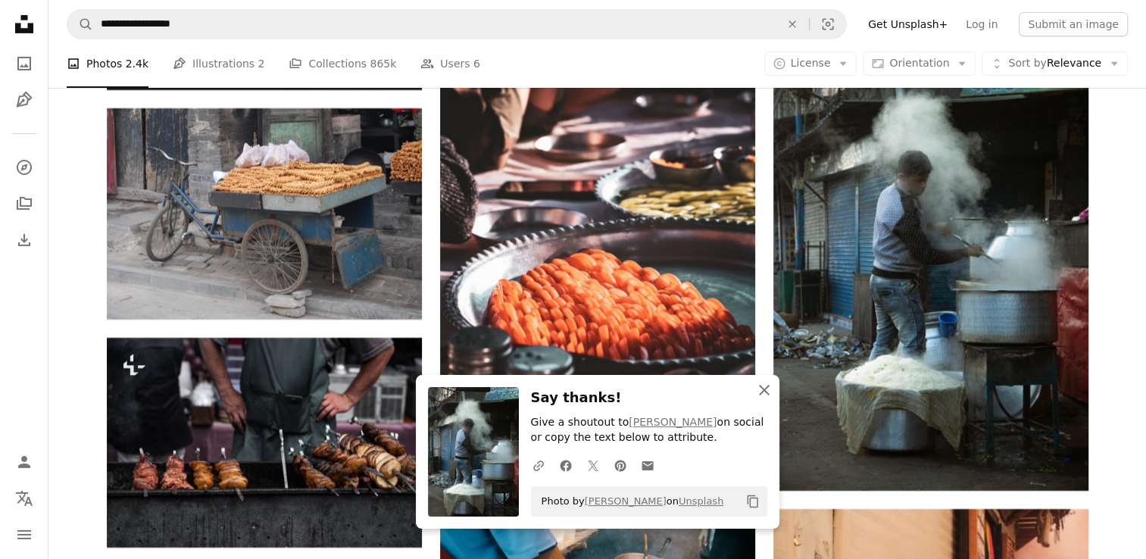
click at [766, 393] on icon "button" at bounding box center [764, 390] width 11 height 11
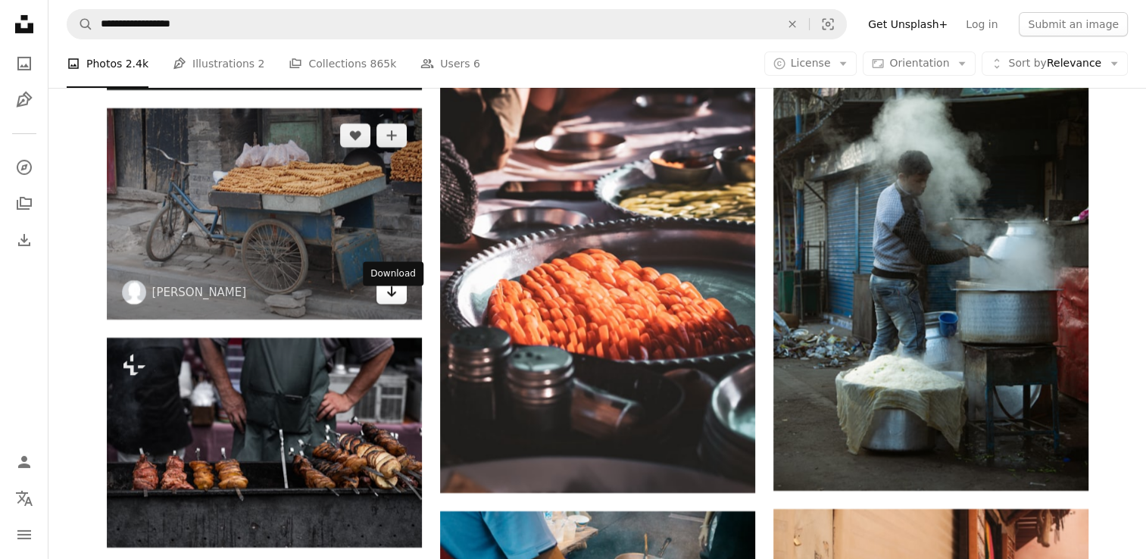
click at [396, 301] on icon "Arrow pointing down" at bounding box center [392, 292] width 12 height 18
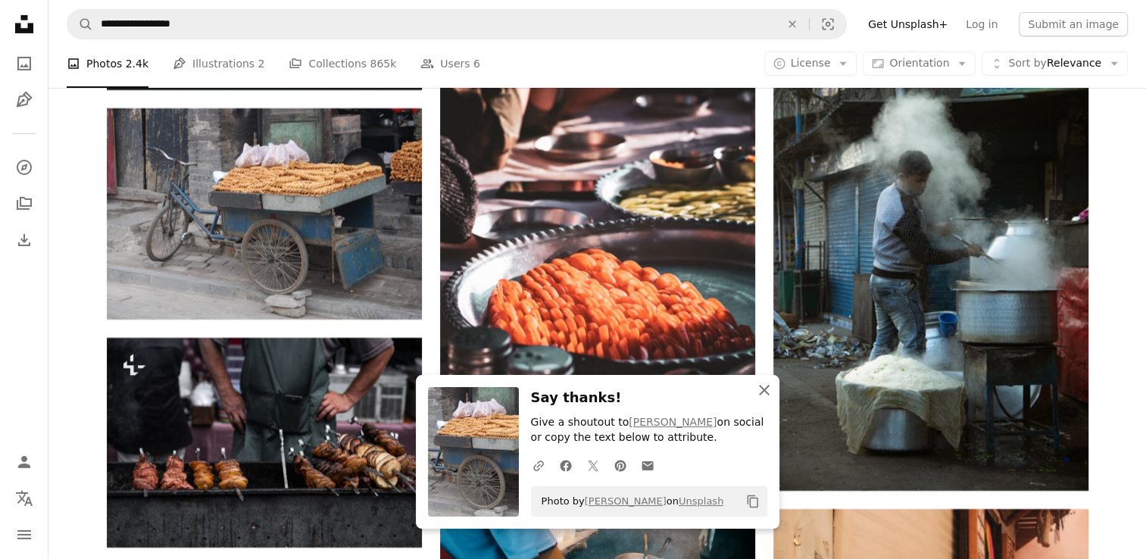
click at [764, 391] on icon "button" at bounding box center [764, 390] width 11 height 11
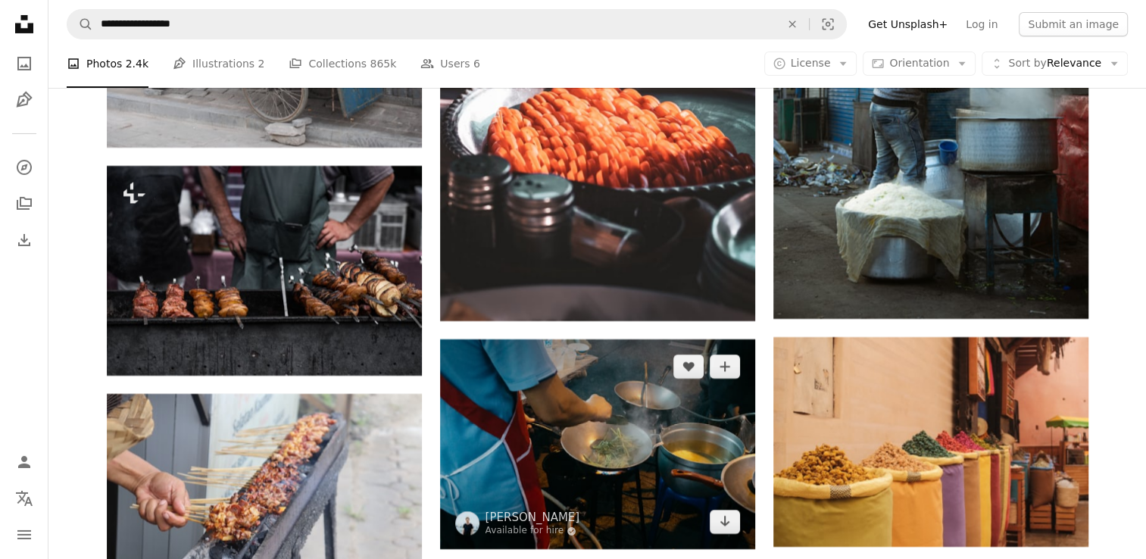
scroll to position [51336, 0]
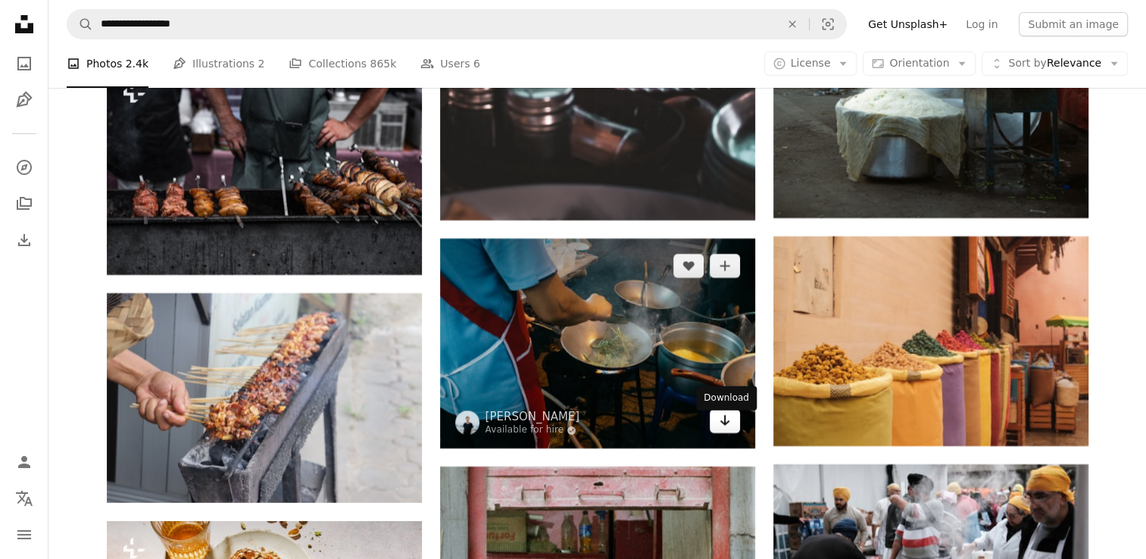
click at [716, 431] on link "Arrow pointing down" at bounding box center [725, 421] width 30 height 24
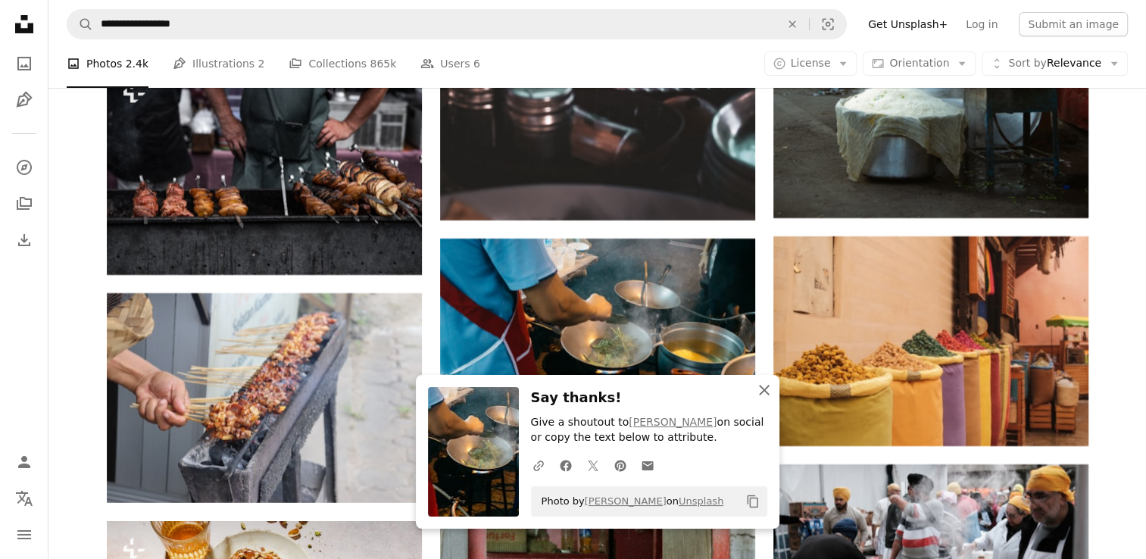
click at [769, 389] on icon "An X shape" at bounding box center [764, 390] width 18 height 18
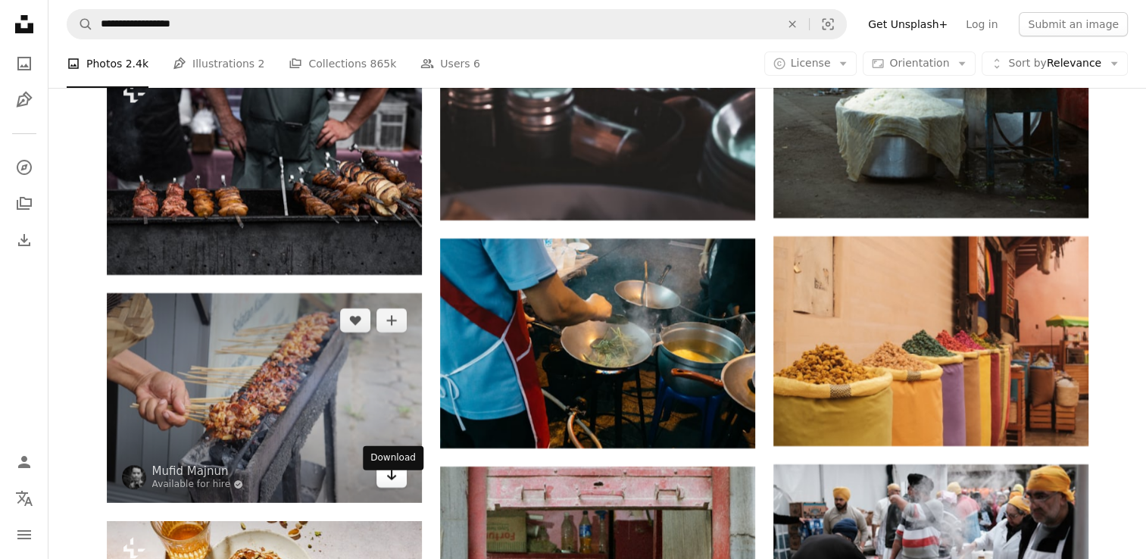
click at [383, 488] on link "Arrow pointing down" at bounding box center [392, 476] width 30 height 24
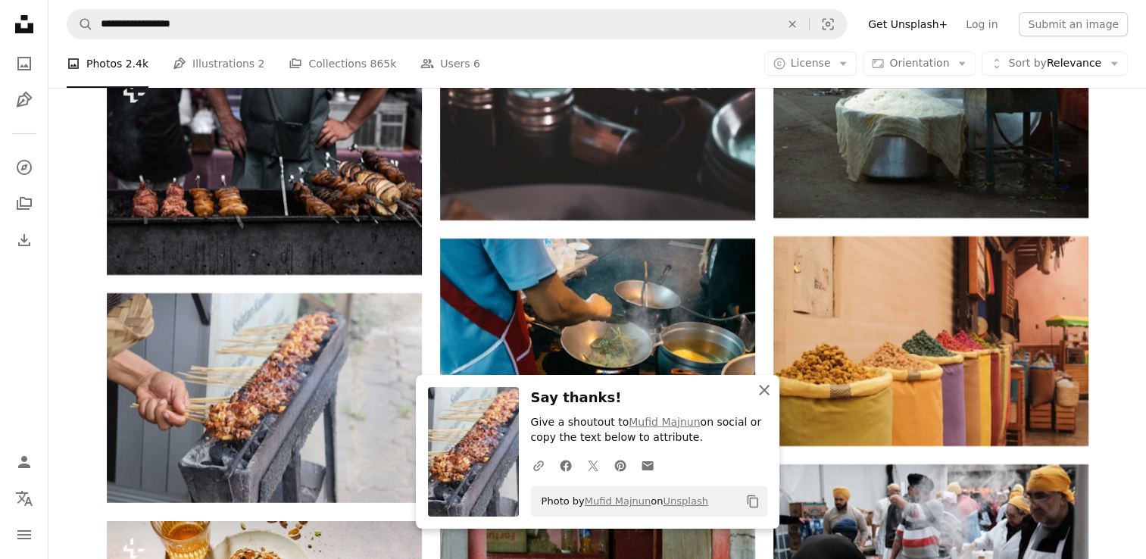
click at [761, 396] on icon "An X shape" at bounding box center [764, 390] width 18 height 18
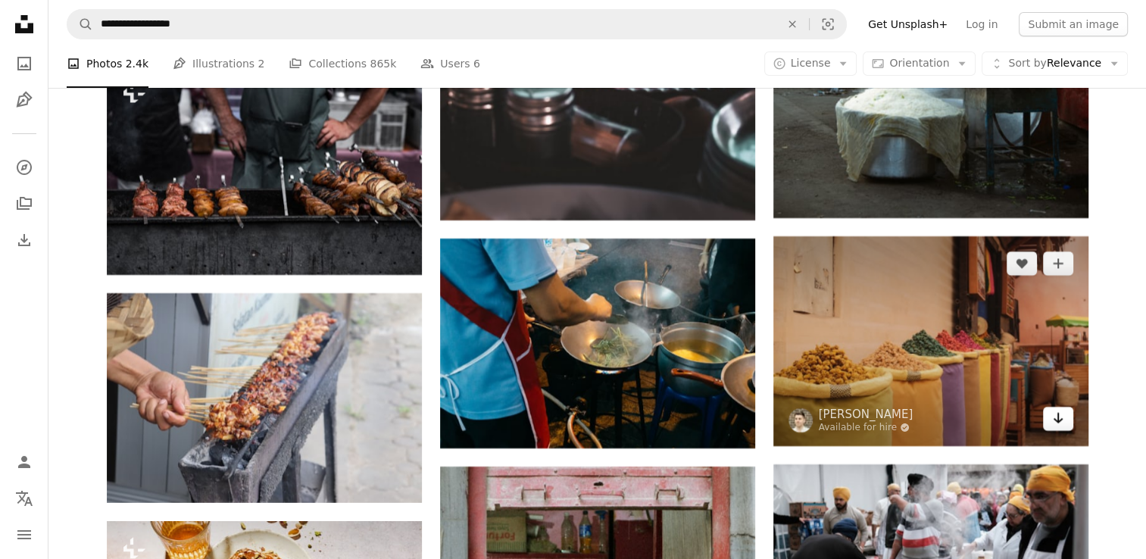
click at [1064, 421] on link "Arrow pointing down" at bounding box center [1058, 419] width 30 height 24
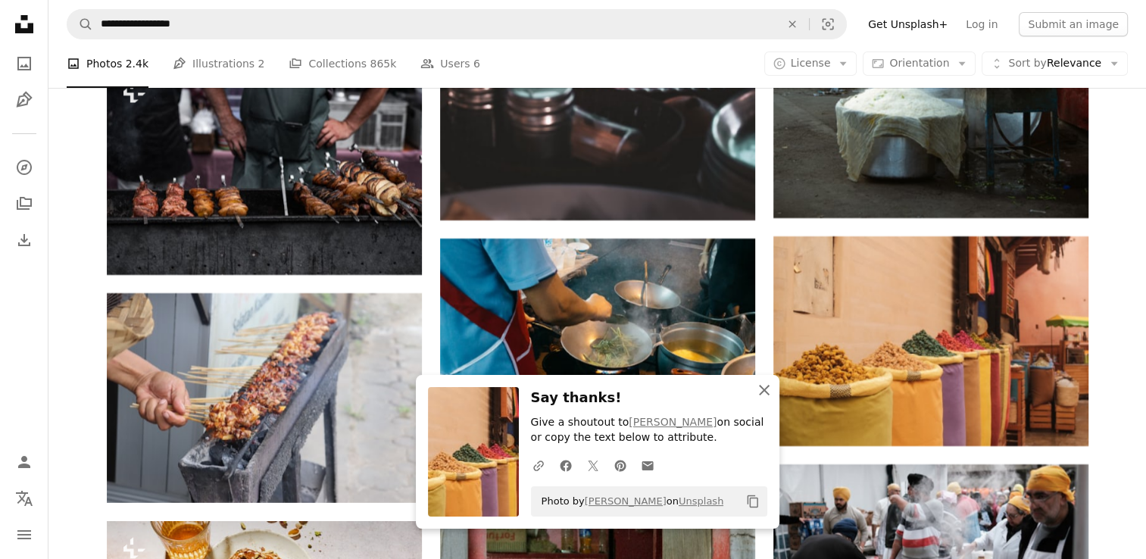
click at [765, 392] on icon "button" at bounding box center [764, 390] width 11 height 11
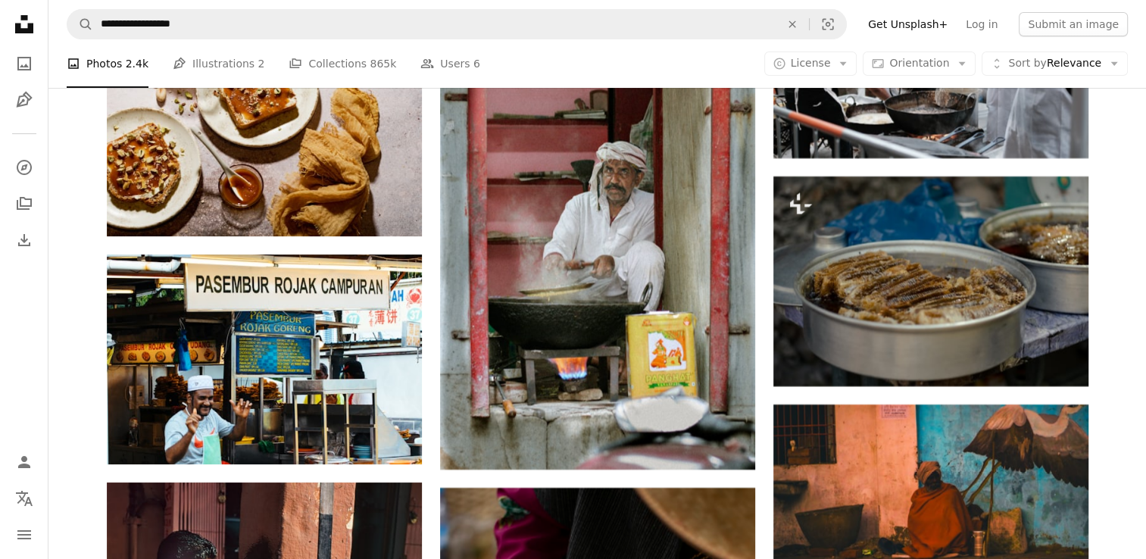
scroll to position [51851, 0]
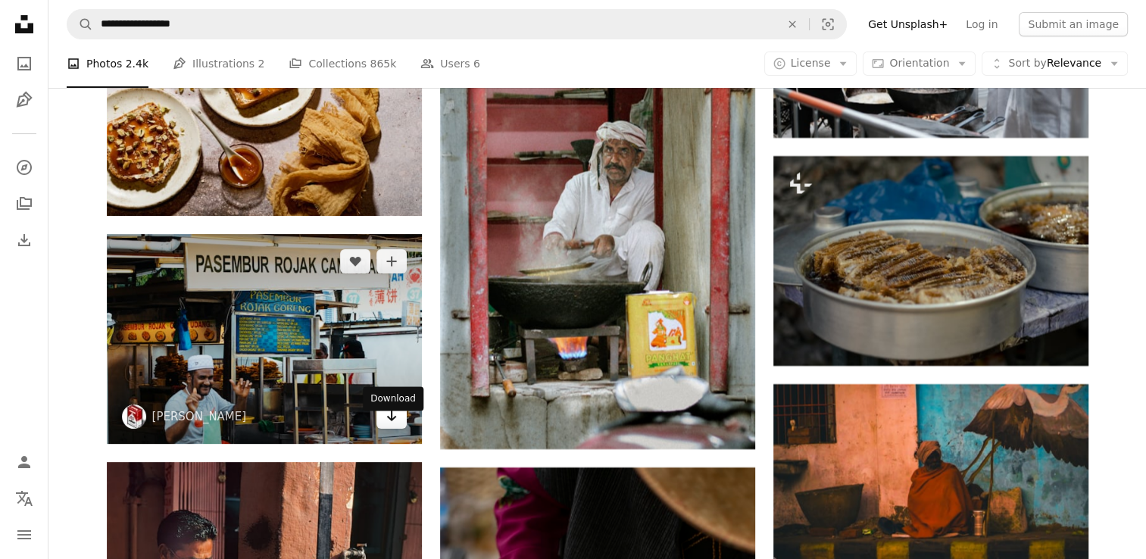
click at [394, 425] on icon "Arrow pointing down" at bounding box center [392, 416] width 12 height 18
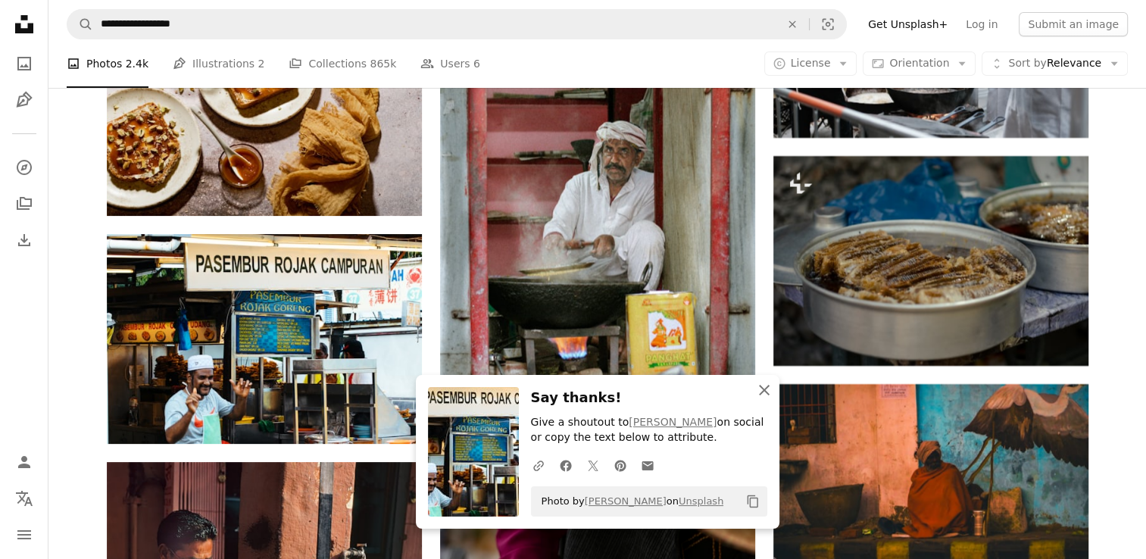
click at [761, 389] on icon "button" at bounding box center [764, 390] width 11 height 11
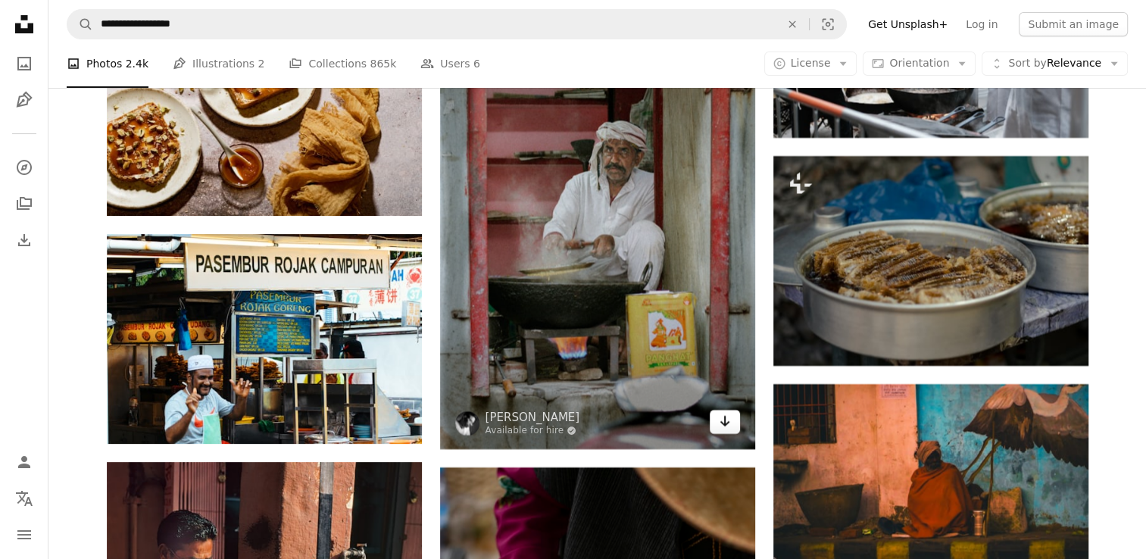
click at [718, 427] on link "Arrow pointing down" at bounding box center [725, 422] width 30 height 24
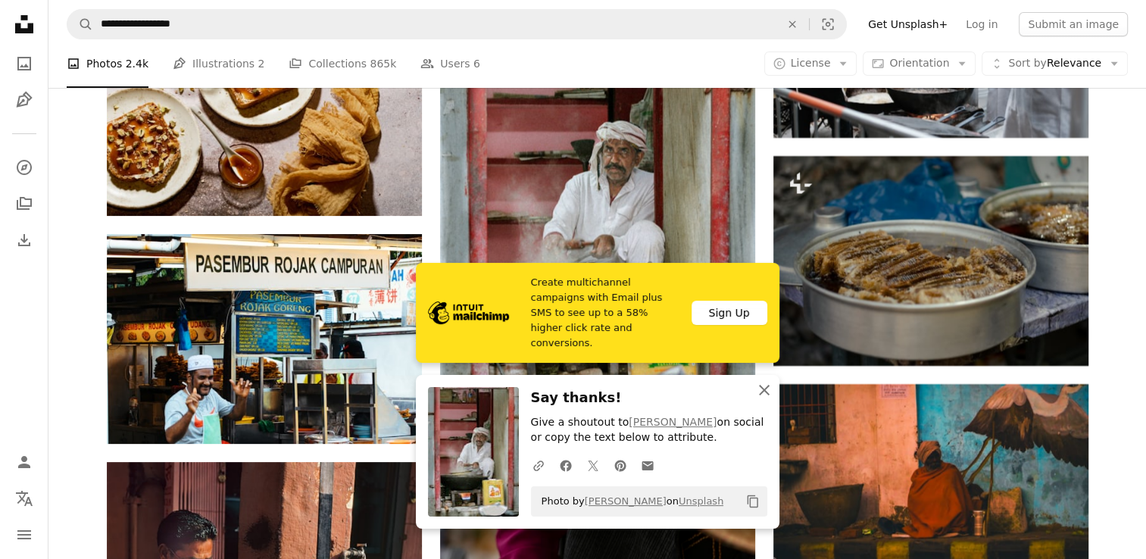
click at [758, 389] on icon "An X shape" at bounding box center [764, 390] width 18 height 18
